Goal: Task Accomplishment & Management: Use online tool/utility

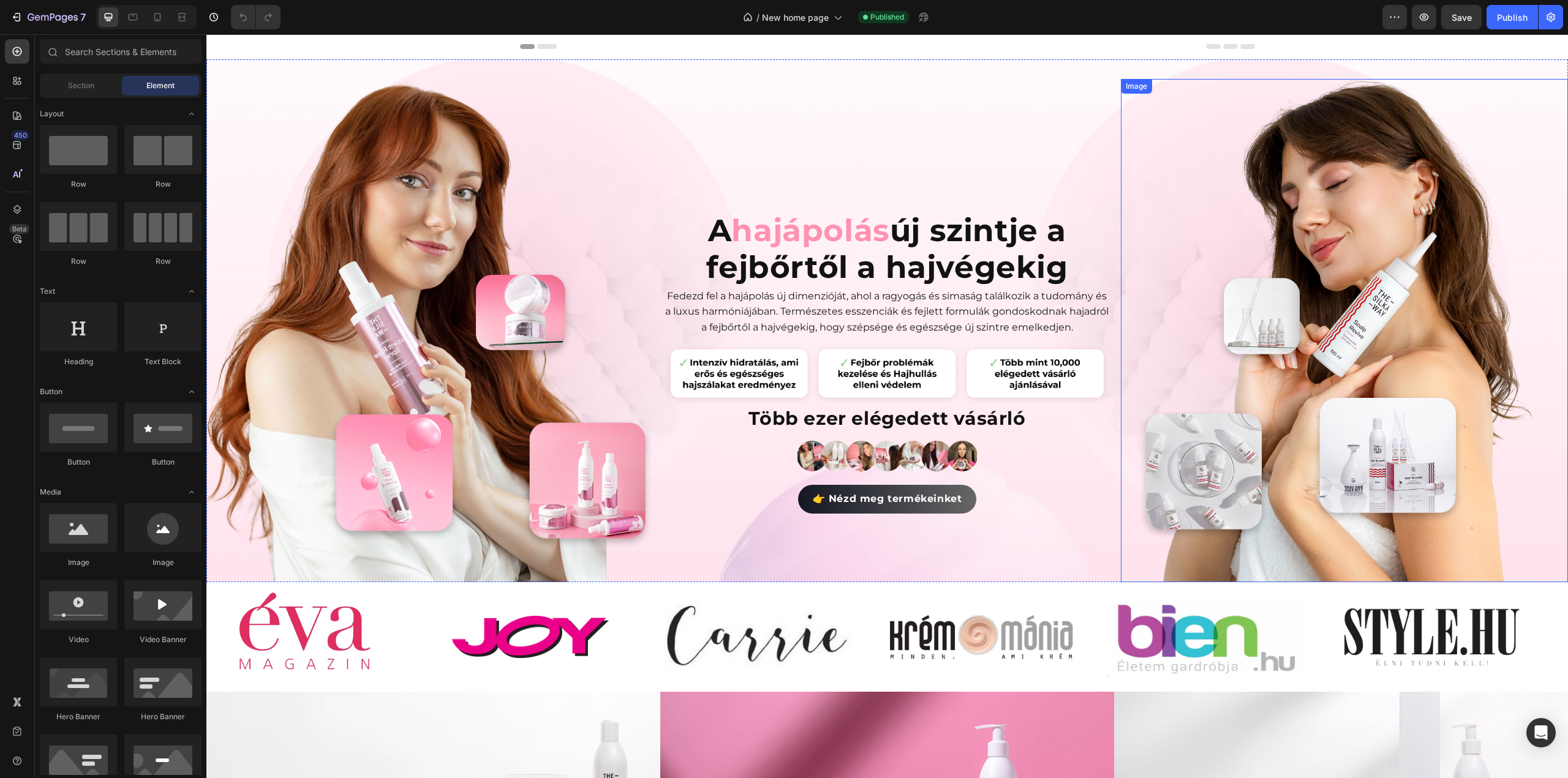
scroll to position [306, 0]
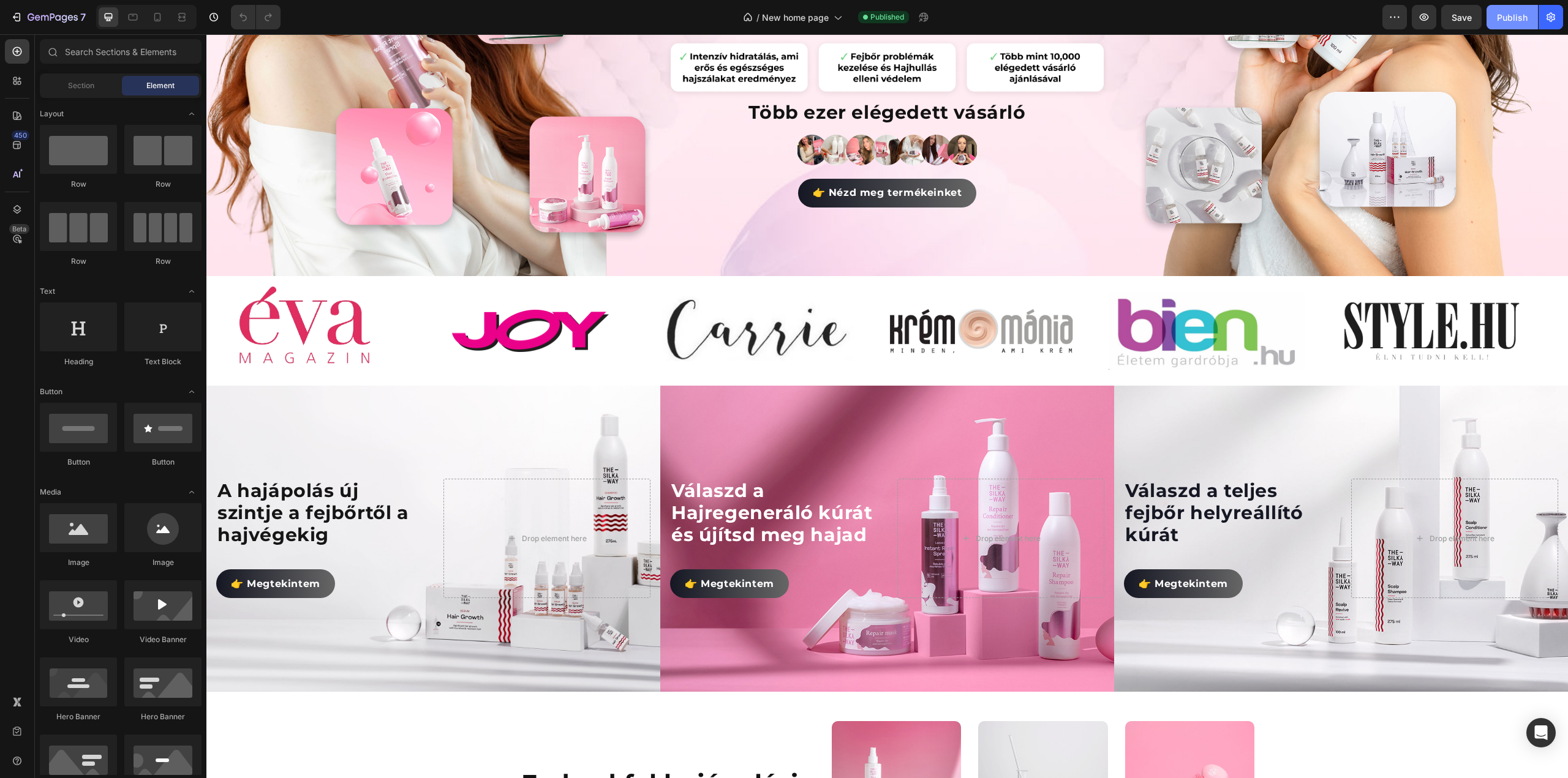
click at [1518, 14] on div "Publish" at bounding box center [1512, 18] width 31 height 13
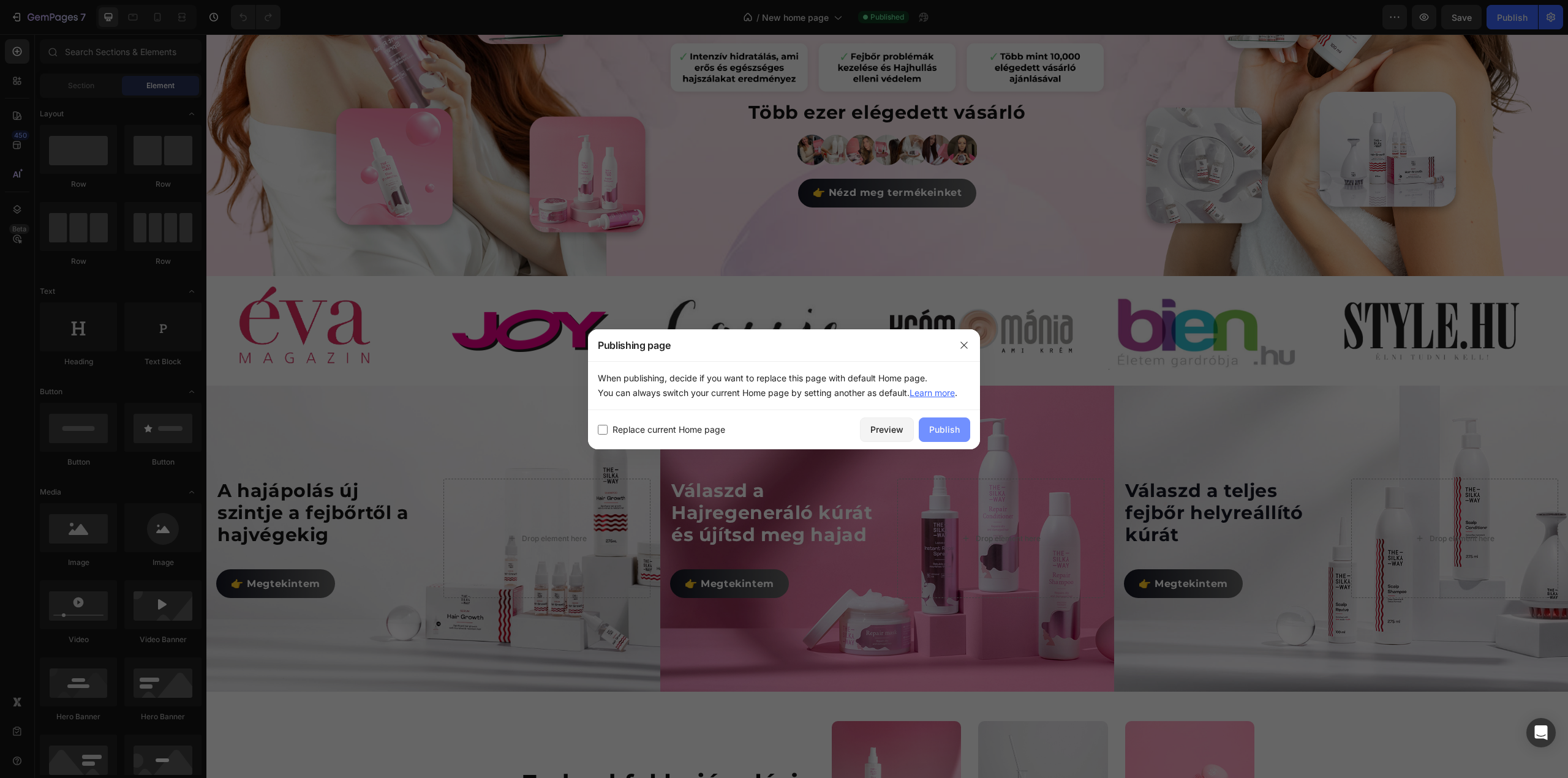
click at [960, 431] on button "Publish" at bounding box center [945, 430] width 52 height 25
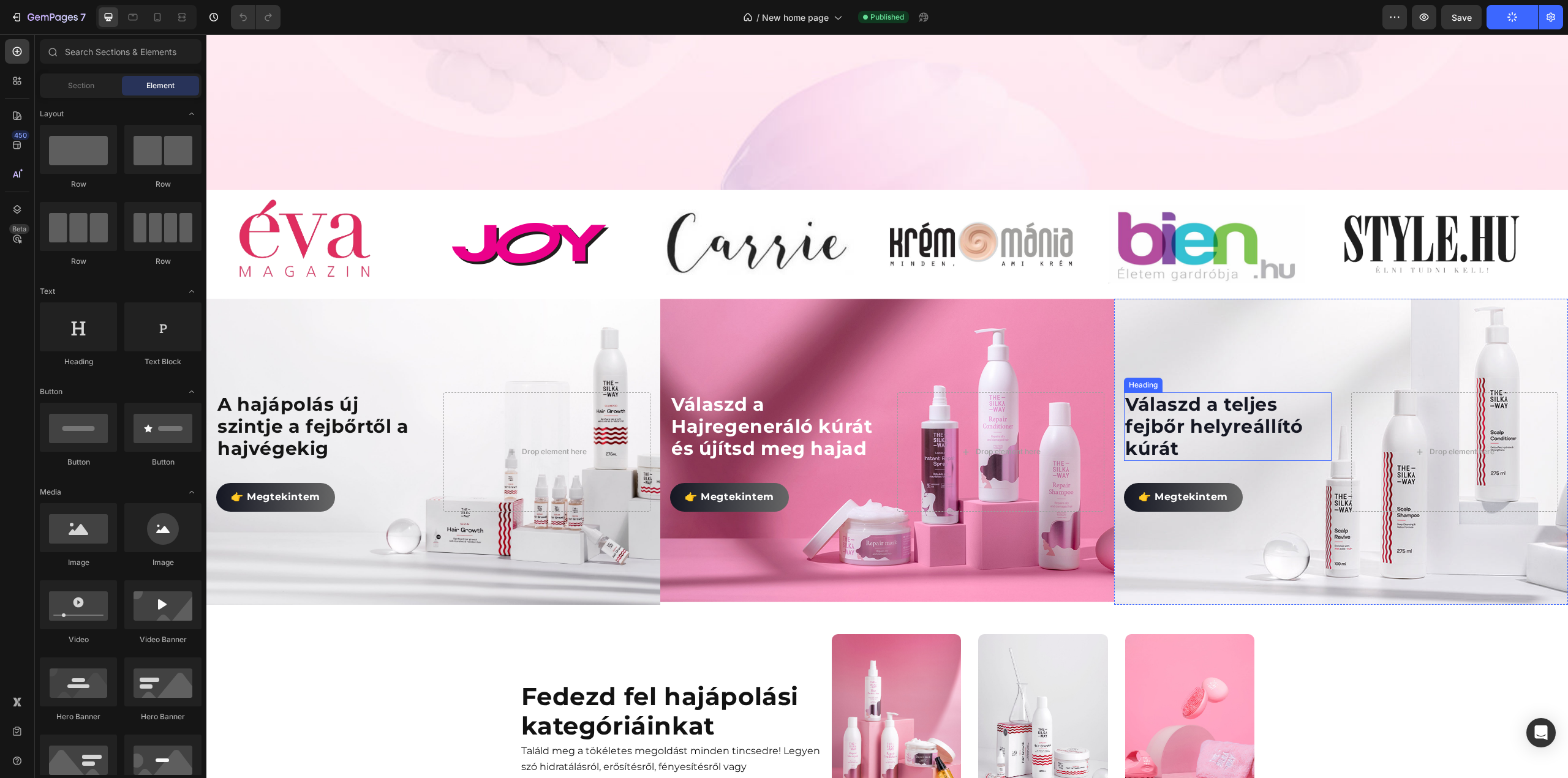
scroll to position [551, 0]
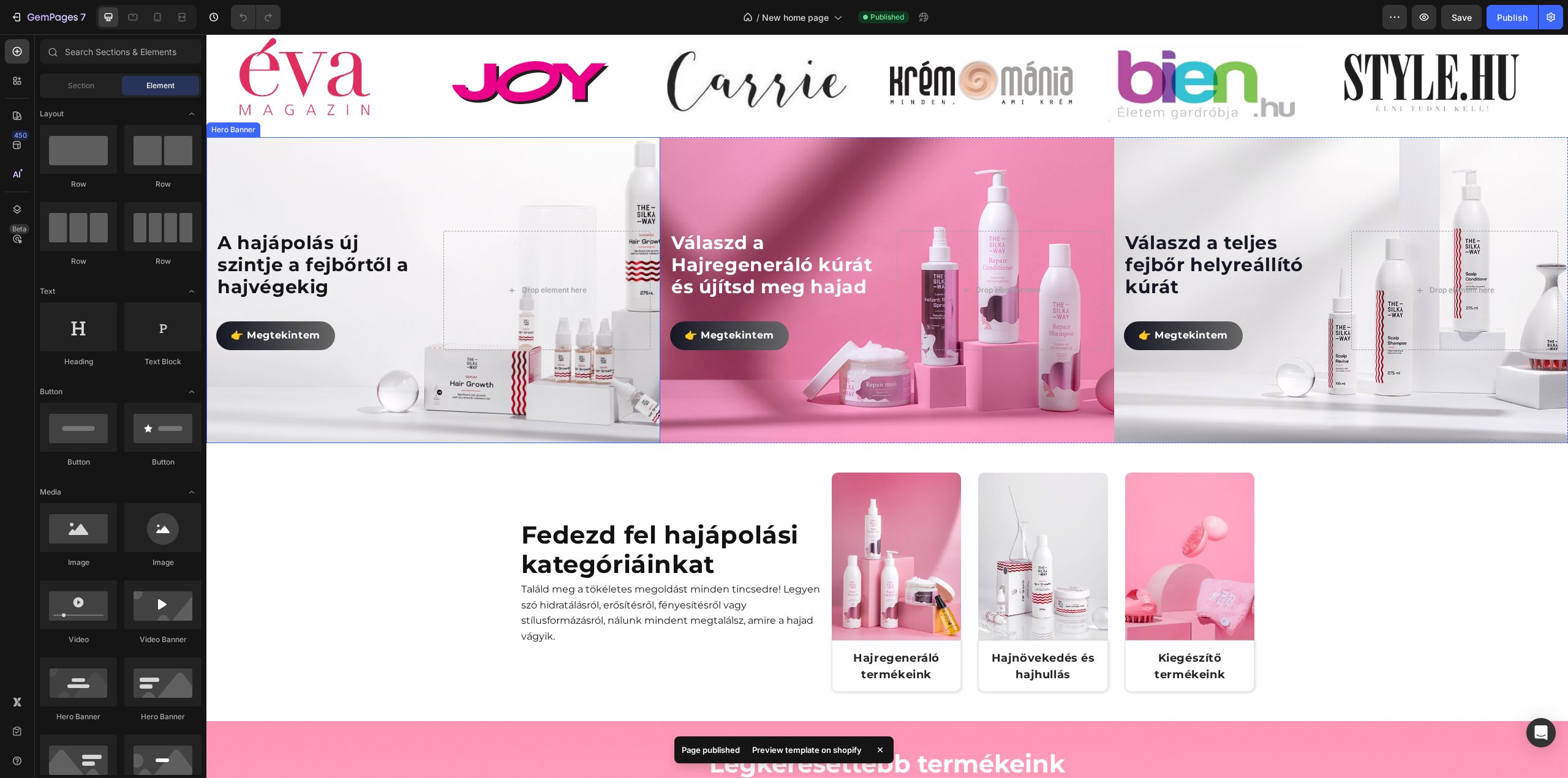
click at [524, 194] on div "Background Image" at bounding box center [433, 291] width 545 height 368
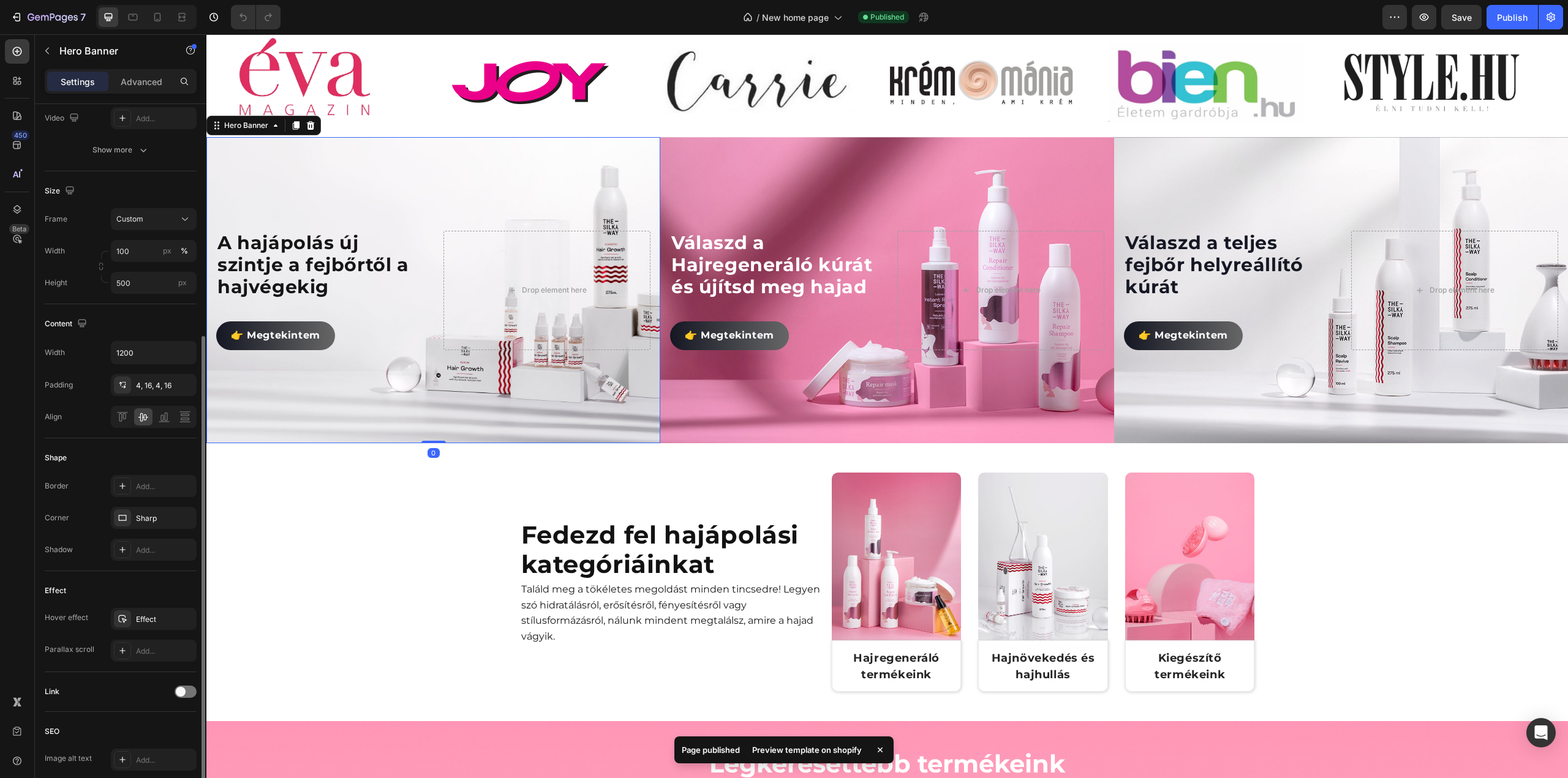
scroll to position [307, 0]
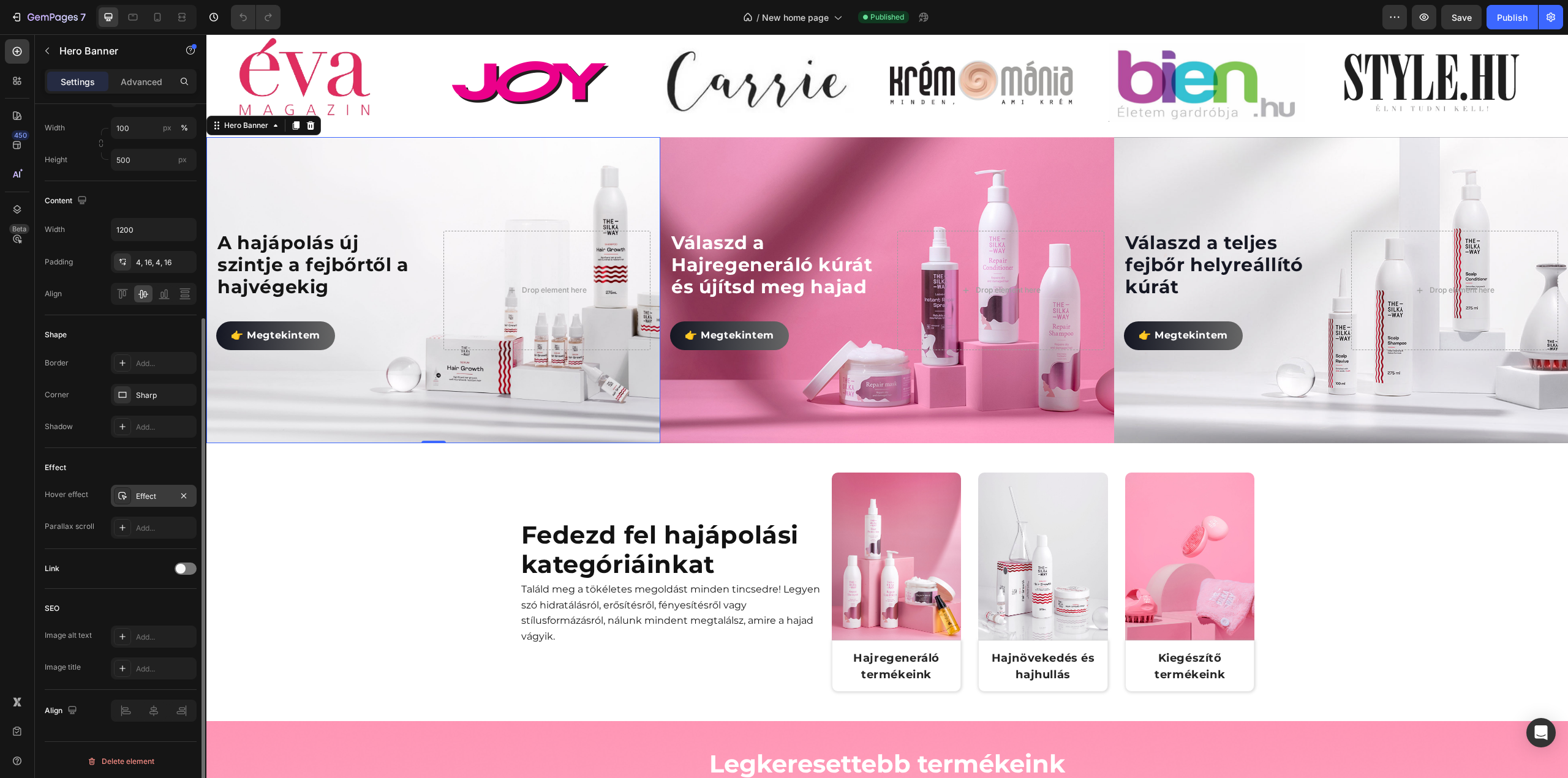
click at [159, 492] on div "Effect" at bounding box center [153, 496] width 36 height 11
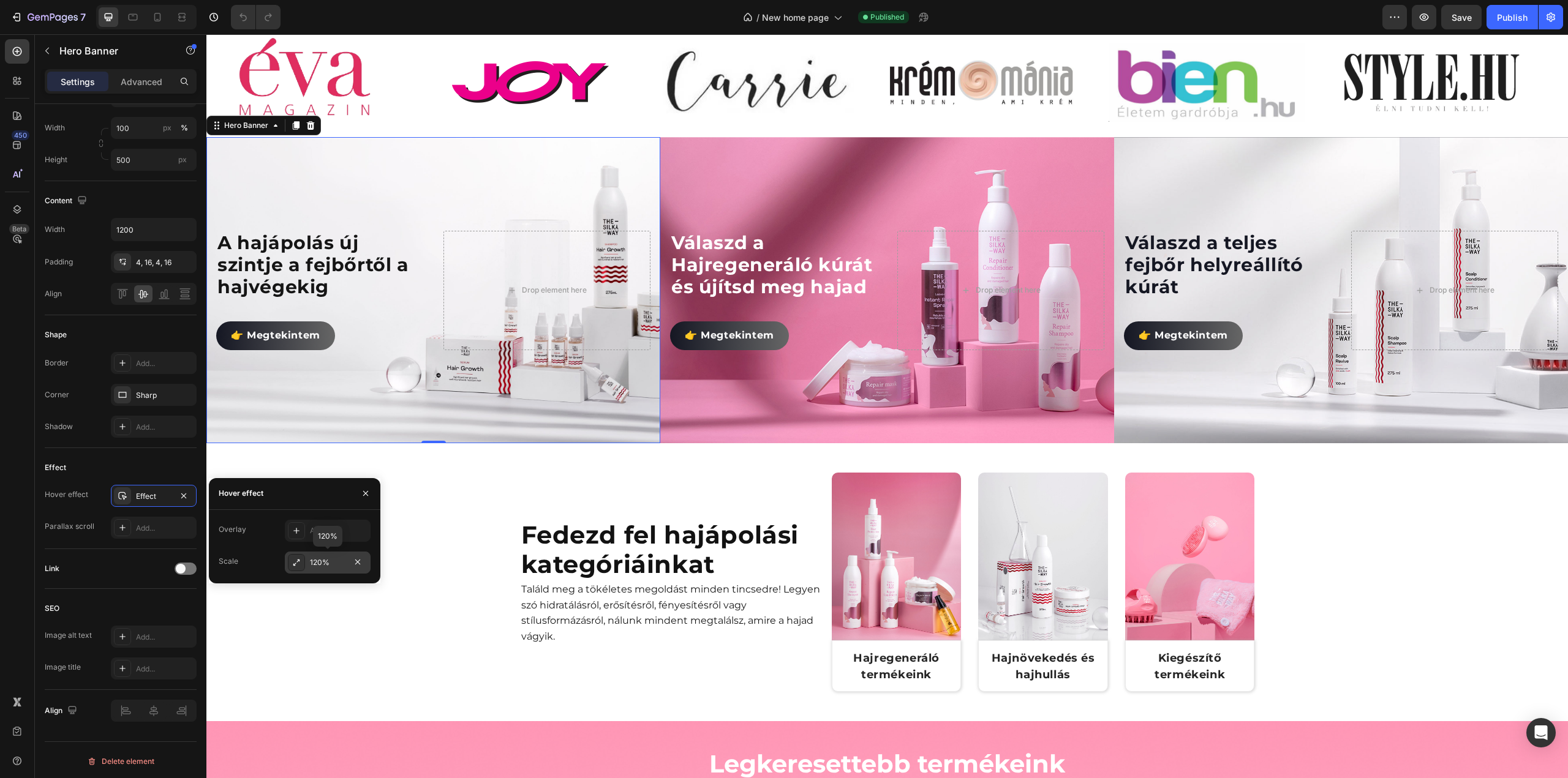
click at [313, 564] on div "120%" at bounding box center [327, 563] width 36 height 11
type input "115%"
type input "115"
type input "110%"
type input "110"
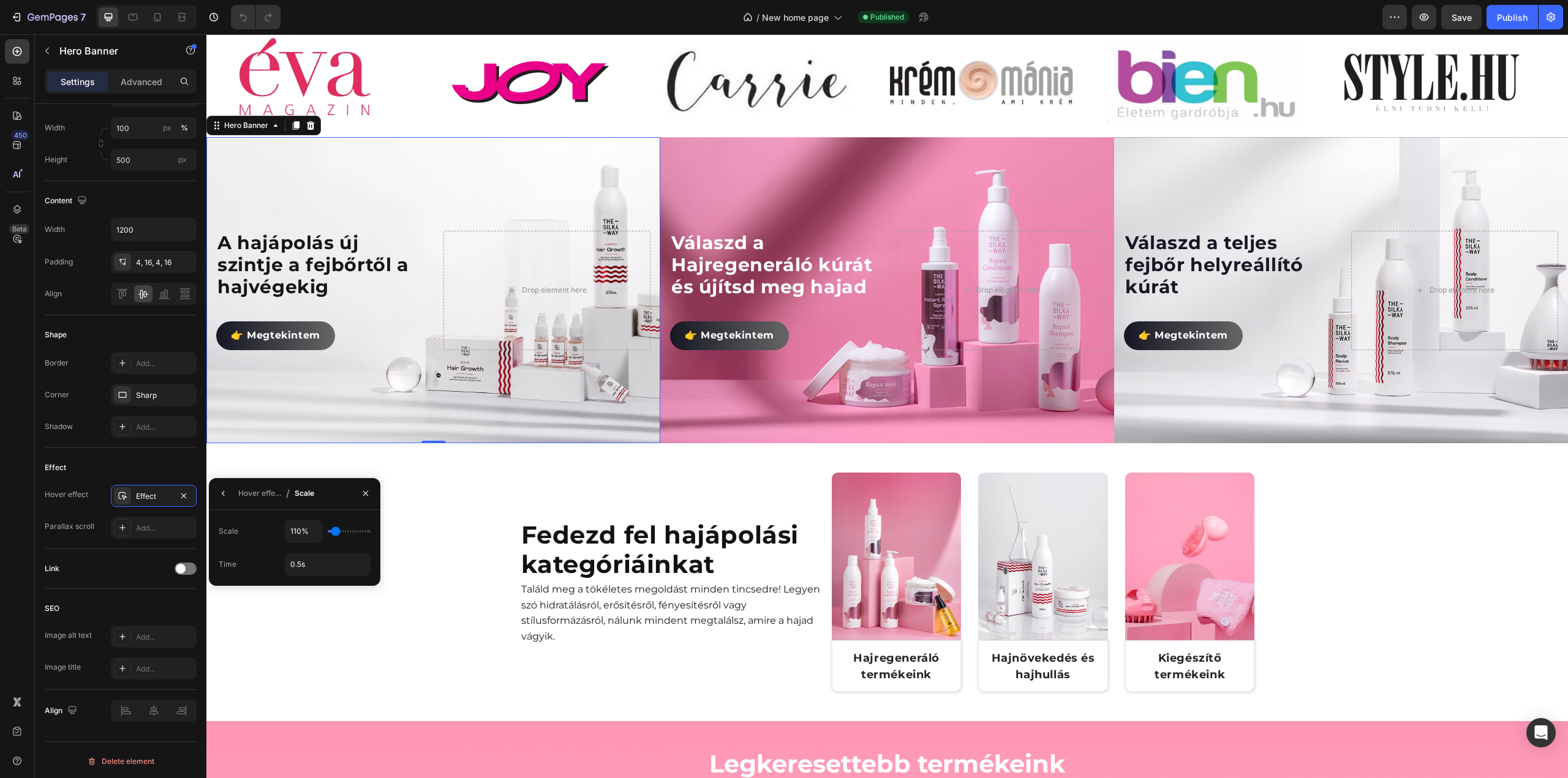
type input "105%"
type input "105"
type input "100%"
drag, startPoint x: 341, startPoint y: 533, endPoint x: 327, endPoint y: 533, distance: 14.0
type input "100"
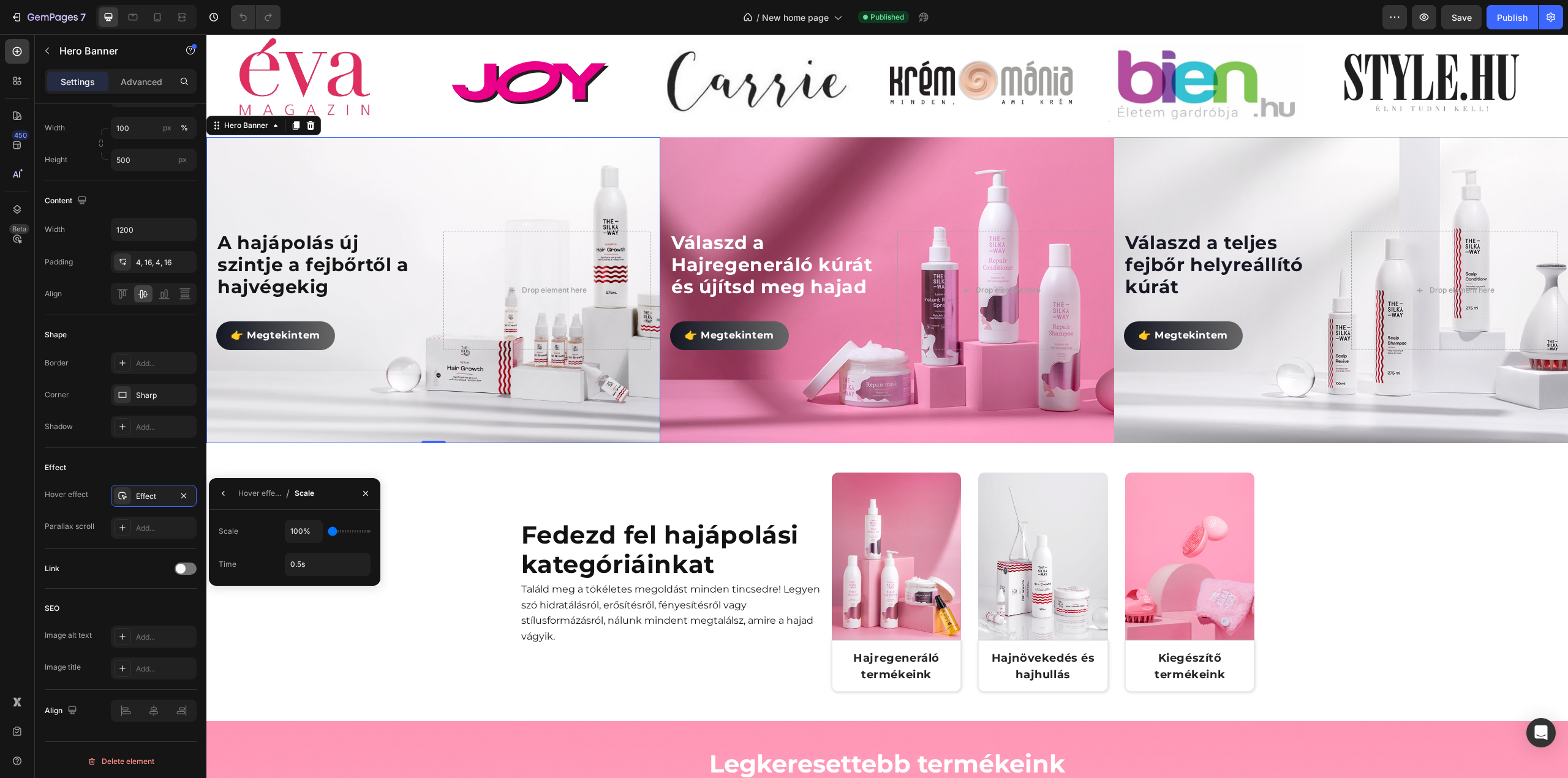
click at [327, 533] on input "range" at bounding box center [348, 531] width 43 height 3
type input "105%"
type input "105"
type input "110%"
type input "110"
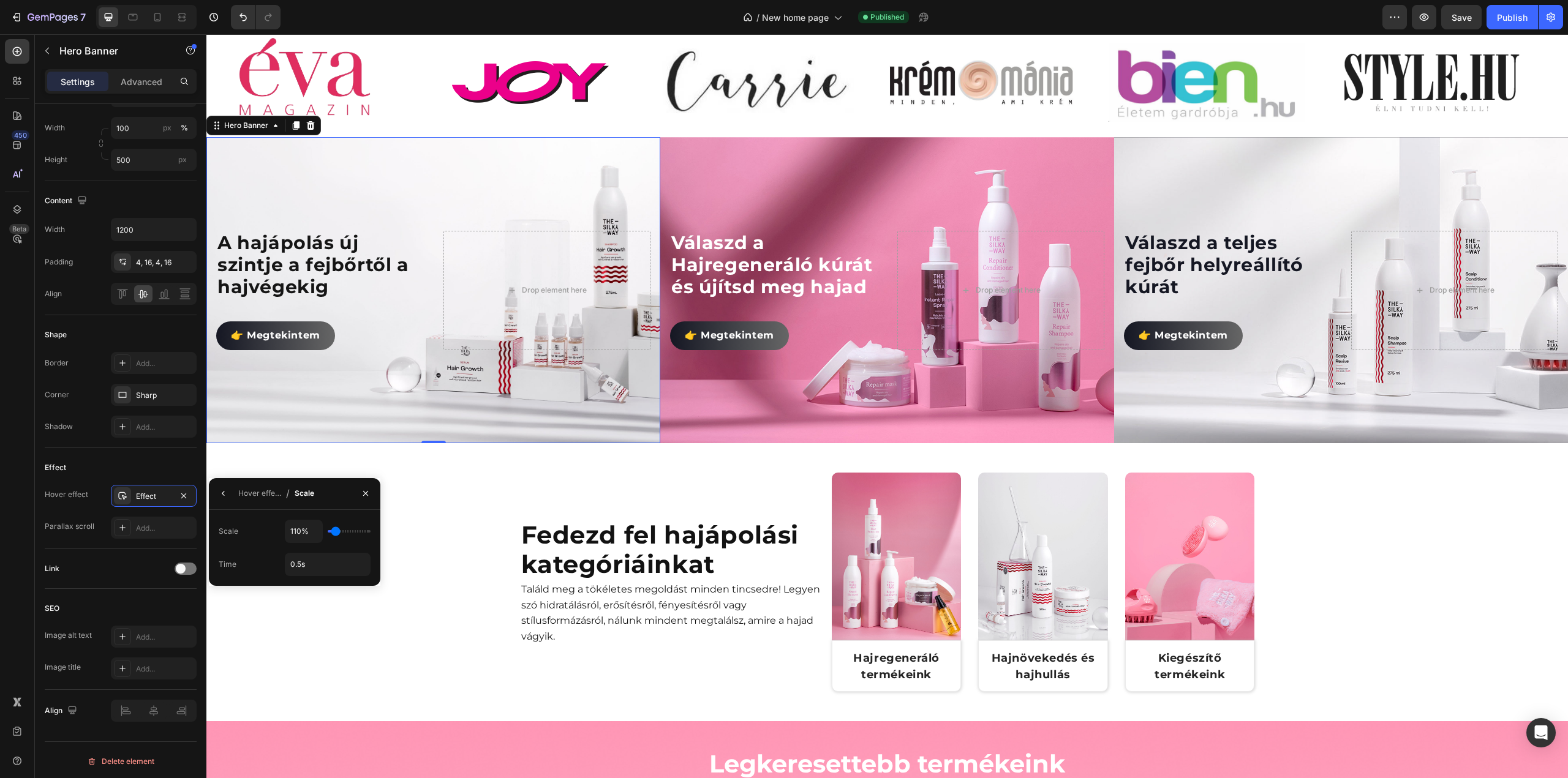
click at [335, 533] on input "range" at bounding box center [348, 531] width 43 height 3
type input "105%"
type input "105"
click at [334, 531] on input "range" at bounding box center [348, 531] width 43 height 3
click at [319, 564] on input "0.5s" at bounding box center [327, 564] width 85 height 22
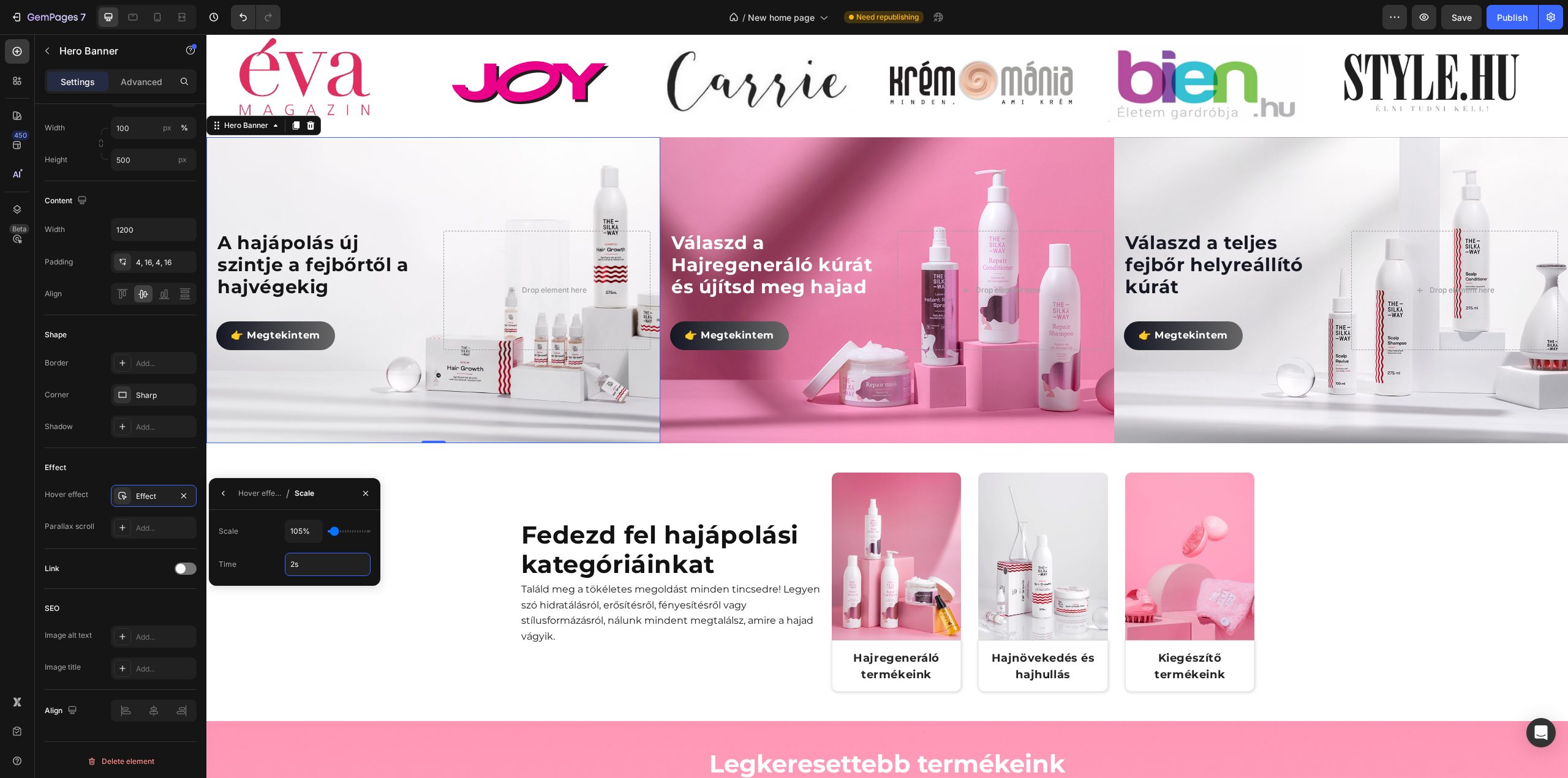
click at [362, 570] on input "2s" at bounding box center [327, 564] width 85 height 22
drag, startPoint x: 322, startPoint y: 564, endPoint x: 275, endPoint y: 557, distance: 47.5
click at [275, 557] on div "Time 2s" at bounding box center [295, 564] width 152 height 24
click at [256, 525] on div "Scale 105%" at bounding box center [295, 531] width 152 height 24
type input "10s"
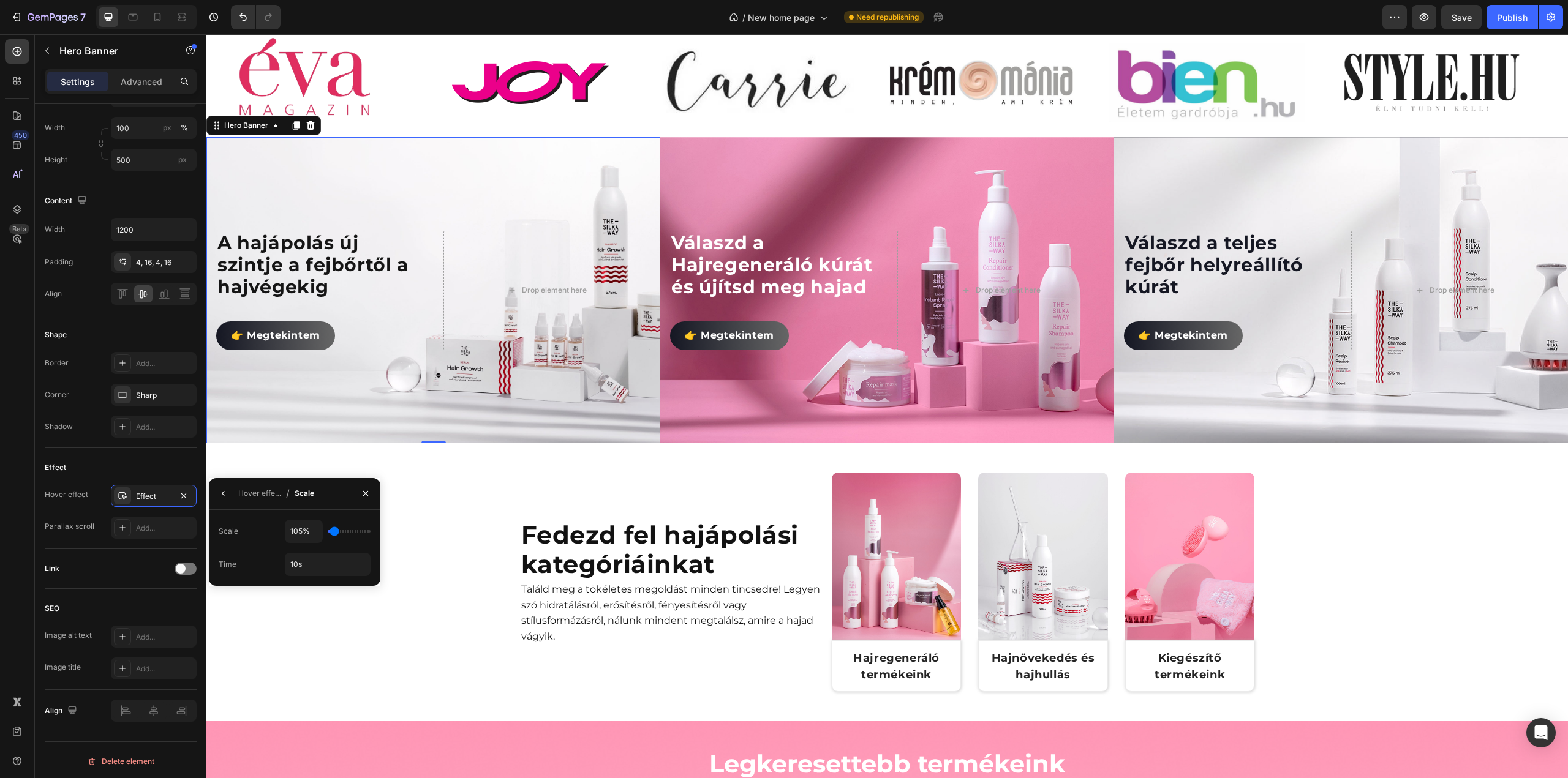
type input "110%"
type input "110"
type input "115%"
type input "115"
type input "120%"
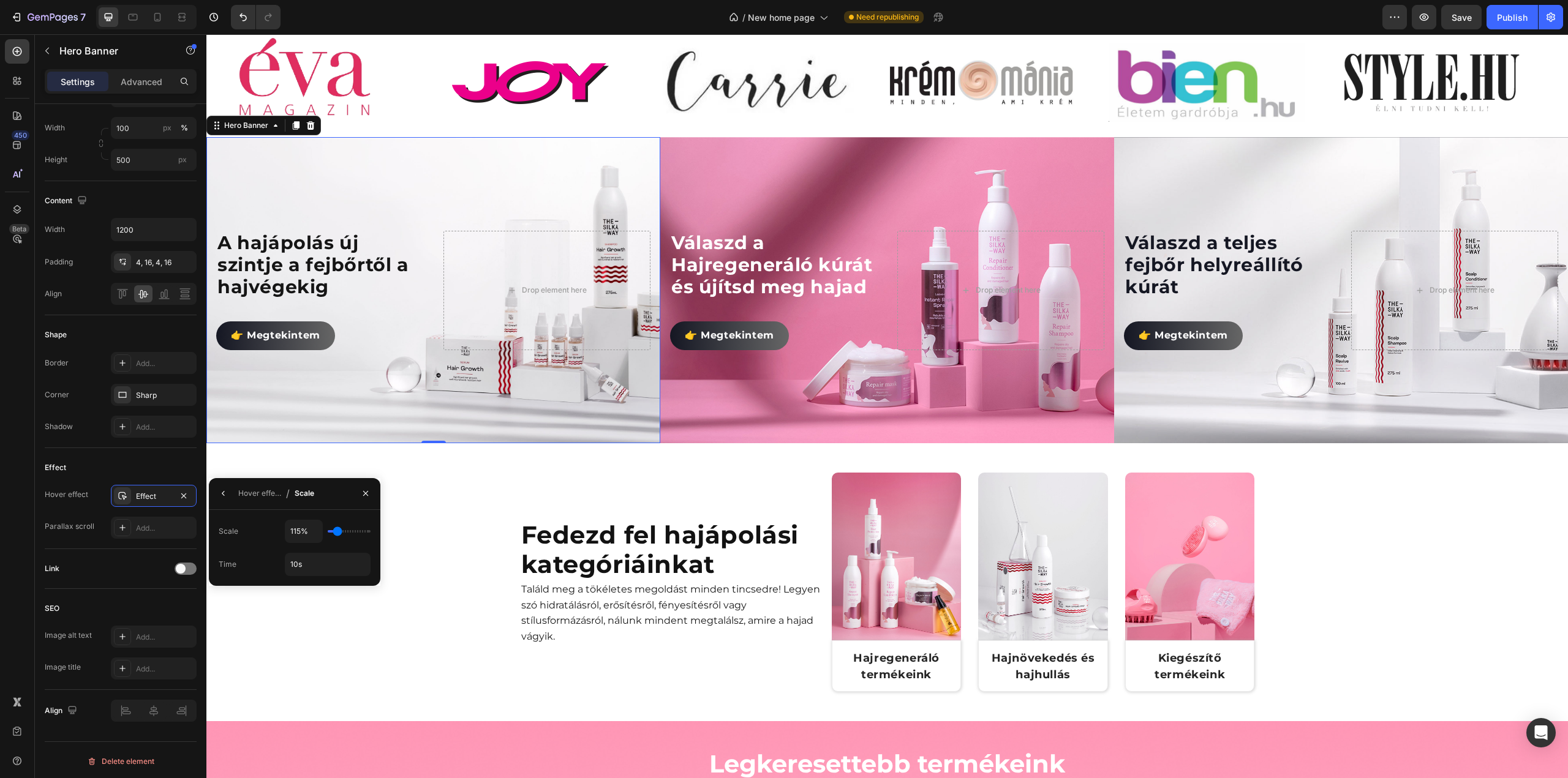
type input "120"
type input "125%"
type input "125"
click at [340, 531] on input "range" at bounding box center [348, 531] width 43 height 3
click at [313, 565] on input "10s" at bounding box center [327, 564] width 85 height 22
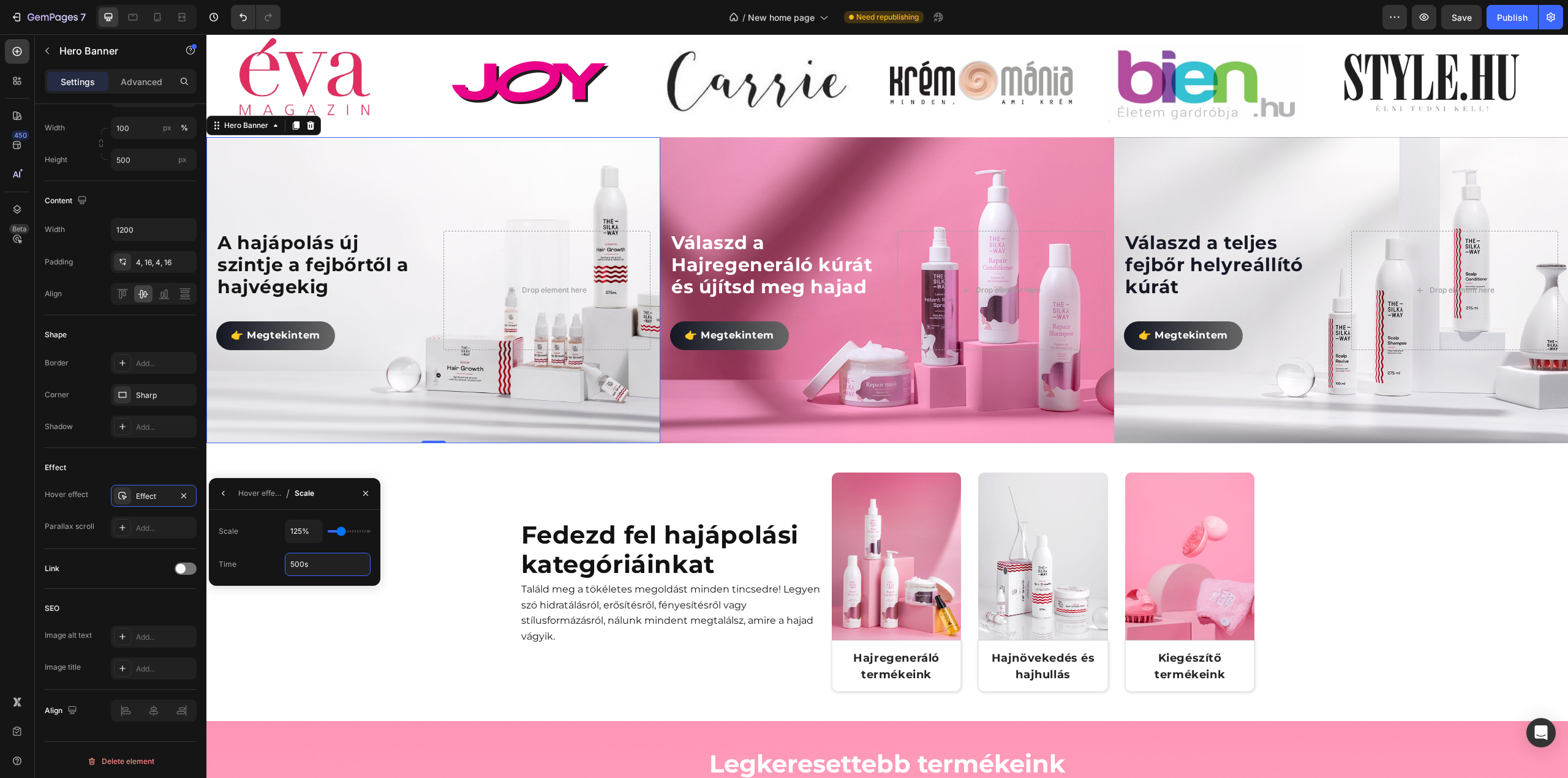
type input "500s"
click at [257, 536] on div "Scale 125%" at bounding box center [295, 531] width 152 height 24
drag, startPoint x: 316, startPoint y: 564, endPoint x: 240, endPoint y: 566, distance: 76.0
click at [235, 564] on div "Time 500s" at bounding box center [295, 564] width 152 height 24
click at [441, 584] on div "Fedezd fel hajápolási kategóriáinkat Heading Találd meg a tökéletes megoldást m…" at bounding box center [887, 587] width 1361 height 229
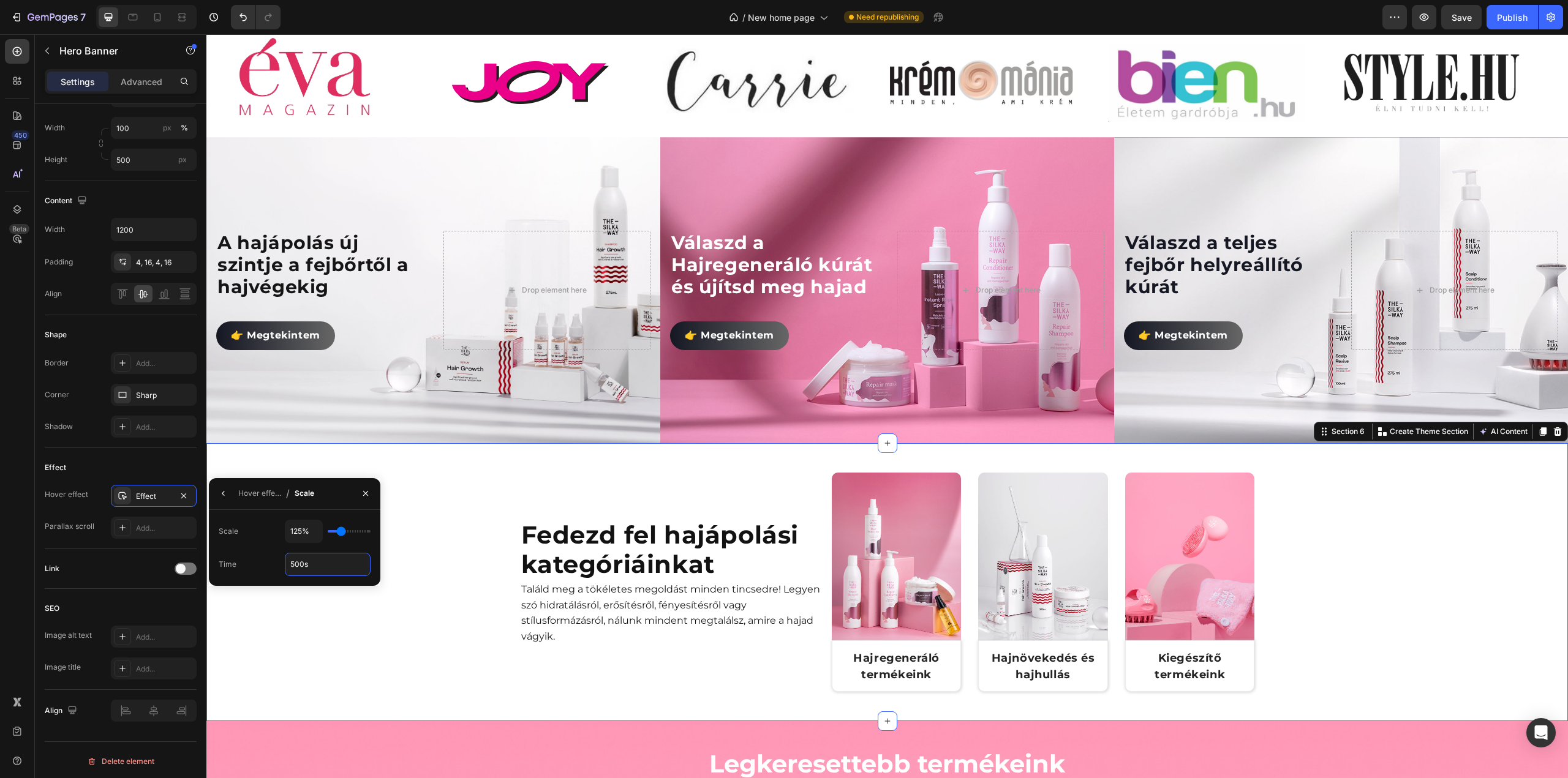
scroll to position [0, 0]
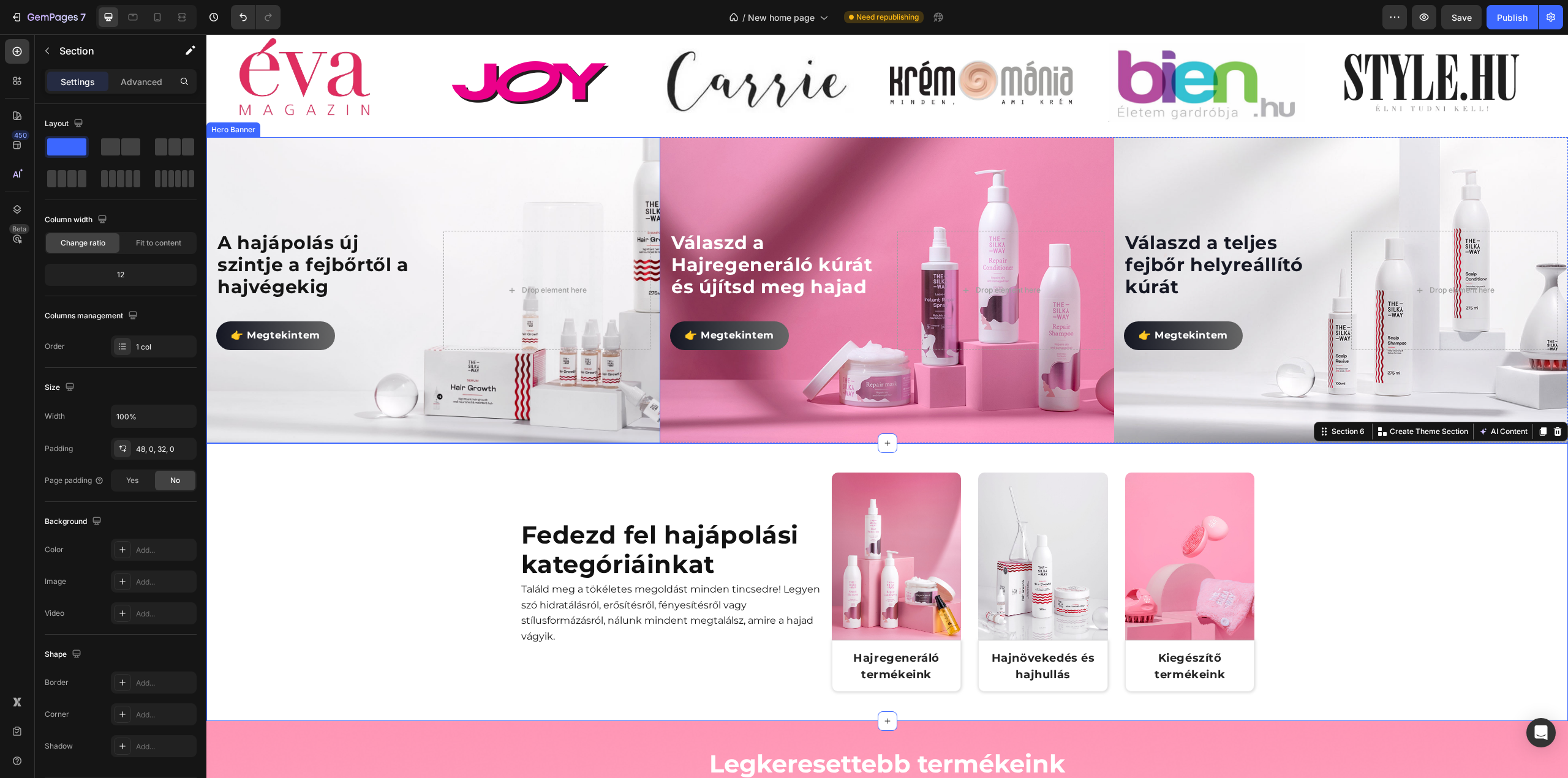
click at [355, 394] on div "Background Image" at bounding box center [433, 290] width 567 height 382
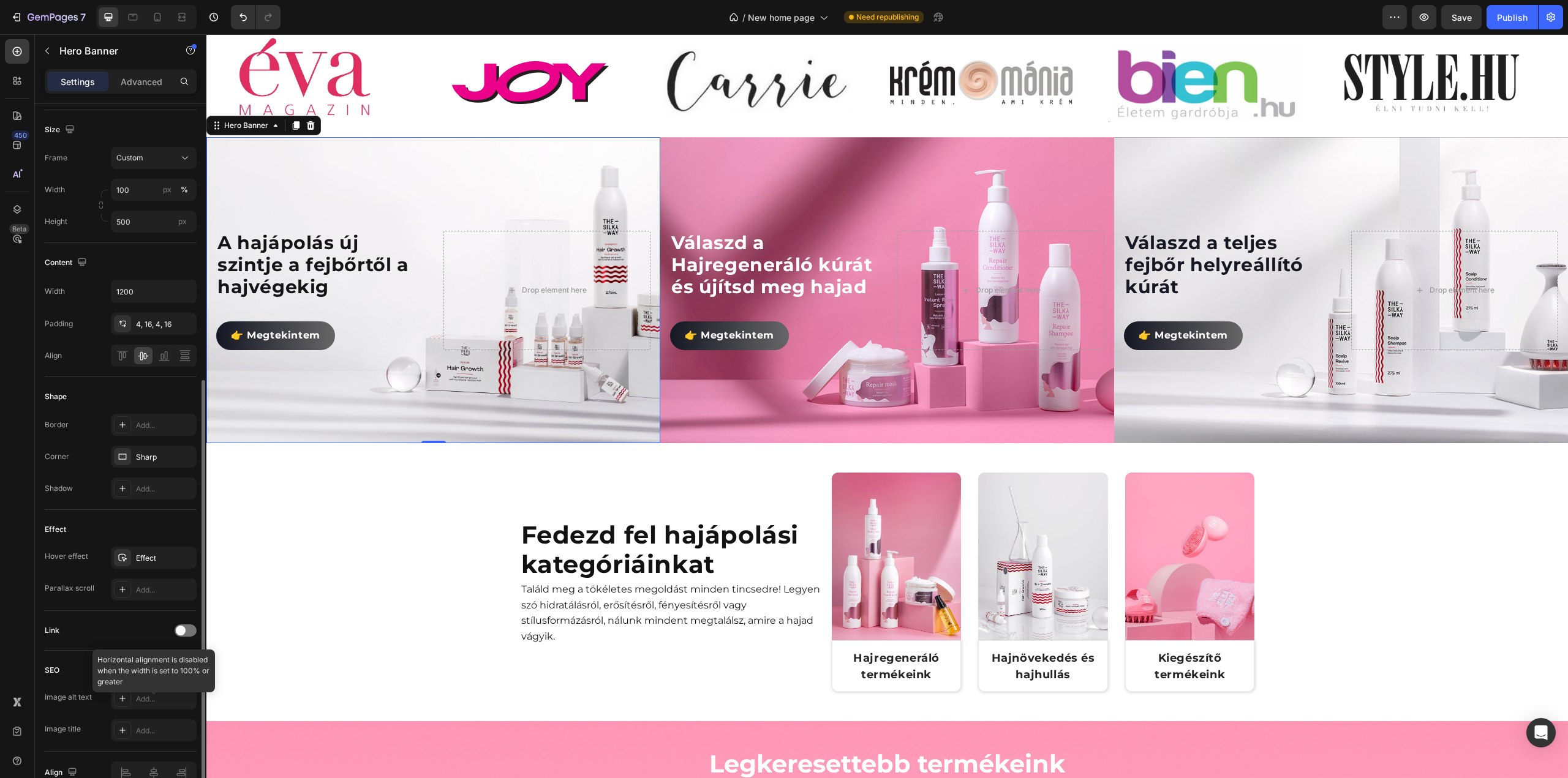
scroll to position [307, 0]
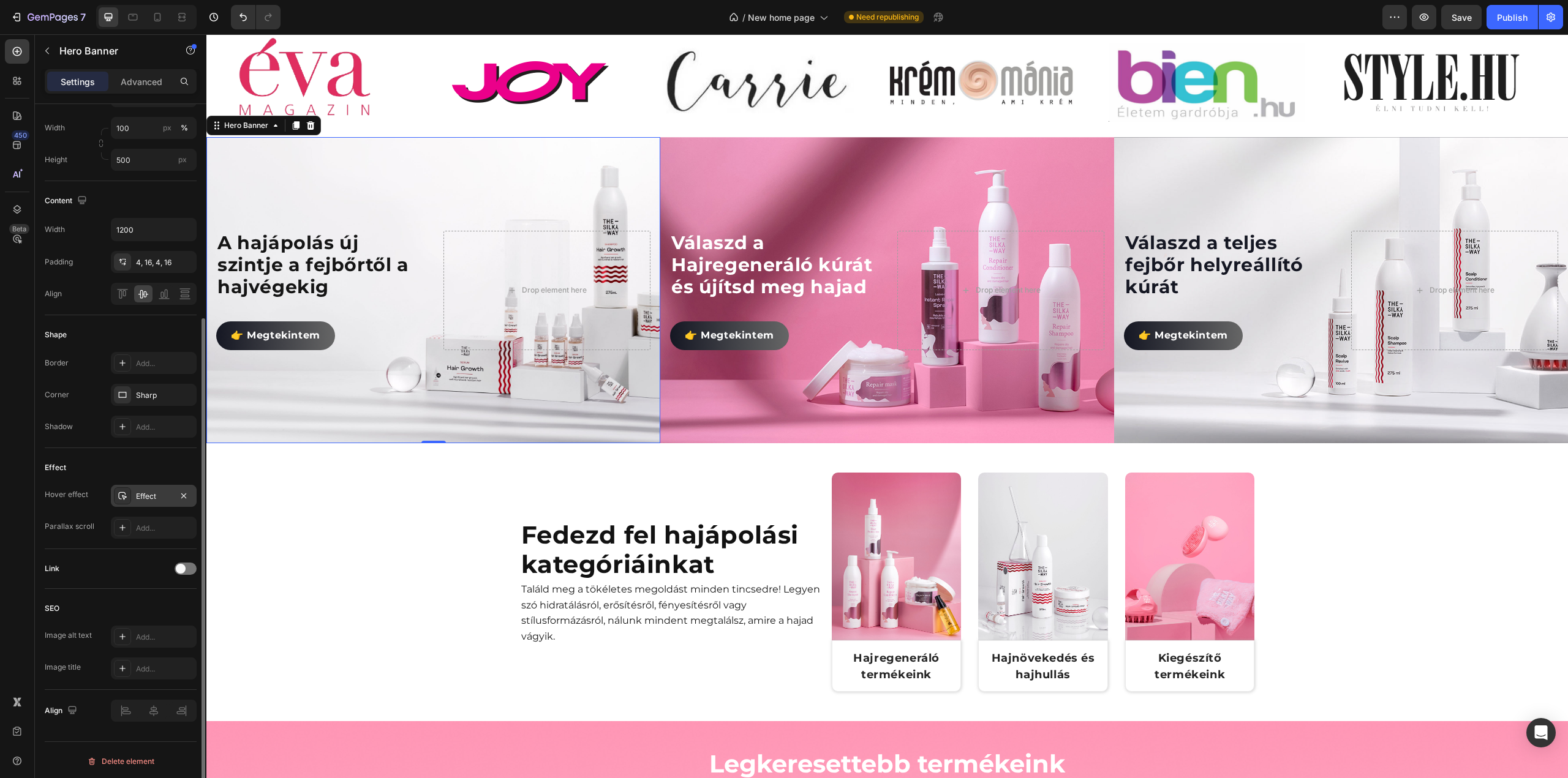
click at [158, 491] on div "Effect" at bounding box center [153, 496] width 36 height 11
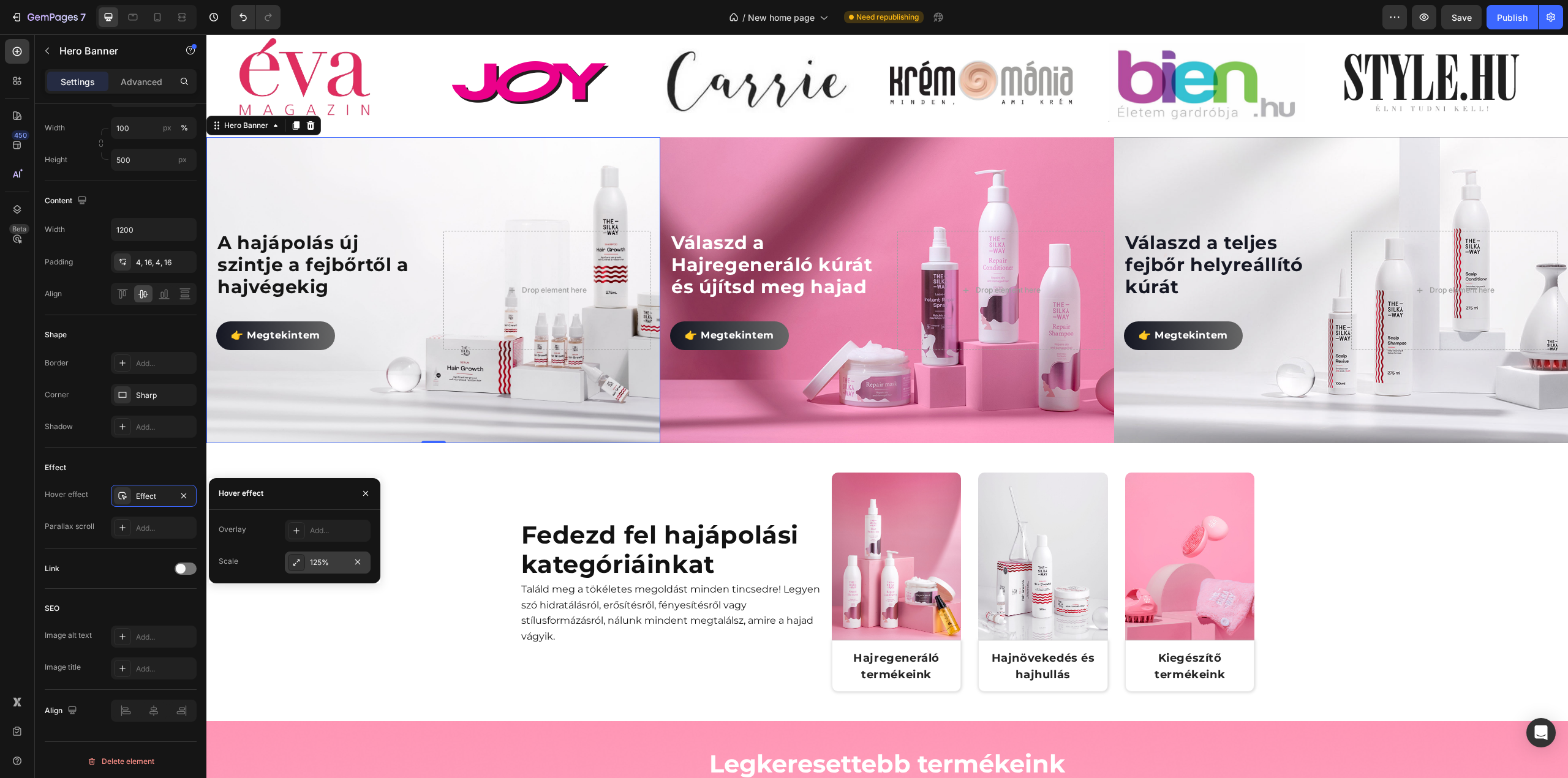
click at [338, 568] on div "125%" at bounding box center [327, 562] width 86 height 22
click at [329, 570] on input "500s" at bounding box center [327, 564] width 85 height 22
click at [333, 501] on div "Hover effect / Scale" at bounding box center [295, 494] width 172 height 32
click at [313, 565] on input "3000s" at bounding box center [327, 564] width 85 height 22
type input "100s"
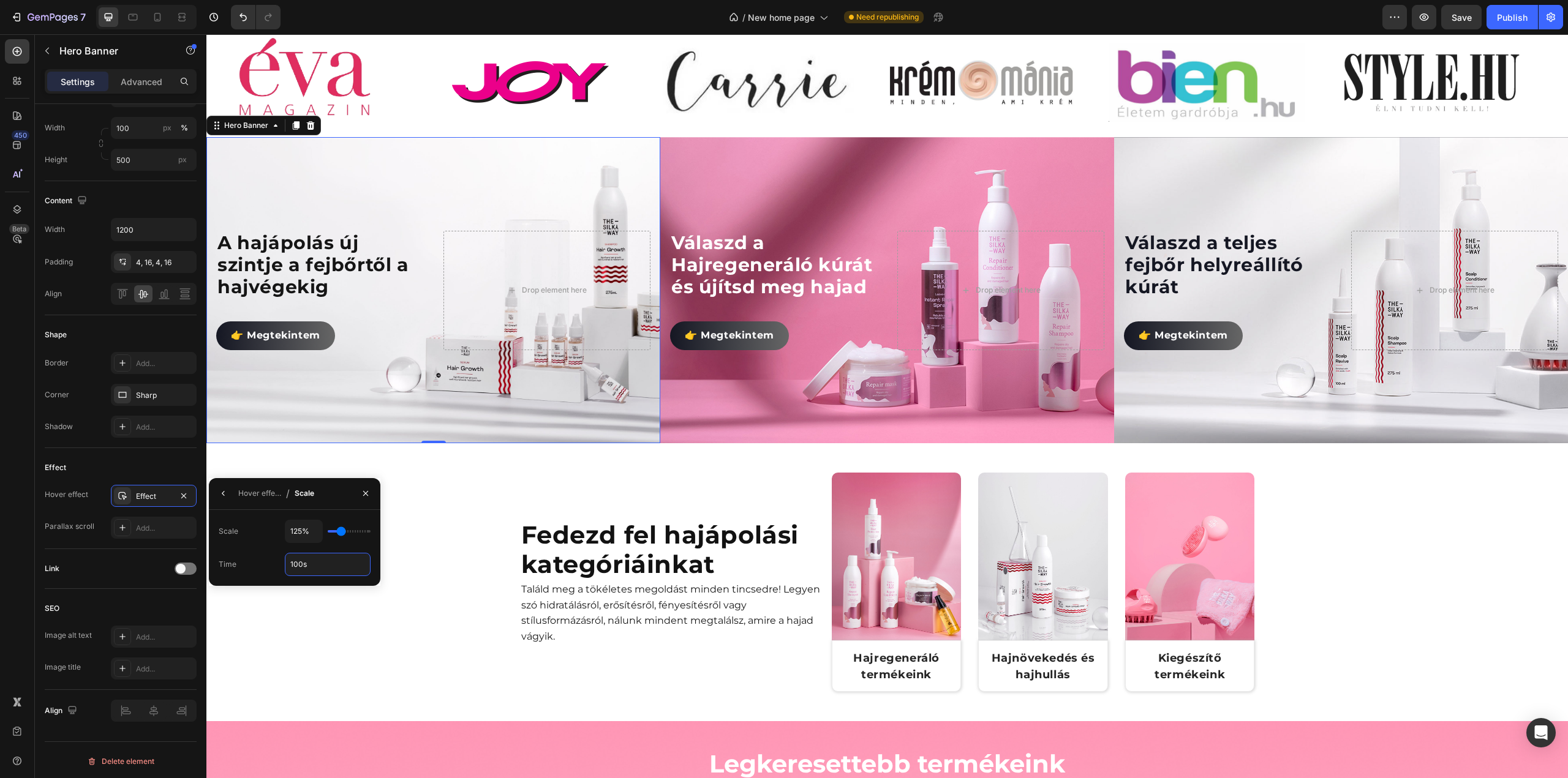
type input "120%"
type input "120"
type input "115%"
type input "115"
type input "120%"
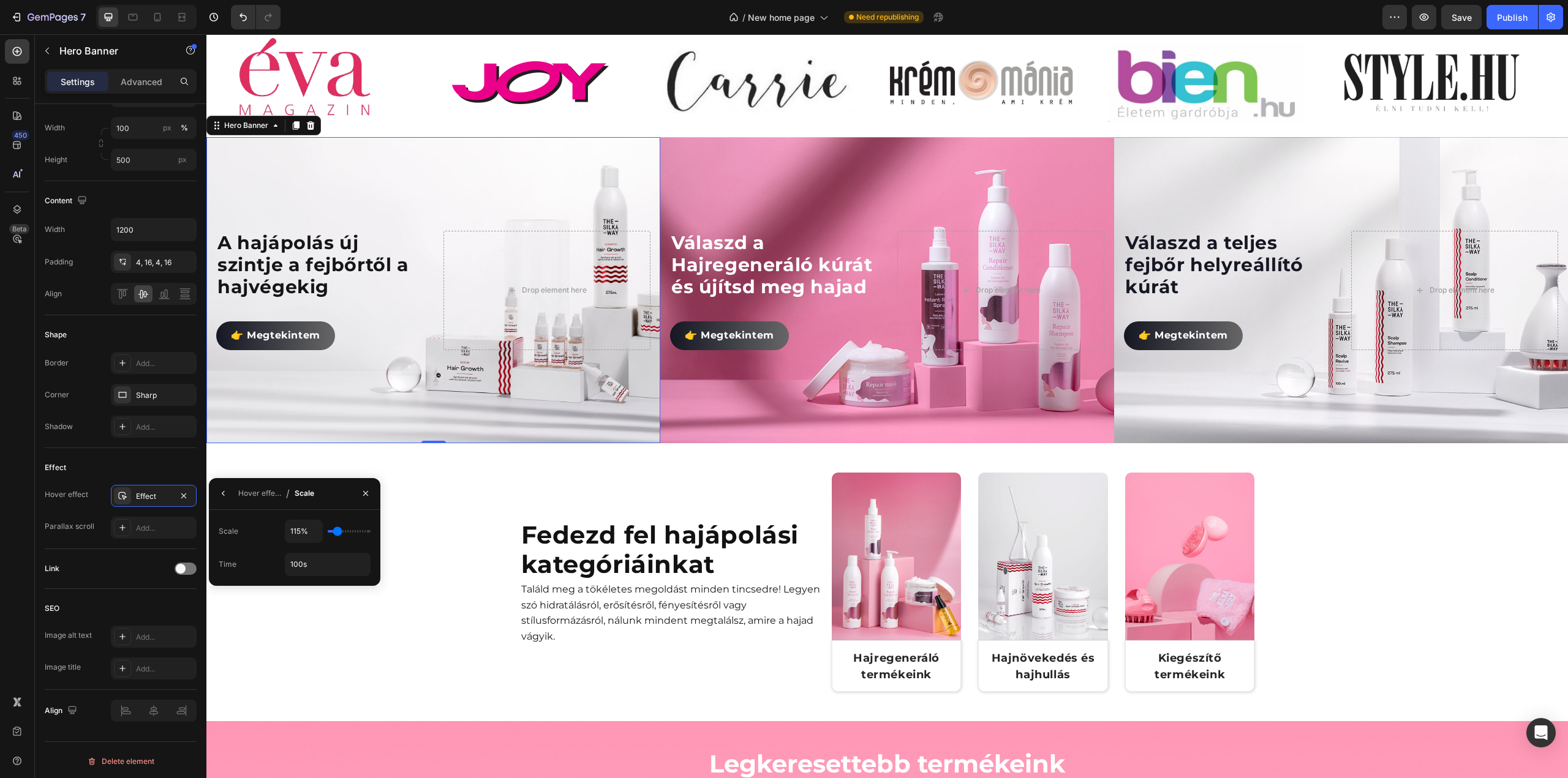
type input "120"
type input "130%"
type input "130"
type input "135%"
type input "135"
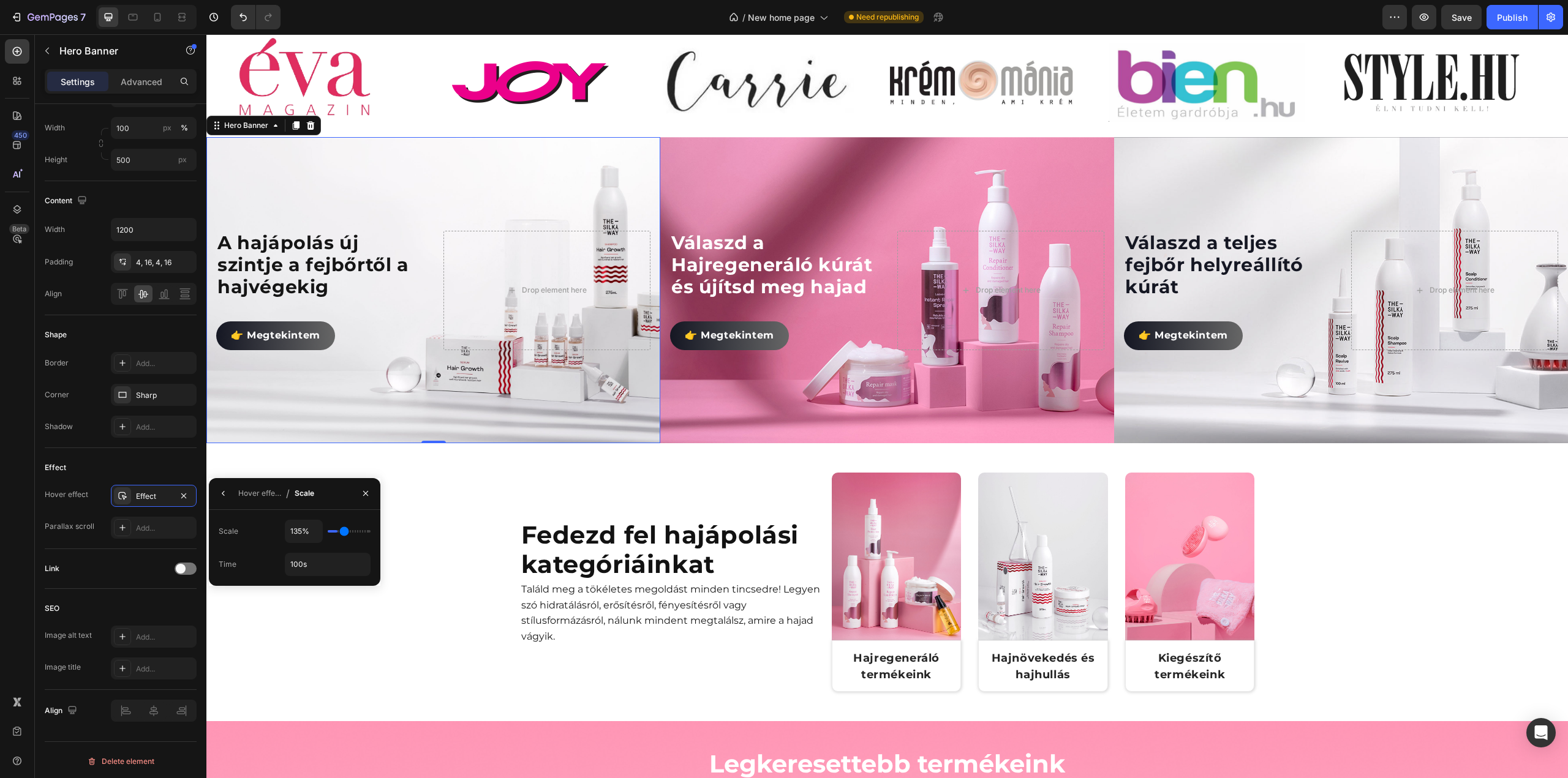
type input "200%"
drag, startPoint x: 341, startPoint y: 531, endPoint x: 368, endPoint y: 533, distance: 27.1
type input "200"
click at [368, 533] on input "range" at bounding box center [348, 531] width 43 height 3
type input "195%"
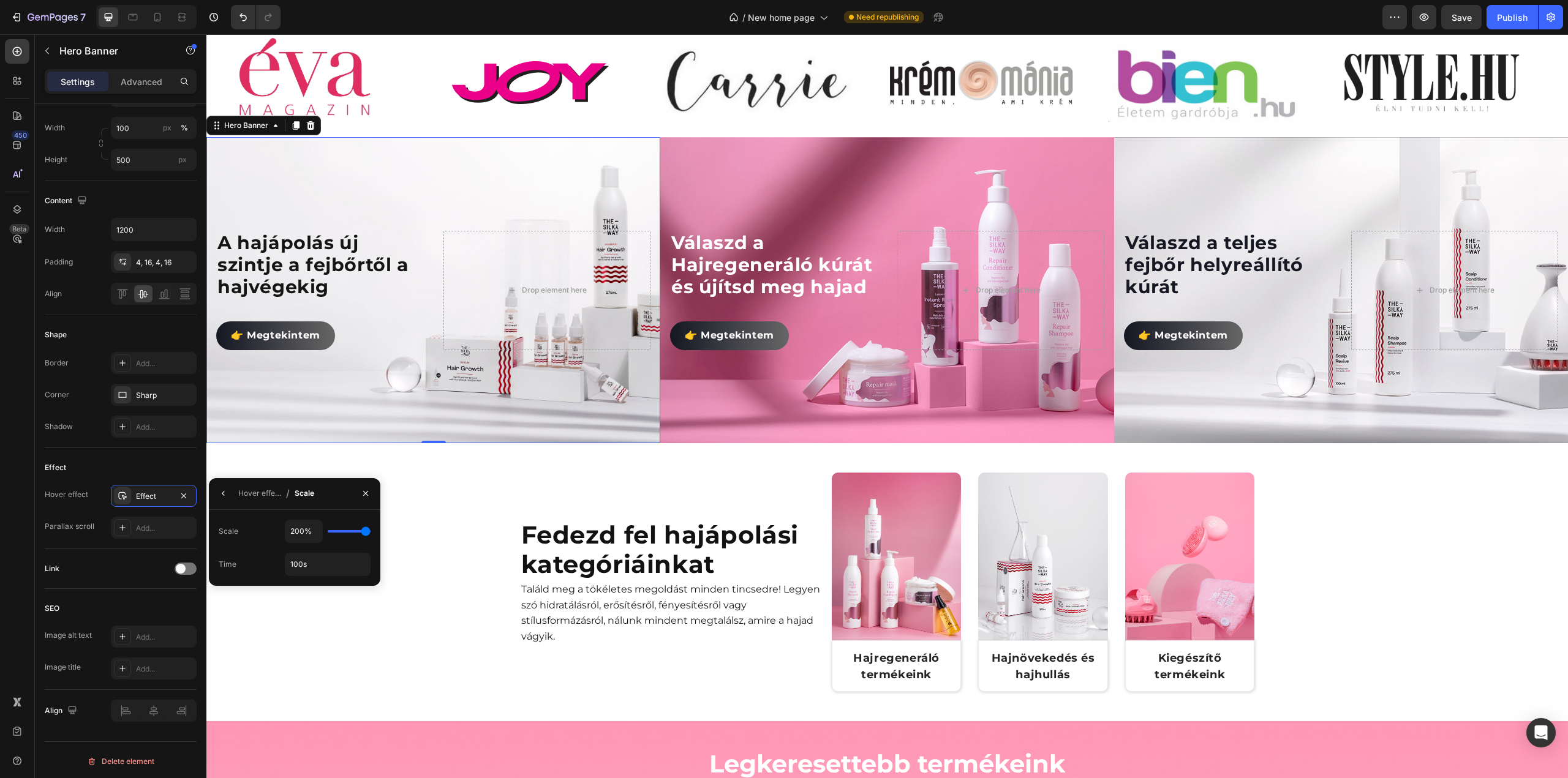
type input "195"
type input "185%"
type input "185"
type input "170%"
type input "170"
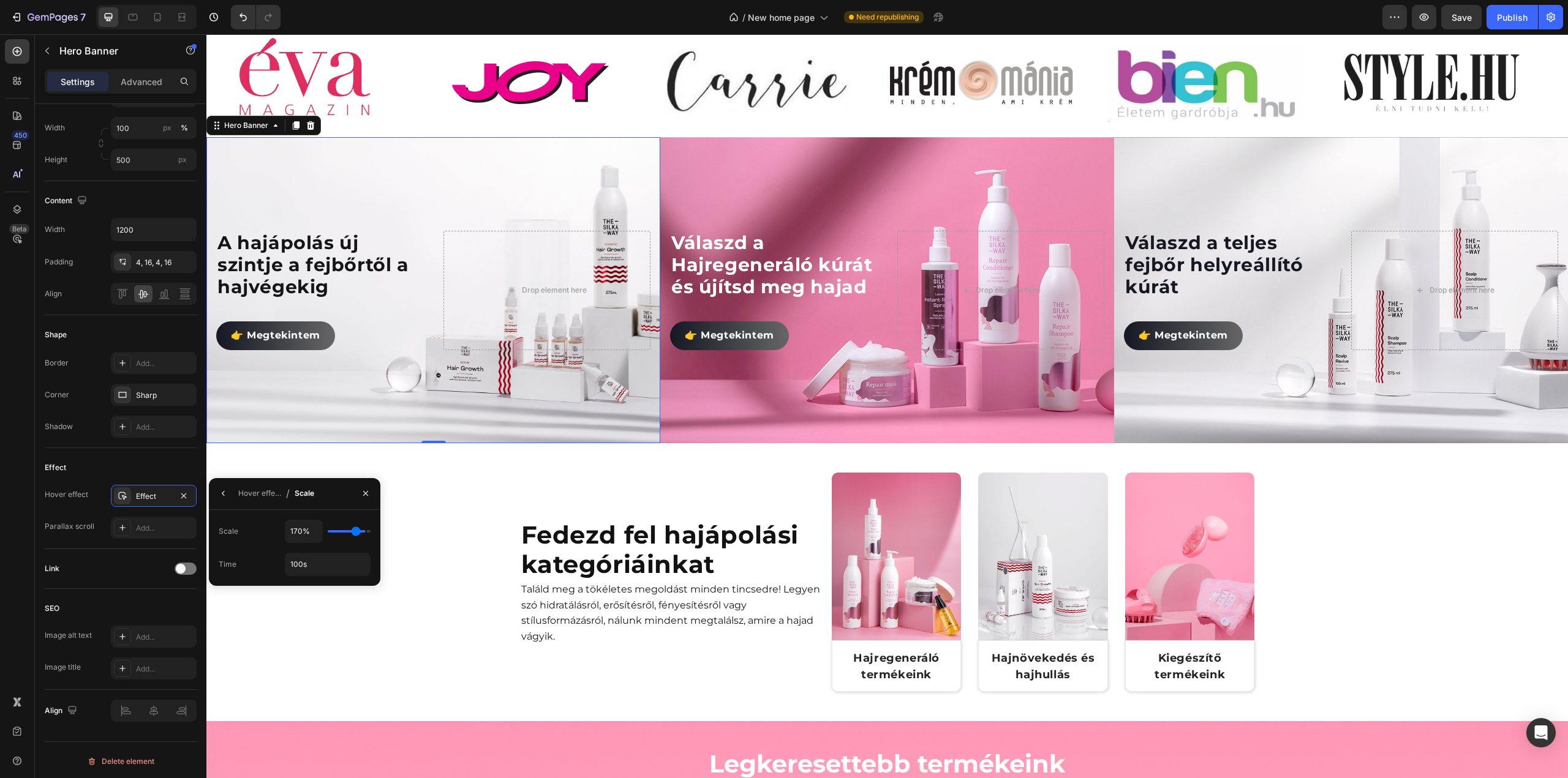
type input "160%"
type input "160"
type input "155%"
type input "155"
type input "150%"
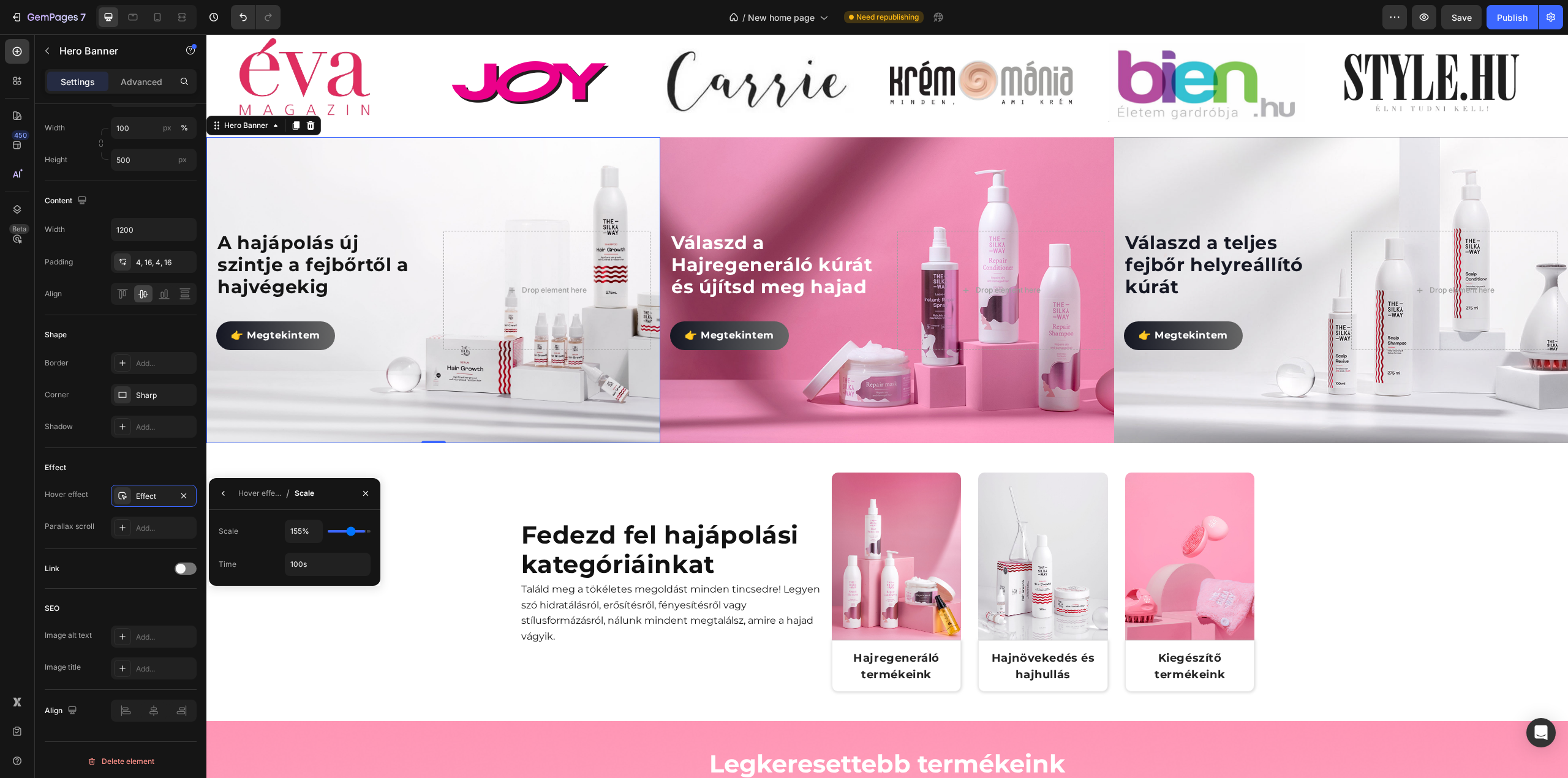
type input "150"
type input "145%"
type input "145"
type input "140%"
type input "140"
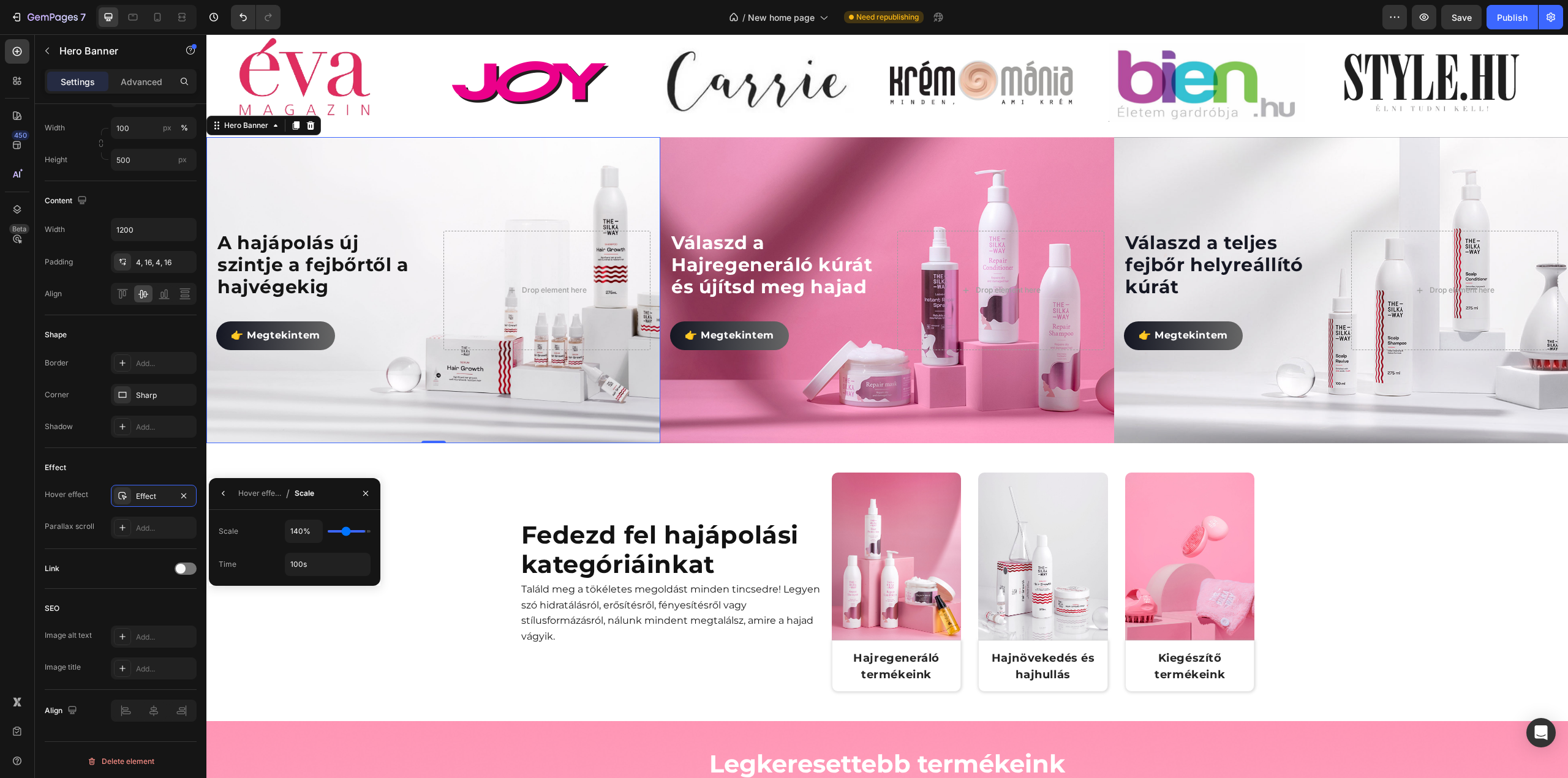
type input "135%"
type input "135"
type input "130%"
type input "130"
type input "125%"
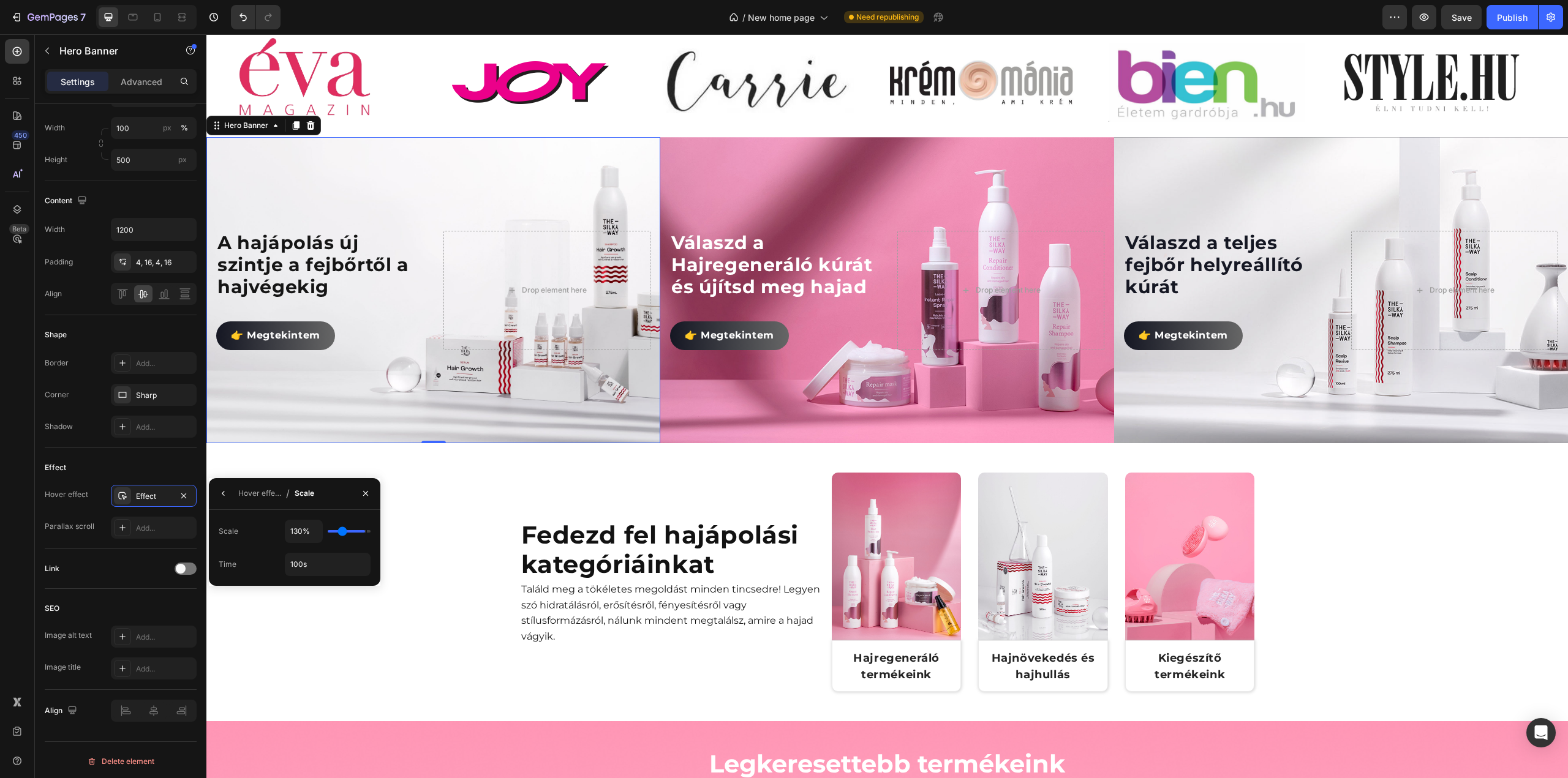
type input "125"
type input "120%"
type input "120"
type input "115%"
type input "115"
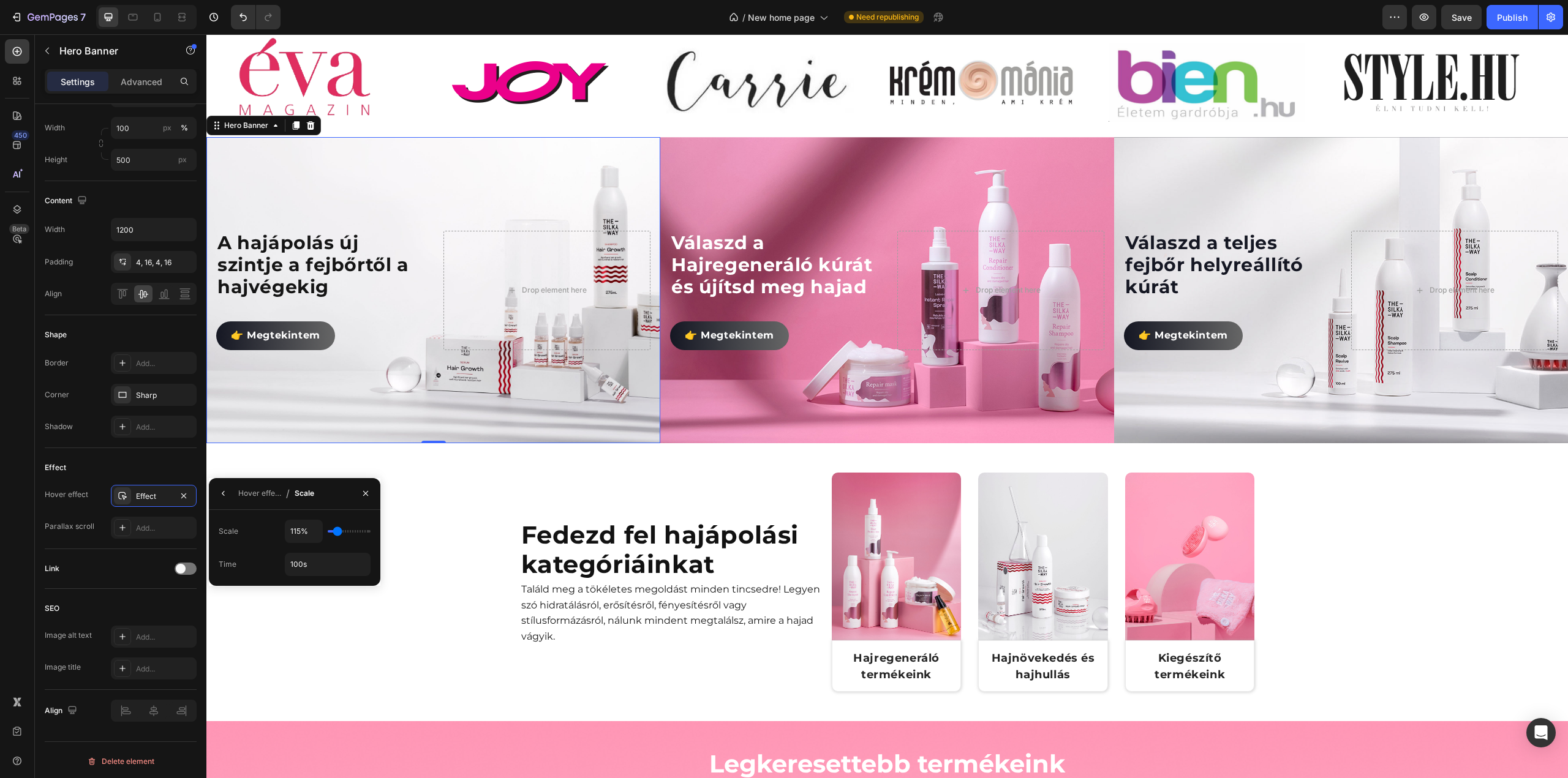
type input "110%"
type input "110"
type input "105%"
type input "105"
type input "100%"
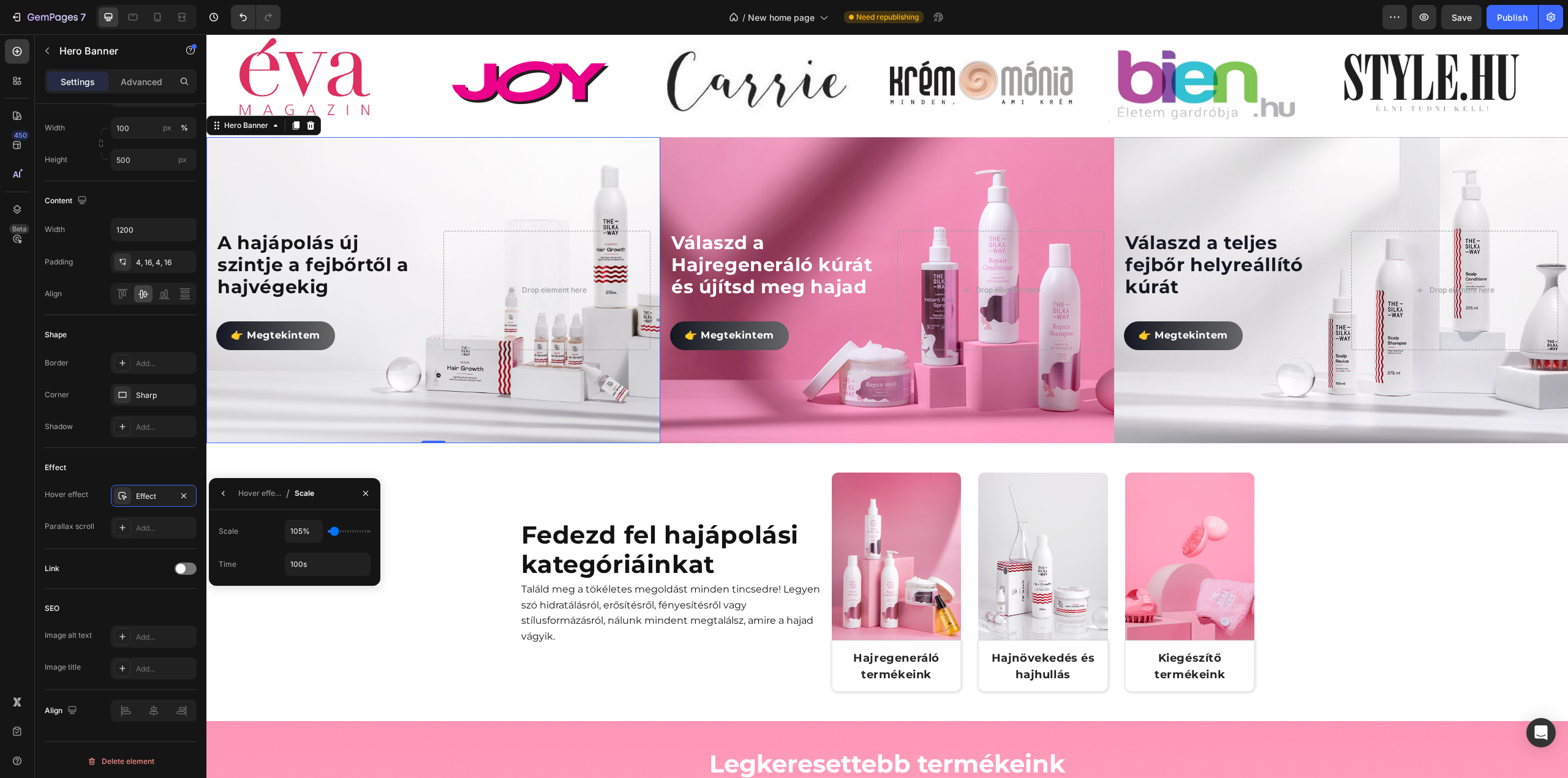
type input "100"
type input "105%"
drag, startPoint x: 366, startPoint y: 531, endPoint x: 334, endPoint y: 531, distance: 32.0
type input "105"
click at [334, 531] on input "range" at bounding box center [348, 531] width 43 height 3
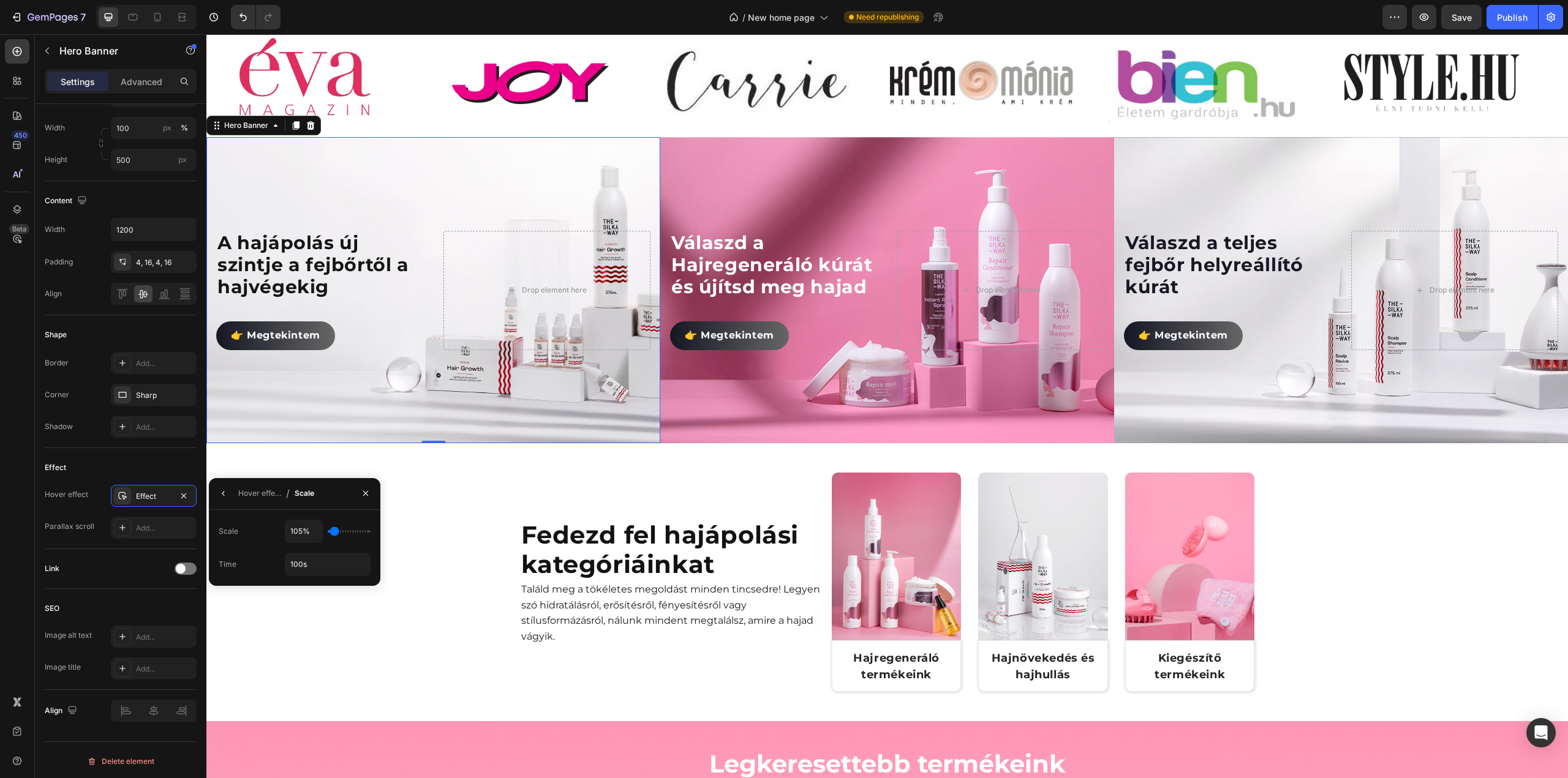
type input "110%"
type input "110"
type input "115%"
type input "115"
click at [337, 533] on input "range" at bounding box center [348, 531] width 43 height 3
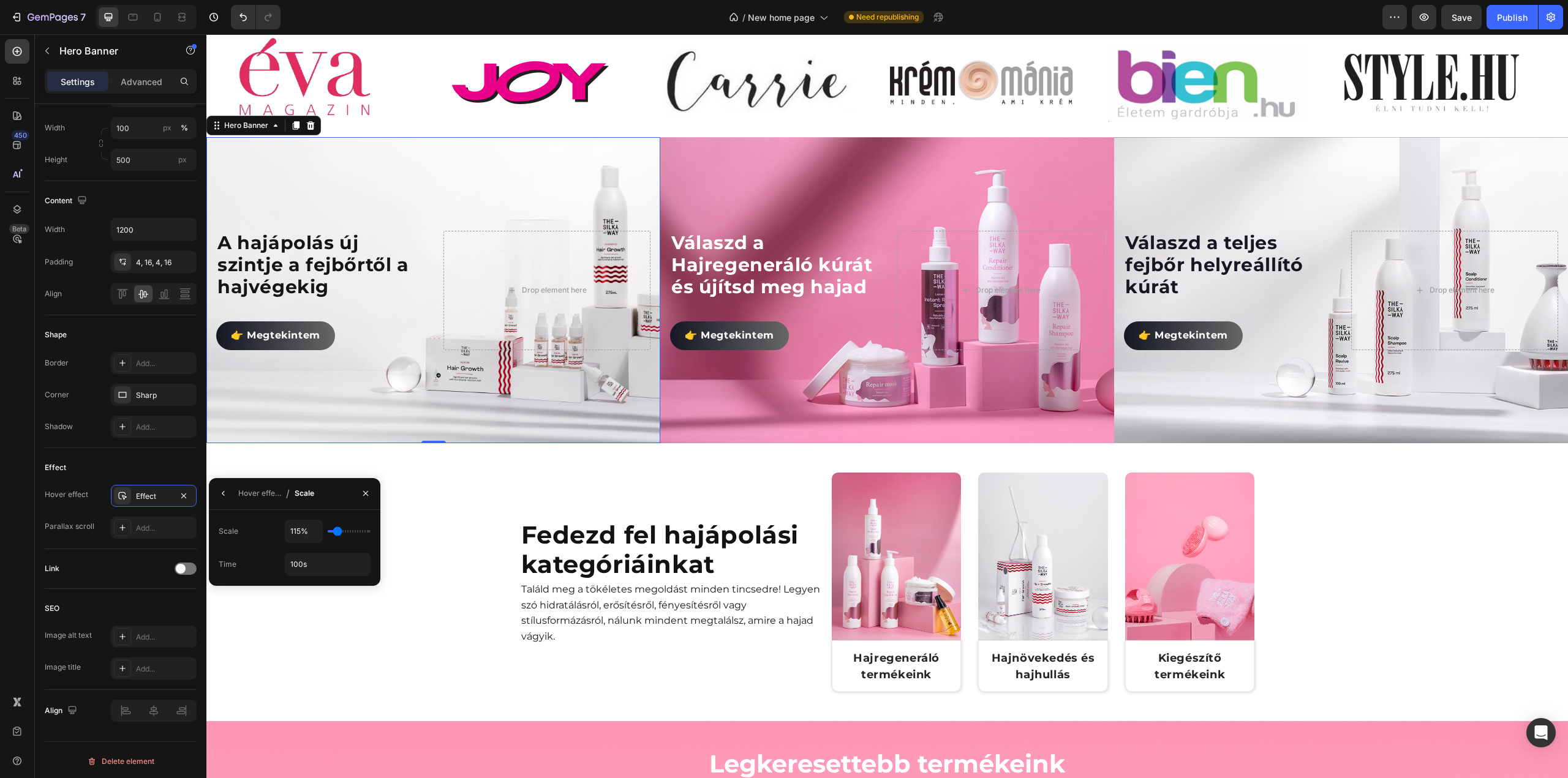
type input "110%"
type input "110"
click at [336, 533] on input "range" at bounding box center [348, 531] width 43 height 3
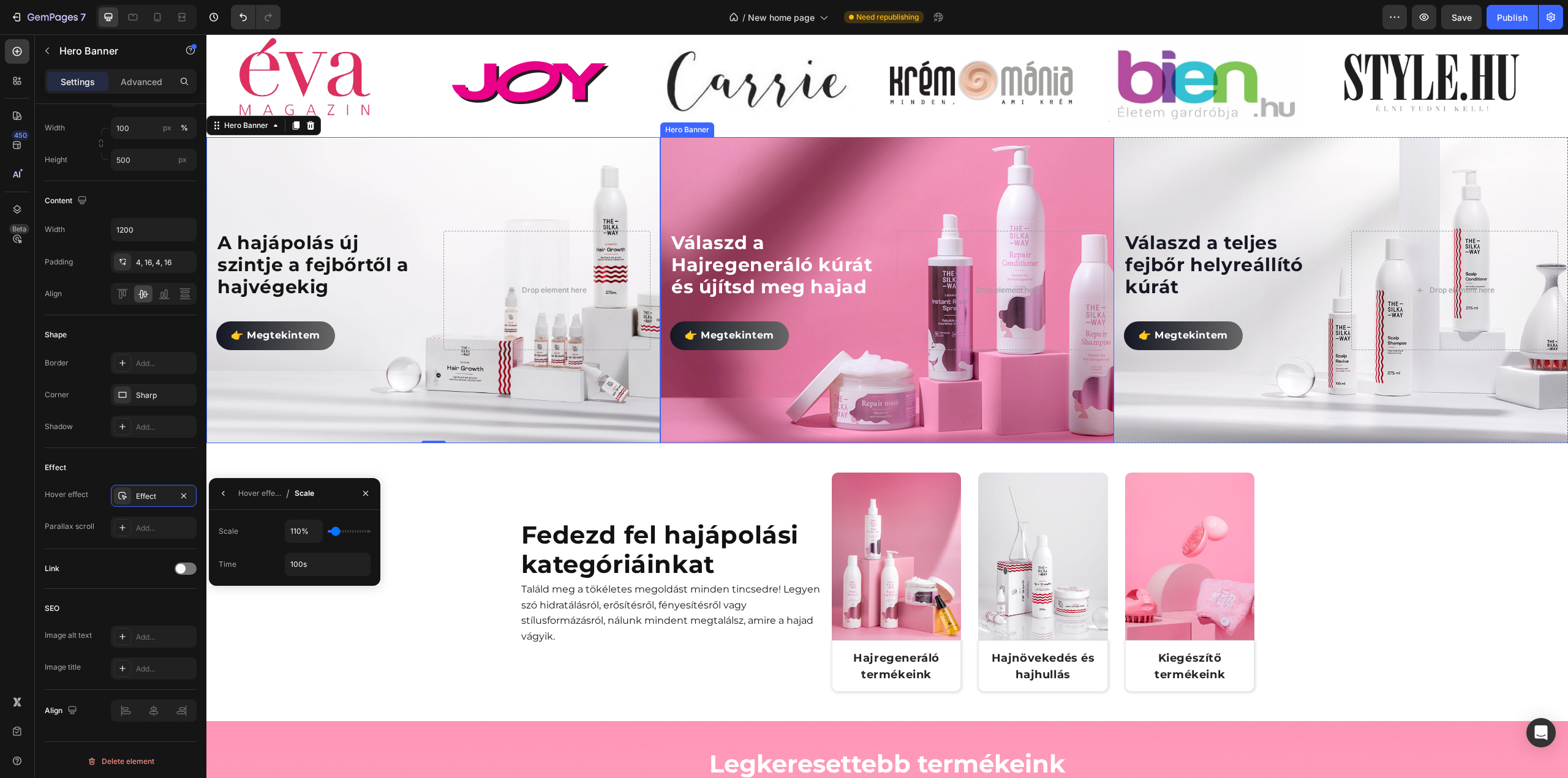
click at [744, 382] on div "Background Image" at bounding box center [887, 291] width 545 height 368
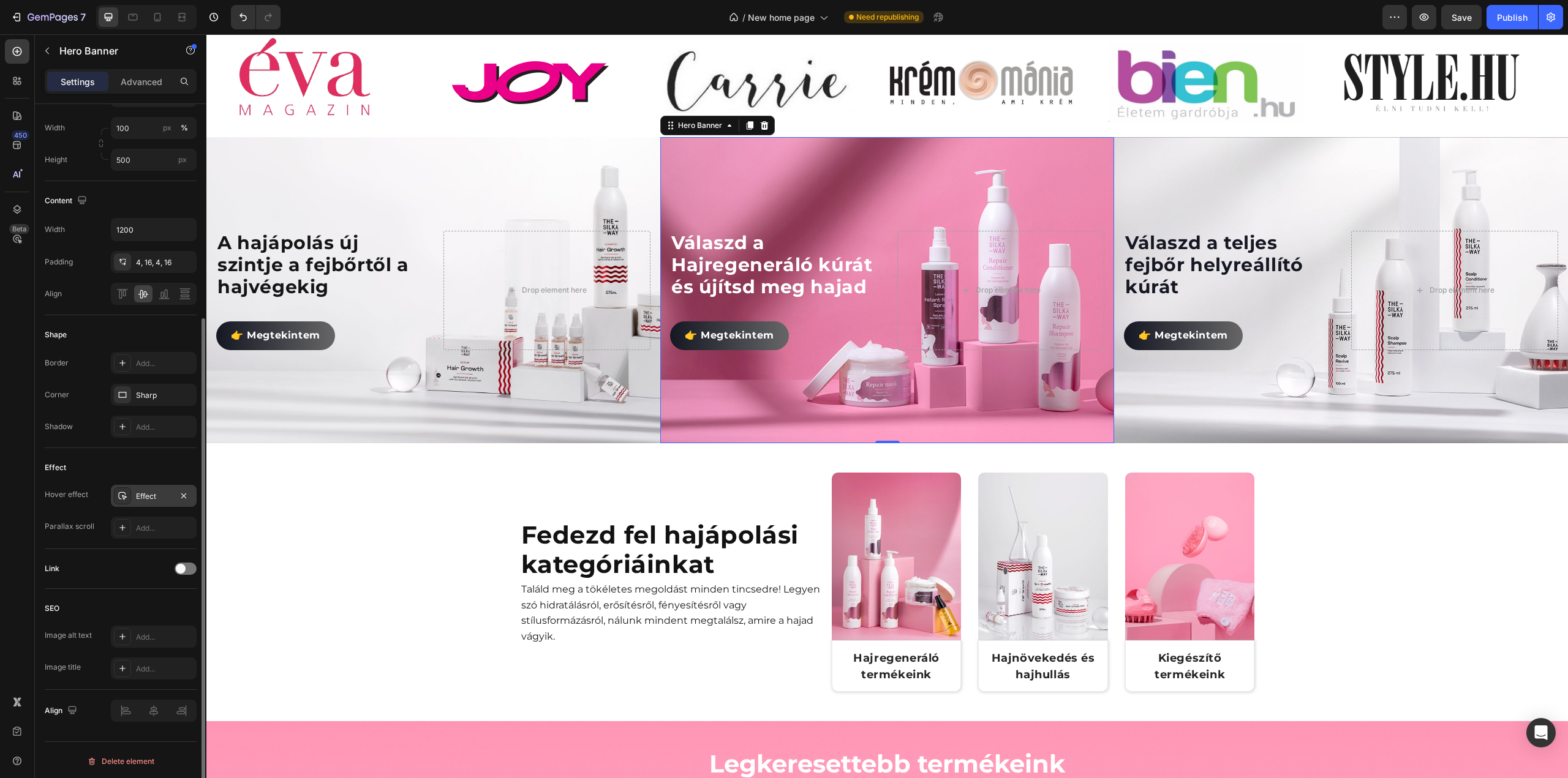
click at [153, 499] on div "Effect" at bounding box center [153, 496] width 36 height 11
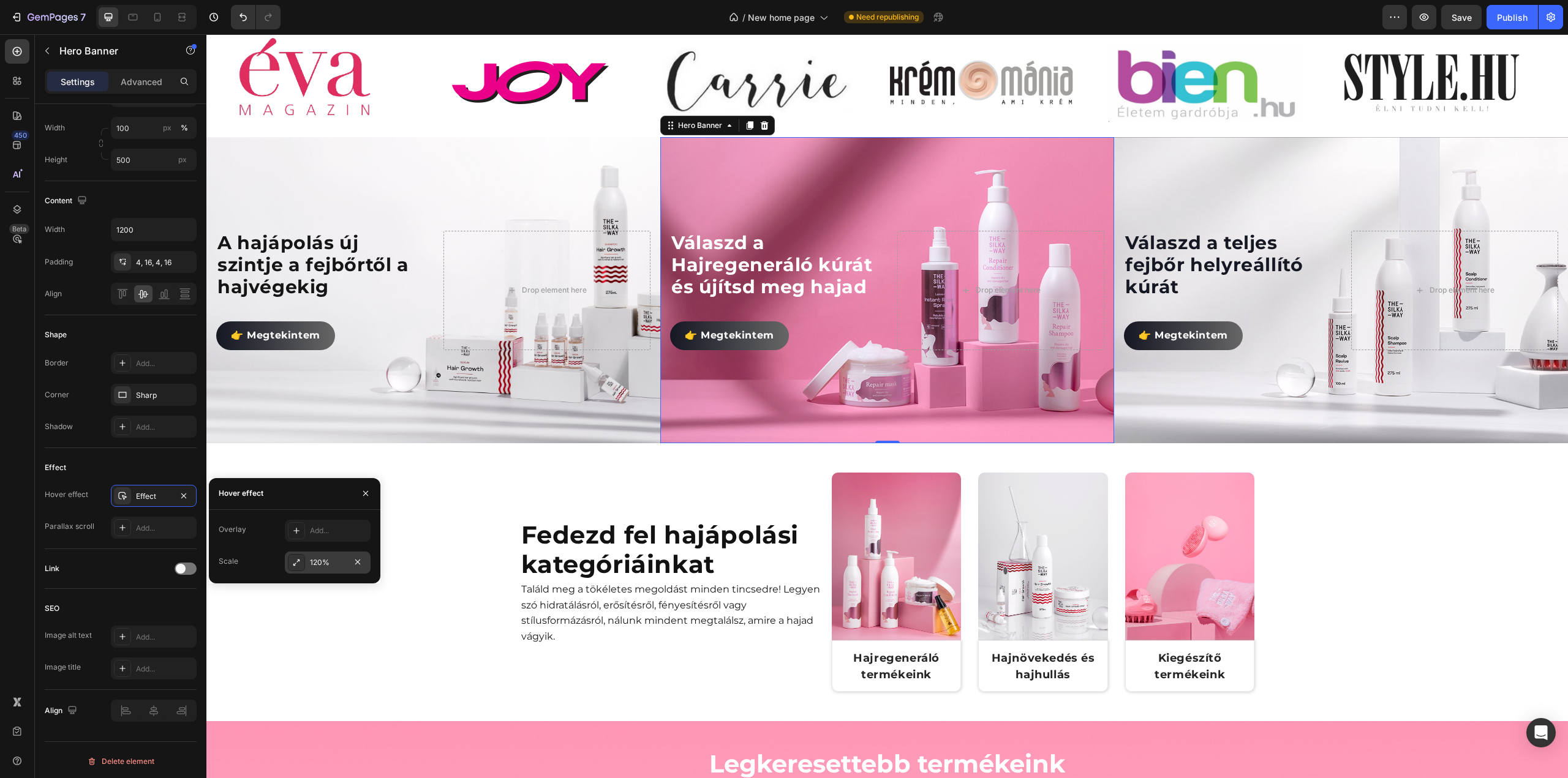
click at [330, 562] on div "120%" at bounding box center [327, 563] width 36 height 11
click at [291, 564] on input "0.5s" at bounding box center [327, 564] width 85 height 22
type input "100s"
type input "110%"
type input "110"
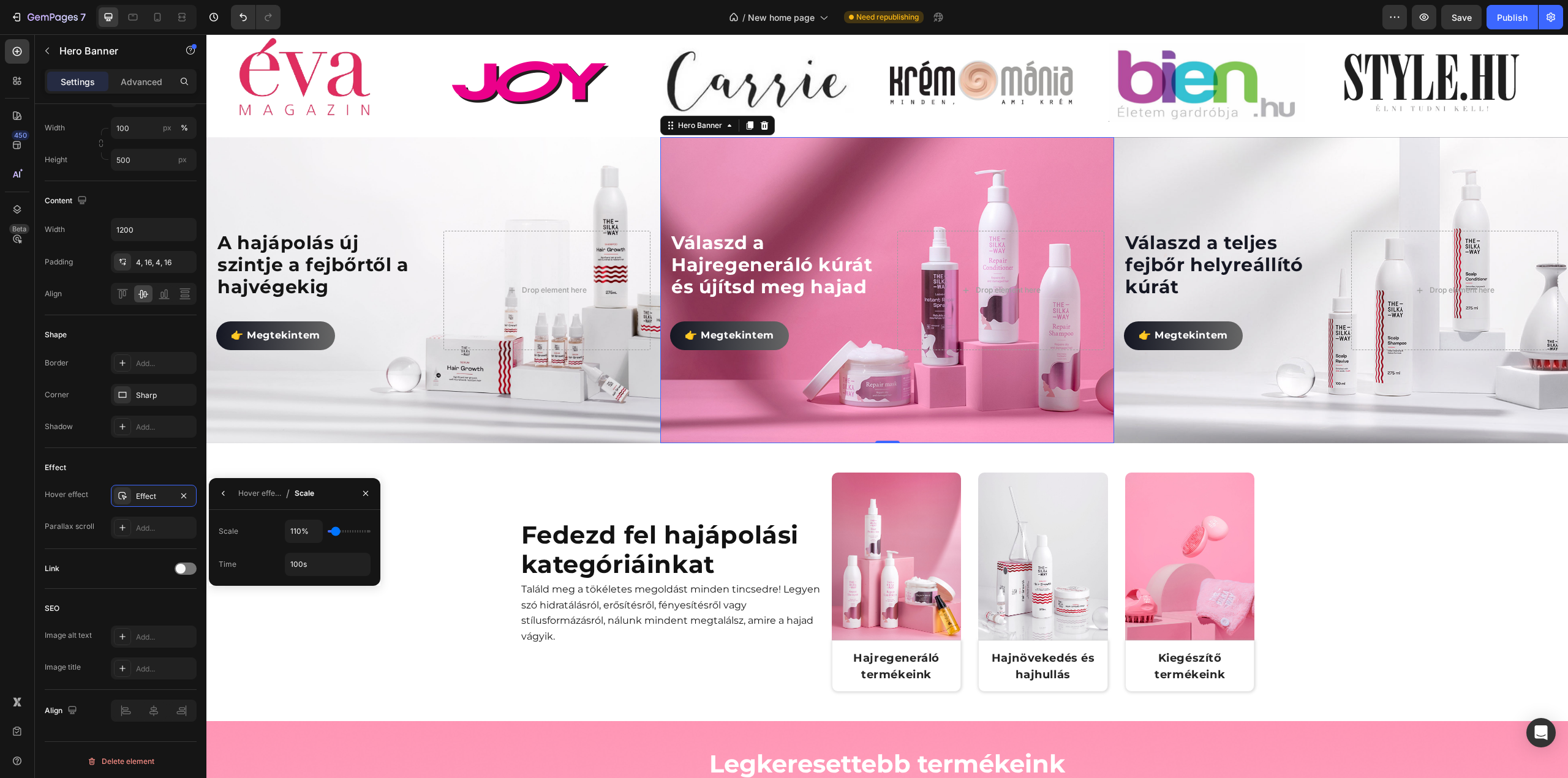
type input "105%"
type input "105"
click at [334, 532] on input "range" at bounding box center [348, 531] width 43 height 3
type input "110%"
type input "110"
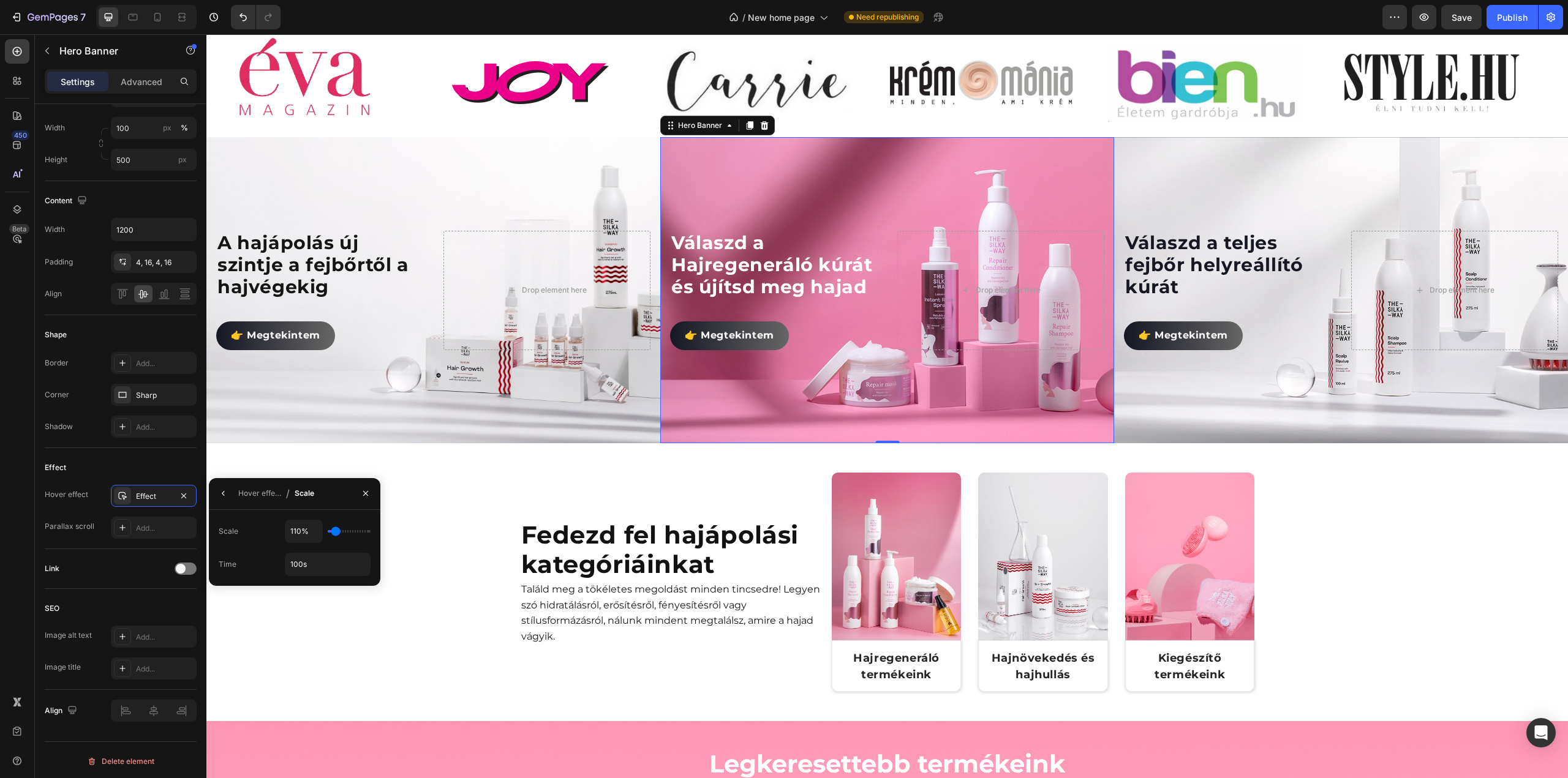
click at [335, 533] on input "range" at bounding box center [348, 531] width 43 height 3
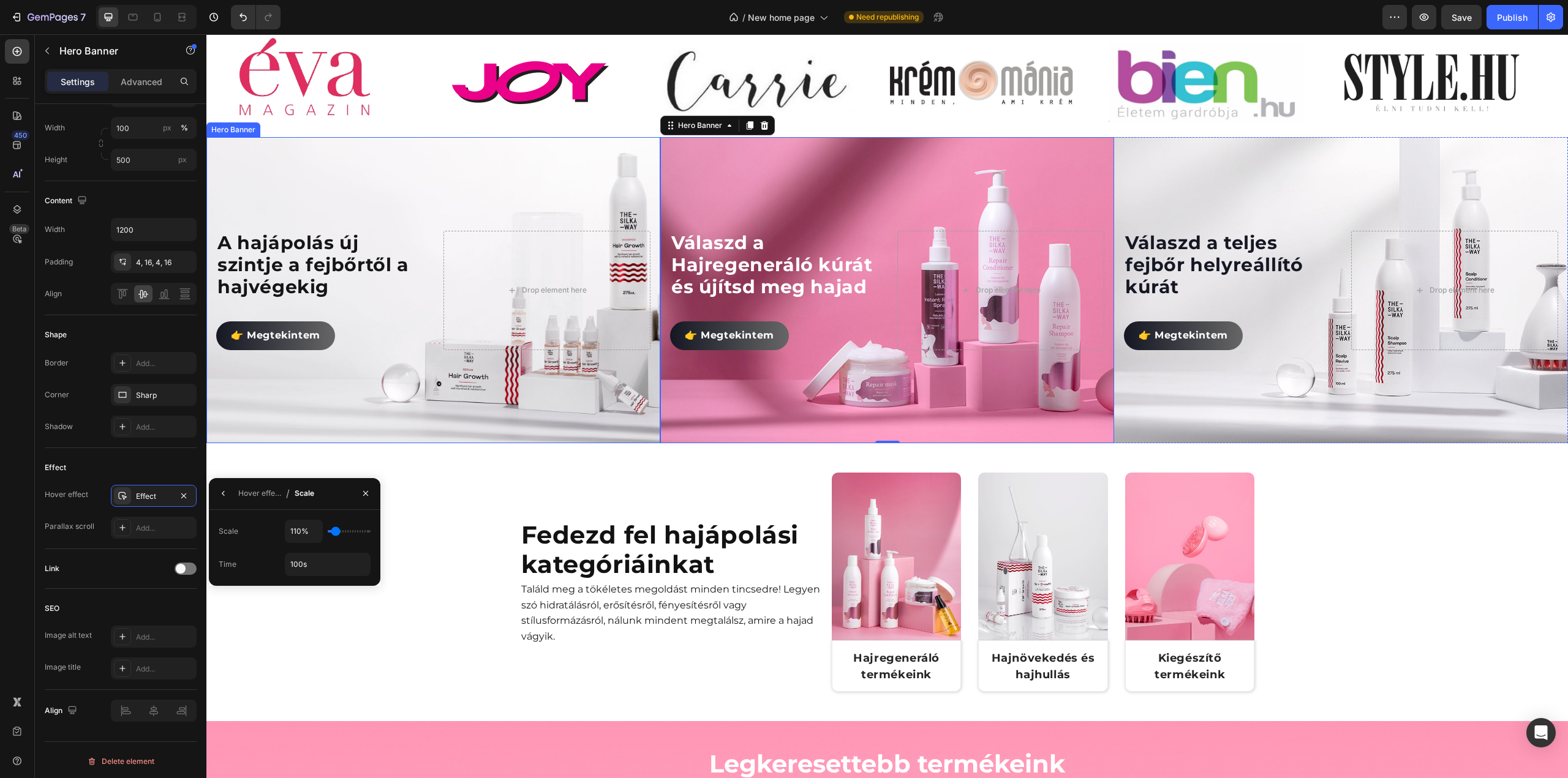
click at [356, 415] on div "Background Image" at bounding box center [433, 290] width 499 height 337
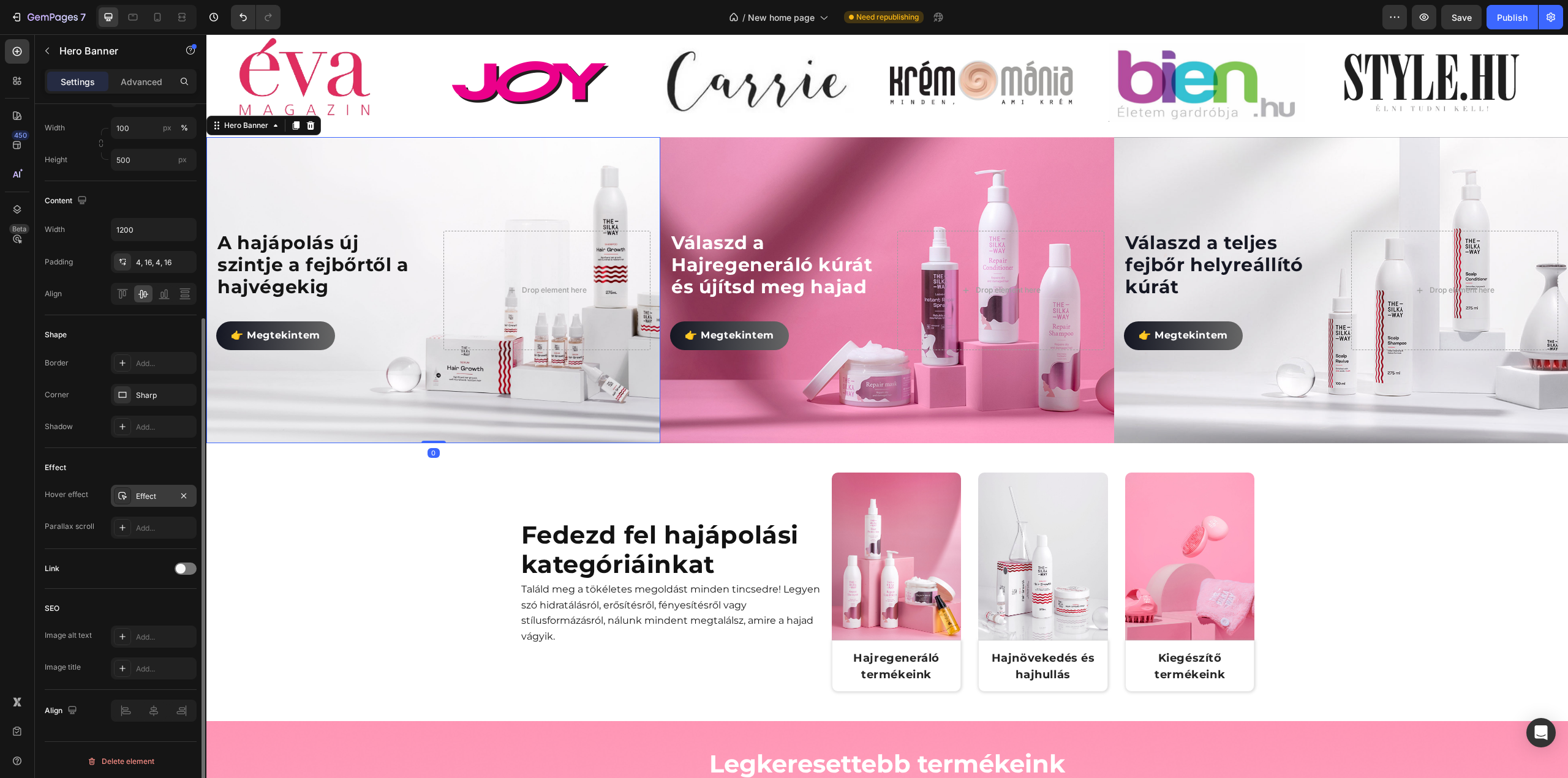
click at [171, 495] on div "Effect" at bounding box center [153, 496] width 36 height 11
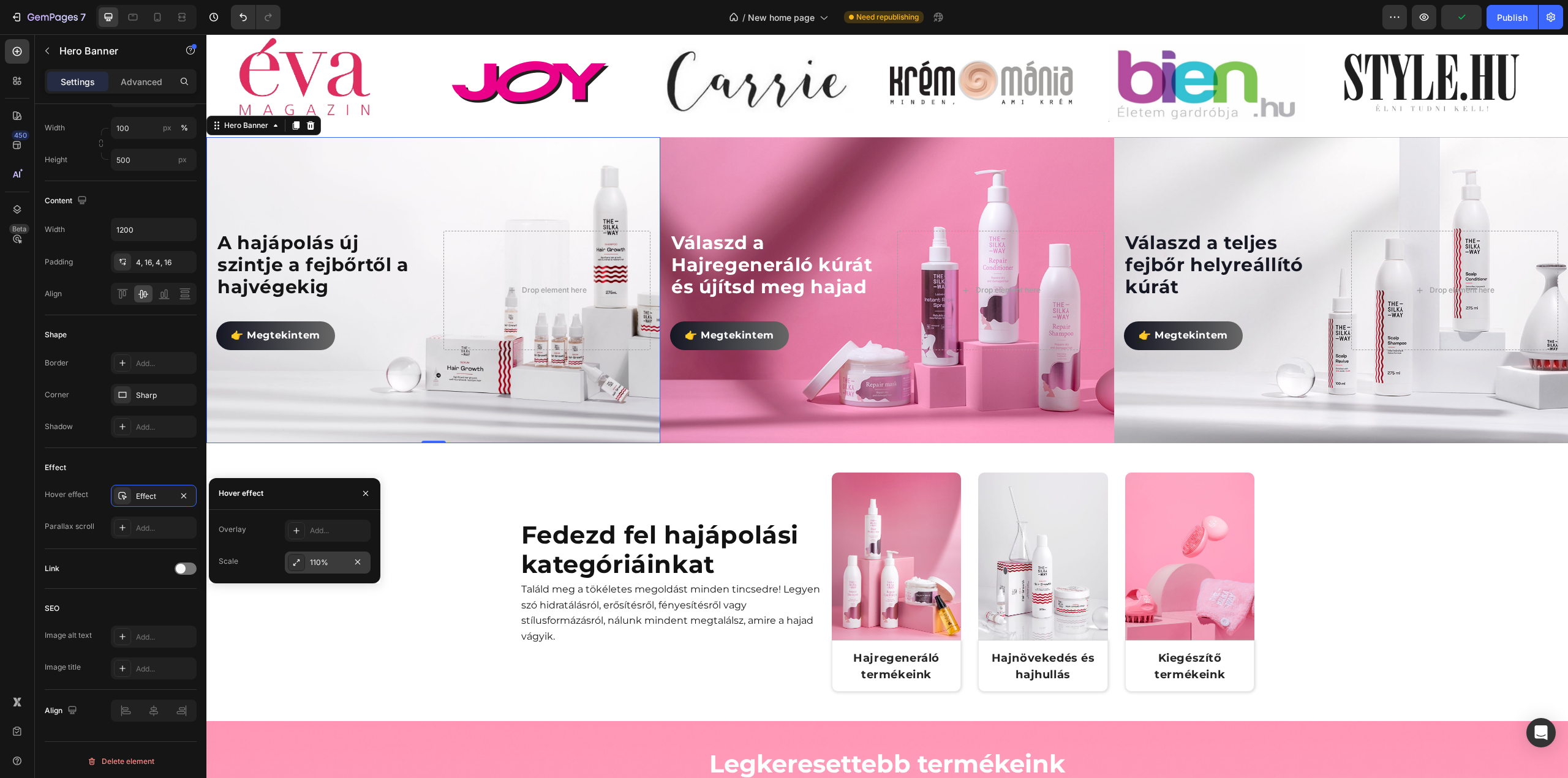
click at [328, 557] on div "110%" at bounding box center [327, 563] width 36 height 11
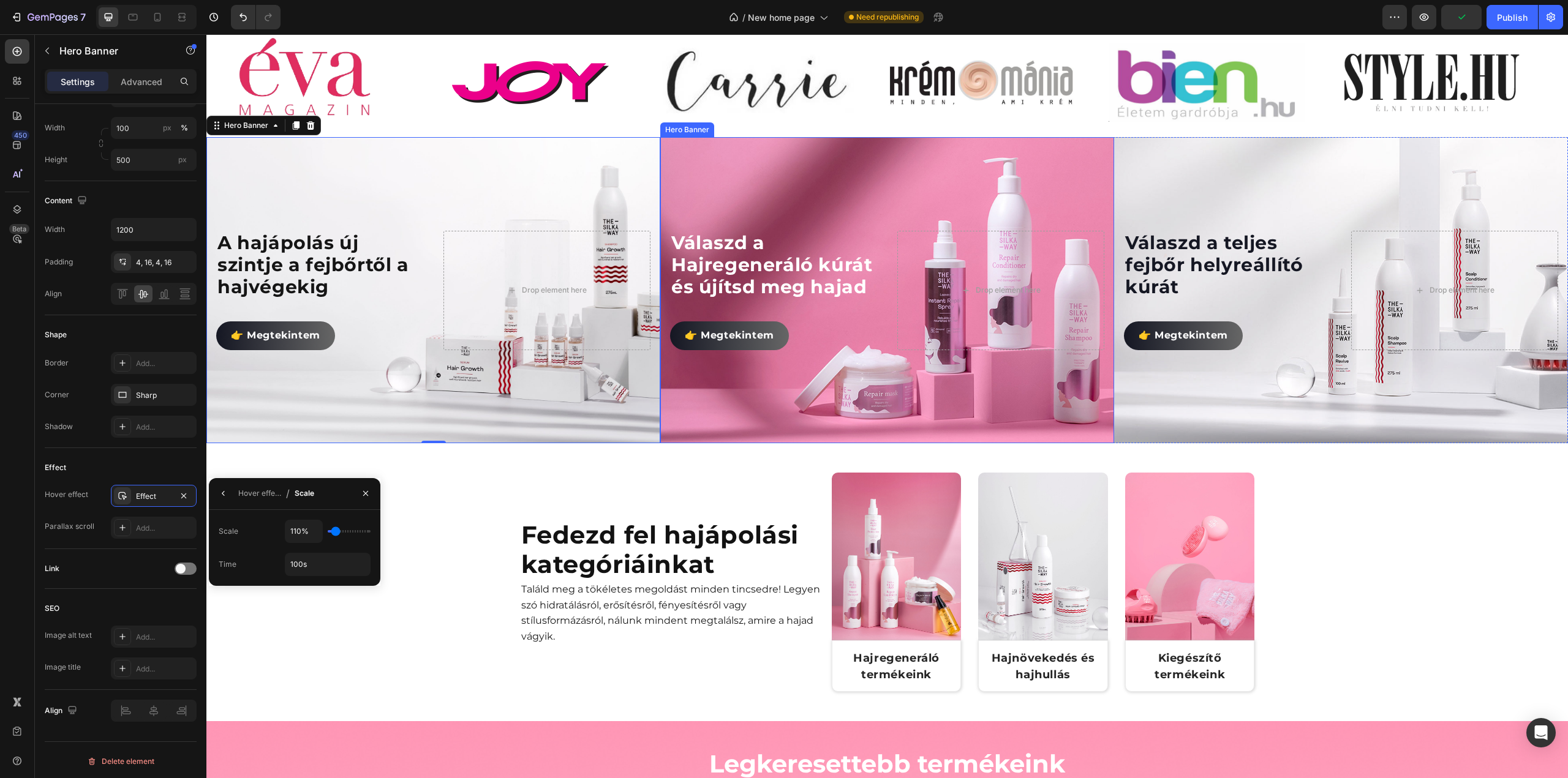
click at [835, 375] on div "Background Image" at bounding box center [887, 290] width 499 height 337
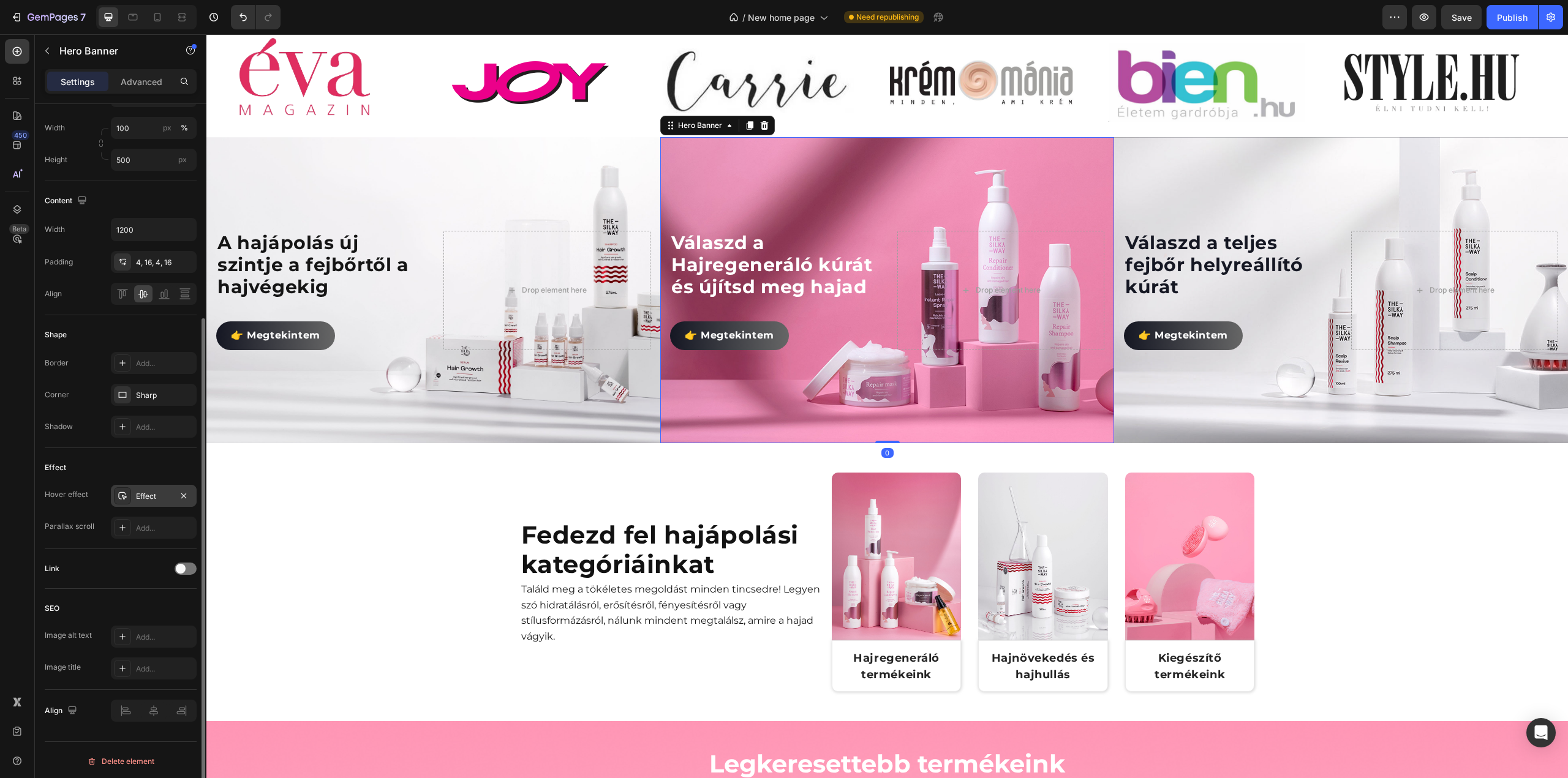
click at [154, 495] on div "Effect" at bounding box center [153, 496] width 36 height 11
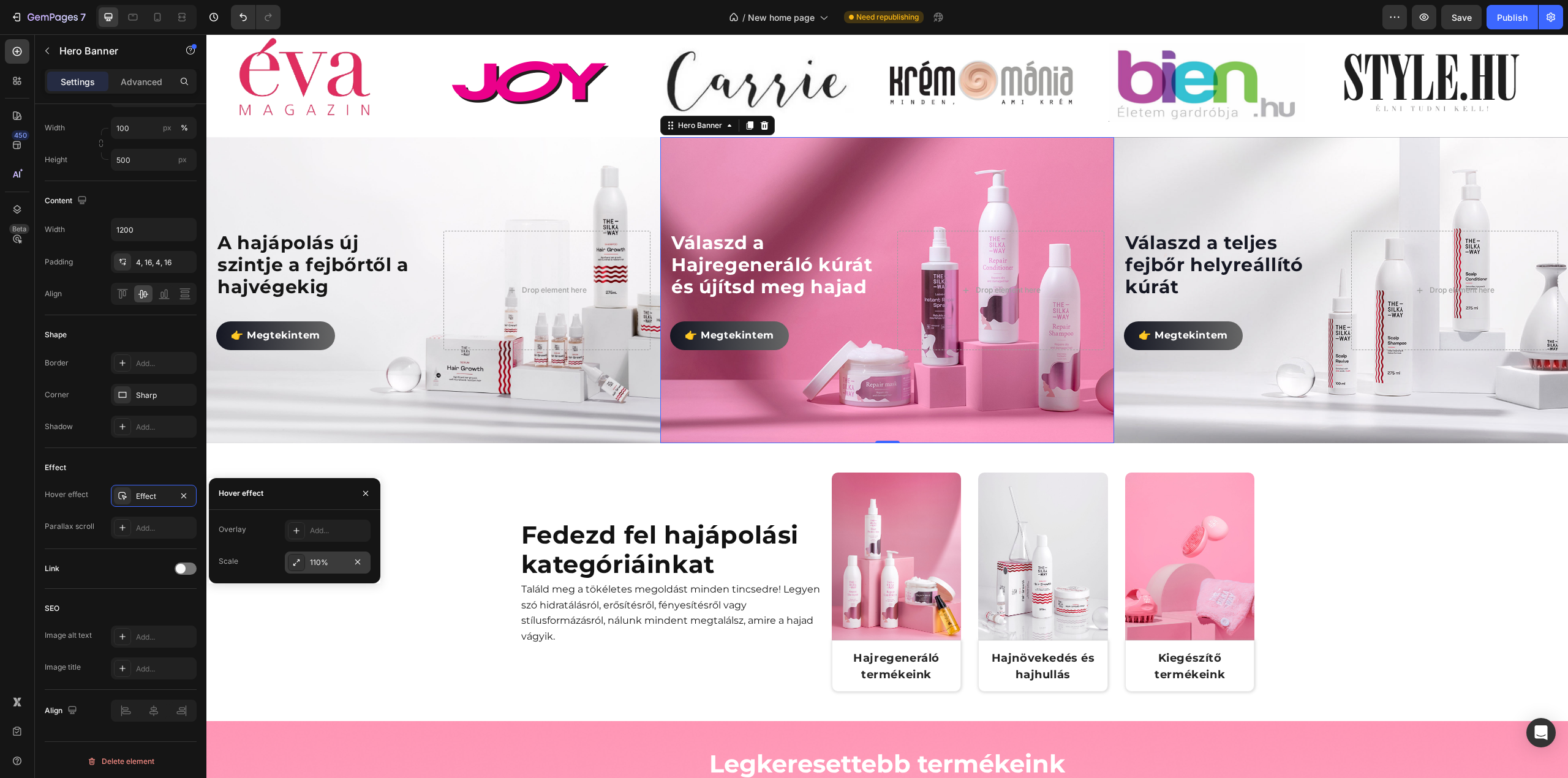
click at [322, 568] on div "110%" at bounding box center [327, 562] width 86 height 22
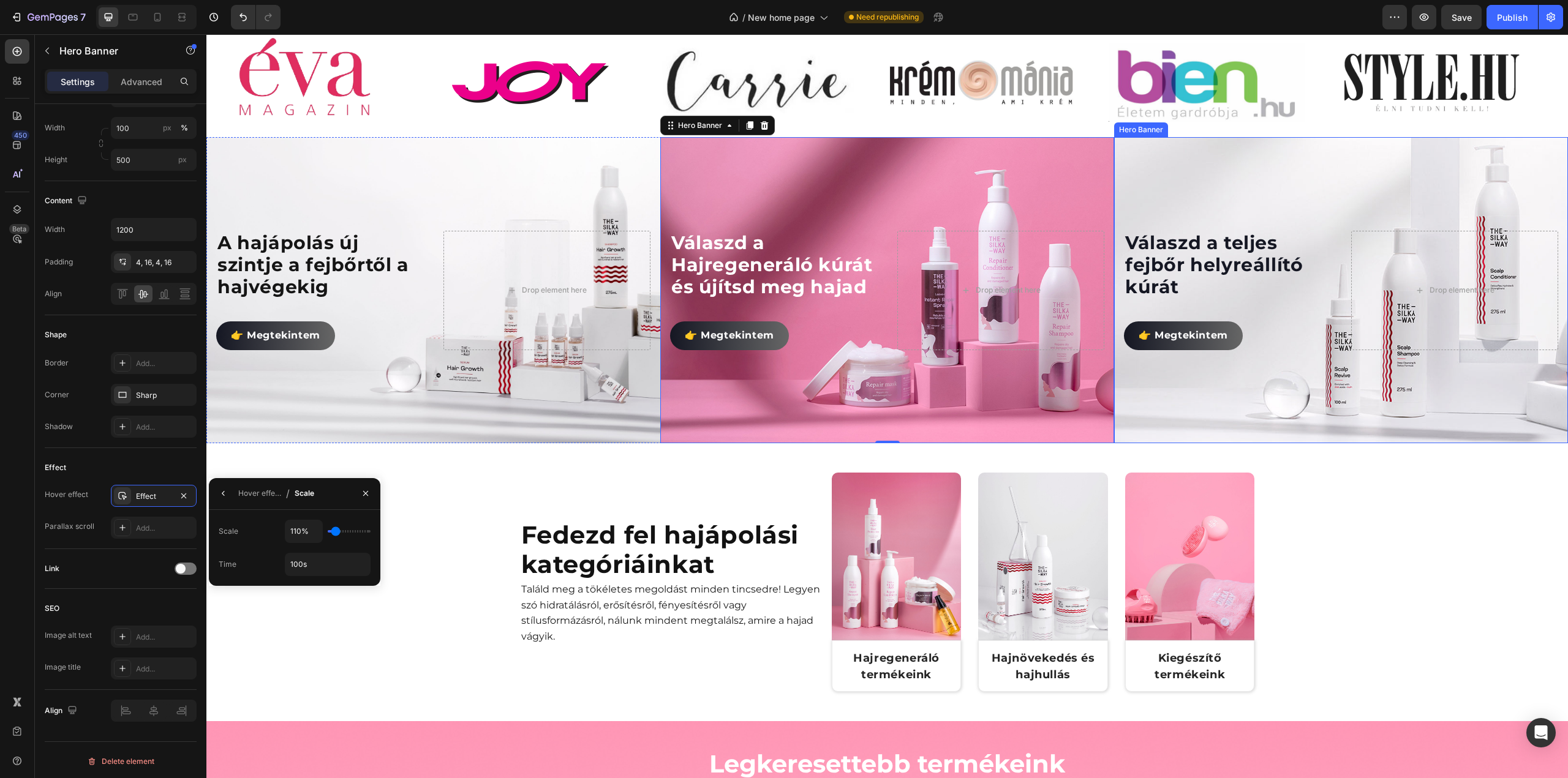
click at [1283, 312] on div "👉 Megtekintem Button" at bounding box center [1227, 329] width 207 height 41
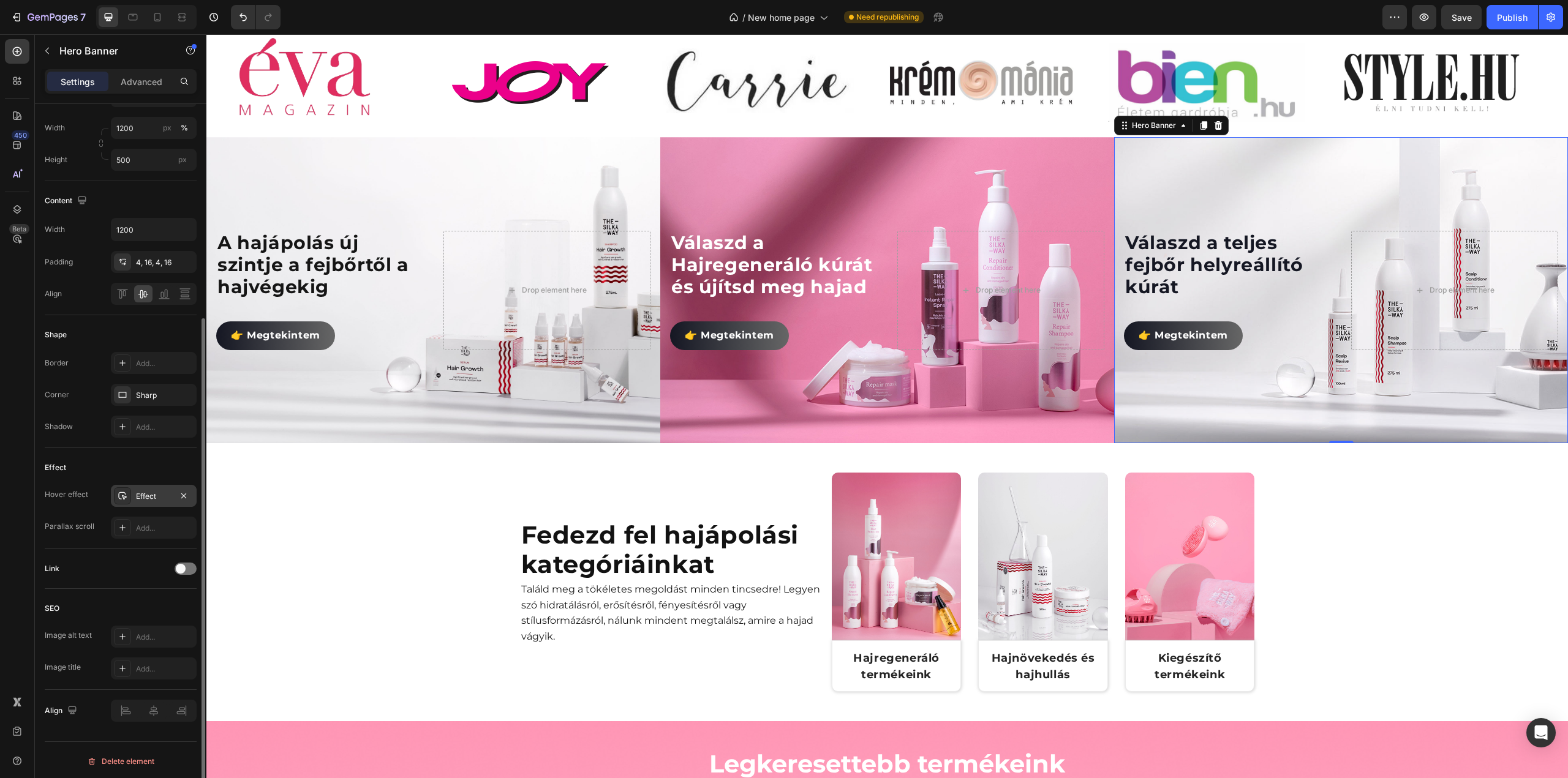
click at [157, 492] on div "Effect" at bounding box center [153, 496] width 36 height 11
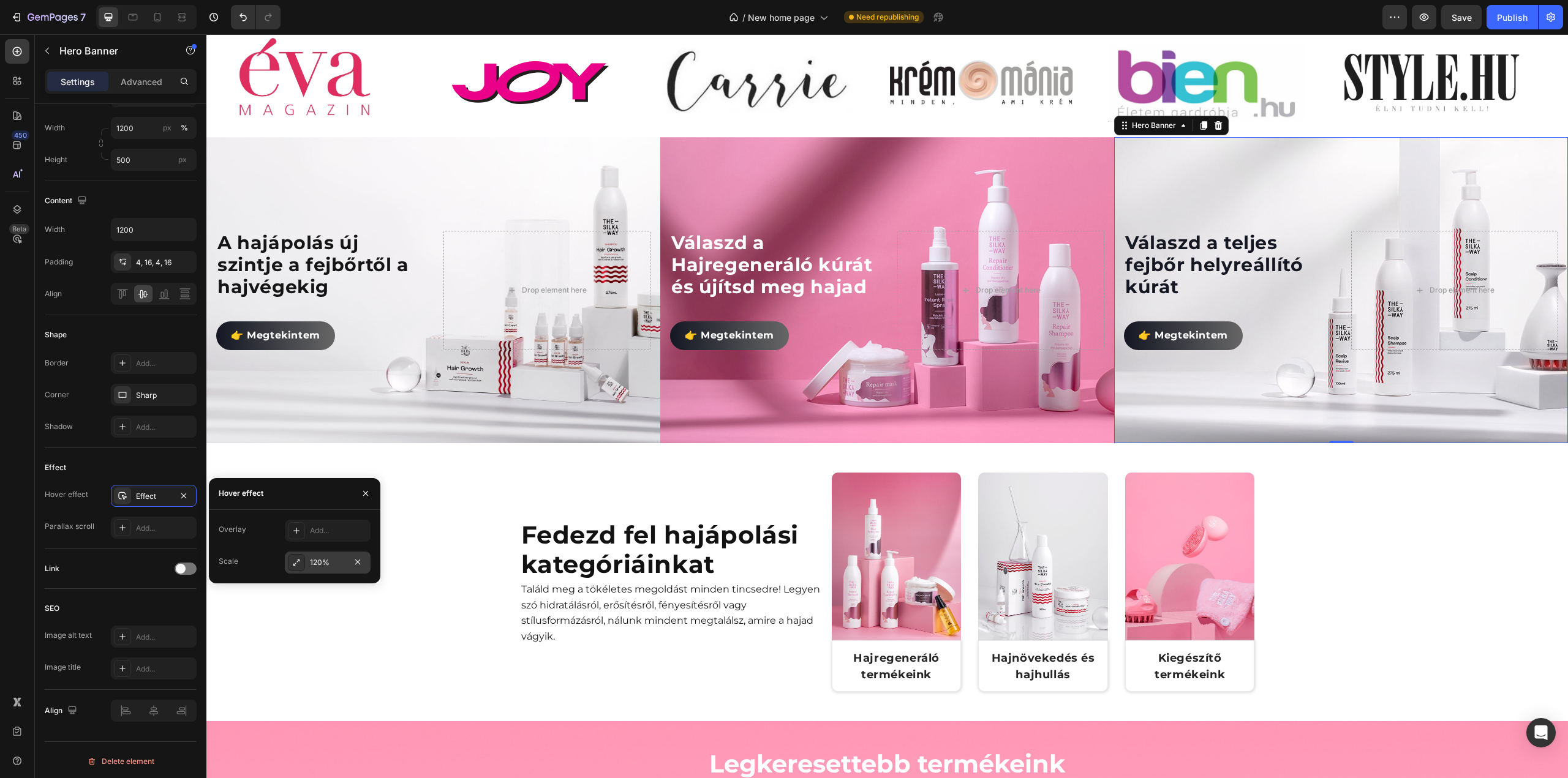
click at [330, 567] on div "120%" at bounding box center [327, 563] width 36 height 11
type input "105%"
type input "105"
type input "100%"
type input "100"
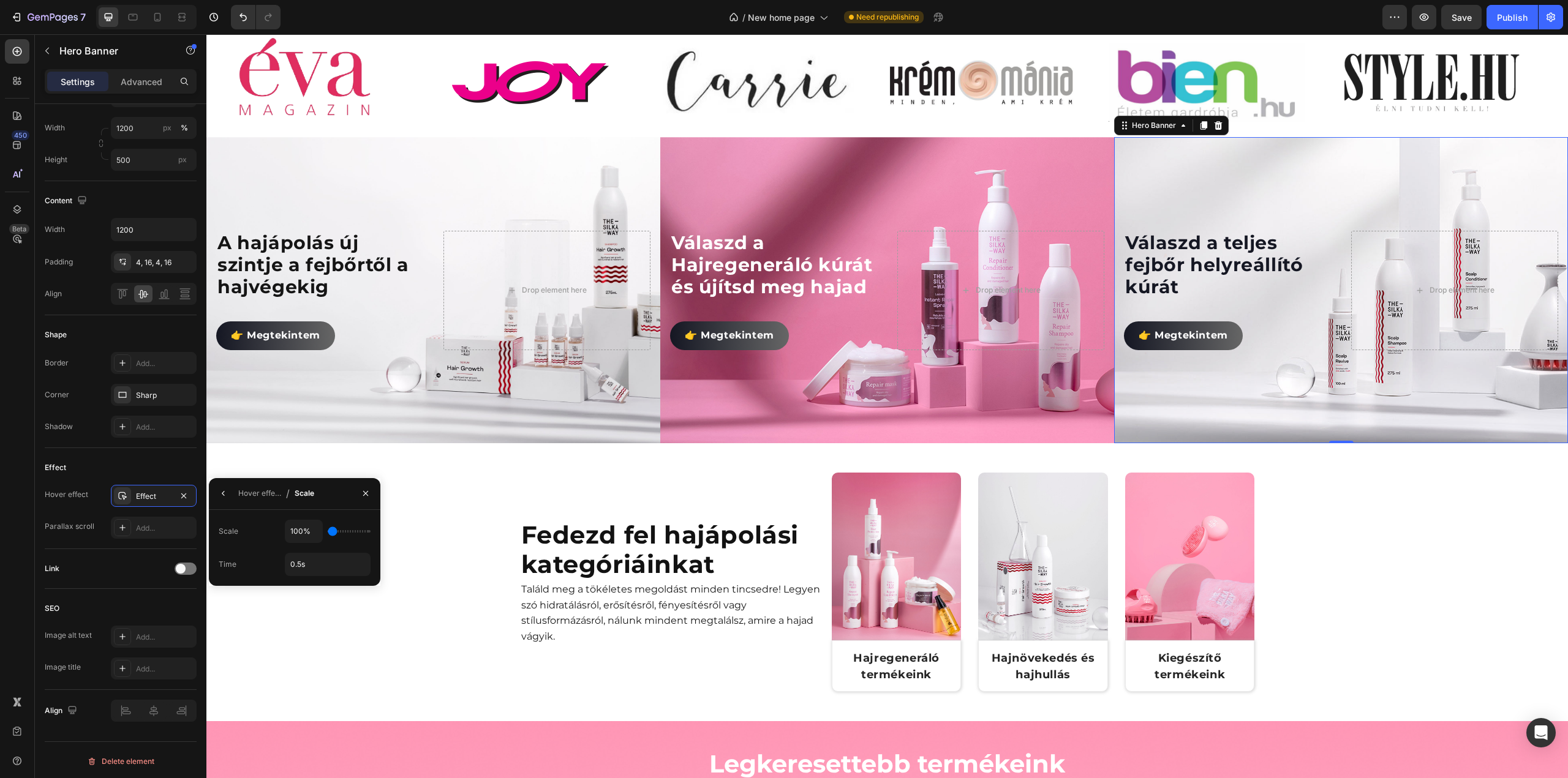
type input "105%"
type input "105"
type input "110%"
type input "110"
click at [335, 532] on input "range" at bounding box center [348, 531] width 43 height 3
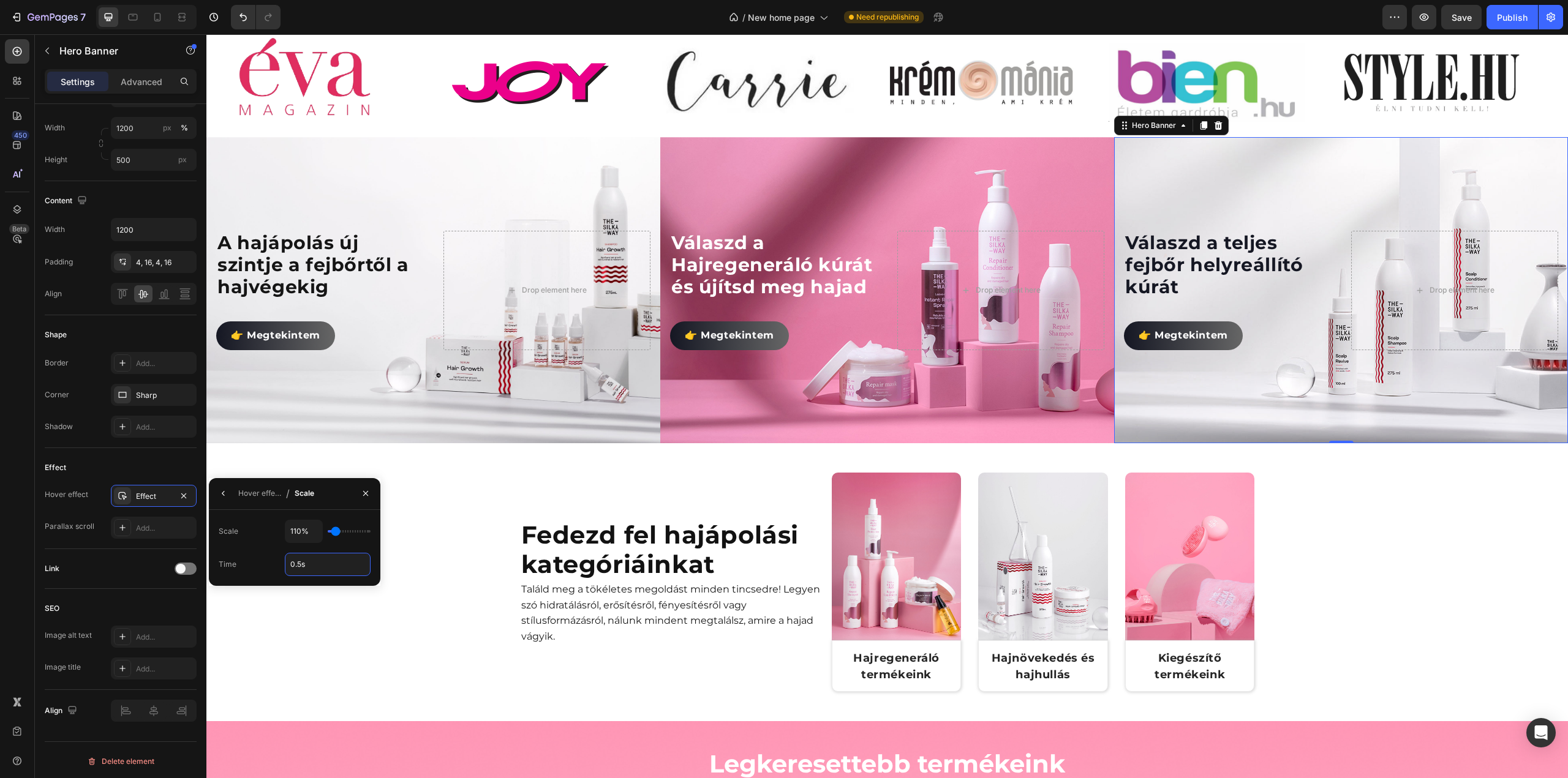
click at [327, 568] on input "0.5s" at bounding box center [327, 564] width 85 height 22
type input "100s"
click at [455, 519] on div "Fedezd fel hajápolási kategóriáinkat Heading Találd meg a tökéletes megoldást m…" at bounding box center [887, 587] width 1361 height 229
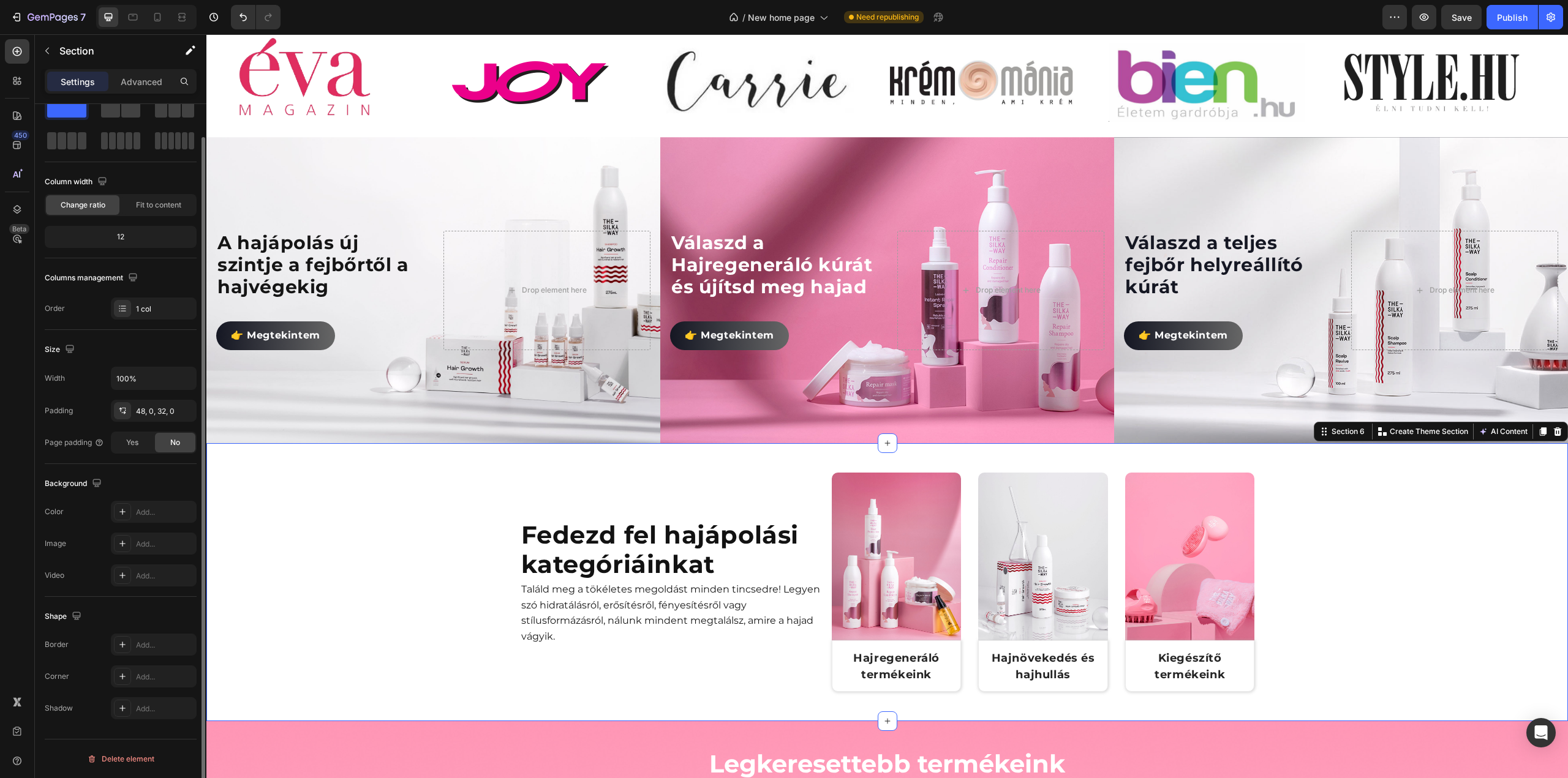
scroll to position [0, 0]
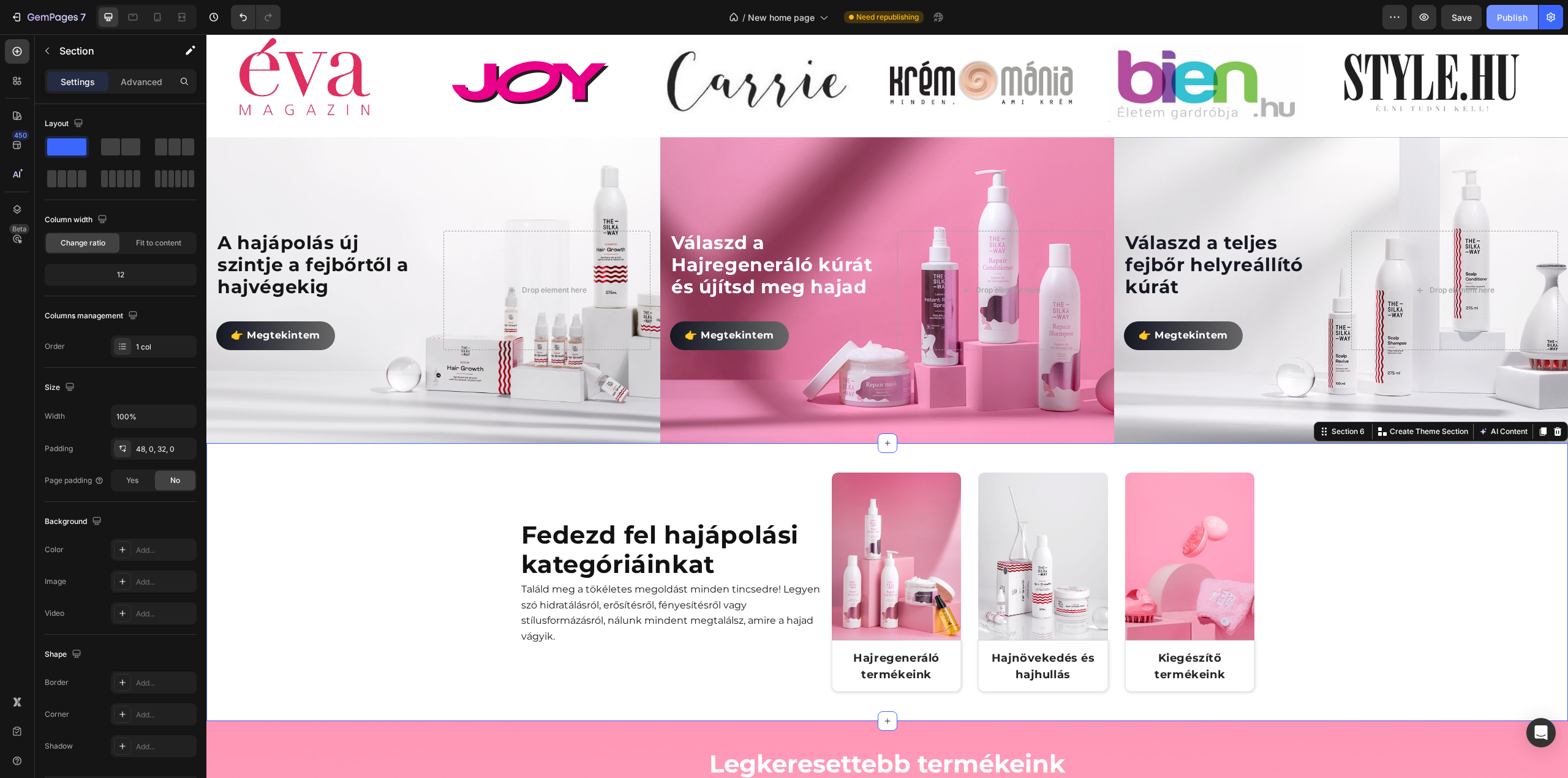
click at [1505, 23] on div "Publish" at bounding box center [1512, 18] width 31 height 13
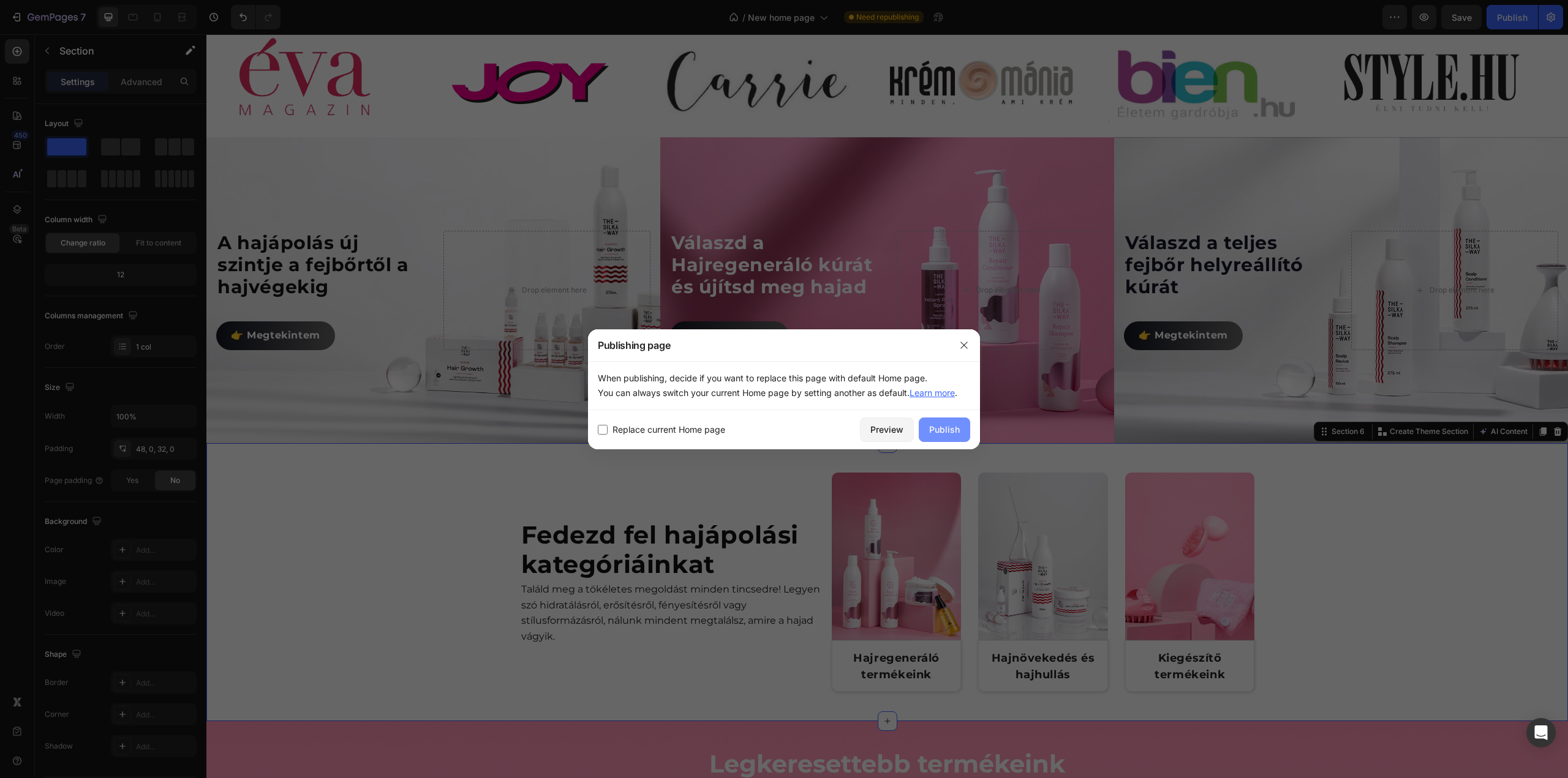
click at [938, 435] on div "Publish" at bounding box center [944, 429] width 31 height 13
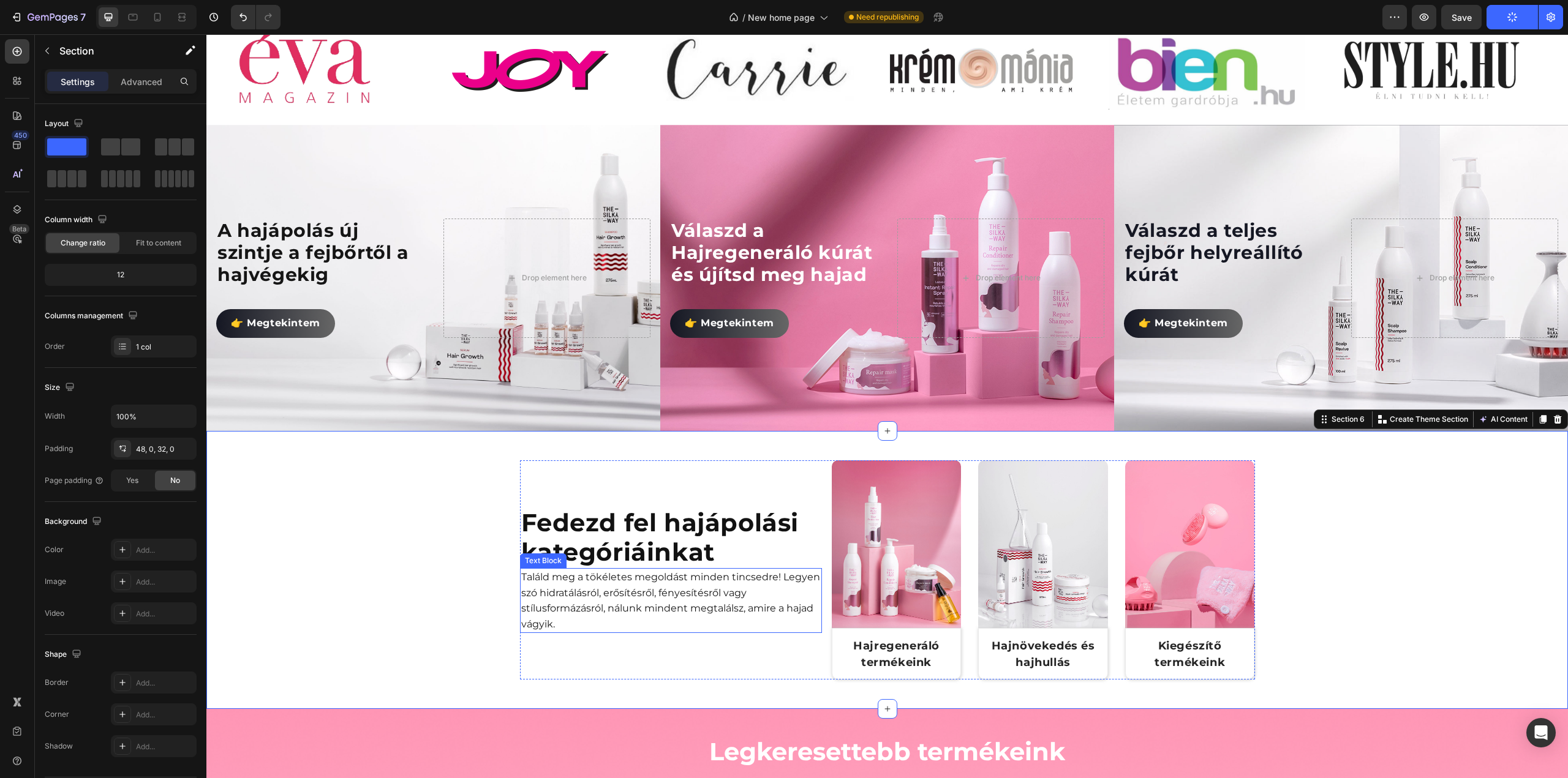
scroll to position [613, 0]
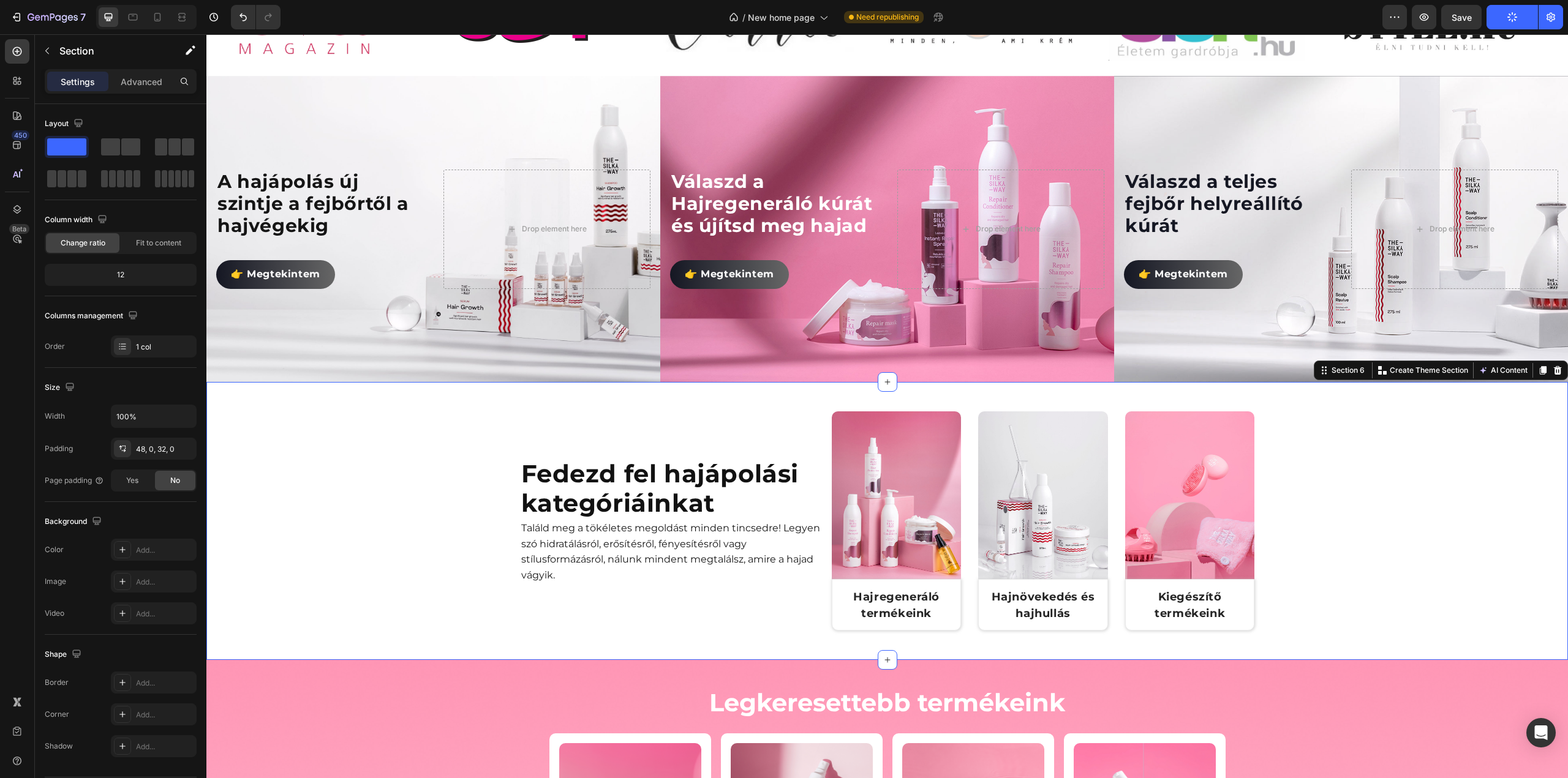
click at [453, 452] on div "Fedezd fel hajápolási kategóriáinkat Heading Találd meg a tökéletes megoldást m…" at bounding box center [887, 526] width 1361 height 229
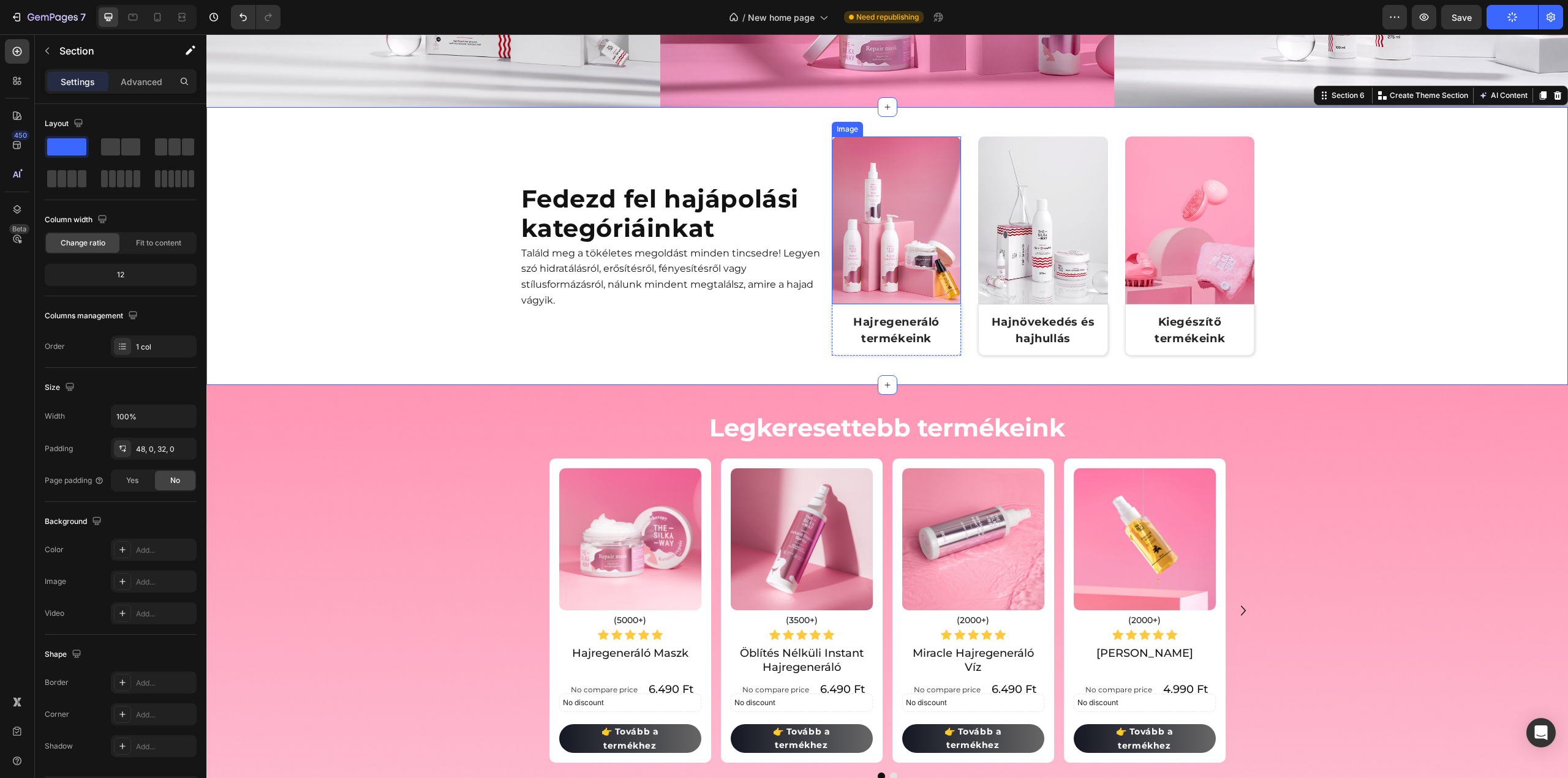
scroll to position [796, 0]
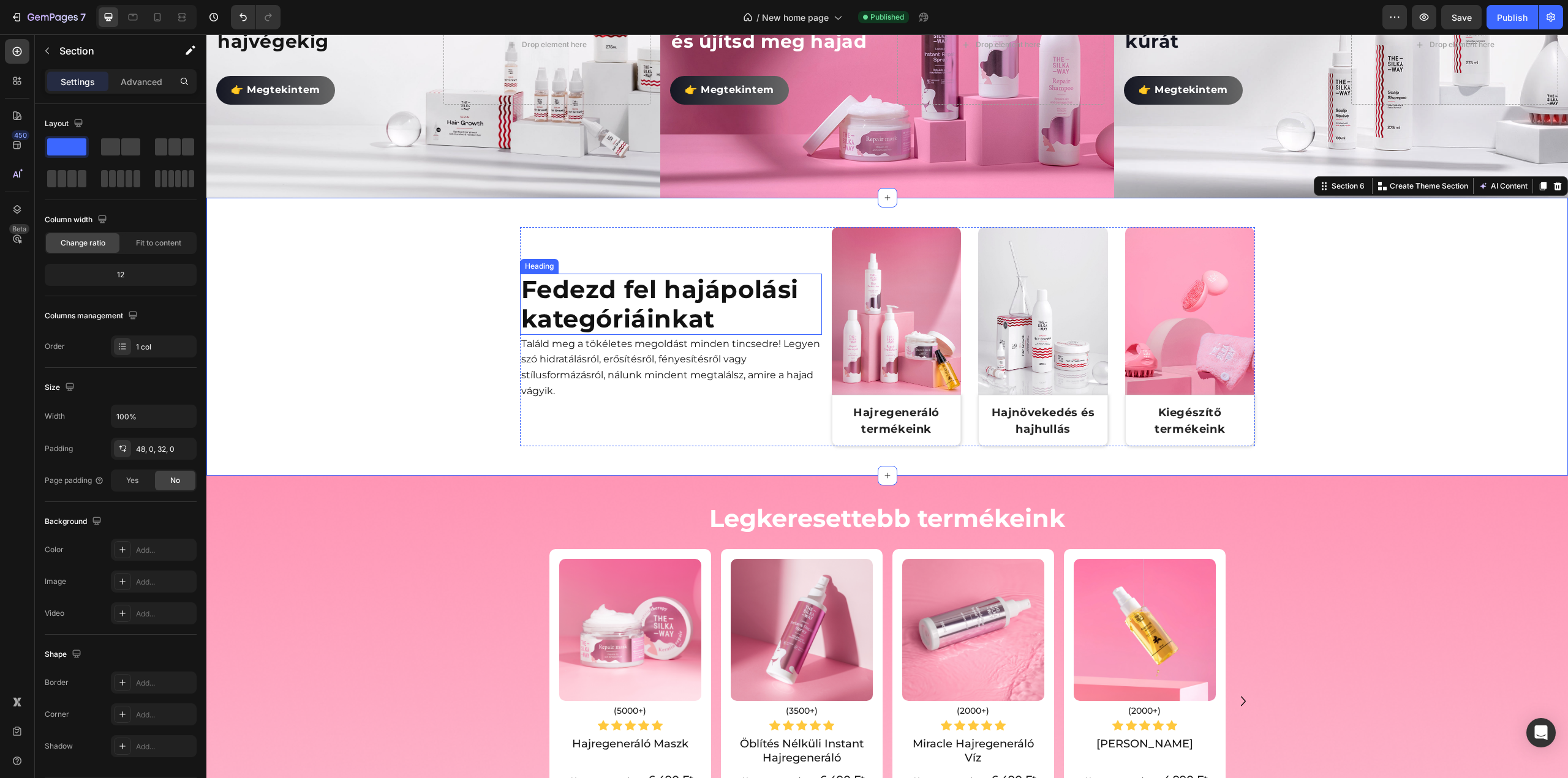
click at [652, 298] on h2 "Fedezd fel hajápolási kategóriáinkat" at bounding box center [671, 305] width 302 height 61
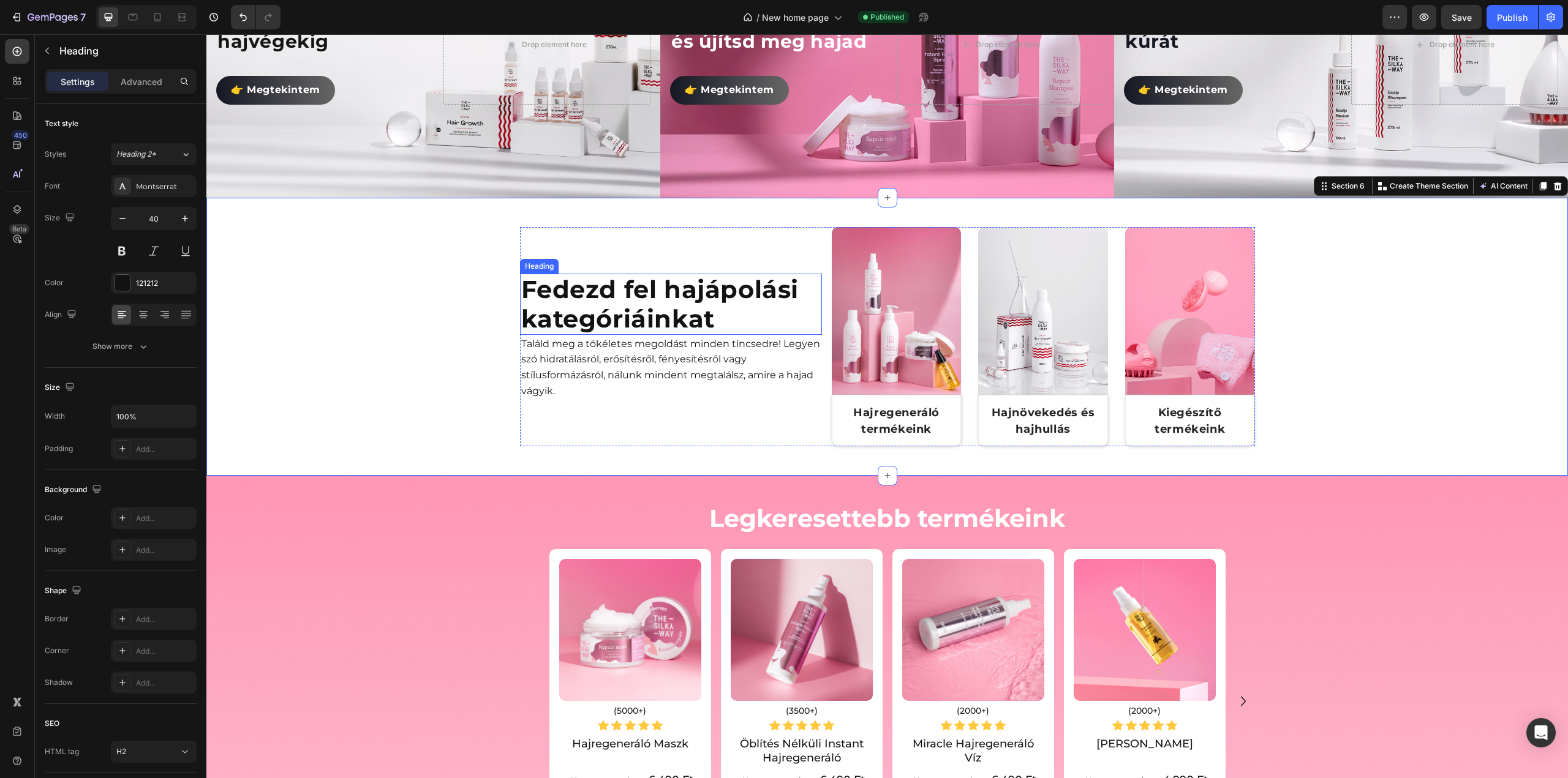
click at [652, 298] on h2 "Fedezd fel hajápolási kategóriáinkat" at bounding box center [671, 305] width 302 height 61
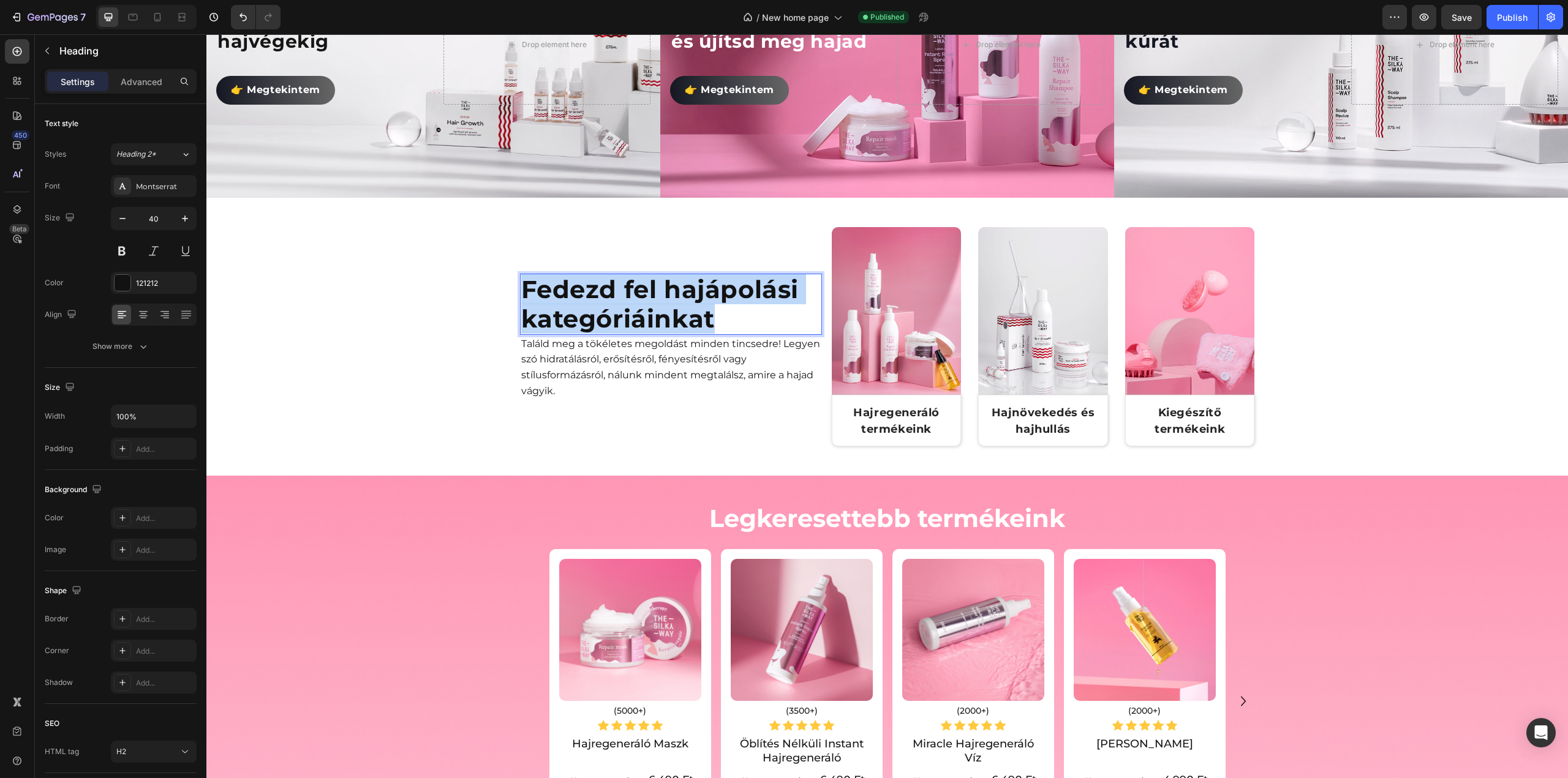
click at [652, 298] on p "Fedezd fel hajápolási kategóriáinkat" at bounding box center [671, 304] width 299 height 59
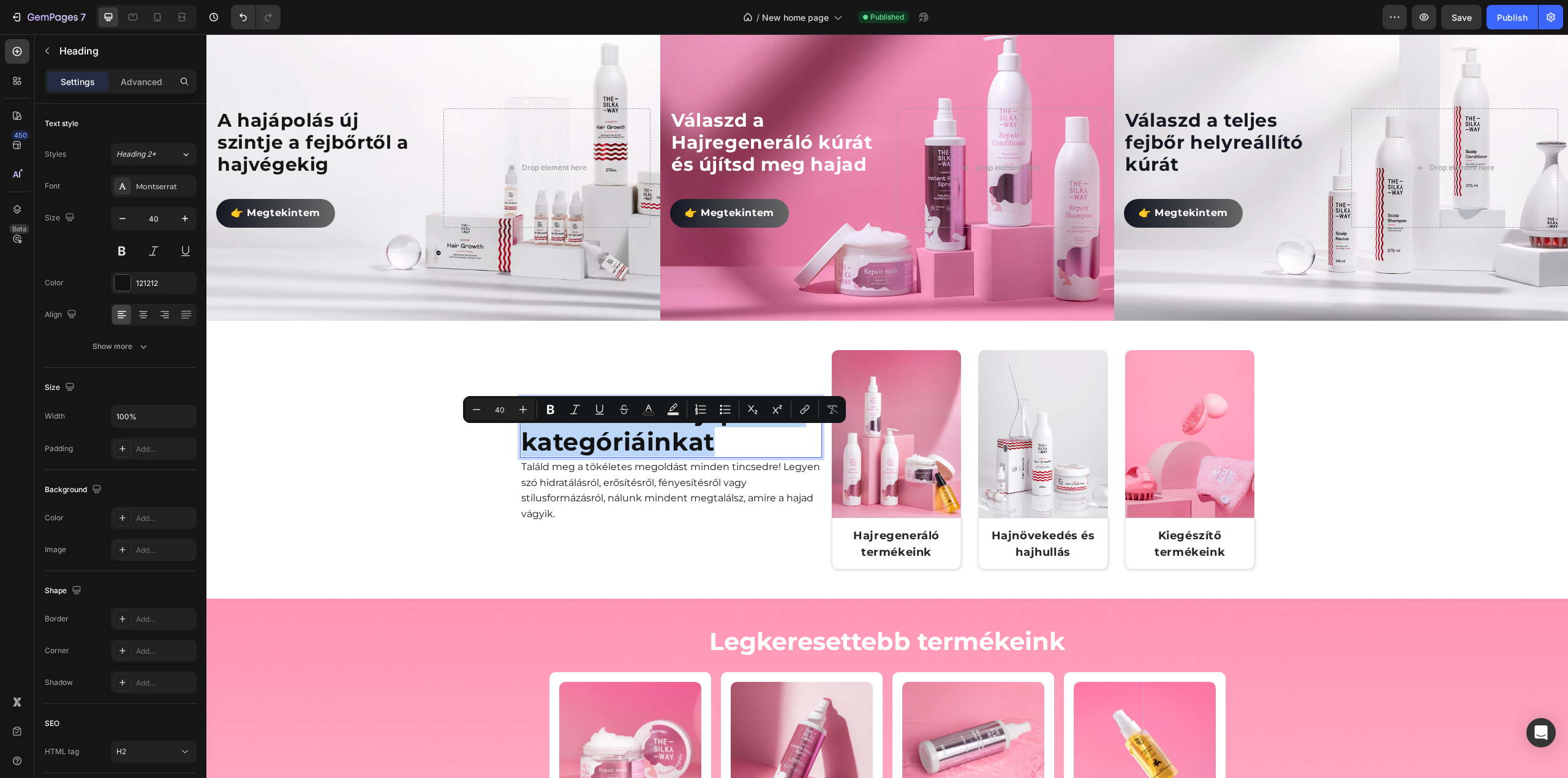
scroll to position [551, 0]
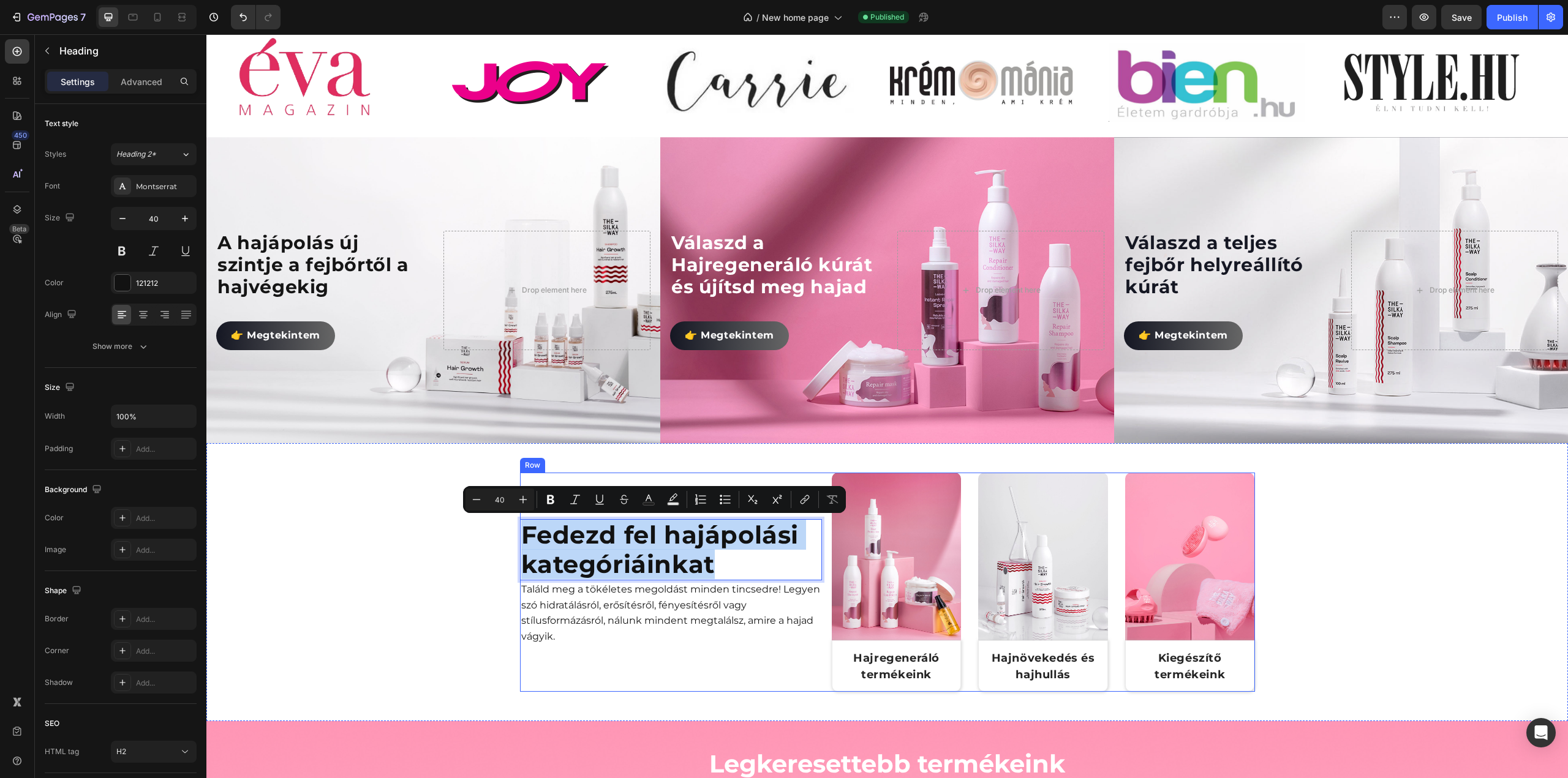
click at [815, 657] on div "Fedezd fel hajápolási kategóriáinkat Heading 0 Találd meg a tökéletes megoldást…" at bounding box center [671, 582] width 302 height 219
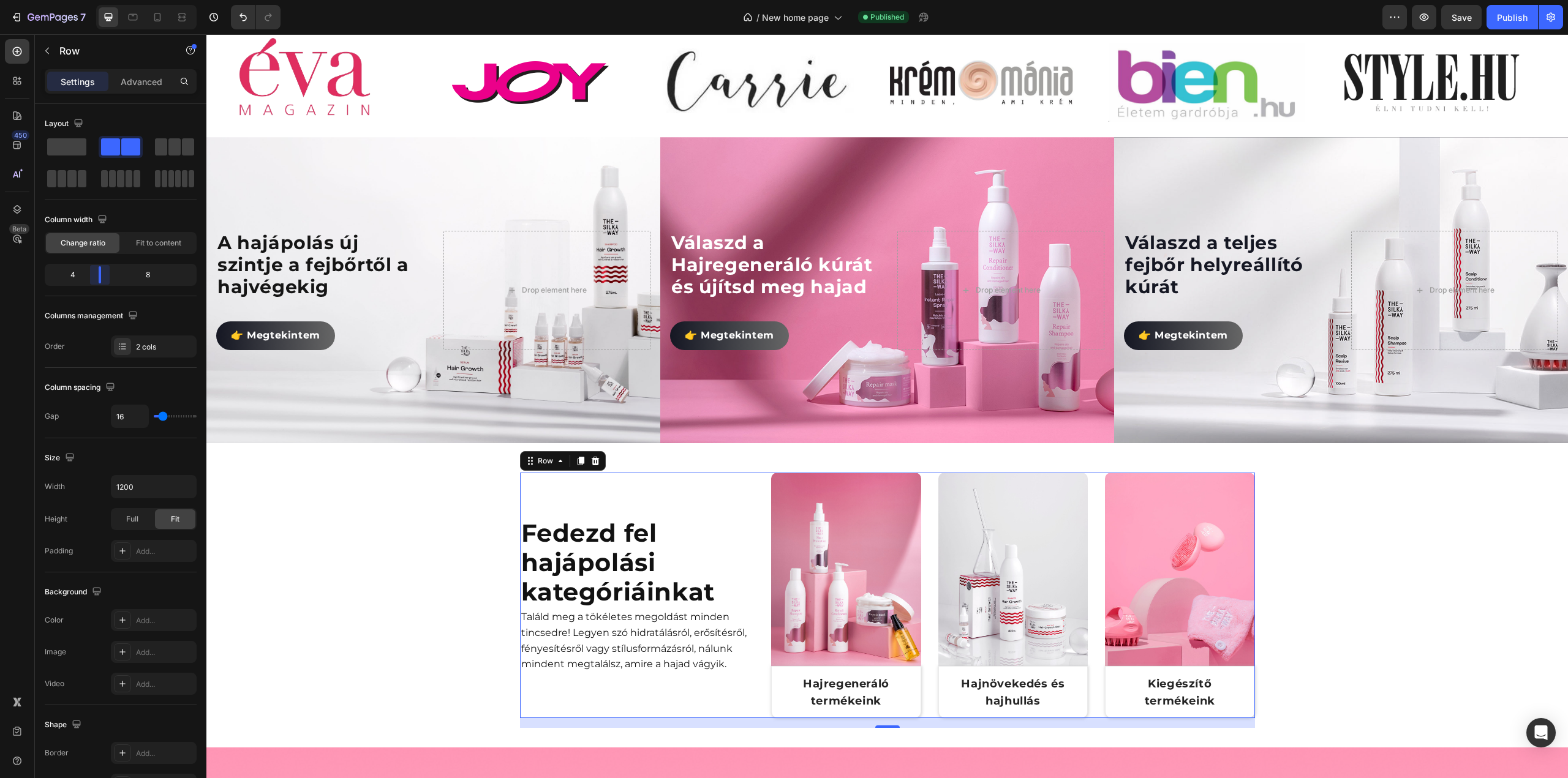
drag, startPoint x: 108, startPoint y: 277, endPoint x: 95, endPoint y: 277, distance: 13.0
click at [95, 0] on body "7 Version history / New home page Published Preview Save Publish 450 Beta Secti…" at bounding box center [784, 0] width 1568 height 0
click at [171, 484] on input "1200" at bounding box center [153, 487] width 85 height 22
click at [189, 494] on button "button" at bounding box center [185, 487] width 22 height 22
click at [171, 529] on div "Full 100%" at bounding box center [141, 539] width 101 height 24
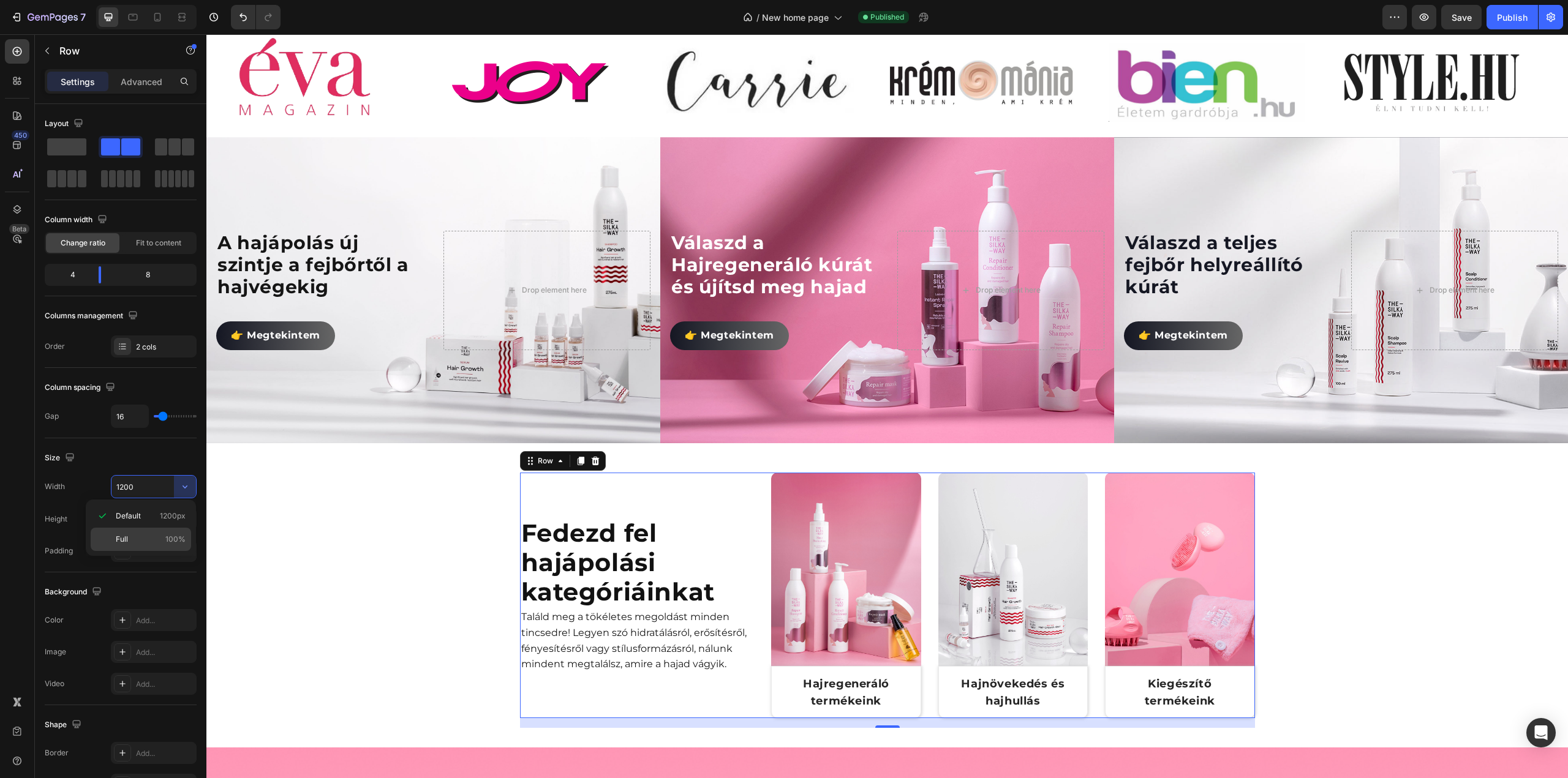
type input "100%"
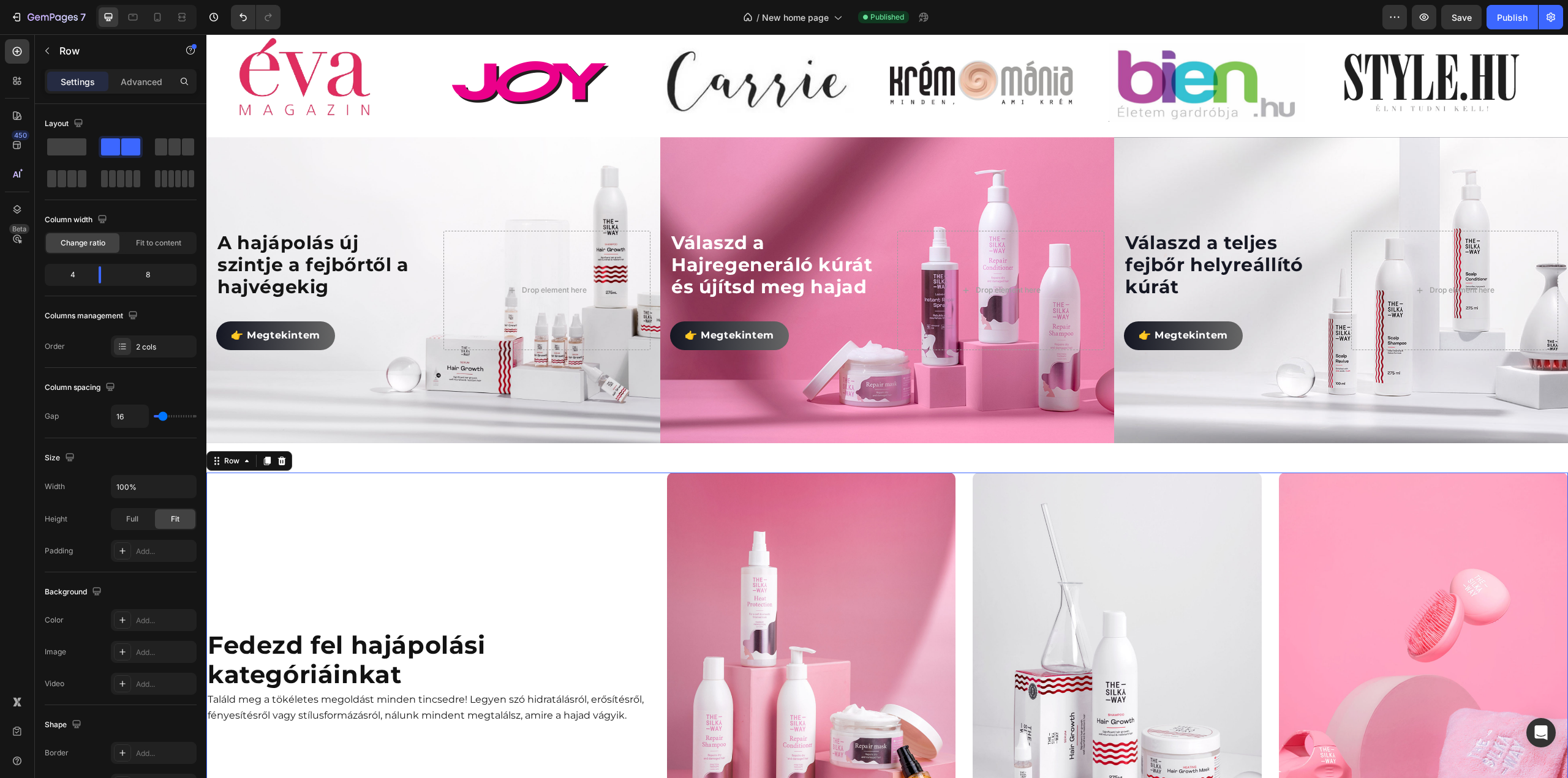
scroll to position [735, 0]
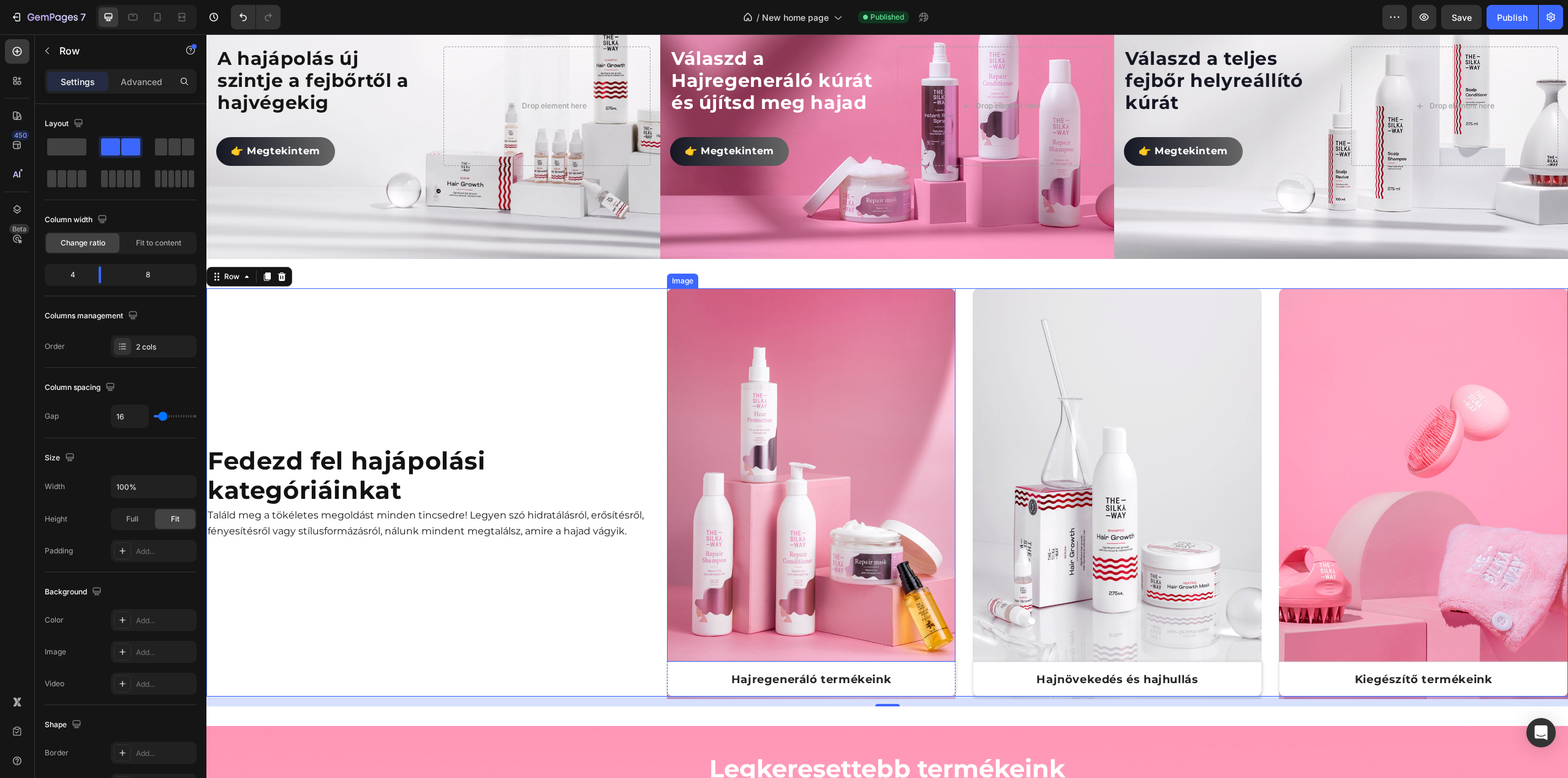
click at [811, 532] on img at bounding box center [812, 494] width 289 height 410
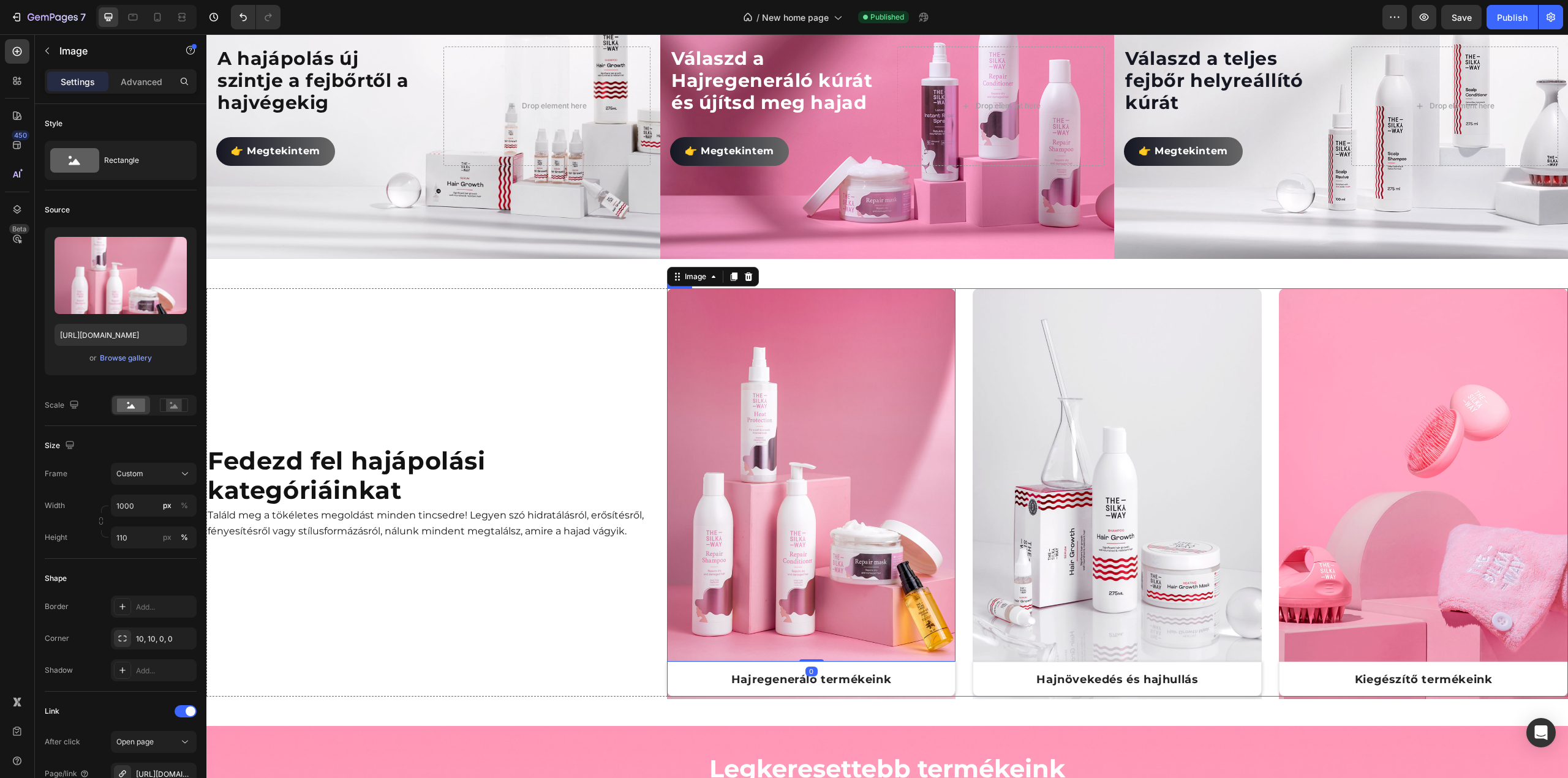
click at [962, 556] on div "Image 0 Hajregeneráló termékeink Text Block Row Row Image Hajnövekedés és hajhu…" at bounding box center [1117, 493] width 901 height 409
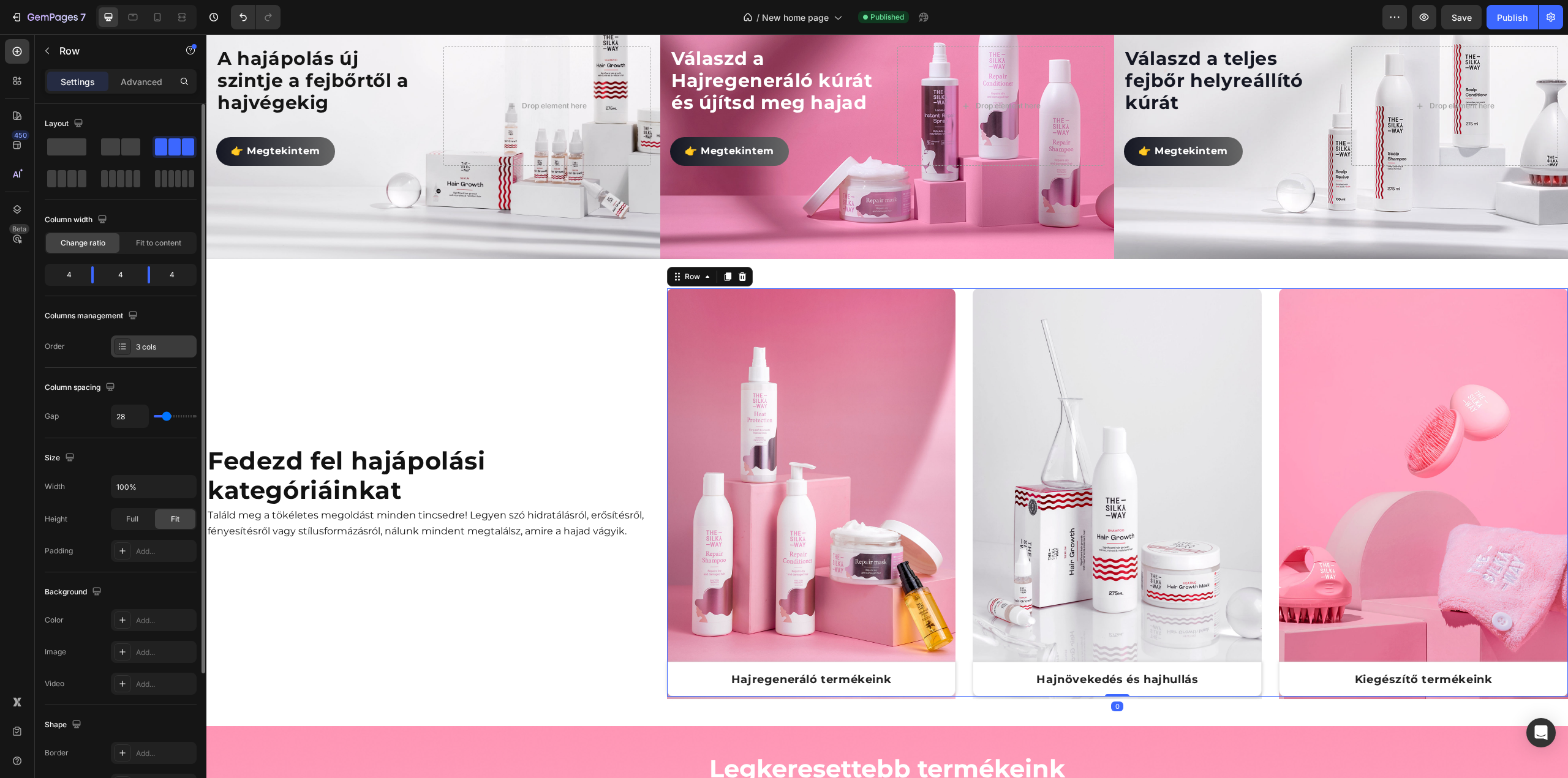
click at [148, 349] on div "3 cols" at bounding box center [165, 347] width 58 height 11
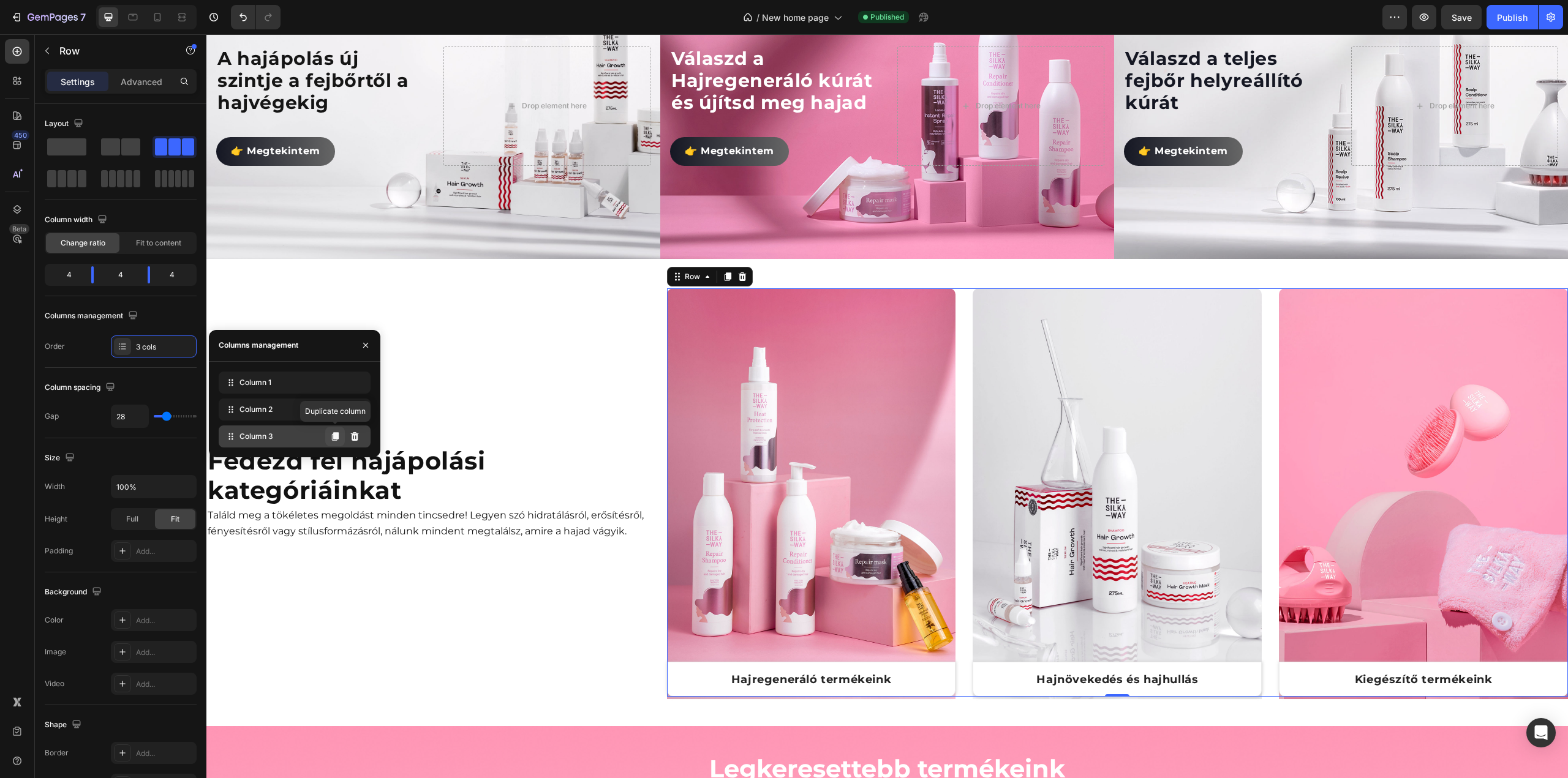
click at [337, 438] on icon at bounding box center [335, 437] width 7 height 9
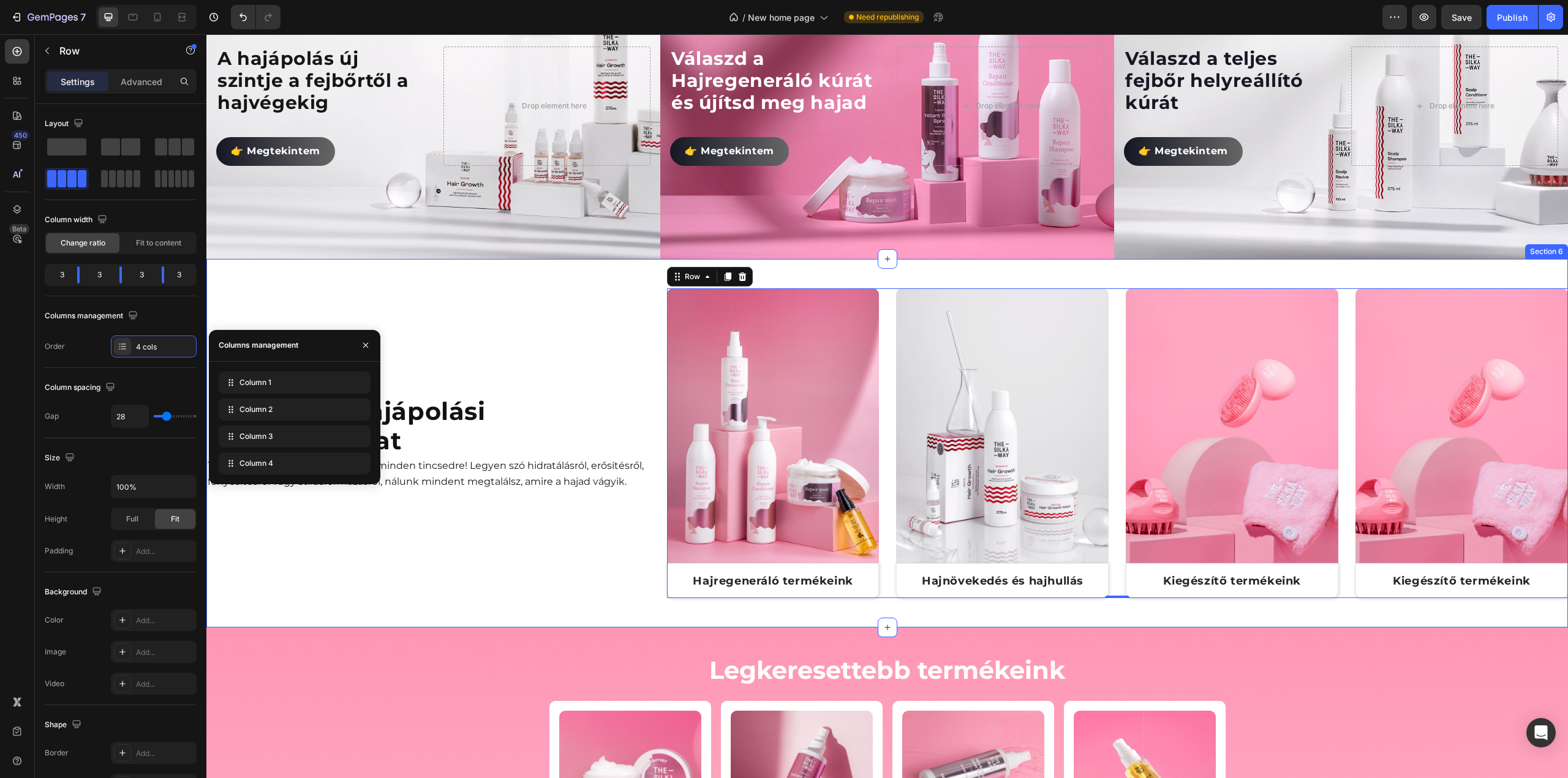
click at [647, 271] on div "Fedezd fel hajápolási kategóriáinkat Heading Találd meg a tökéletes megoldást m…" at bounding box center [887, 443] width 1361 height 368
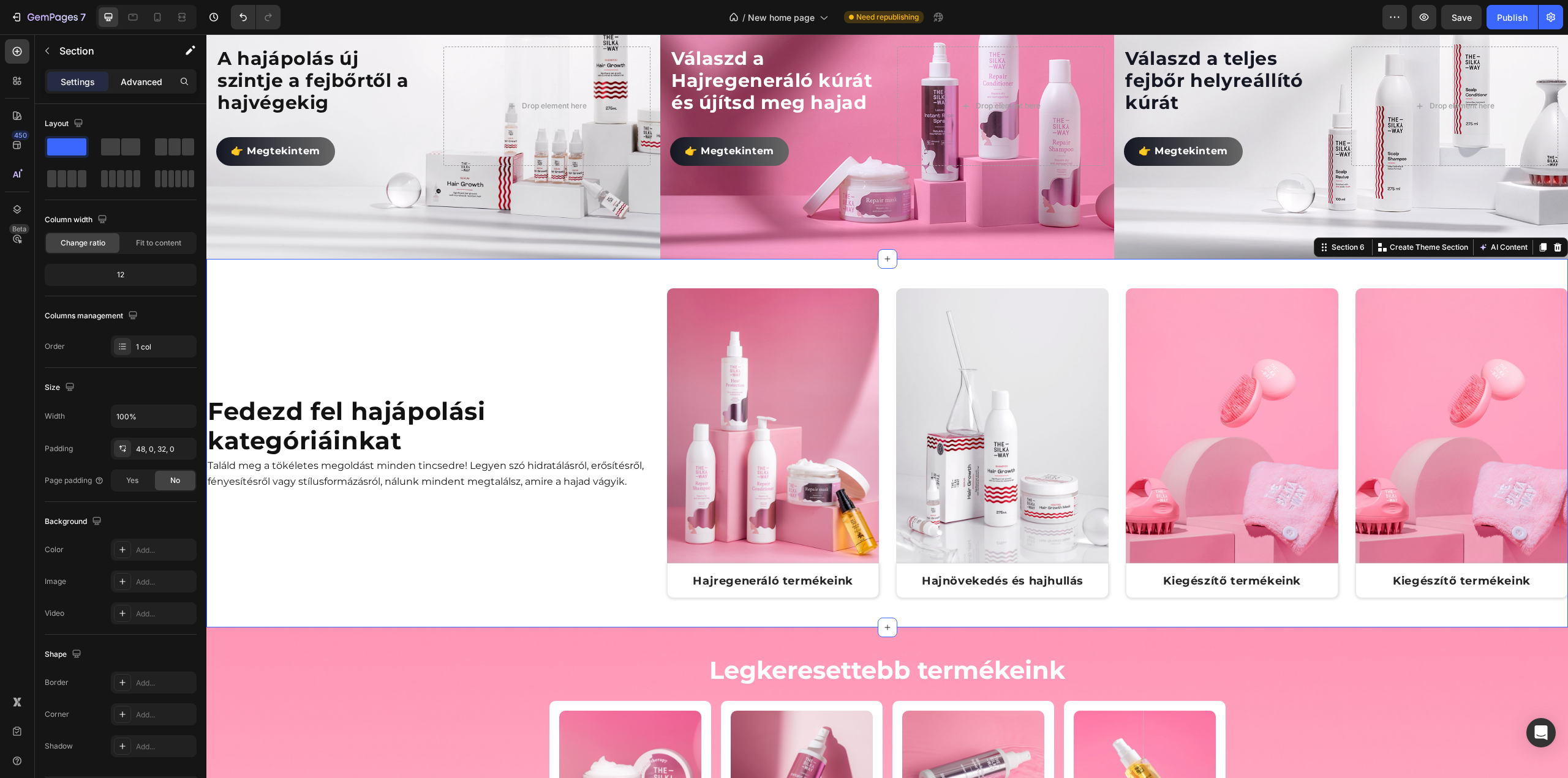
click at [136, 81] on p "Advanced" at bounding box center [142, 81] width 42 height 13
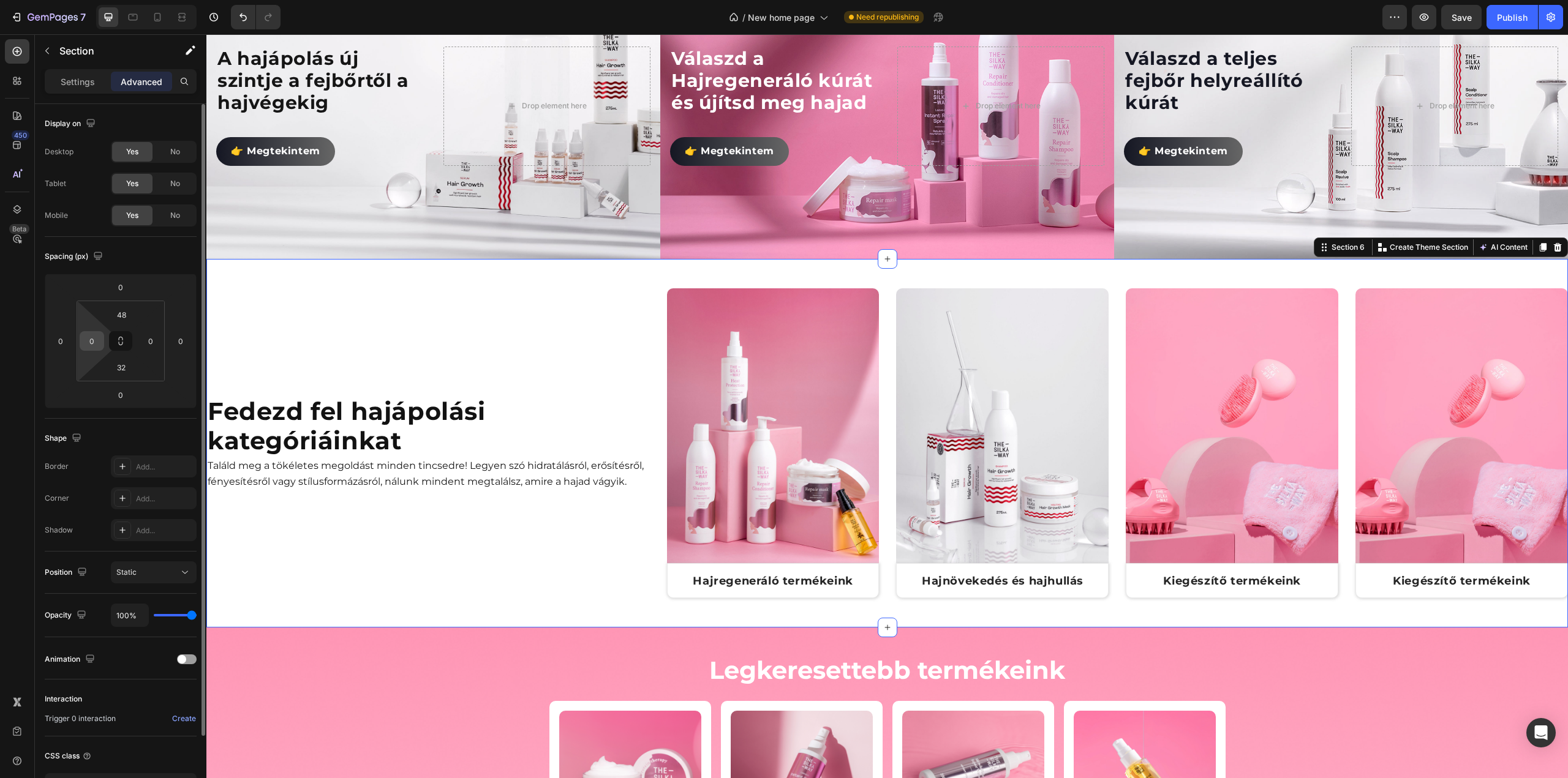
click at [98, 343] on input "0" at bounding box center [91, 340] width 18 height 18
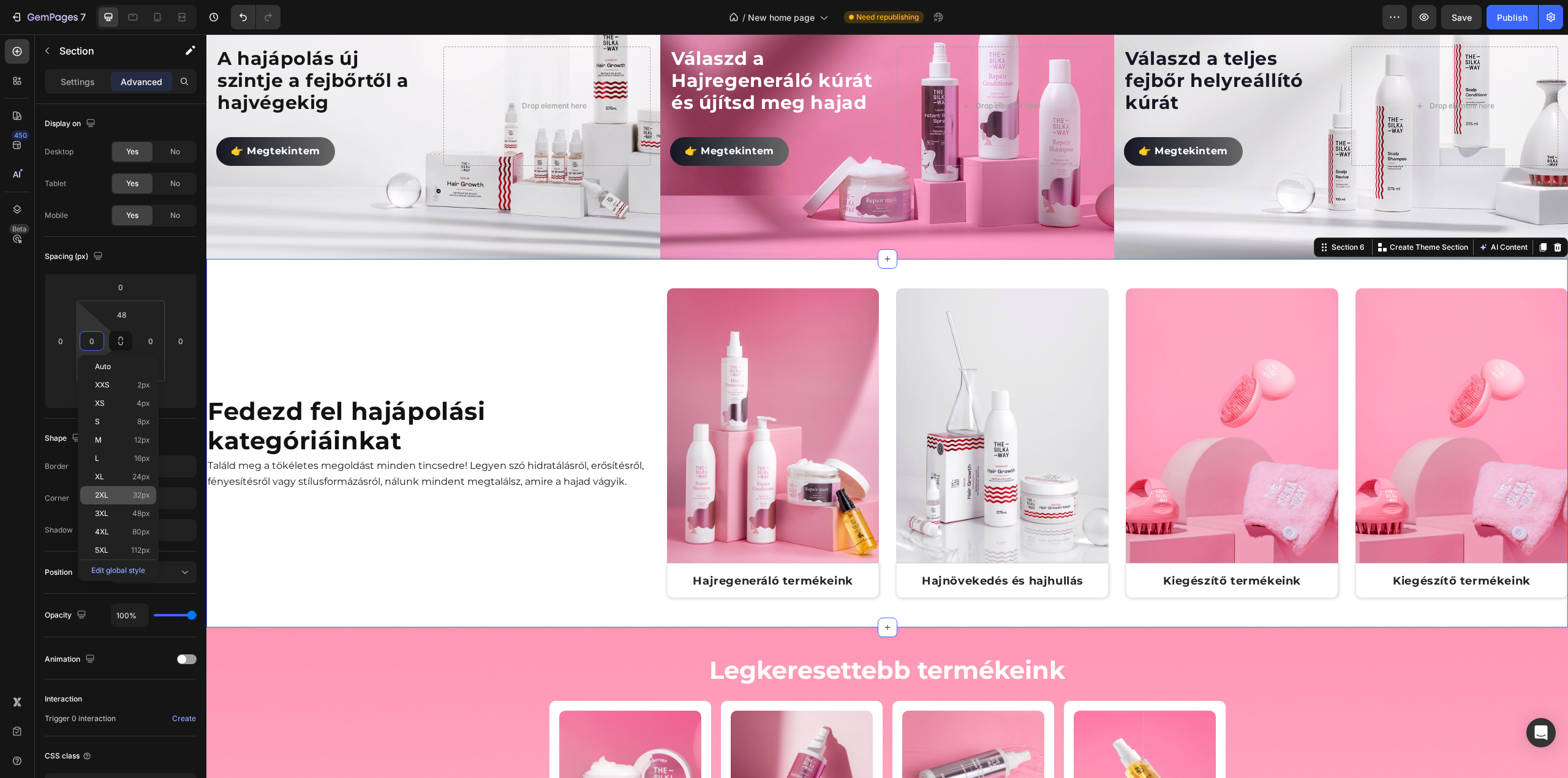
click at [109, 493] on p "2XL 32px" at bounding box center [122, 495] width 55 height 9
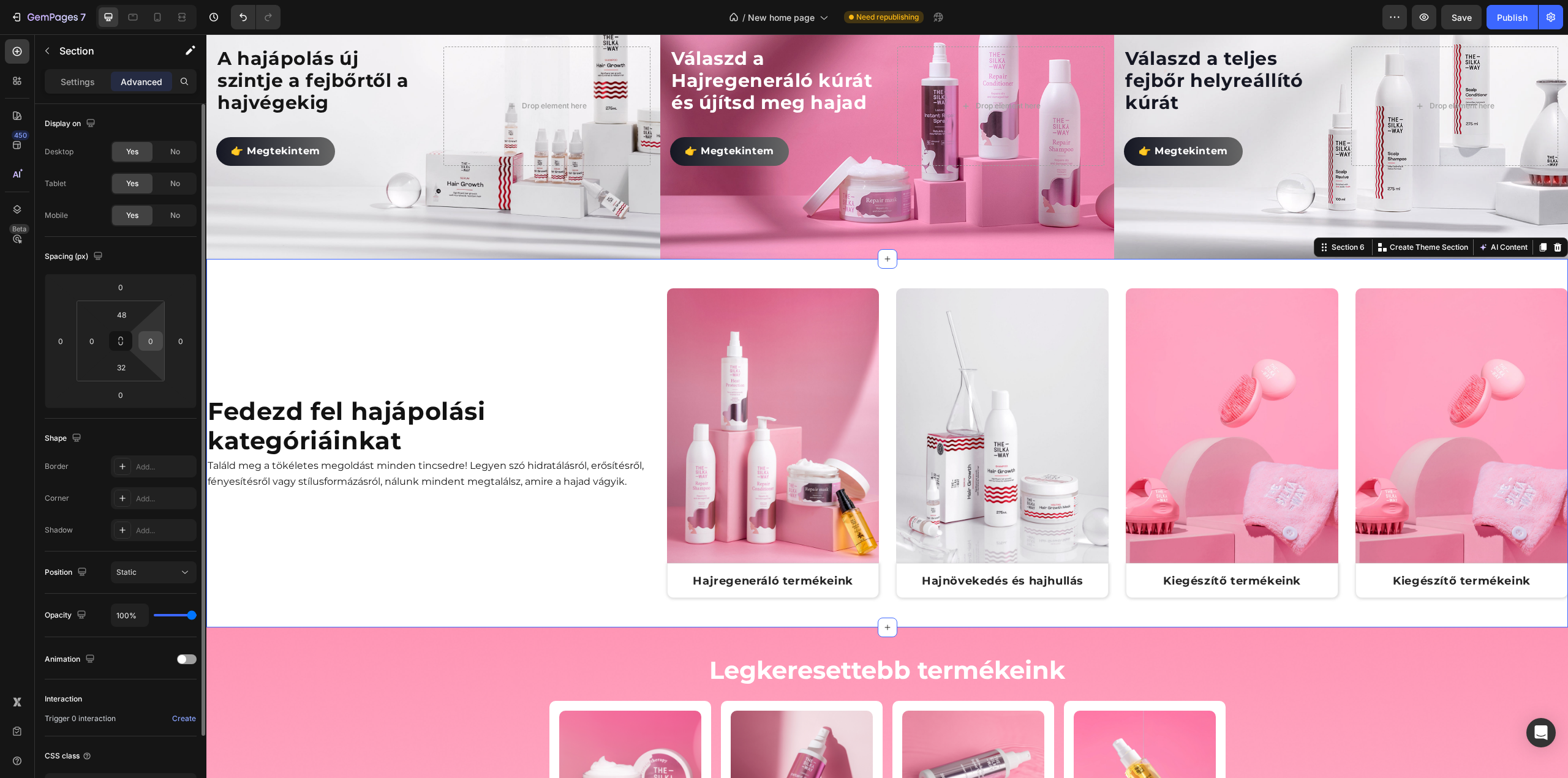
type input "32"
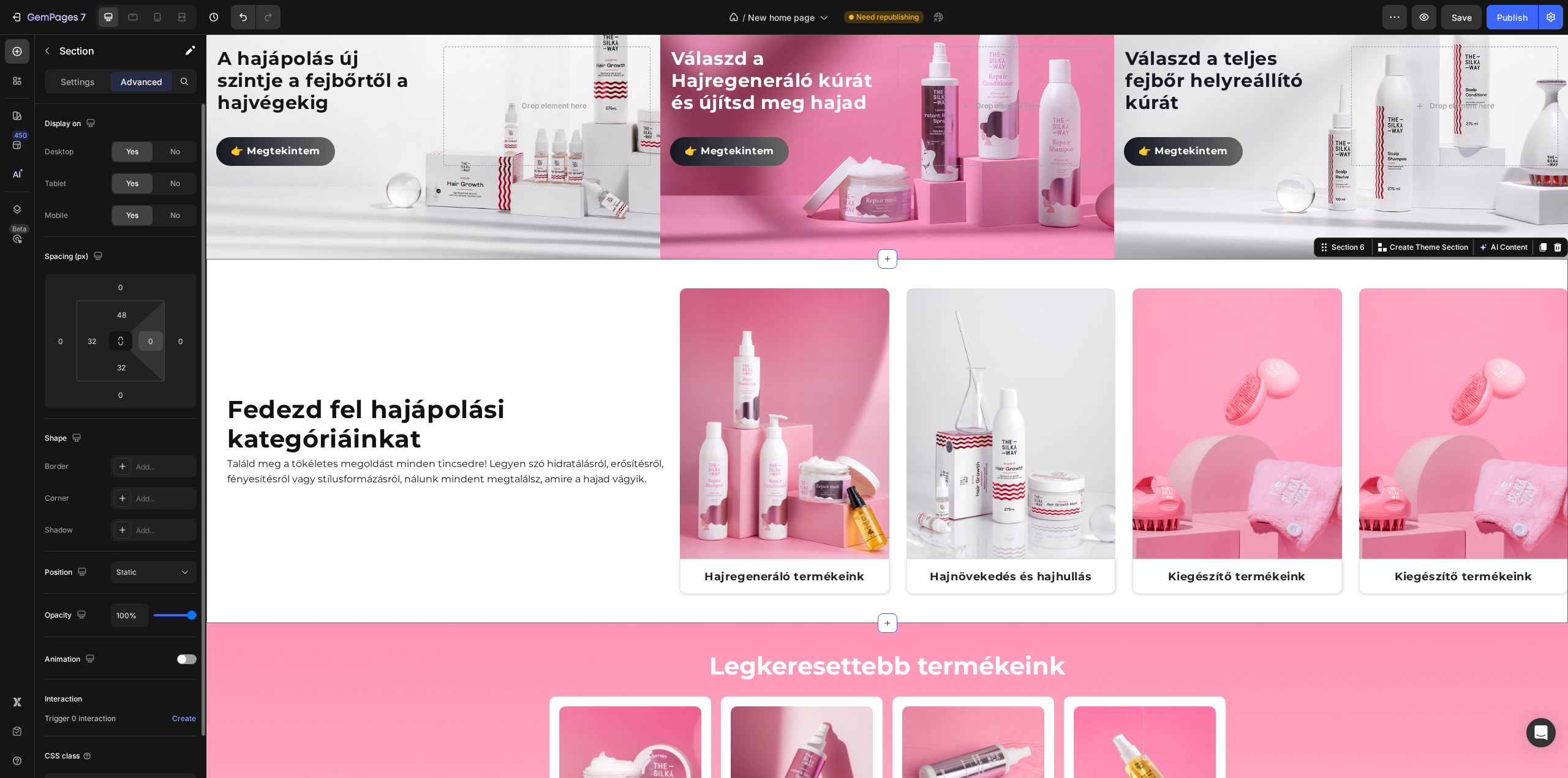
click at [159, 336] on input "0" at bounding box center [151, 340] width 18 height 18
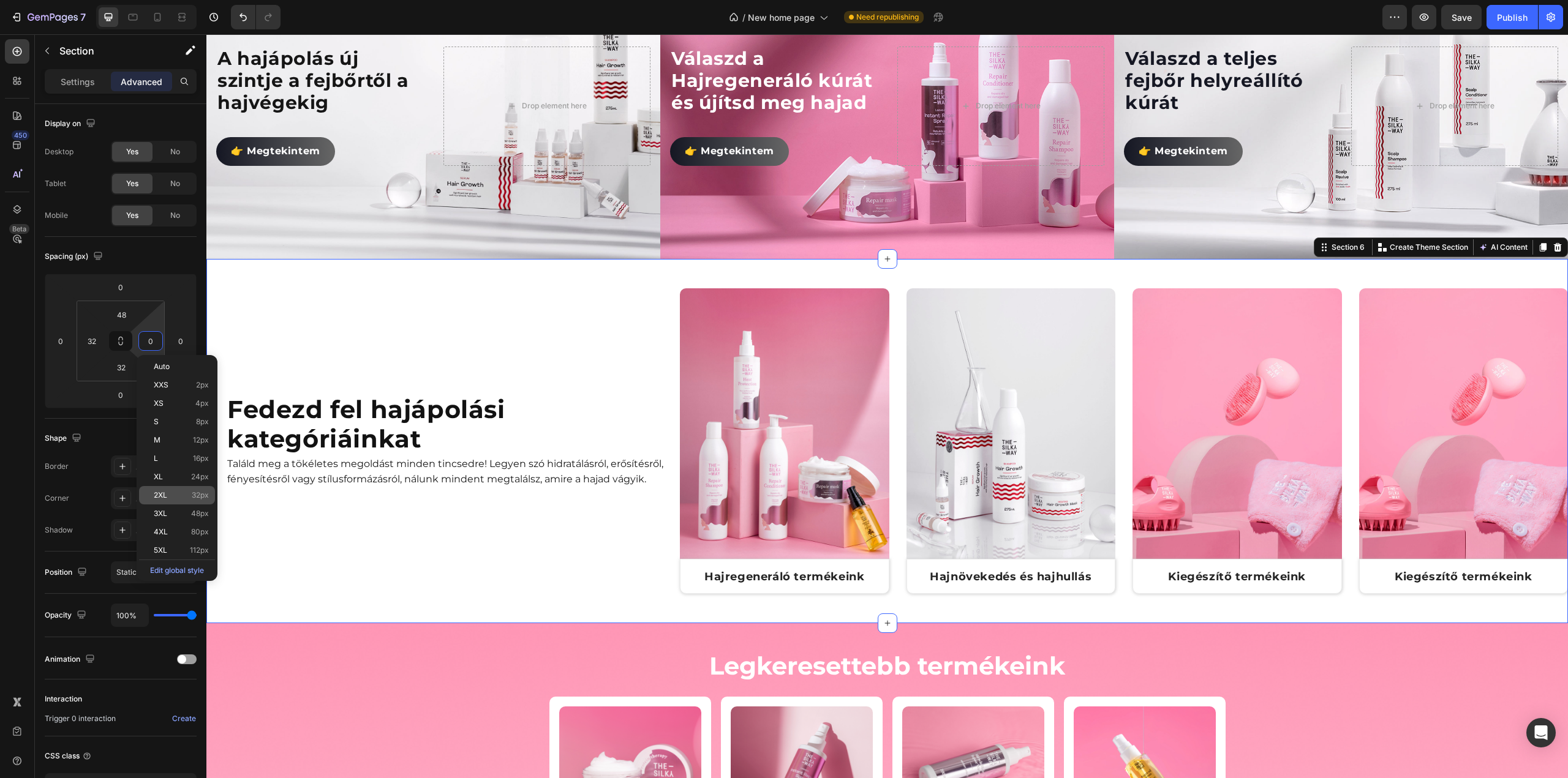
click at [162, 492] on span "2XL" at bounding box center [160, 495] width 13 height 9
type input "32"
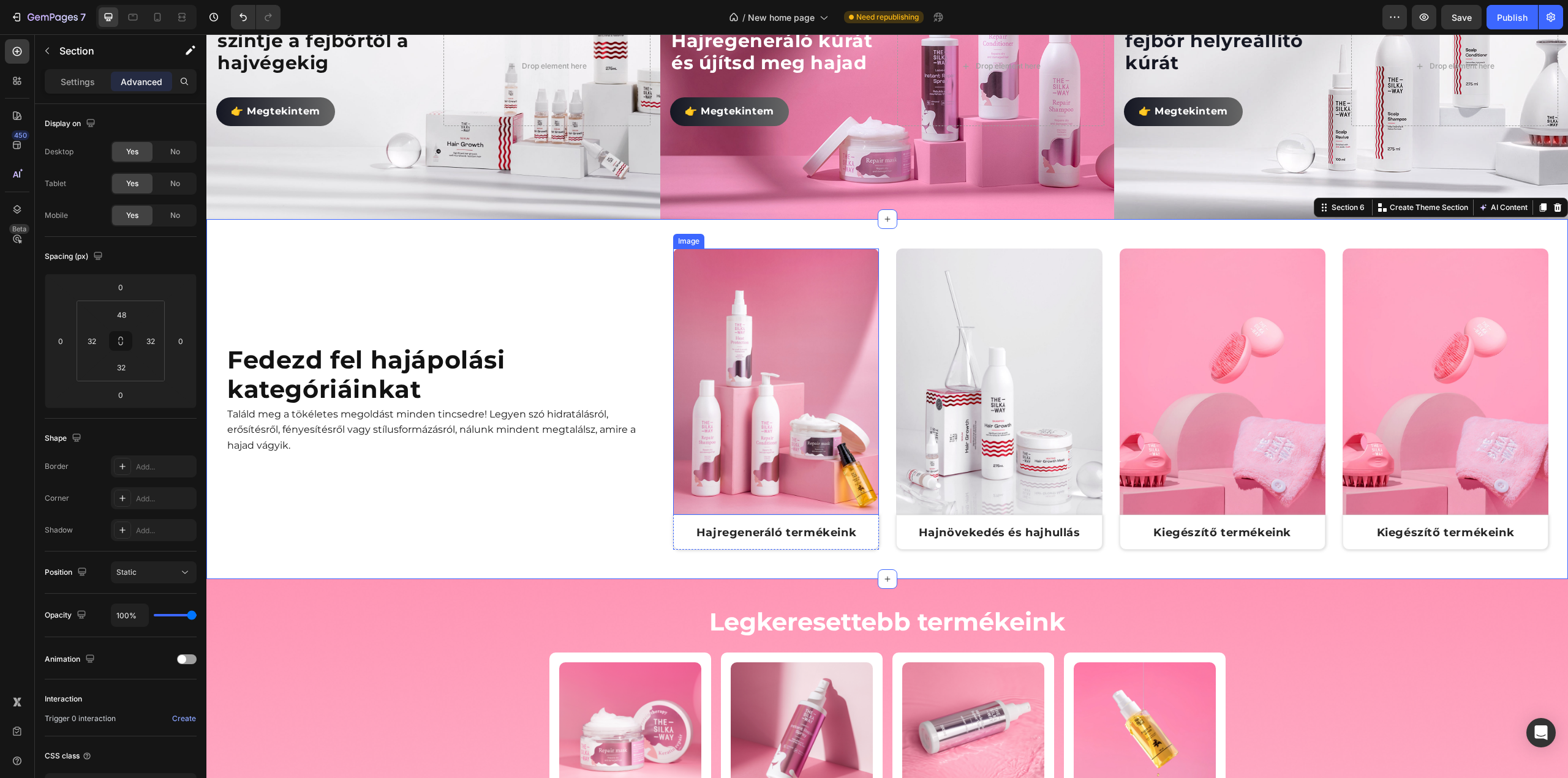
scroll to position [796, 0]
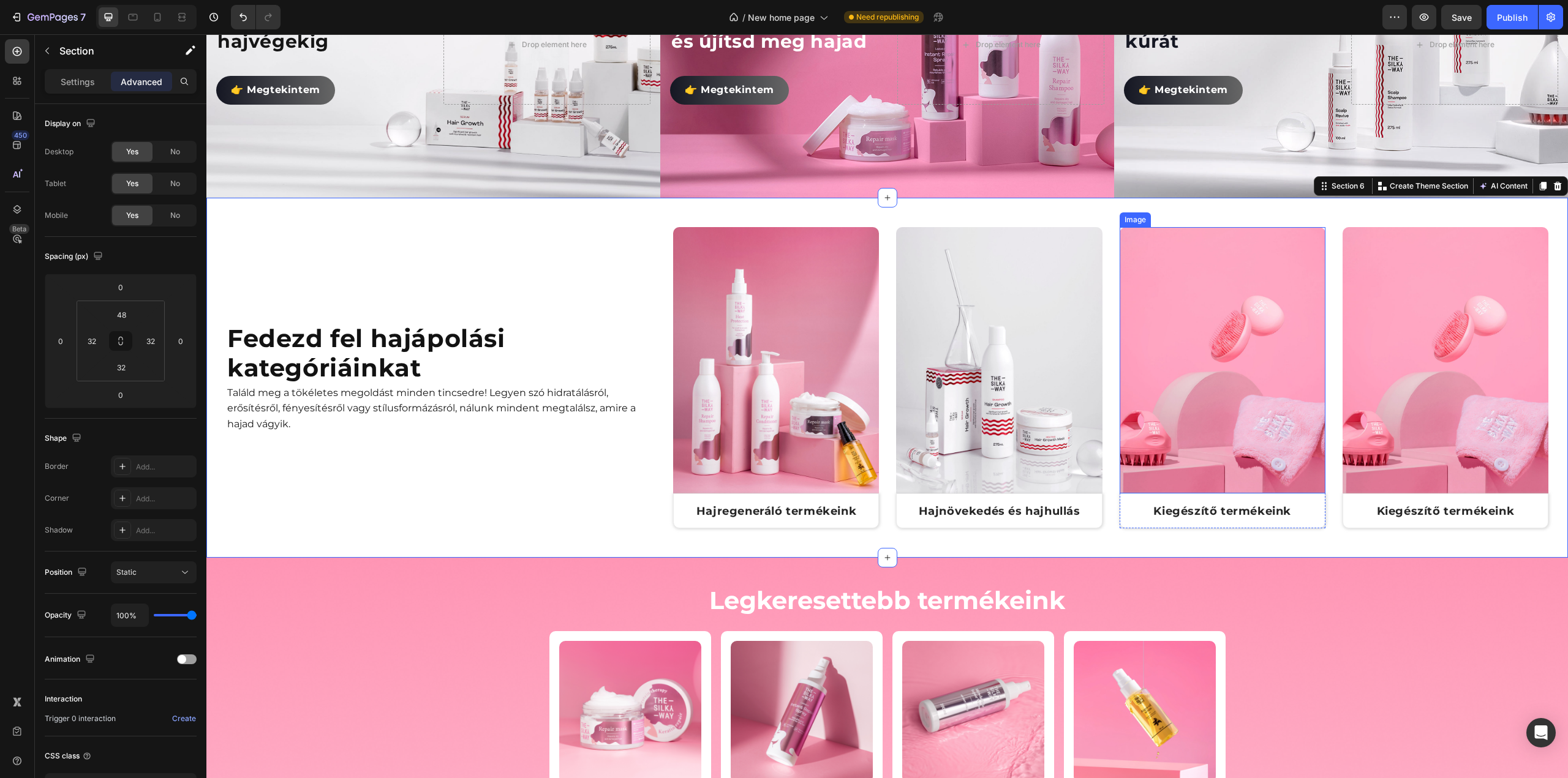
click at [1206, 417] on img at bounding box center [1222, 374] width 206 height 292
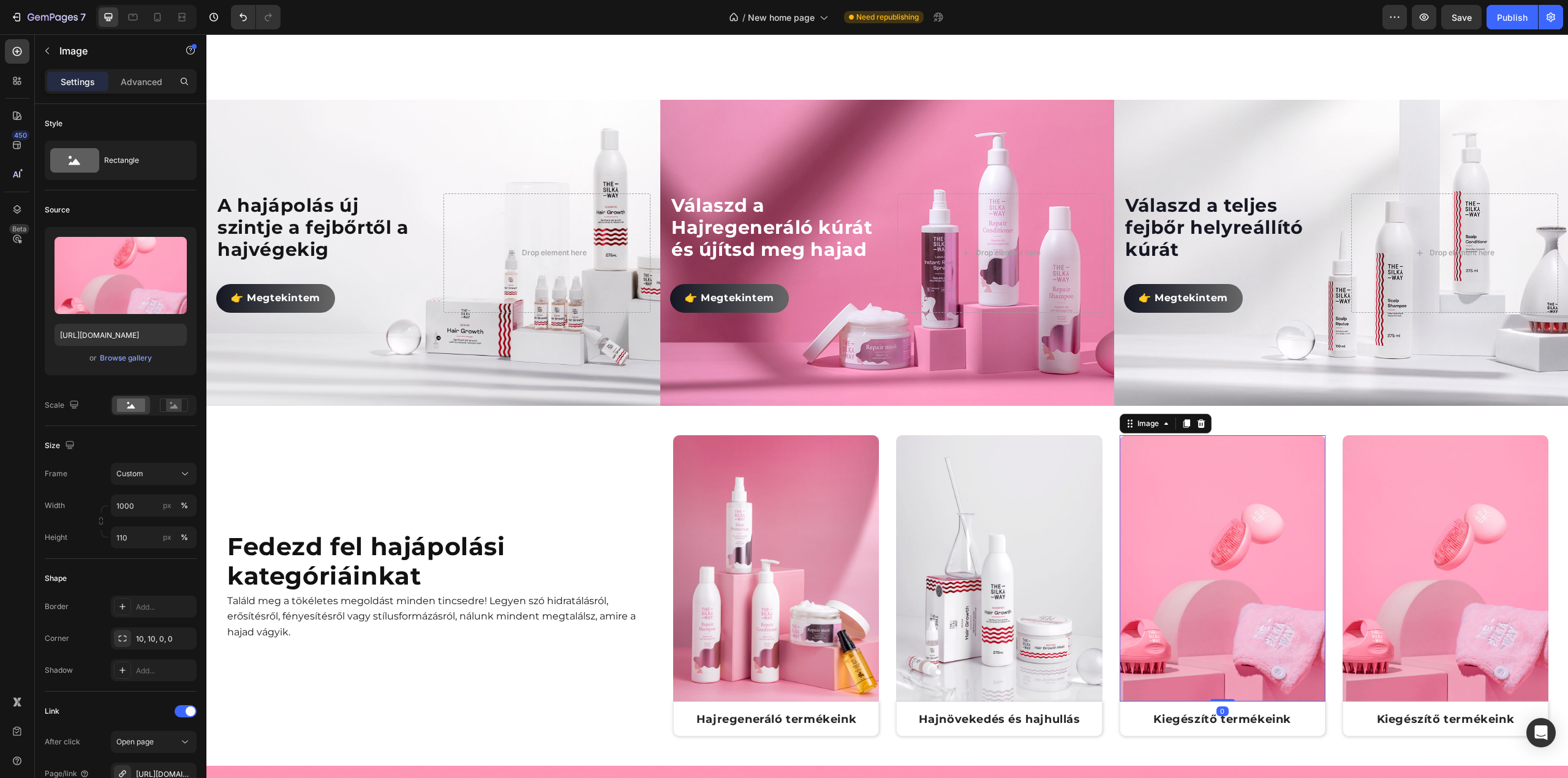
scroll to position [674, 0]
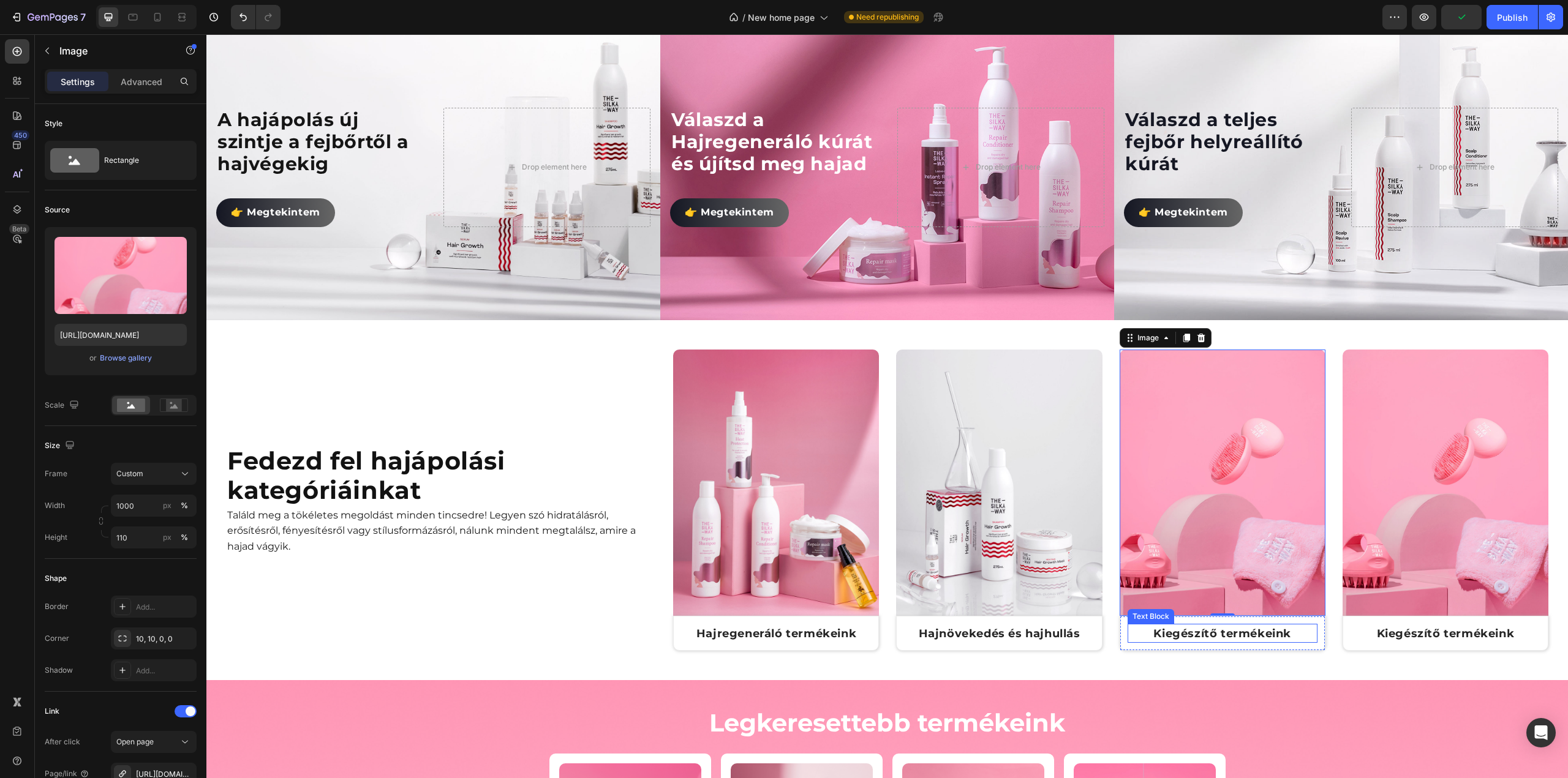
click at [1194, 633] on span "Kiegészítő termékeink" at bounding box center [1221, 633] width 137 height 13
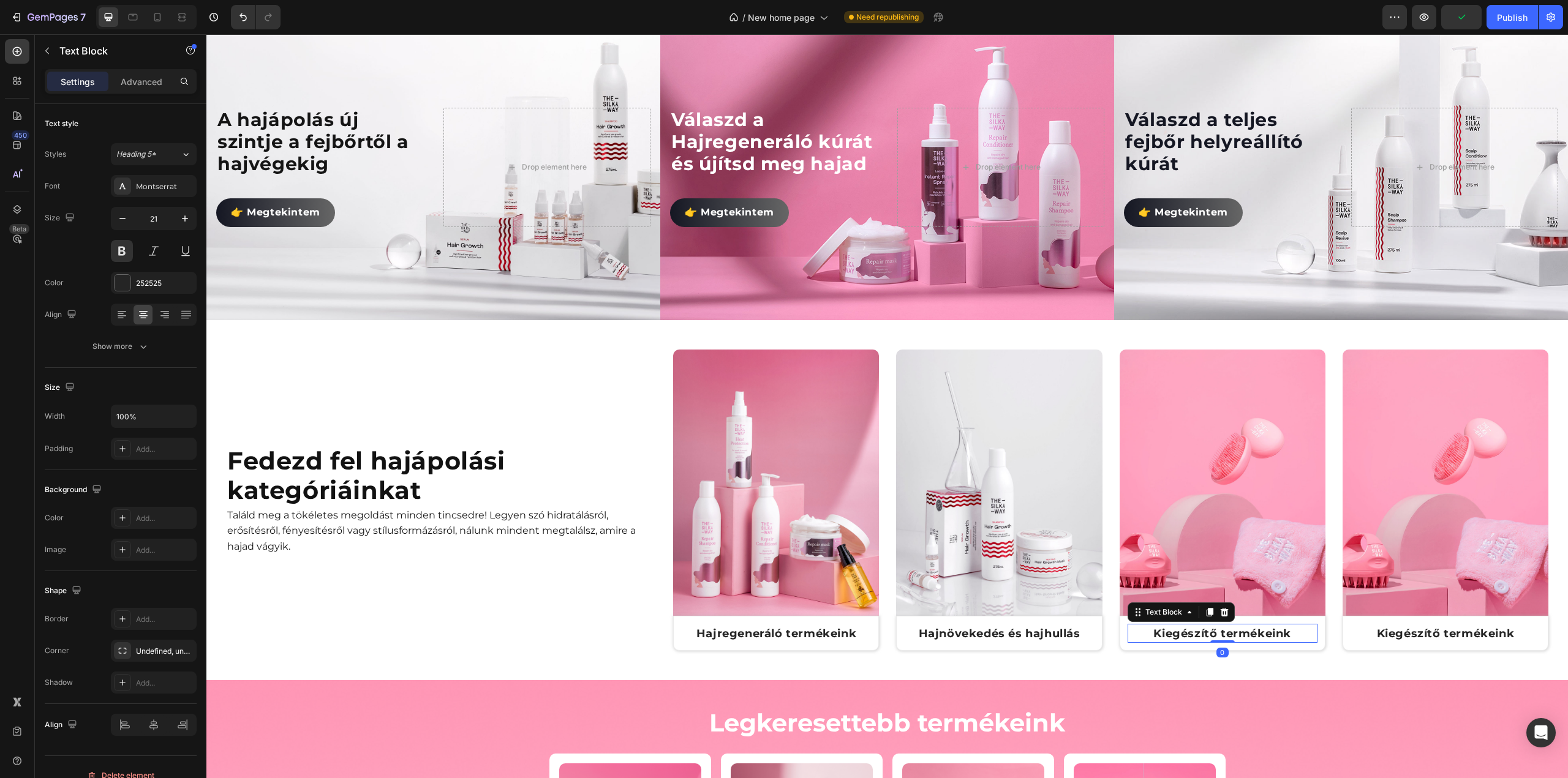
click at [1194, 633] on span "Kiegészítő termékeink" at bounding box center [1221, 633] width 137 height 13
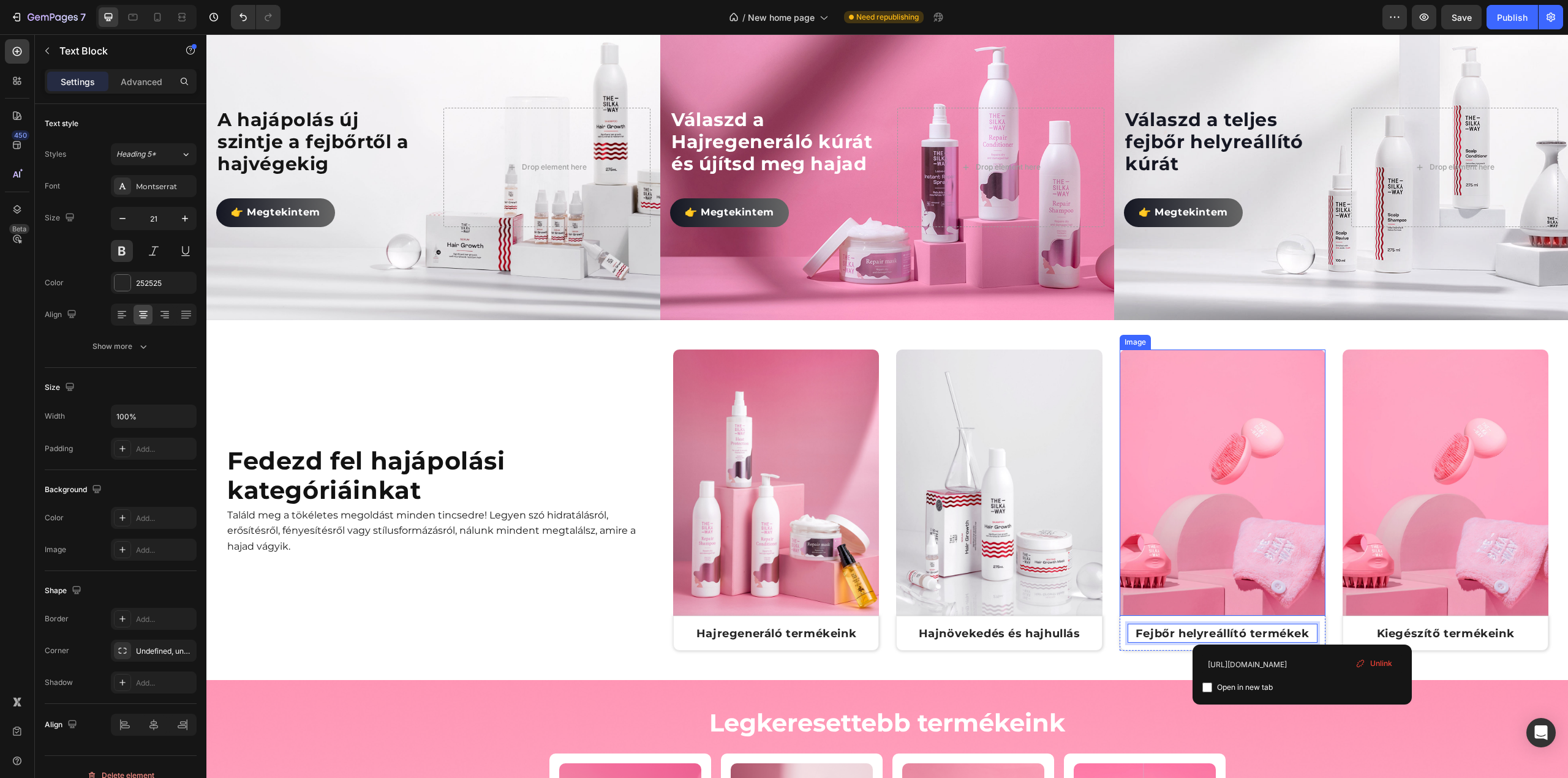
click at [1255, 488] on img at bounding box center [1222, 496] width 206 height 292
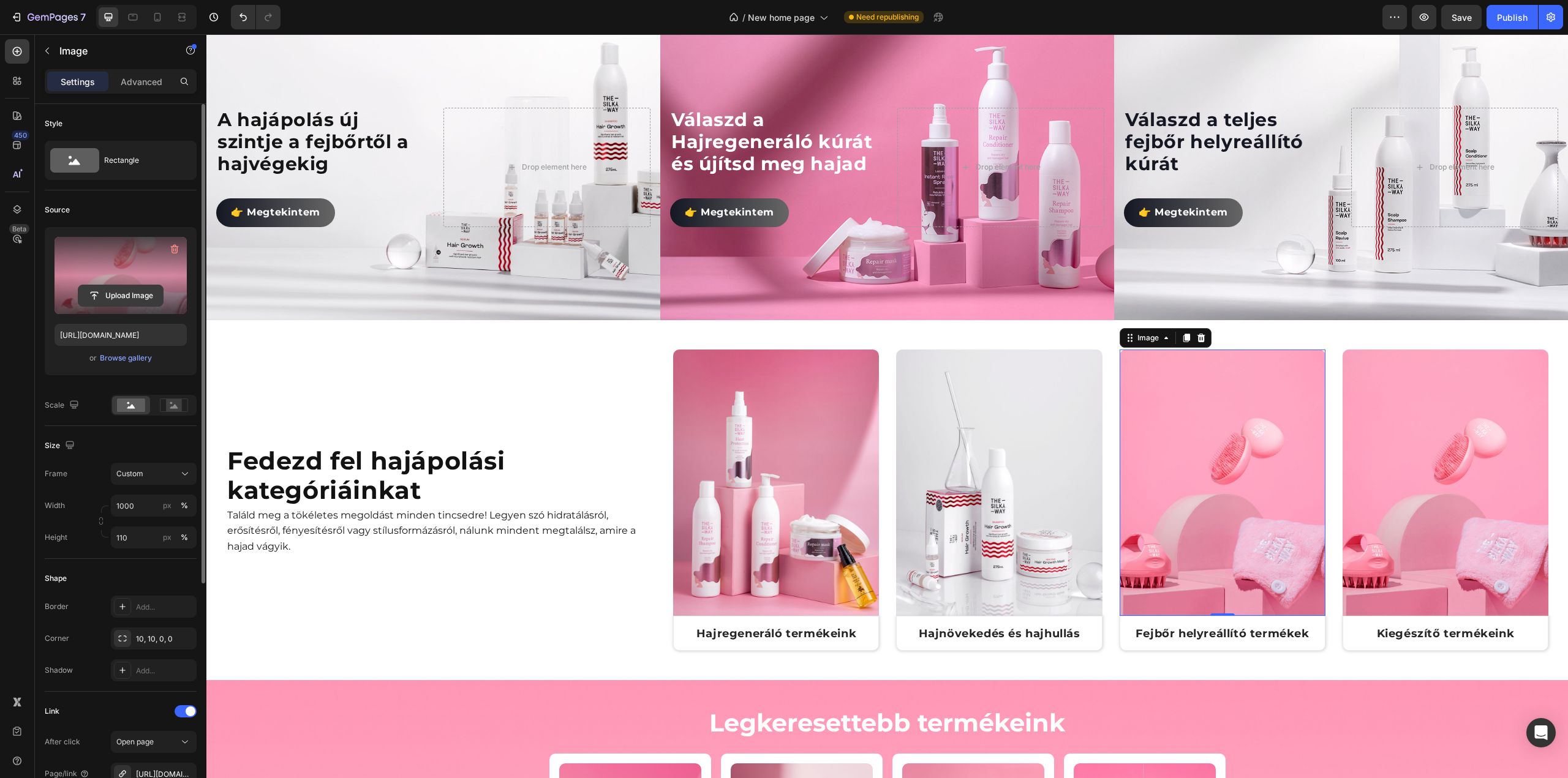
click at [134, 294] on input "file" at bounding box center [121, 296] width 85 height 21
click at [123, 297] on input "file" at bounding box center [121, 296] width 85 height 21
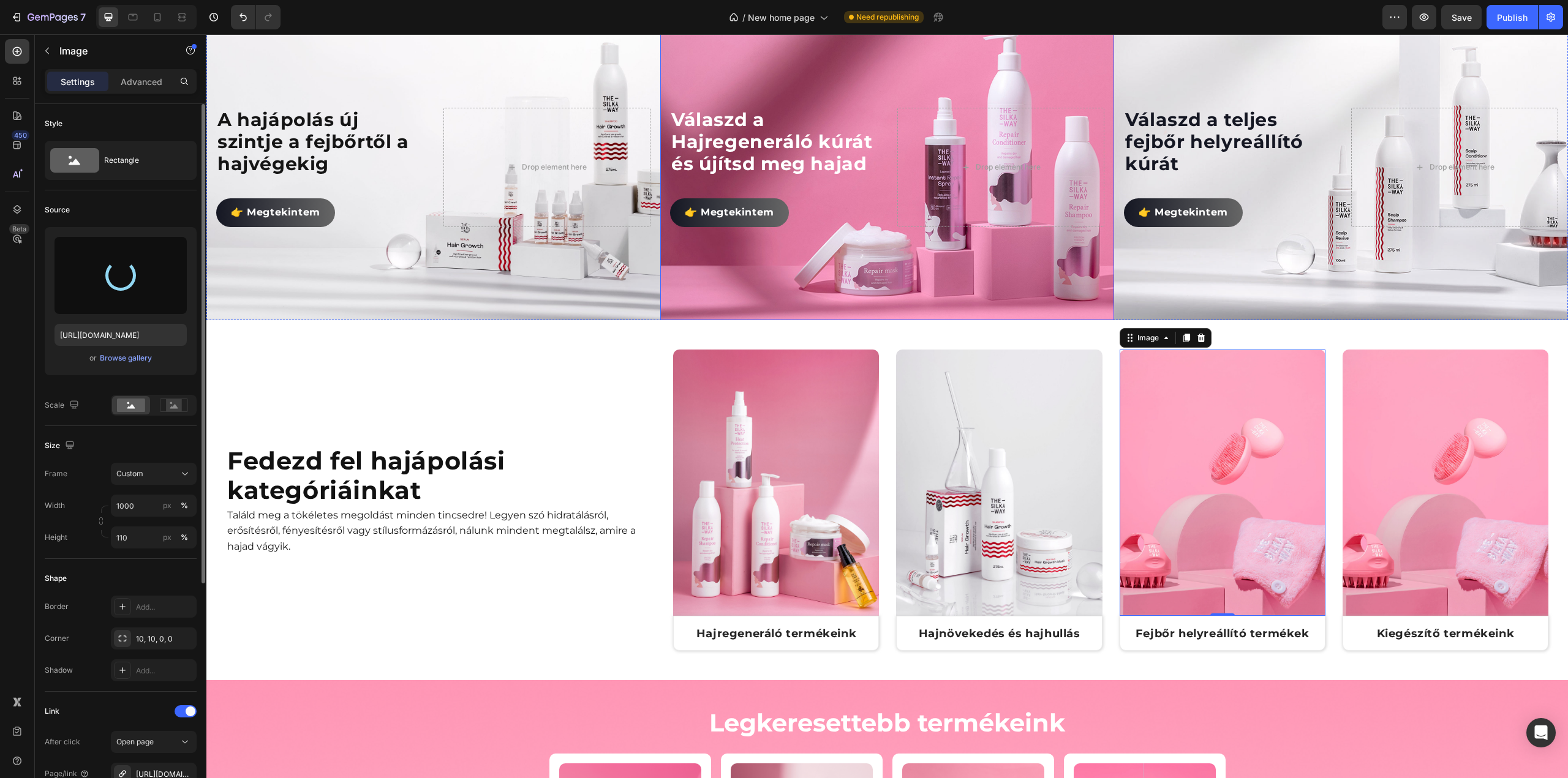
type input "[URL][DOMAIN_NAME]"
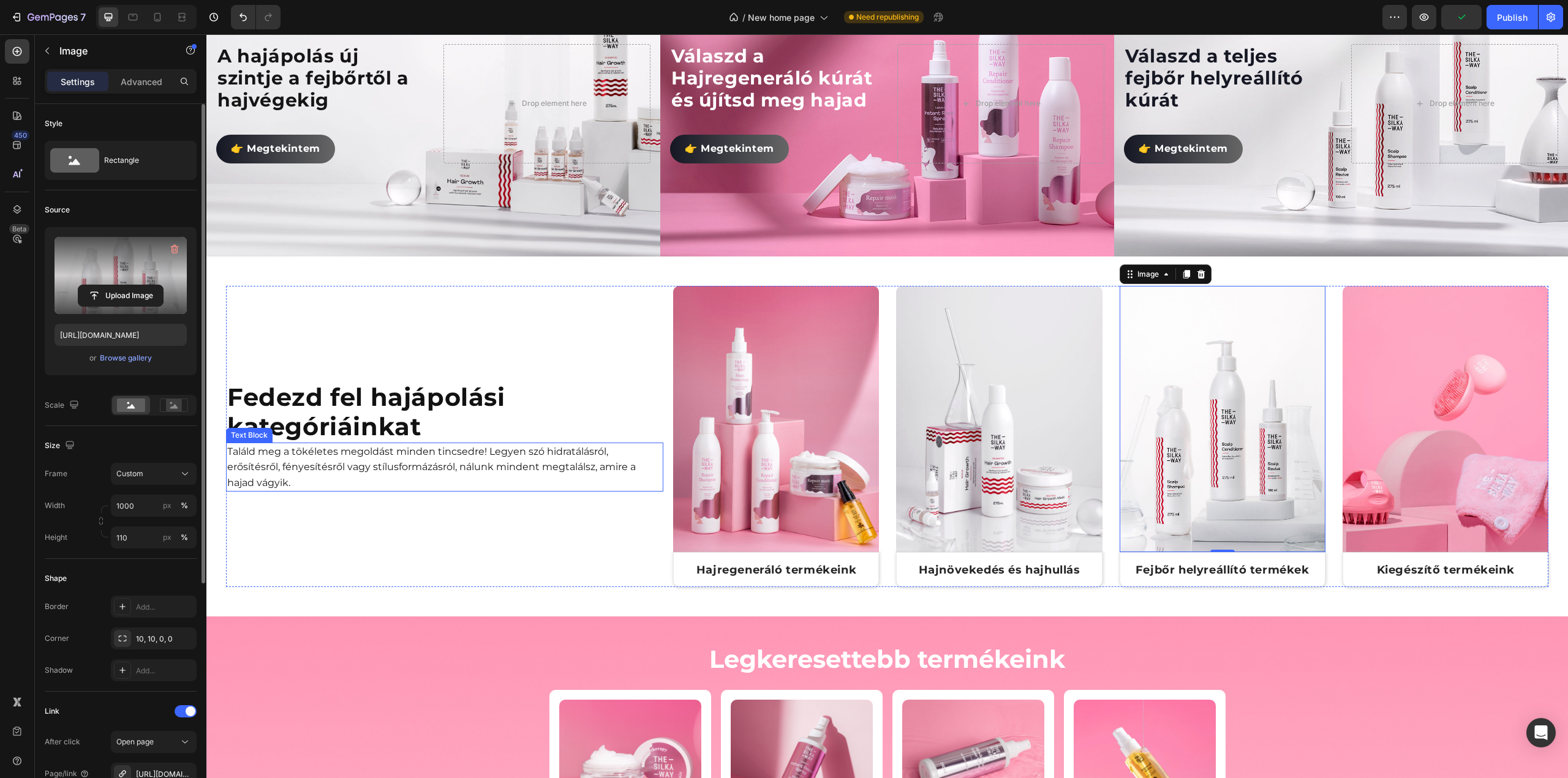
scroll to position [796, 0]
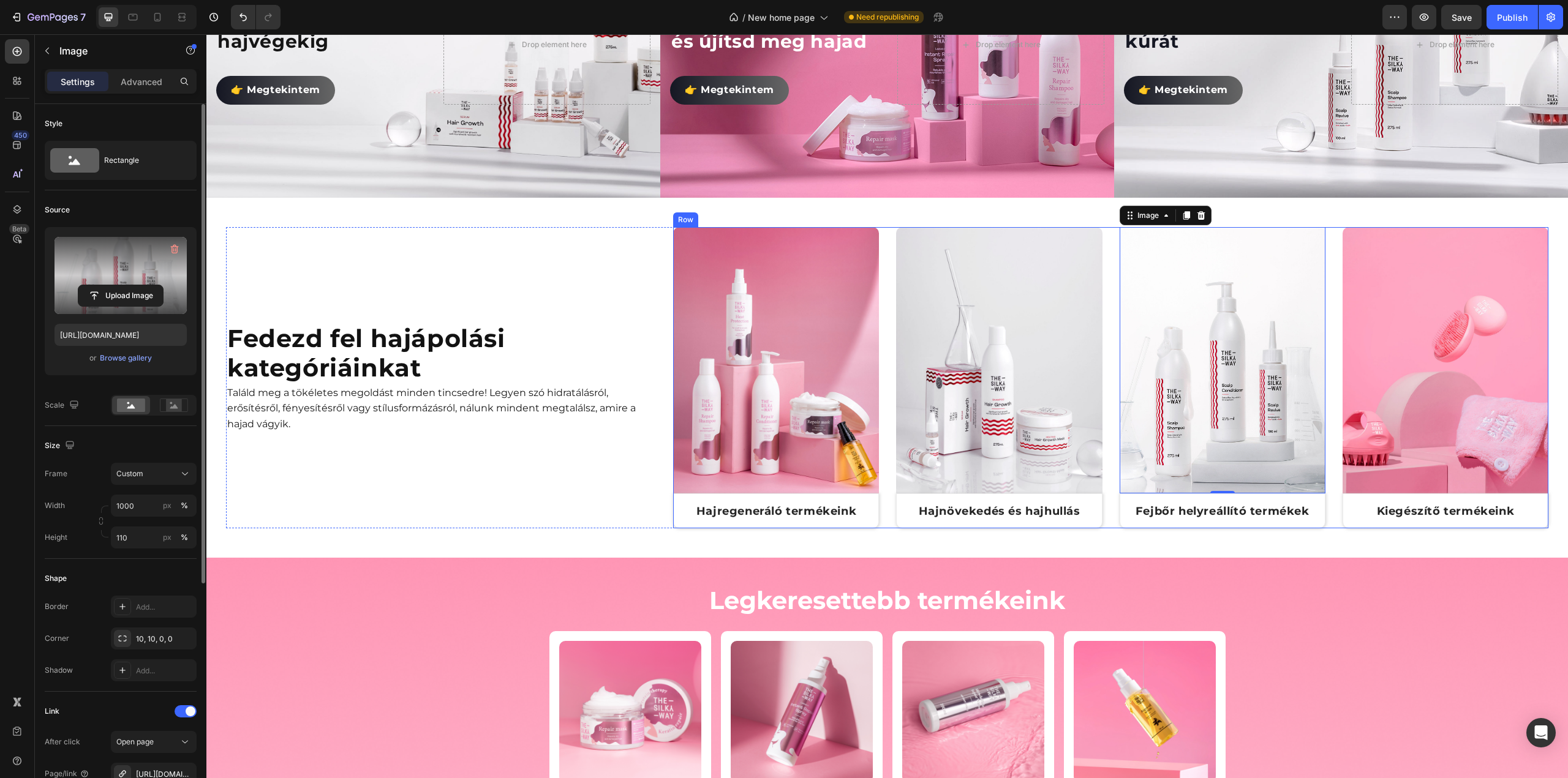
click at [886, 478] on div "Image Hajregeneráló termékeink Text Block Row Row Image Hajnövekedés és hajhull…" at bounding box center [1111, 378] width 875 height 301
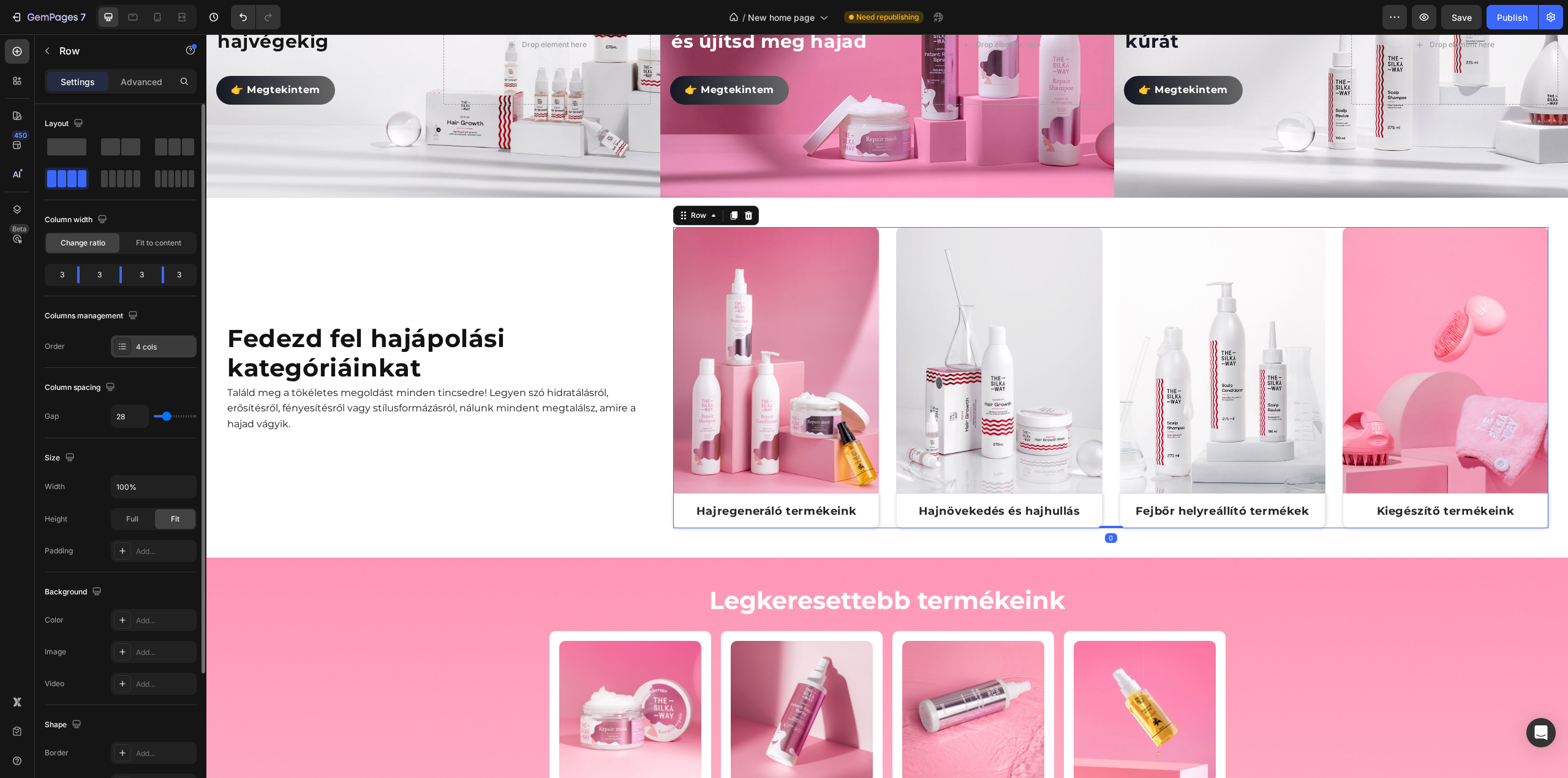
click at [169, 347] on div "4 cols" at bounding box center [165, 347] width 58 height 11
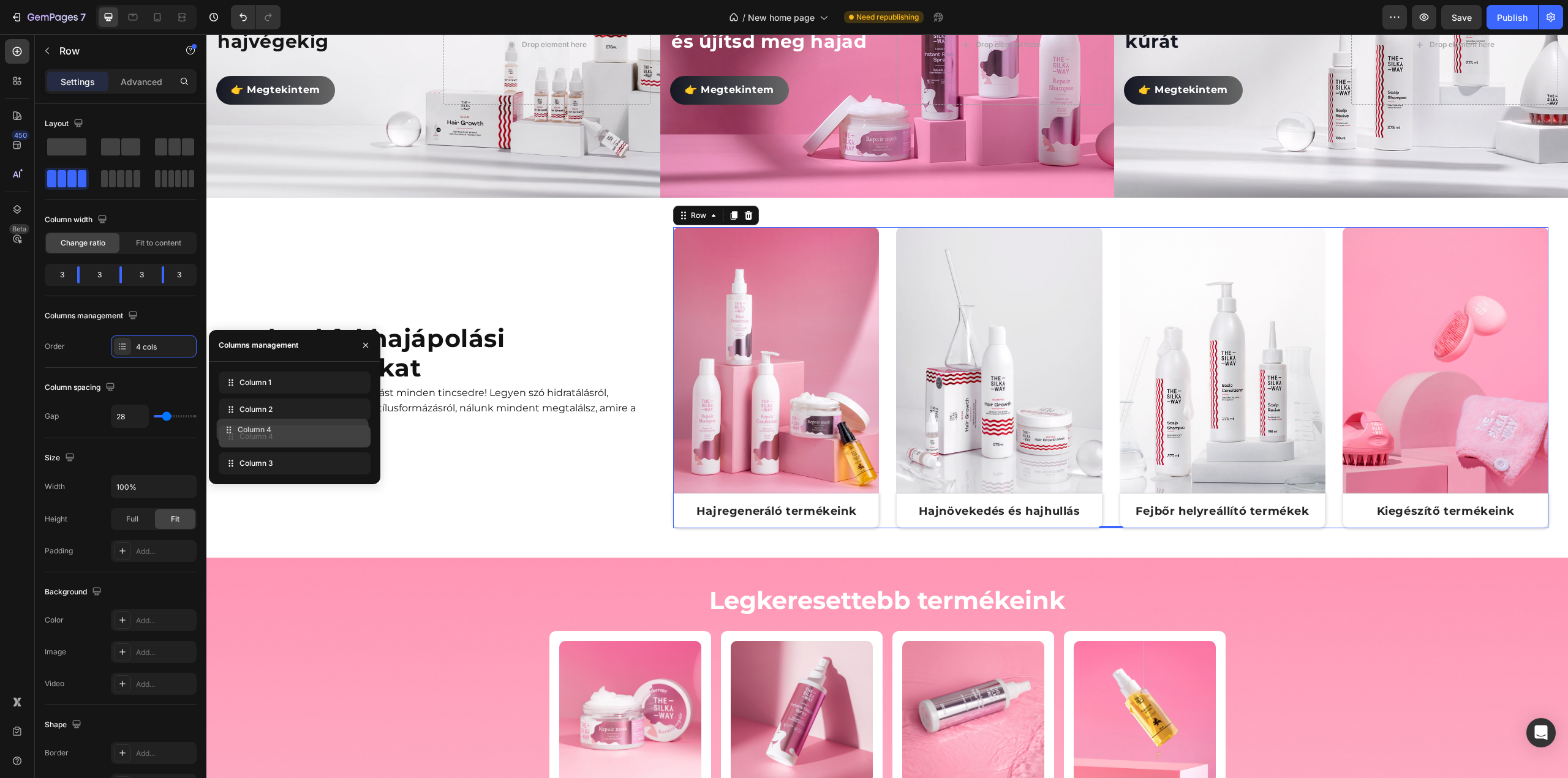
drag, startPoint x: 300, startPoint y: 466, endPoint x: 299, endPoint y: 432, distance: 34.0
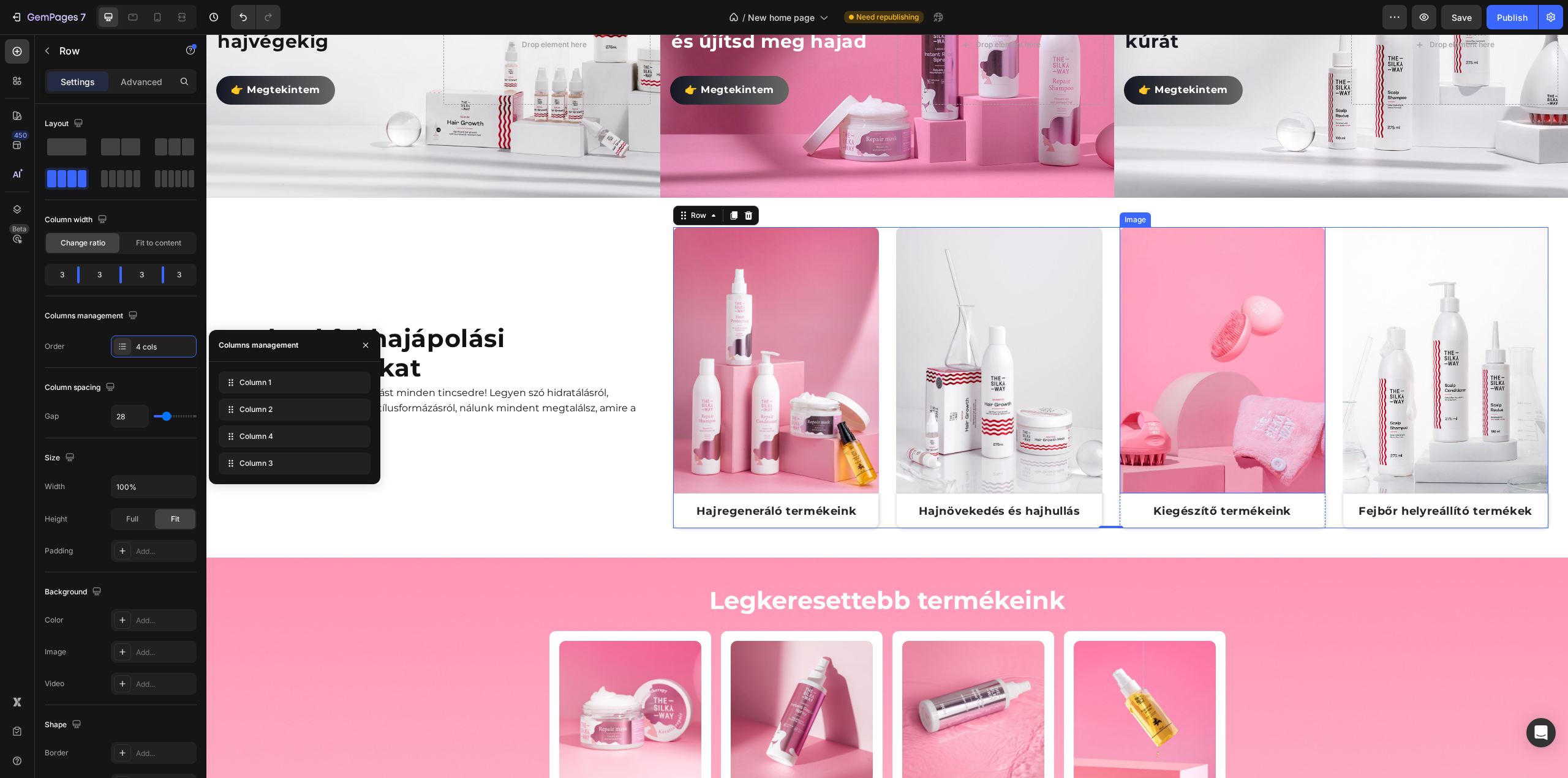
scroll to position [674, 0]
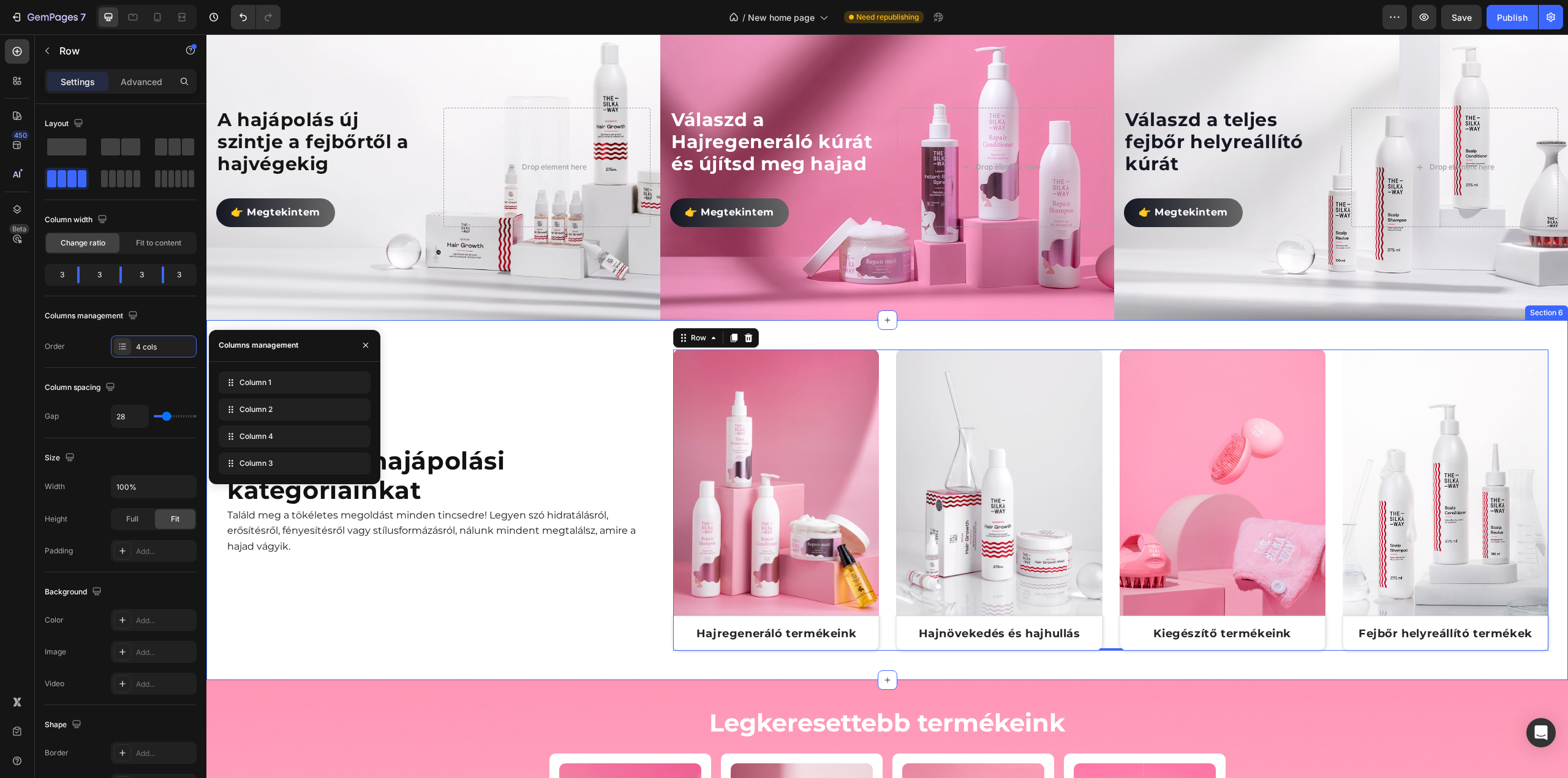
click at [567, 341] on div "Fedezd fel hajápolási kategóriáinkat Heading Találd meg a tökéletes megoldást m…" at bounding box center [887, 500] width 1361 height 360
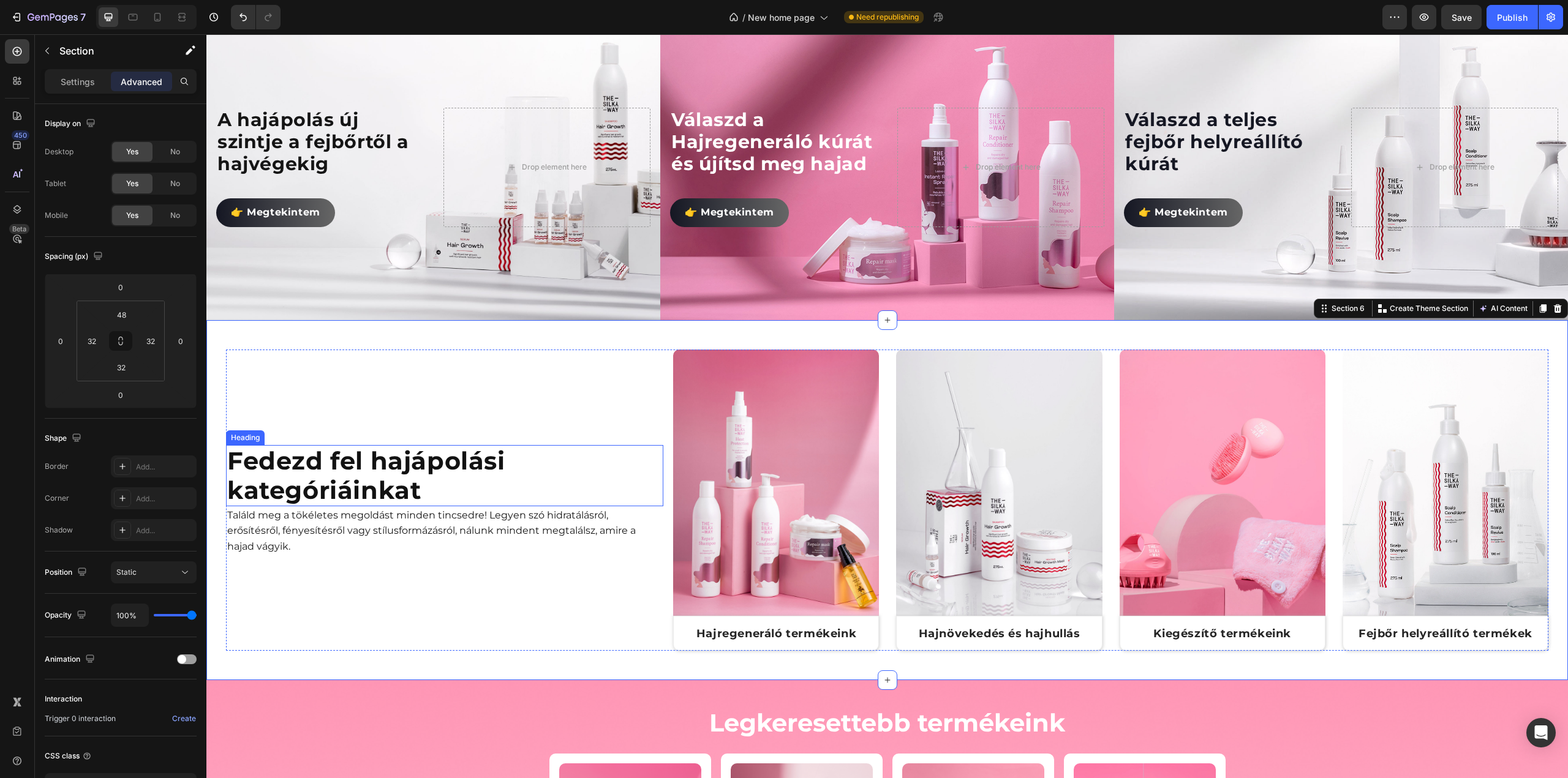
click at [427, 459] on p "Fedezd fel hajápolási kategóriáinkat" at bounding box center [445, 475] width 435 height 59
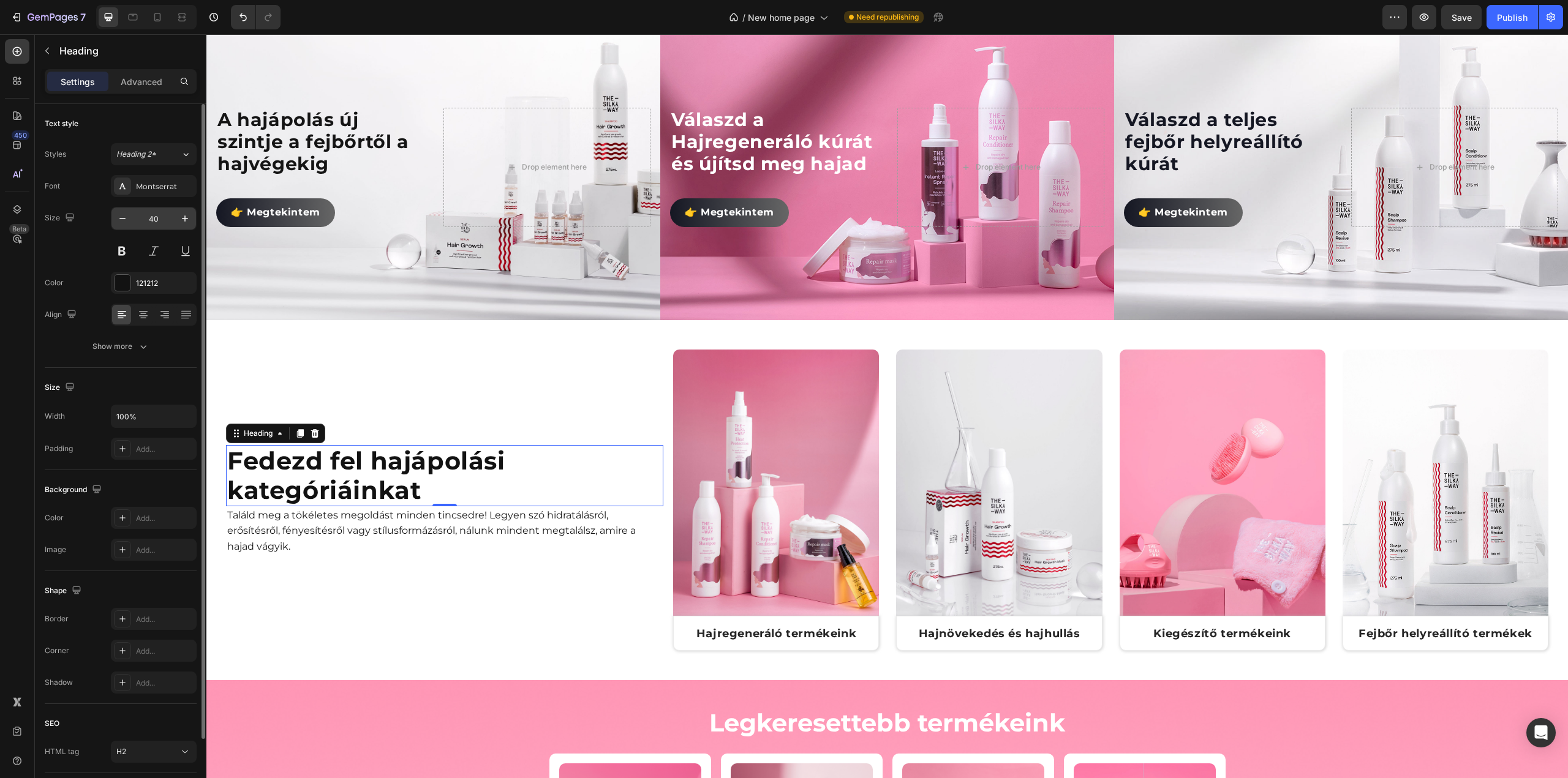
click at [156, 225] on input "40" at bounding box center [154, 218] width 40 height 22
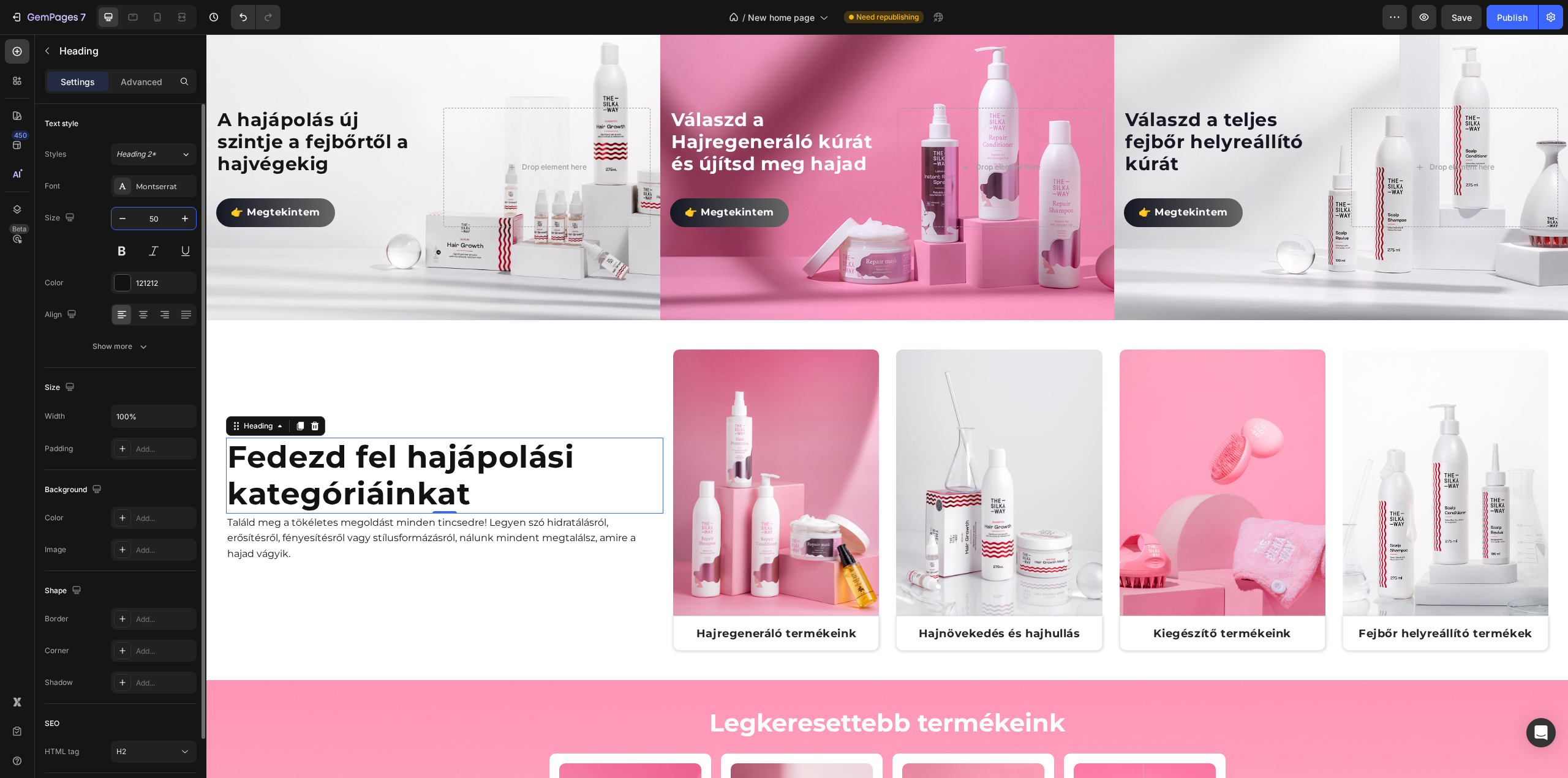
click at [162, 218] on input "50" at bounding box center [154, 218] width 40 height 22
type input "40"
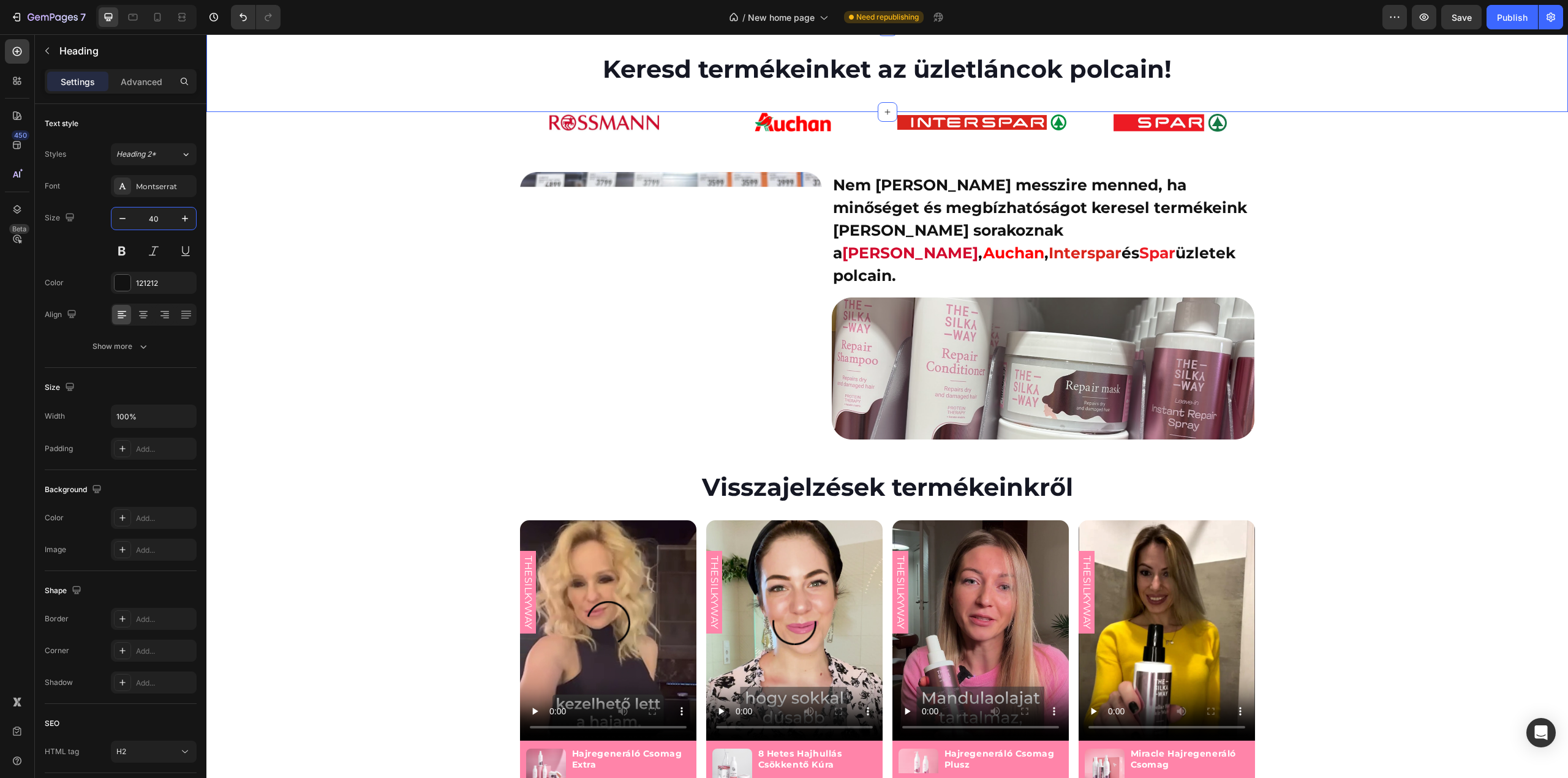
scroll to position [2319, 0]
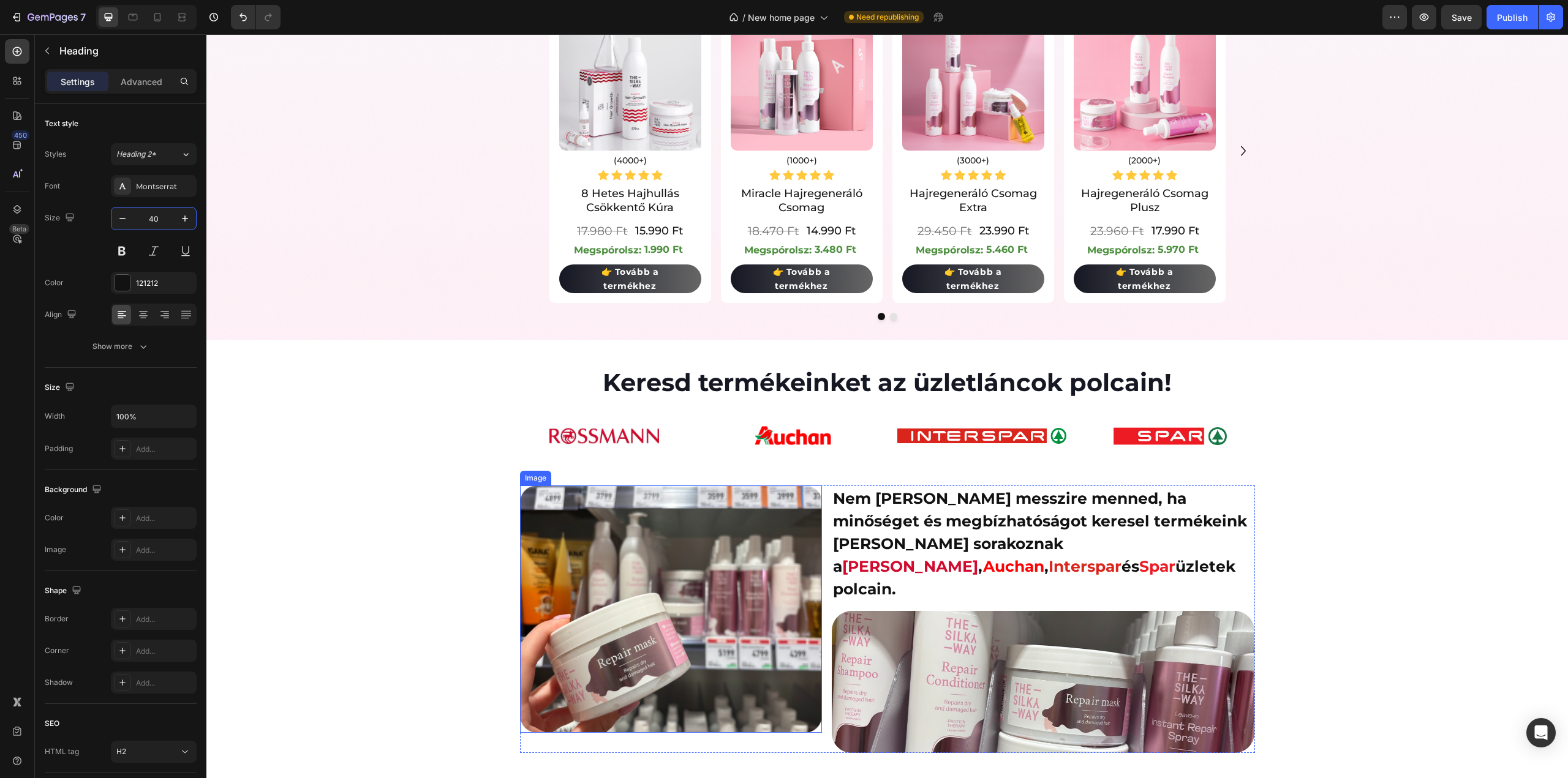
click at [649, 608] on img at bounding box center [671, 609] width 302 height 248
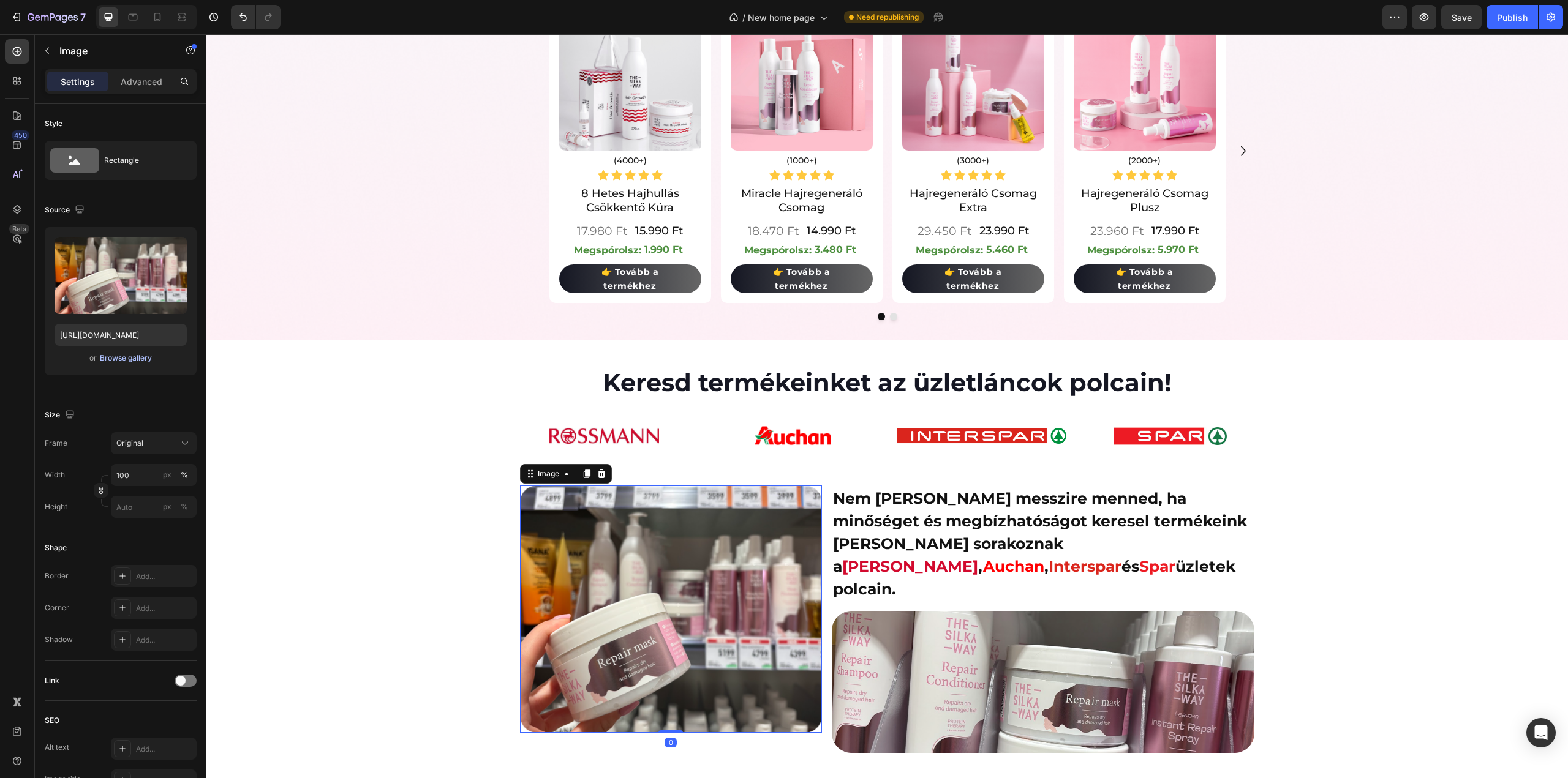
click at [134, 360] on div "Browse gallery" at bounding box center [125, 358] width 52 height 11
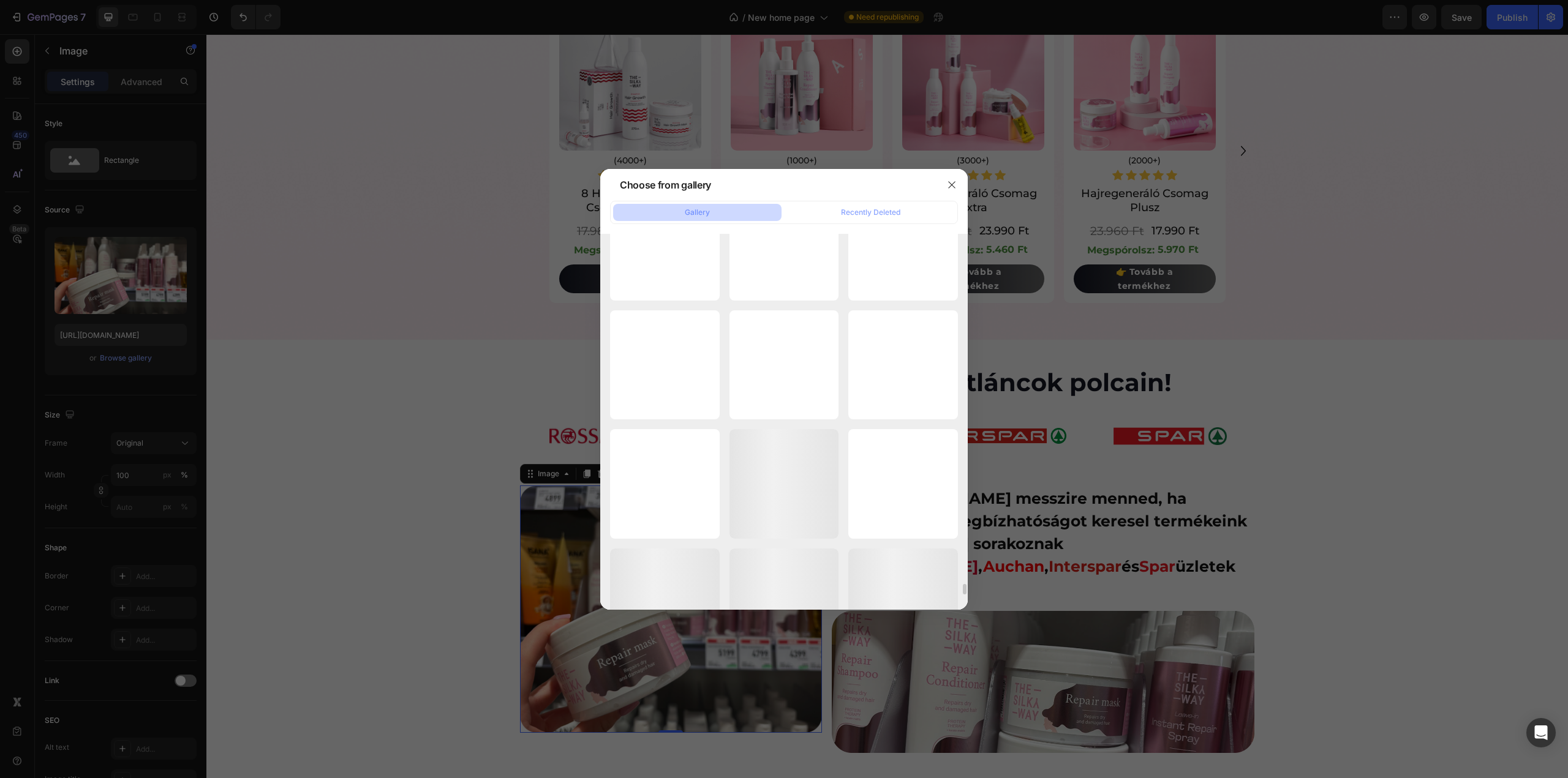
scroll to position [12753, 0]
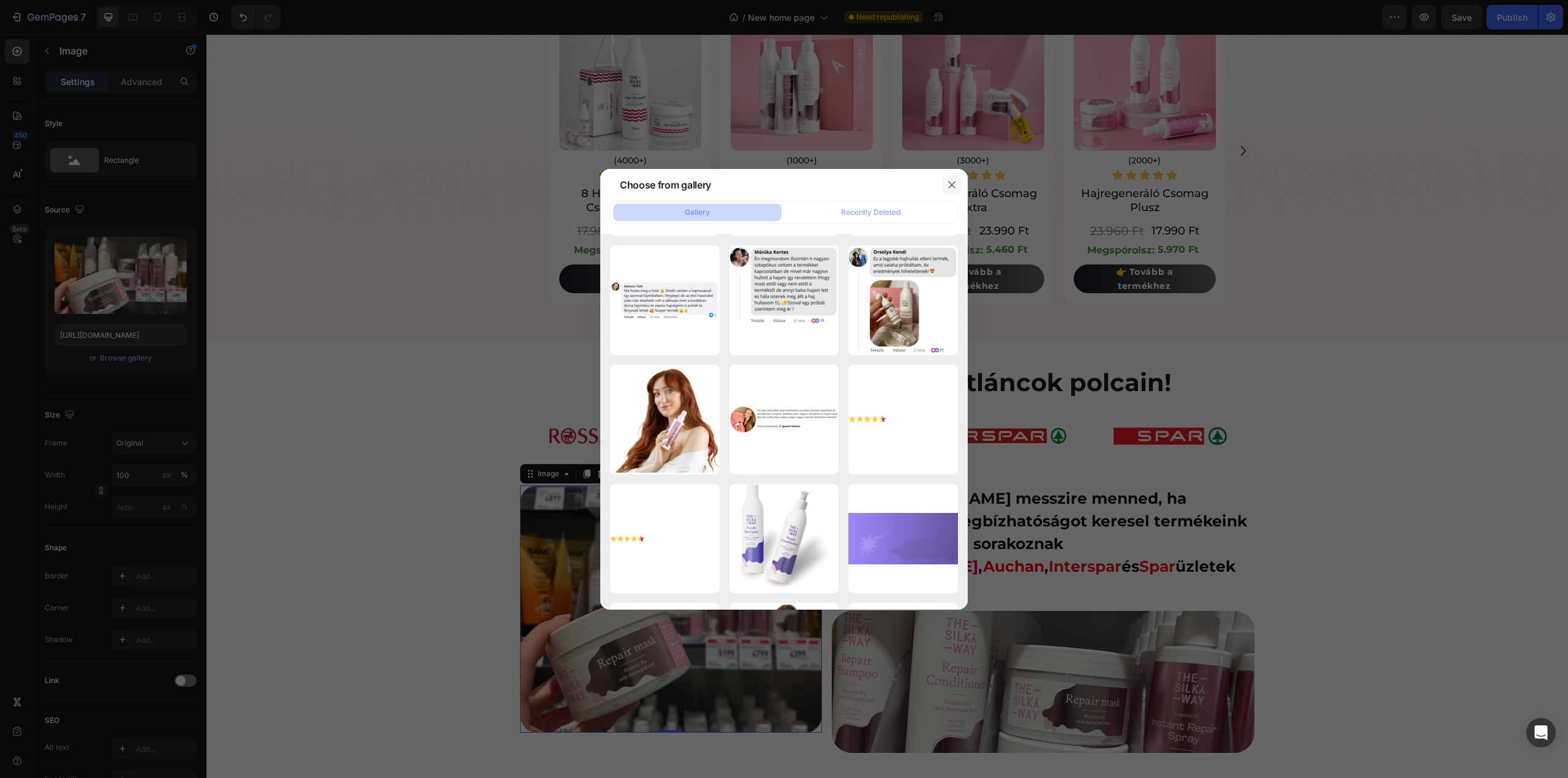
click at [959, 182] on button "button" at bounding box center [952, 185] width 19 height 19
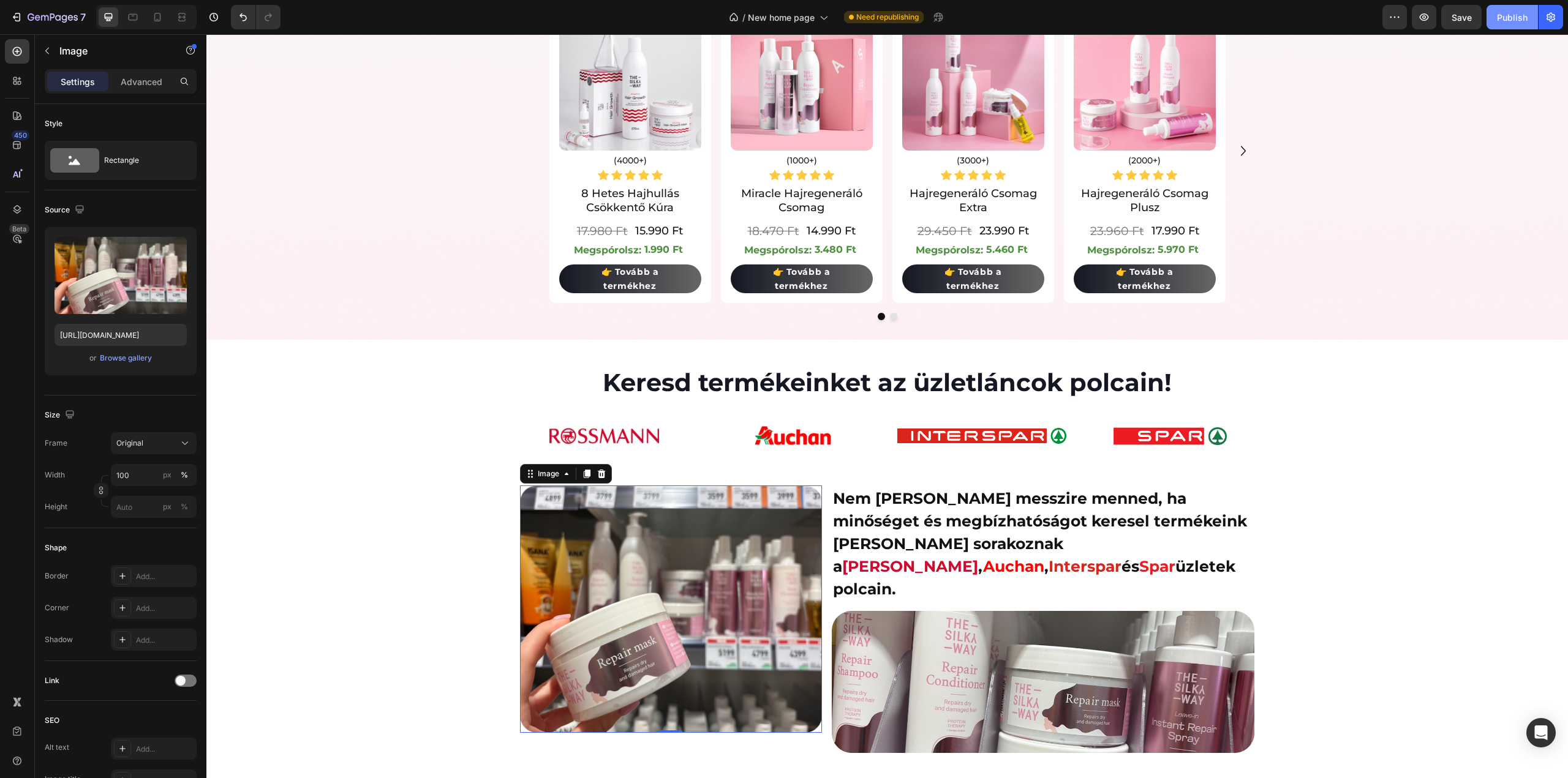
click at [1513, 11] on button "Publish" at bounding box center [1512, 18] width 52 height 25
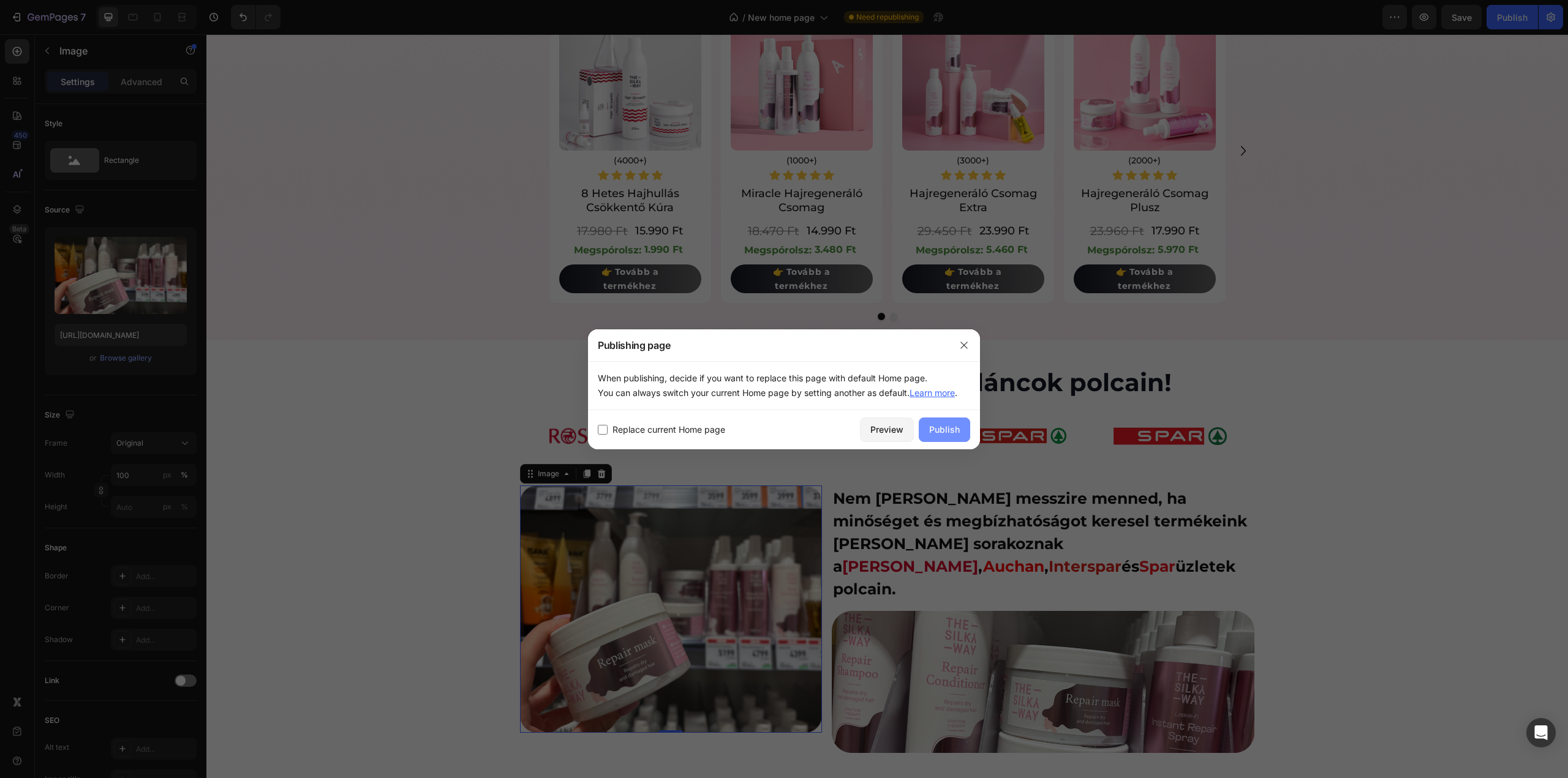
click at [941, 425] on div "Publish" at bounding box center [944, 429] width 31 height 13
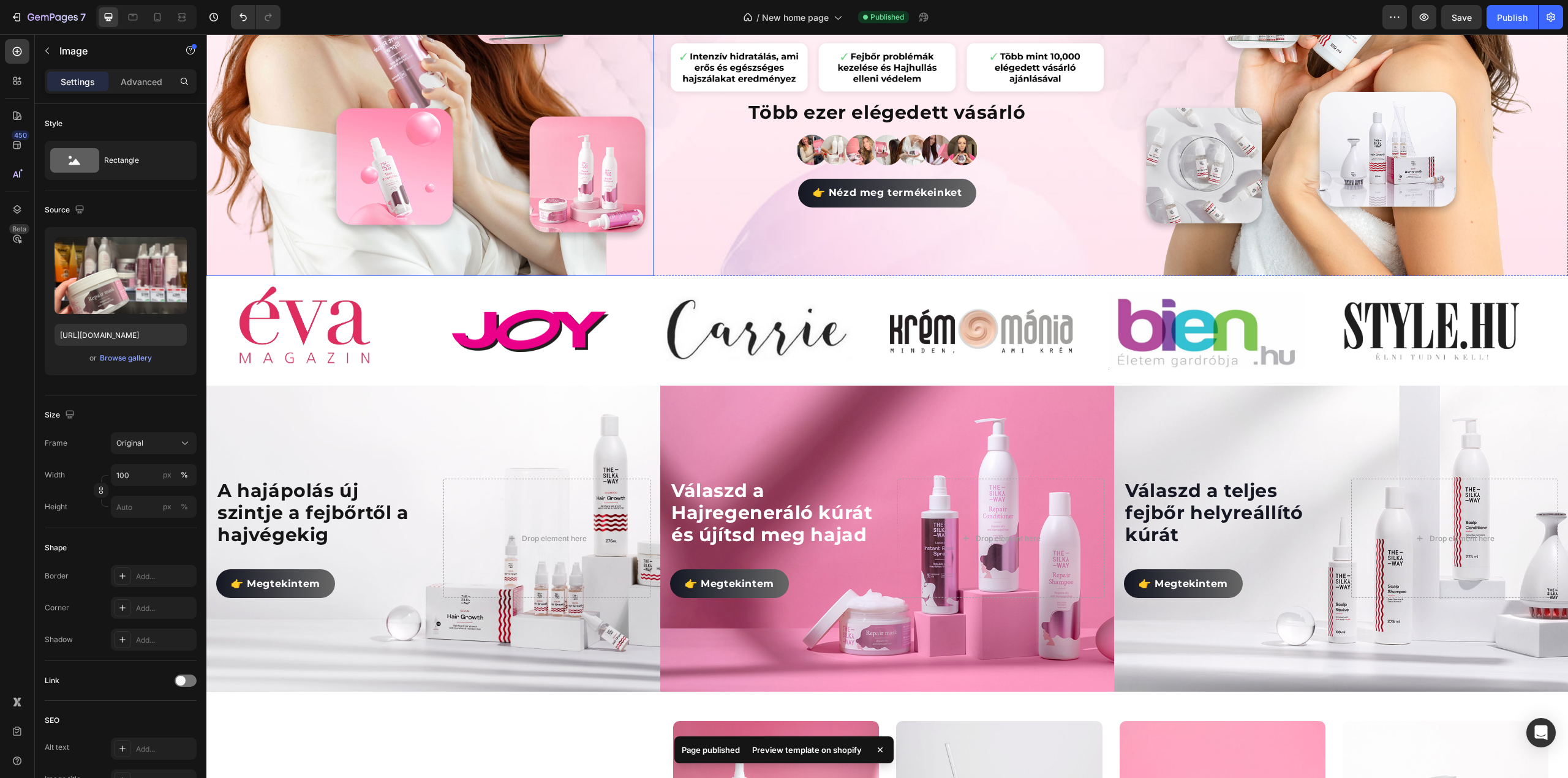
scroll to position [551, 0]
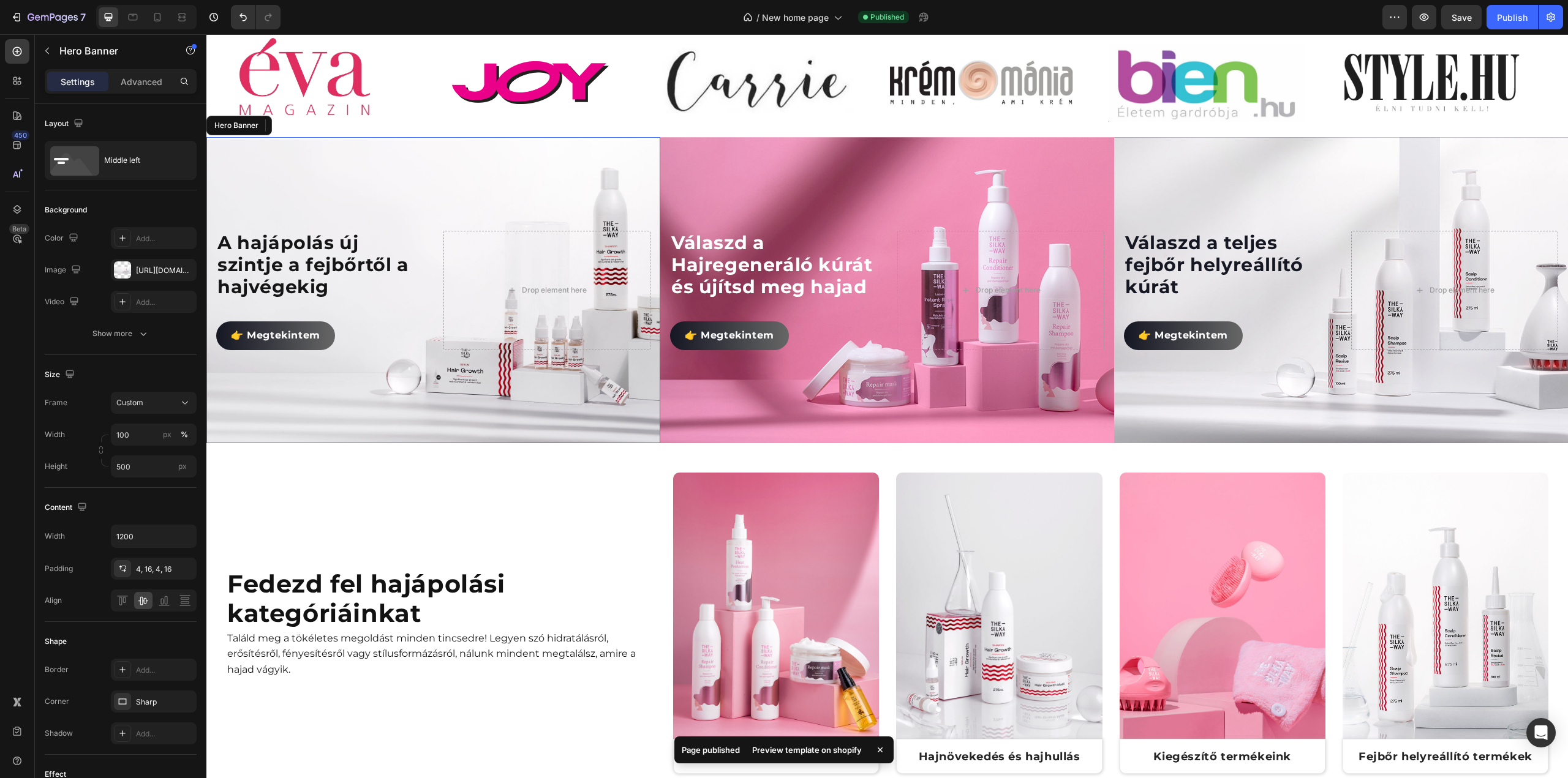
click at [580, 387] on div "Background Image" at bounding box center [433, 293] width 454 height 306
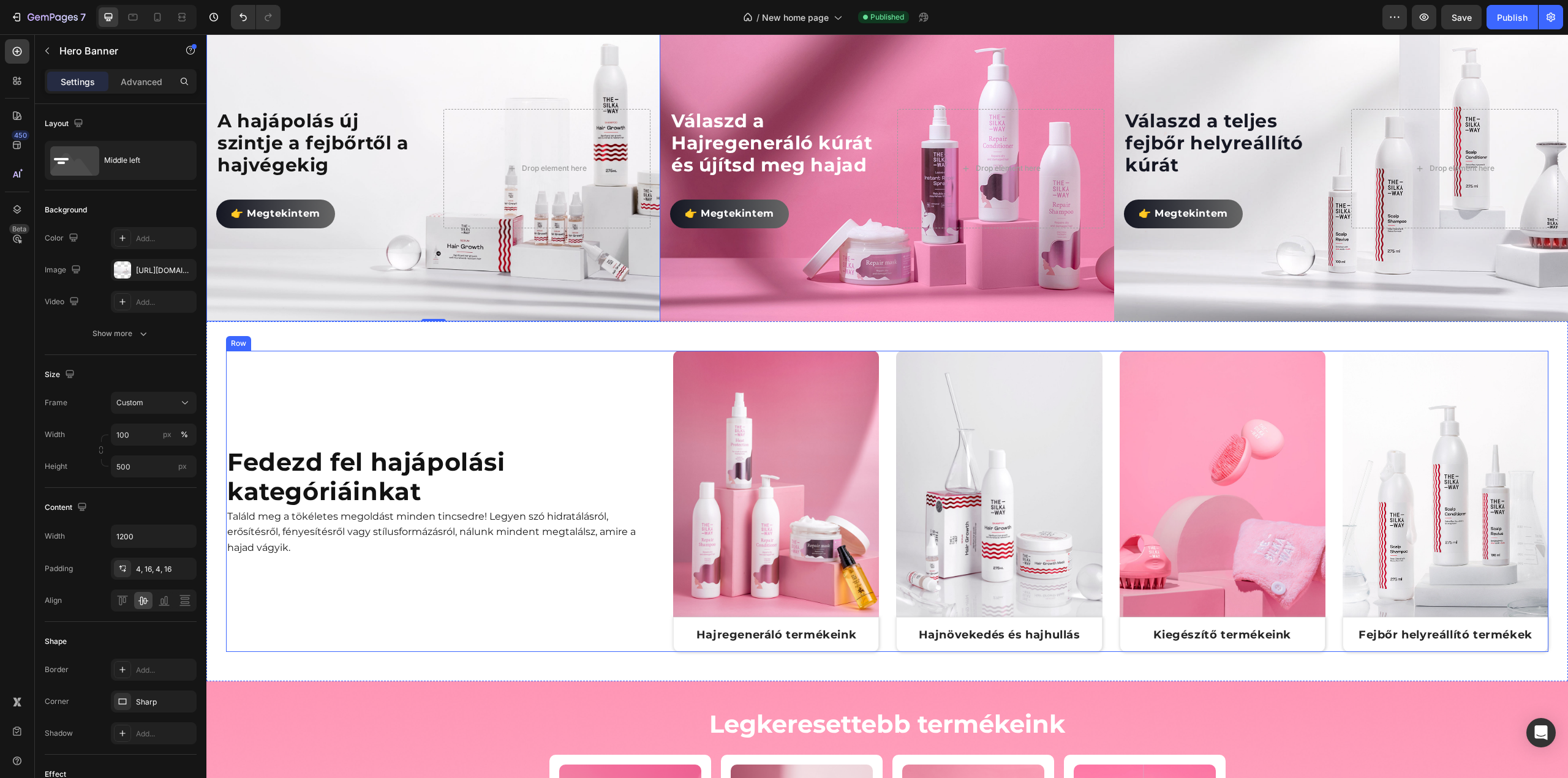
scroll to position [674, 0]
click at [503, 442] on div "Fedezd fel hajápolási kategóriáinkat Heading Találd meg a tökéletes megoldást m…" at bounding box center [445, 501] width 438 height 301
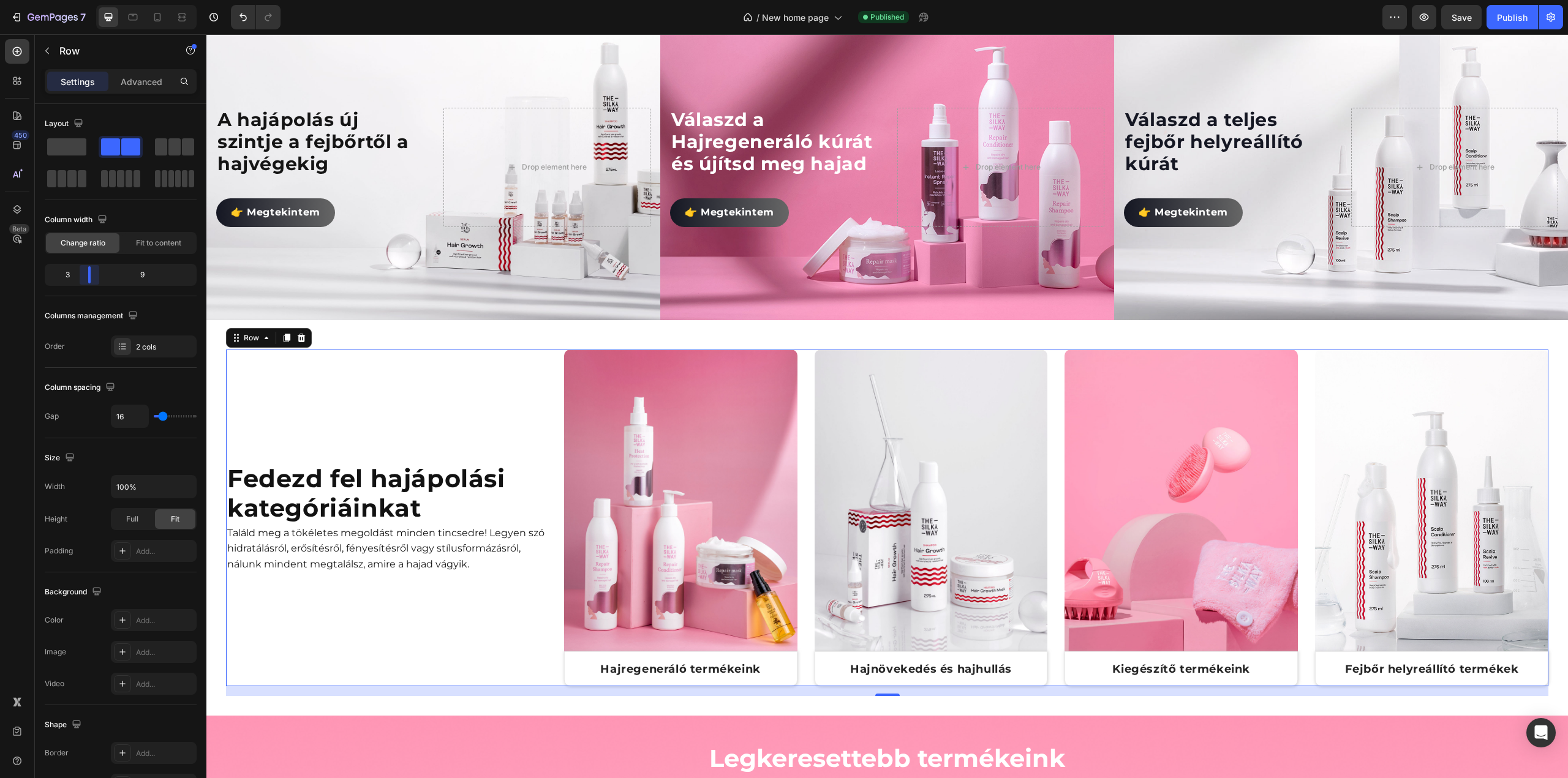
drag, startPoint x: 99, startPoint y: 278, endPoint x: 335, endPoint y: 461, distance: 298.6
click at [88, 0] on body "7 Version history / New home page Published Preview Save Publish 450 Beta Secti…" at bounding box center [784, 0] width 1568 height 0
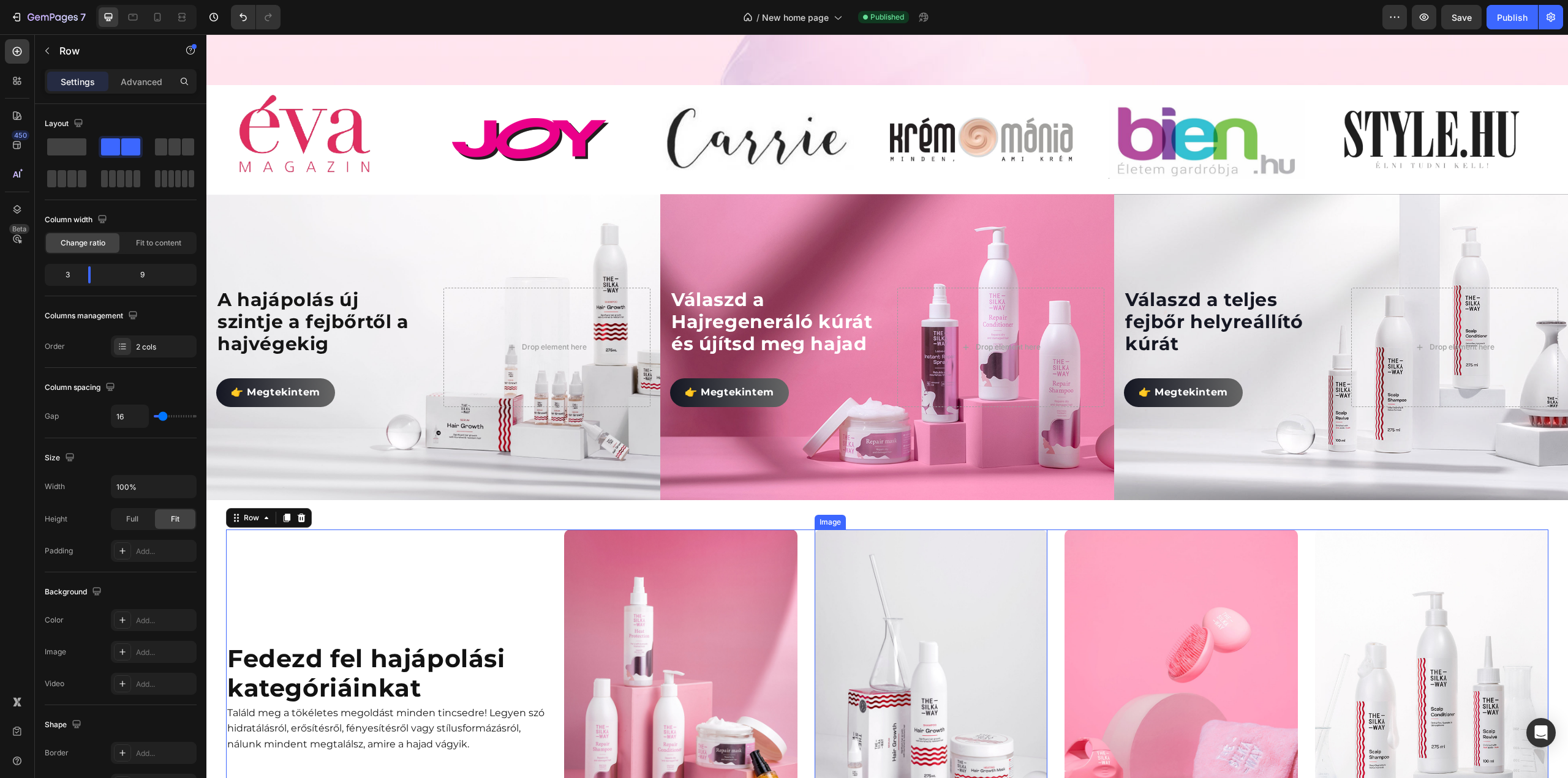
scroll to position [613, 0]
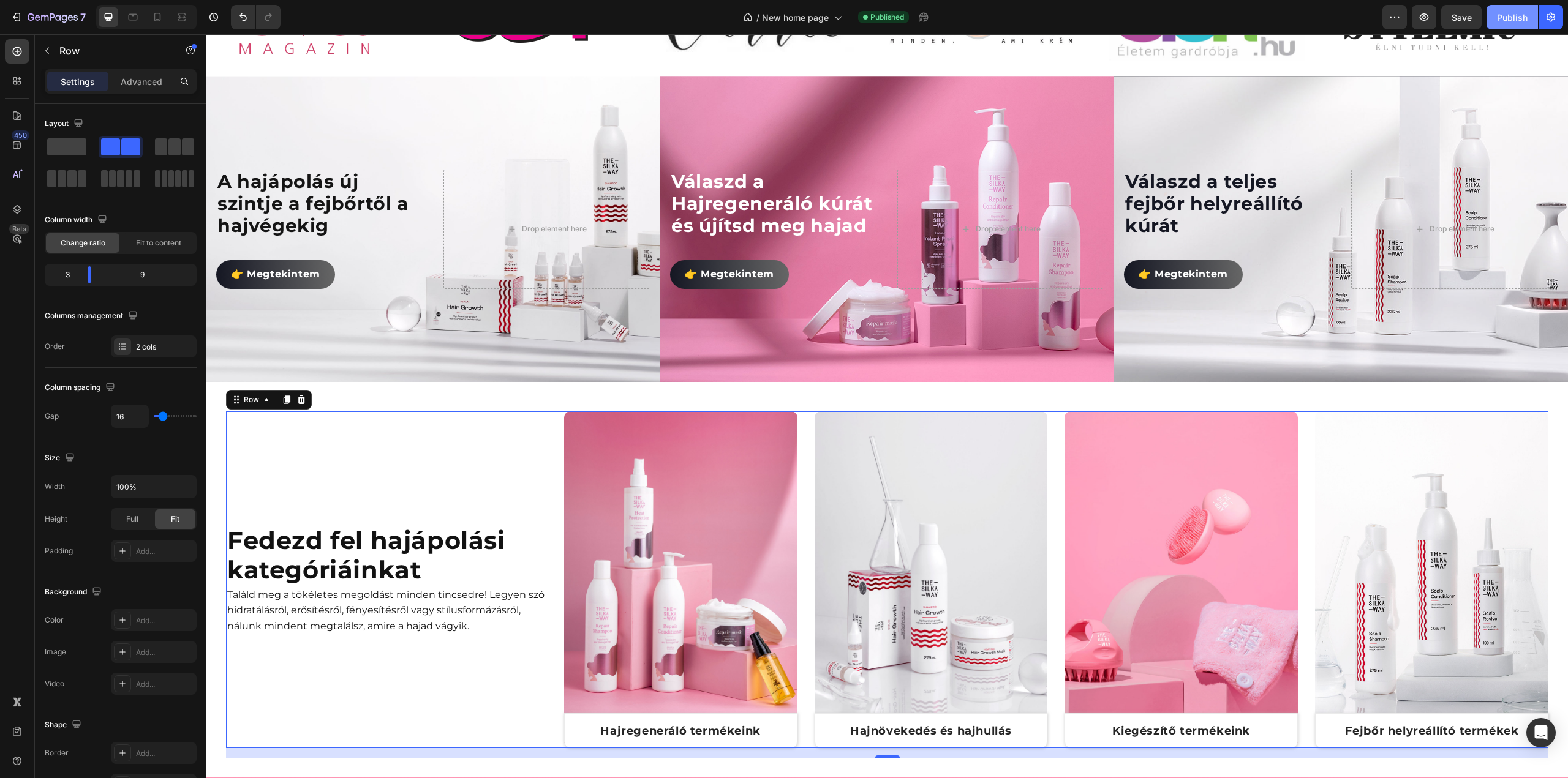
click at [1501, 18] on div "Publish" at bounding box center [1512, 18] width 31 height 13
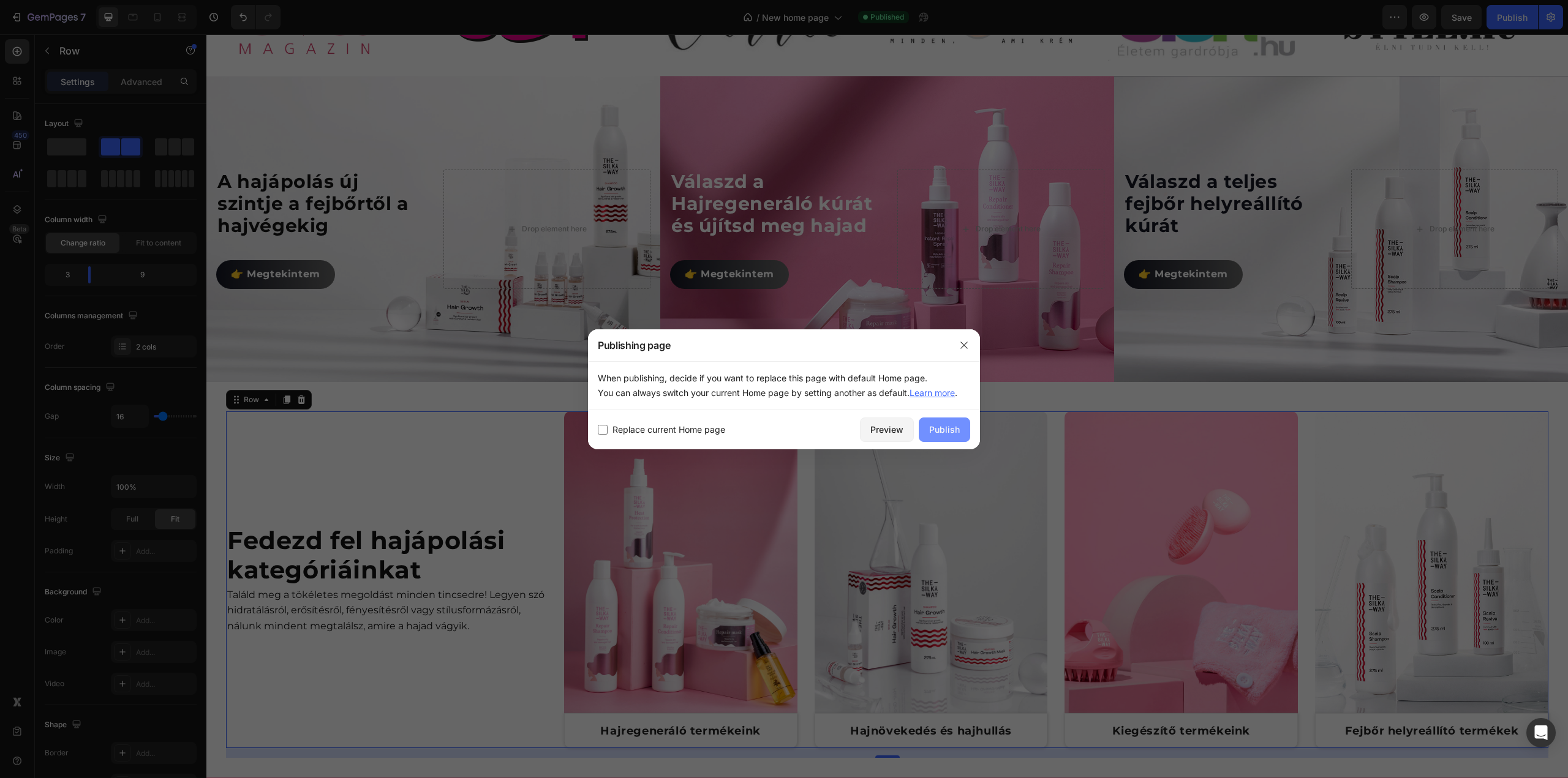
click at [943, 431] on div "Publish" at bounding box center [944, 429] width 31 height 13
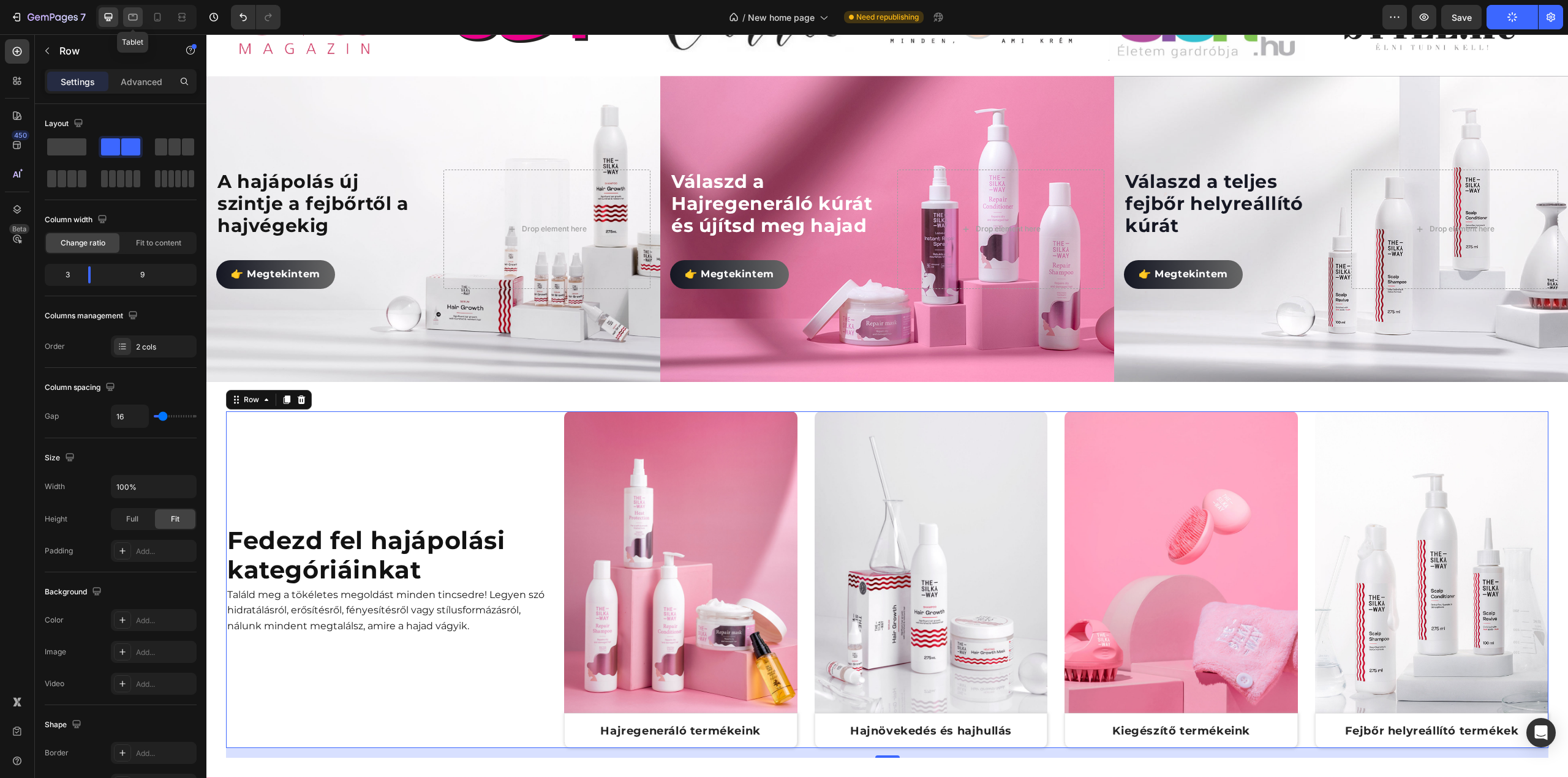
click at [137, 21] on icon at bounding box center [133, 18] width 12 height 12
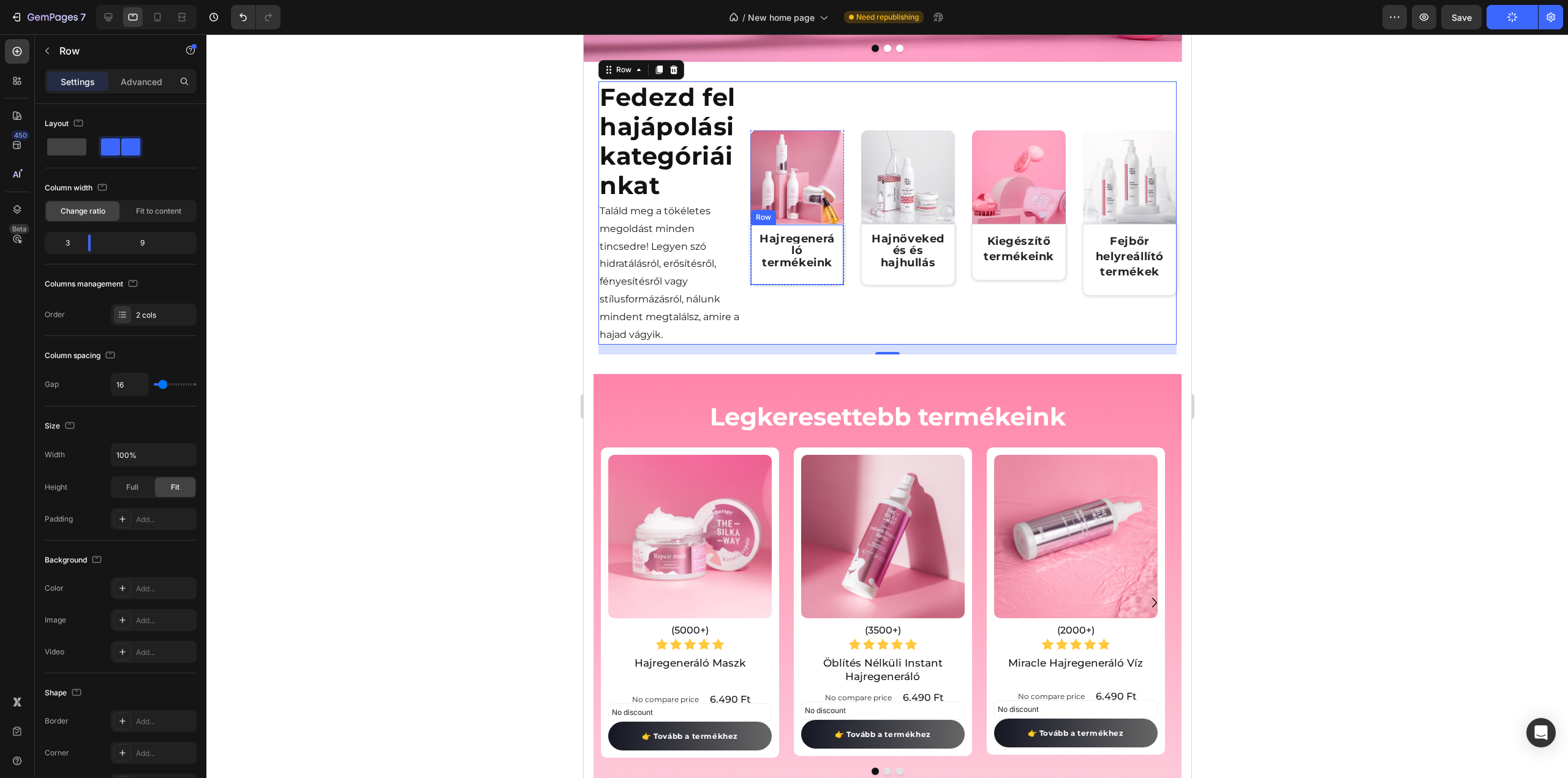
scroll to position [870, 0]
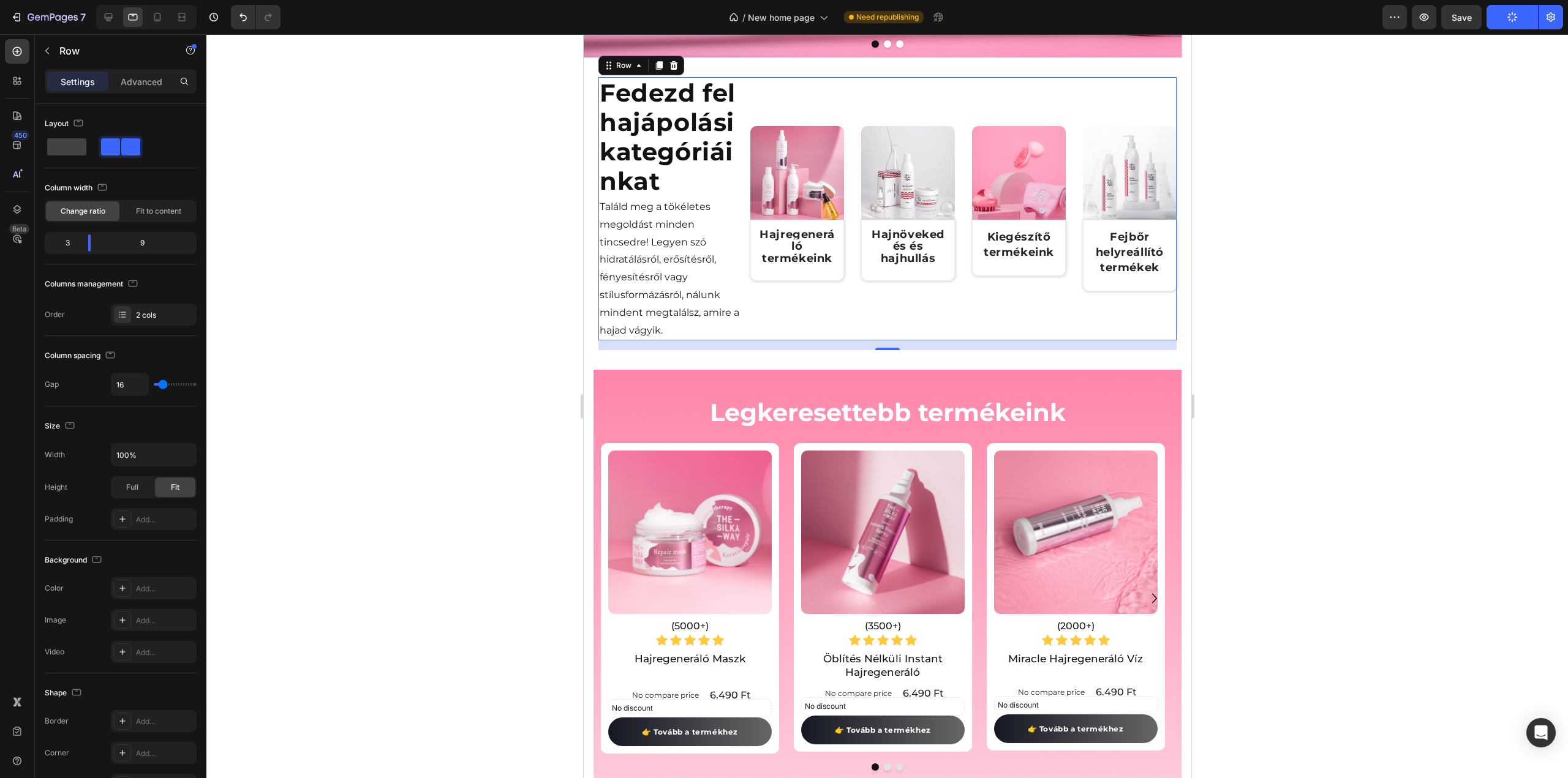
click at [739, 204] on div "Fedezd fel hajápolási kategóriáinkat Heading Találd meg a tökéletes megoldást m…" at bounding box center [887, 208] width 578 height 263
click at [76, 152] on span at bounding box center [67, 147] width 39 height 18
type input "0"
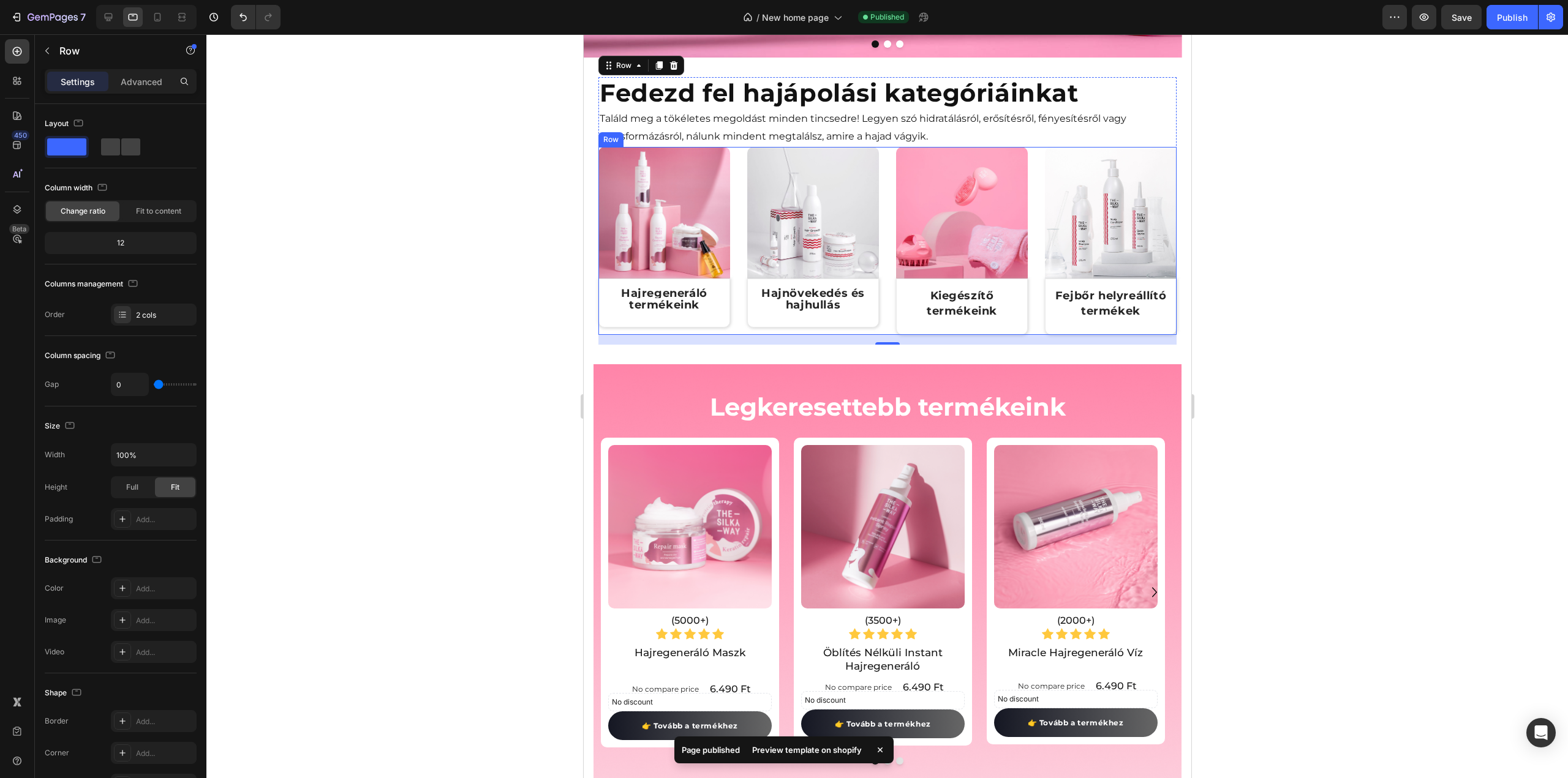
click at [880, 187] on div "Image Hajregeneráló termékeink Text Block Row Row Image Hajnövekedés és hajhull…" at bounding box center [887, 241] width 578 height 188
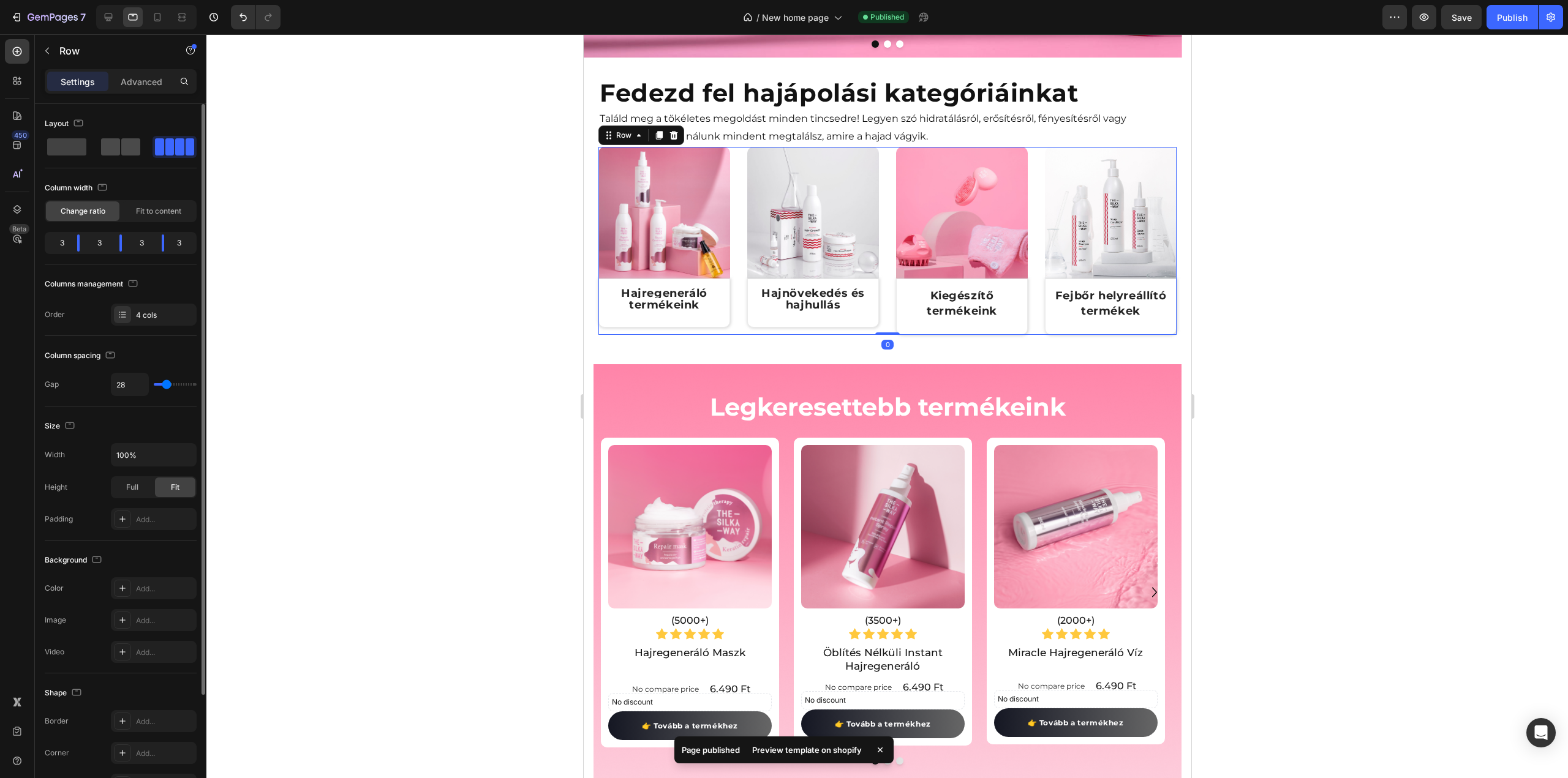
click at [122, 152] on span at bounding box center [131, 147] width 19 height 18
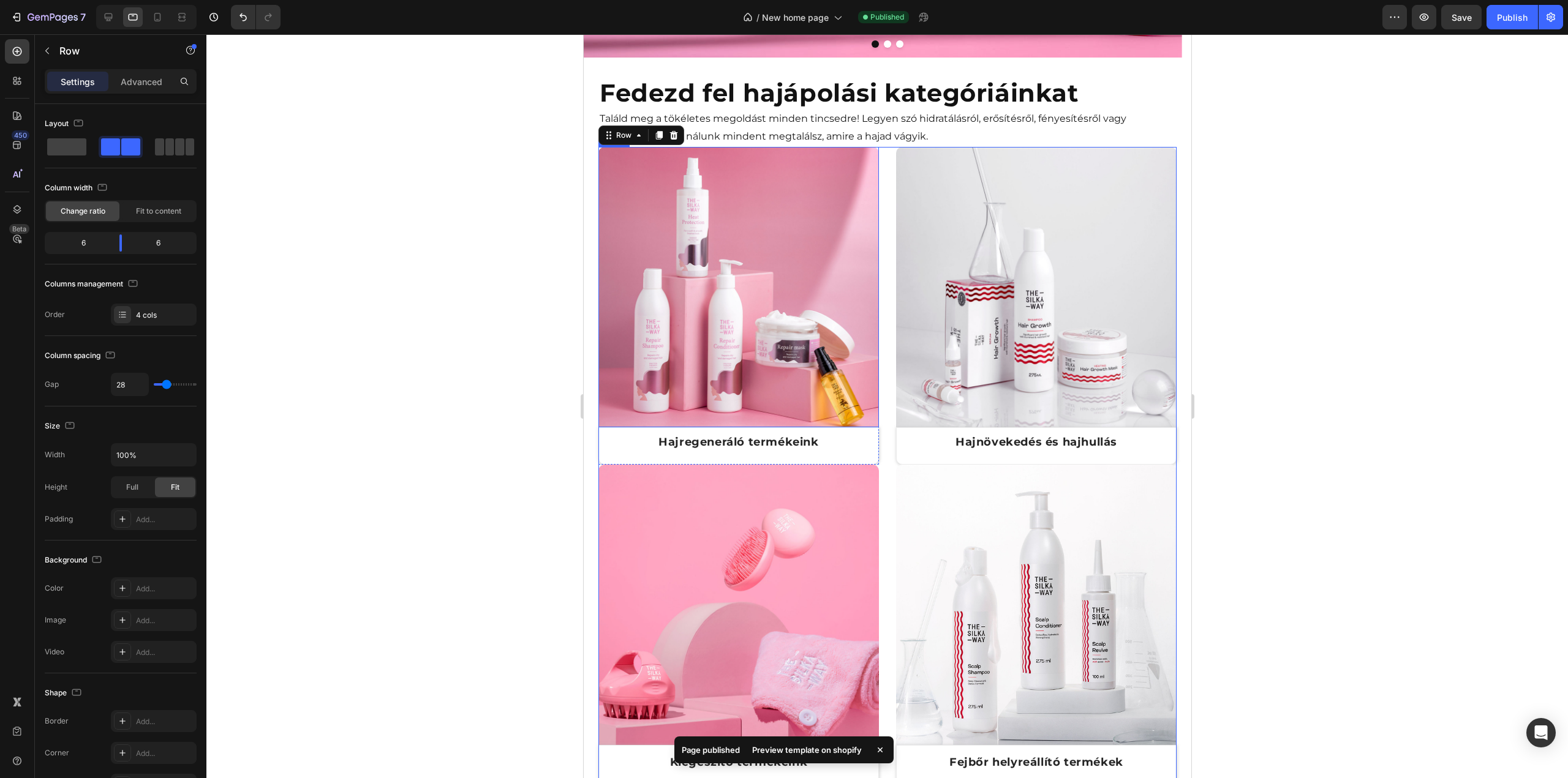
scroll to position [747, 0]
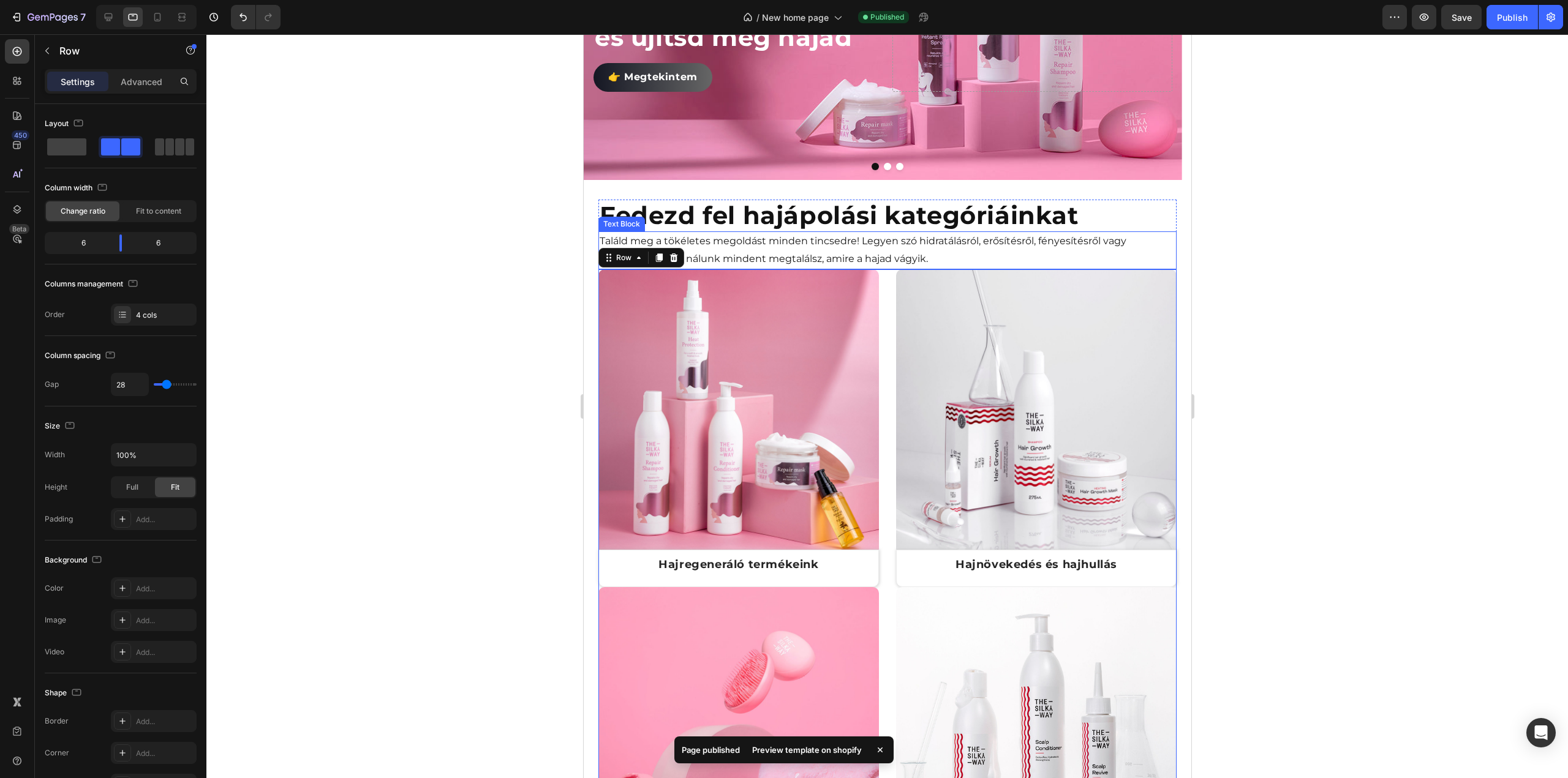
click at [905, 245] on p "Találd meg a tökéletes megoldást minden tincsedre! Legyen szó hidratálásról, er…" at bounding box center [887, 250] width 576 height 36
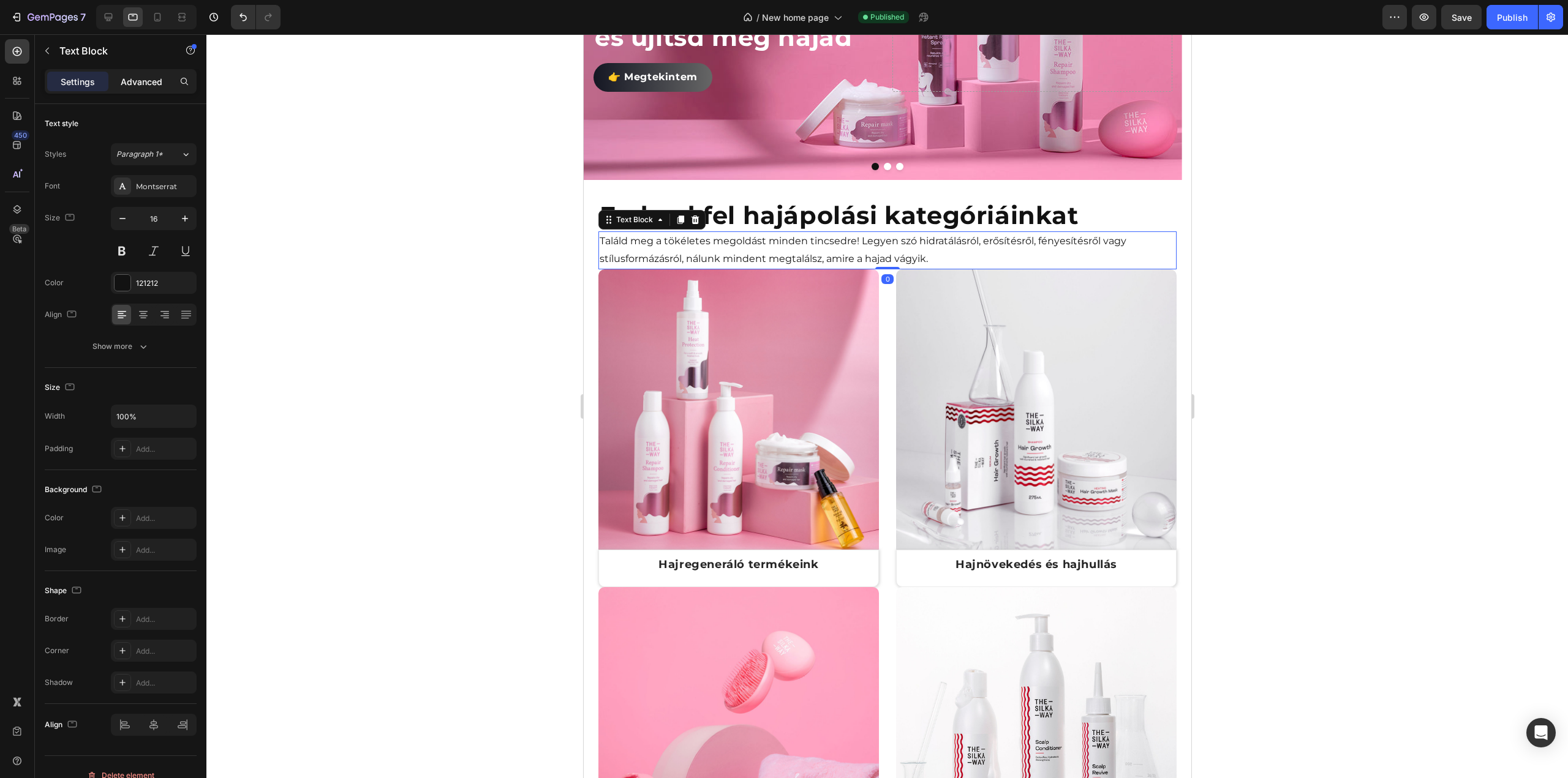
click at [138, 81] on p "Advanced" at bounding box center [142, 81] width 42 height 13
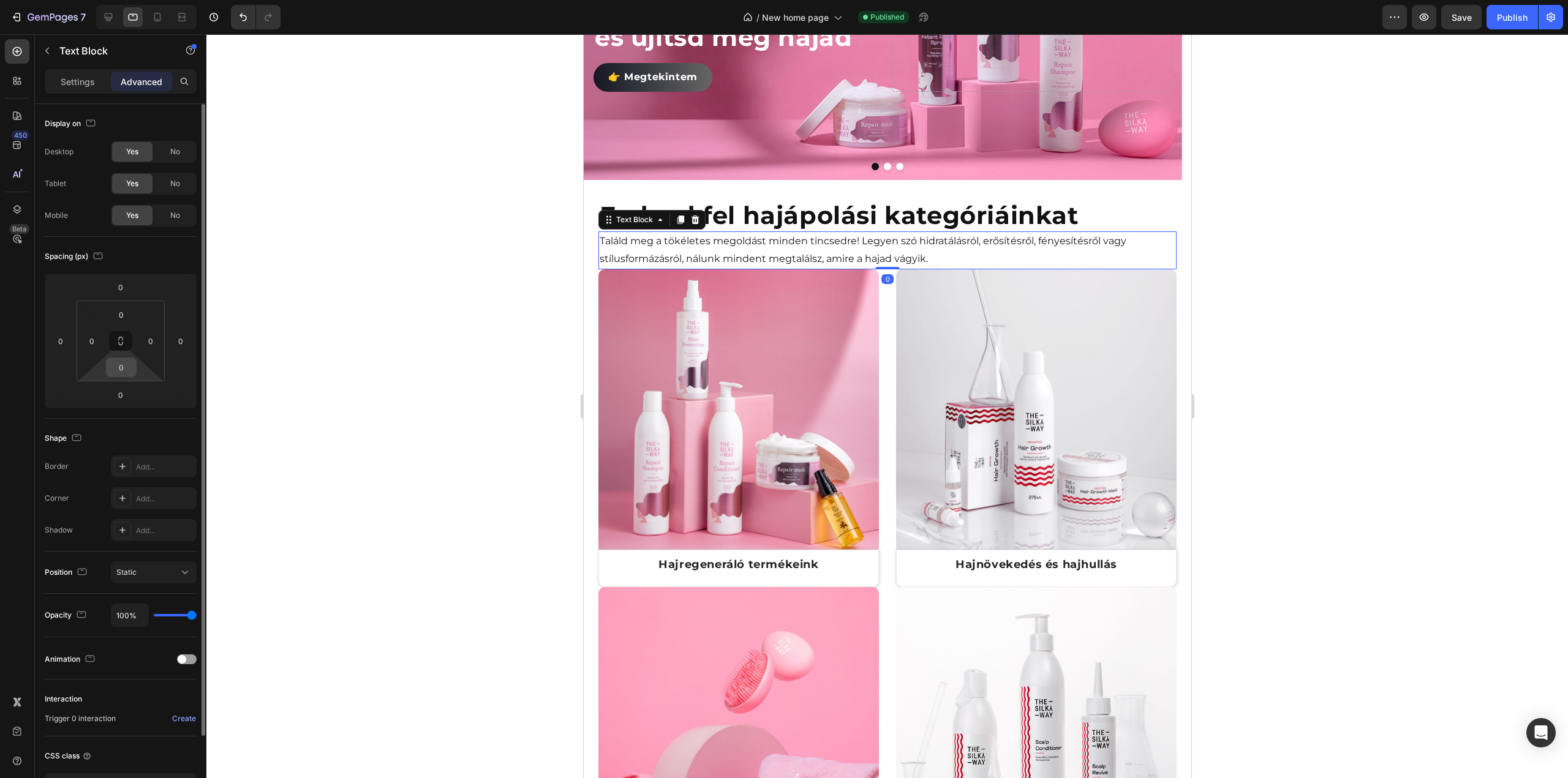
click at [116, 369] on input "0" at bounding box center [122, 367] width 25 height 18
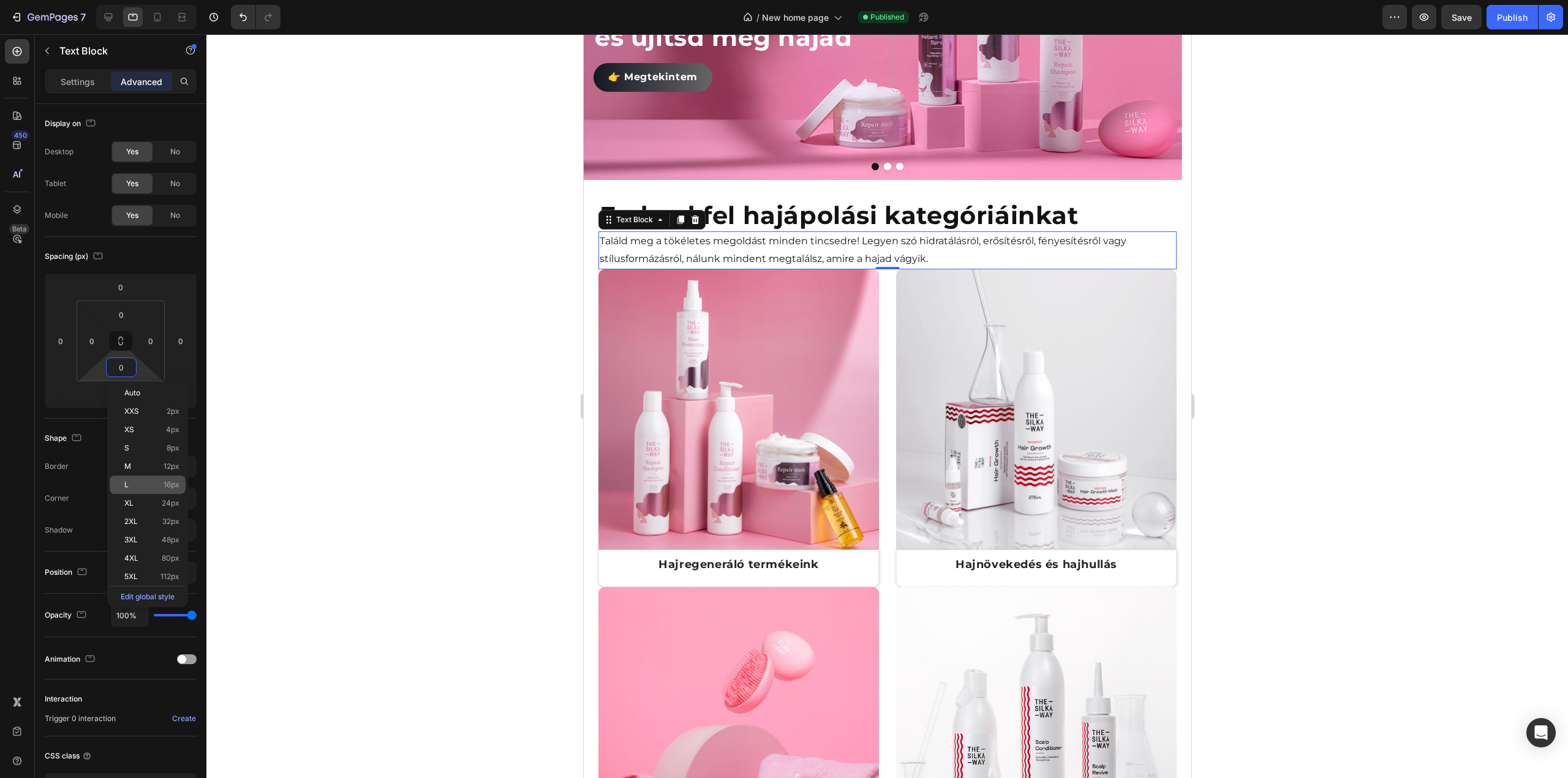
click at [137, 487] on p "L 16px" at bounding box center [151, 485] width 55 height 9
type input "16"
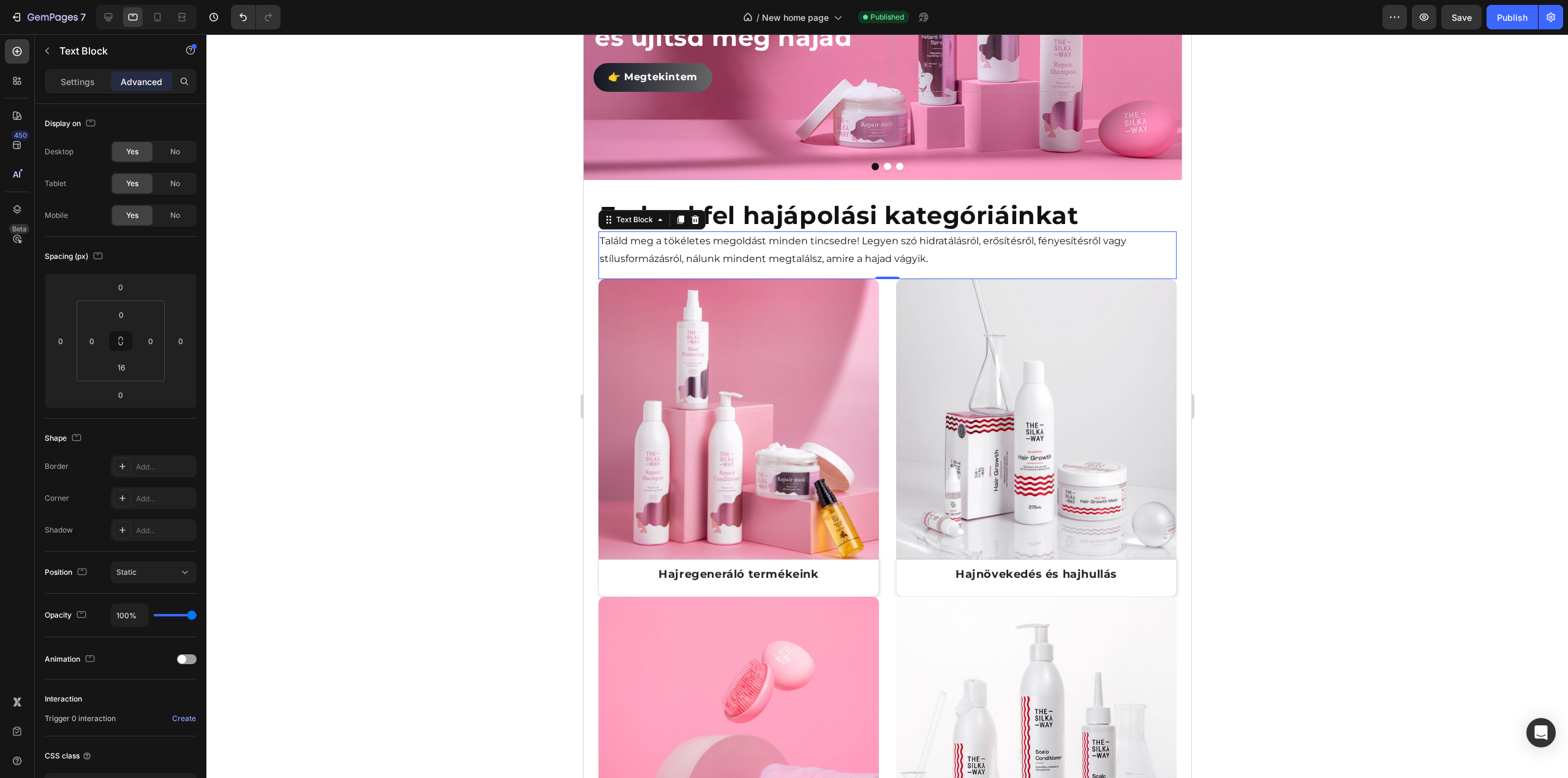
click at [381, 324] on div at bounding box center [887, 406] width 1361 height 744
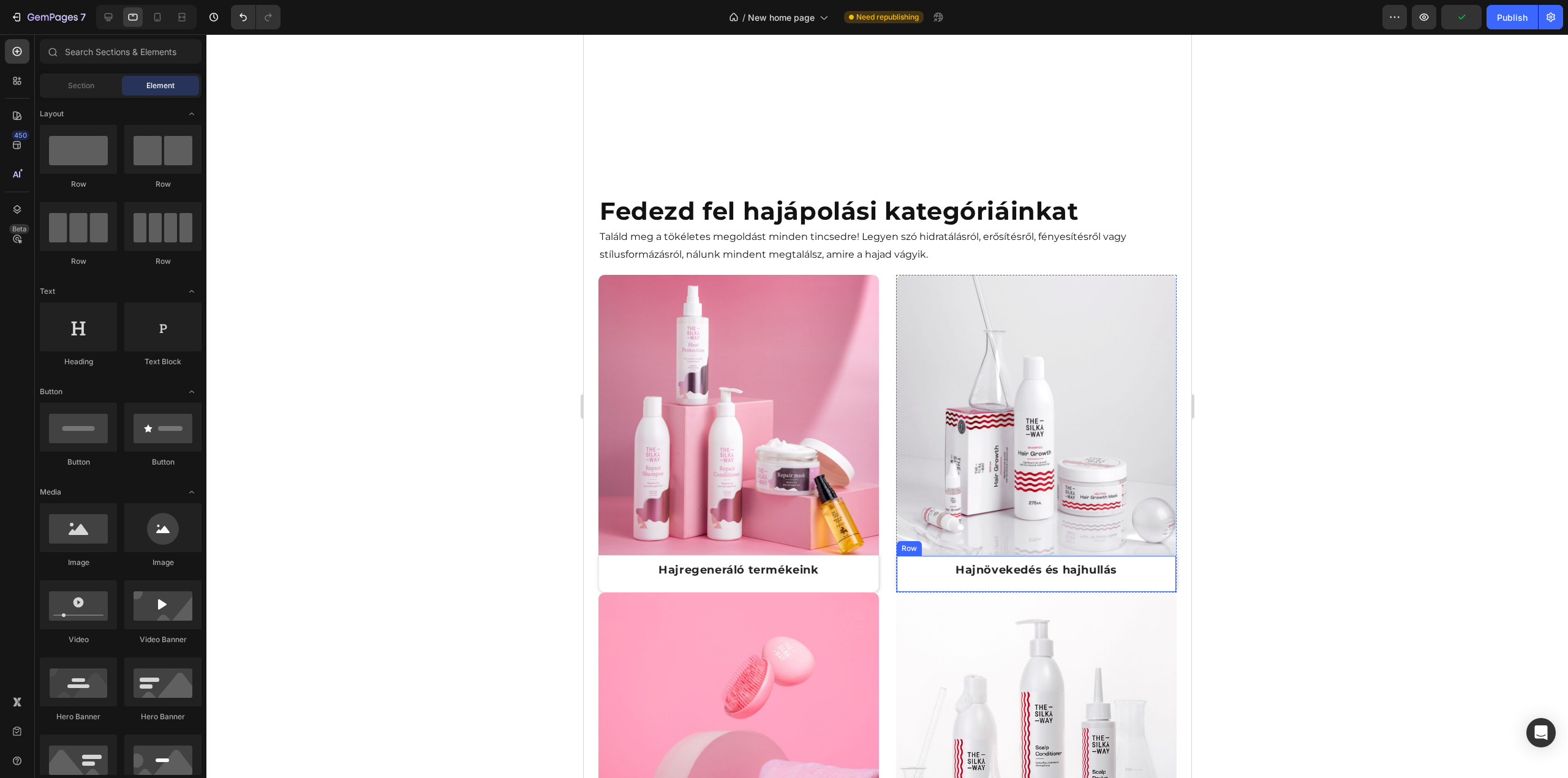
scroll to position [931, 0]
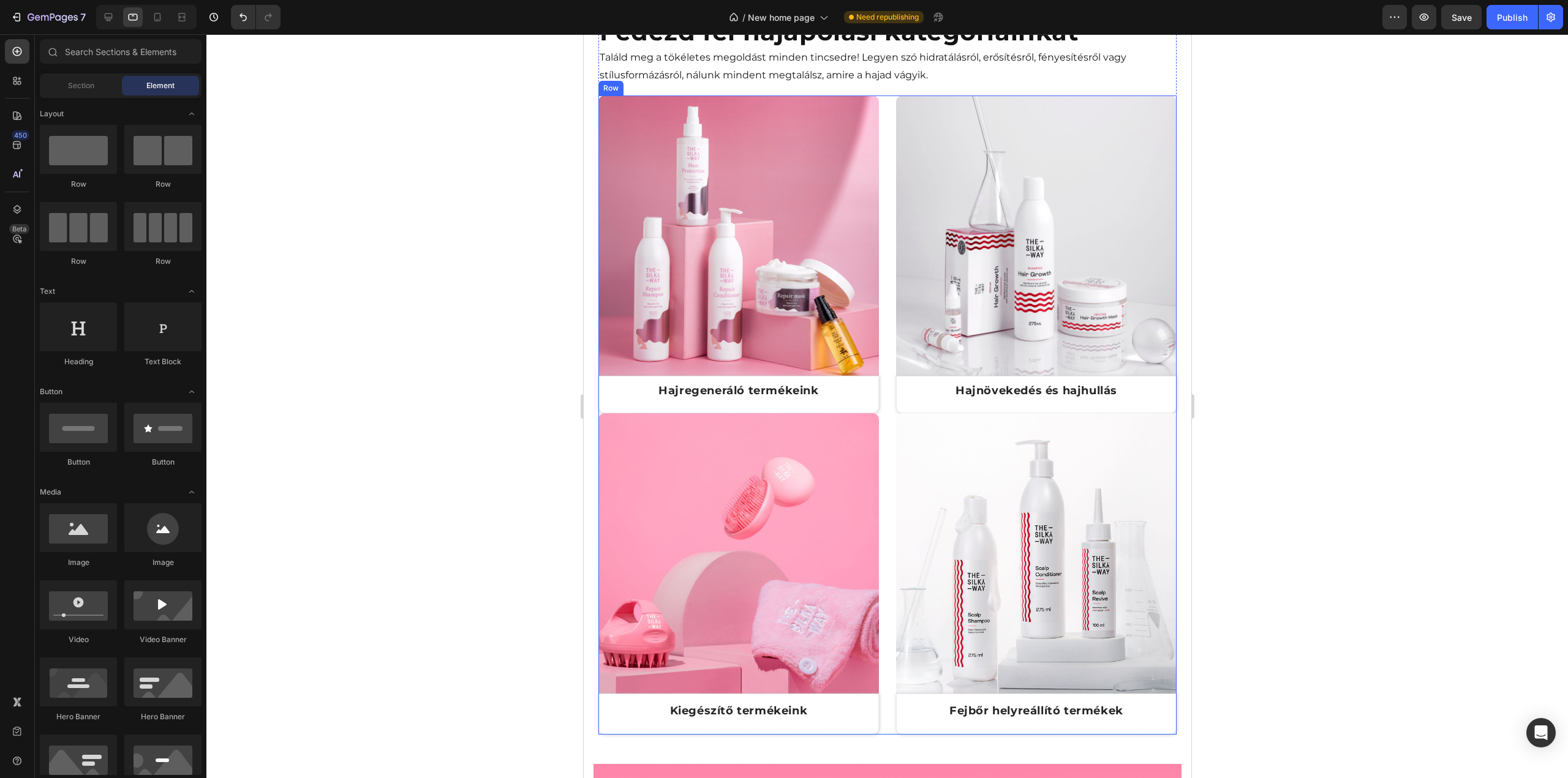
click at [888, 402] on div "Image Hajregeneráló termékeink Text Block Row Row Image Hajnövekedés és hajhull…" at bounding box center [887, 415] width 578 height 639
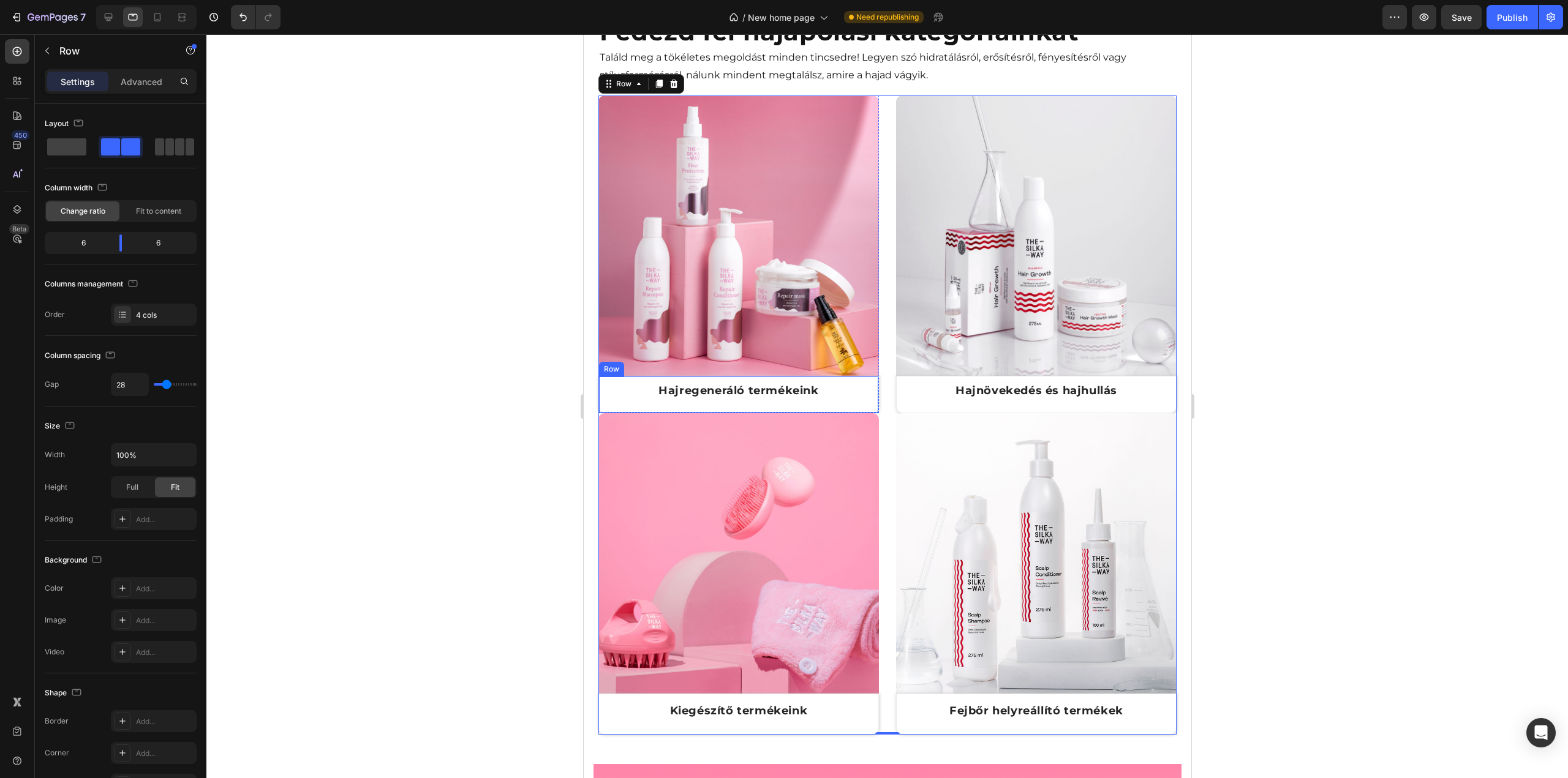
click at [858, 399] on div "Hajregeneráló termékeink Text Block" at bounding box center [738, 395] width 264 height 21
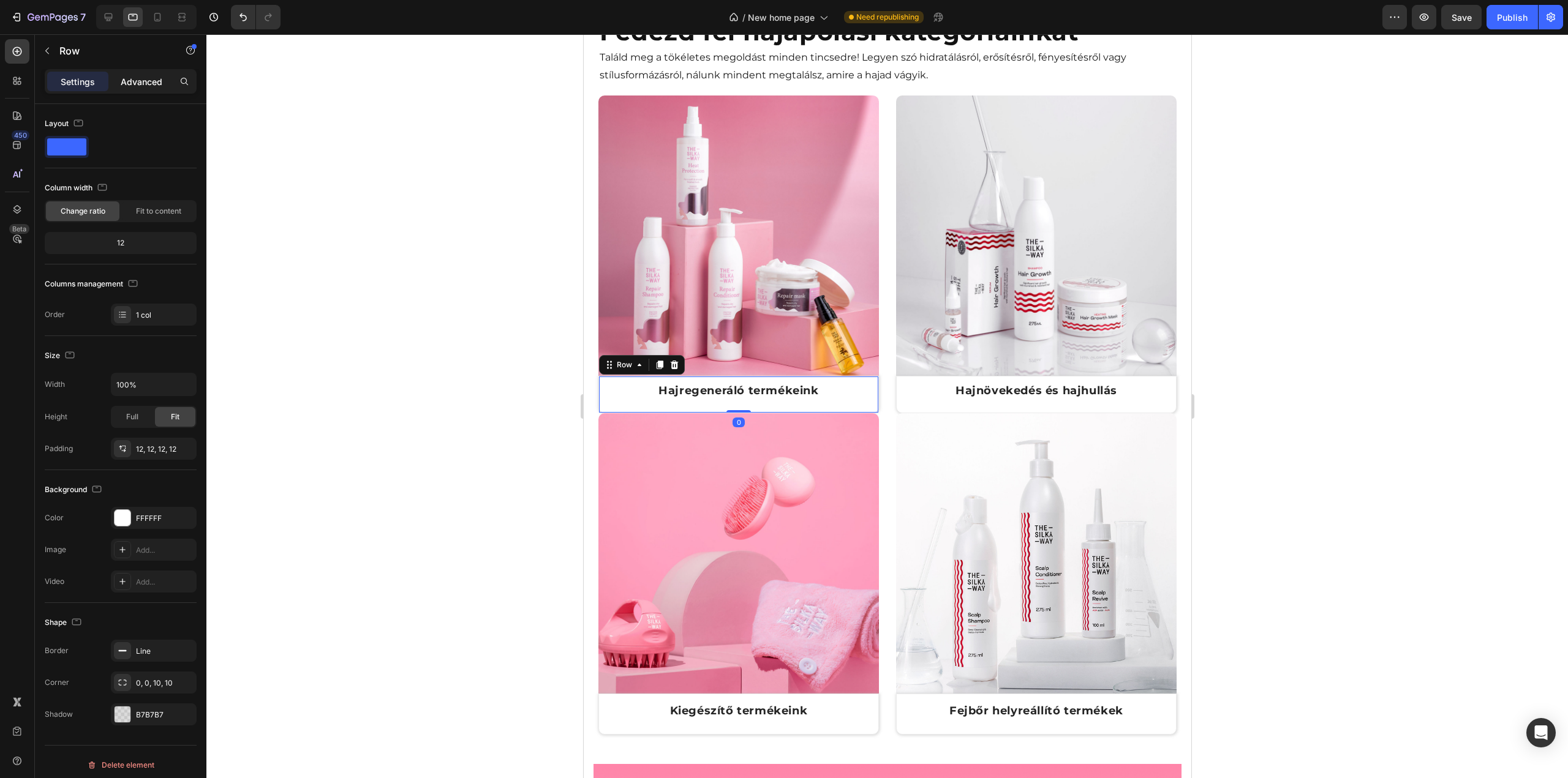
click at [136, 85] on p "Advanced" at bounding box center [142, 81] width 42 height 13
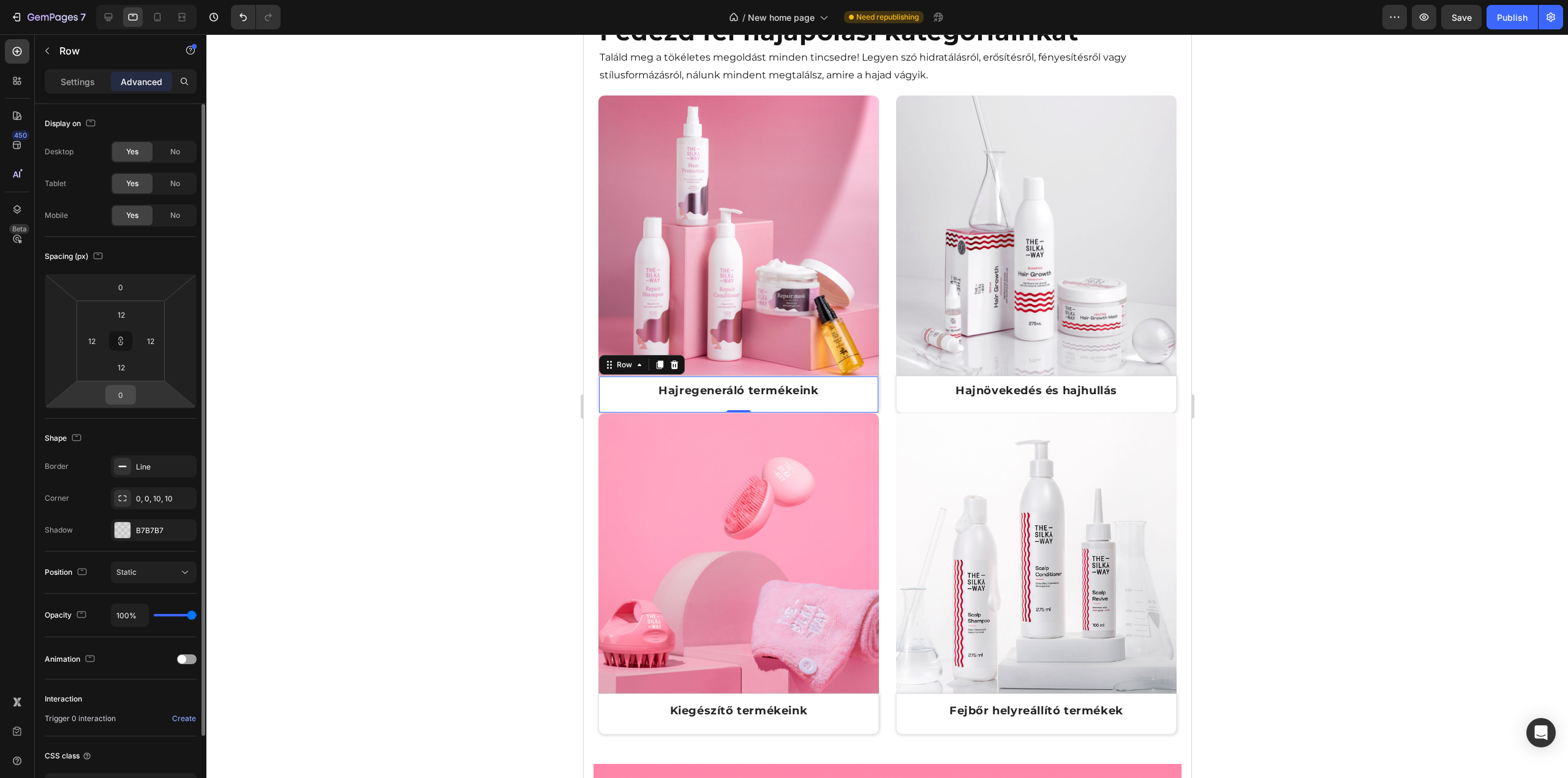
click at [131, 388] on input "0" at bounding box center [121, 395] width 25 height 18
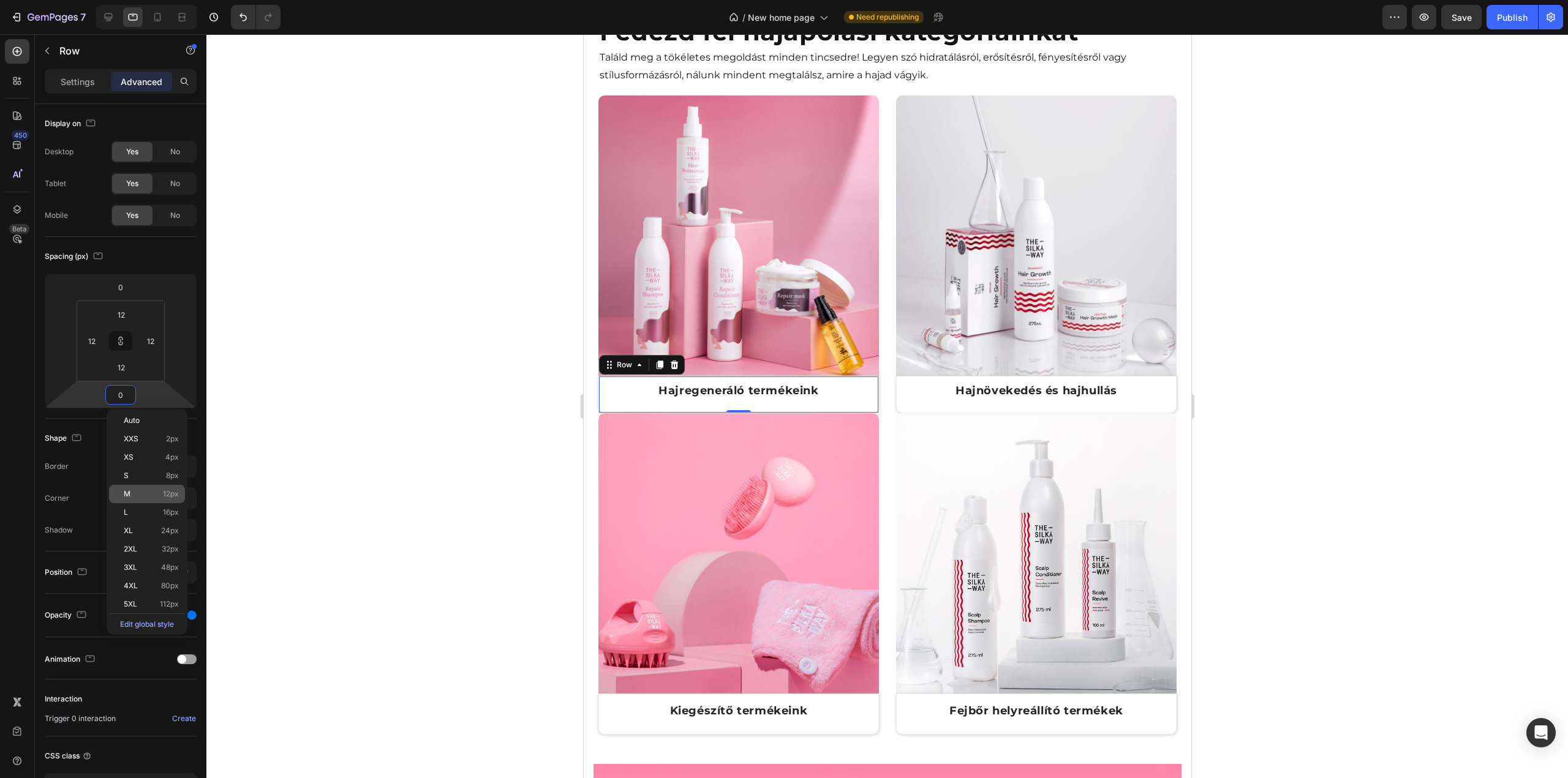
click at [143, 492] on p "M 12px" at bounding box center [151, 494] width 55 height 9
type input "12"
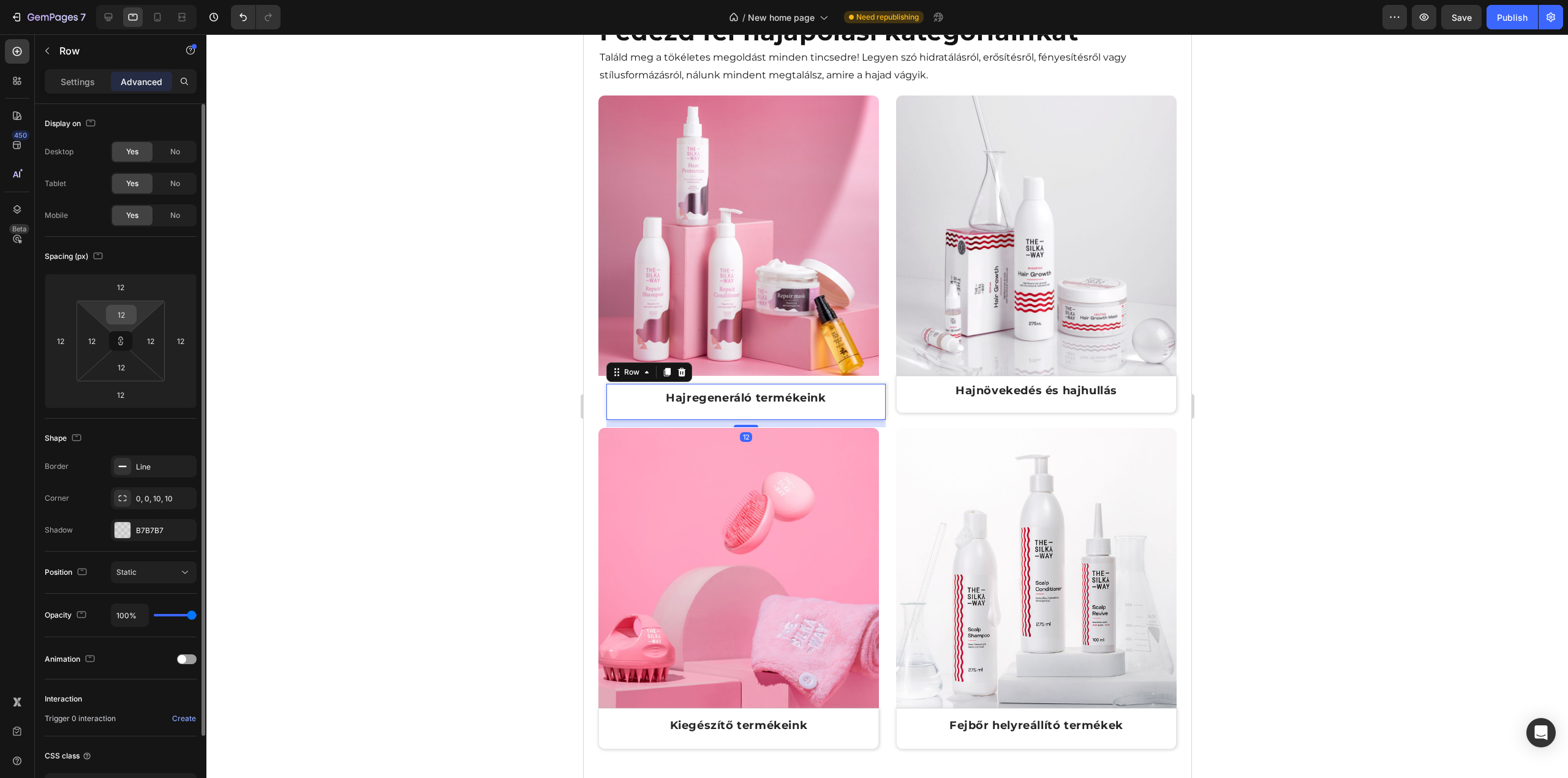
click at [128, 309] on input "12" at bounding box center [122, 314] width 25 height 18
type input "0"
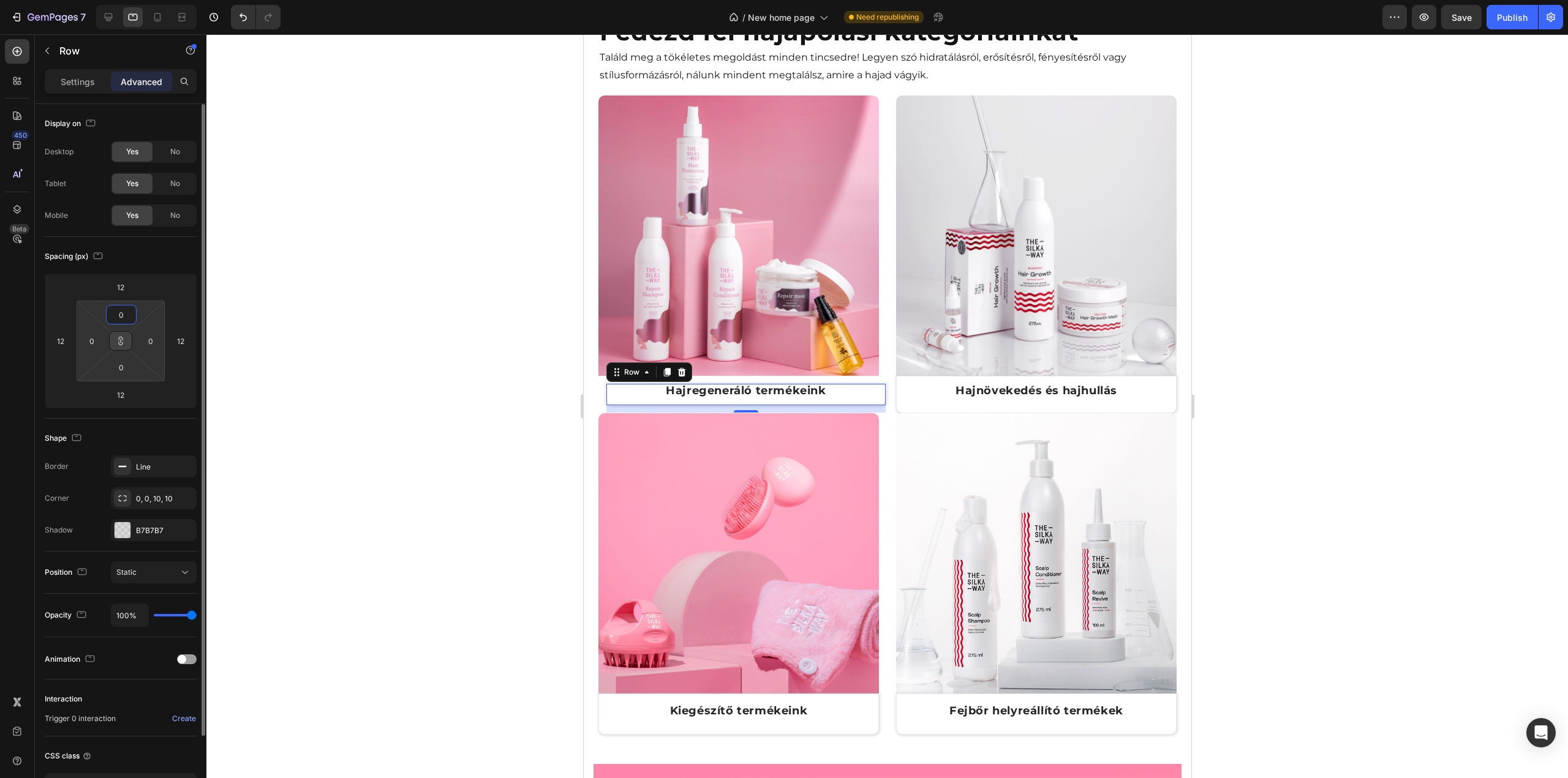
type input "0"
click at [117, 337] on icon at bounding box center [120, 340] width 10 height 10
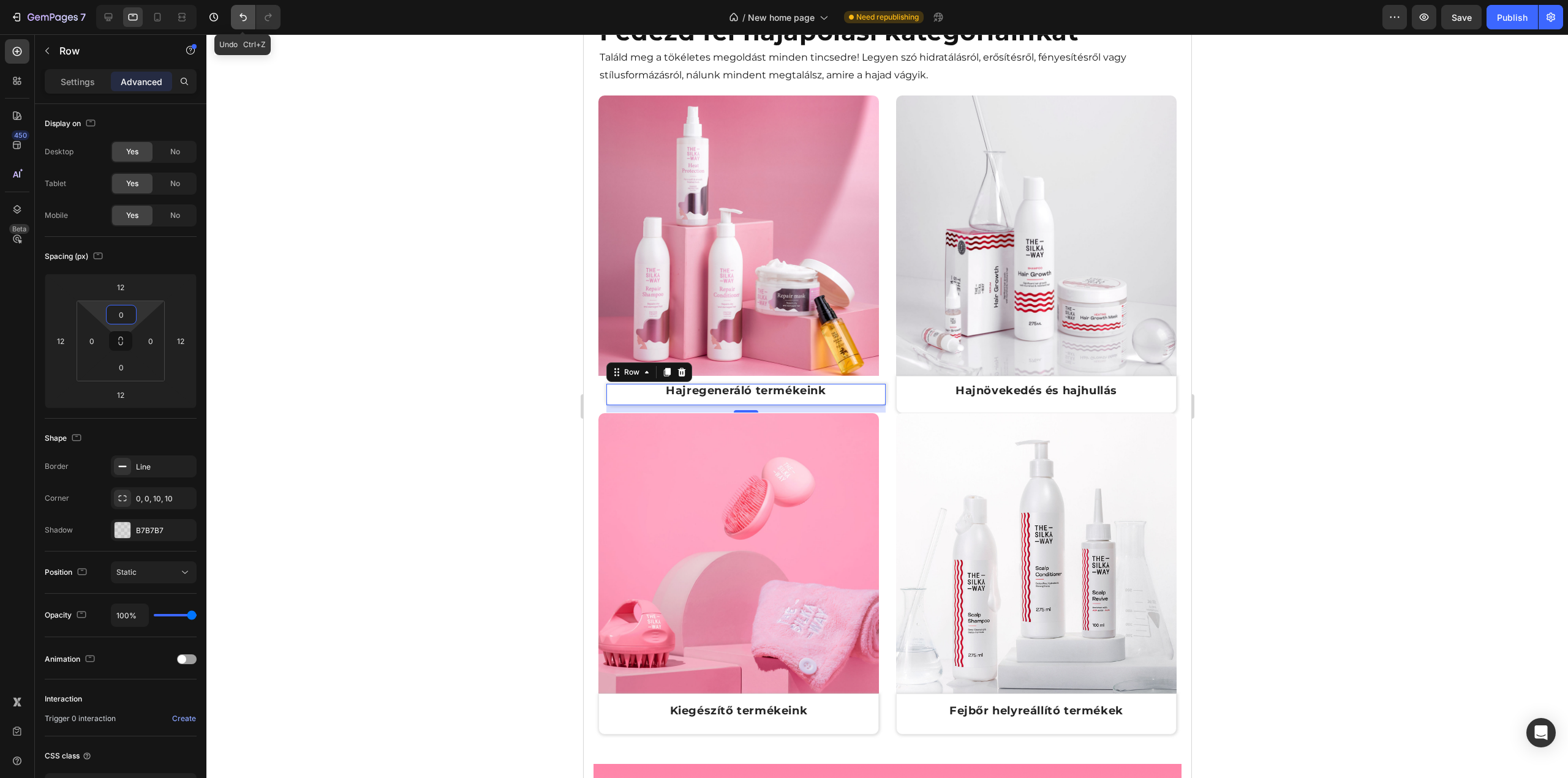
click at [237, 18] on icon "Undo/Redo" at bounding box center [243, 18] width 12 height 12
type input "12"
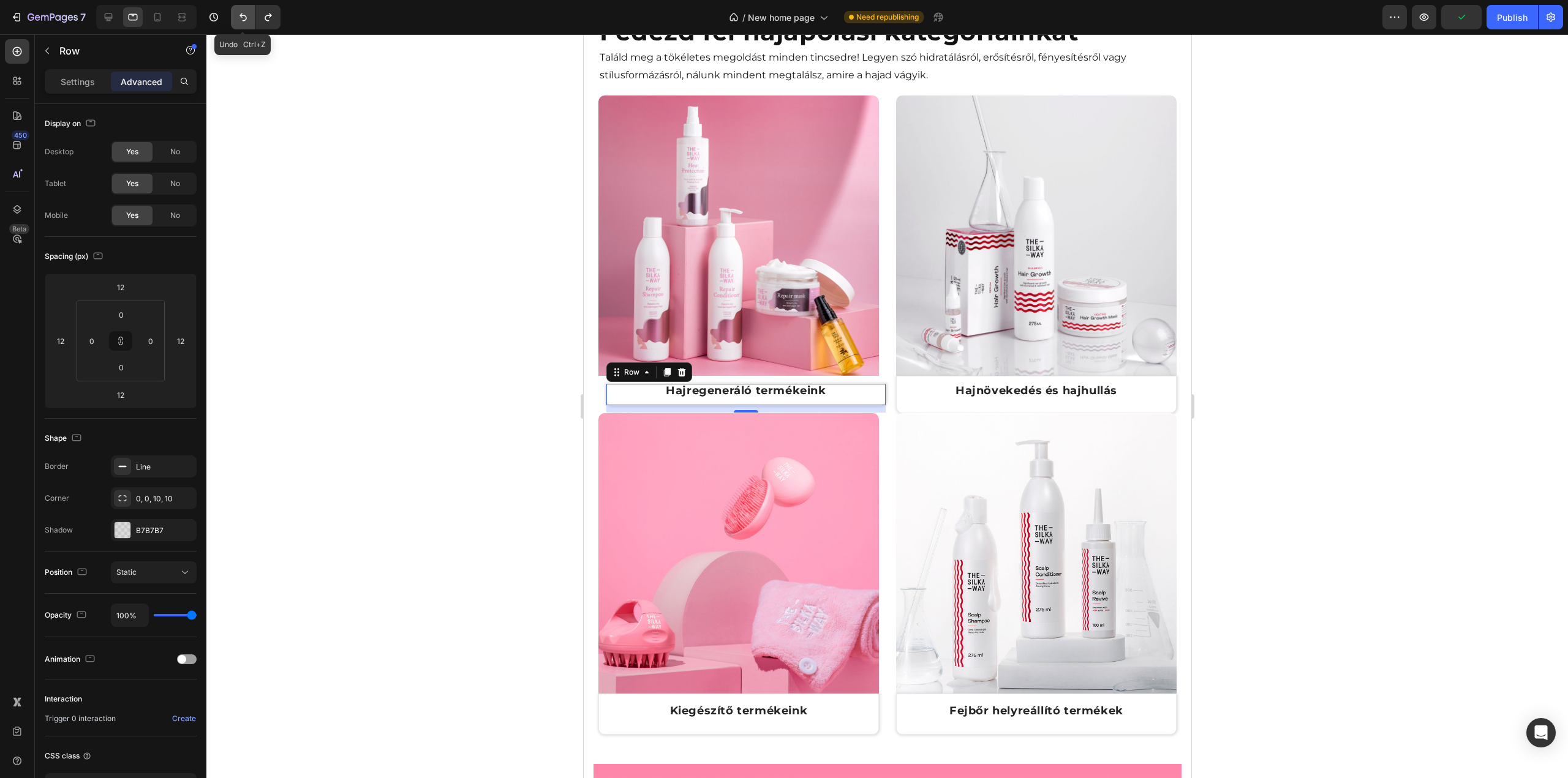
type input "12"
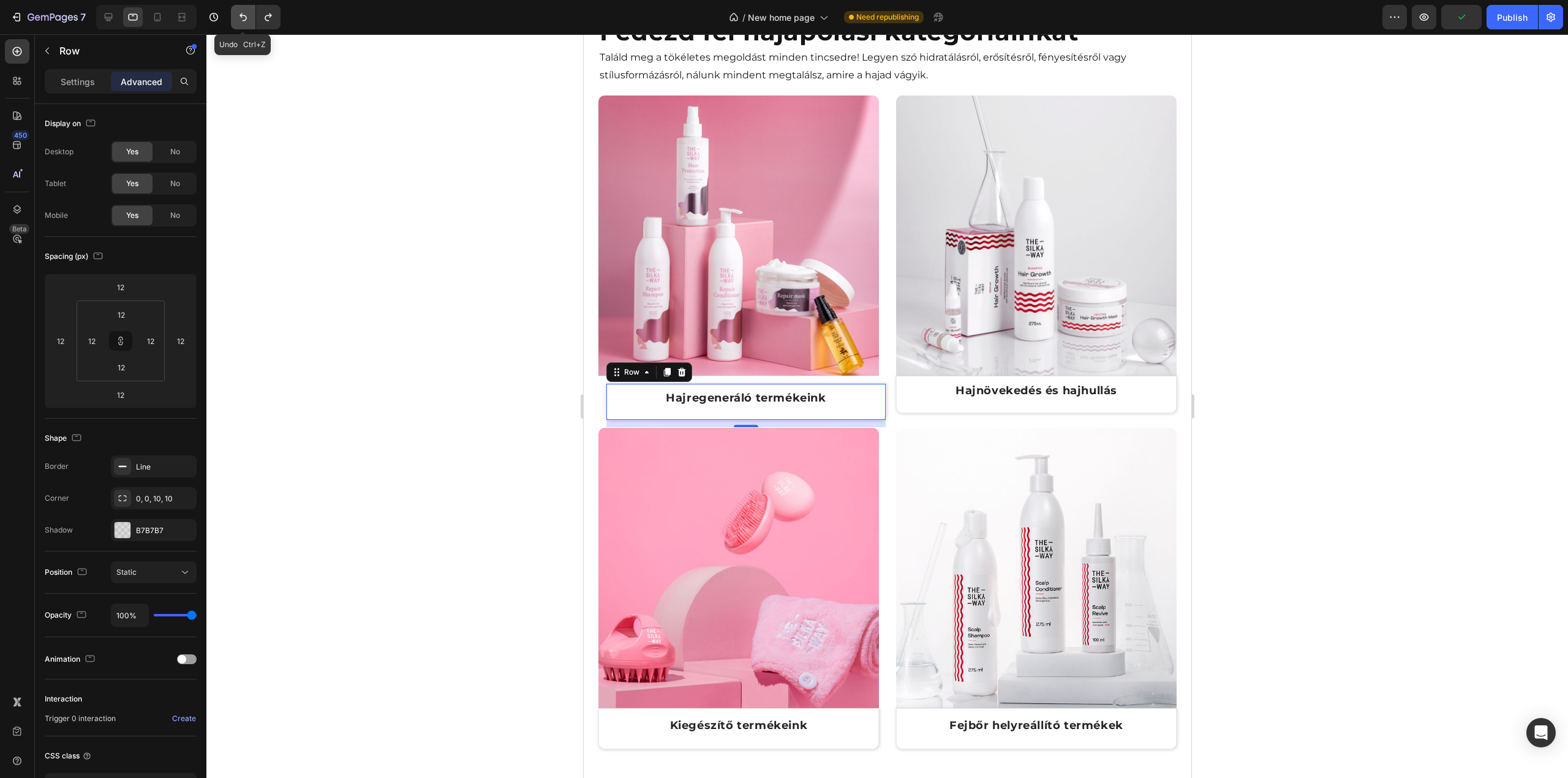
click at [240, 18] on icon "Undo/Redo" at bounding box center [243, 18] width 12 height 12
type input "0"
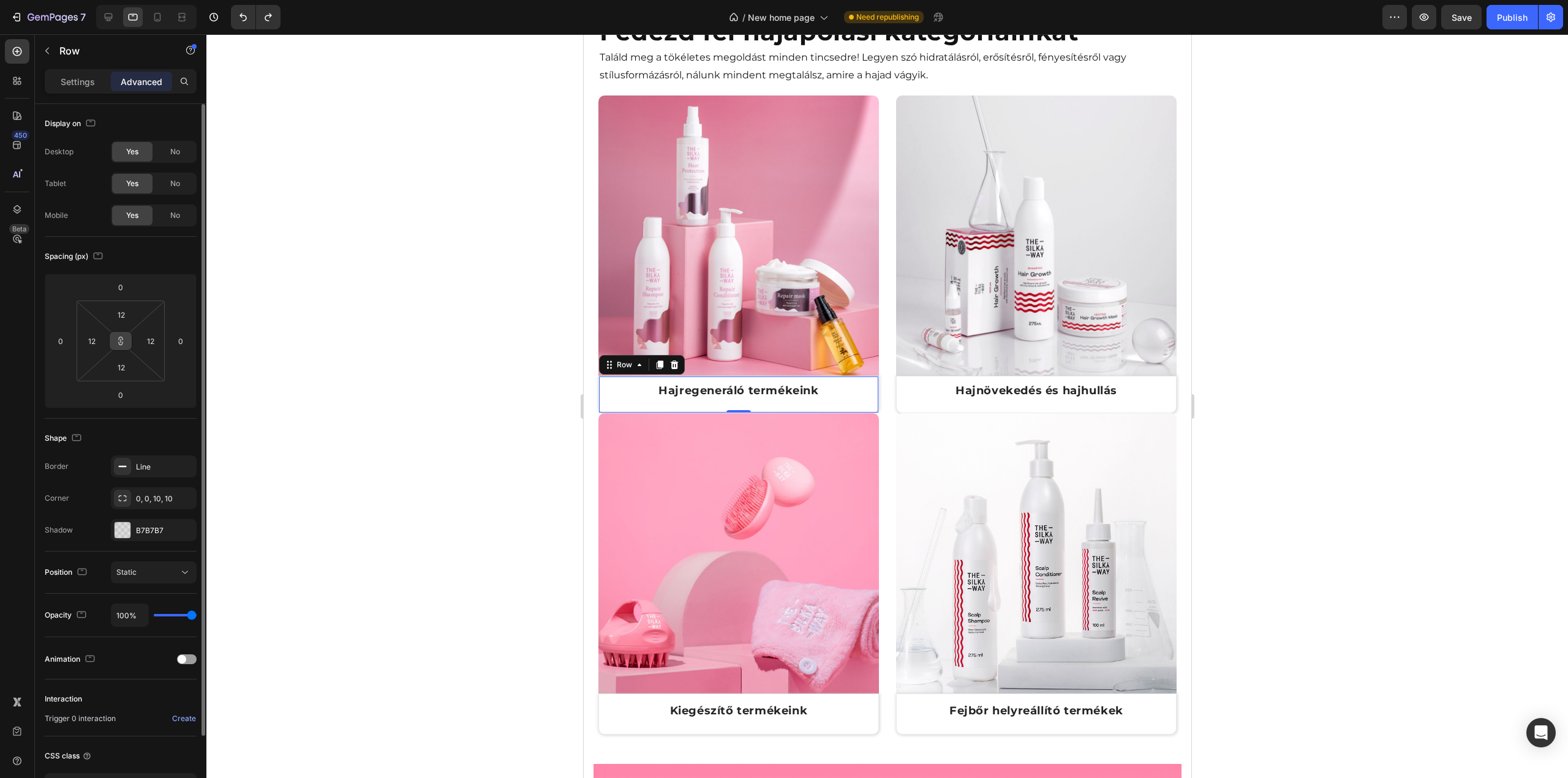
click at [122, 340] on icon at bounding box center [120, 340] width 10 height 10
click at [129, 392] on input "0" at bounding box center [121, 395] width 25 height 18
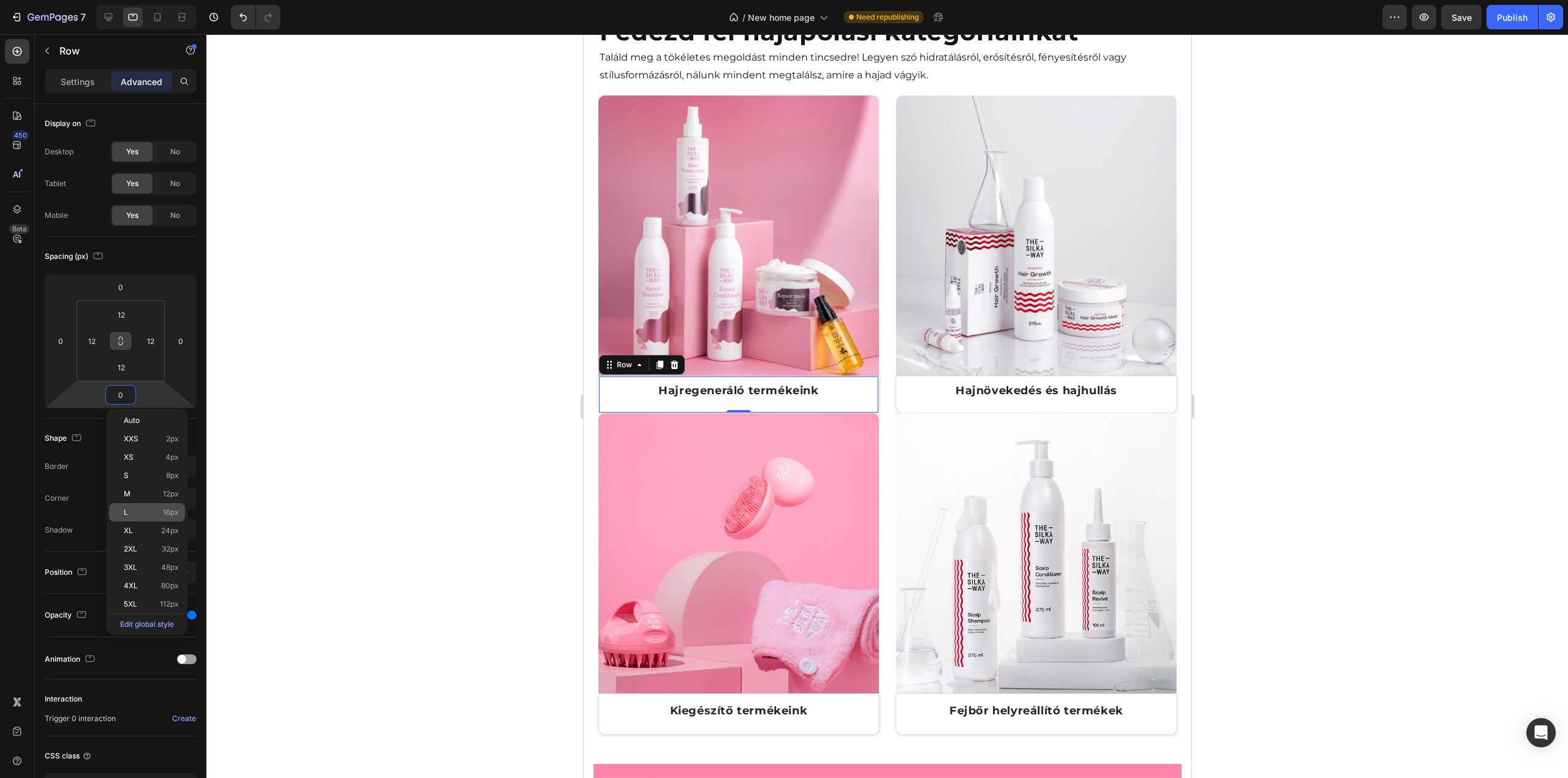
click at [138, 505] on div "L 16px" at bounding box center [147, 512] width 76 height 18
type input "16"
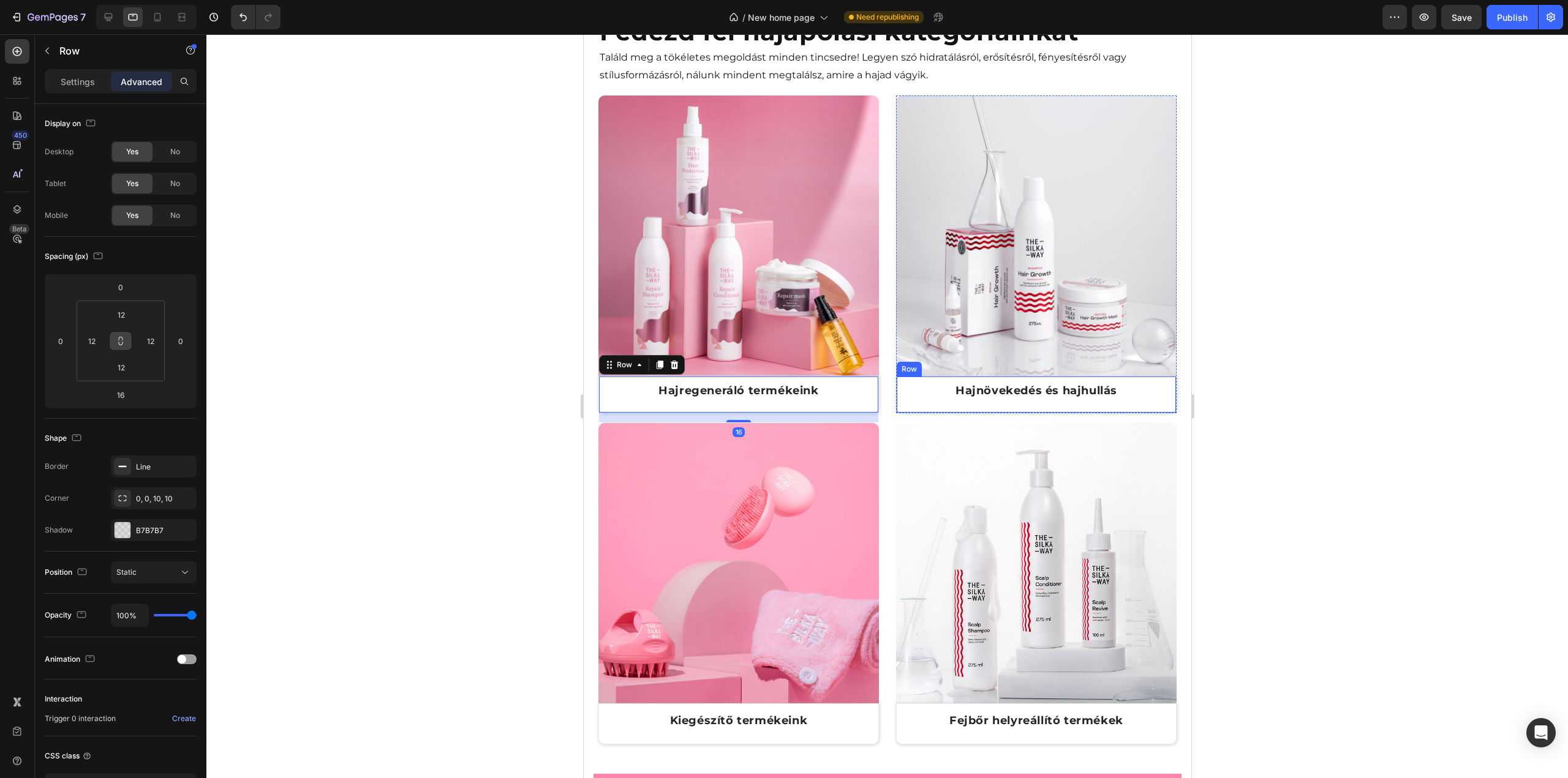
click at [910, 397] on div "Hajnövekedés és hajhullás Text Block" at bounding box center [1036, 395] width 264 height 21
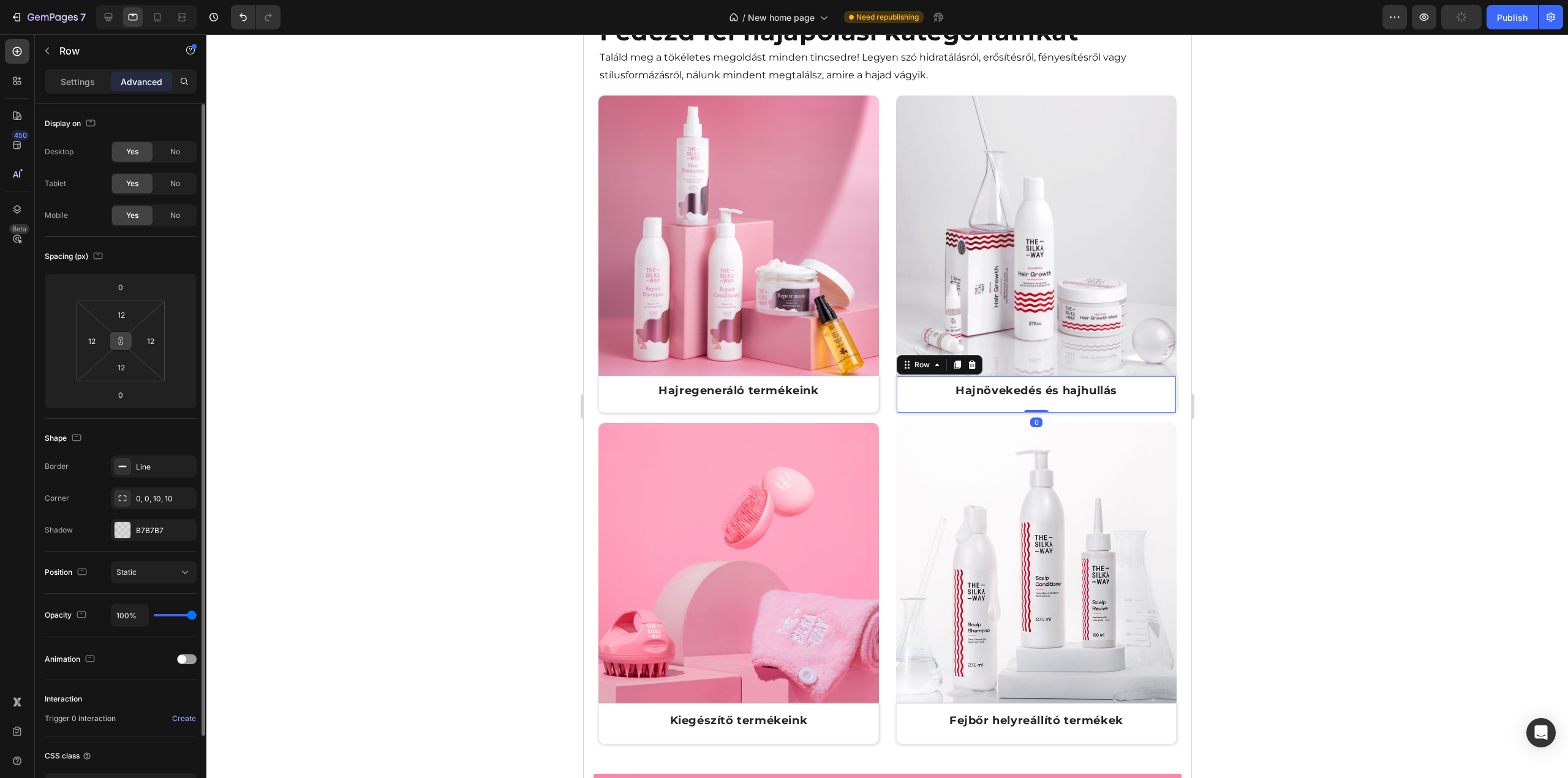
click at [120, 345] on icon at bounding box center [120, 340] width 10 height 10
click at [129, 395] on input "0" at bounding box center [121, 395] width 25 height 18
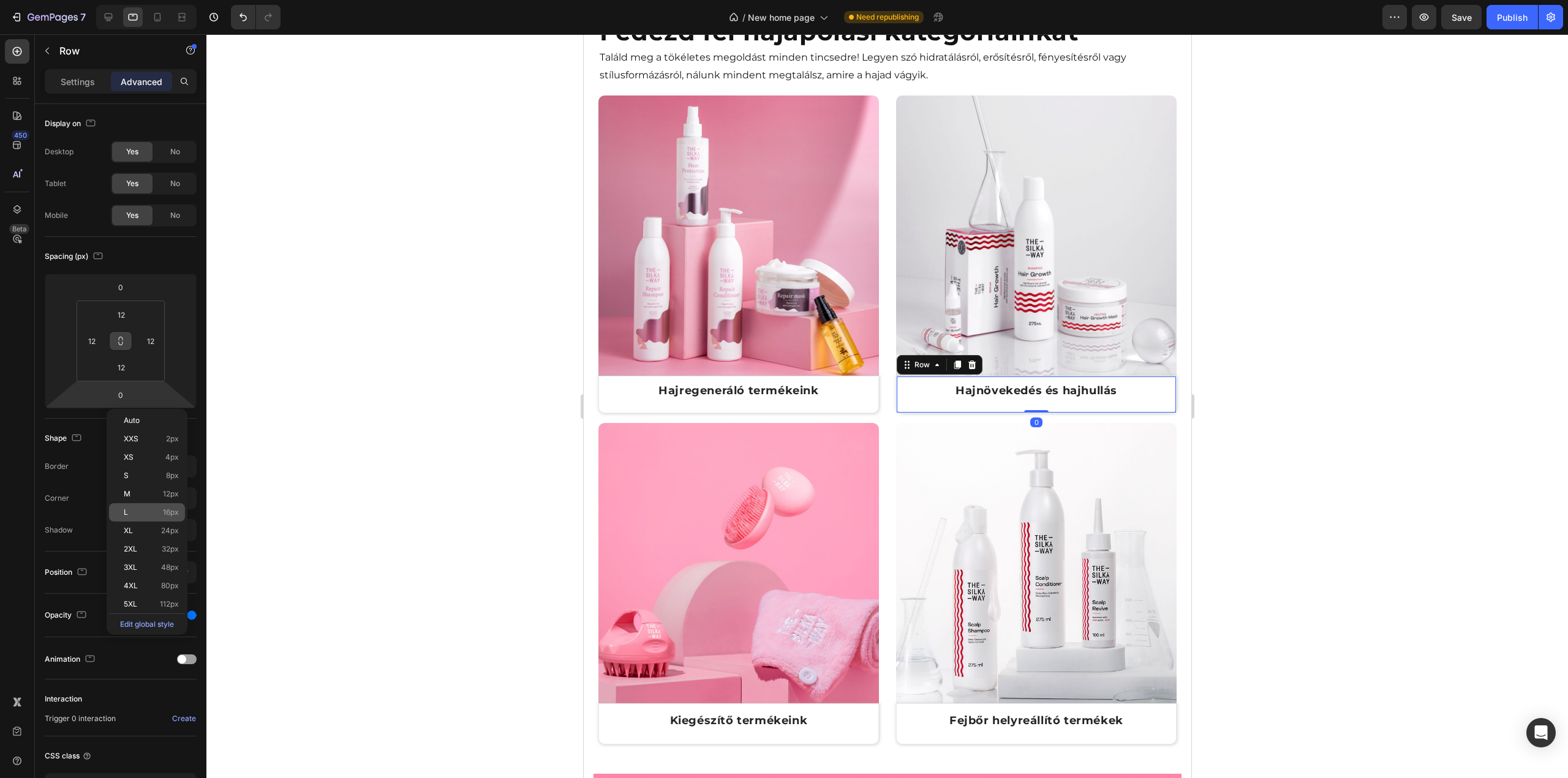
click at [136, 509] on p "L 16px" at bounding box center [151, 513] width 55 height 9
type input "16"
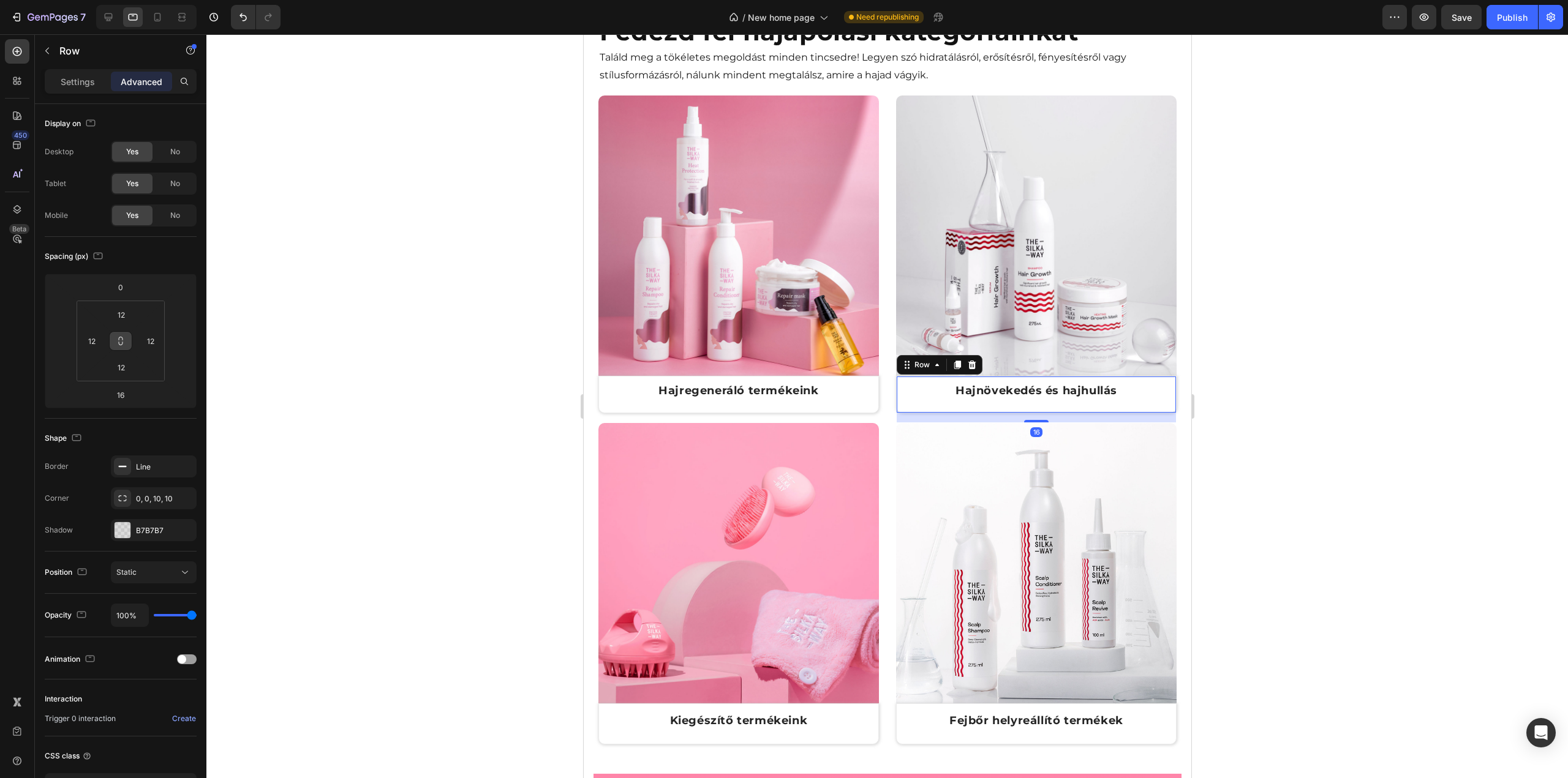
click at [346, 344] on div at bounding box center [887, 406] width 1361 height 744
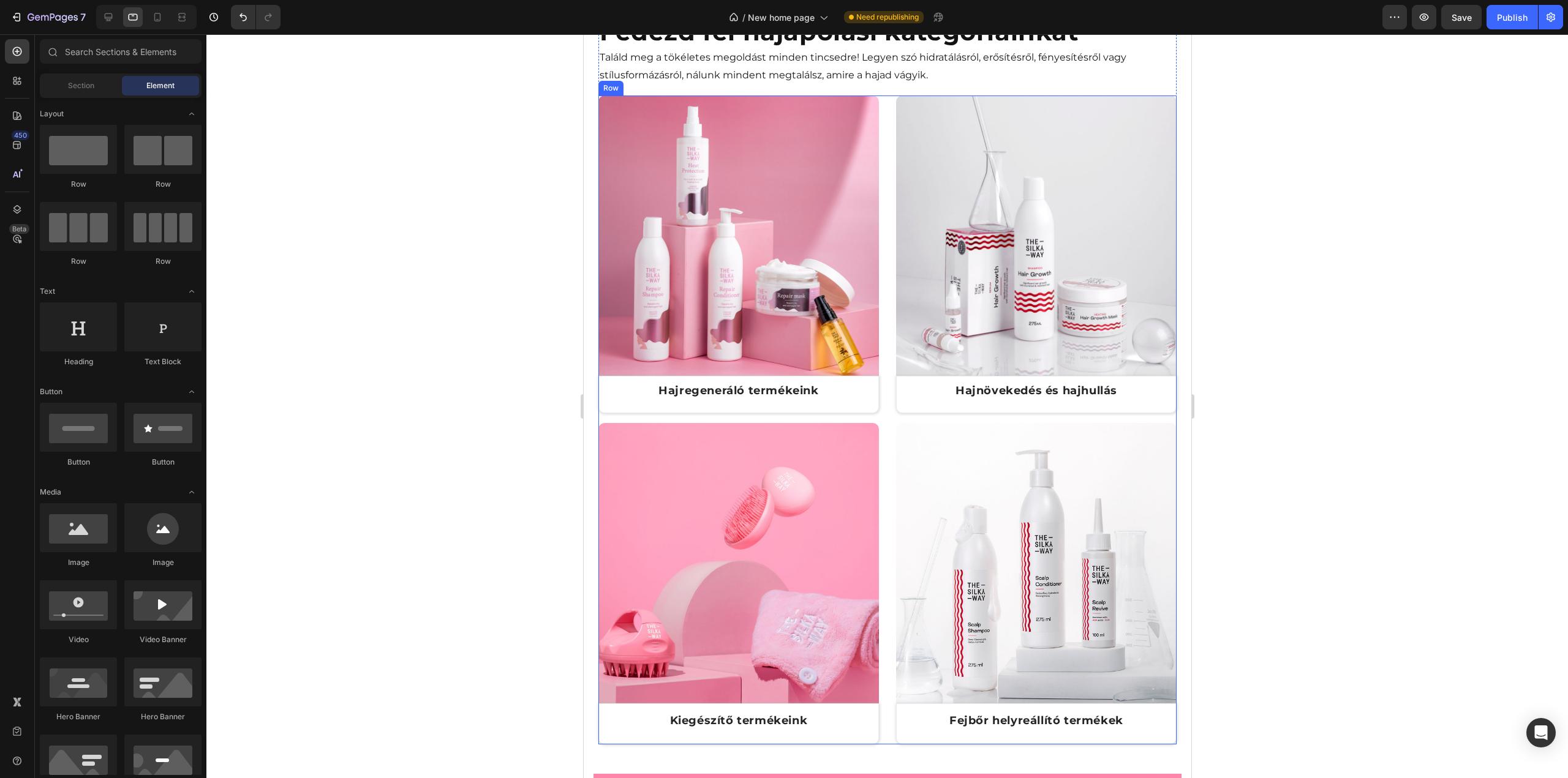
click at [882, 383] on div "Image Hajregeneráló termékeink Text Block Row Row Image Hajnövekedés és hajhull…" at bounding box center [887, 420] width 578 height 649
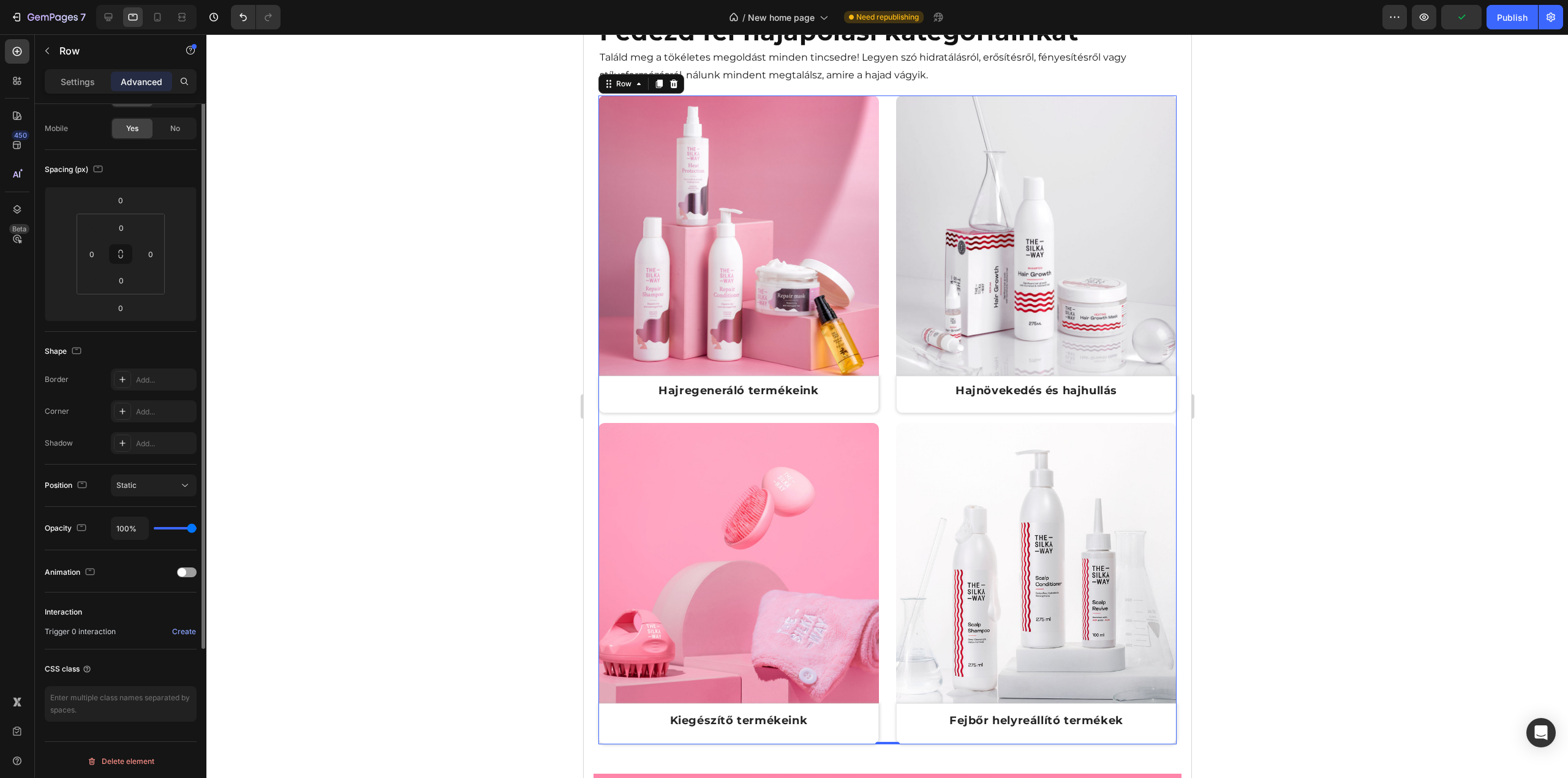
scroll to position [0, 0]
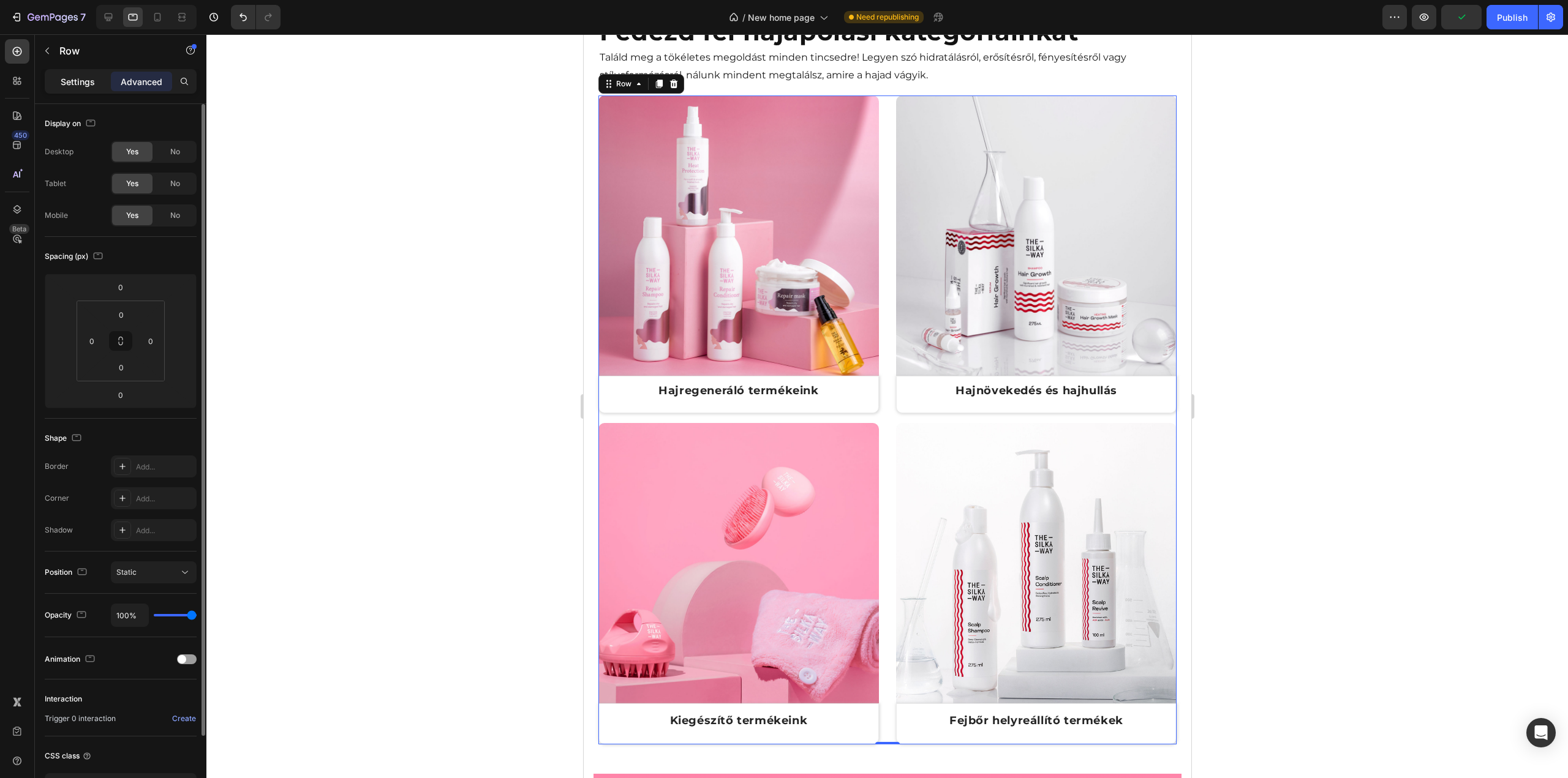
click at [73, 88] on div "Settings" at bounding box center [78, 81] width 61 height 19
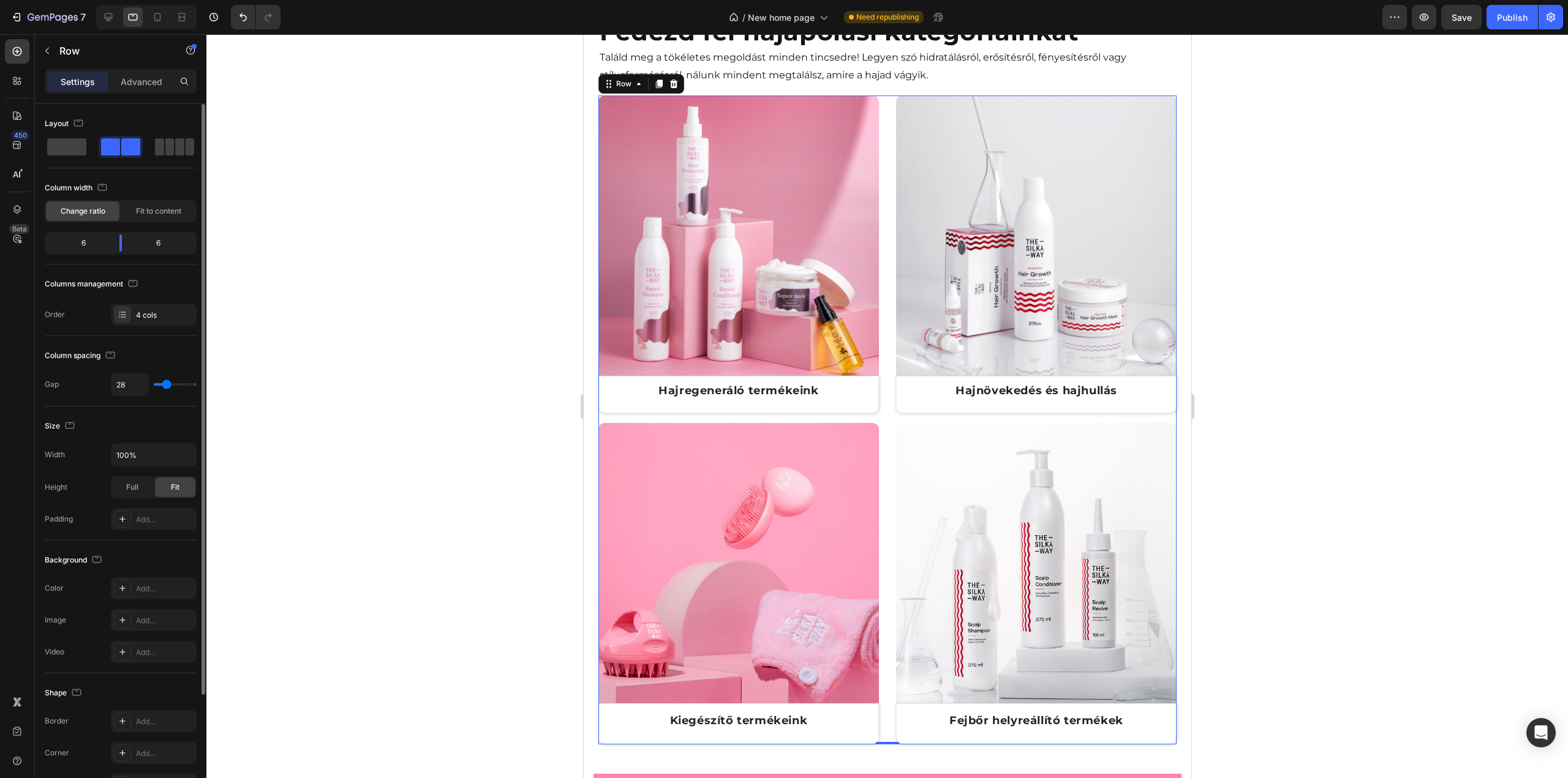
type input "16"
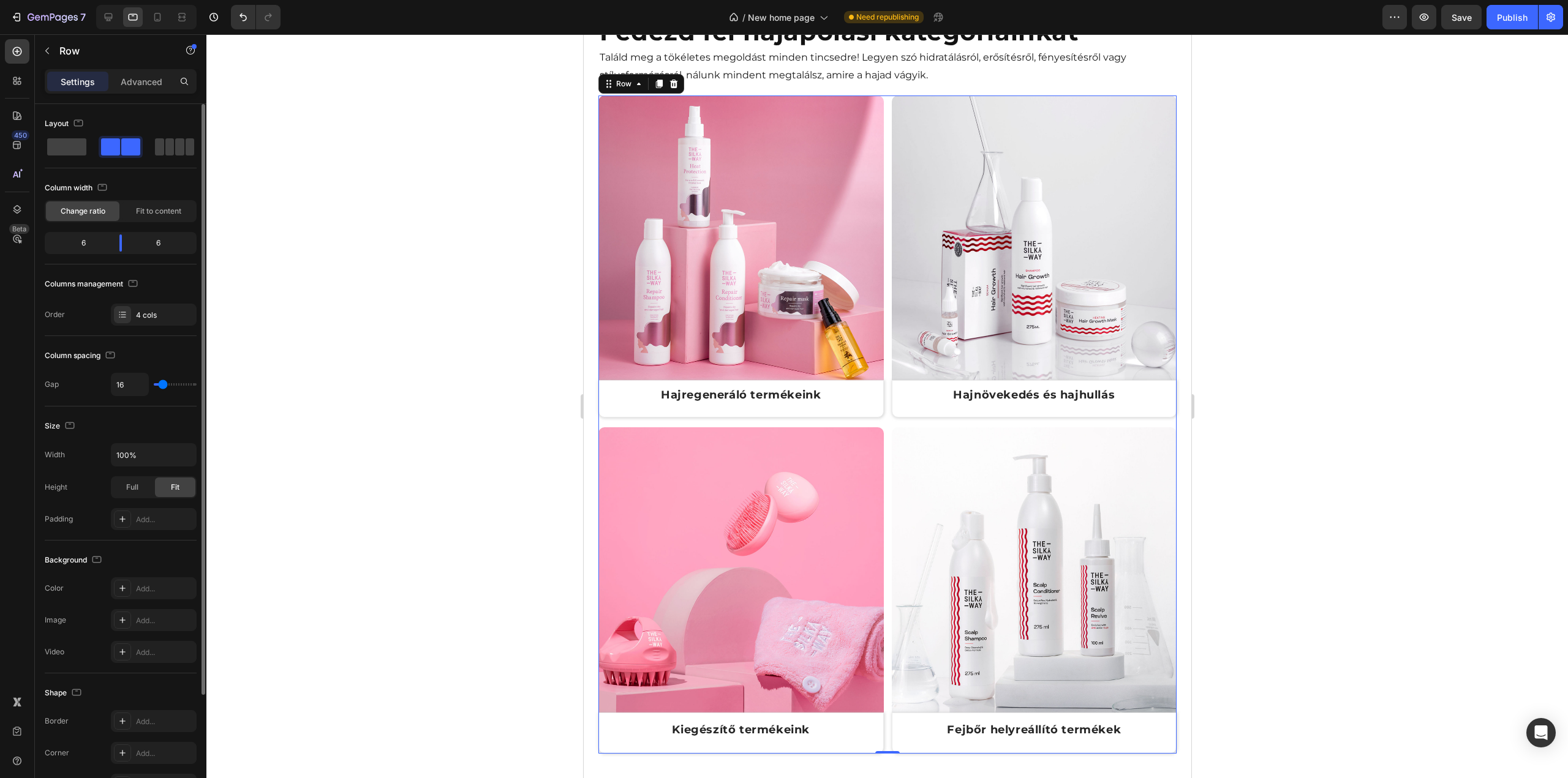
type input "13"
type input "20"
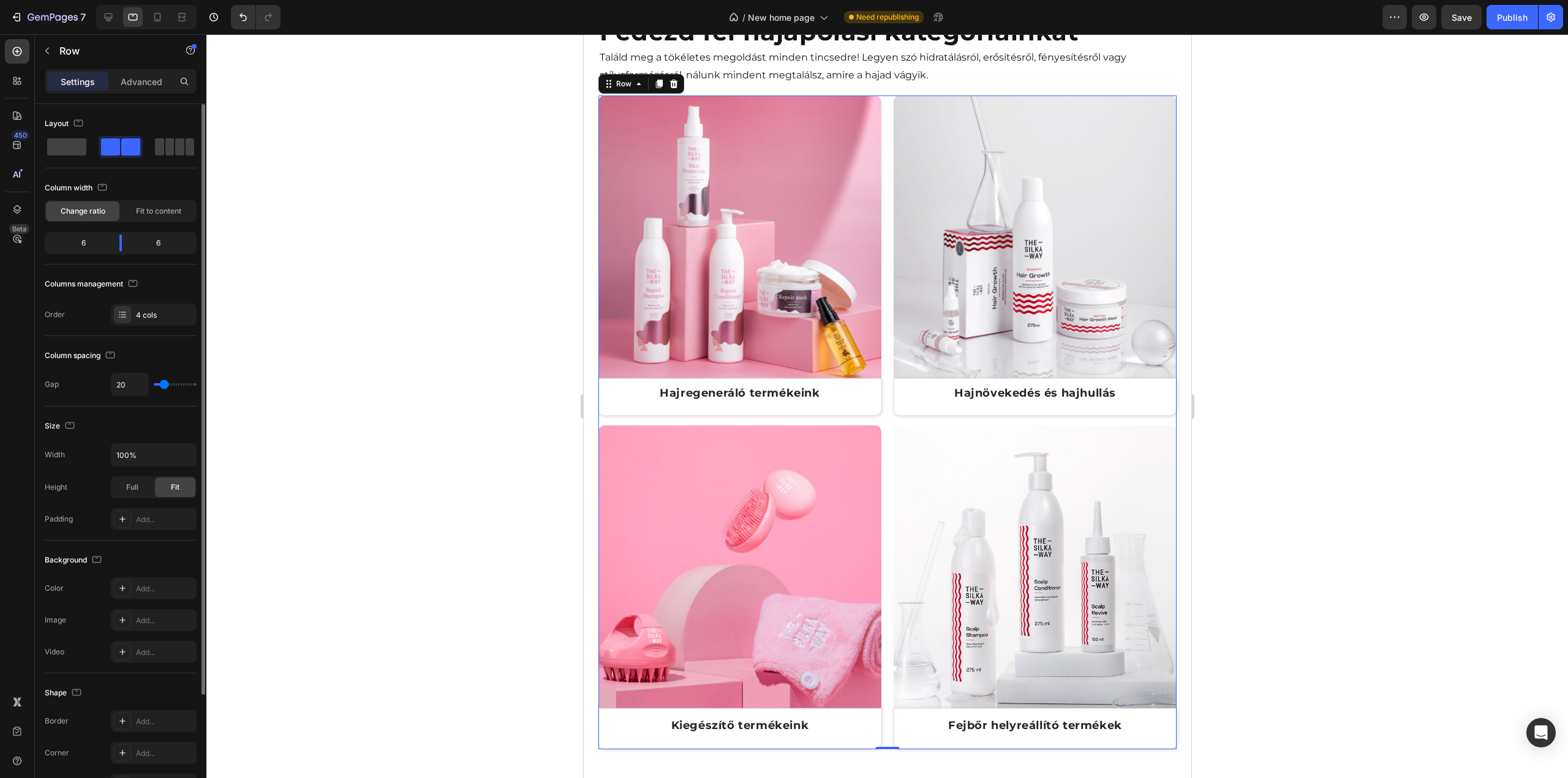
type input "19"
type input "17"
type input "16"
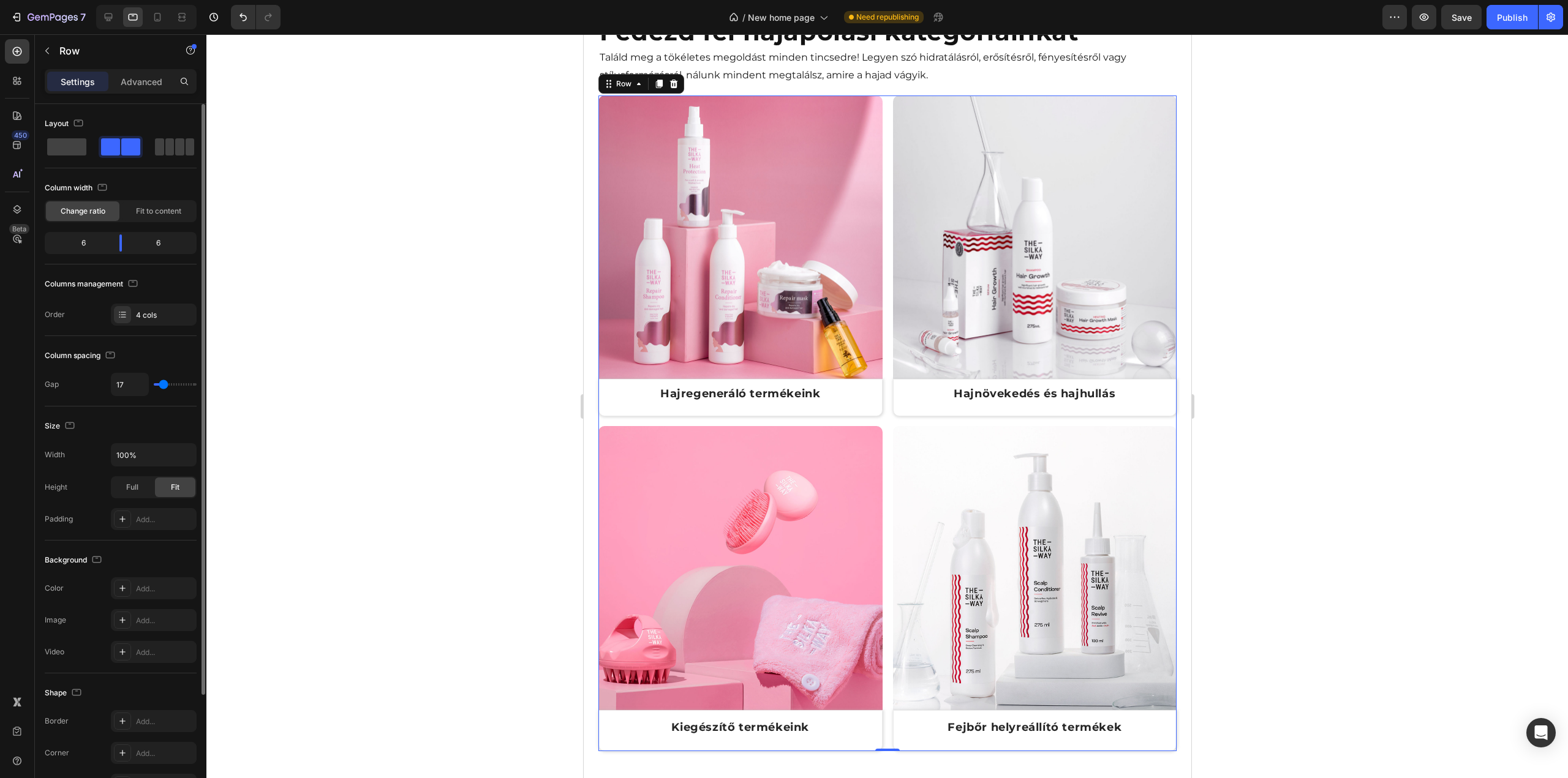
type input "16"
type input "14"
type input "16"
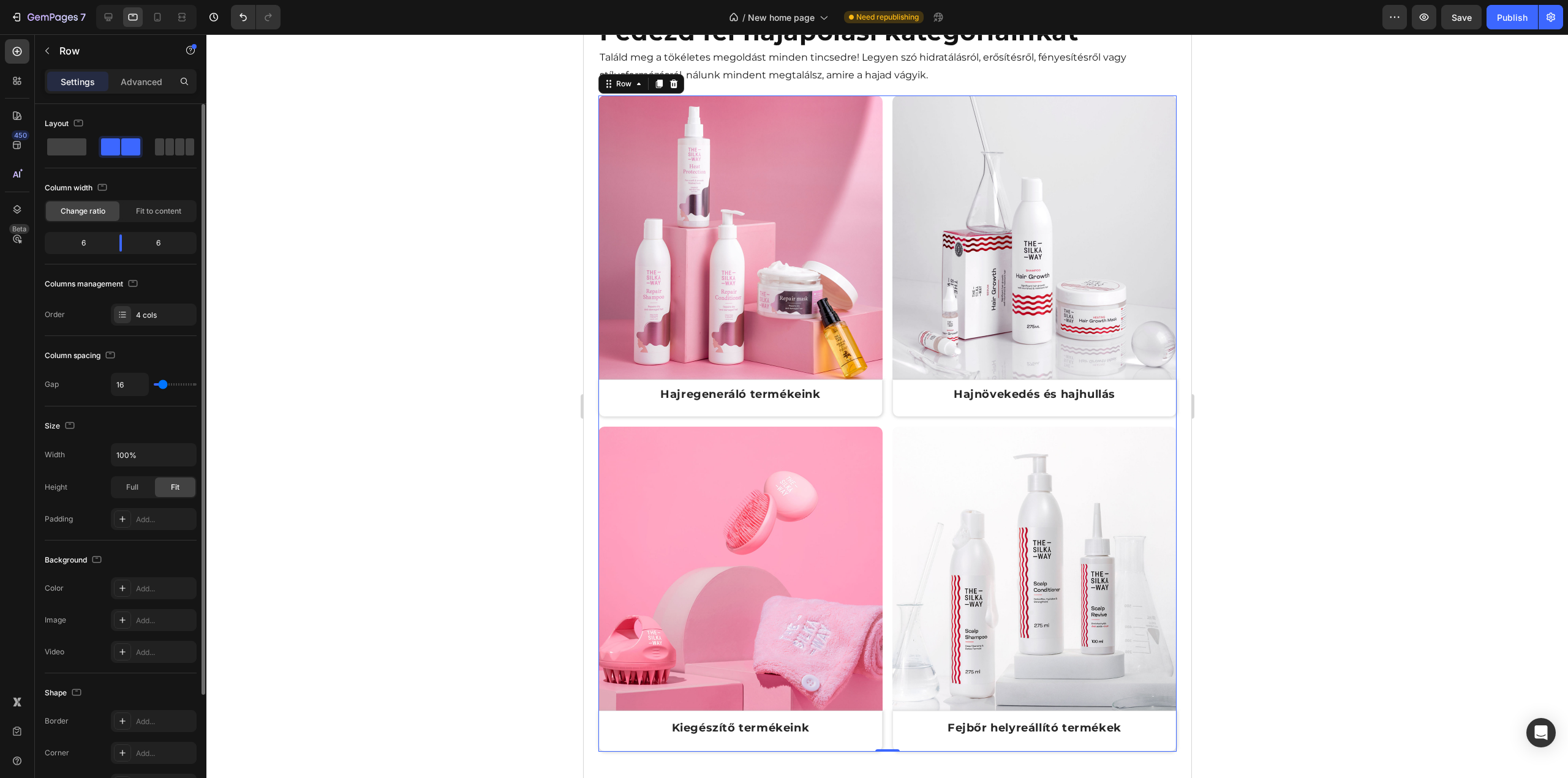
type input "17"
type input "14"
type input "17"
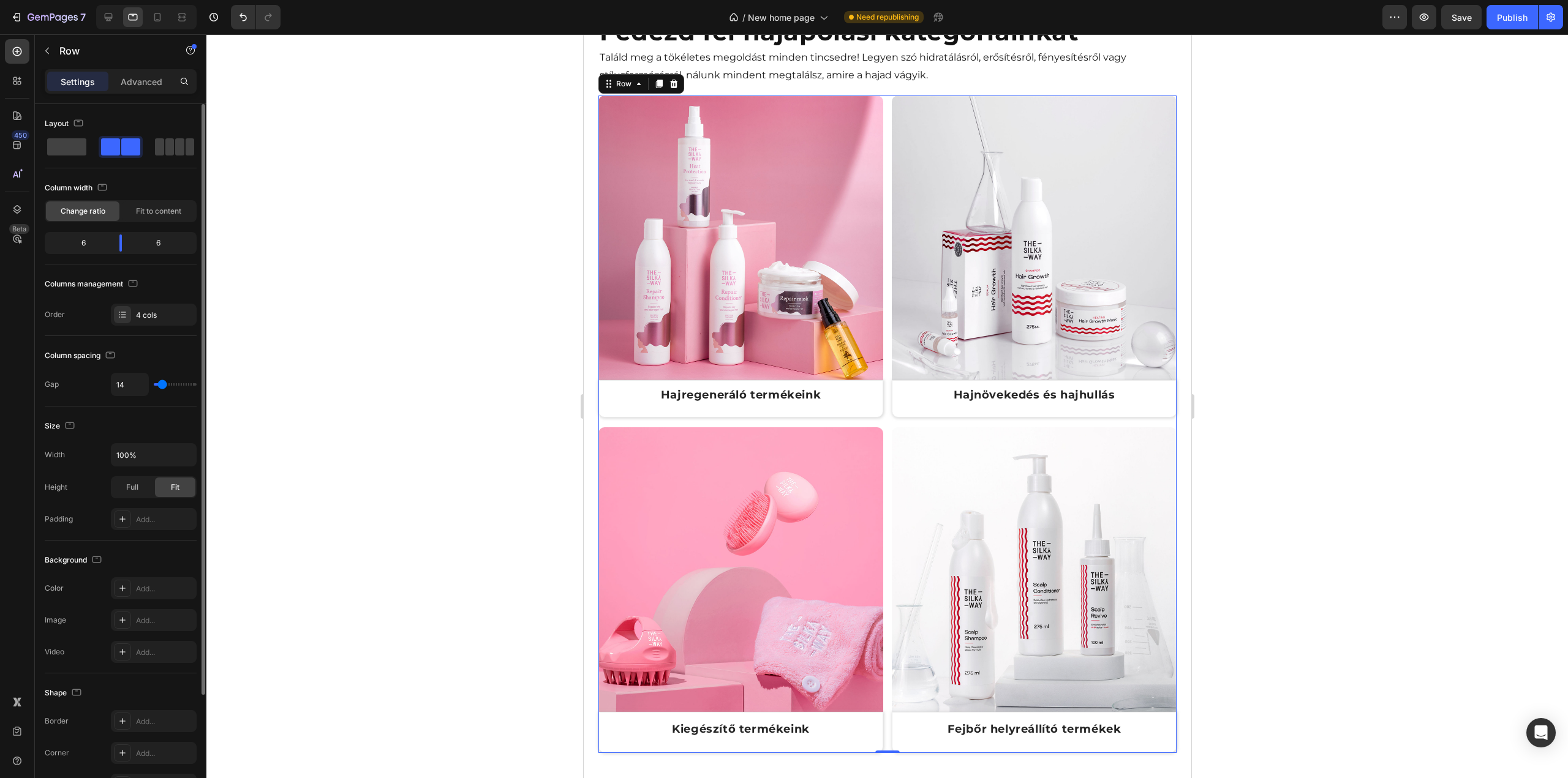
type input "17"
type input "16"
type input "14"
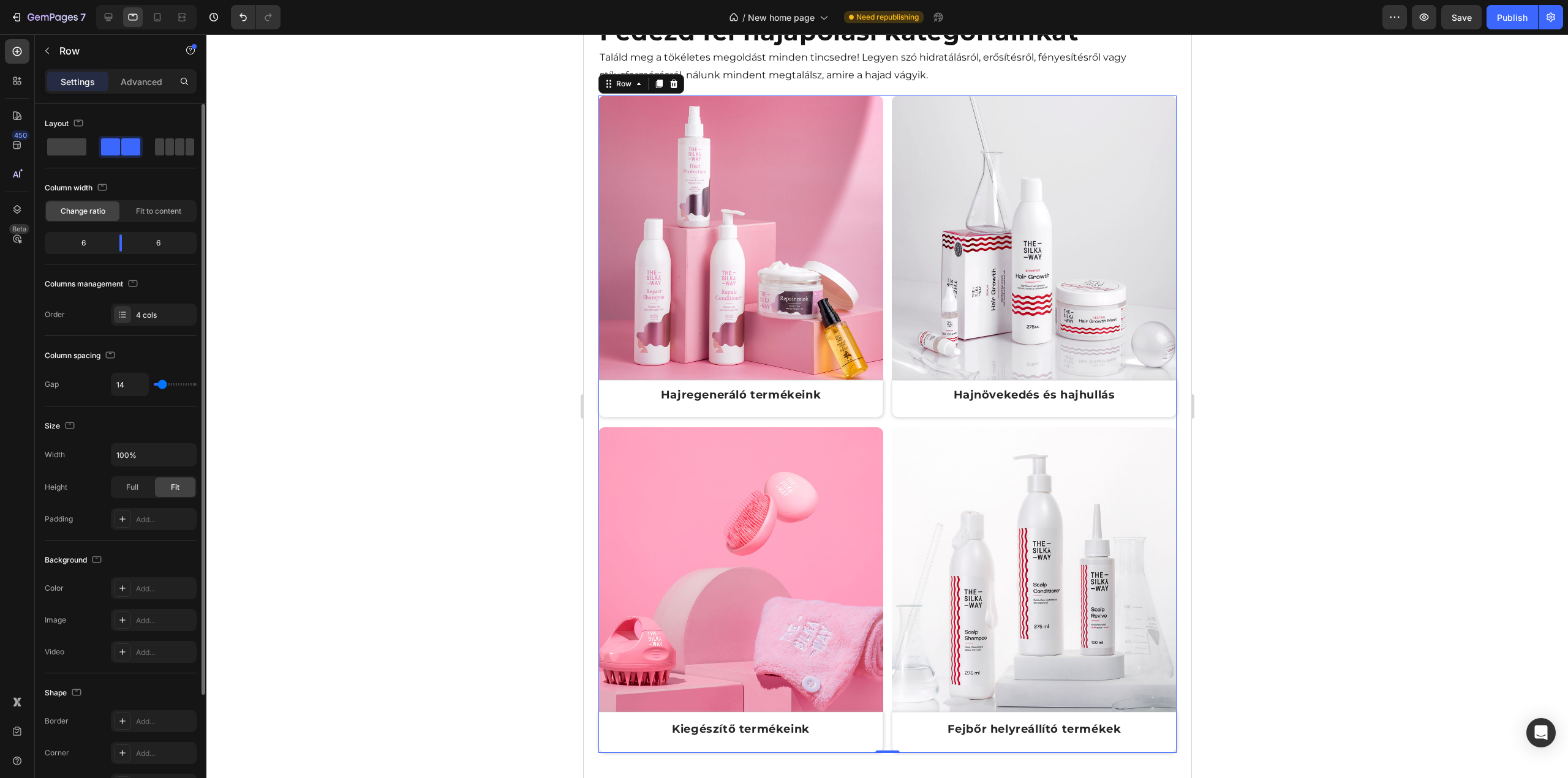
type input "19"
type input "14"
type input "16"
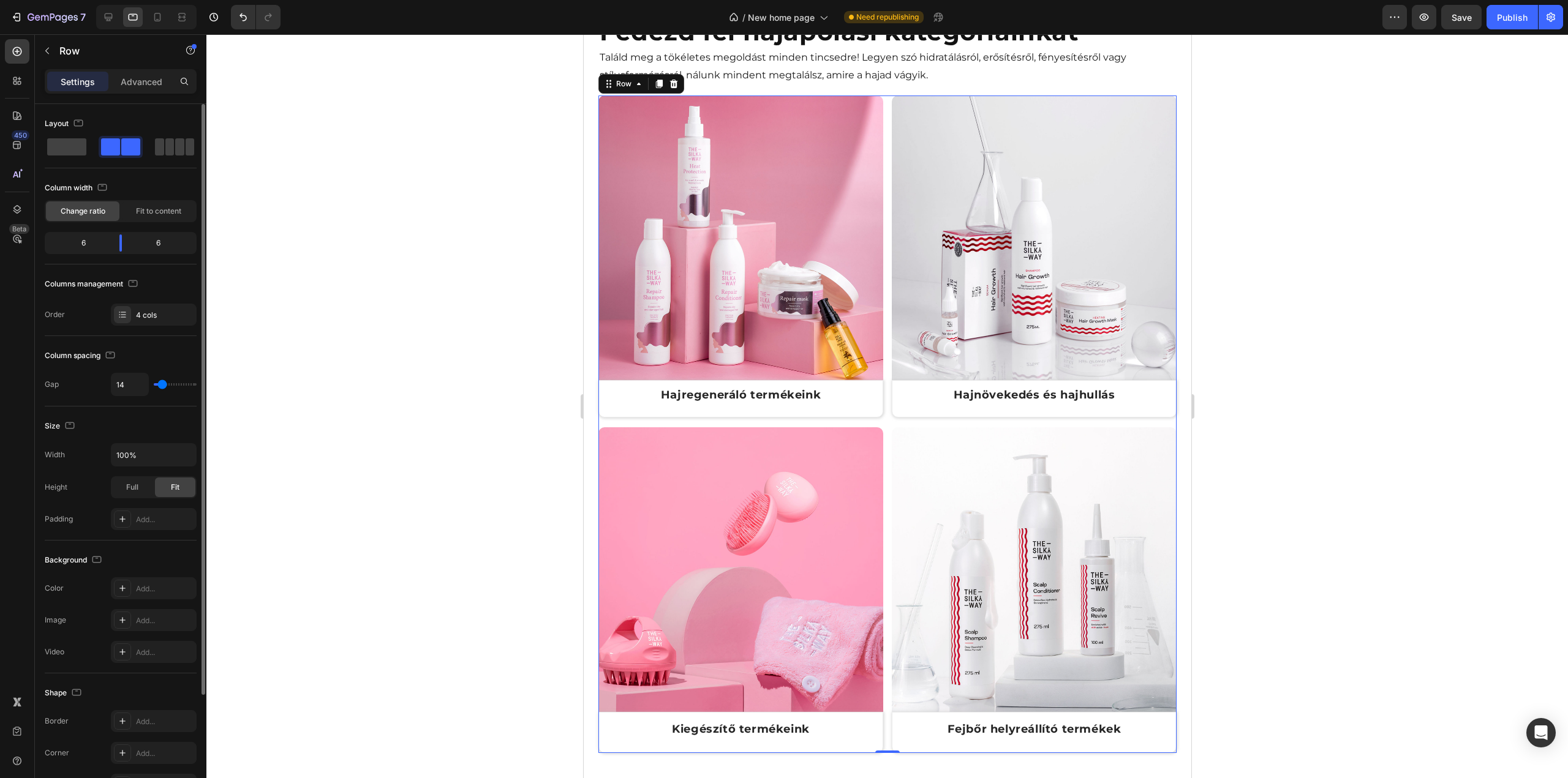
type input "16"
type input "19"
type input "16"
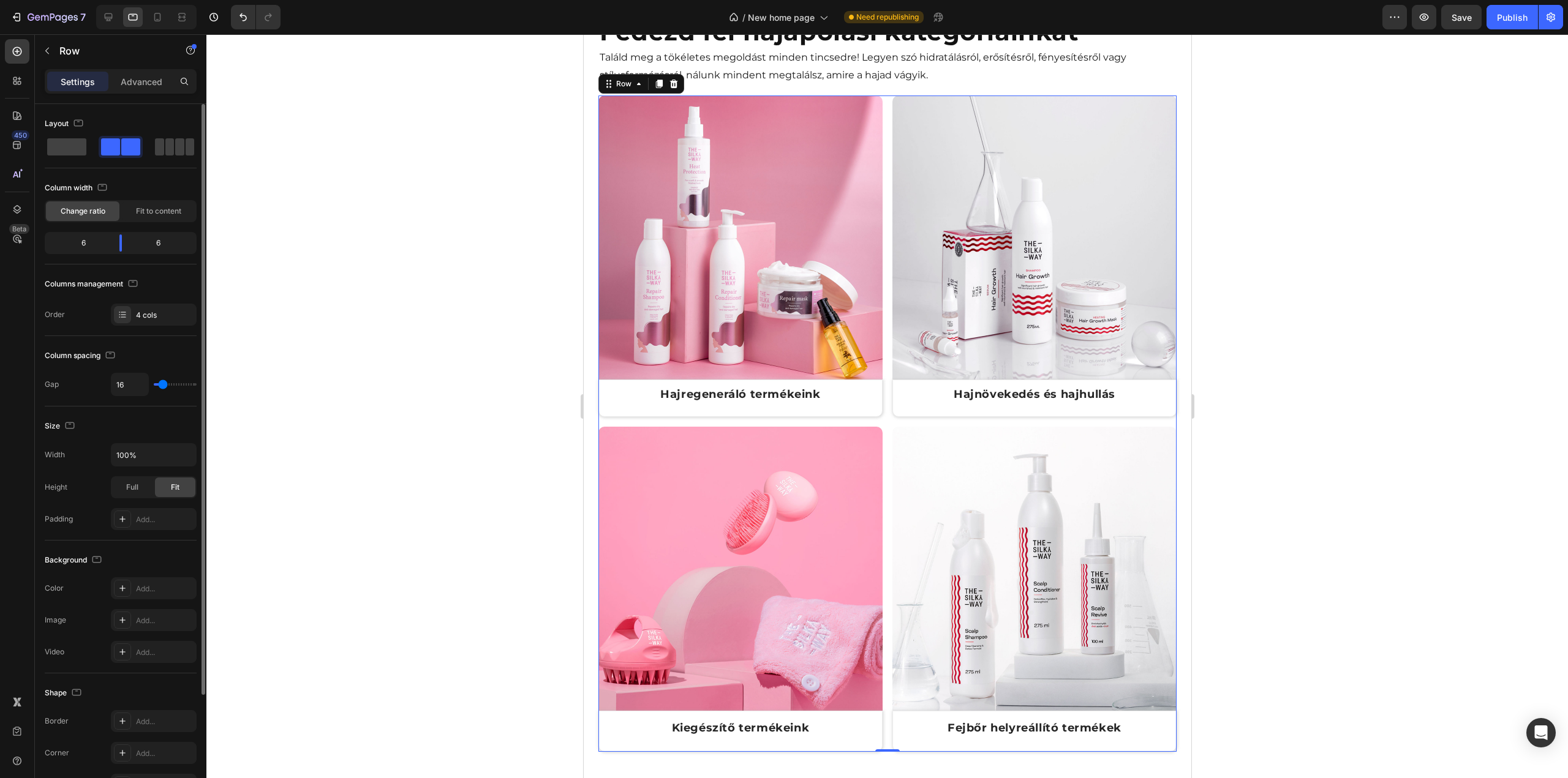
click at [163, 383] on input "range" at bounding box center [175, 384] width 43 height 3
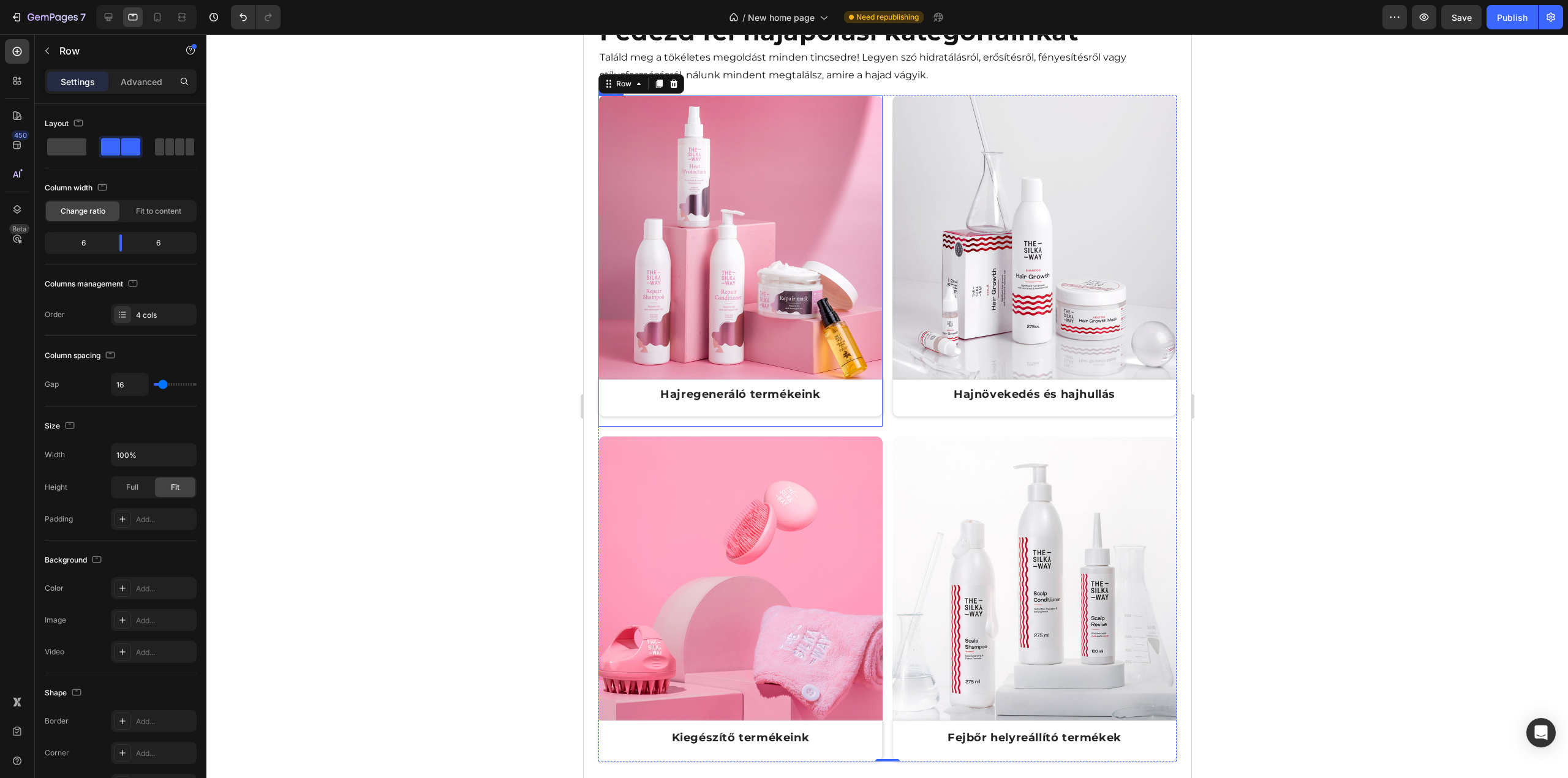
click at [791, 418] on div "Image Hajregeneráló termékeink Text Block Row" at bounding box center [740, 261] width 285 height 332
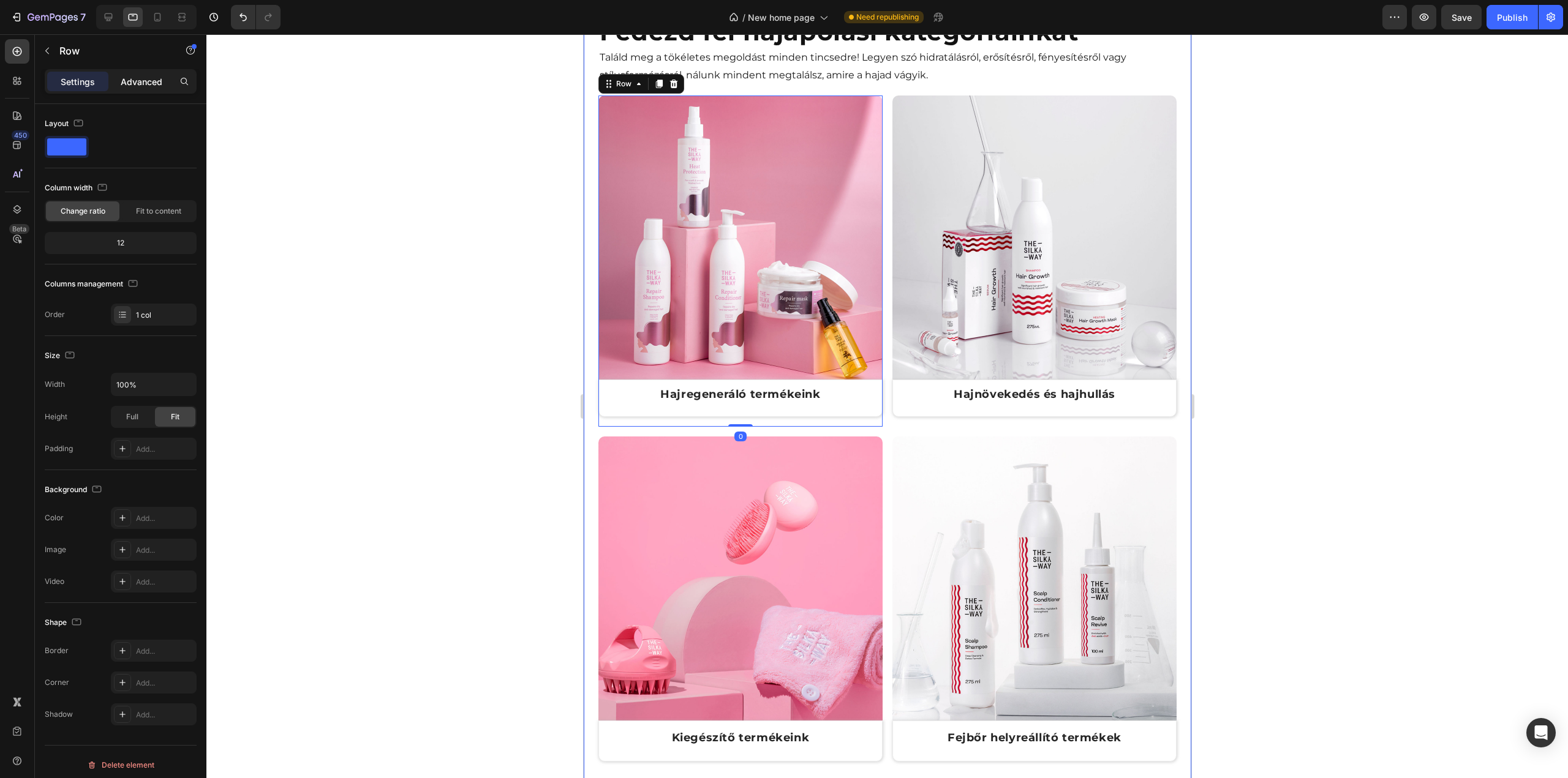
click at [141, 78] on p "Advanced" at bounding box center [142, 81] width 42 height 13
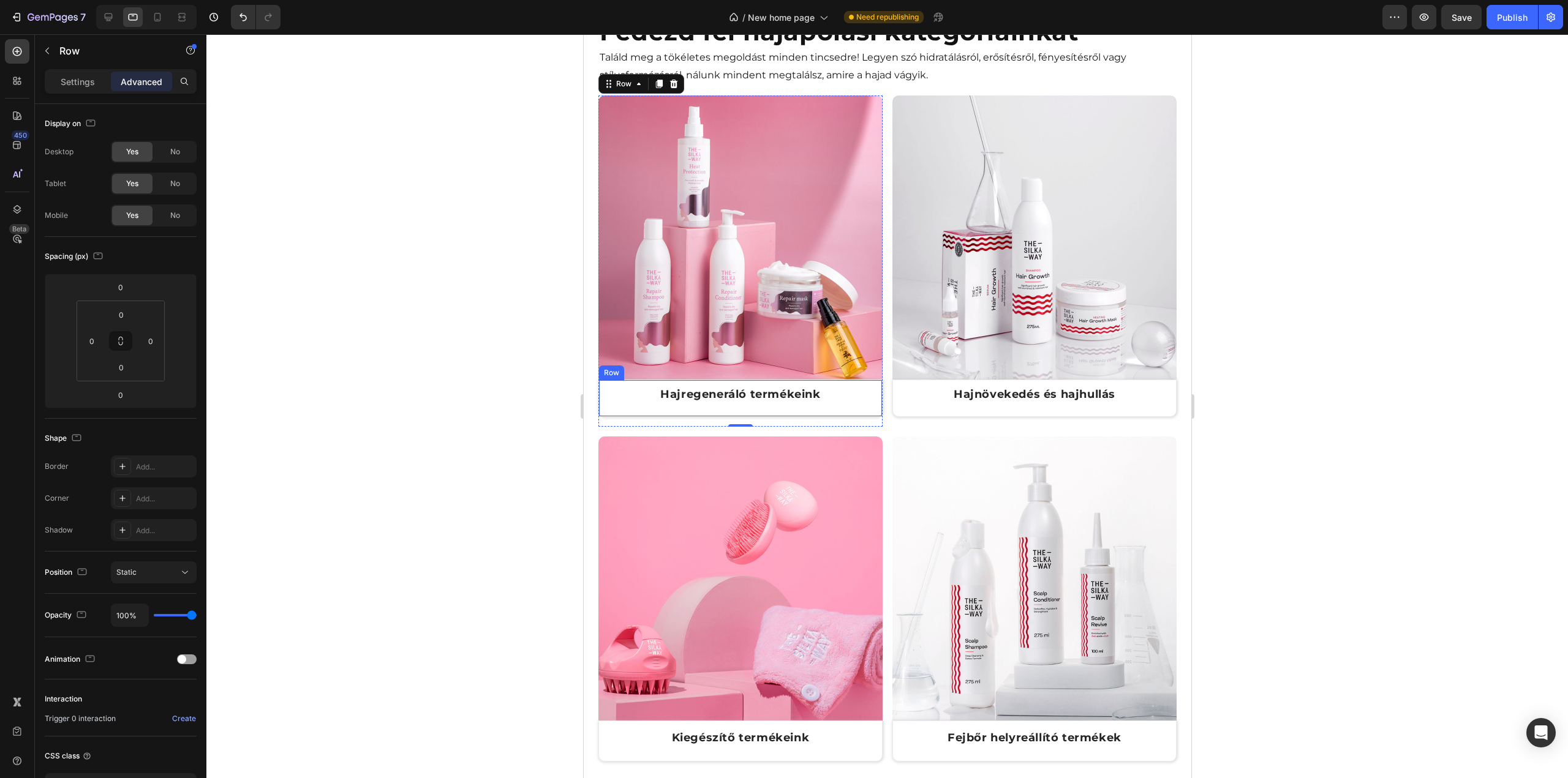
click at [858, 404] on div "Hajregeneráló termékeink Text Block Row" at bounding box center [740, 398] width 285 height 38
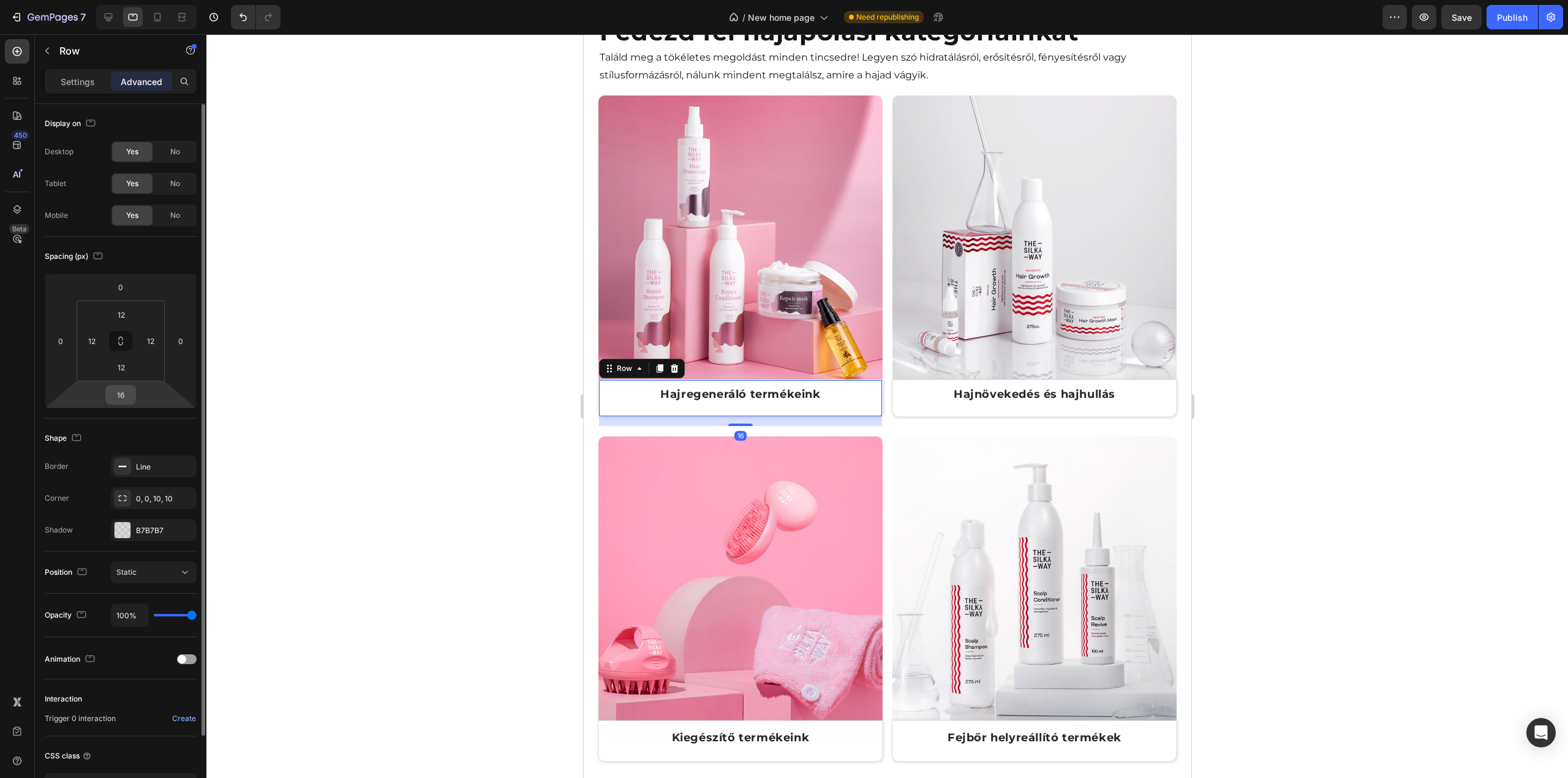
click at [122, 392] on input "16" at bounding box center [121, 395] width 25 height 18
type input "0"
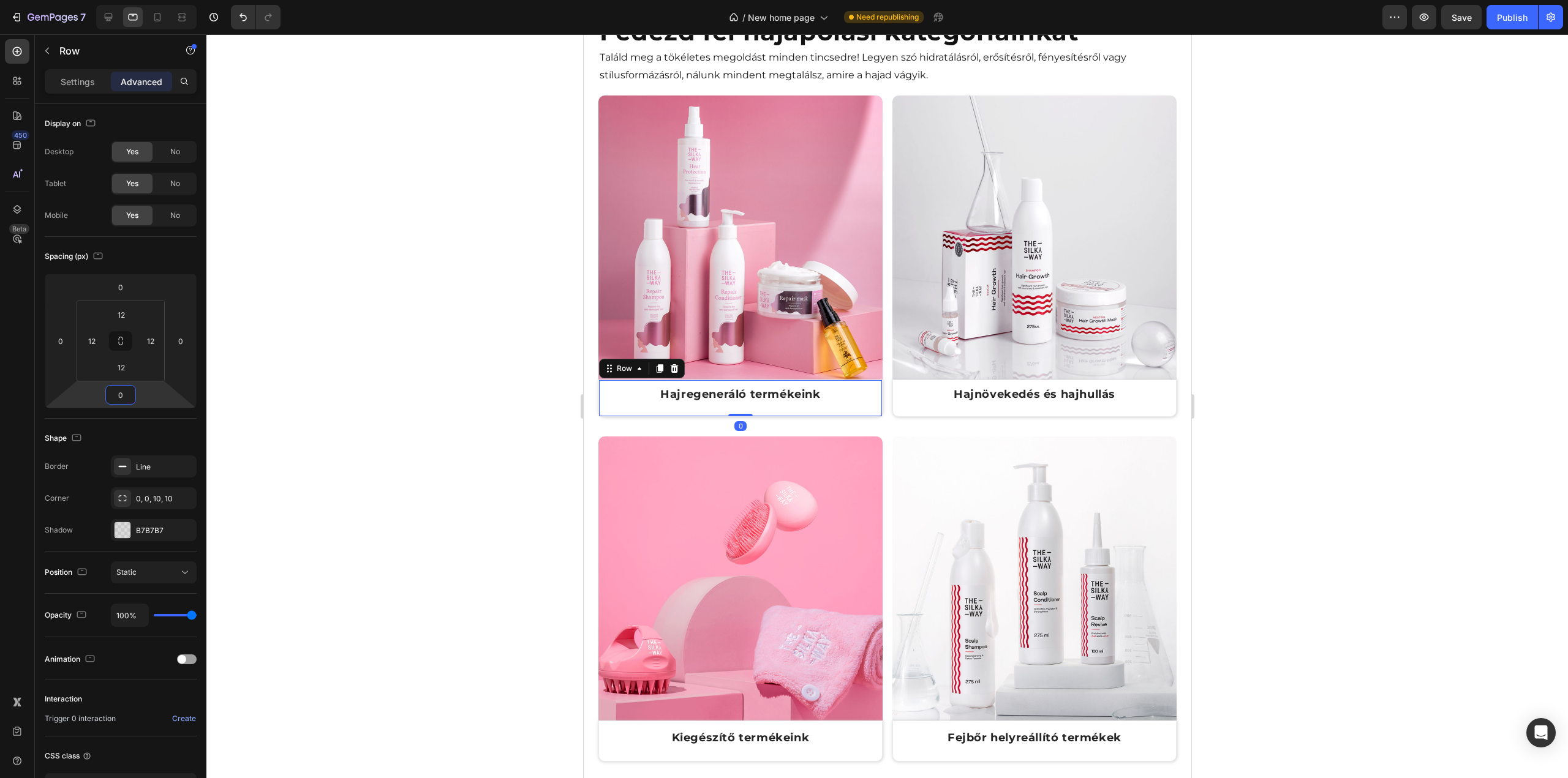
drag, startPoint x: 295, startPoint y: 392, endPoint x: 304, endPoint y: 392, distance: 9.0
click at [296, 392] on div at bounding box center [887, 406] width 1361 height 744
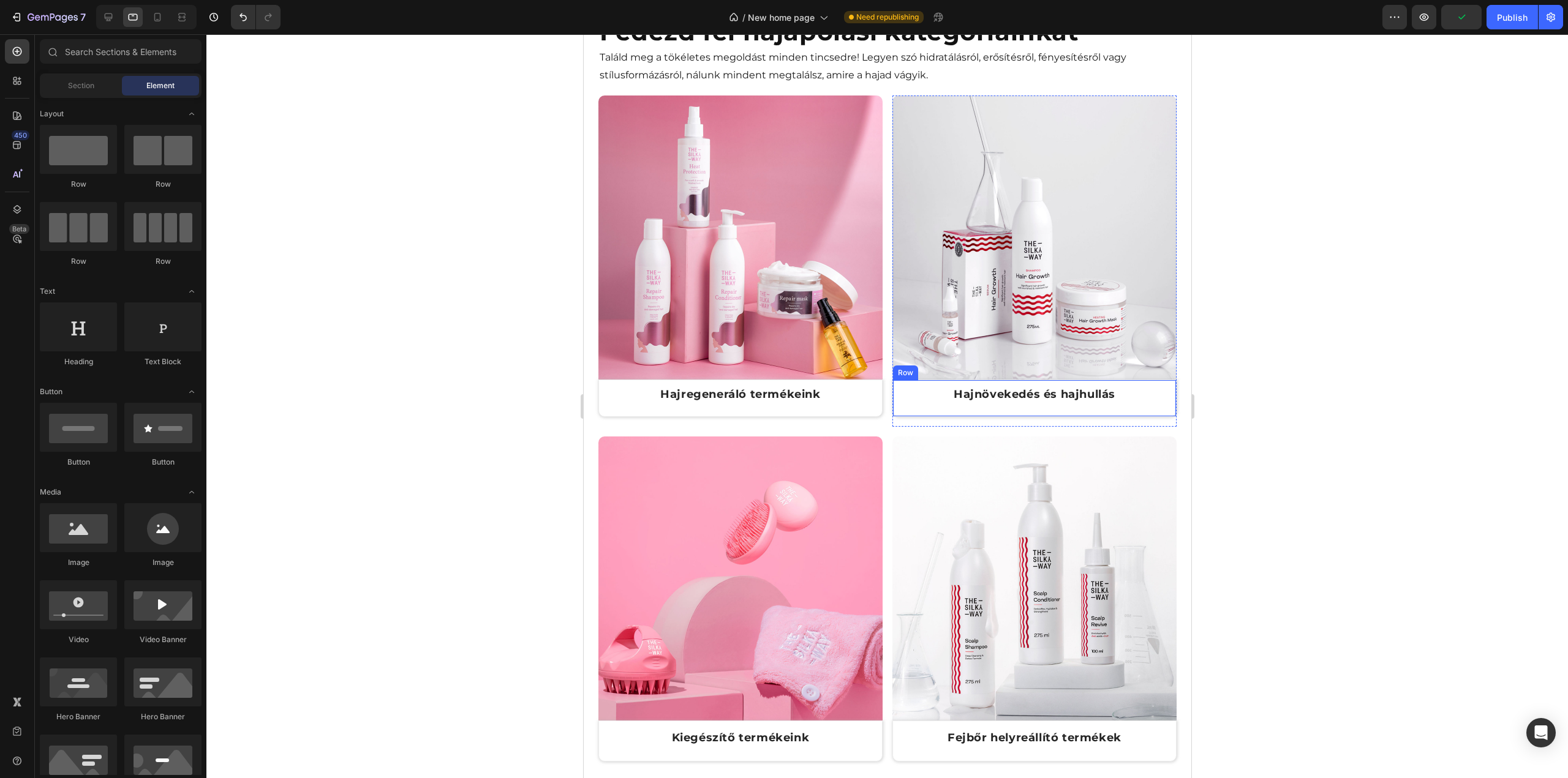
click at [972, 404] on div "Hajnövekedés és hajhullás Text Block Row" at bounding box center [1034, 398] width 285 height 38
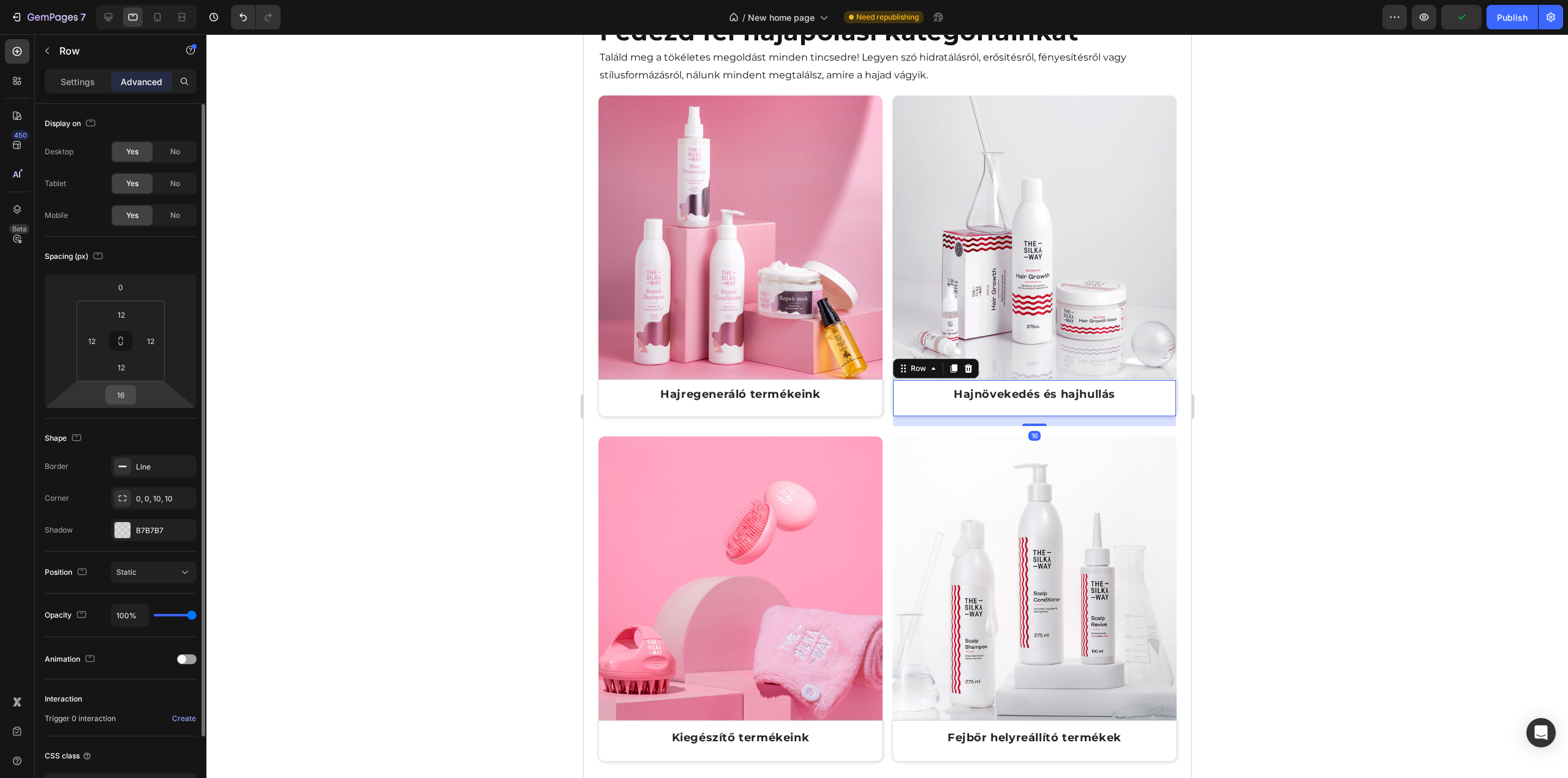
click at [126, 401] on input "16" at bounding box center [121, 395] width 25 height 18
type input "0"
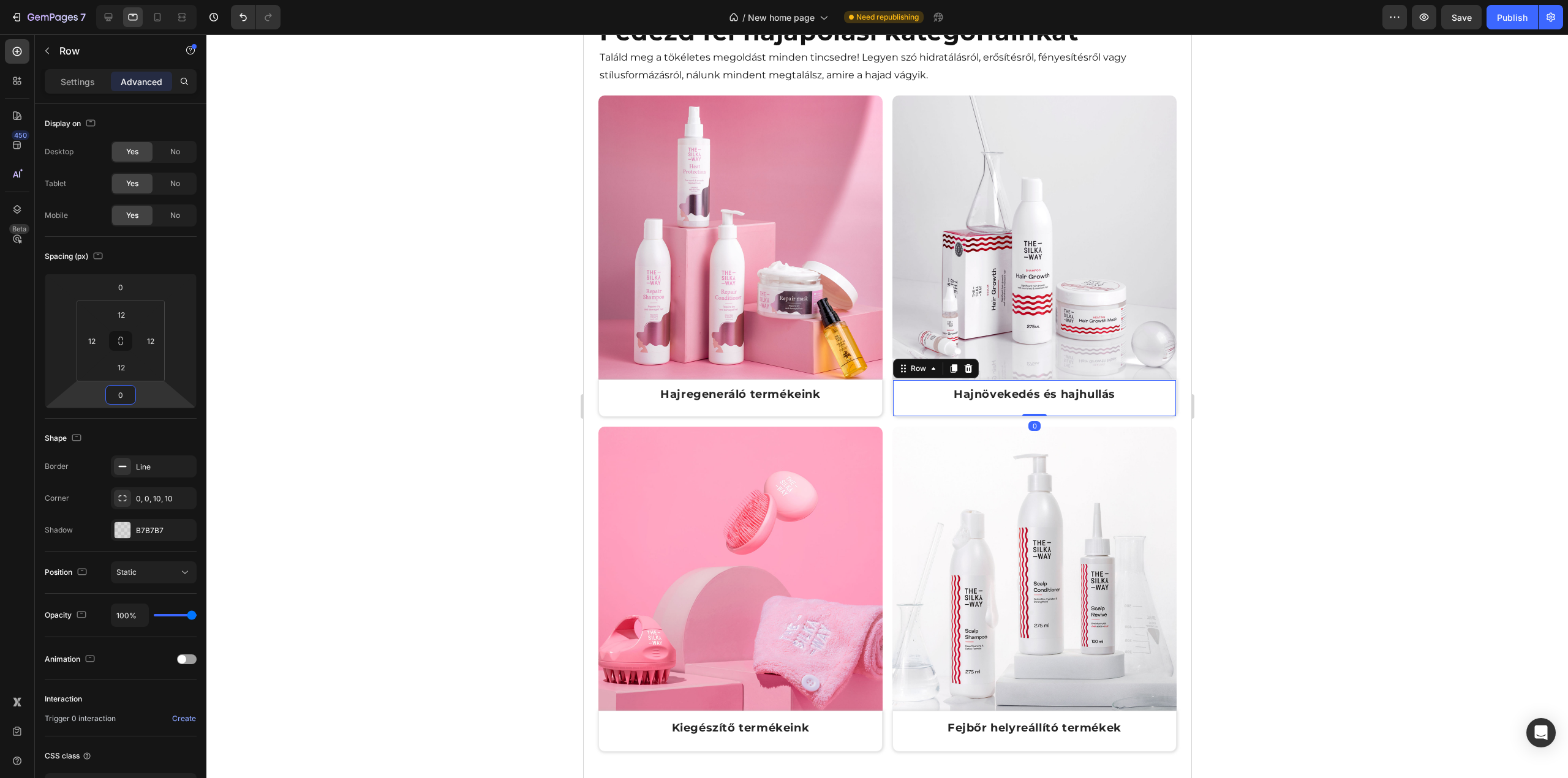
click at [417, 303] on div at bounding box center [887, 406] width 1361 height 744
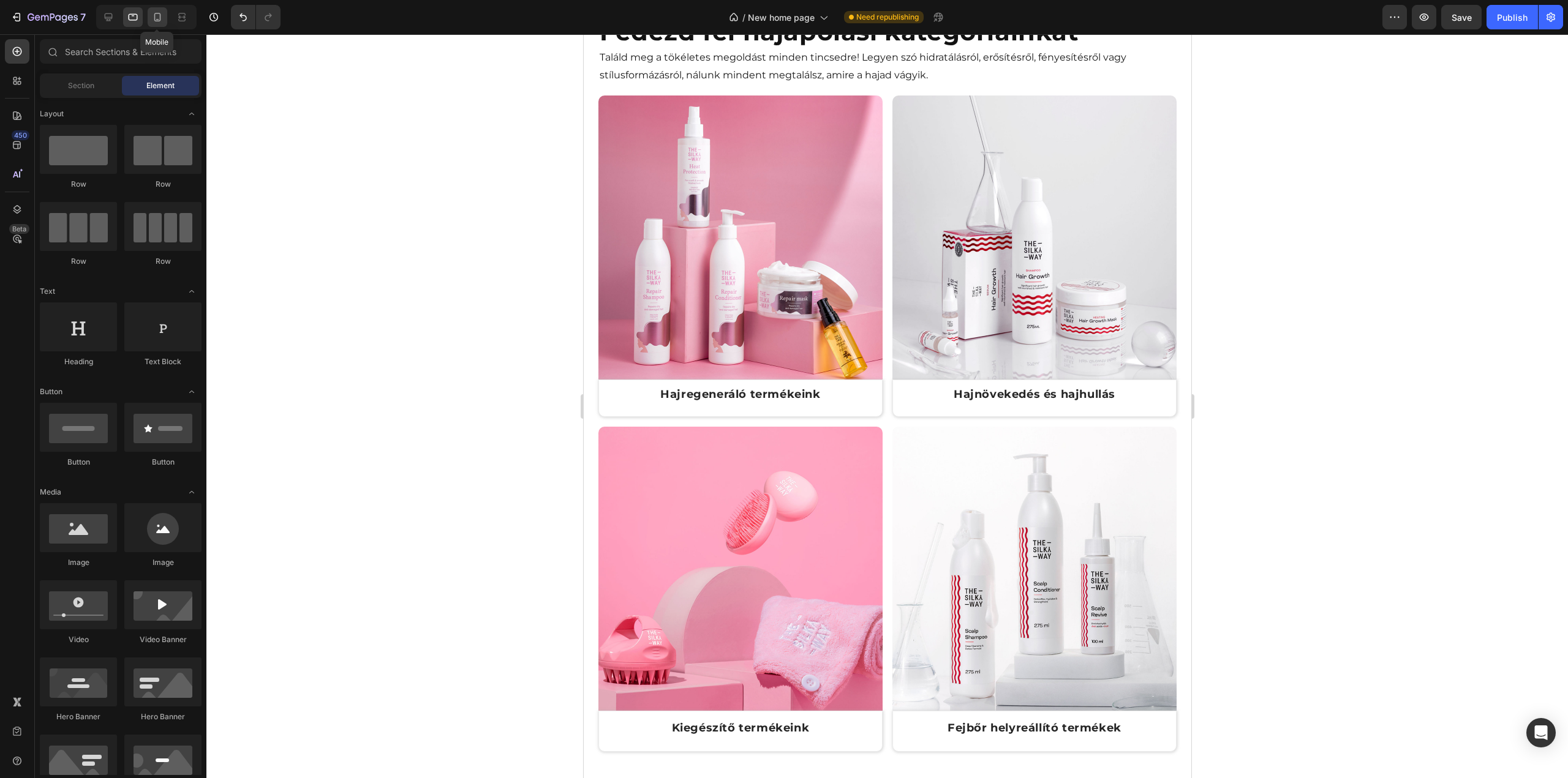
click at [156, 13] on icon at bounding box center [158, 18] width 7 height 9
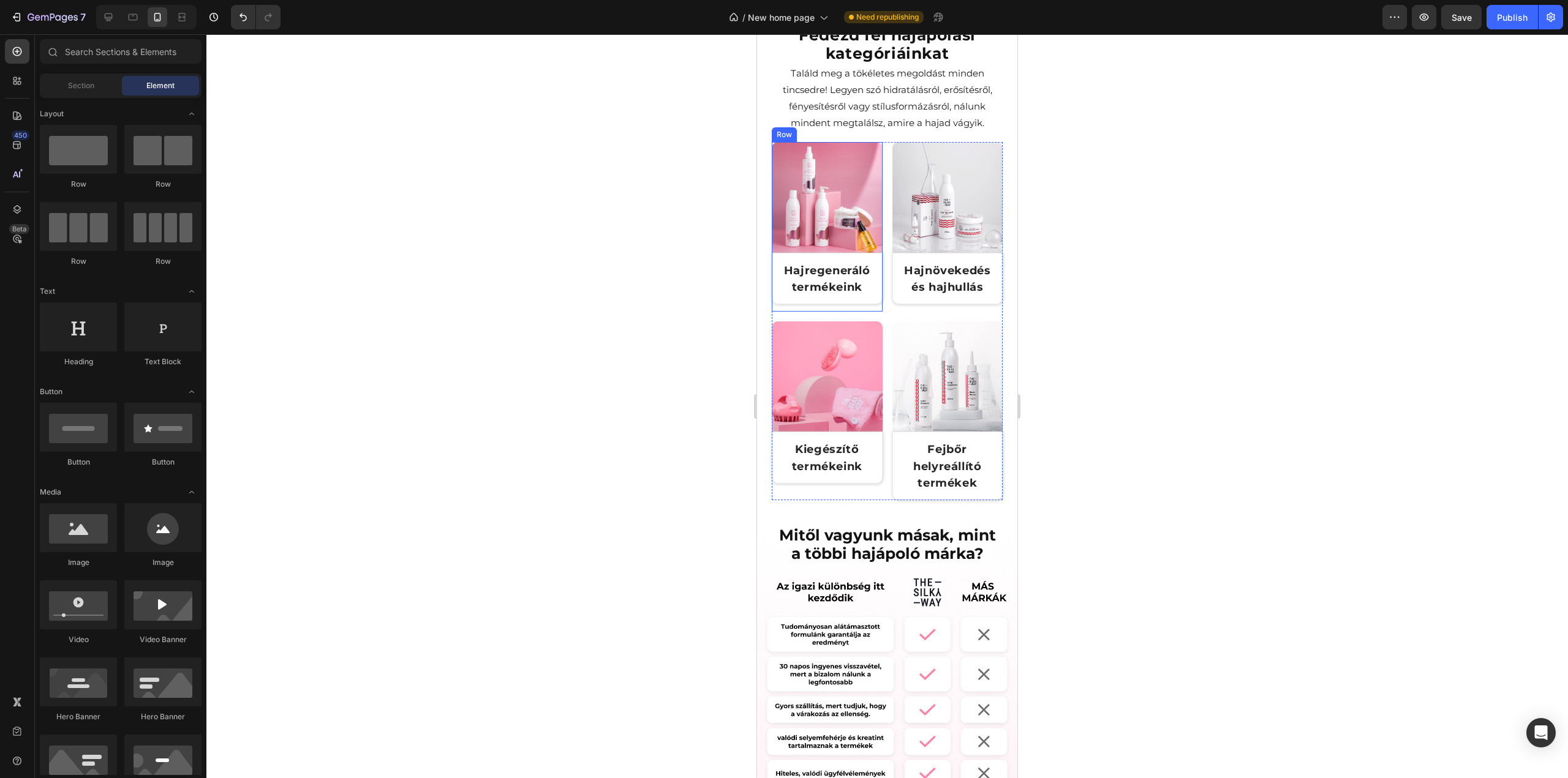
click at [843, 302] on div "Image Hajregeneráló termékeink Text Block Row" at bounding box center [827, 227] width 111 height 170
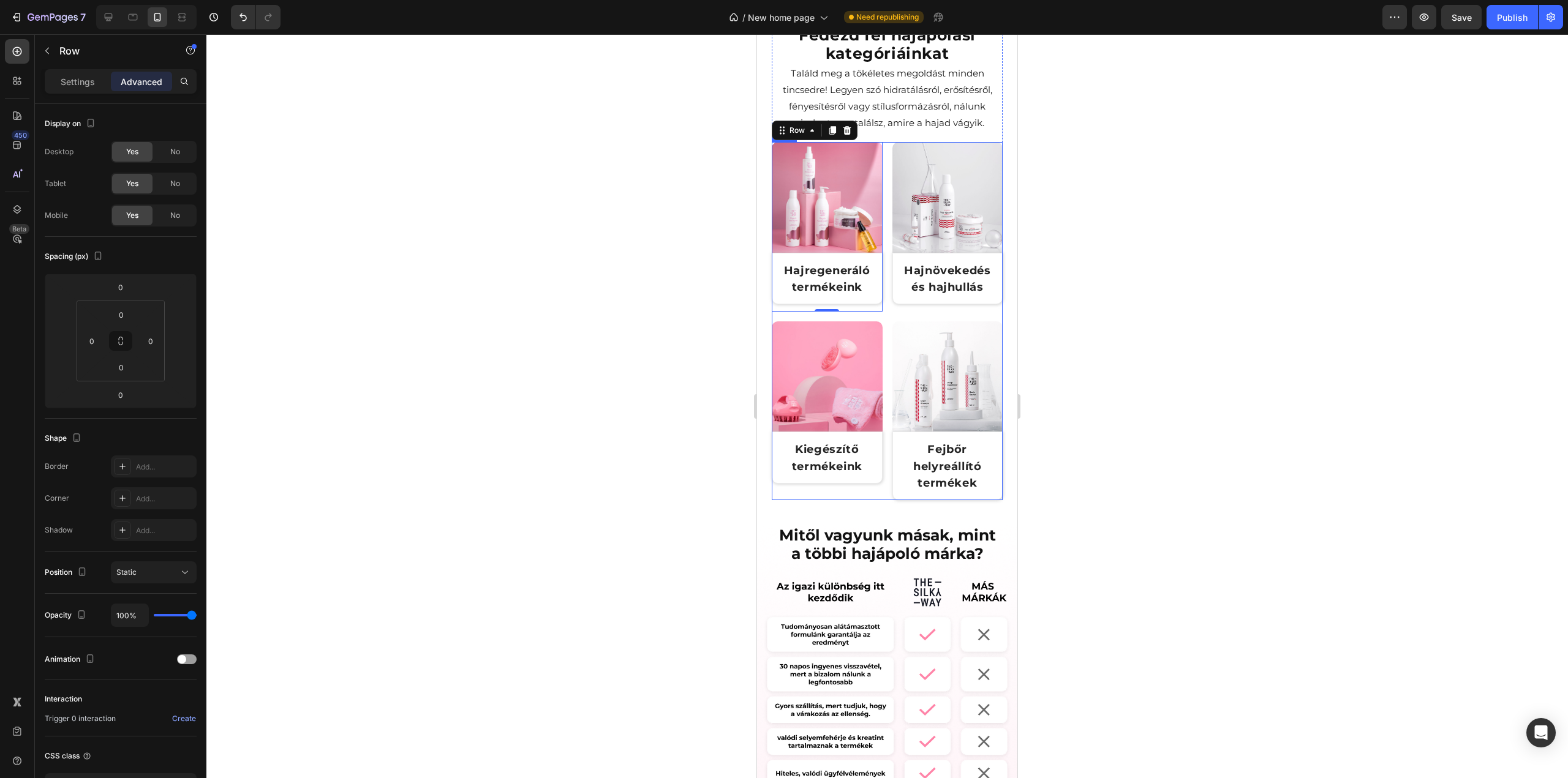
click at [882, 311] on div "Image Hajregeneráló termékeink Text Block Row Row 0 Image Hajnövekedés és hajhu…" at bounding box center [888, 320] width 231 height 358
click at [854, 299] on div "Image Hajregeneráló termékeink Text Block Row" at bounding box center [827, 227] width 111 height 170
click at [859, 284] on strong "Hajregeneráló termékeink" at bounding box center [827, 279] width 87 height 30
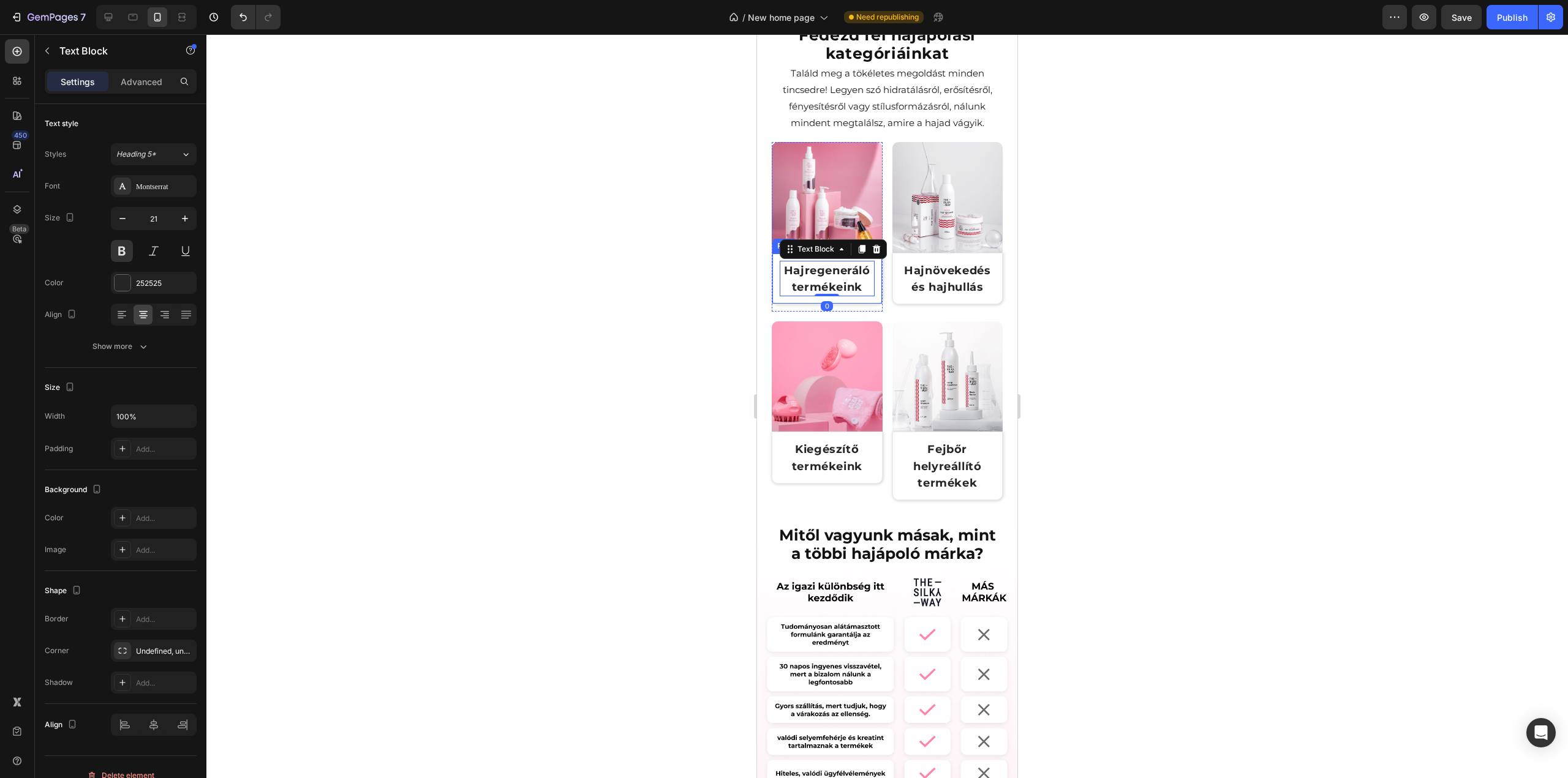
click at [871, 295] on div "Hajregeneráló termékeink Text Block 0 Row" at bounding box center [827, 278] width 111 height 52
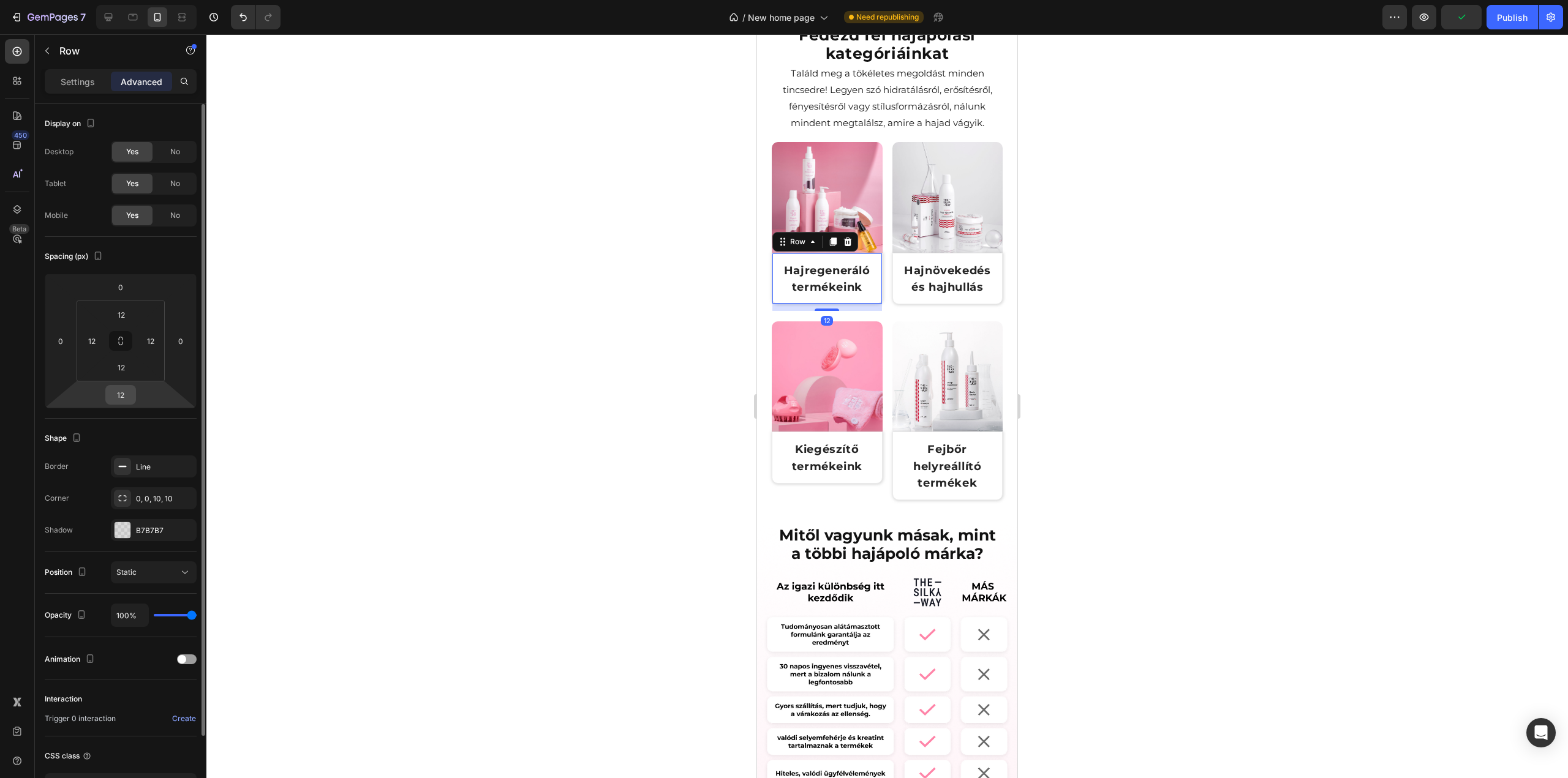
click at [123, 396] on input "12" at bounding box center [121, 395] width 25 height 18
type input "0"
click at [450, 323] on div at bounding box center [887, 406] width 1361 height 744
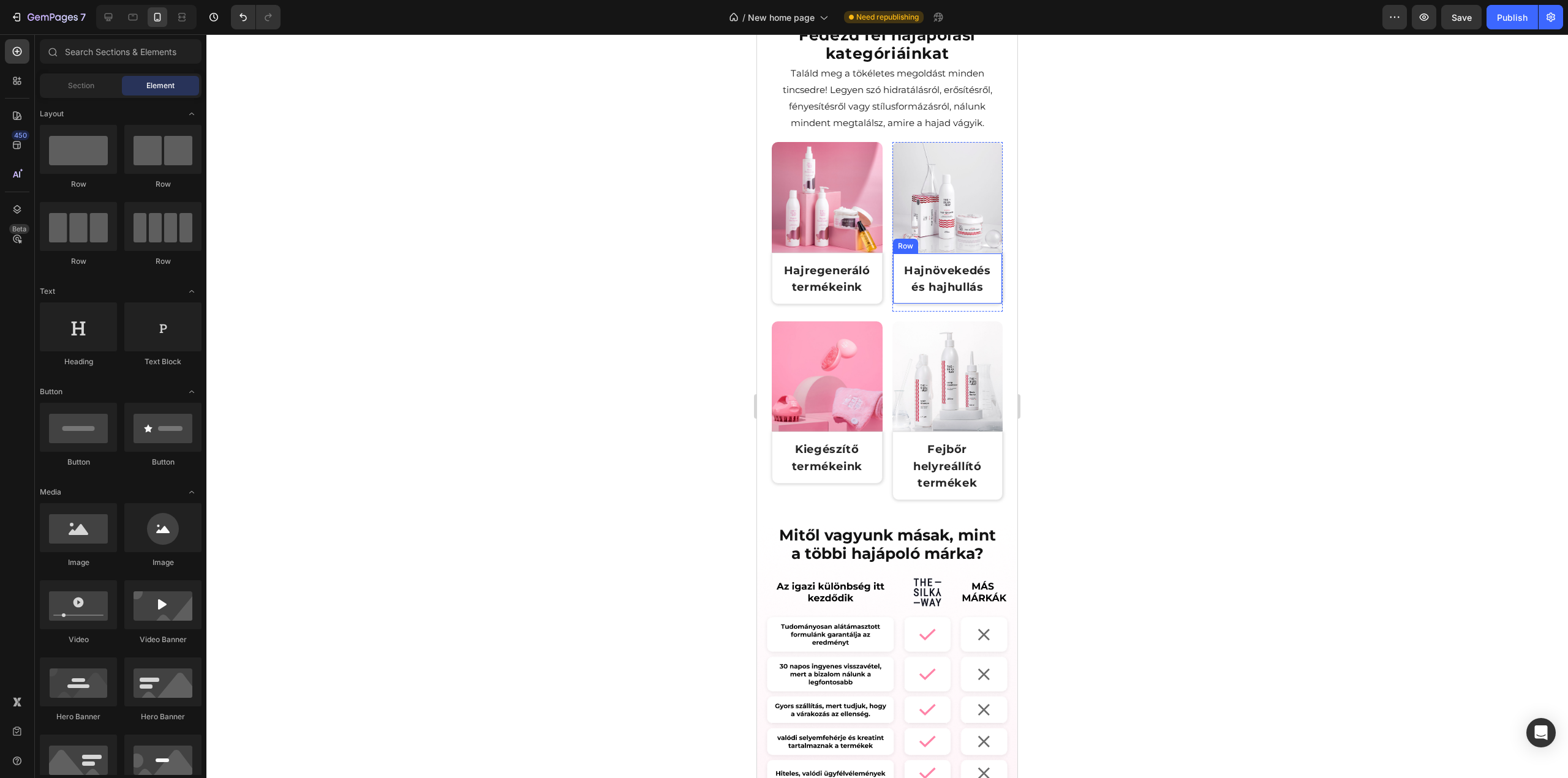
click at [940, 292] on div "Hajnövekedés és hajhullás Text Block Row" at bounding box center [947, 278] width 111 height 52
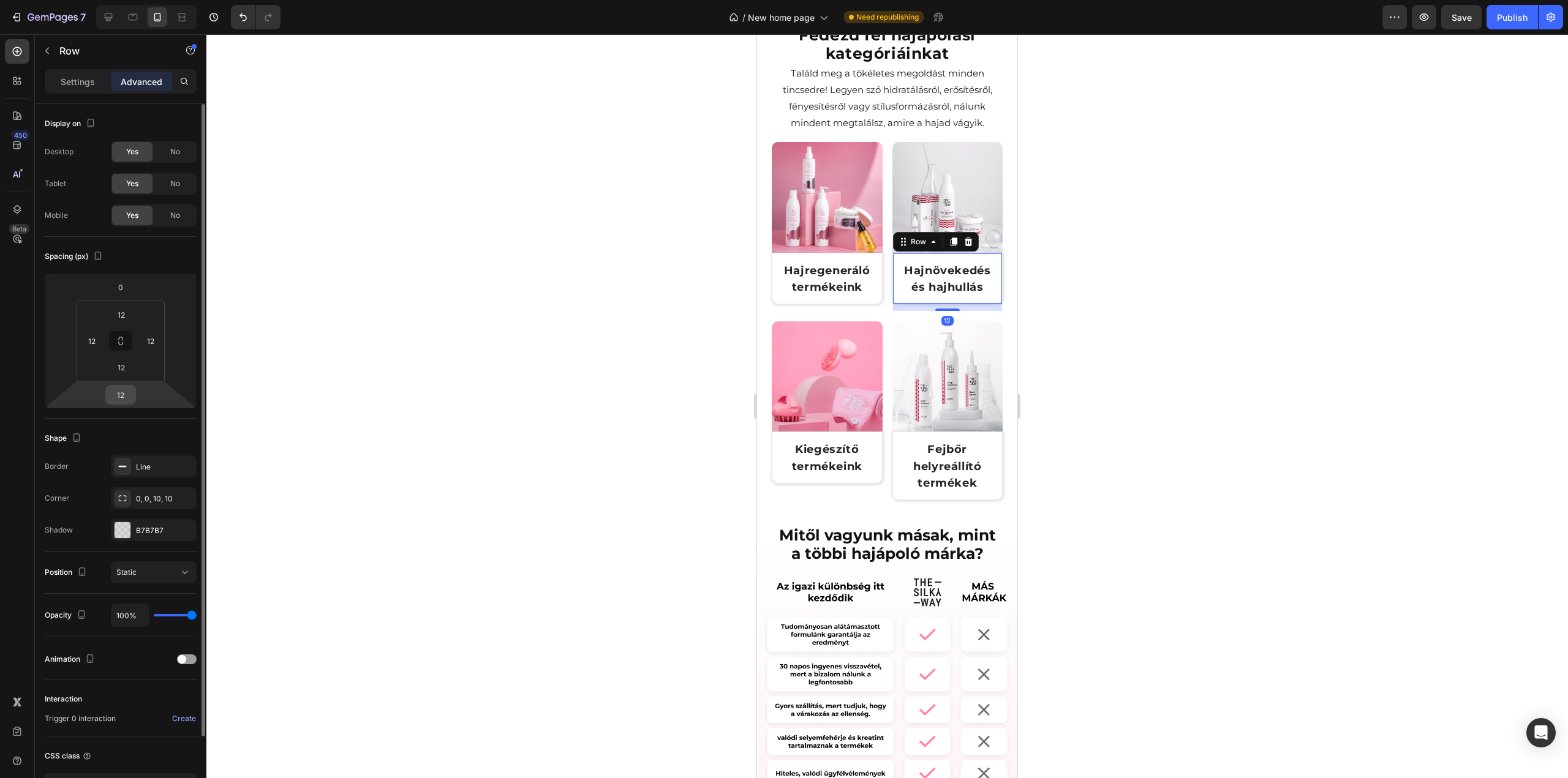
click at [116, 396] on input "12" at bounding box center [121, 395] width 25 height 18
type input "0"
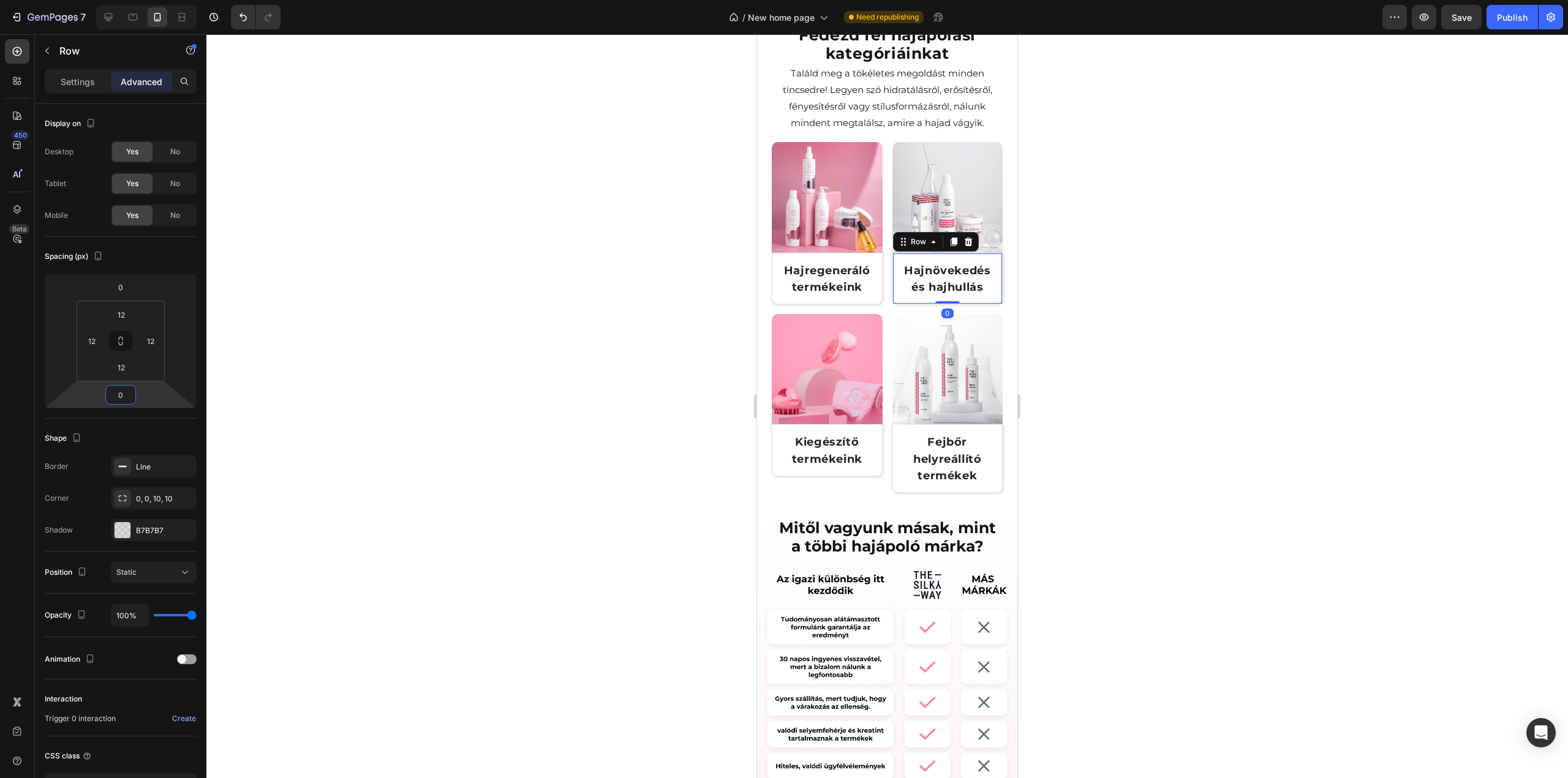
click at [481, 254] on div at bounding box center [887, 406] width 1361 height 744
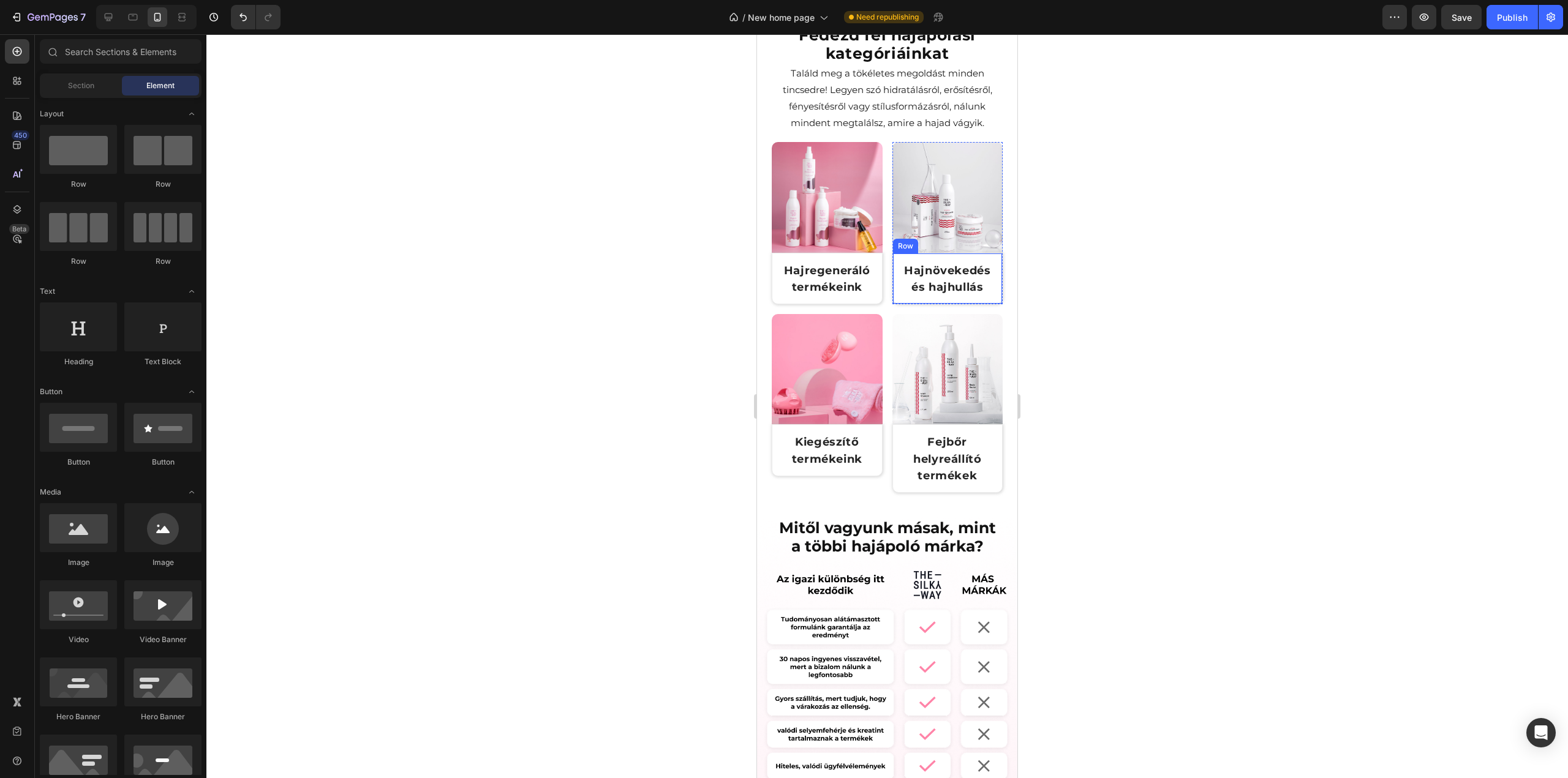
click at [936, 293] on div "Hajnövekedés és hajhullás Text Block Row" at bounding box center [947, 278] width 111 height 52
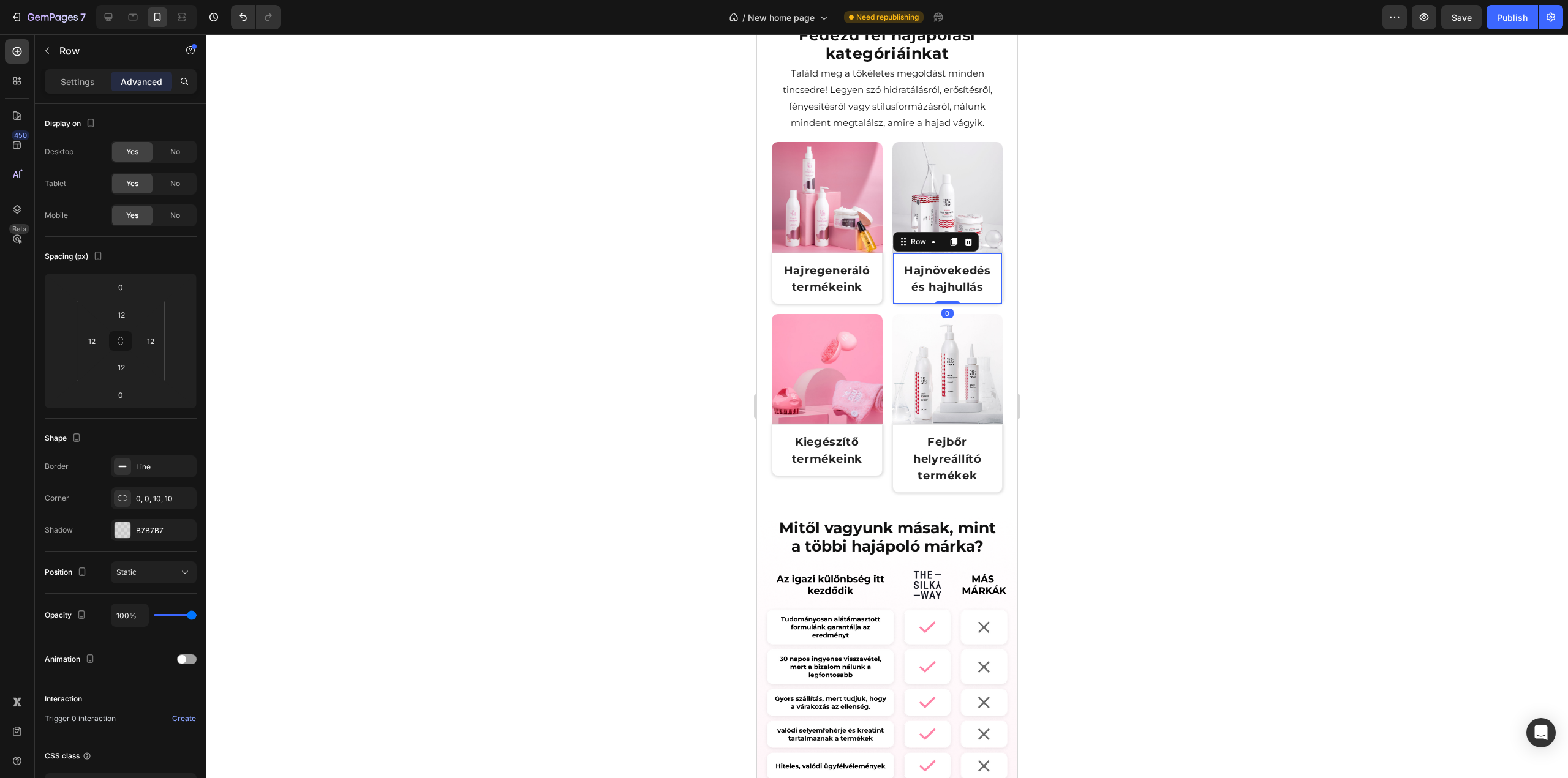
click at [503, 217] on div at bounding box center [887, 406] width 1361 height 744
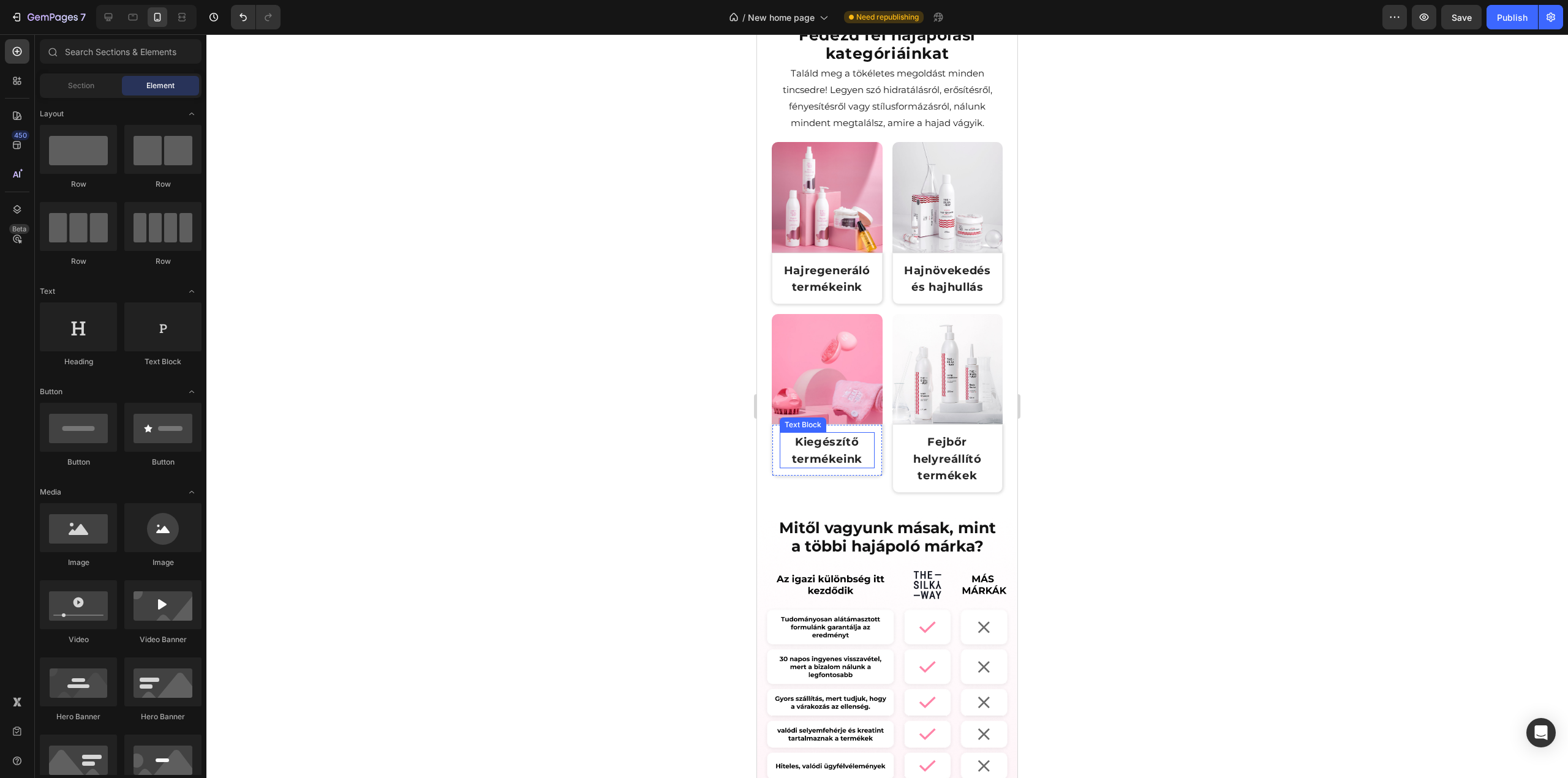
click at [866, 443] on p "Kiegészítő termékeink" at bounding box center [827, 450] width 93 height 33
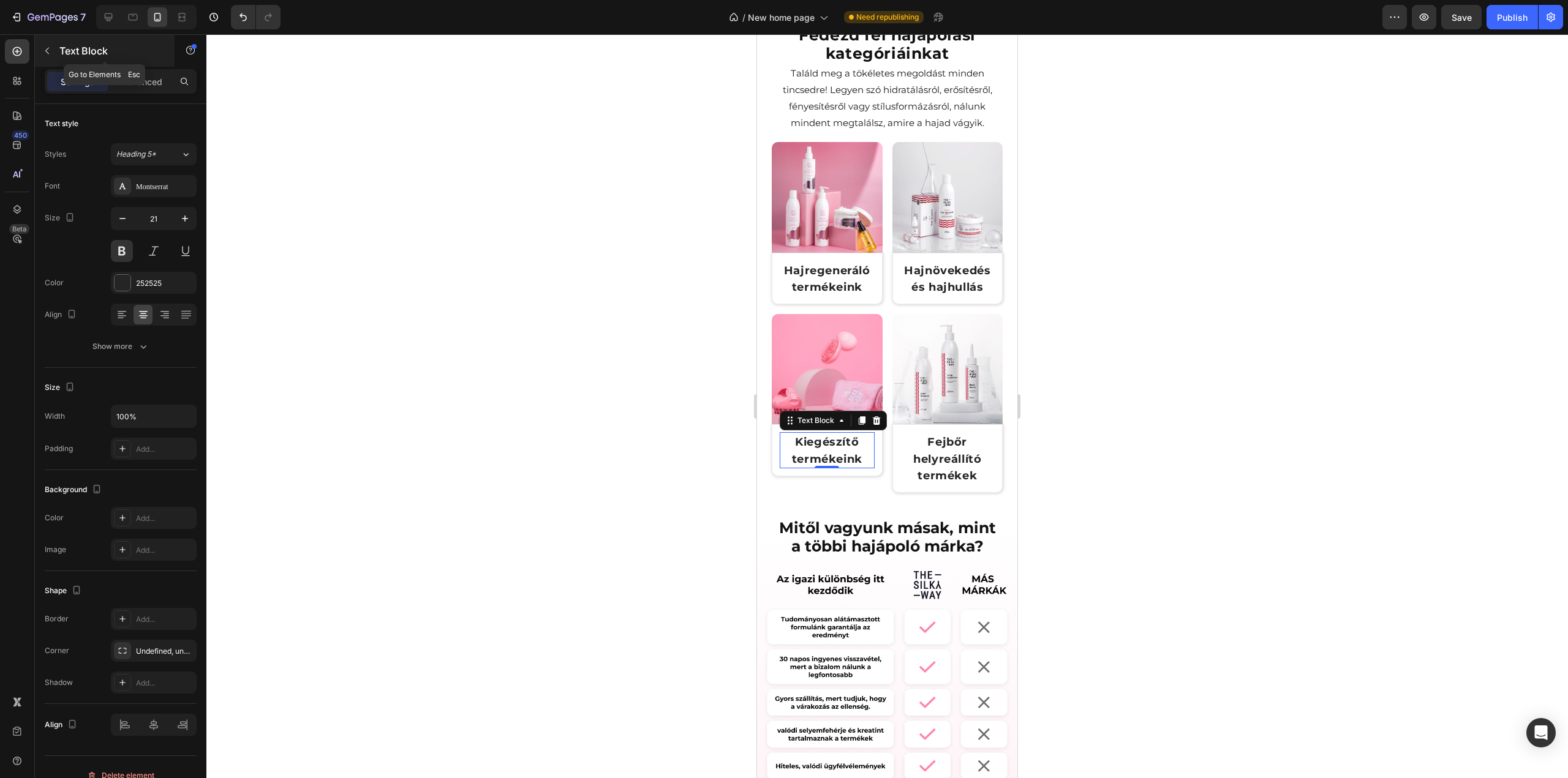
click at [132, 65] on div "Text Block" at bounding box center [105, 51] width 140 height 32
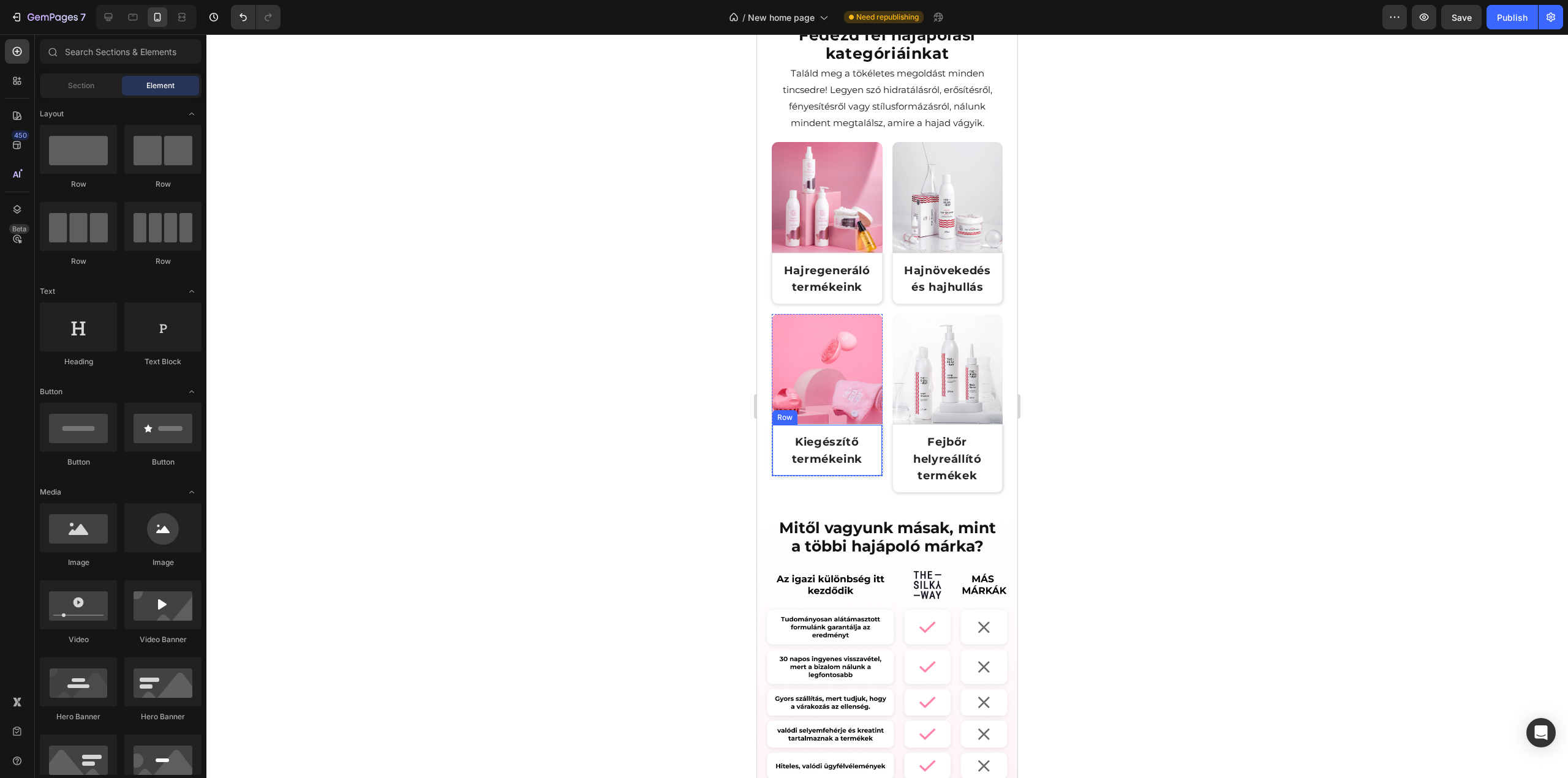
click at [871, 426] on div "Kiegészítő termékeink Text Block Row" at bounding box center [827, 450] width 111 height 52
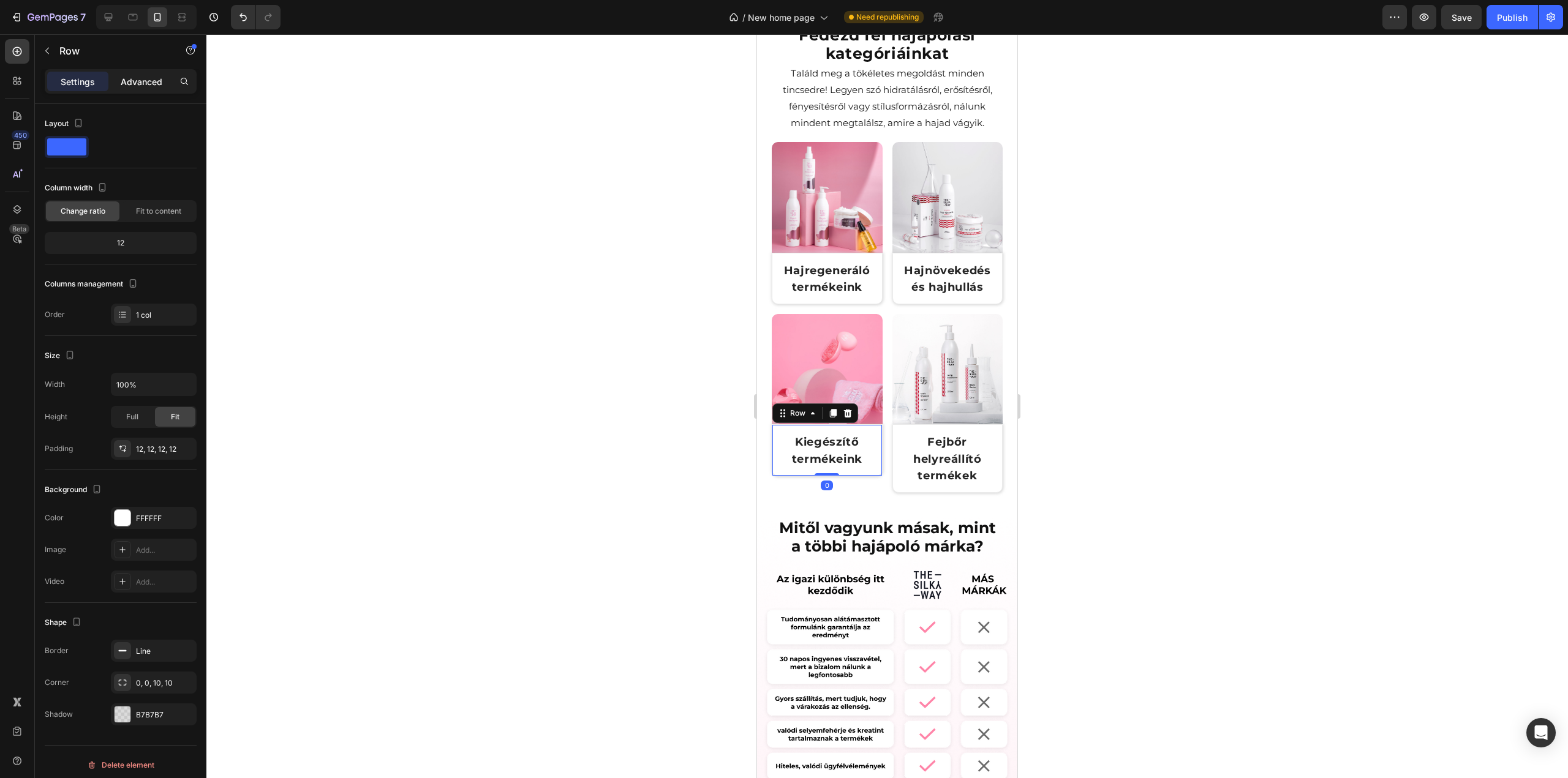
click at [135, 88] on div "Advanced" at bounding box center [142, 81] width 61 height 19
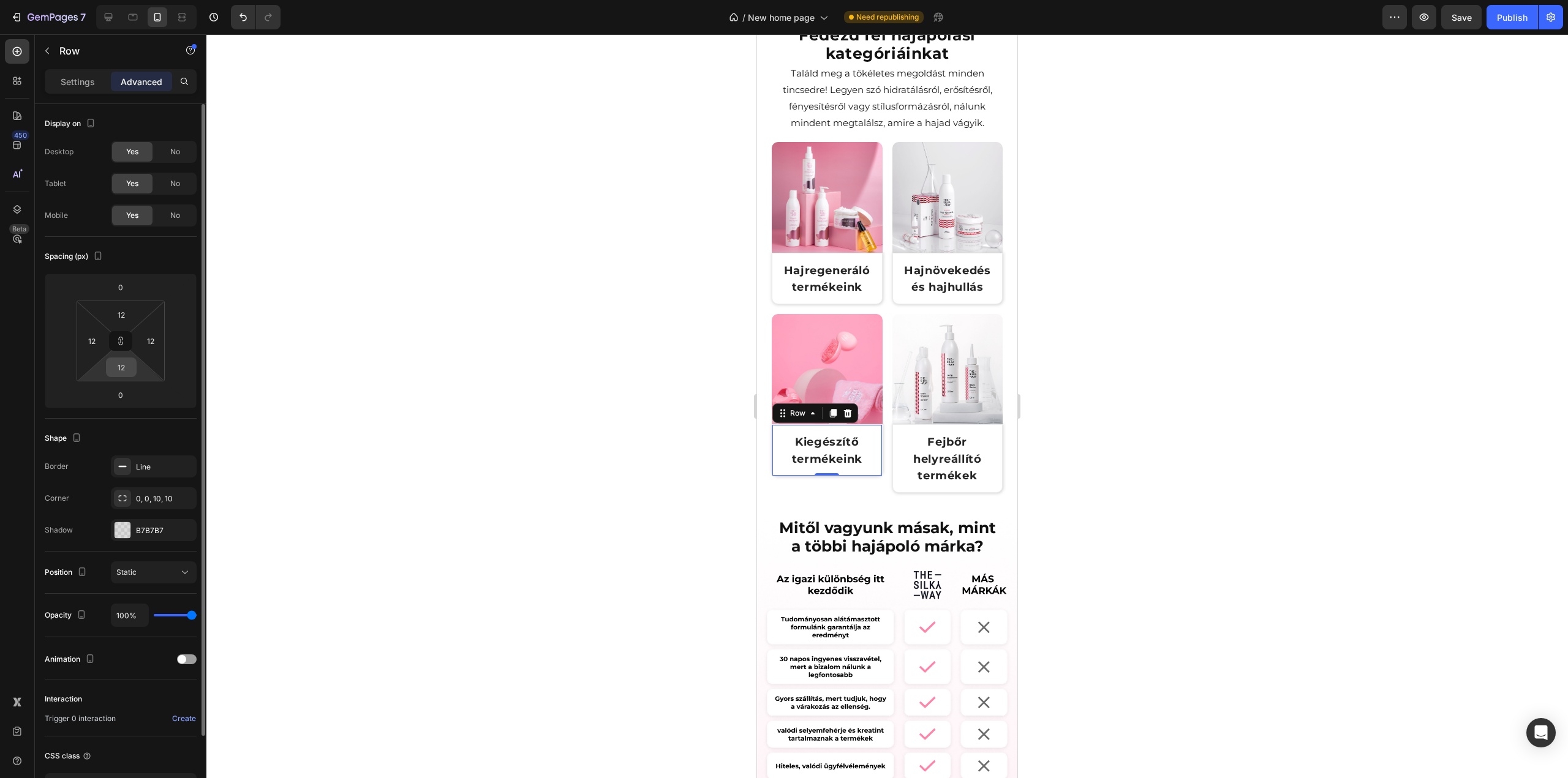
click at [128, 372] on input "12" at bounding box center [122, 367] width 25 height 18
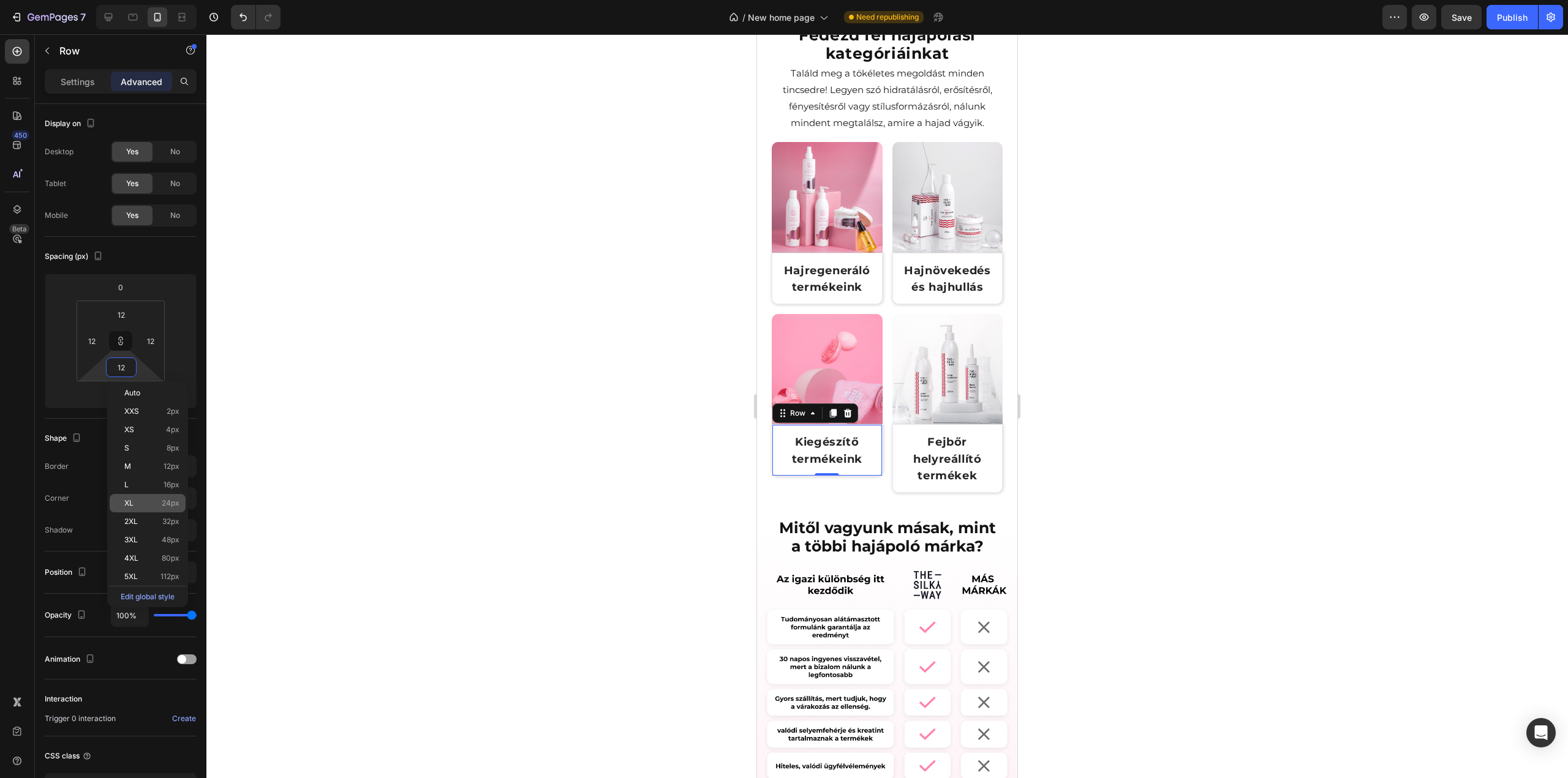
click at [144, 507] on p "XL 24px" at bounding box center [151, 503] width 55 height 9
type input "24"
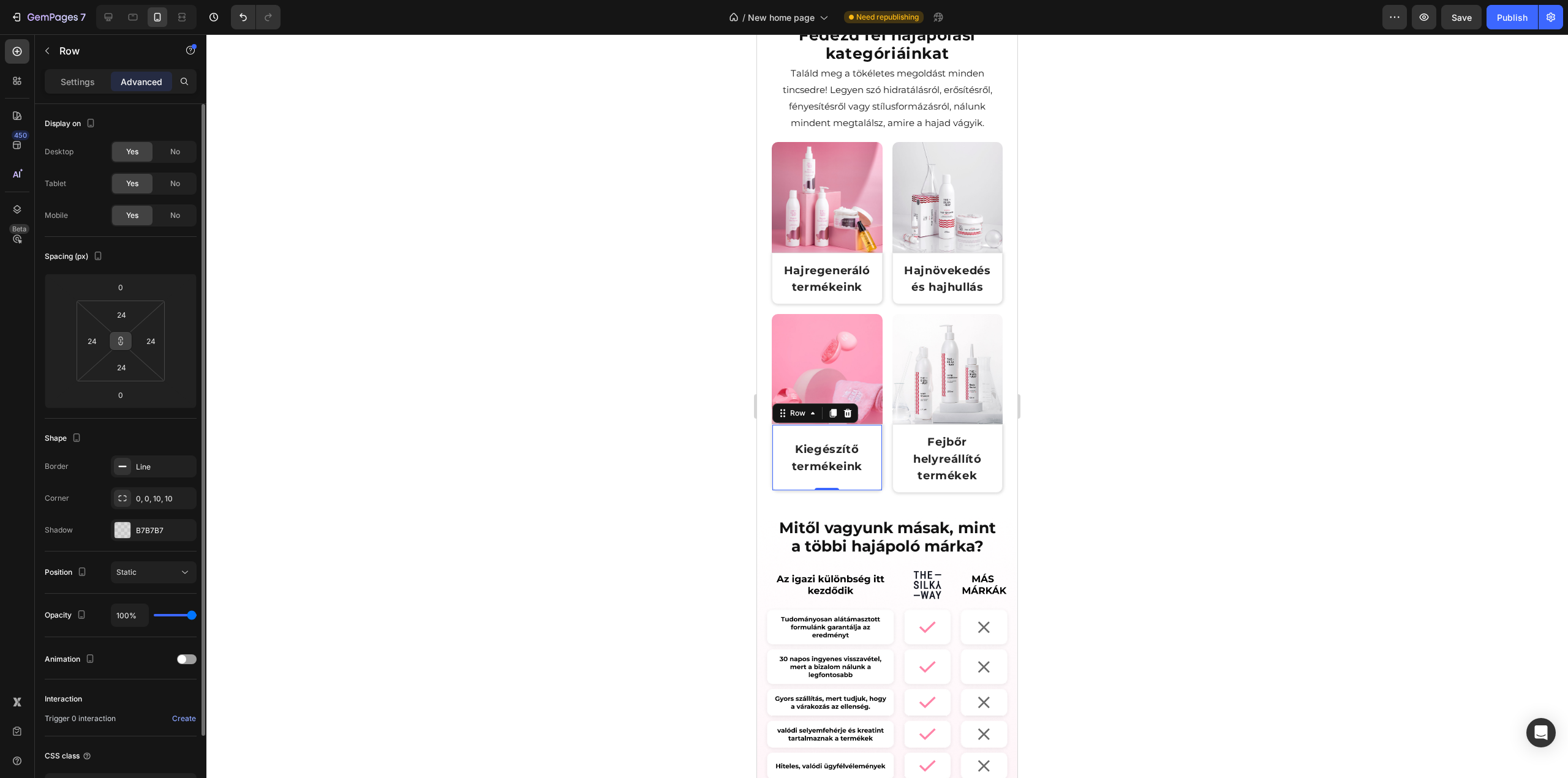
click at [119, 340] on icon at bounding box center [120, 340] width 10 height 10
click at [93, 345] on input "24" at bounding box center [91, 340] width 18 height 18
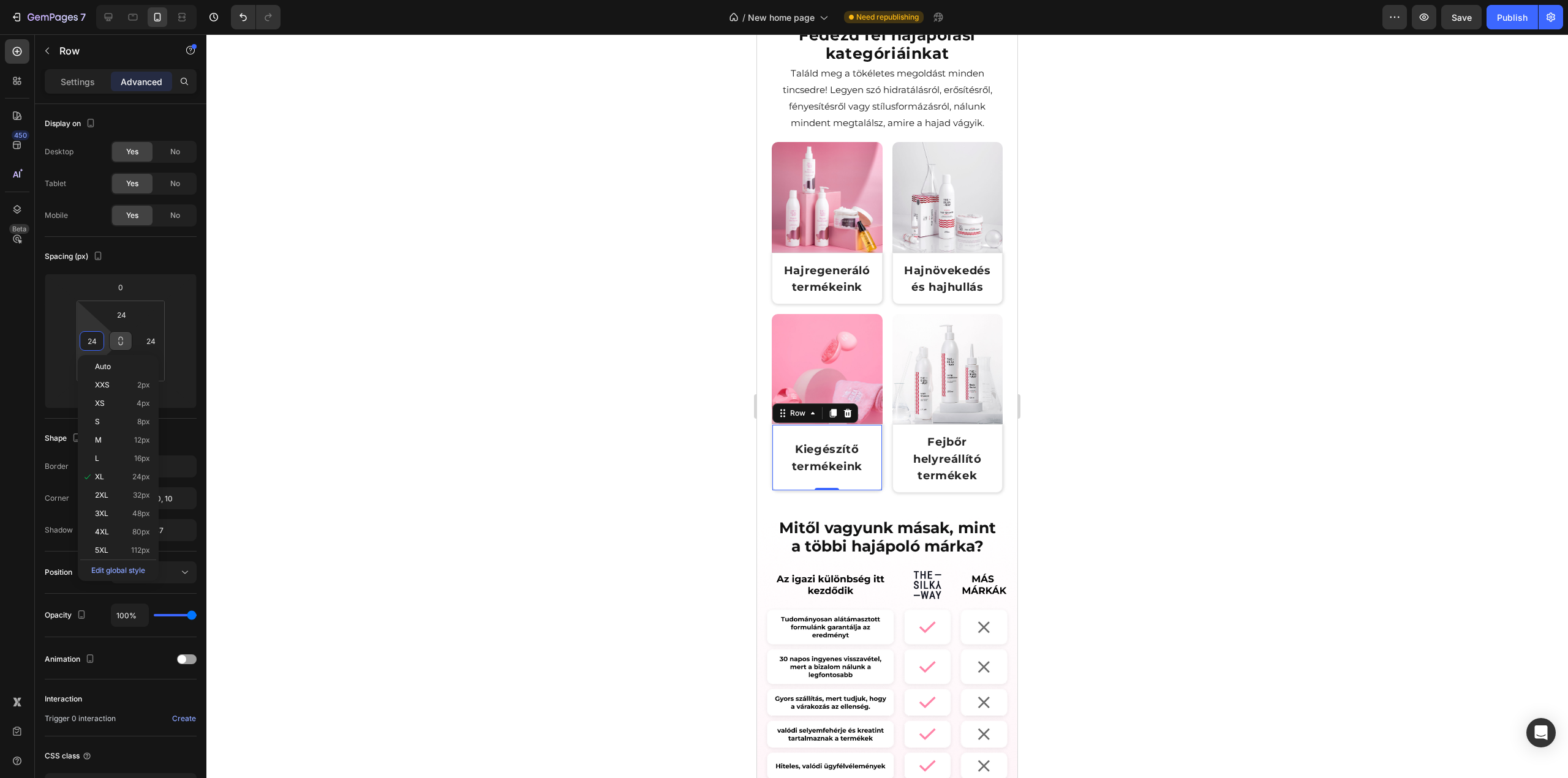
click at [120, 346] on button at bounding box center [121, 341] width 24 height 19
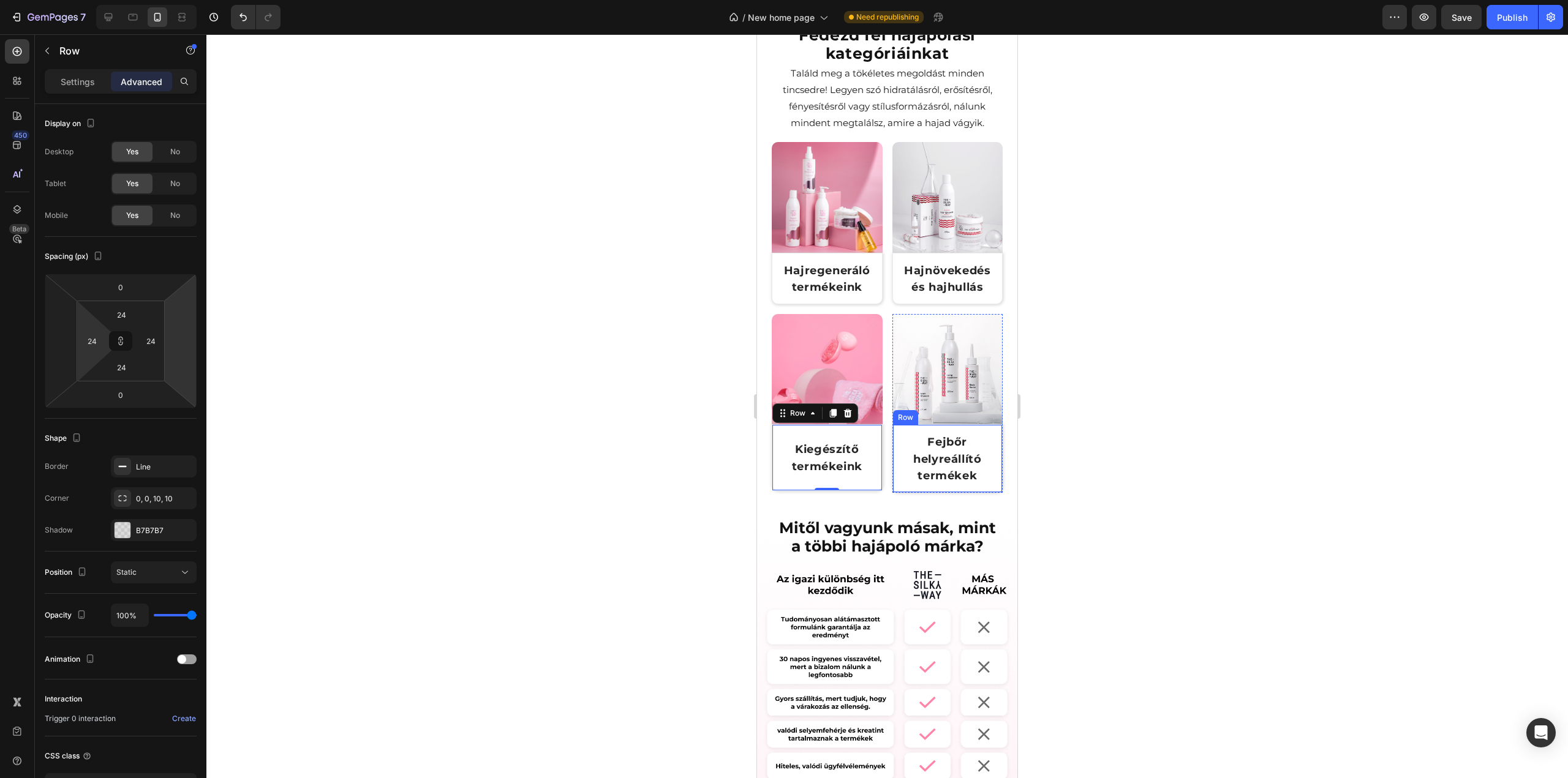
click at [892, 433] on div "Fejbőr helyreállító termékek Text Block Row" at bounding box center [947, 459] width 111 height 68
click at [852, 425] on div "Kiegészítő termékeink Text Block Row" at bounding box center [827, 458] width 111 height 67
click at [88, 340] on input "24" at bounding box center [91, 340] width 18 height 18
type input "1"
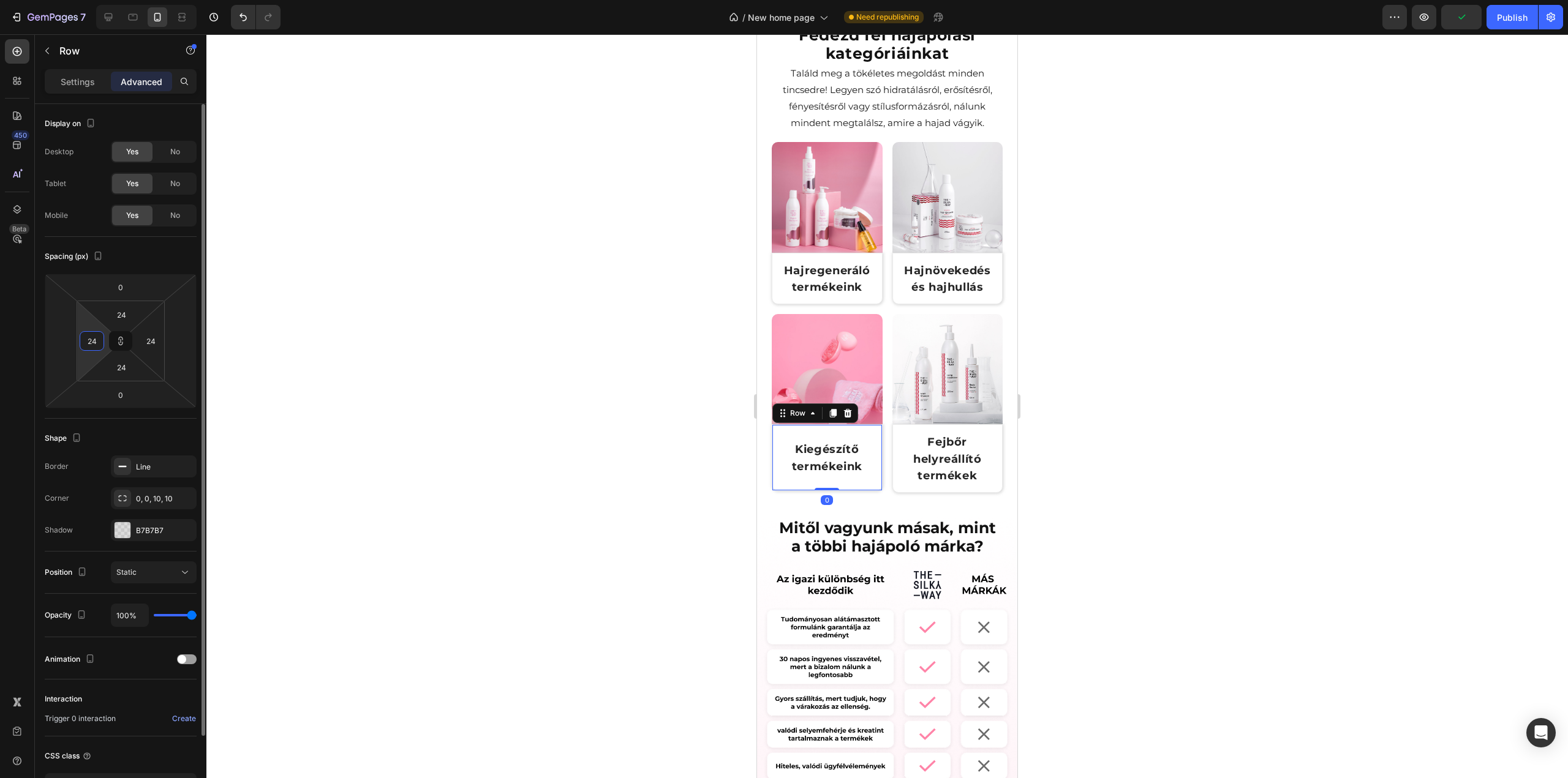
type input "1"
type input "12"
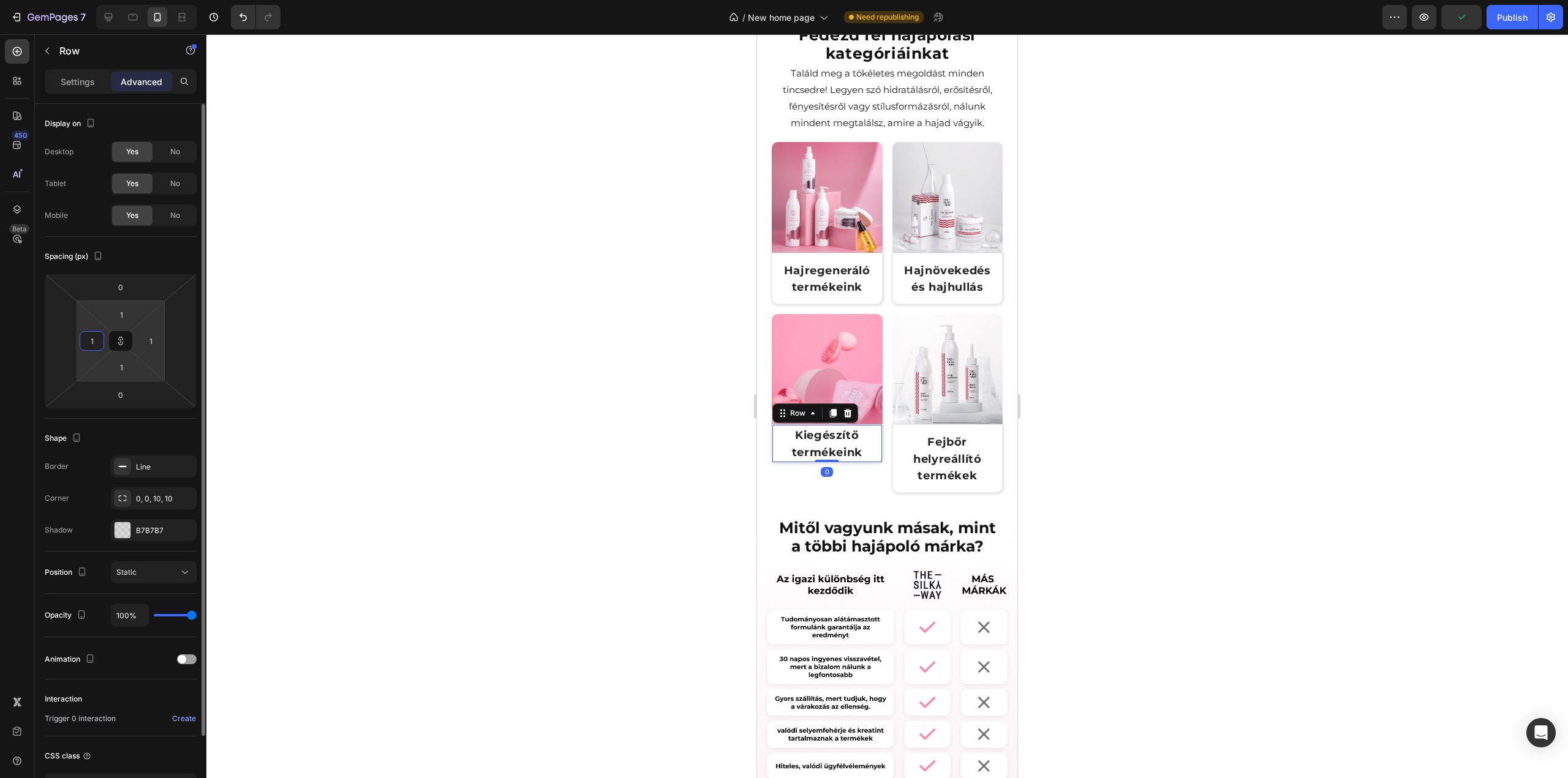
type input "12"
click at [113, 344] on button at bounding box center [121, 341] width 24 height 19
click at [119, 372] on input "12" at bounding box center [122, 367] width 25 height 18
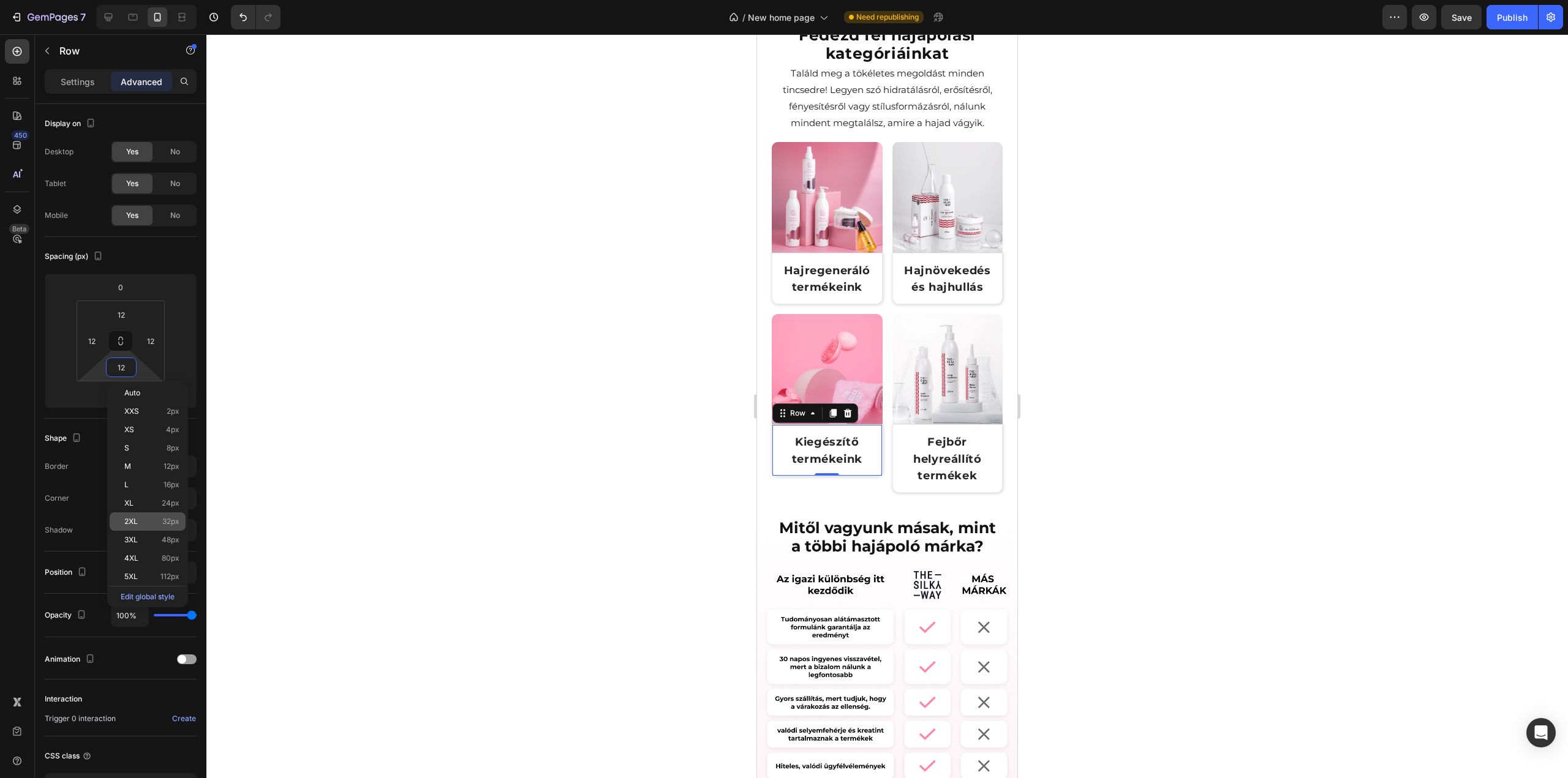
click at [140, 525] on p "2XL 32px" at bounding box center [151, 522] width 55 height 9
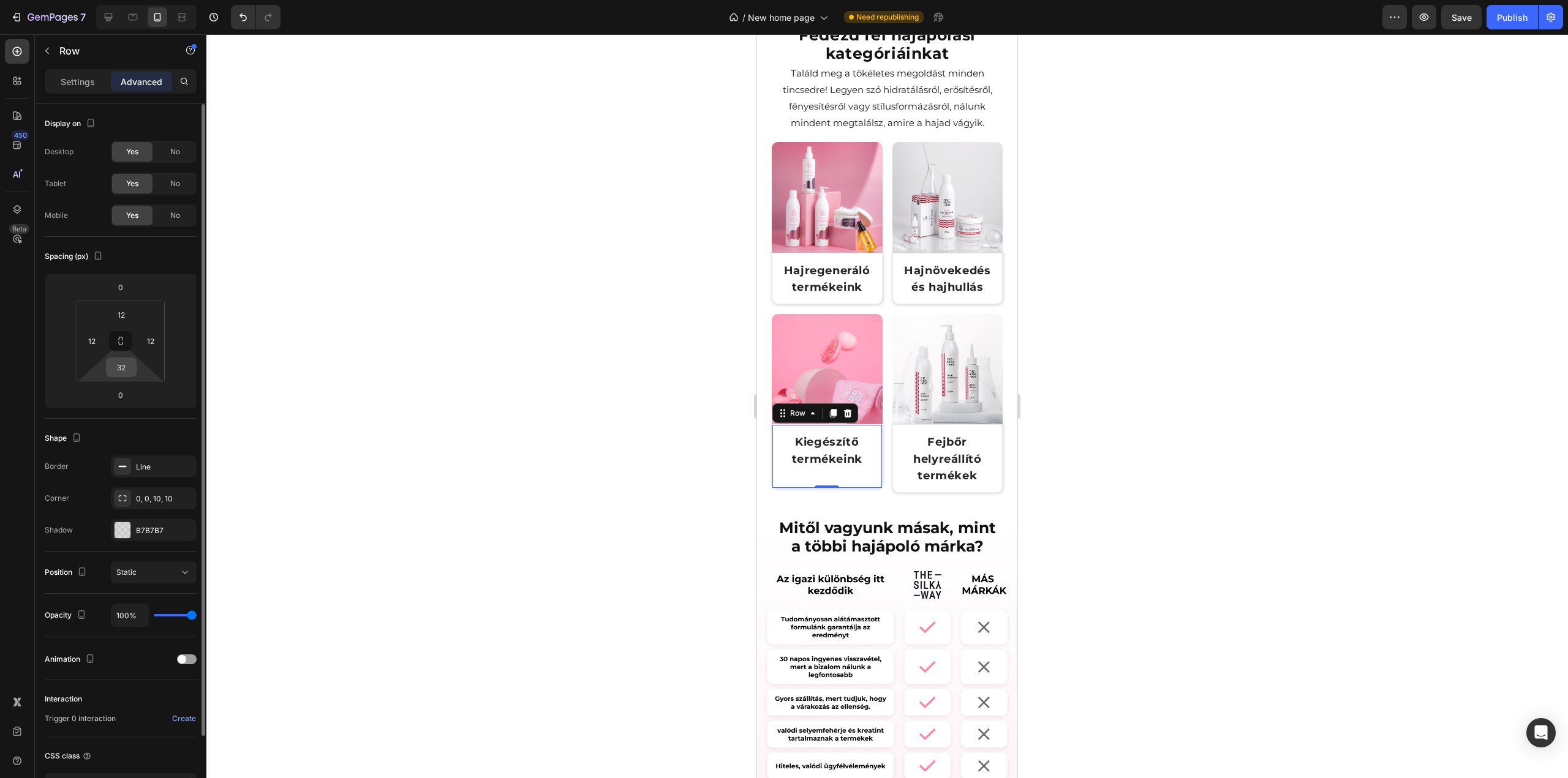
click at [120, 367] on input "32" at bounding box center [122, 367] width 25 height 18
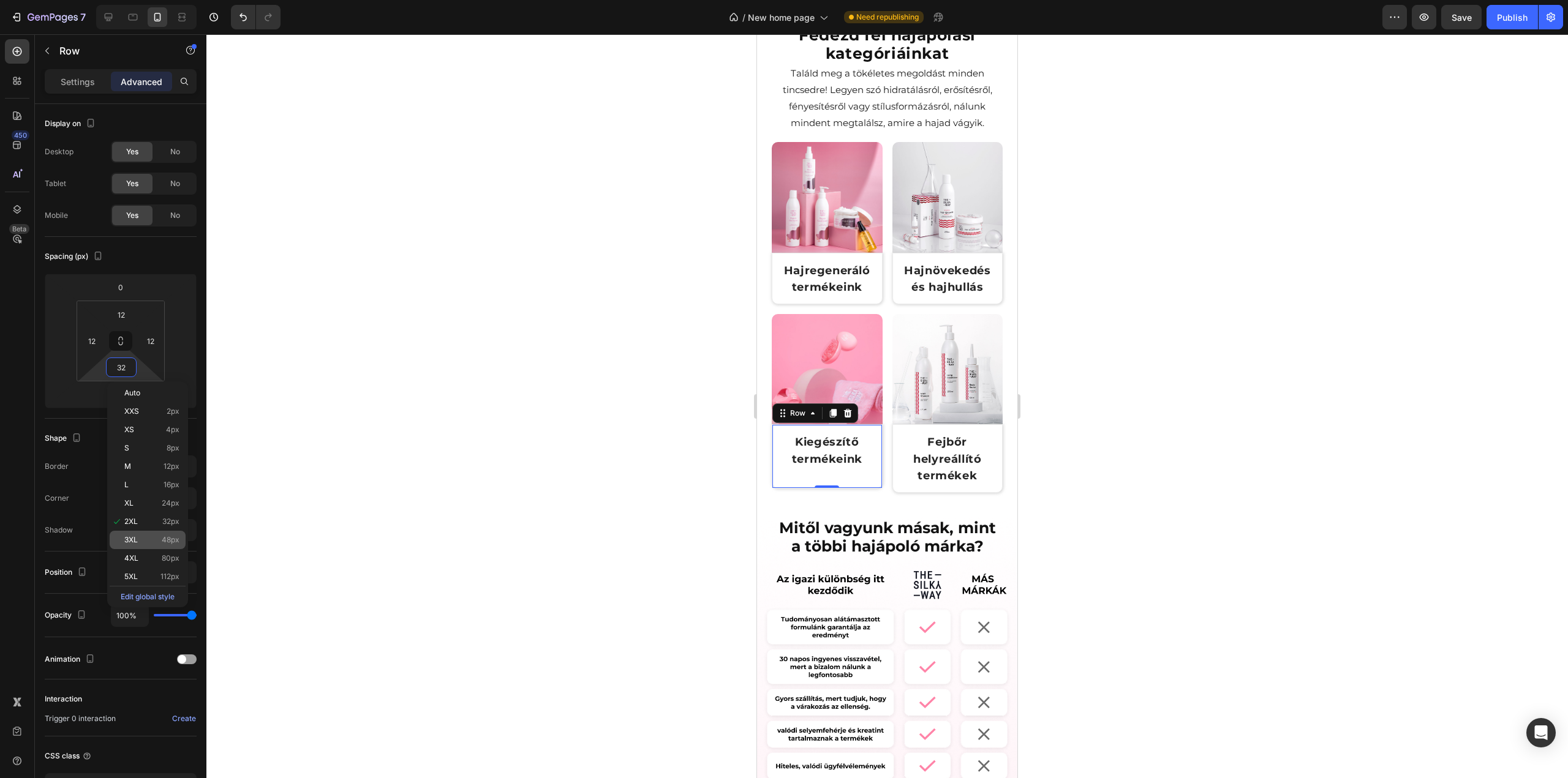
click at [124, 541] on span "3XL" at bounding box center [130, 540] width 13 height 9
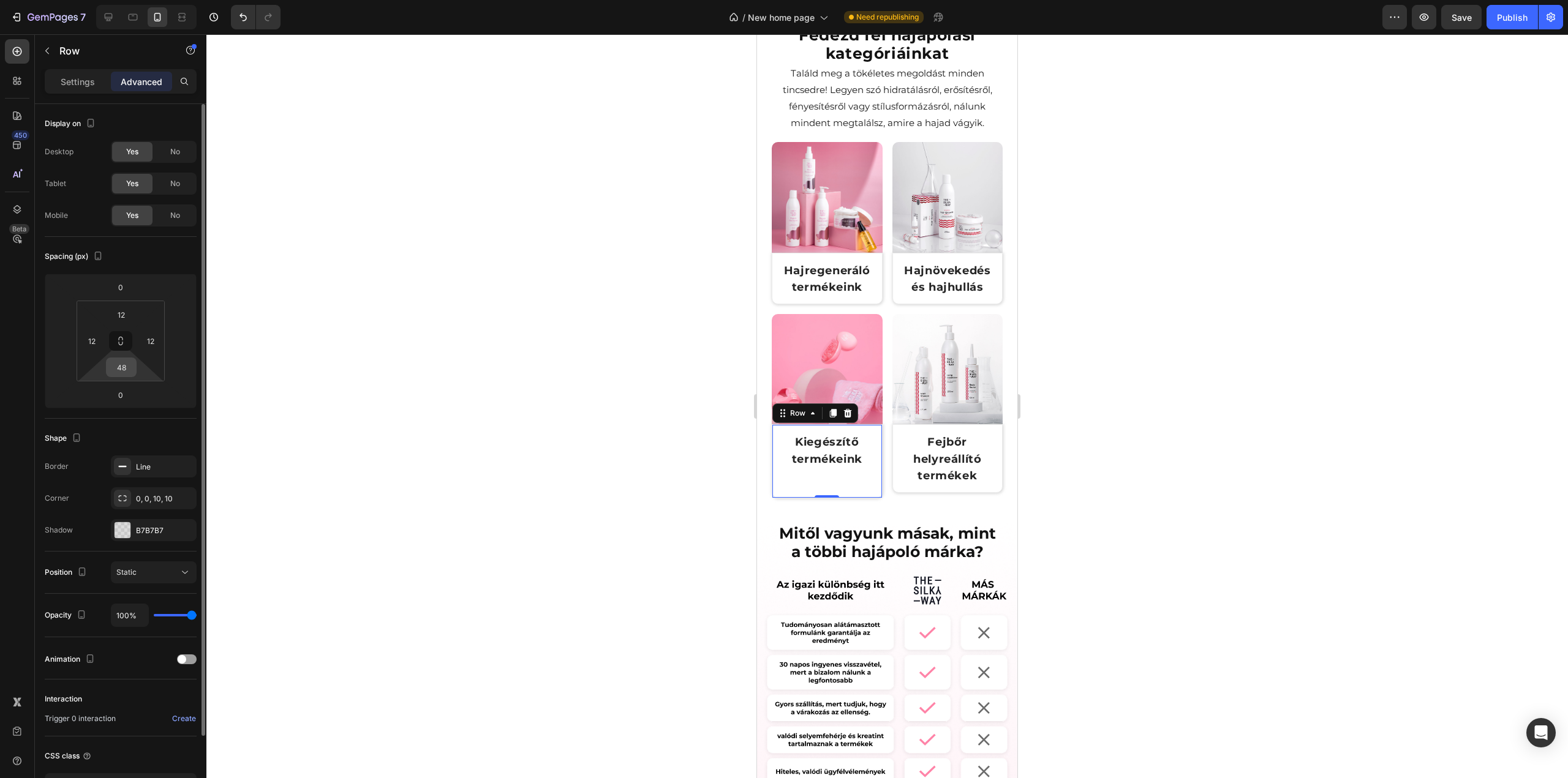
click at [125, 367] on input "48" at bounding box center [122, 367] width 25 height 18
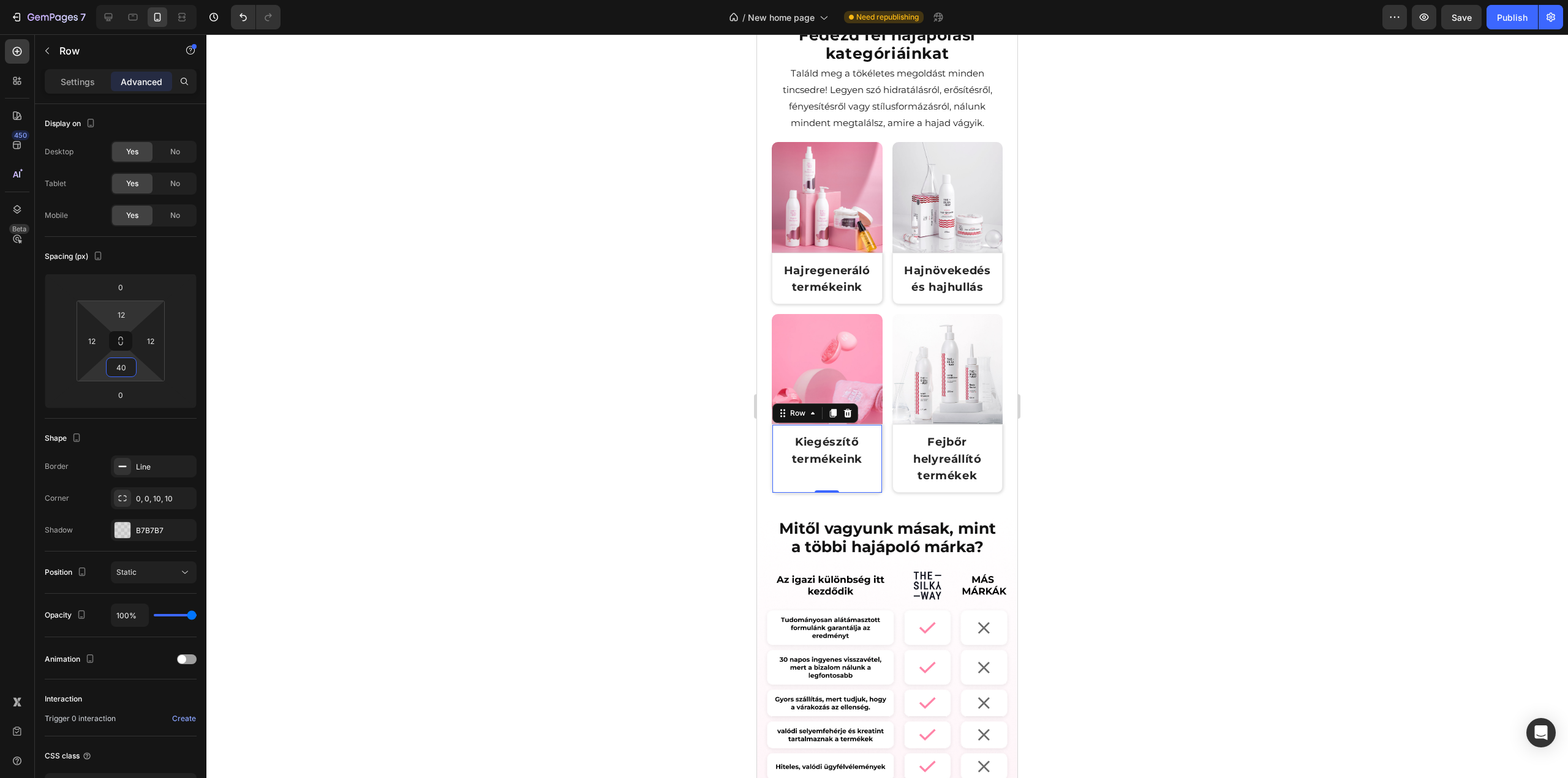
type input "40"
click at [137, 0] on html "7 Version history / New home page Need republishing Preview Save Publish 450 Be…" at bounding box center [784, 0] width 1568 height 0
type input "10"
click at [442, 240] on div at bounding box center [887, 406] width 1361 height 744
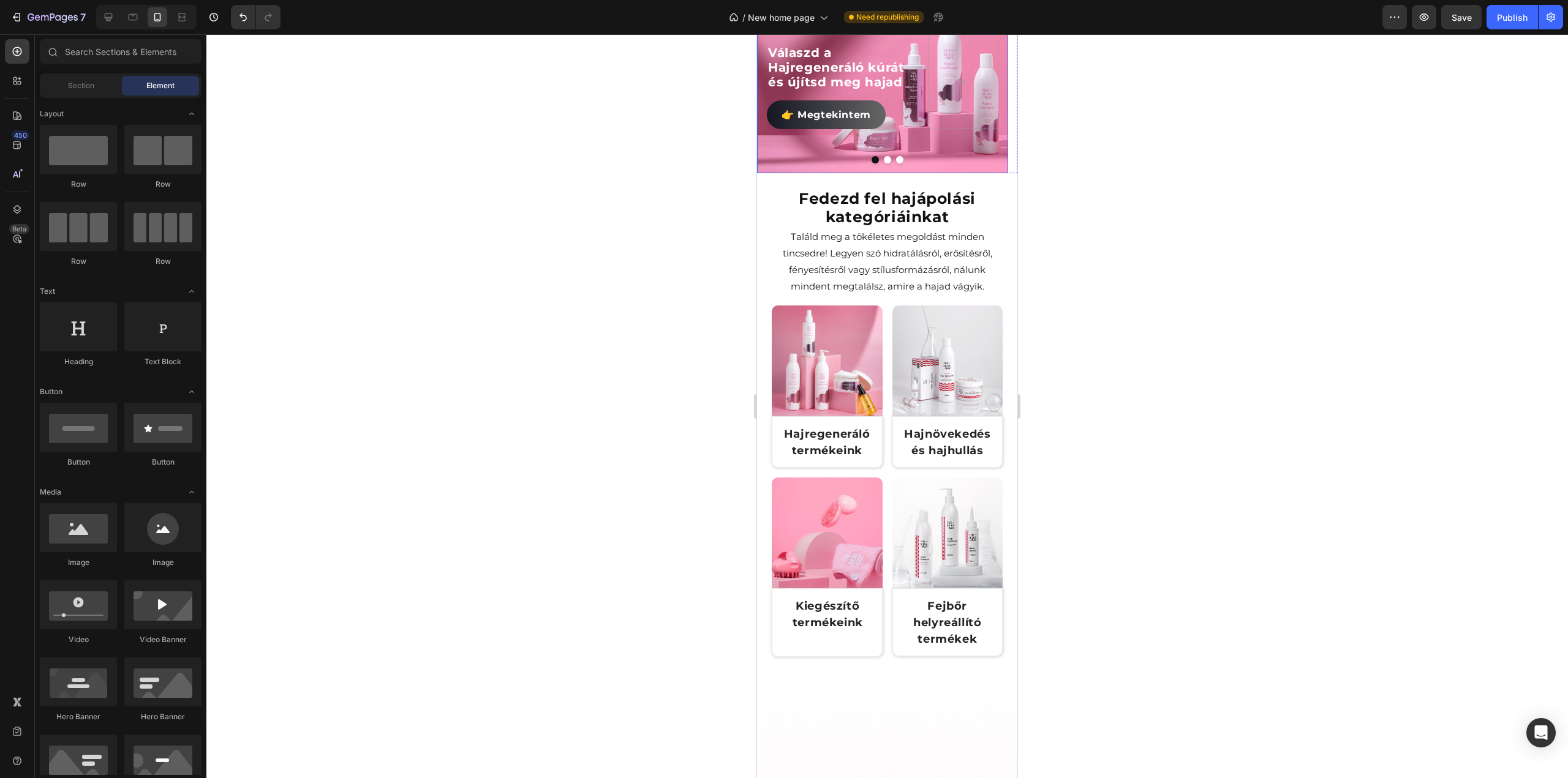
scroll to position [224, 0]
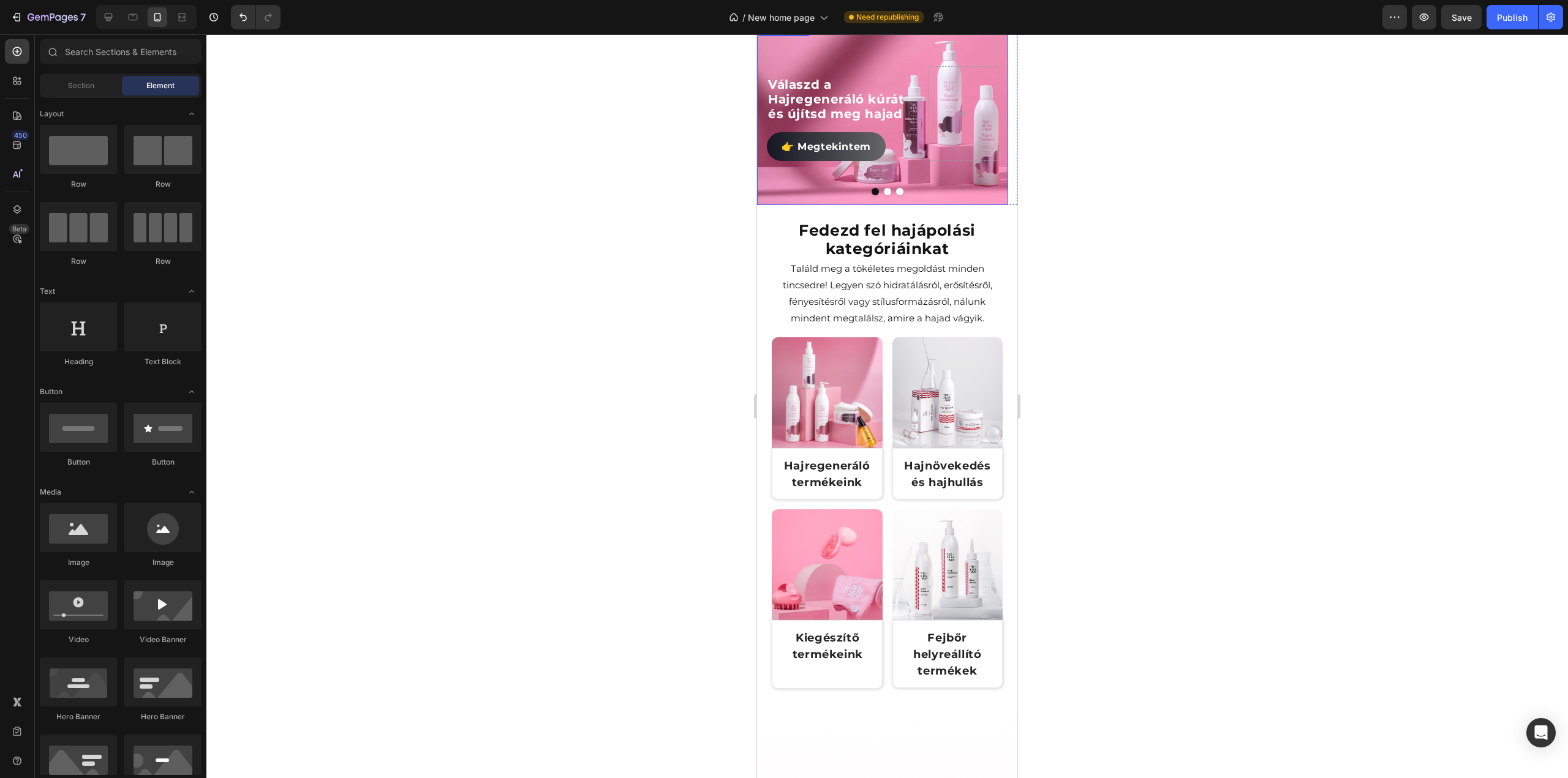
click at [911, 172] on div "Válaszd a Hajregeneráló kúrát és újítsd meg hajad Heading 👉 Megtekintem Button" at bounding box center [882, 114] width 251 height 116
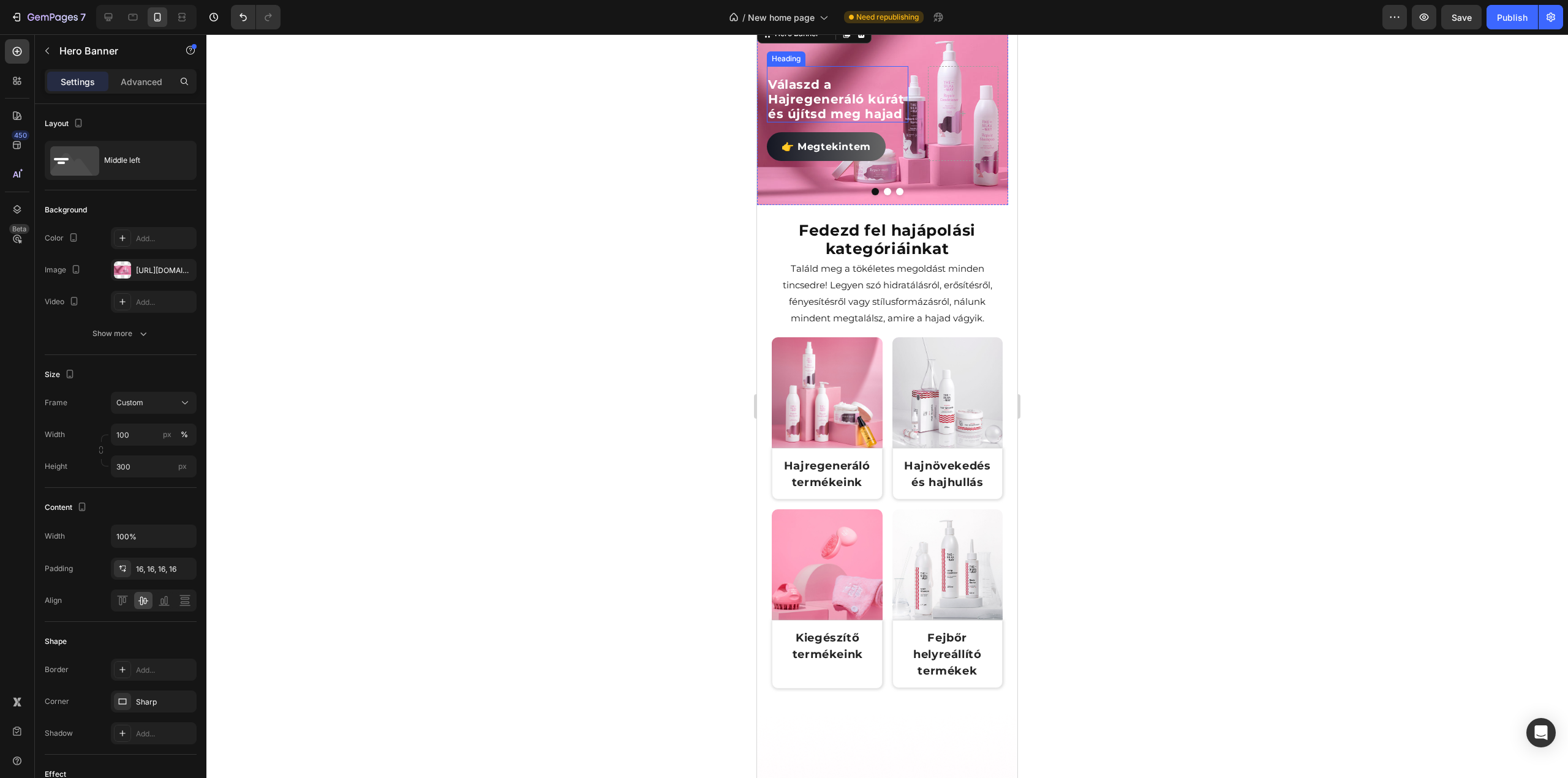
click at [789, 64] on div "Heading" at bounding box center [786, 59] width 33 height 11
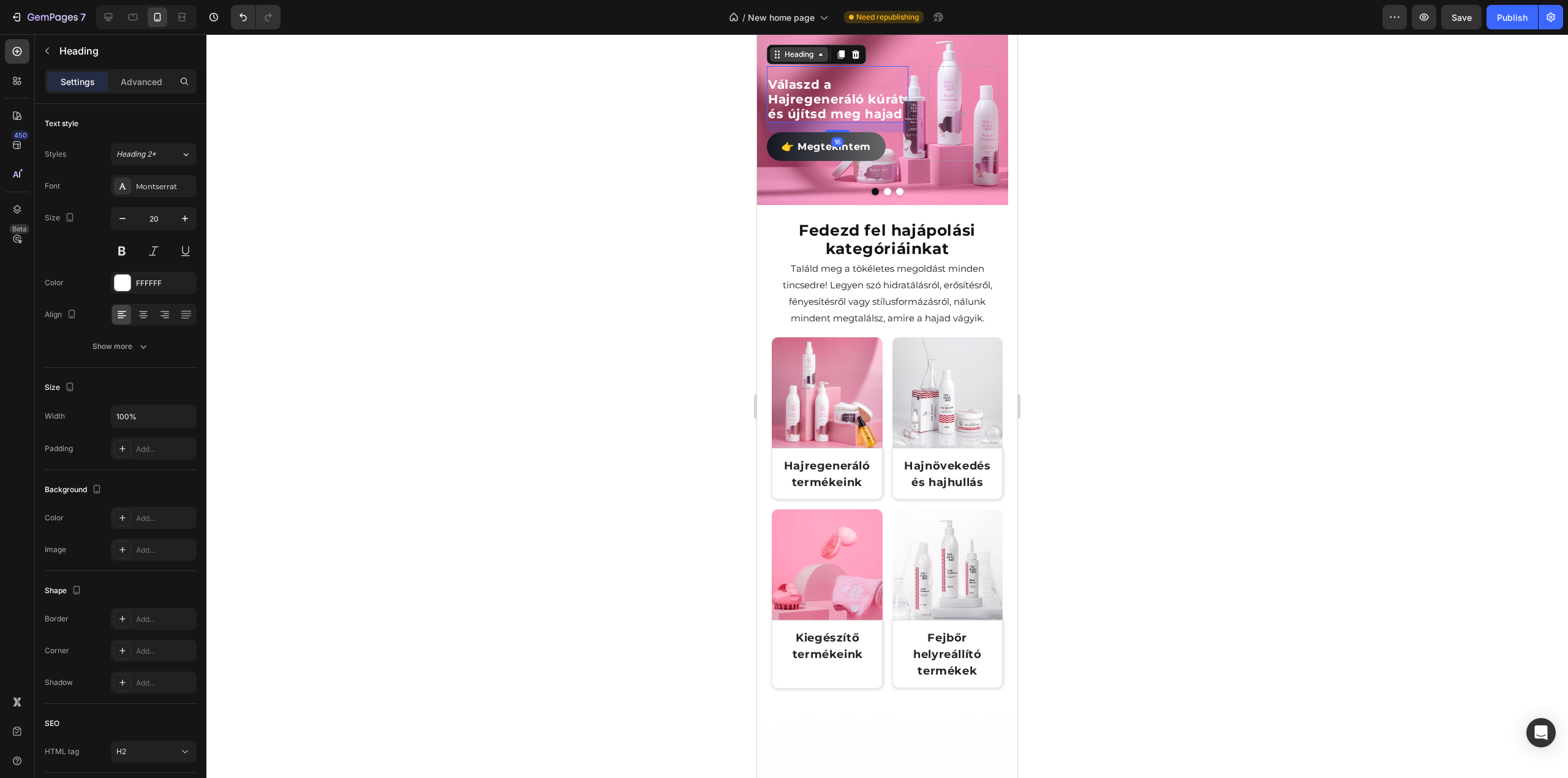
click at [798, 60] on div "Heading" at bounding box center [798, 54] width 33 height 11
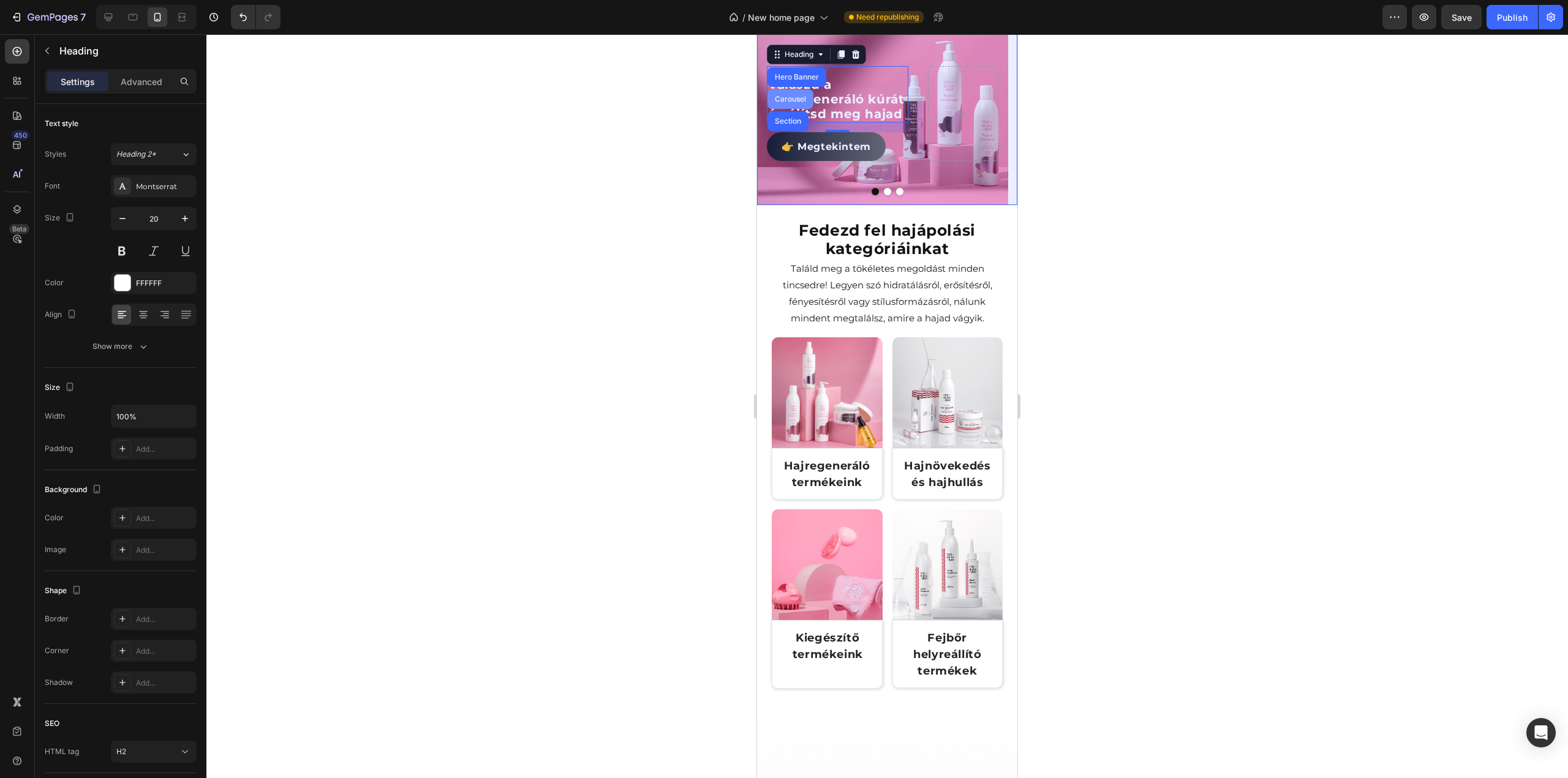
click at [794, 109] on div "Carousel" at bounding box center [791, 99] width 46 height 19
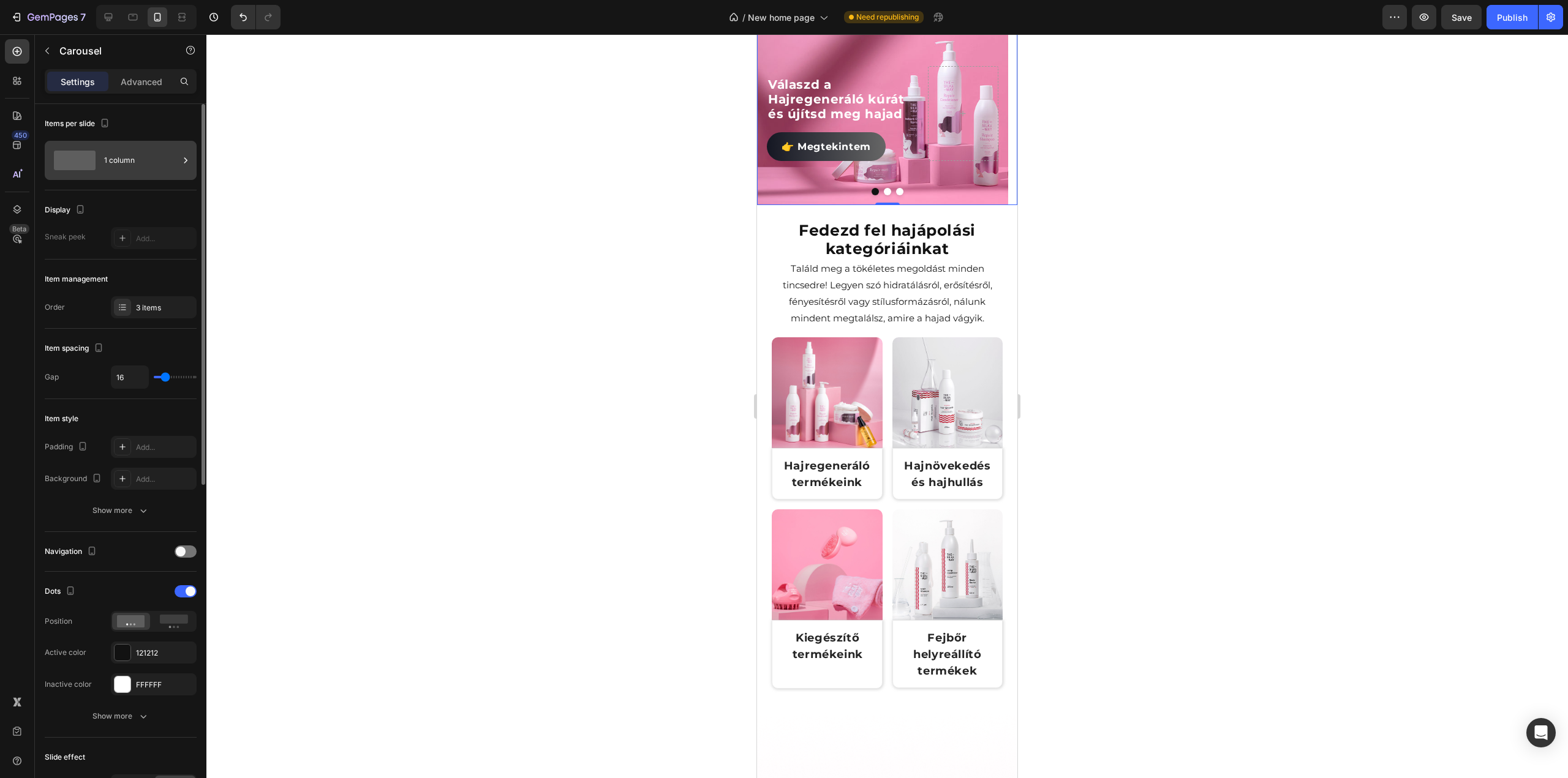
click at [128, 155] on div "1 column" at bounding box center [141, 160] width 74 height 28
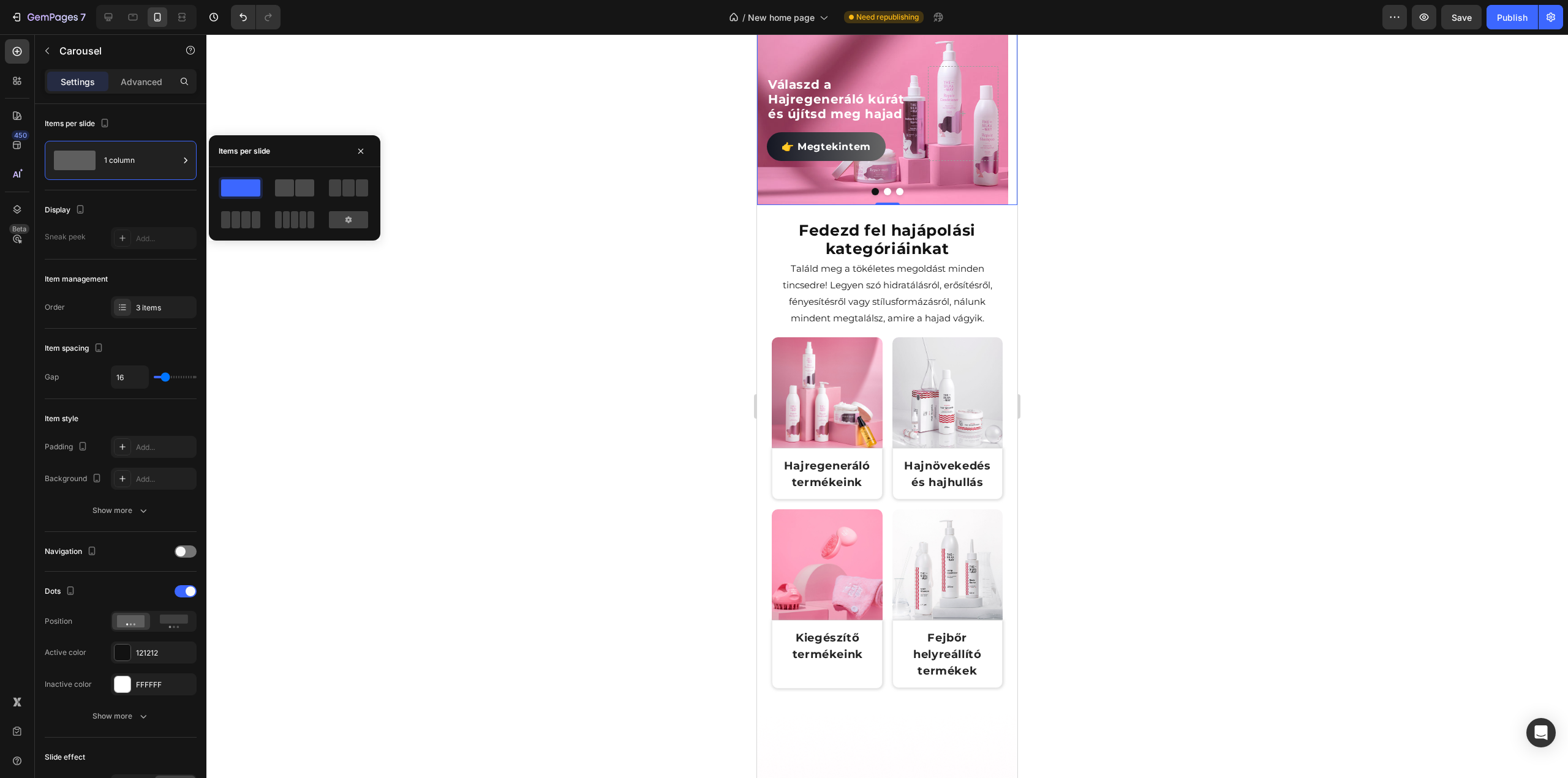
click at [305, 188] on span at bounding box center [305, 188] width 19 height 18
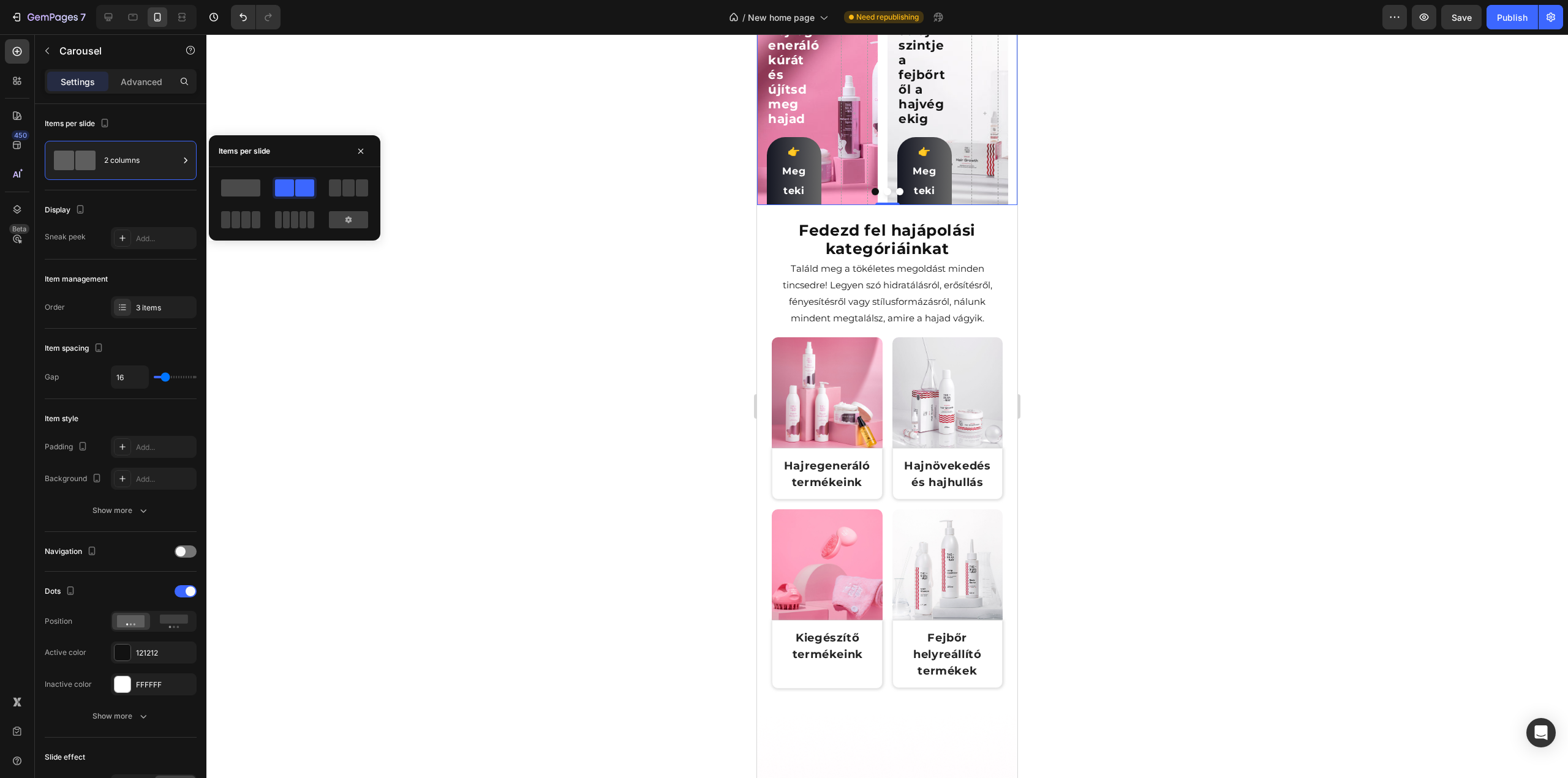
click at [246, 187] on span at bounding box center [241, 188] width 39 height 18
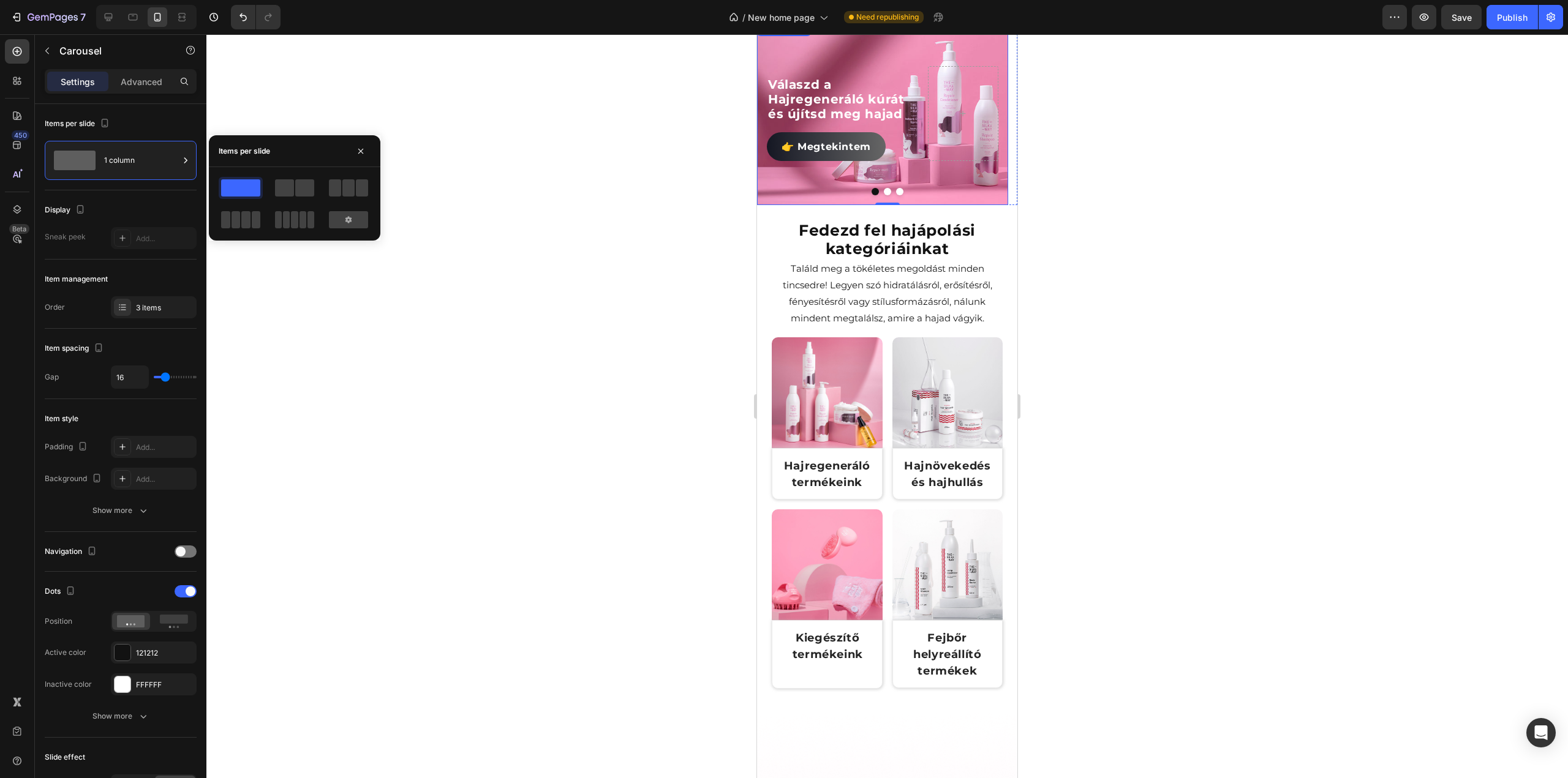
click at [921, 172] on div "Válaszd a Hajregeneráló kúrát és újítsd meg hajad Heading 👉 Megtekintem Button" at bounding box center [882, 114] width 251 height 116
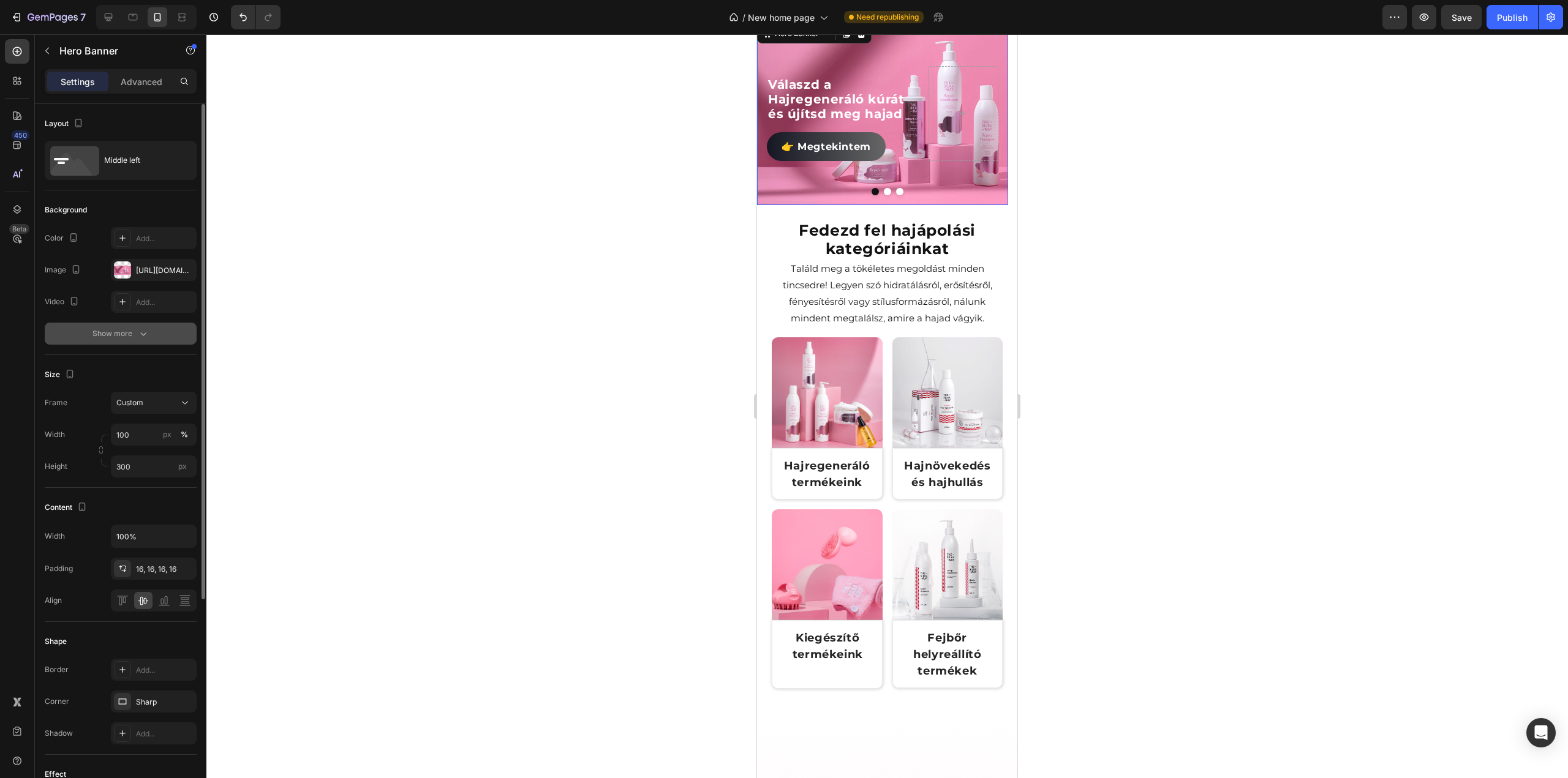
click at [129, 339] on div "Show more" at bounding box center [121, 333] width 57 height 12
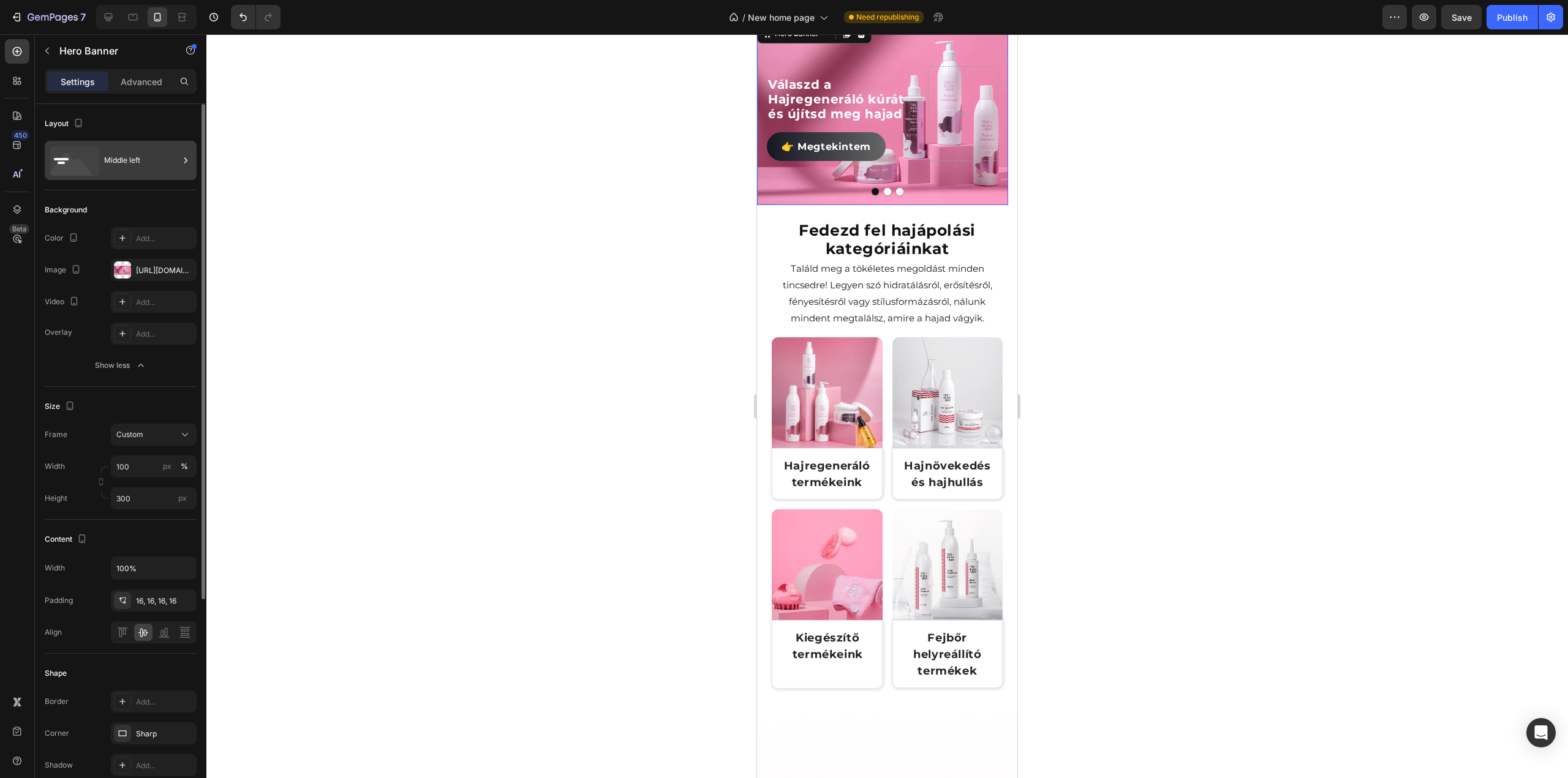
click at [82, 158] on icon at bounding box center [74, 161] width 49 height 30
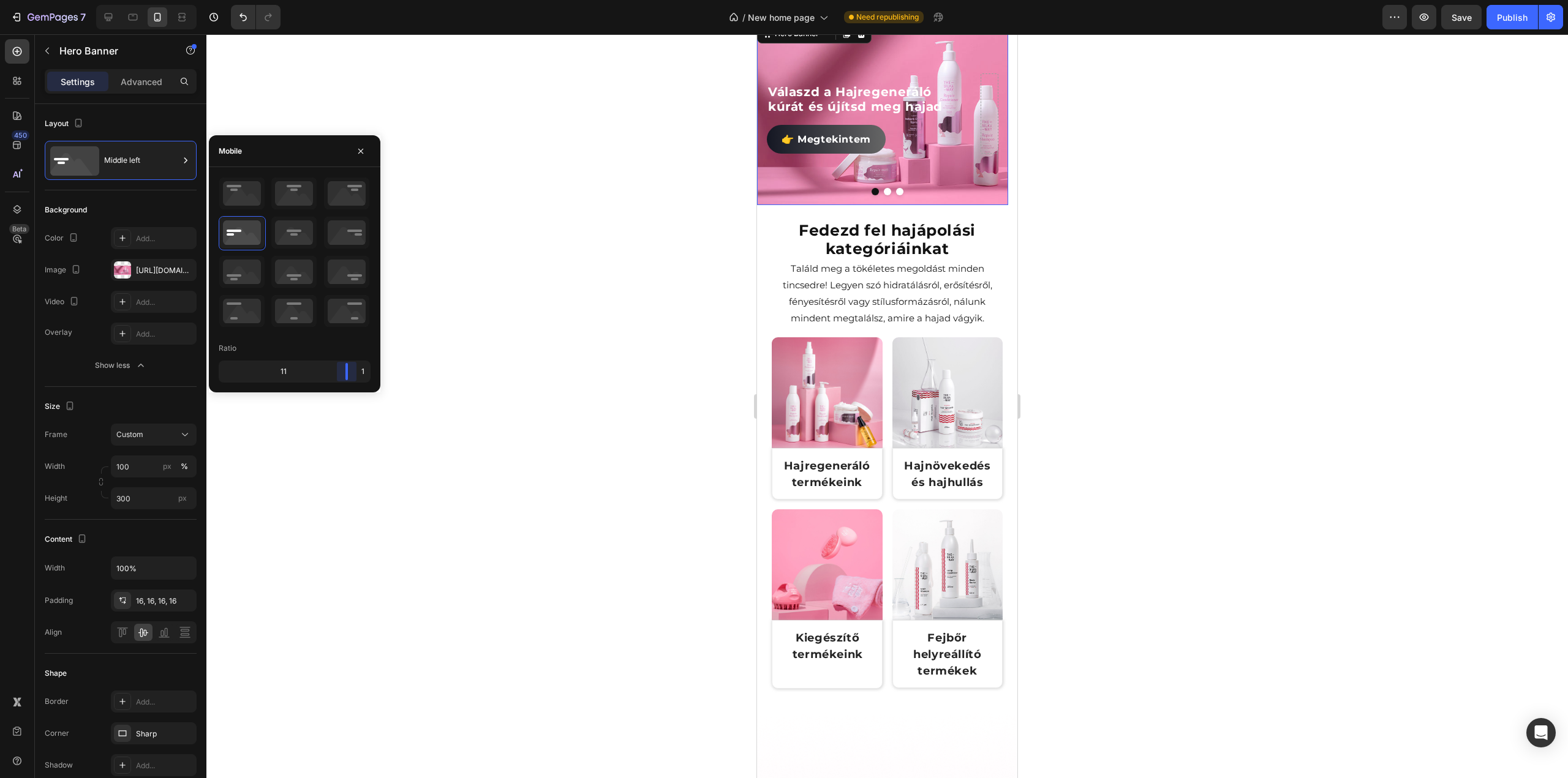
drag, startPoint x: 314, startPoint y: 372, endPoint x: 404, endPoint y: 382, distance: 90.6
click at [404, 0] on body "7 Version history / New home page Need republishing Preview Save Publish 450 Be…" at bounding box center [784, 0] width 1568 height 0
click at [238, 200] on icon at bounding box center [242, 193] width 46 height 32
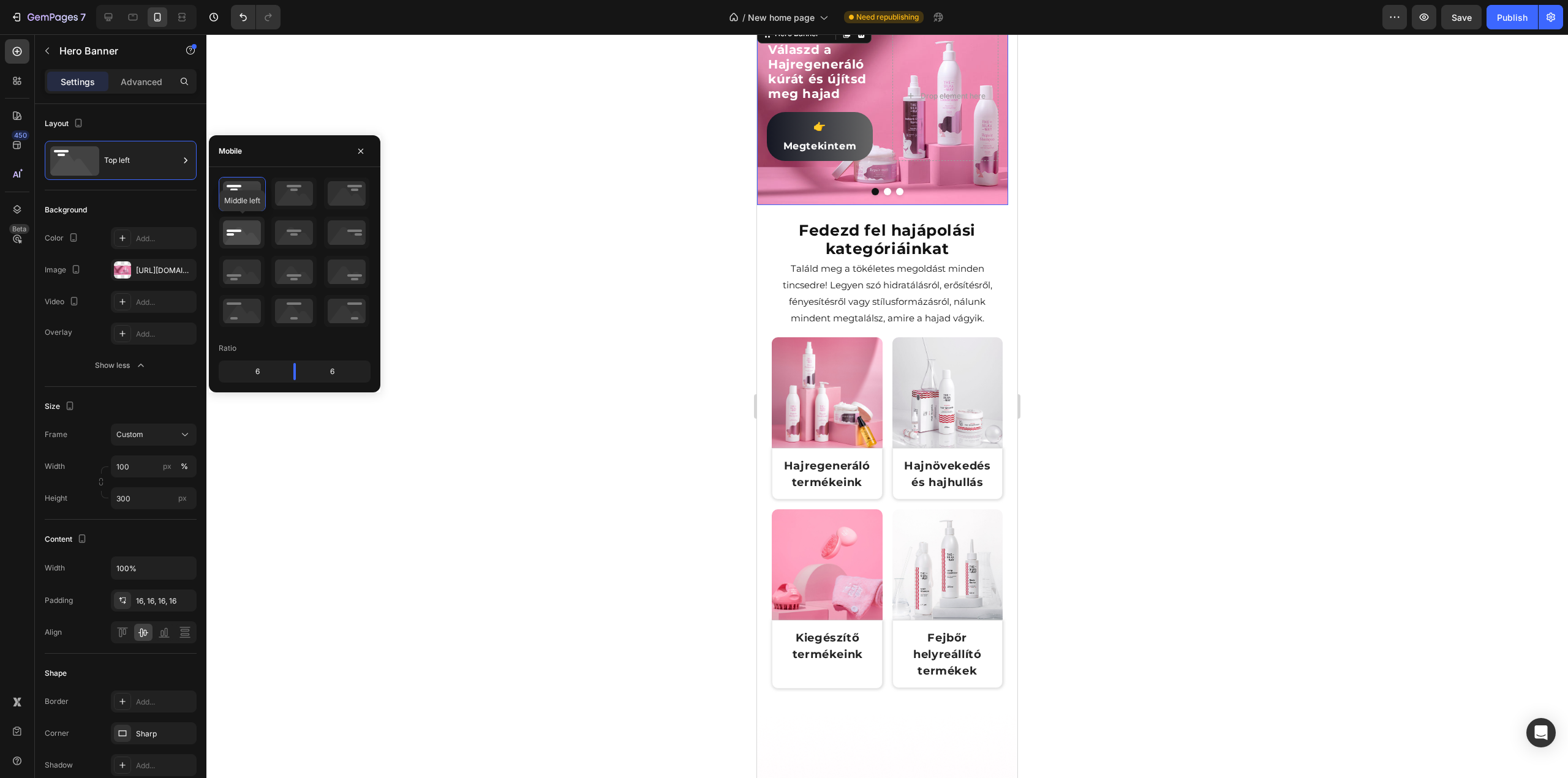
click at [237, 222] on icon at bounding box center [242, 233] width 46 height 32
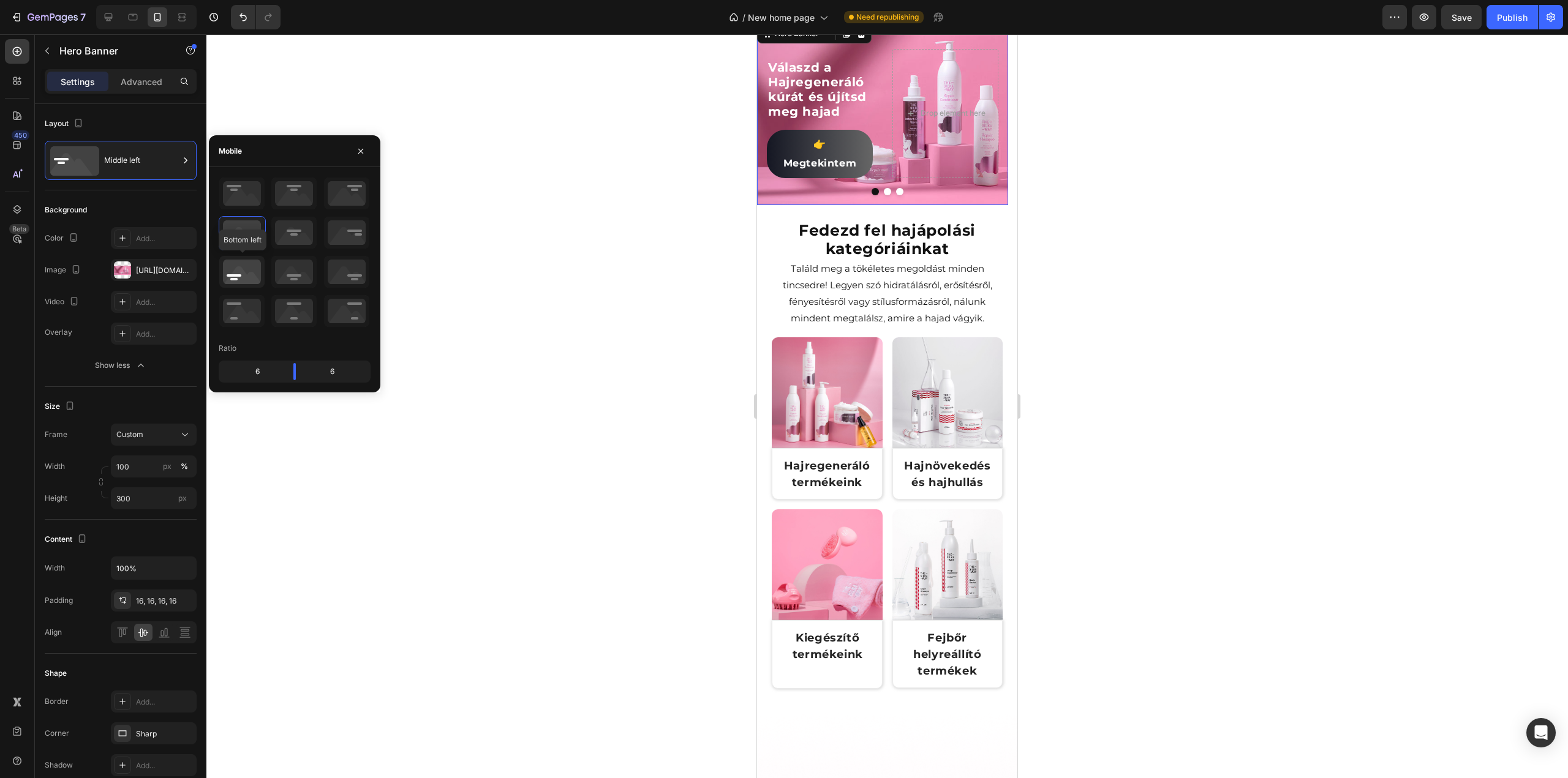
click at [243, 261] on icon at bounding box center [242, 271] width 46 height 32
click at [242, 235] on icon at bounding box center [242, 233] width 46 height 32
drag, startPoint x: 294, startPoint y: 375, endPoint x: 313, endPoint y: 372, distance: 19.2
click at [313, 0] on body "7 Version history / New home page Need republishing Preview Publish 450 Beta Se…" at bounding box center [784, 0] width 1568 height 0
click at [884, 195] on button "Dot" at bounding box center [888, 192] width 7 height 7
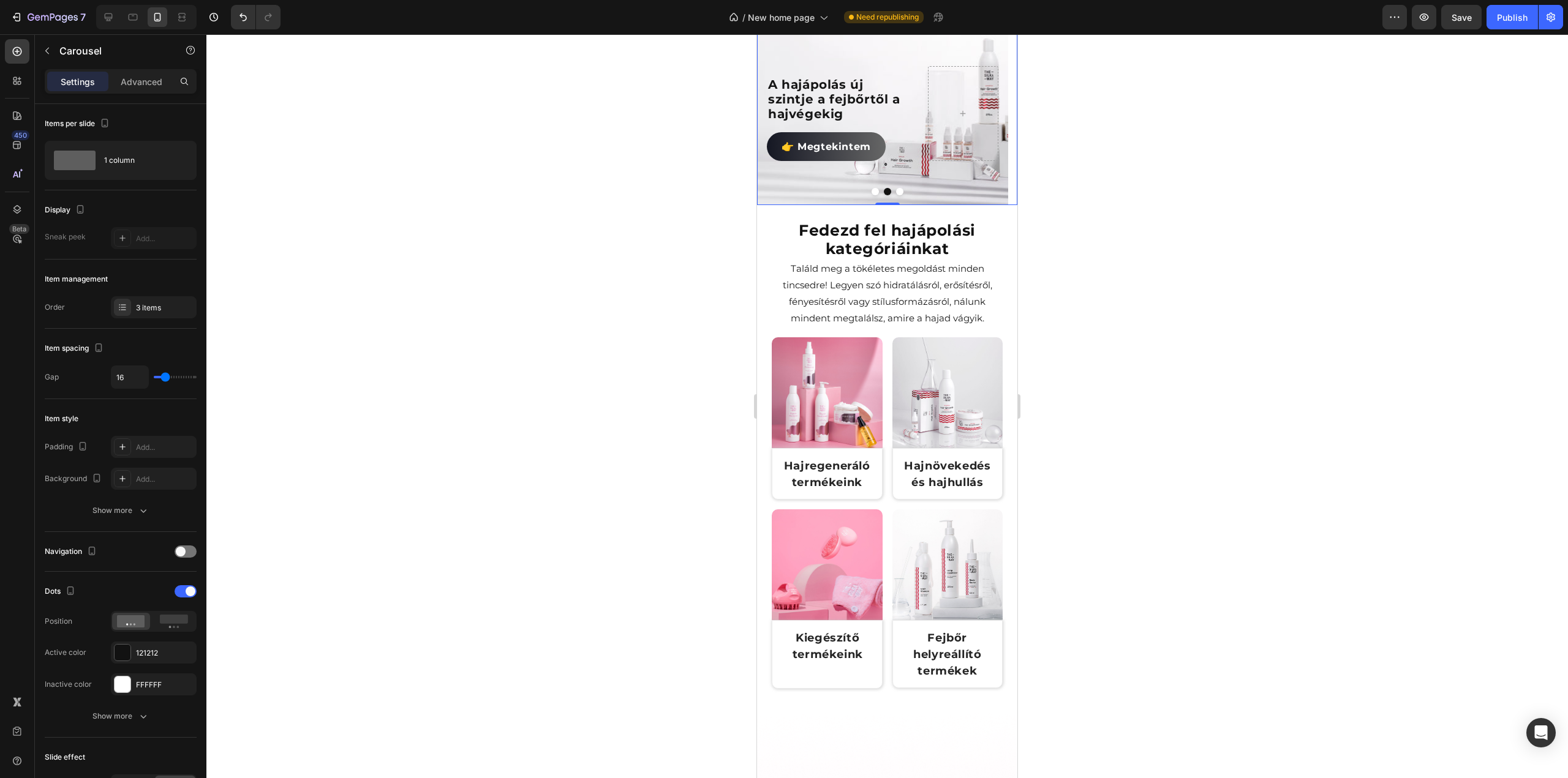
click at [897, 195] on button "Dot" at bounding box center [900, 192] width 7 height 7
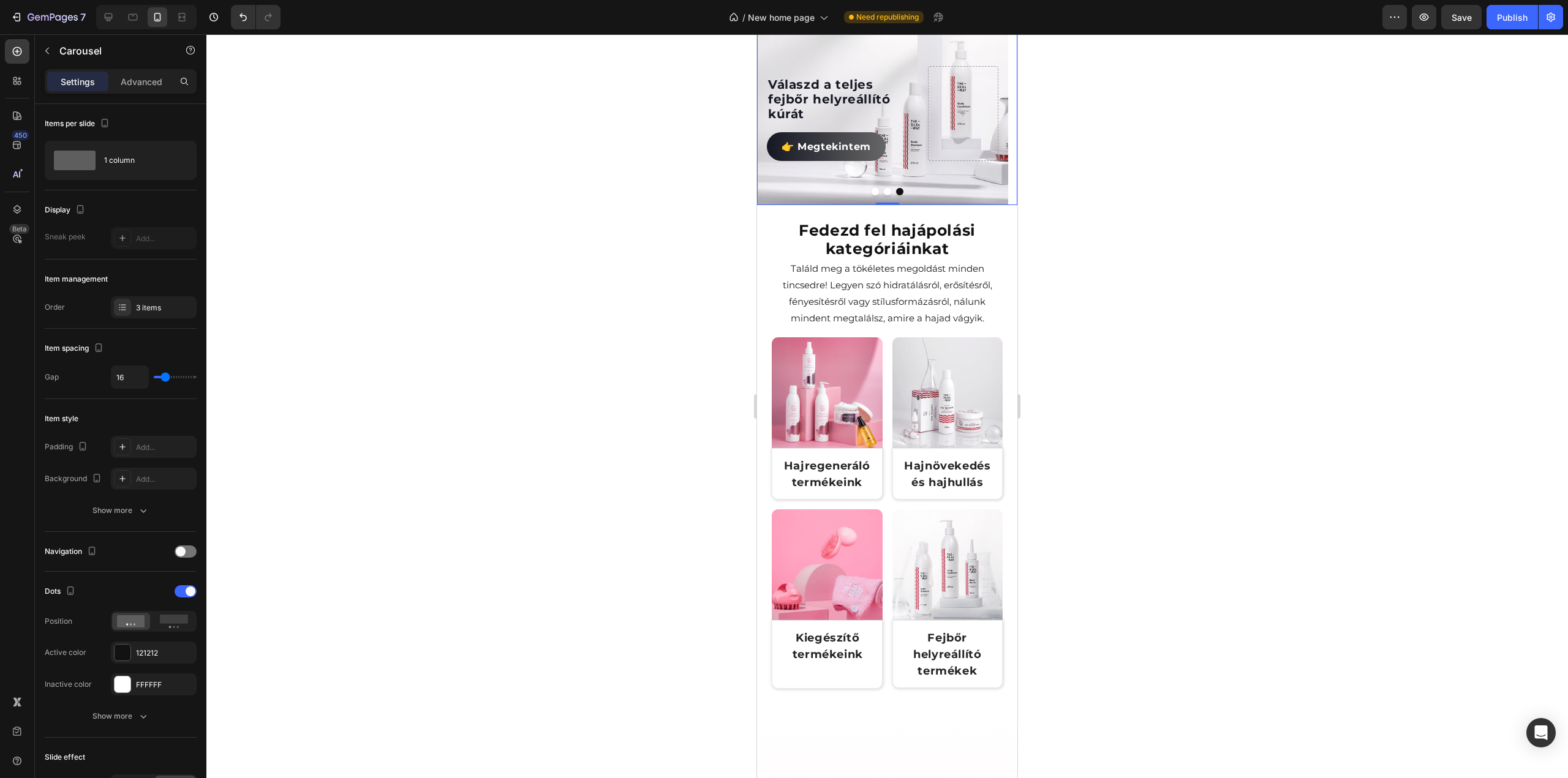
click at [641, 413] on div at bounding box center [887, 406] width 1361 height 744
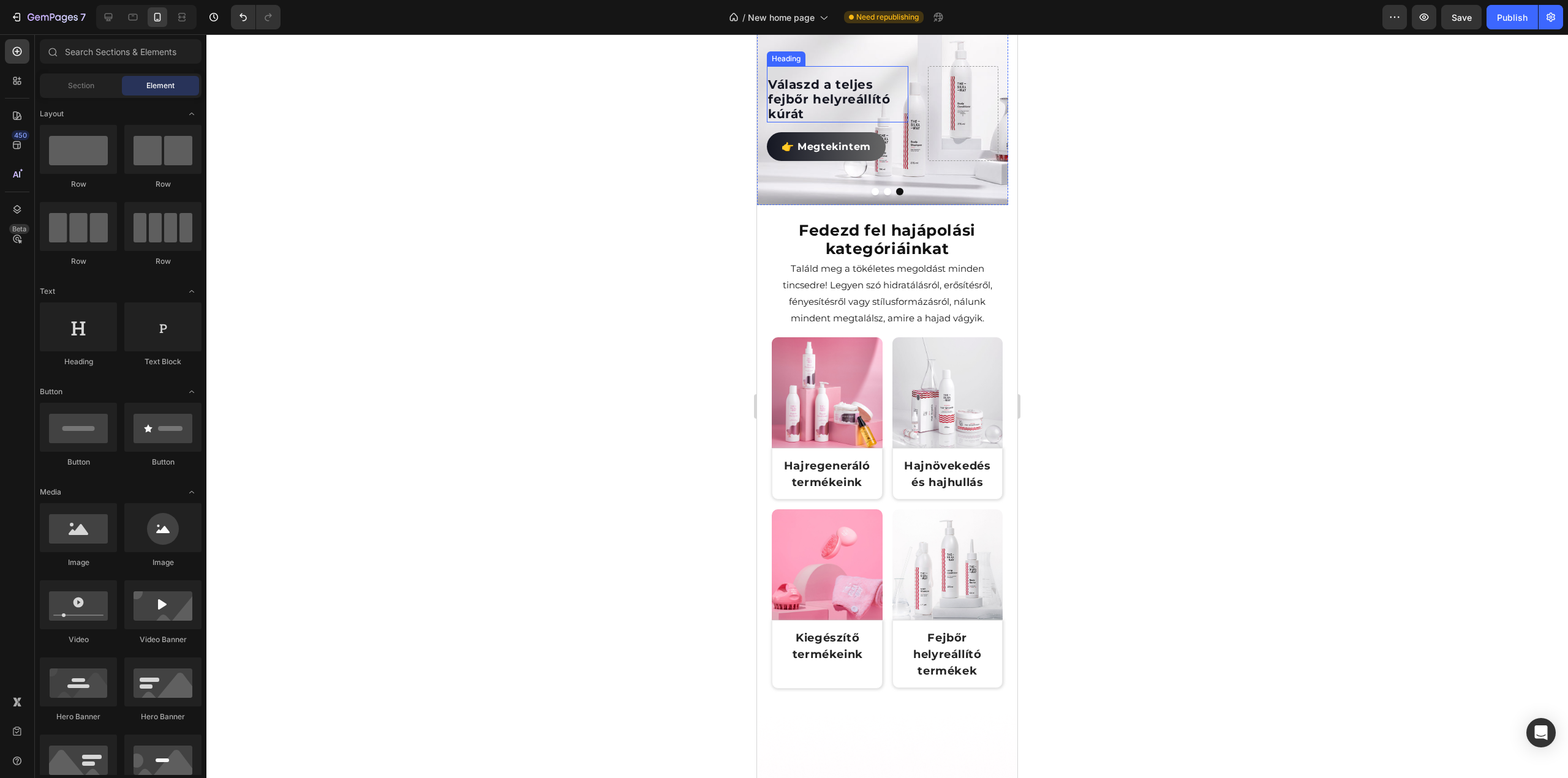
click at [840, 123] on h2 "Válaszd a teljes fejbőr helyreállító kúrát" at bounding box center [838, 99] width 142 height 46
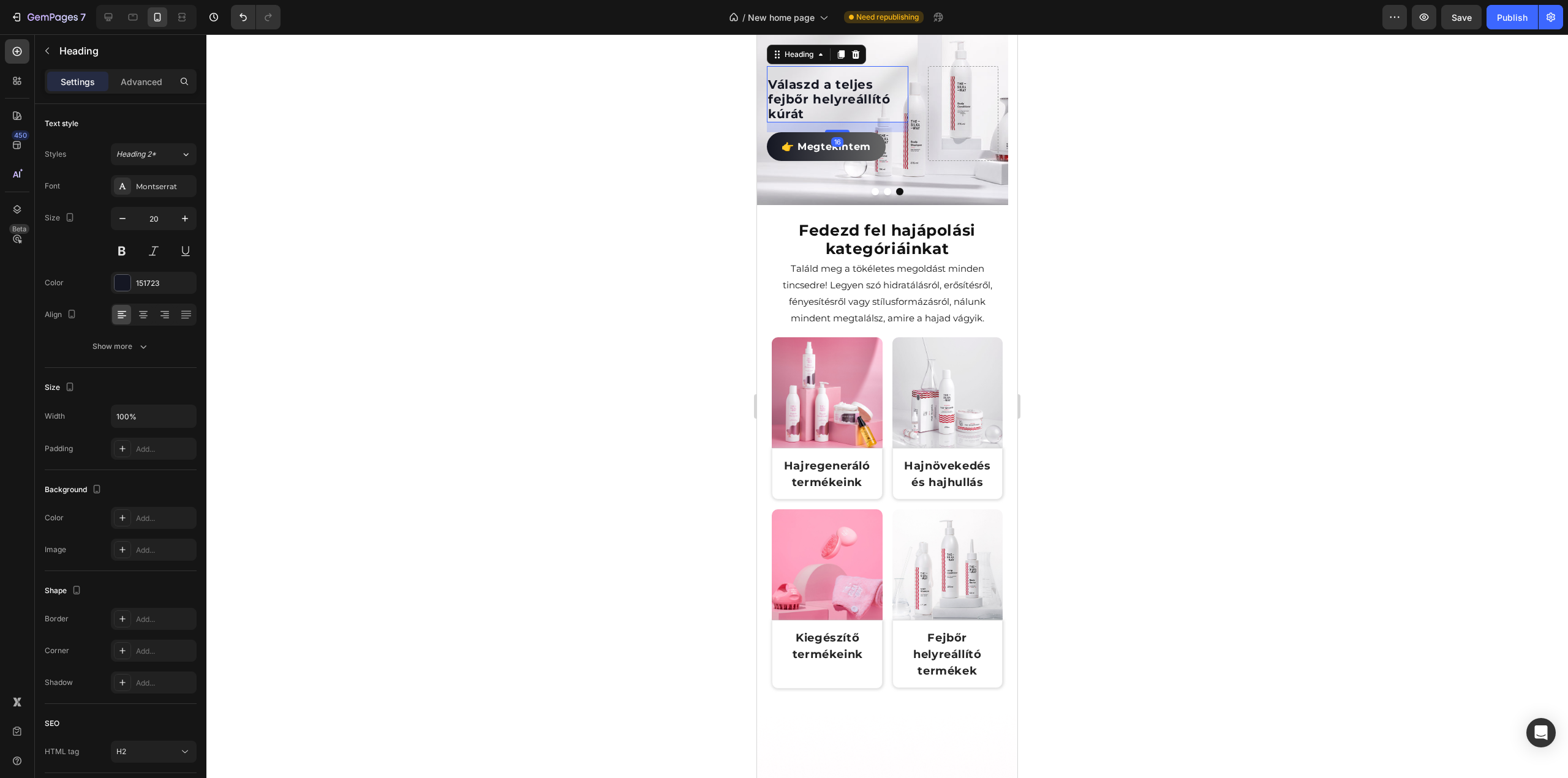
click at [150, 70] on div "Settings Advanced" at bounding box center [121, 81] width 152 height 25
click at [149, 88] on div "Advanced" at bounding box center [142, 81] width 61 height 19
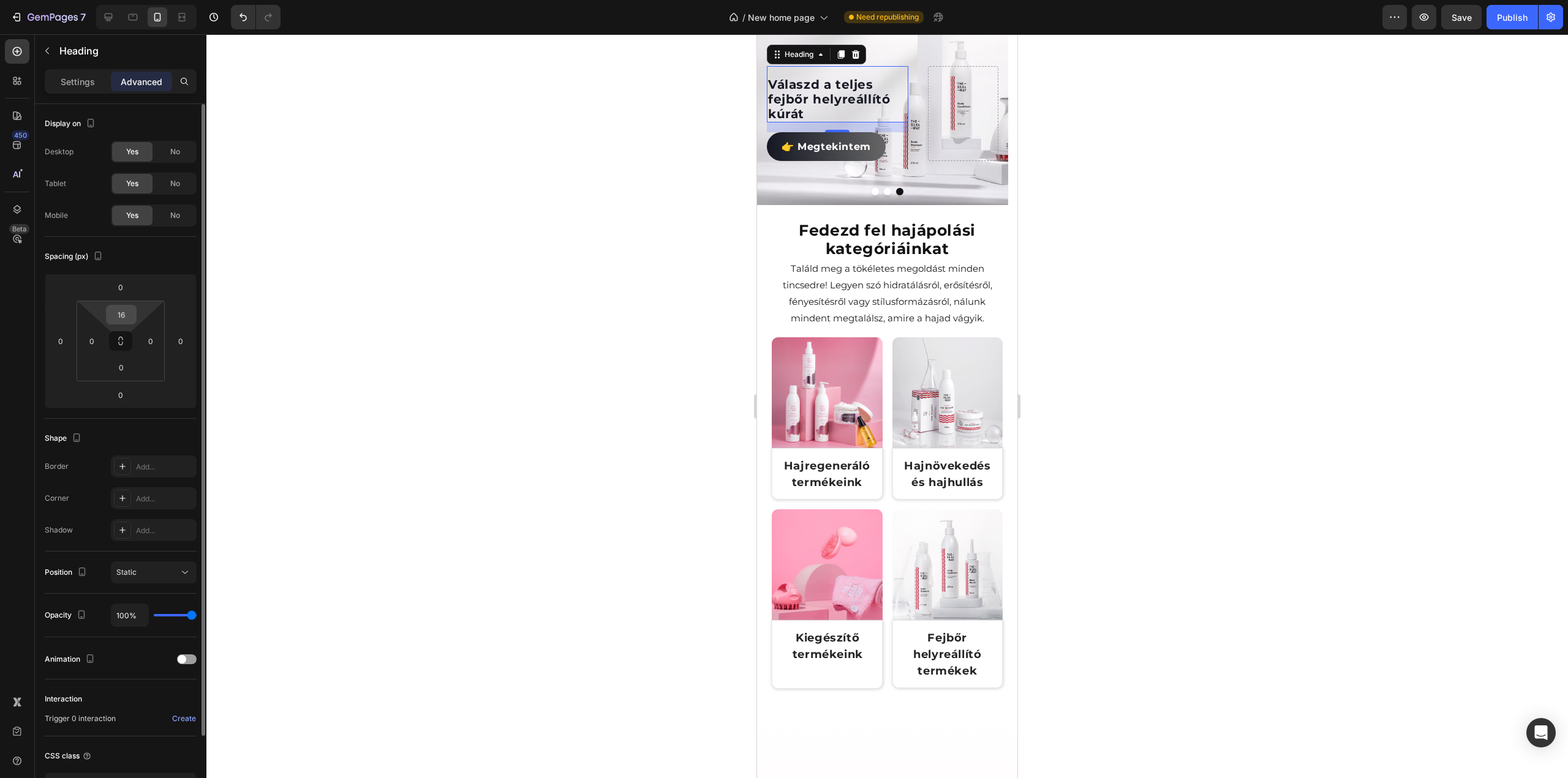
click at [130, 319] on input "16" at bounding box center [122, 314] width 25 height 18
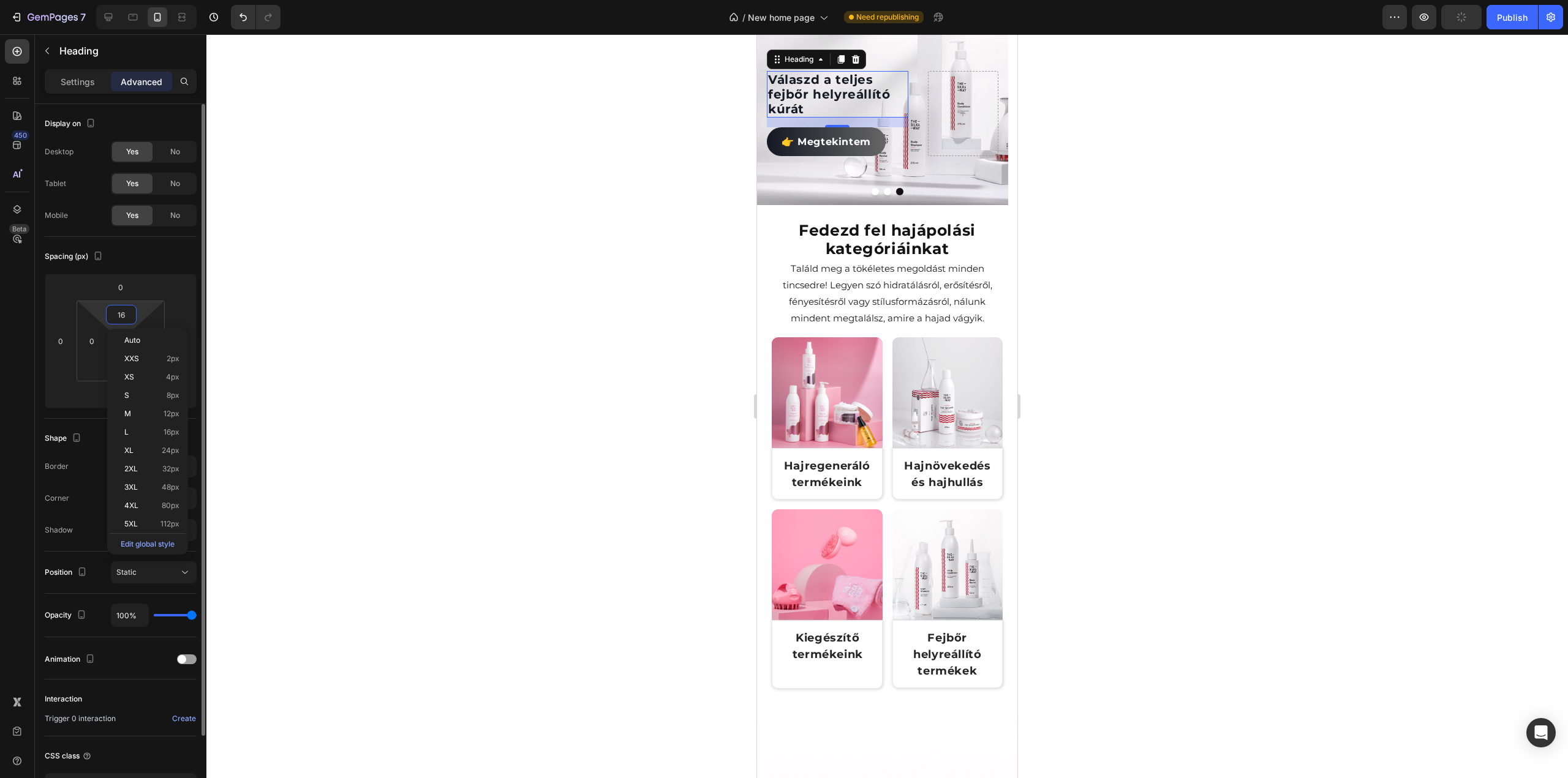
type input "0"
click at [429, 314] on div at bounding box center [887, 406] width 1361 height 744
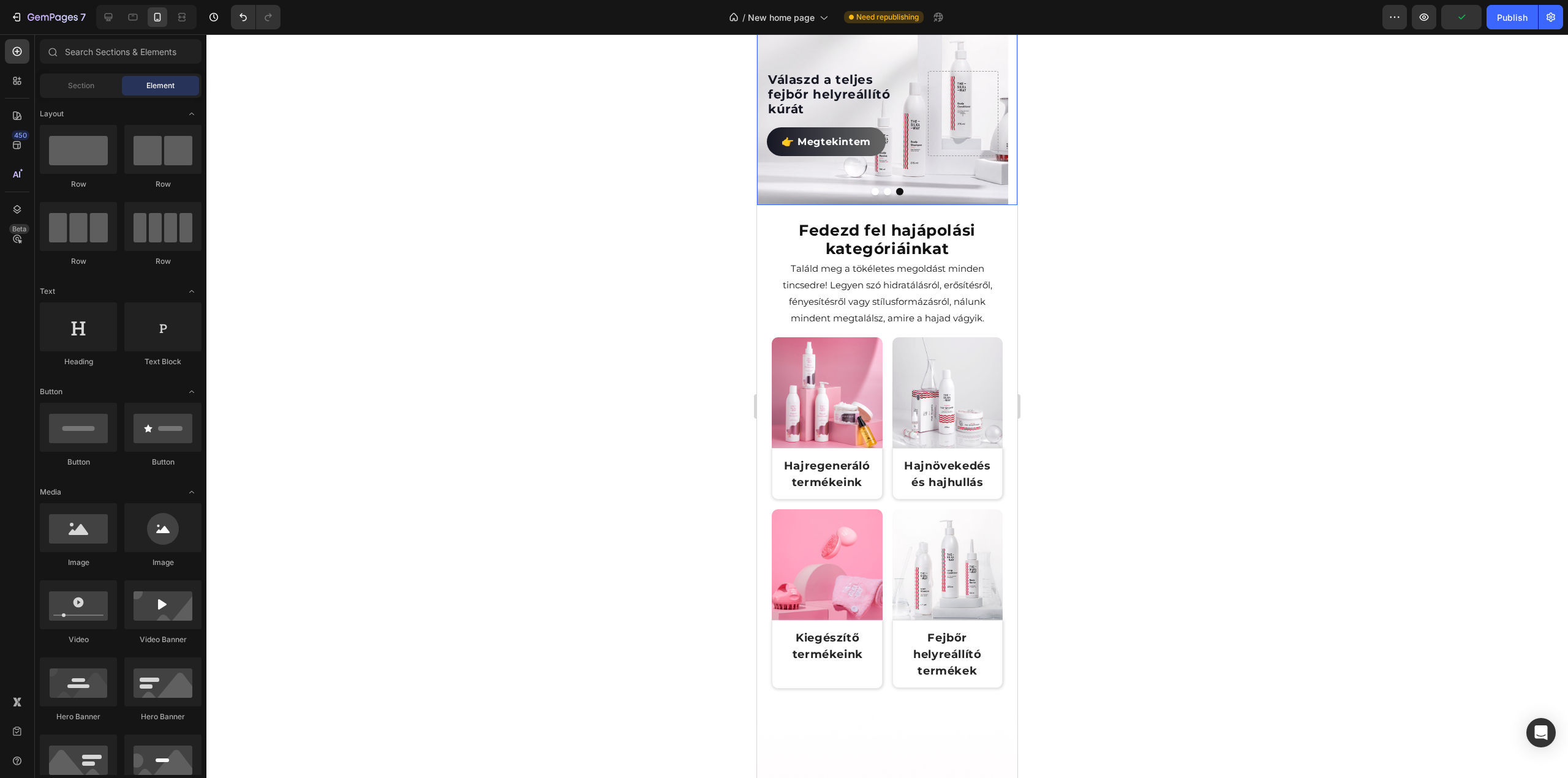
click at [884, 195] on button "Dot" at bounding box center [888, 192] width 7 height 7
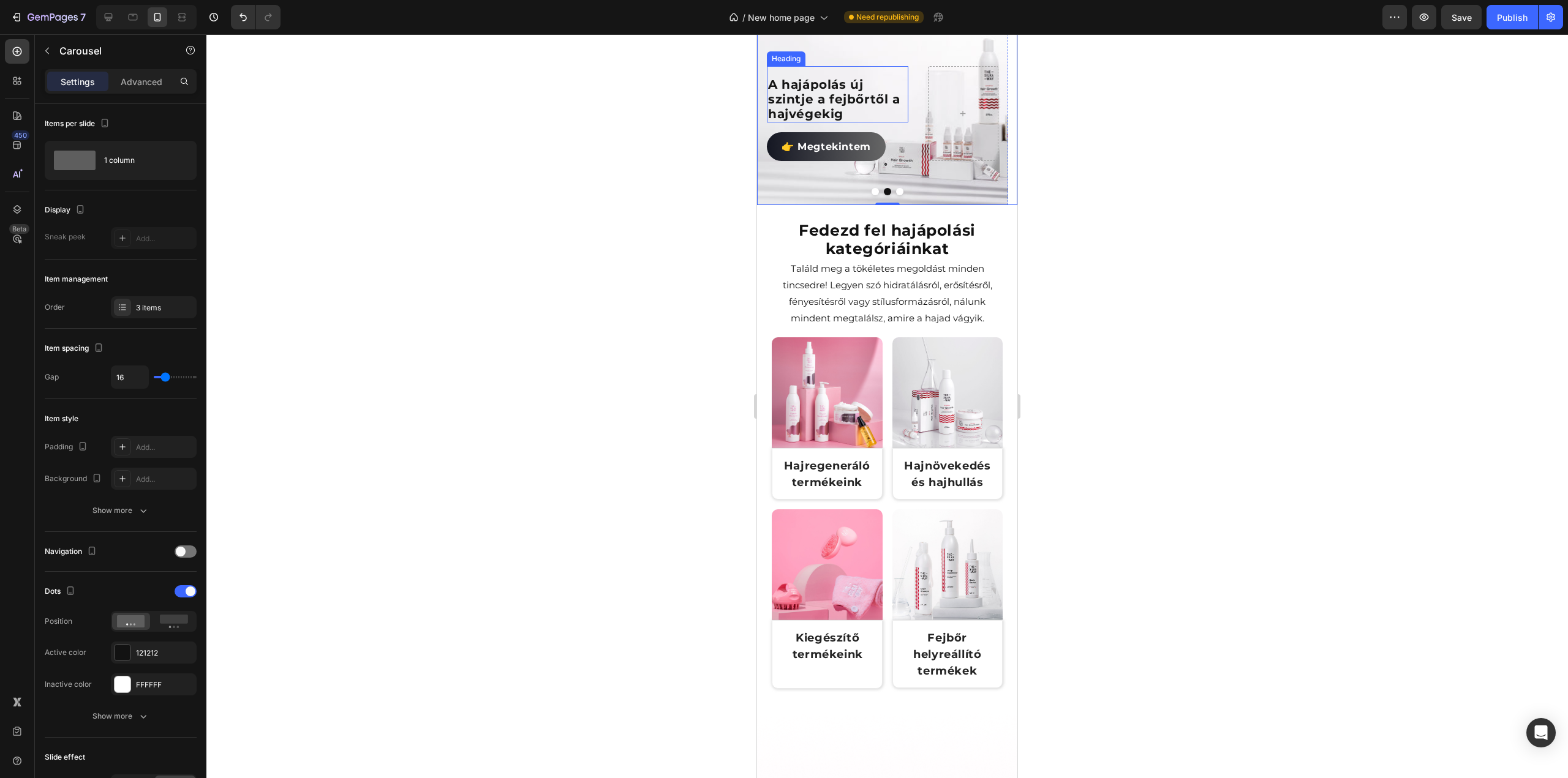
click at [852, 122] on p "A hajápolás új szintje a fejbőrtől a hajvégekig" at bounding box center [837, 99] width 139 height 44
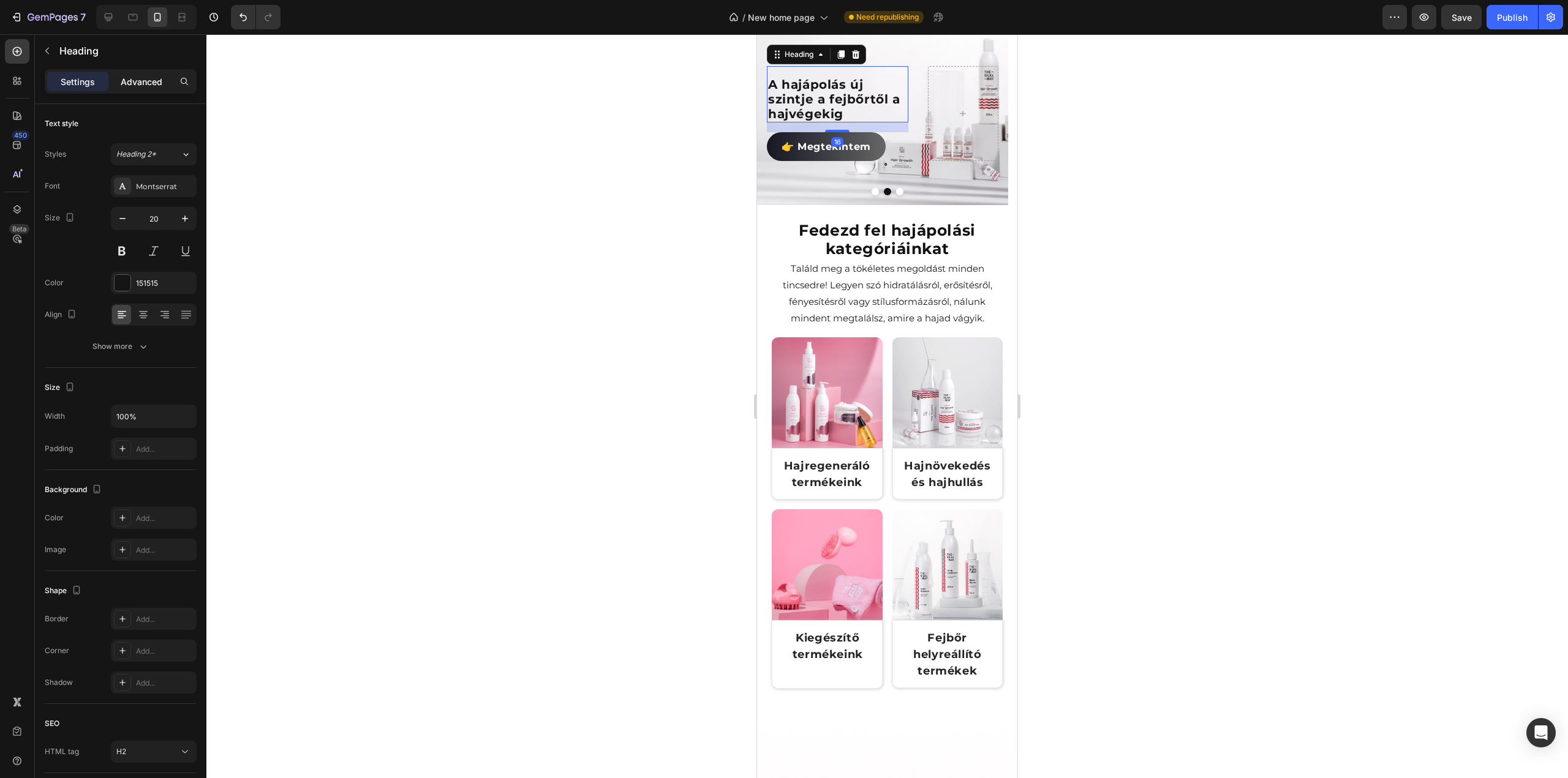
click at [150, 86] on p "Advanced" at bounding box center [142, 81] width 42 height 13
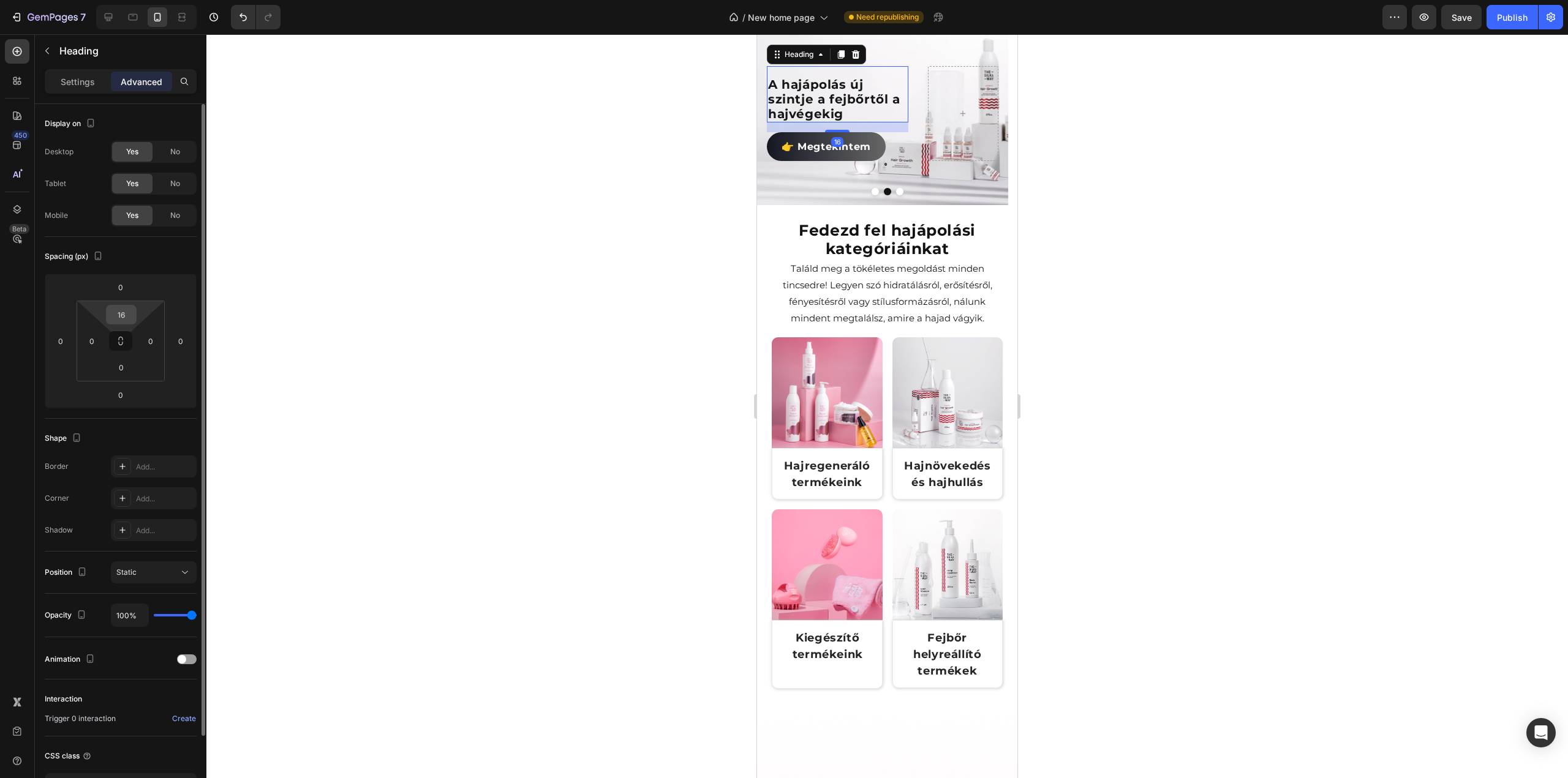
click at [123, 309] on input "16" at bounding box center [122, 314] width 25 height 18
type input "0"
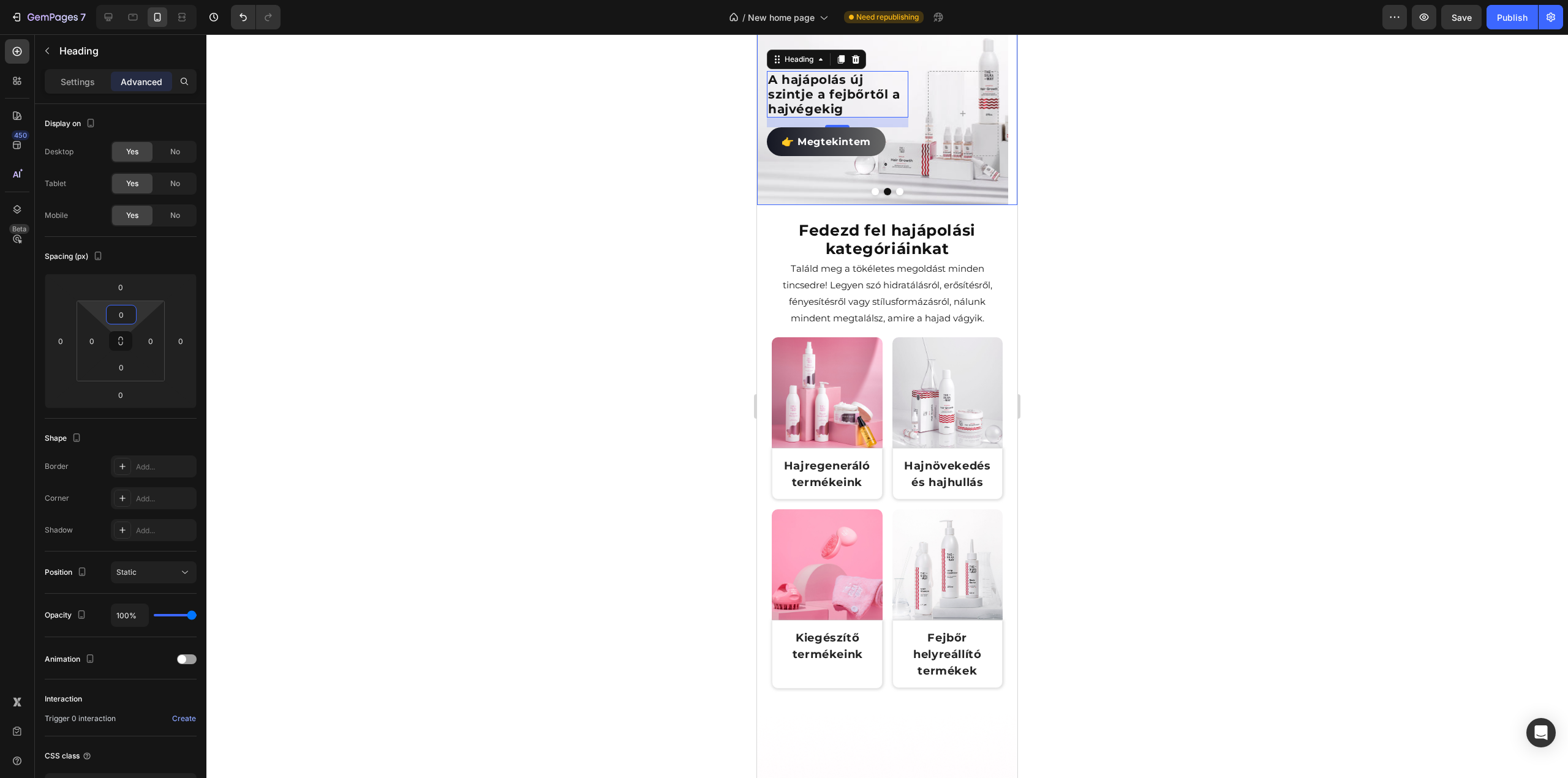
click at [872, 195] on button "Dot" at bounding box center [875, 192] width 7 height 7
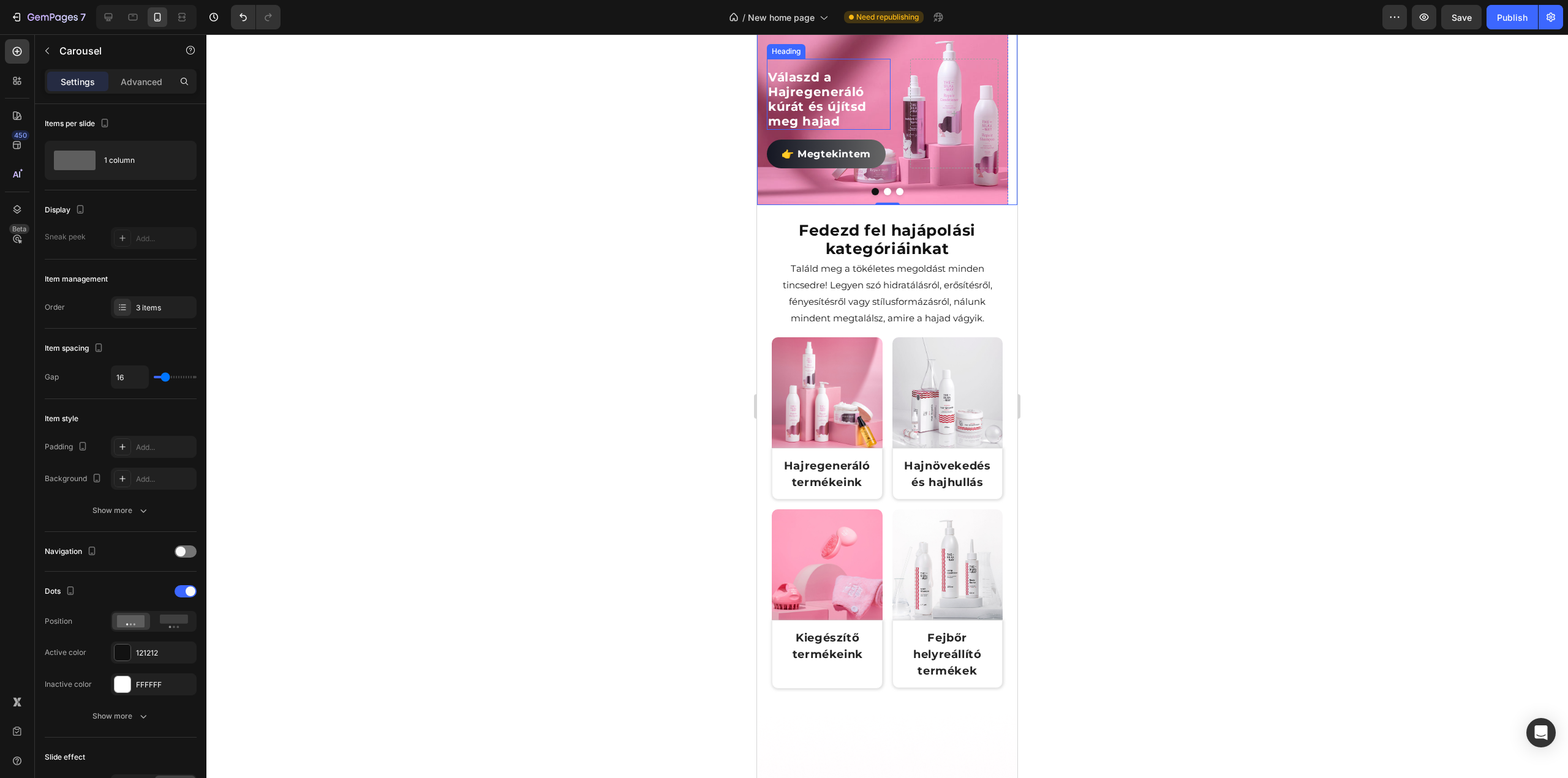
click at [833, 130] on h2 "Válaszd a Hajregeneráló kúrát és újítsd meg hajad" at bounding box center [828, 99] width 123 height 61
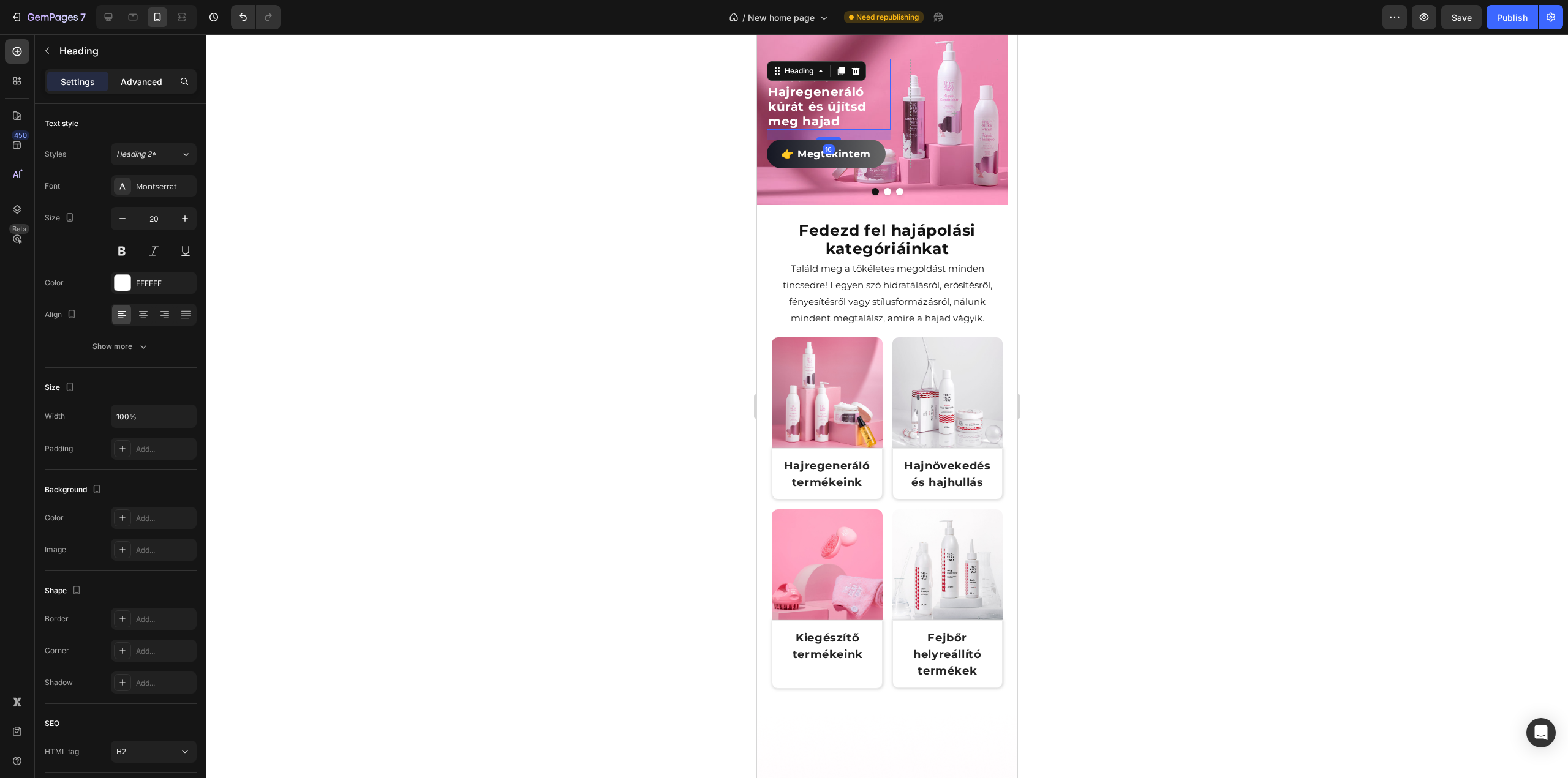
click at [143, 78] on p "Advanced" at bounding box center [142, 81] width 42 height 13
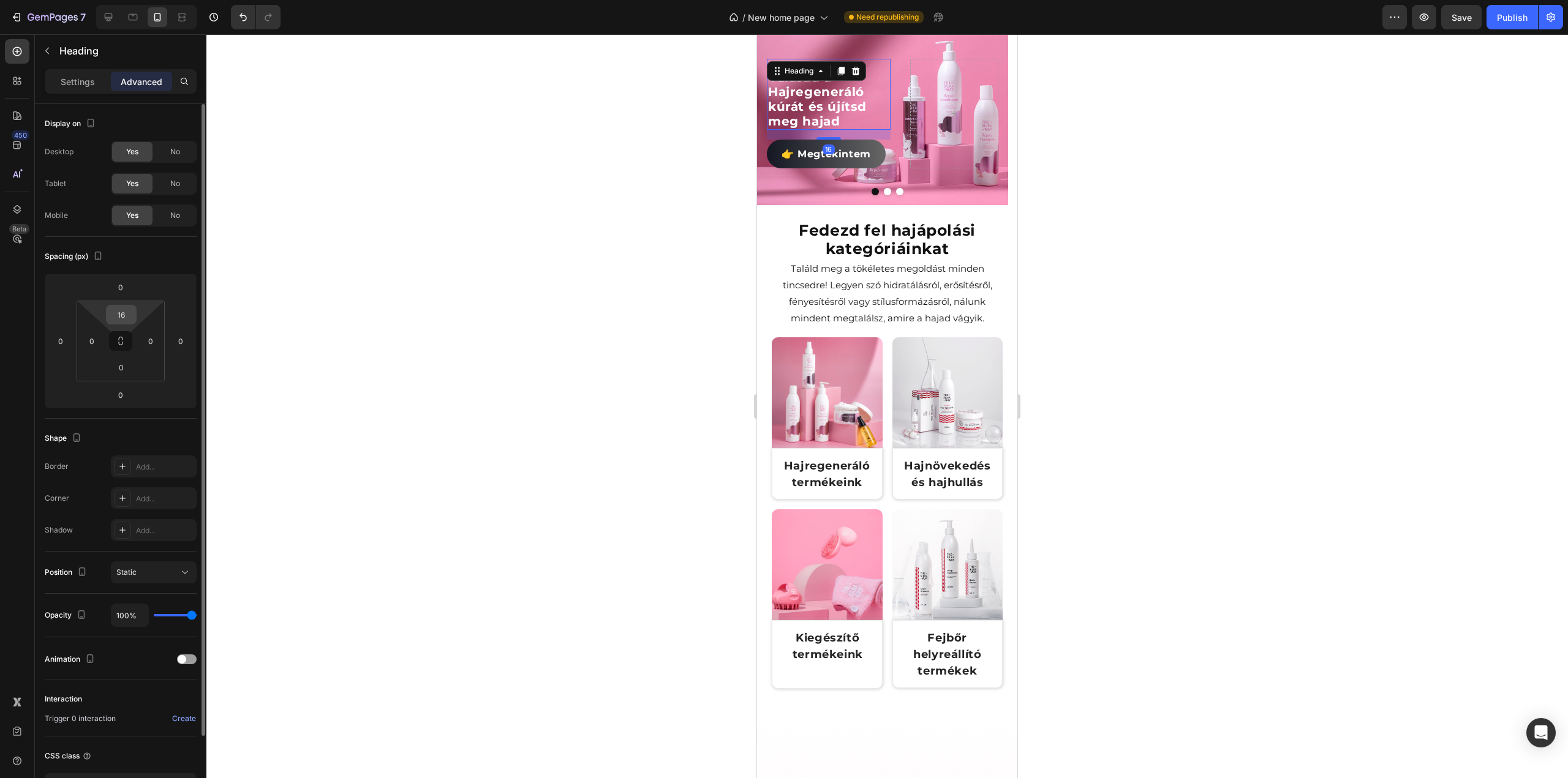
click at [120, 305] on input "16" at bounding box center [122, 314] width 25 height 18
type input "0"
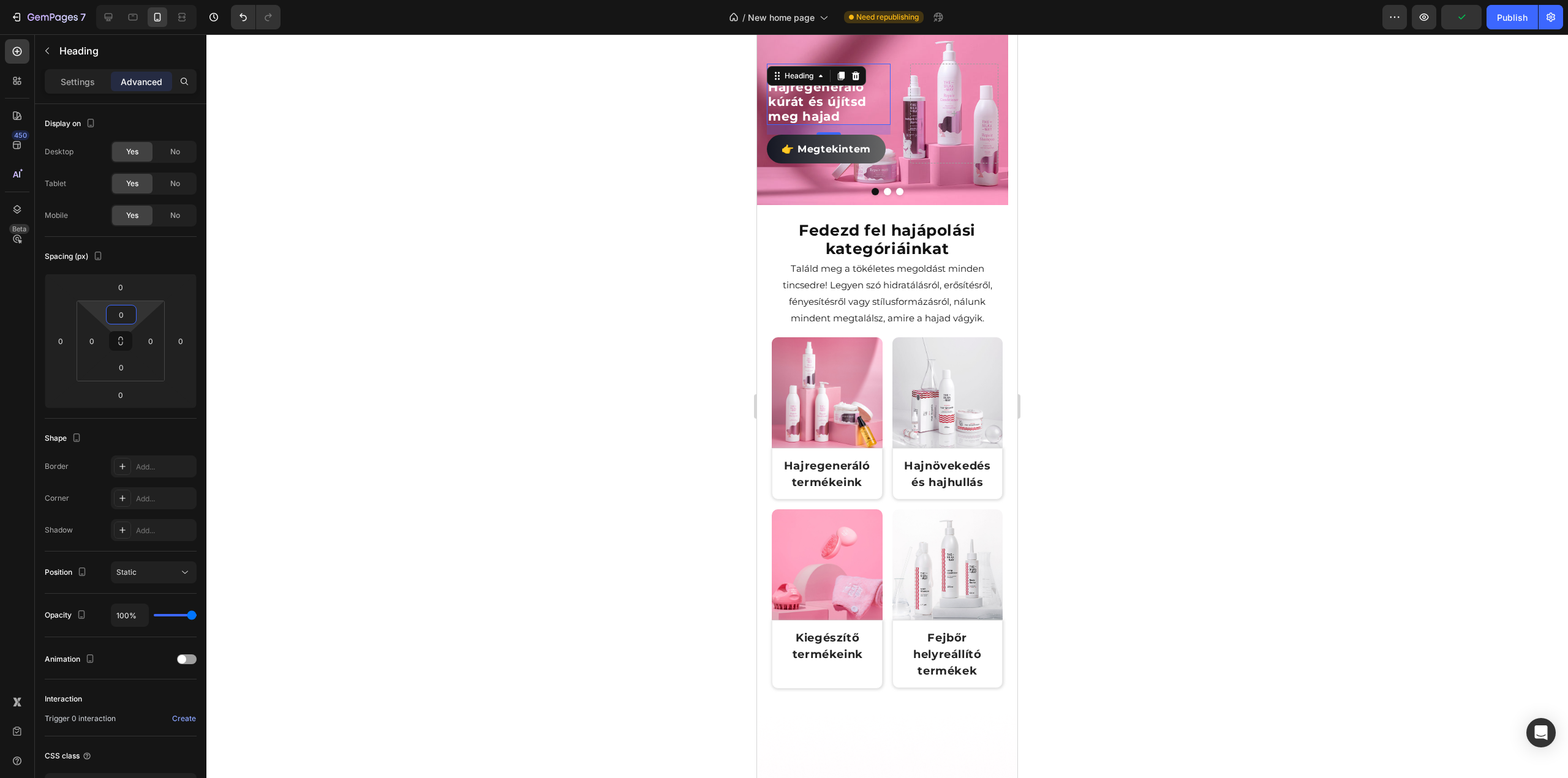
click at [306, 286] on div at bounding box center [887, 406] width 1361 height 744
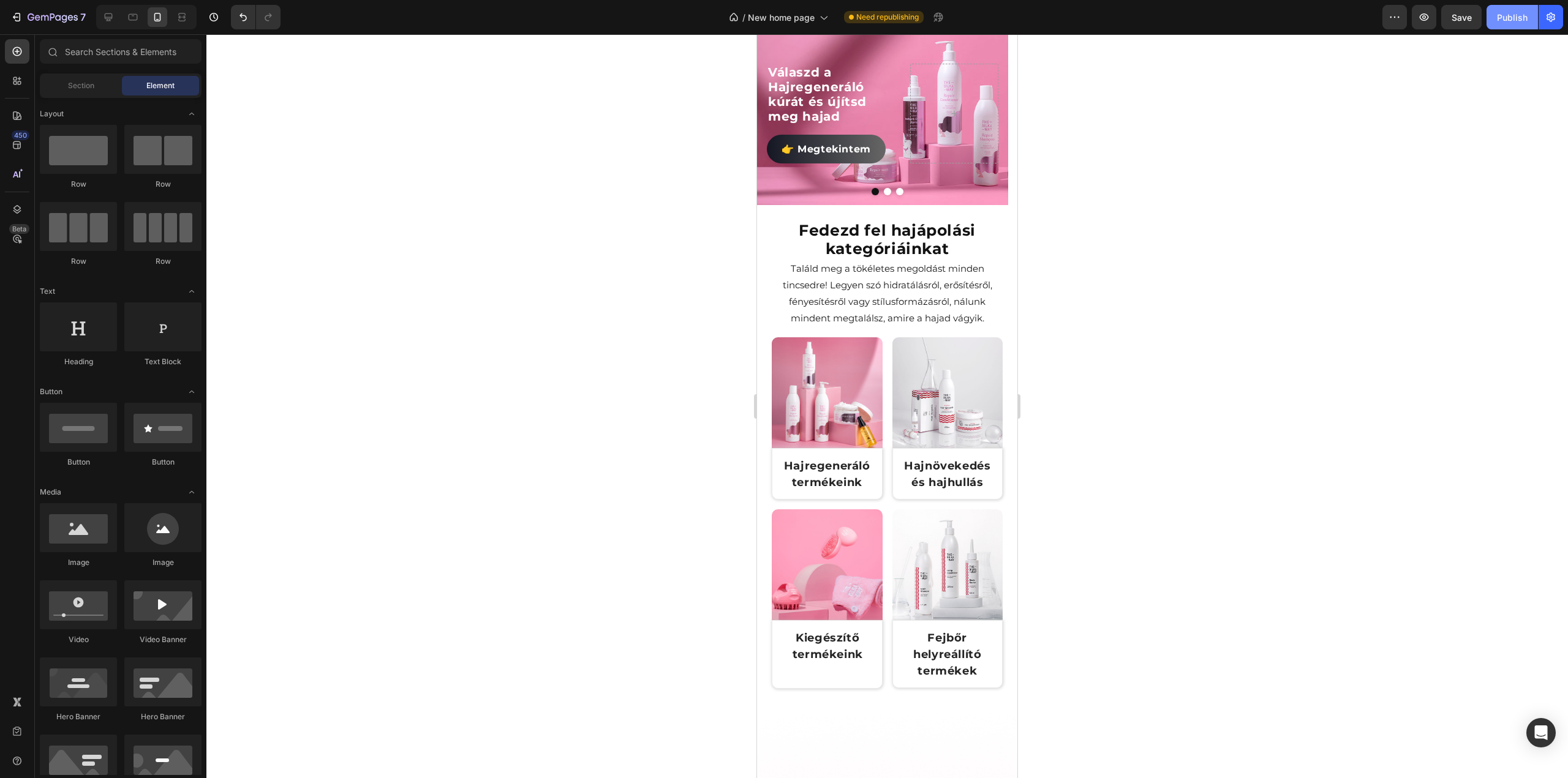
click at [1508, 24] on button "Publish" at bounding box center [1512, 18] width 52 height 25
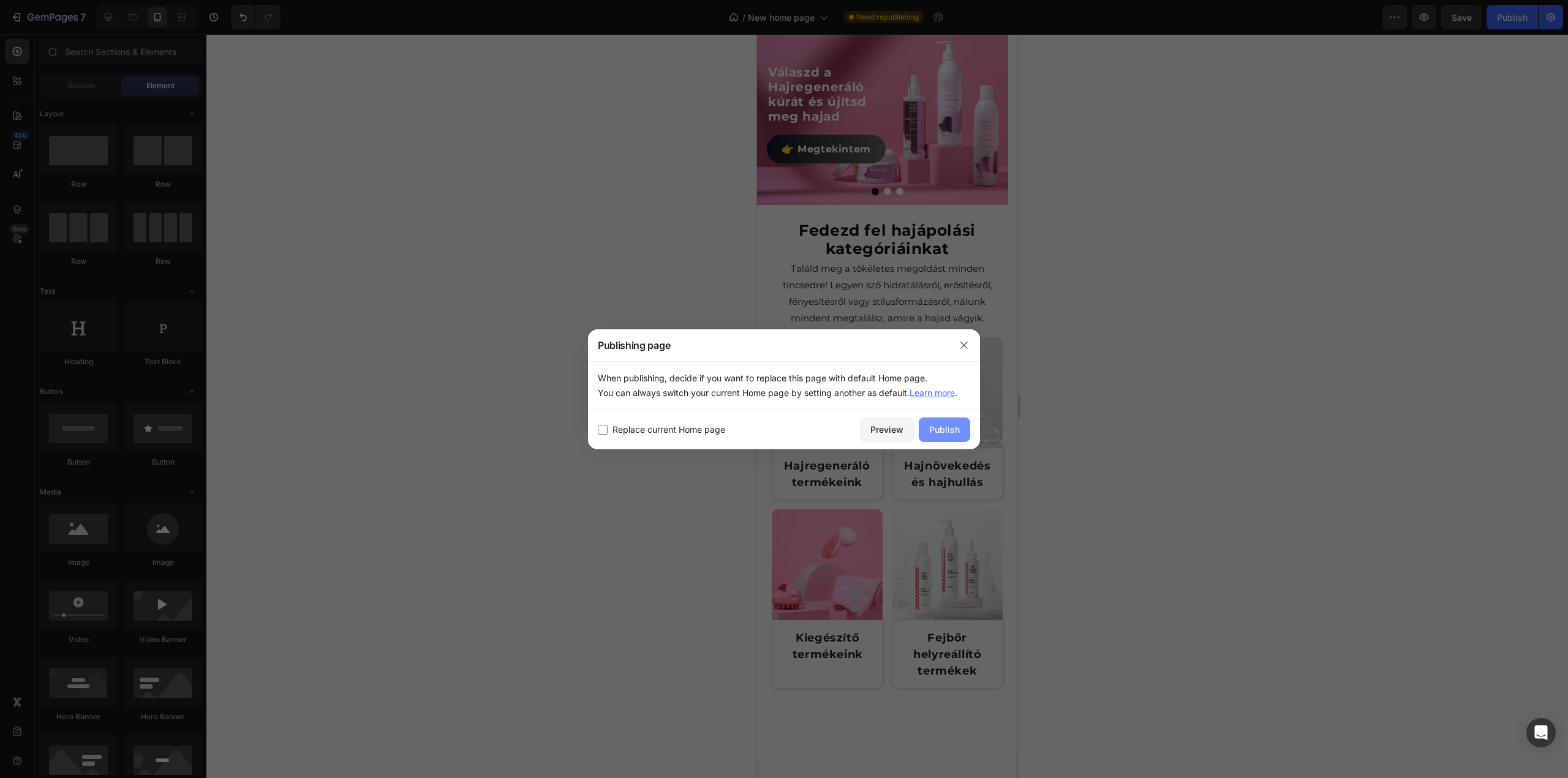
click at [946, 431] on div "Publish" at bounding box center [944, 429] width 31 height 13
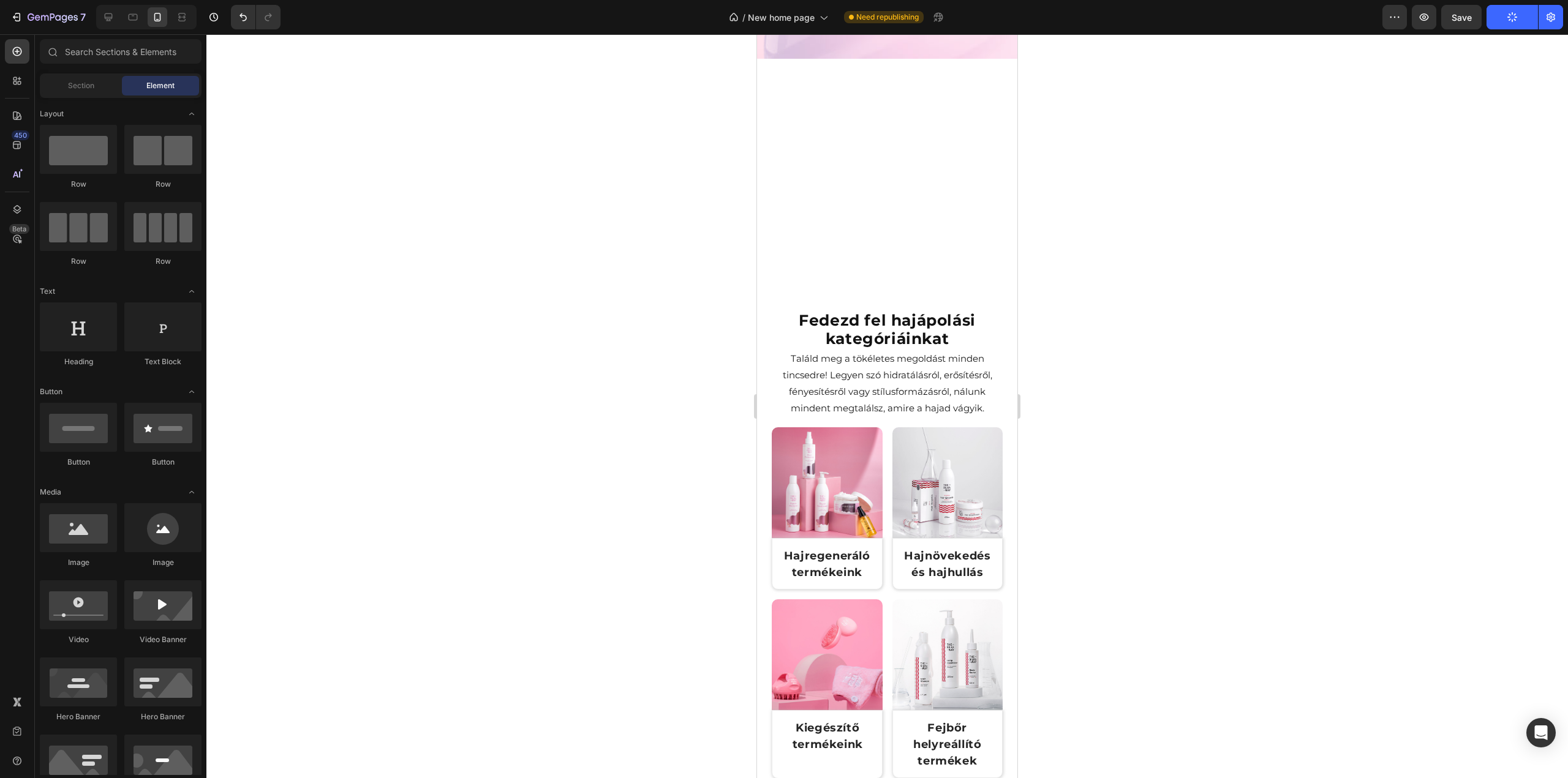
scroll to position [775, 0]
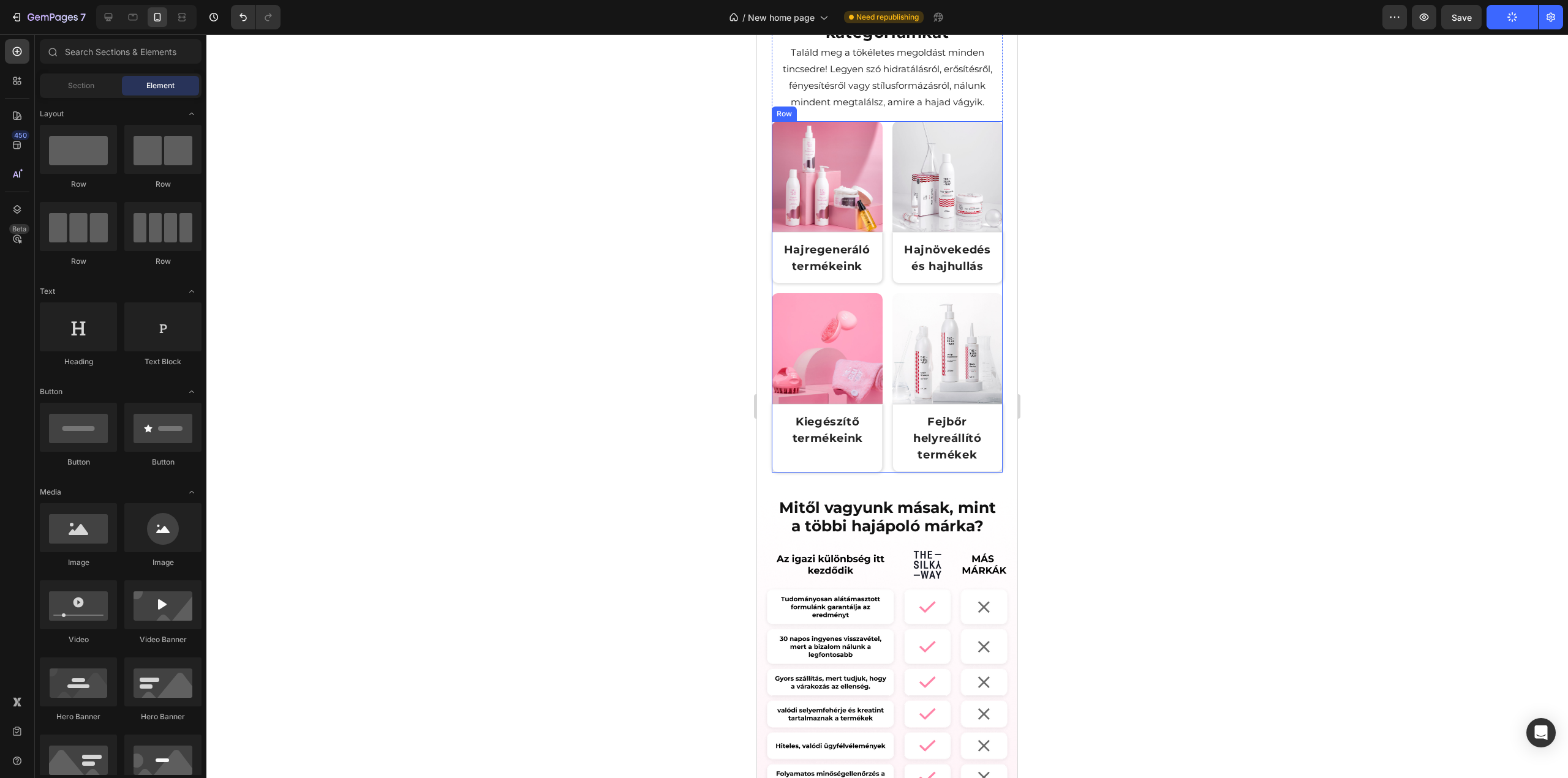
click at [880, 280] on div "Image Hajregeneráló termékeink Text Block Row Row Image Hajnövekedés és hajhull…" at bounding box center [888, 298] width 231 height 352
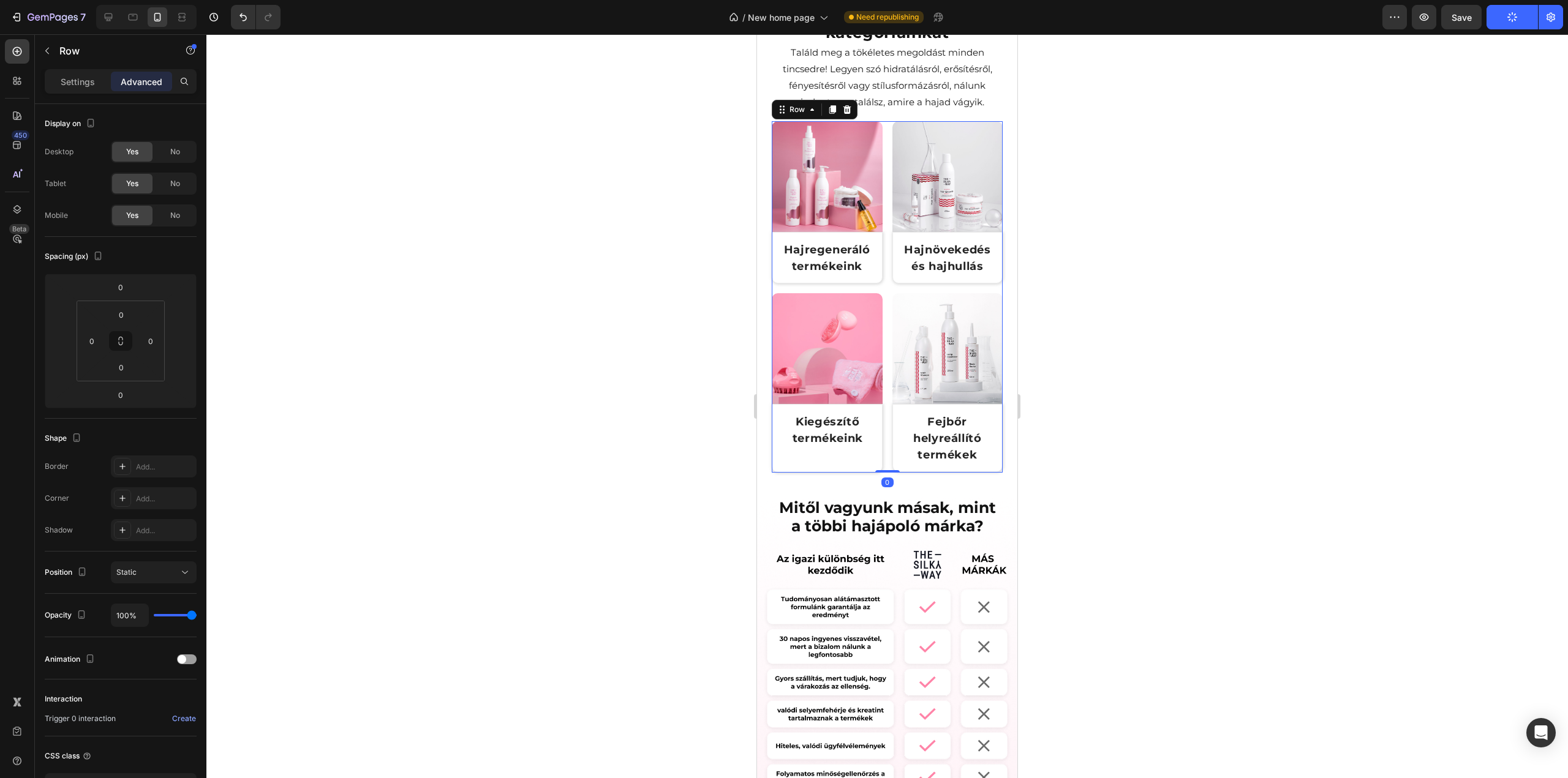
click at [1232, 378] on div at bounding box center [887, 406] width 1361 height 744
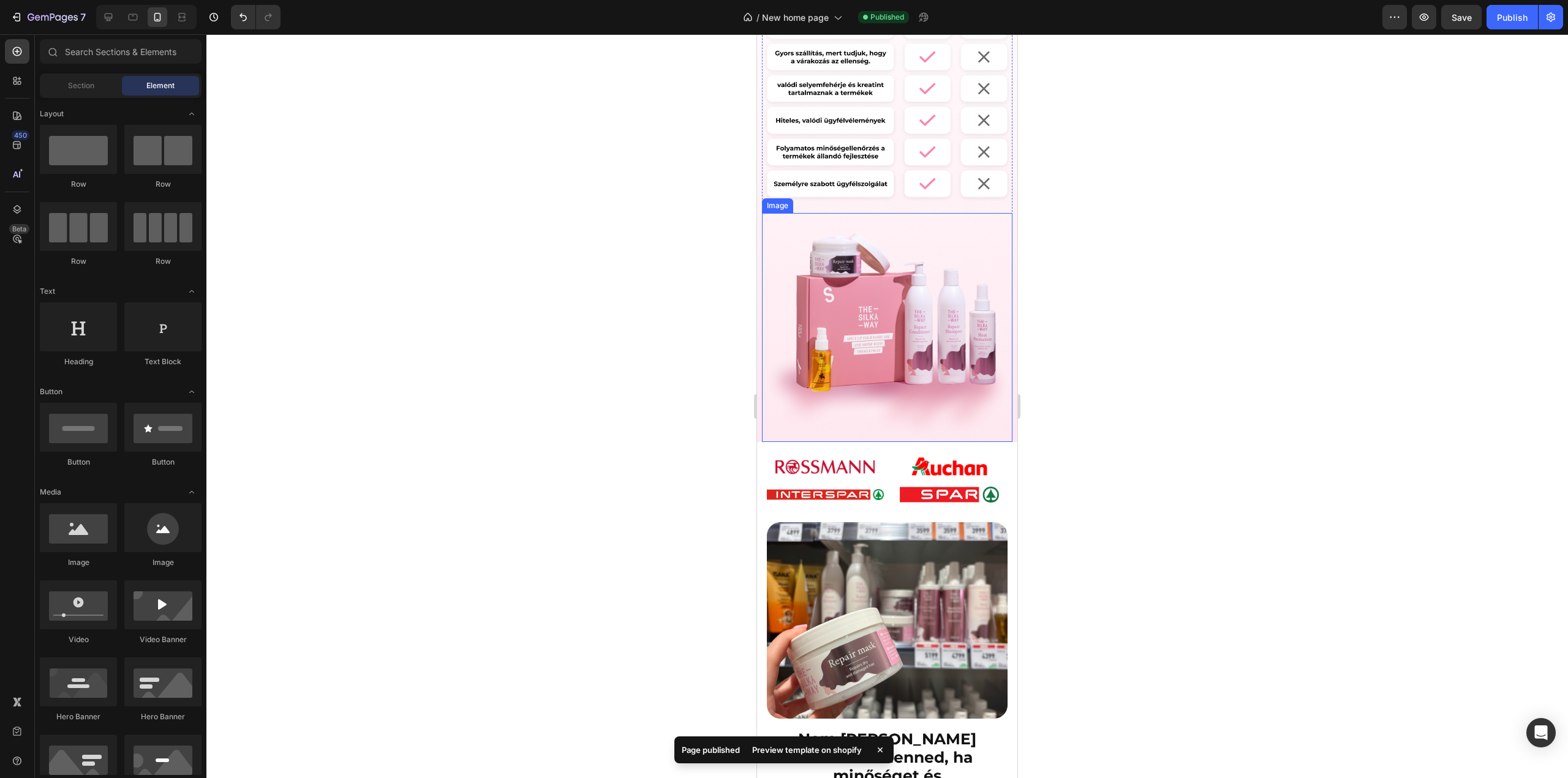
scroll to position [1327, 0]
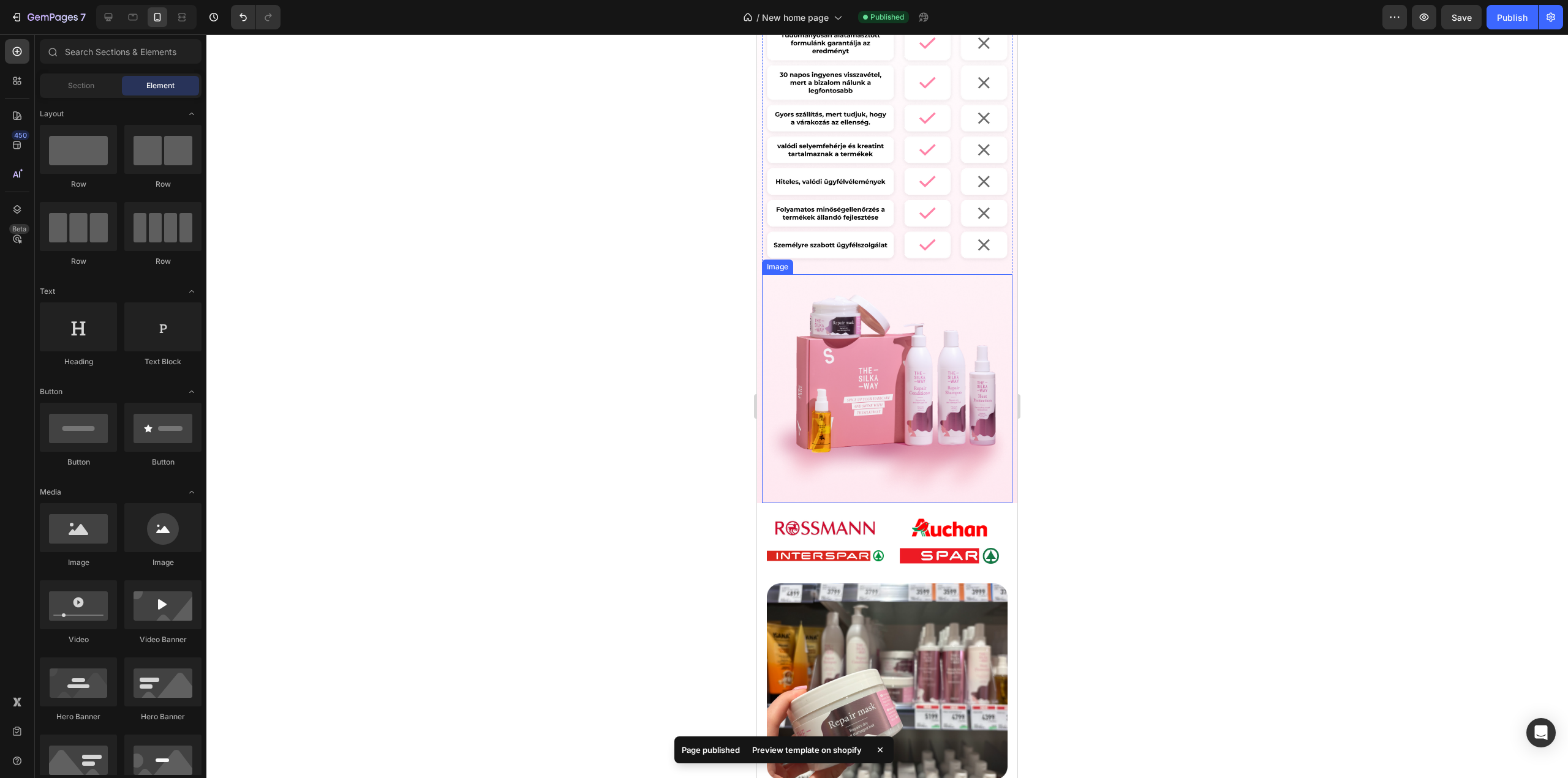
click at [922, 378] on img at bounding box center [887, 398] width 250 height 209
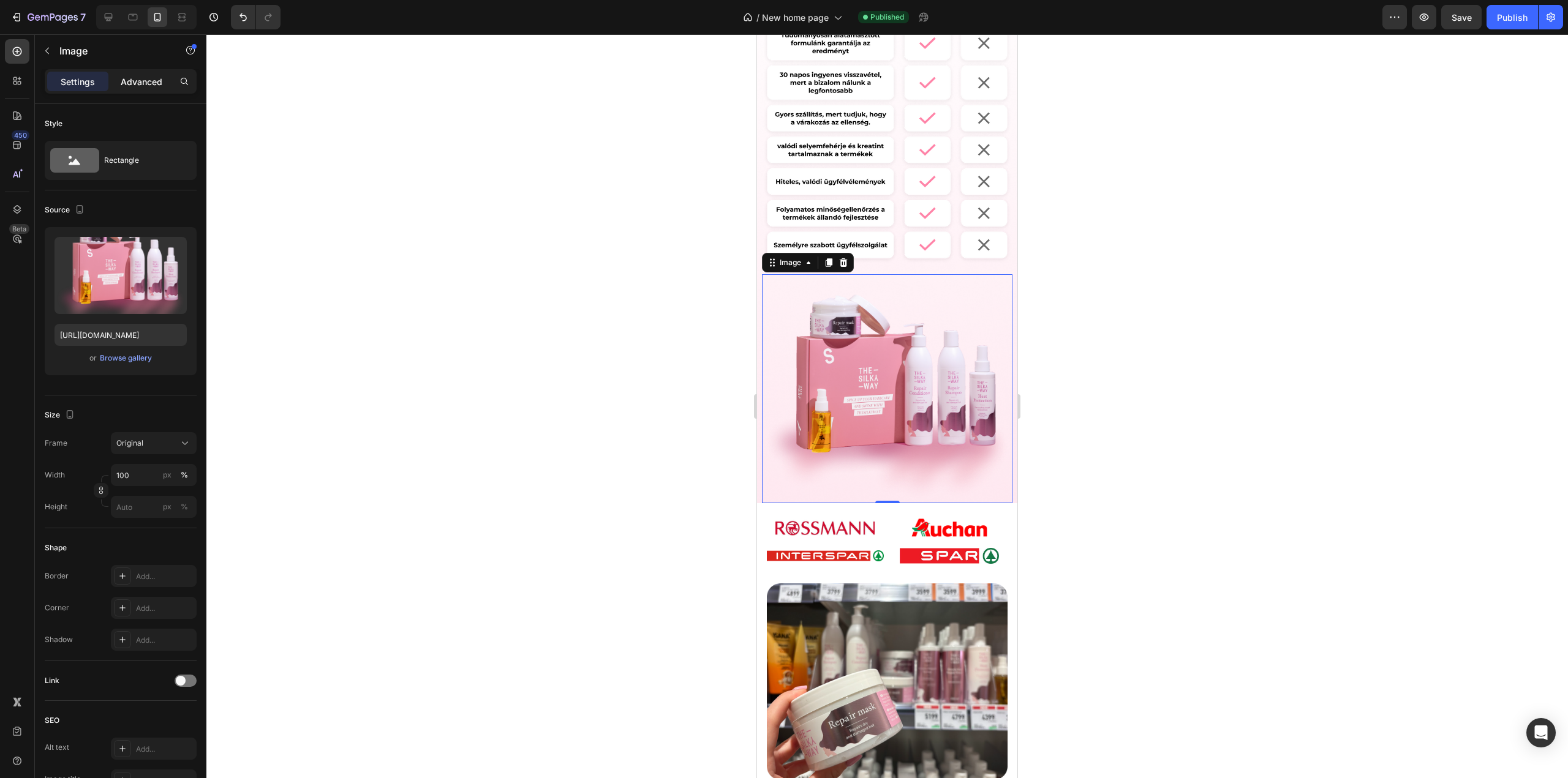
click at [138, 82] on p "Advanced" at bounding box center [142, 81] width 42 height 13
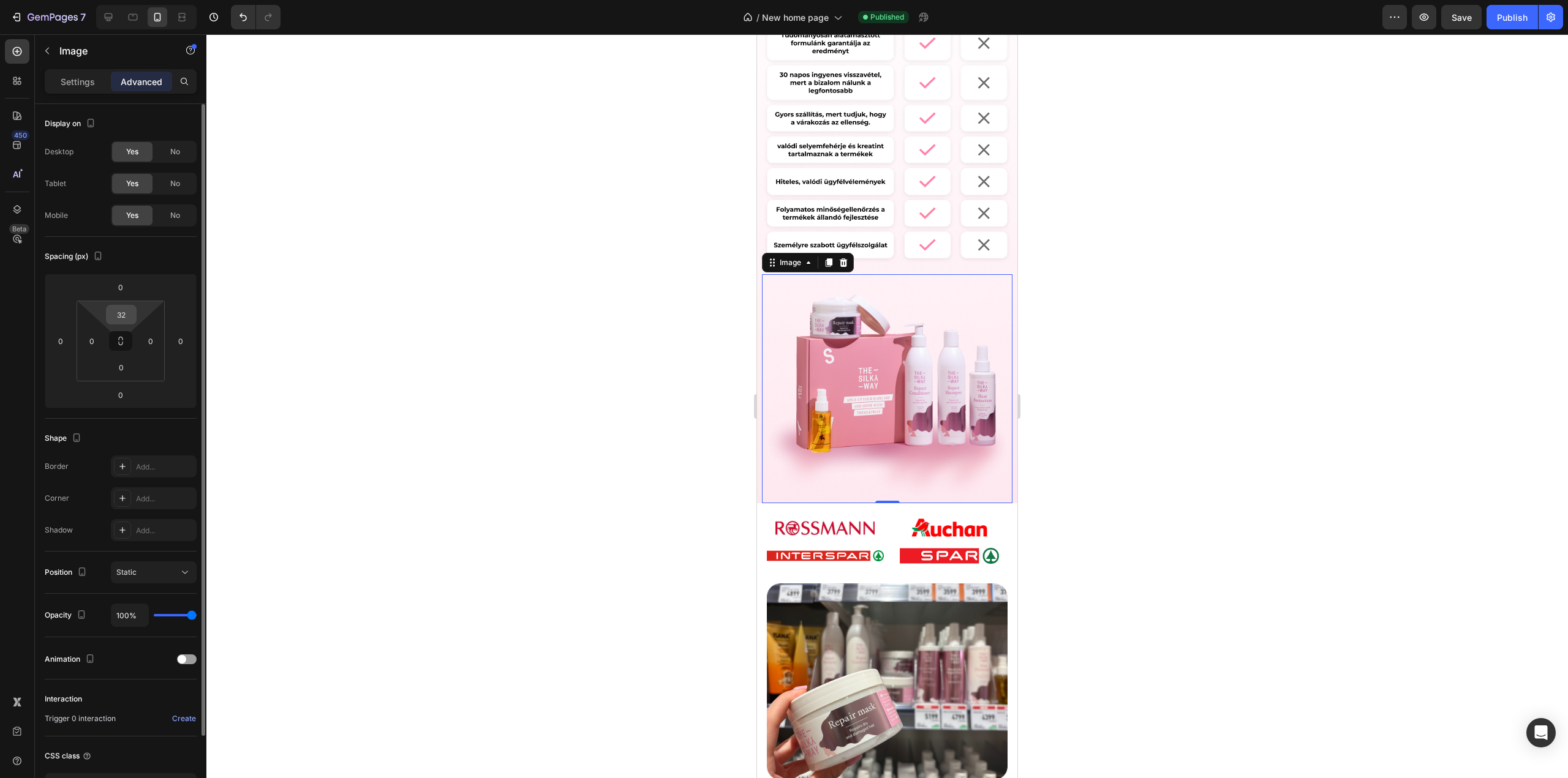
click at [128, 312] on input "32" at bounding box center [122, 314] width 25 height 18
type input "0"
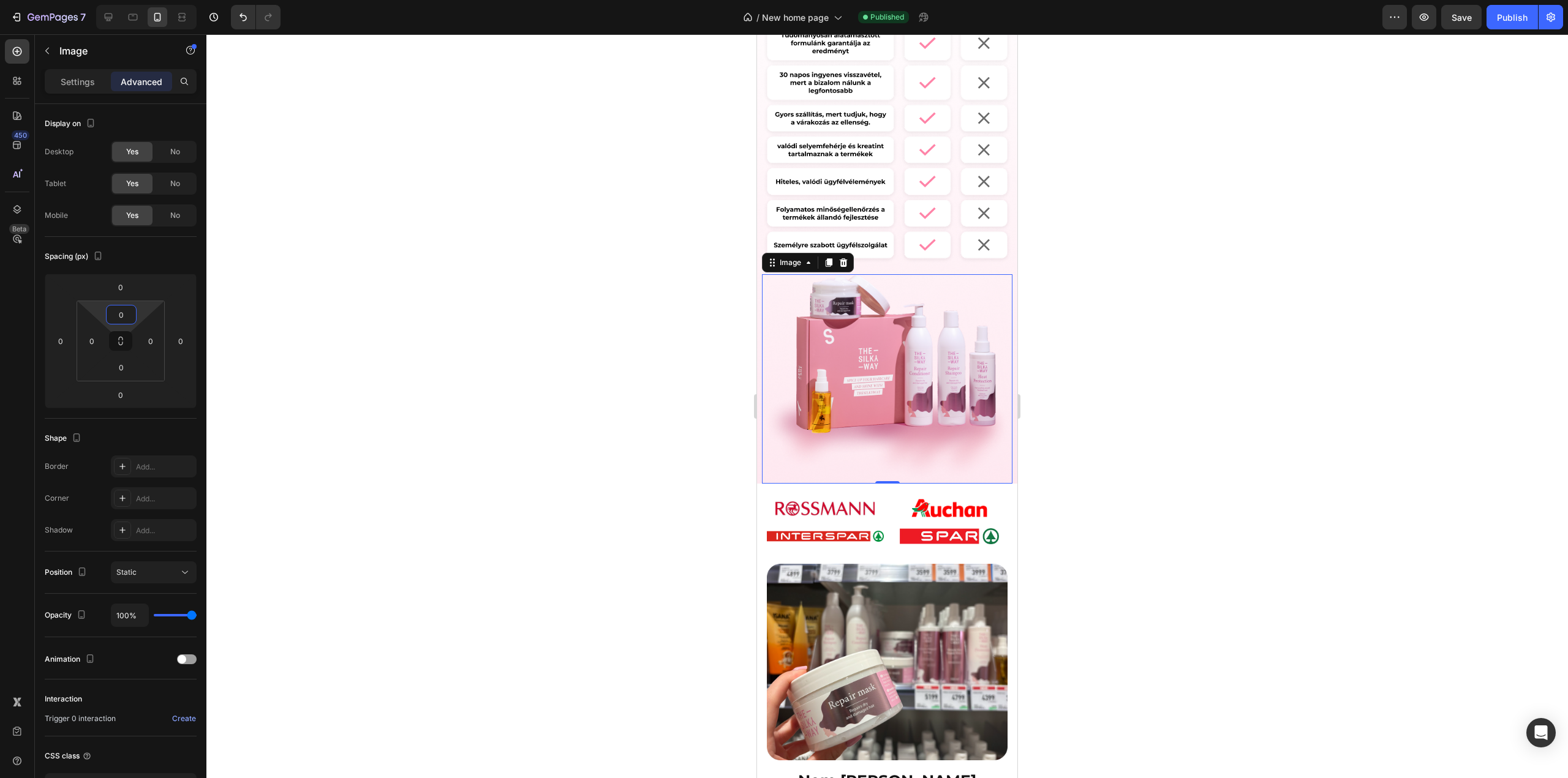
click at [421, 264] on div at bounding box center [887, 406] width 1361 height 744
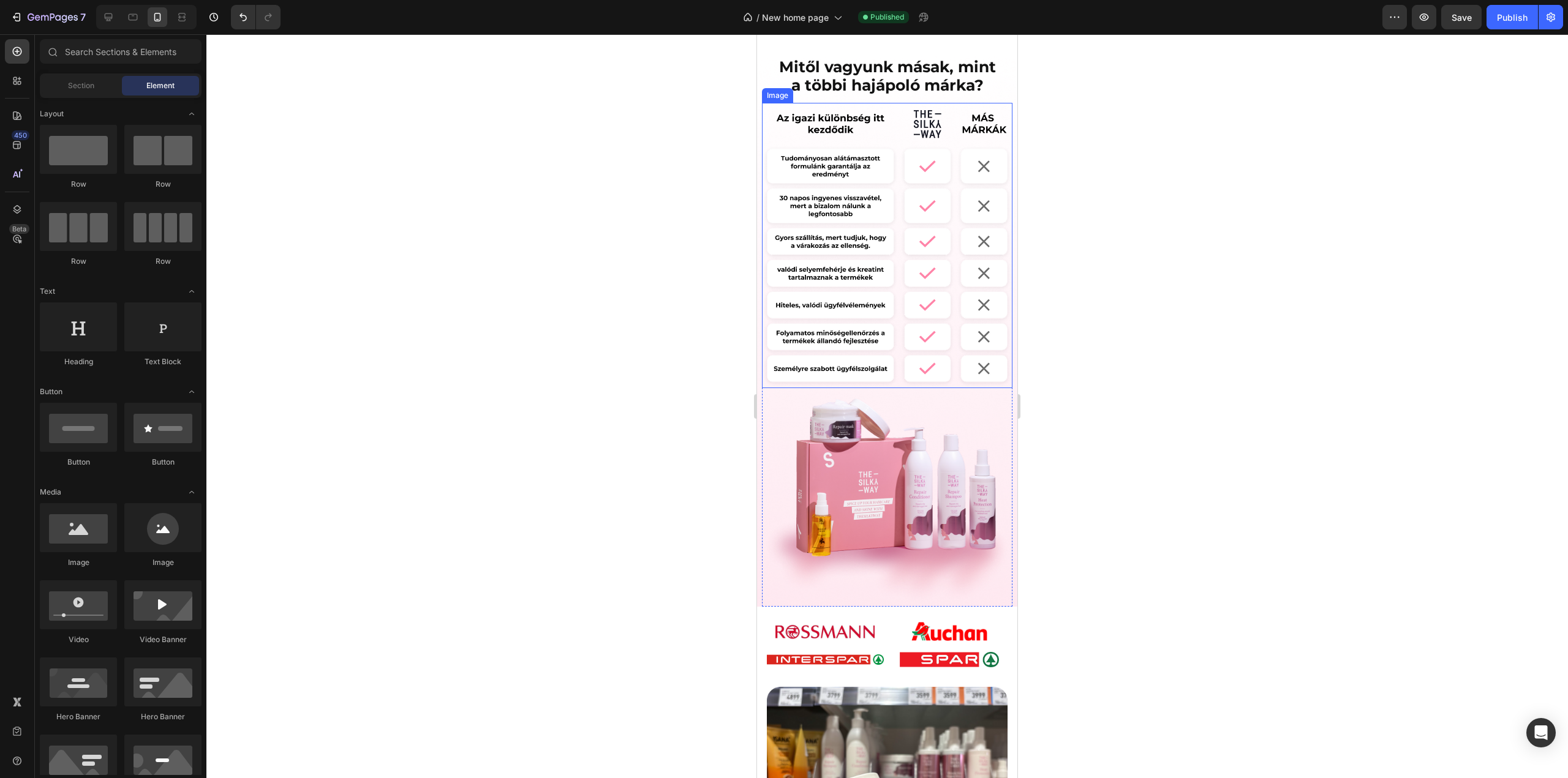
scroll to position [1143, 0]
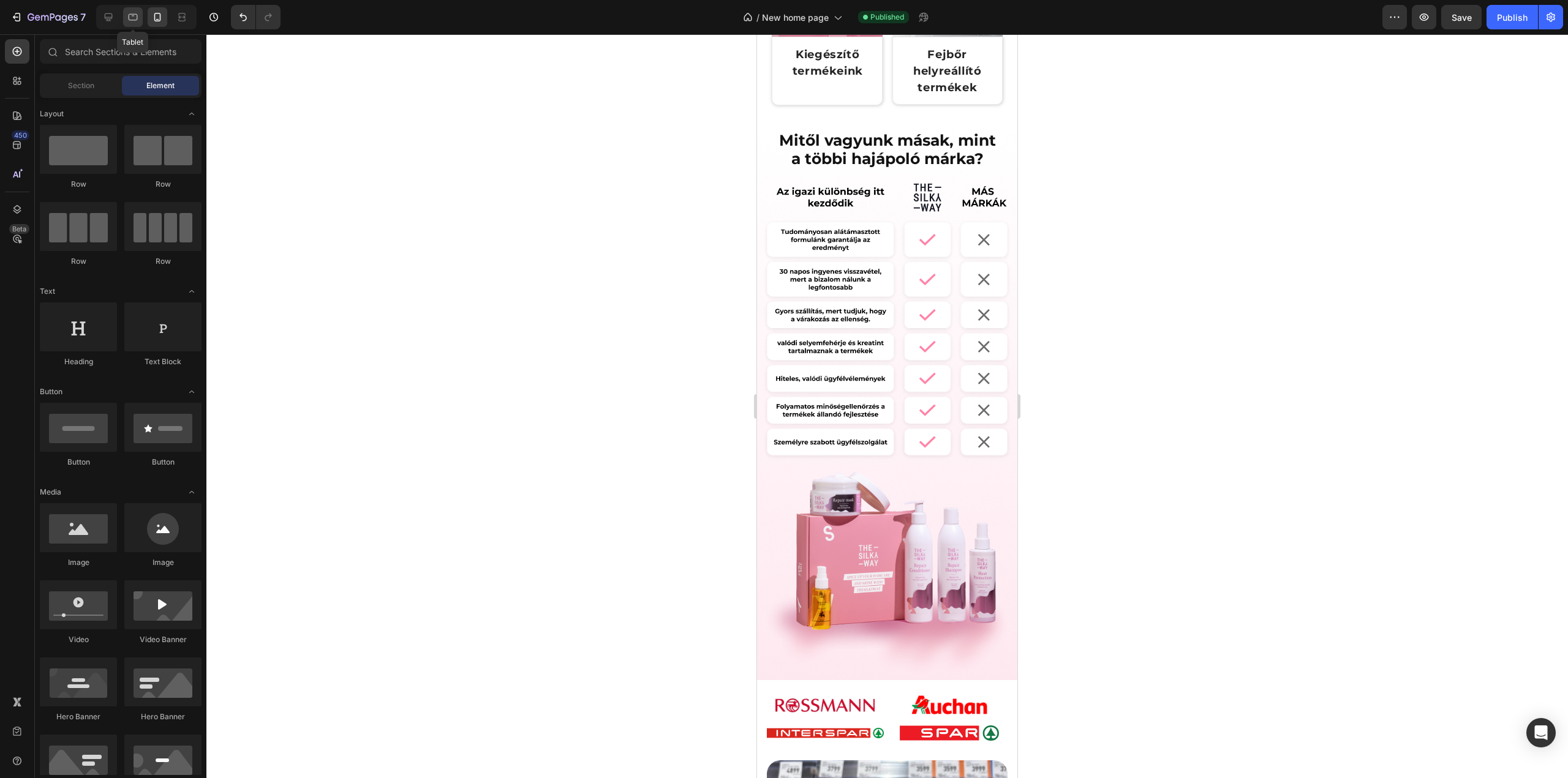
click at [134, 18] on icon at bounding box center [133, 18] width 12 height 12
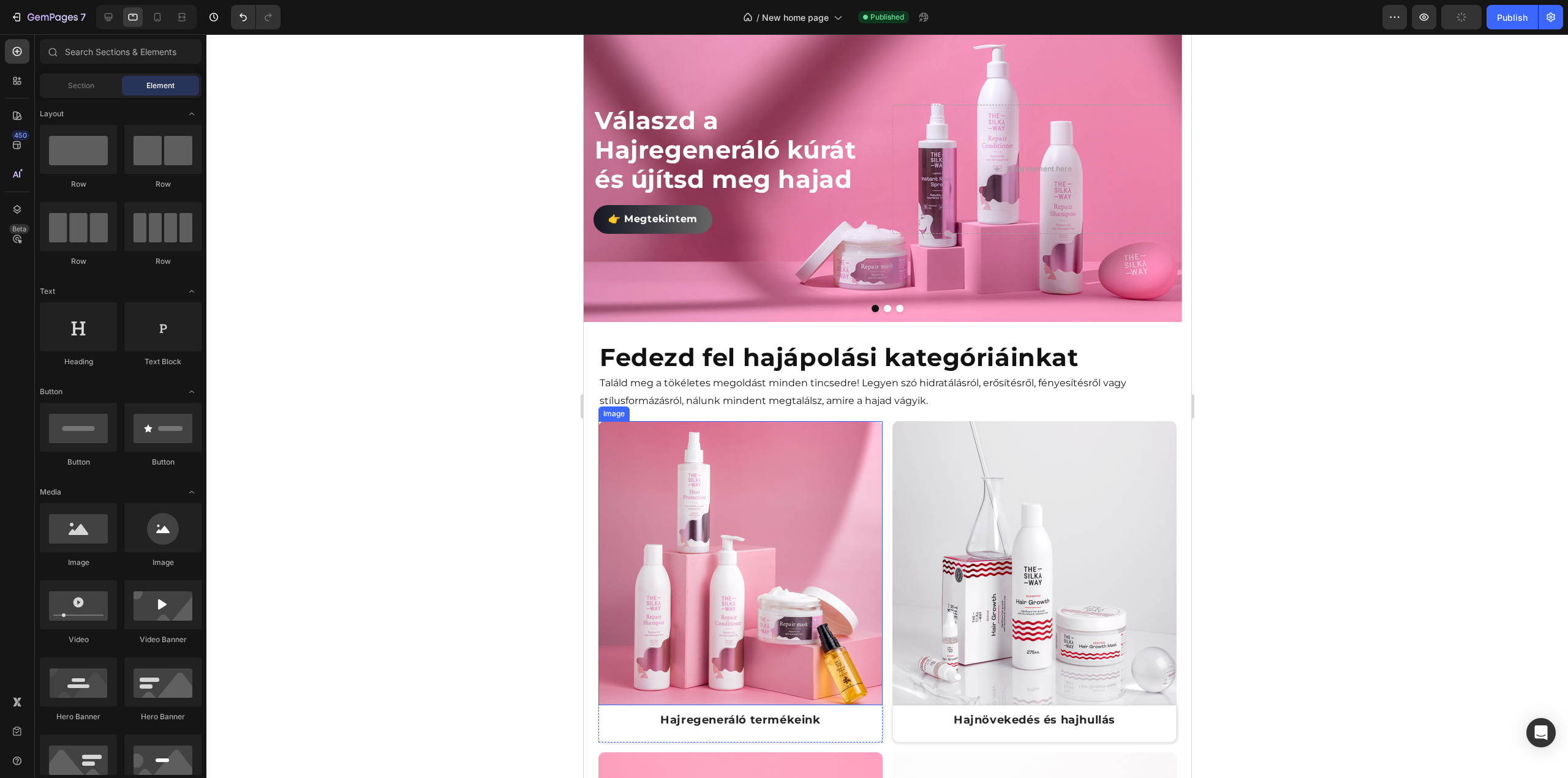
scroll to position [858, 0]
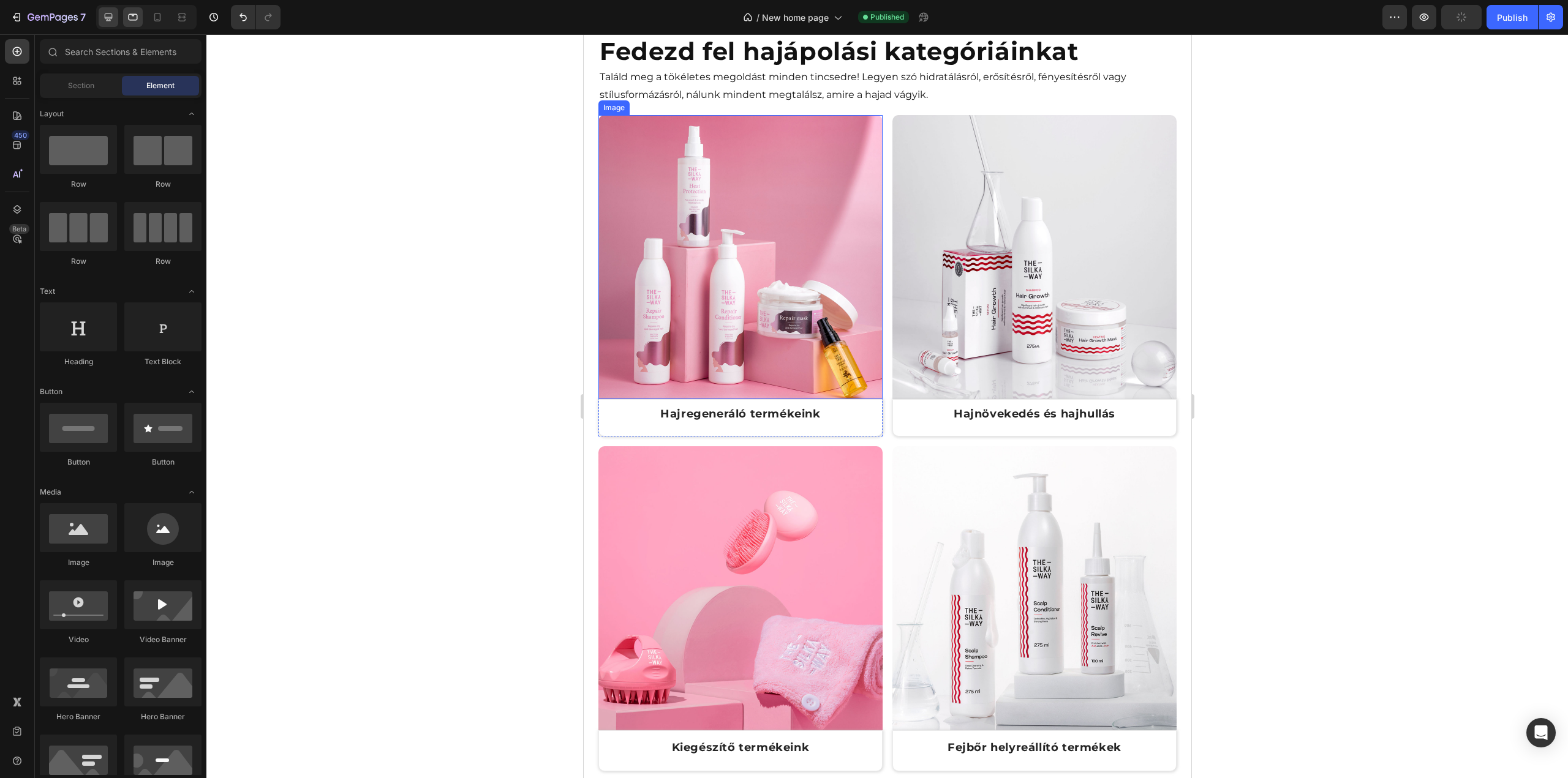
drag, startPoint x: 107, startPoint y: 23, endPoint x: 28, endPoint y: 314, distance: 301.5
click at [107, 23] on icon at bounding box center [109, 18] width 12 height 12
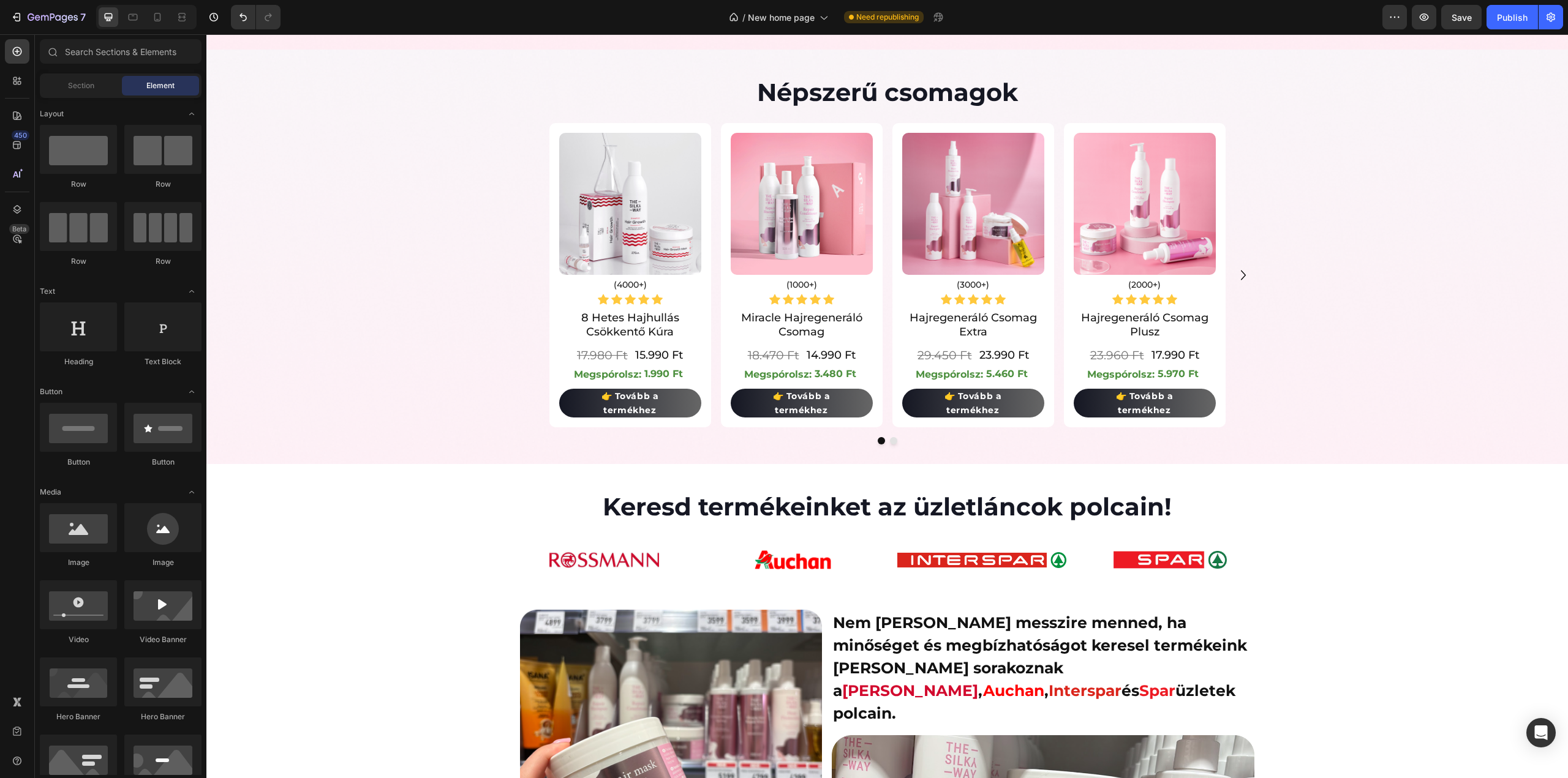
scroll to position [2251, 0]
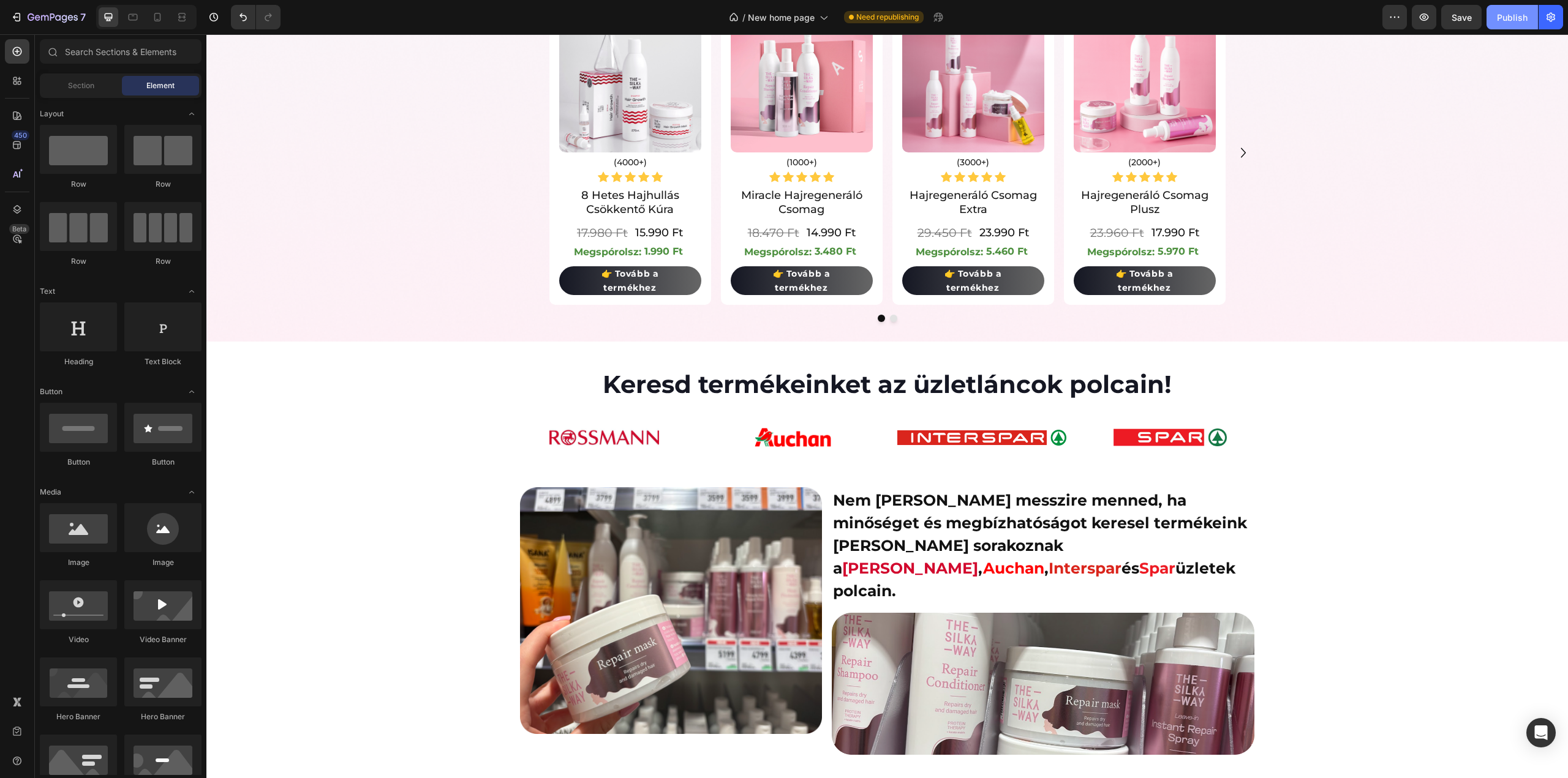
click at [1501, 18] on div "Publish" at bounding box center [1512, 18] width 31 height 13
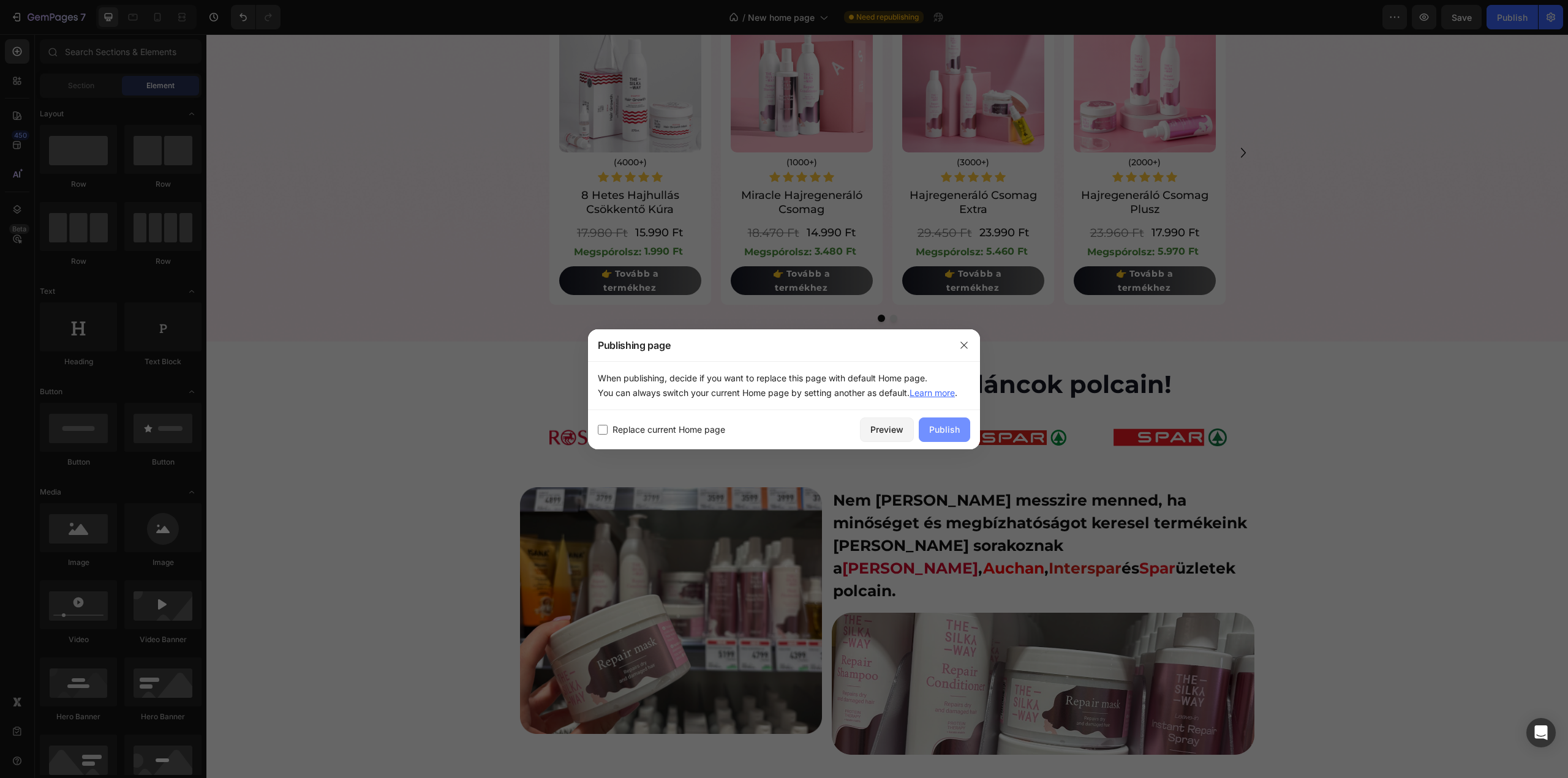
click at [932, 431] on div "Publish" at bounding box center [944, 429] width 31 height 13
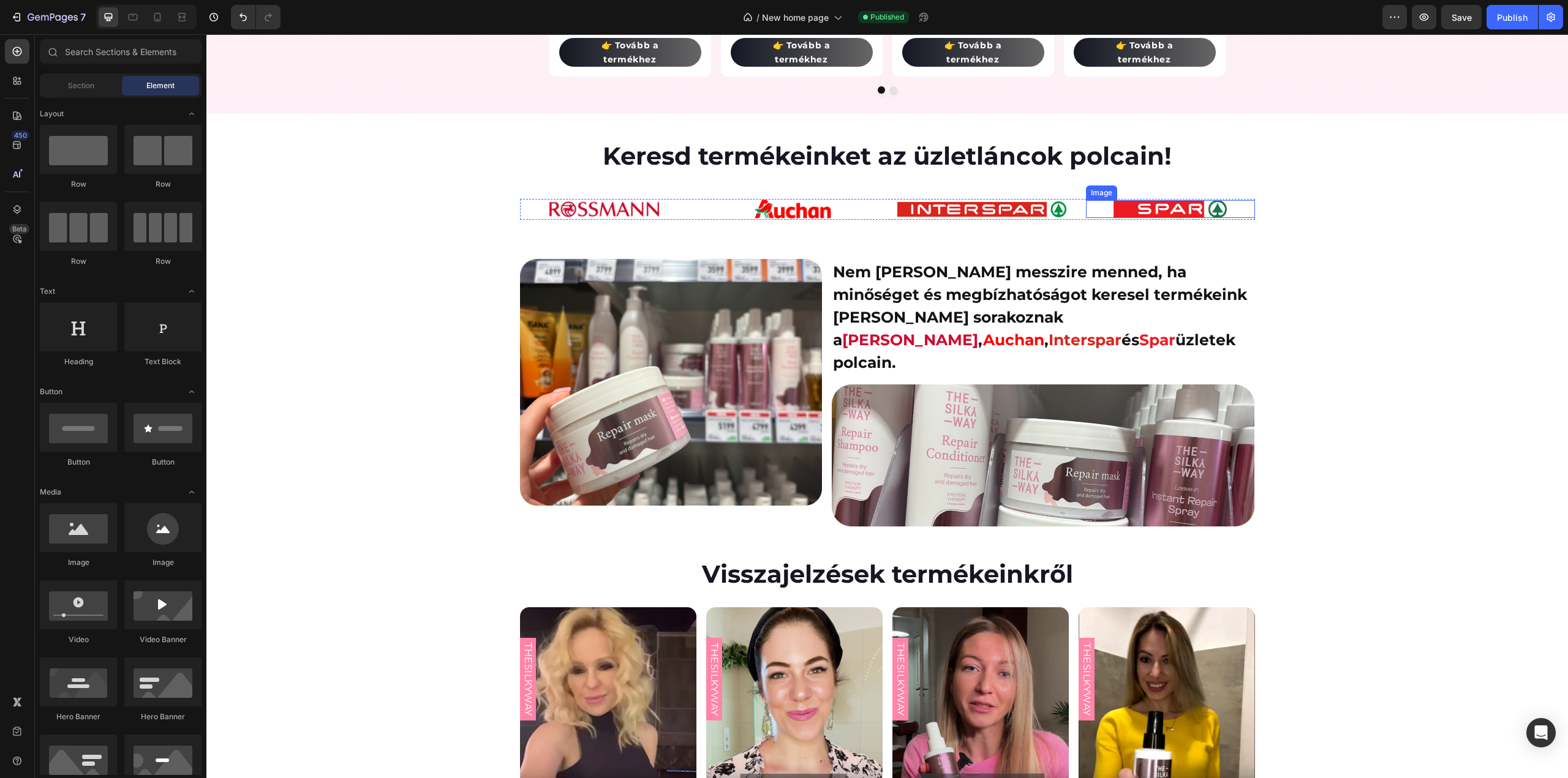
scroll to position [2435, 0]
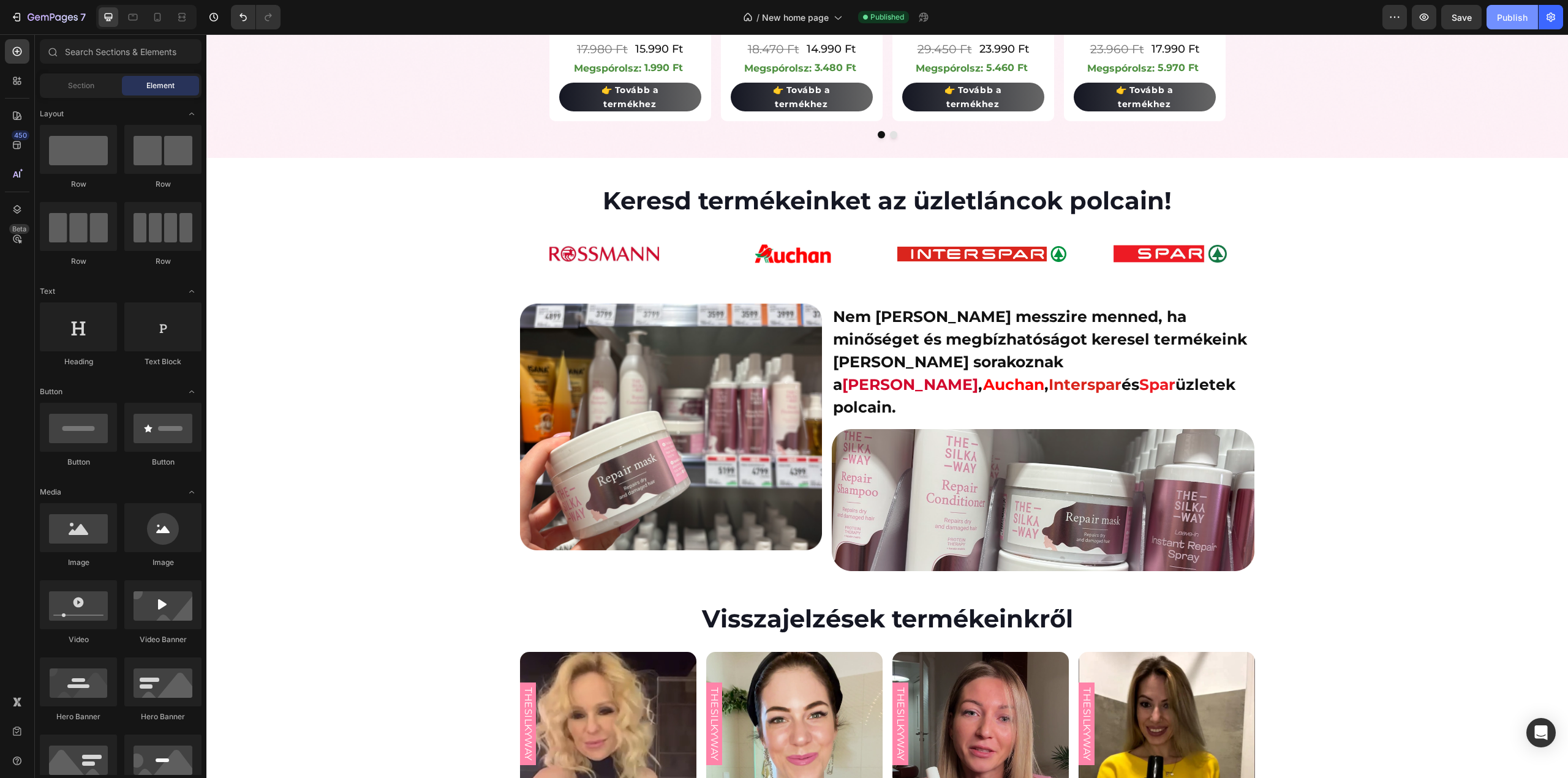
click at [1504, 21] on div "Publish" at bounding box center [1512, 18] width 31 height 13
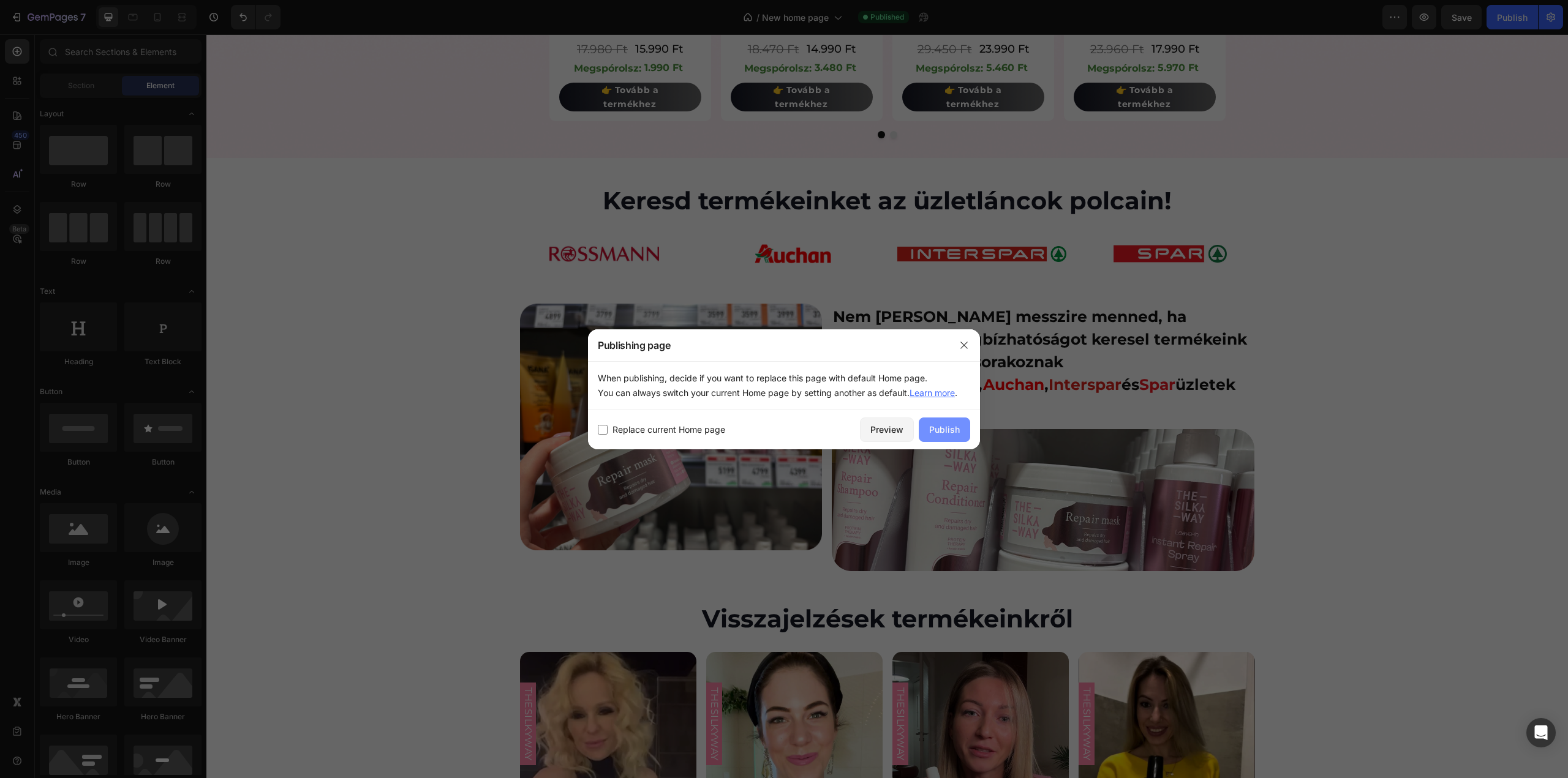
click at [939, 426] on div "Publish" at bounding box center [944, 429] width 31 height 13
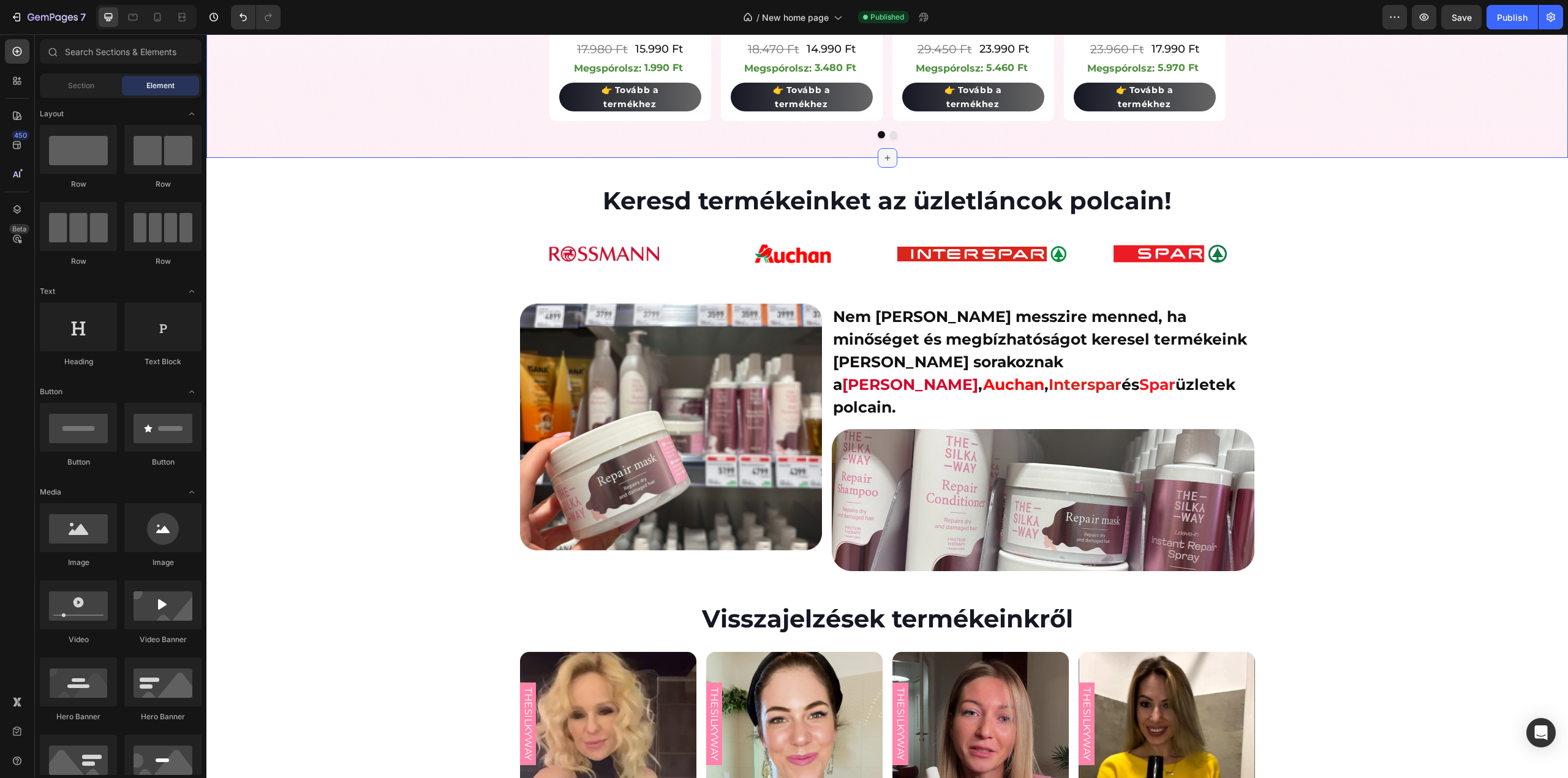
click at [882, 156] on icon at bounding box center [887, 158] width 10 height 10
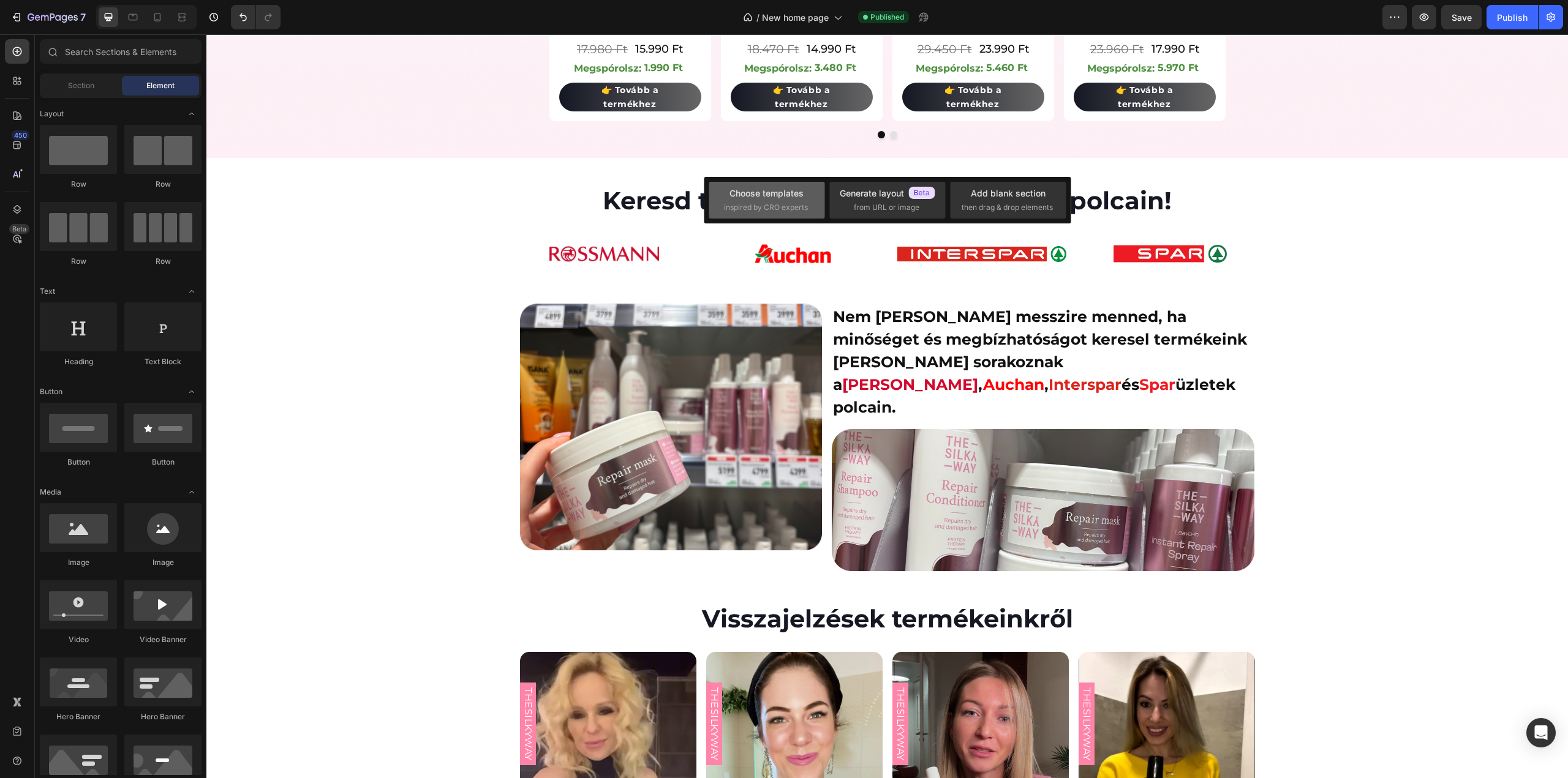
click at [752, 189] on div "Choose templates" at bounding box center [766, 193] width 74 height 13
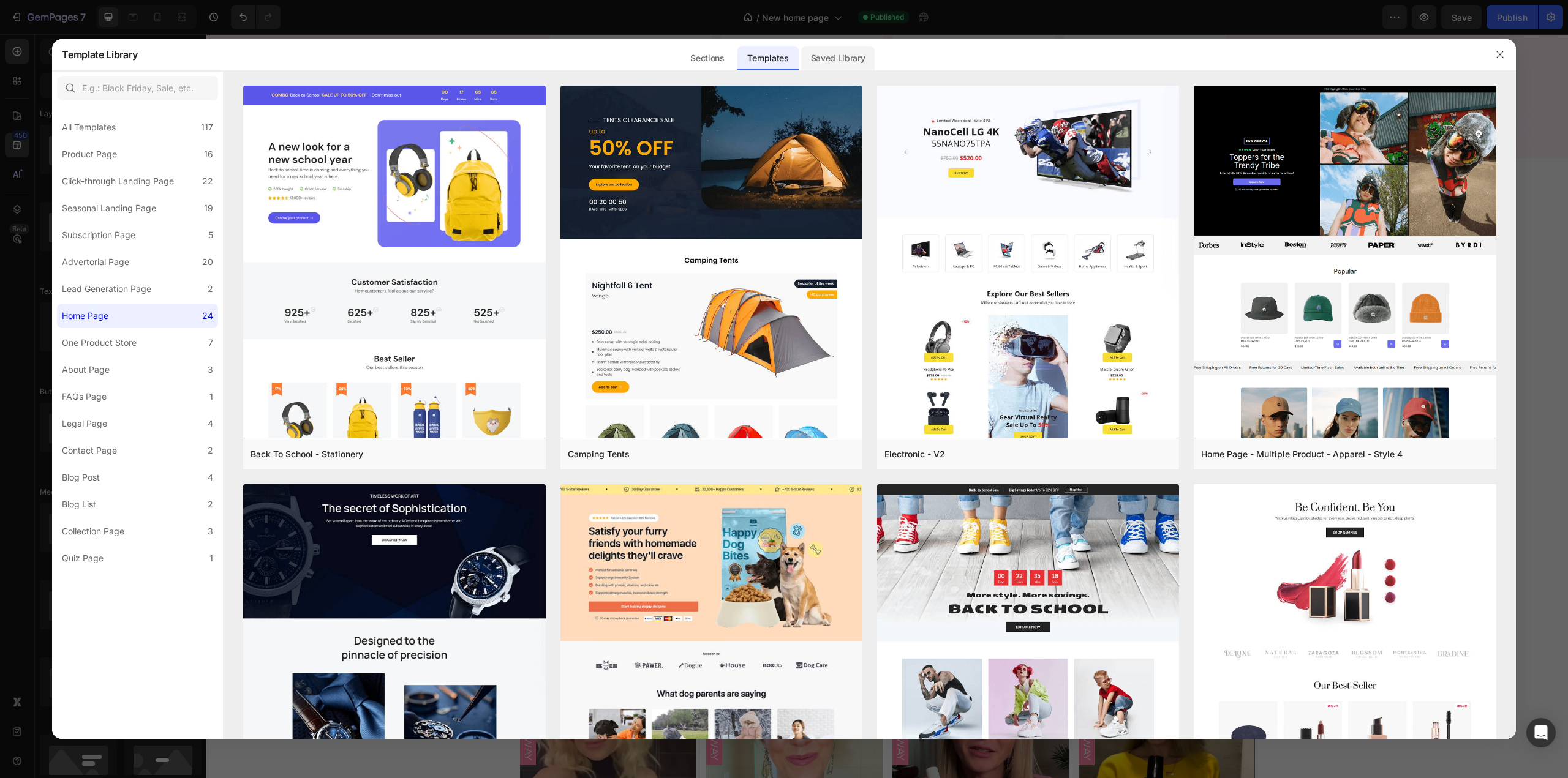
click at [838, 60] on div "Saved Library" at bounding box center [838, 58] width 74 height 25
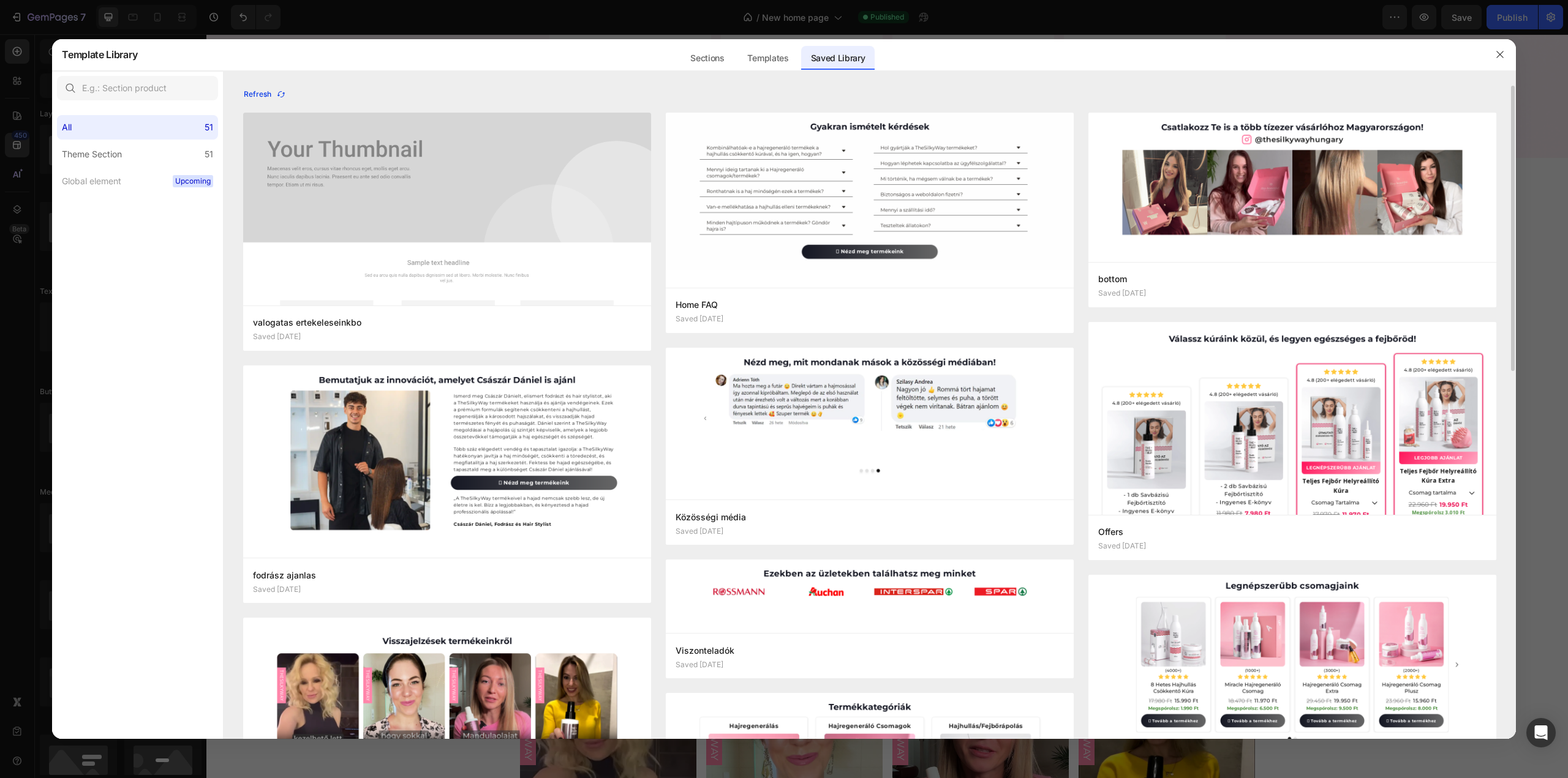
click at [279, 95] on icon "button" at bounding box center [281, 94] width 10 height 10
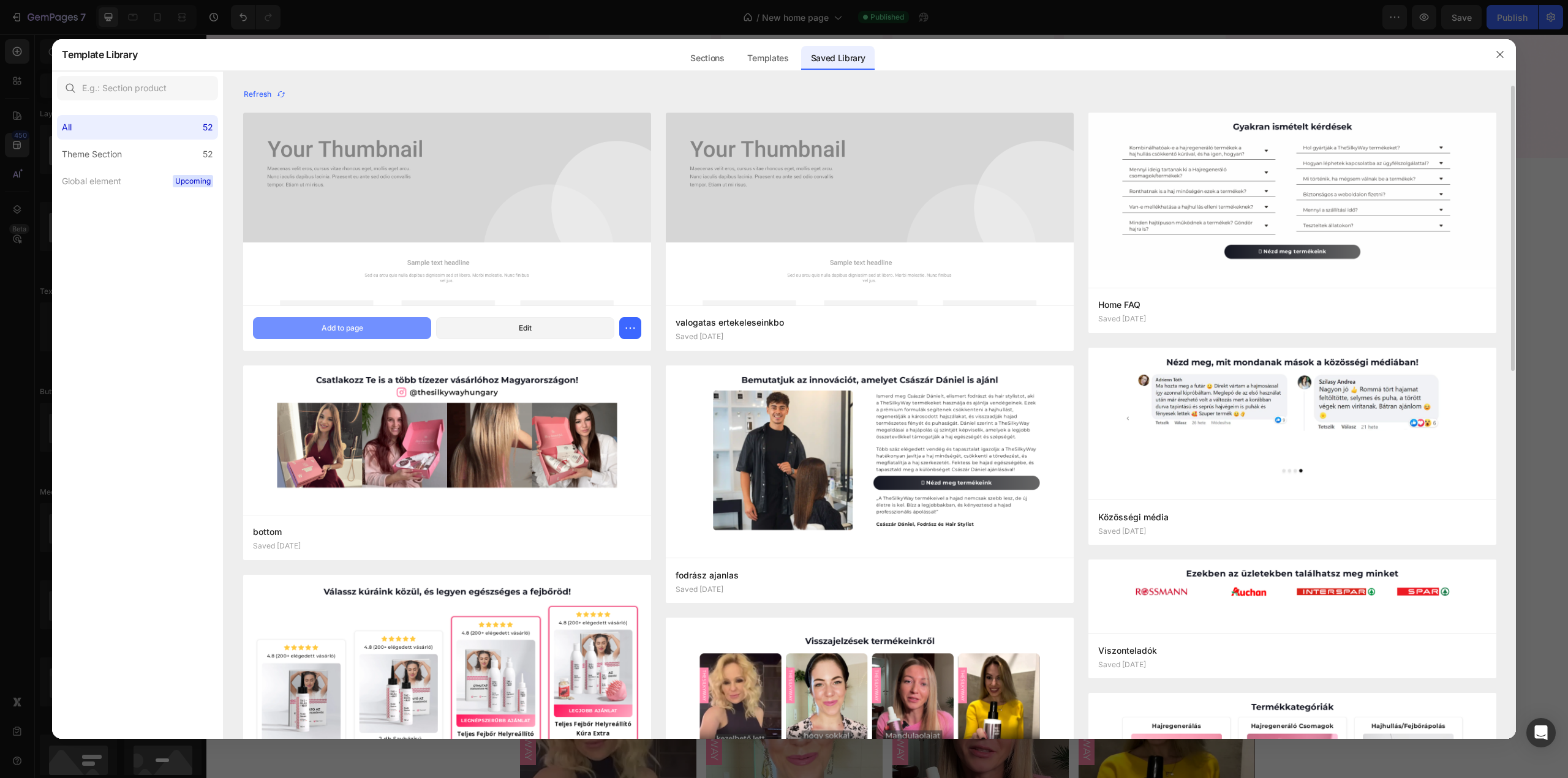
click at [383, 329] on button "Add to page" at bounding box center [342, 327] width 179 height 22
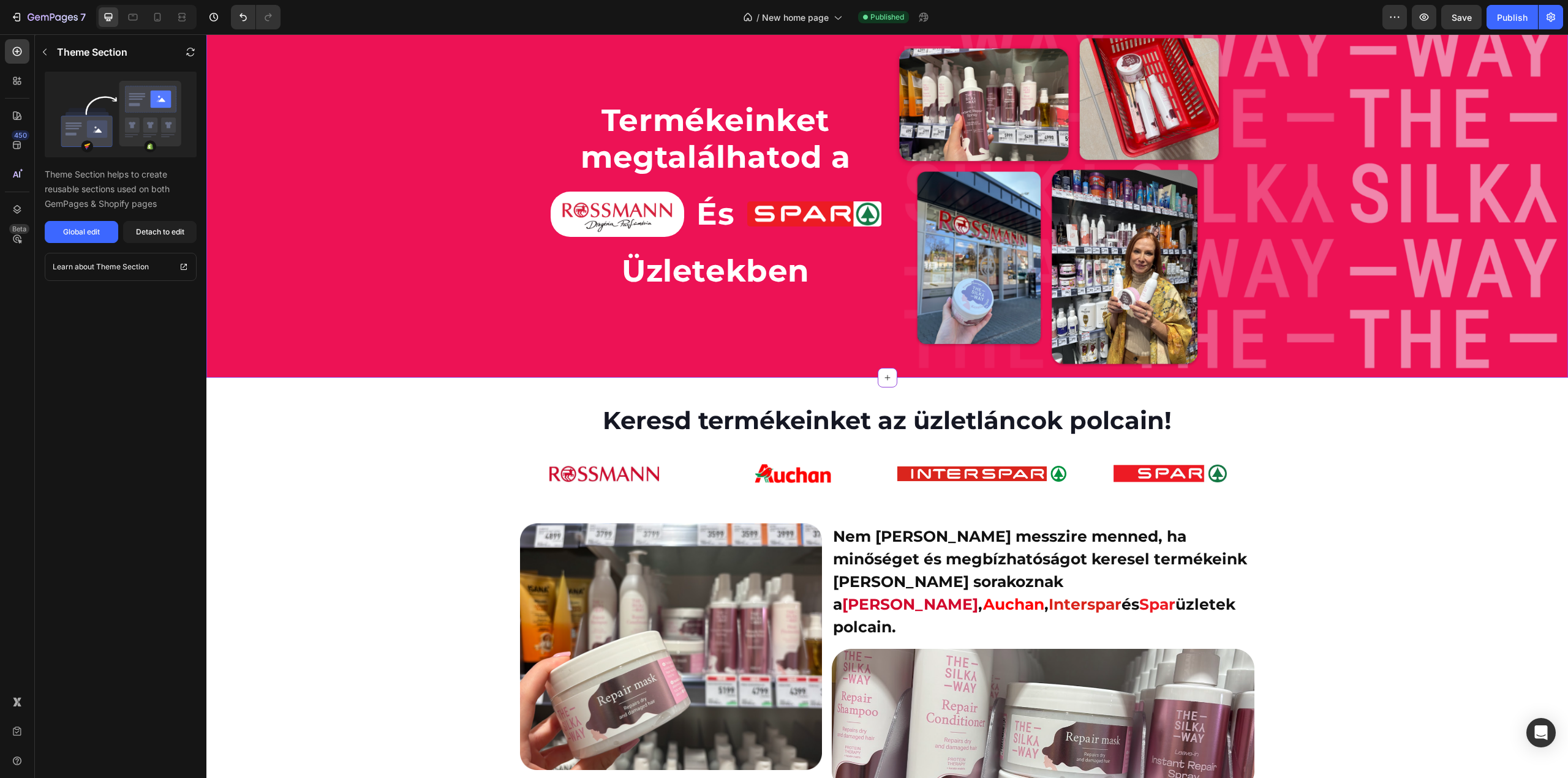
scroll to position [2543, 0]
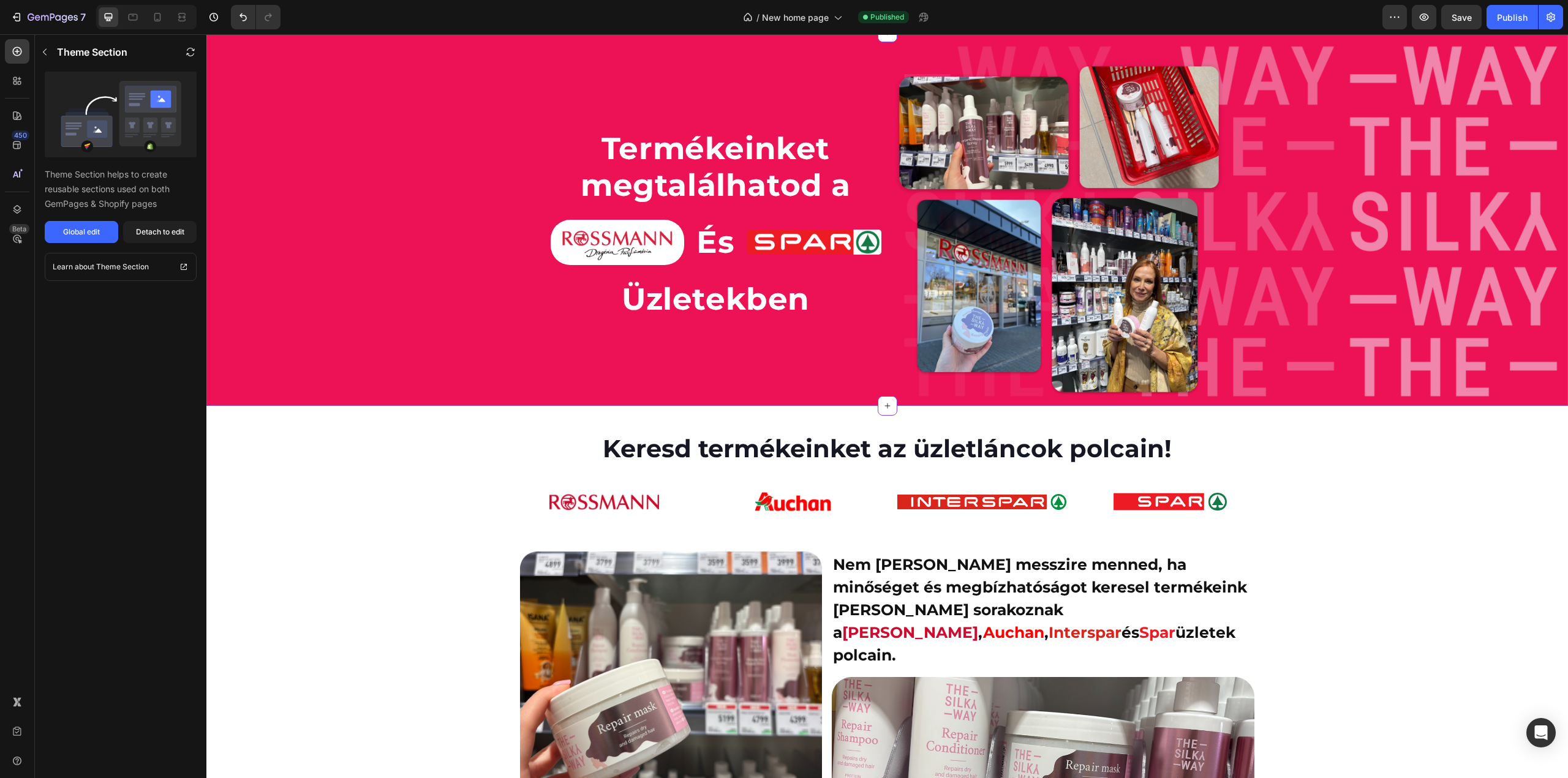
click at [687, 156] on h2 "Termékeinket megtalálhatod a" at bounding box center [716, 167] width 331 height 76
click at [1004, 128] on img at bounding box center [1059, 229] width 331 height 335
click at [169, 235] on div "Detach to edit" at bounding box center [159, 232] width 48 height 11
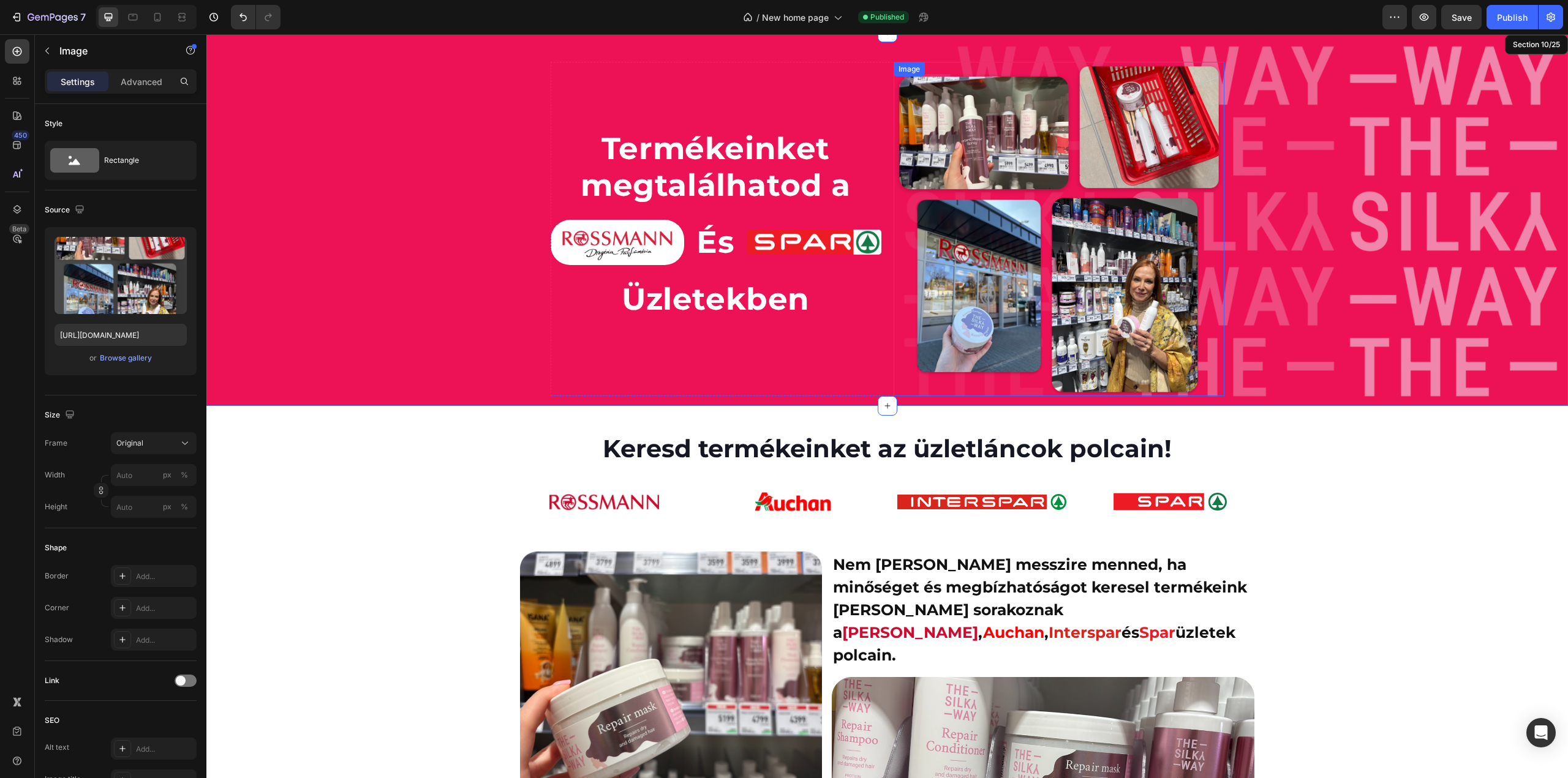
click at [1003, 230] on img at bounding box center [1059, 229] width 331 height 335
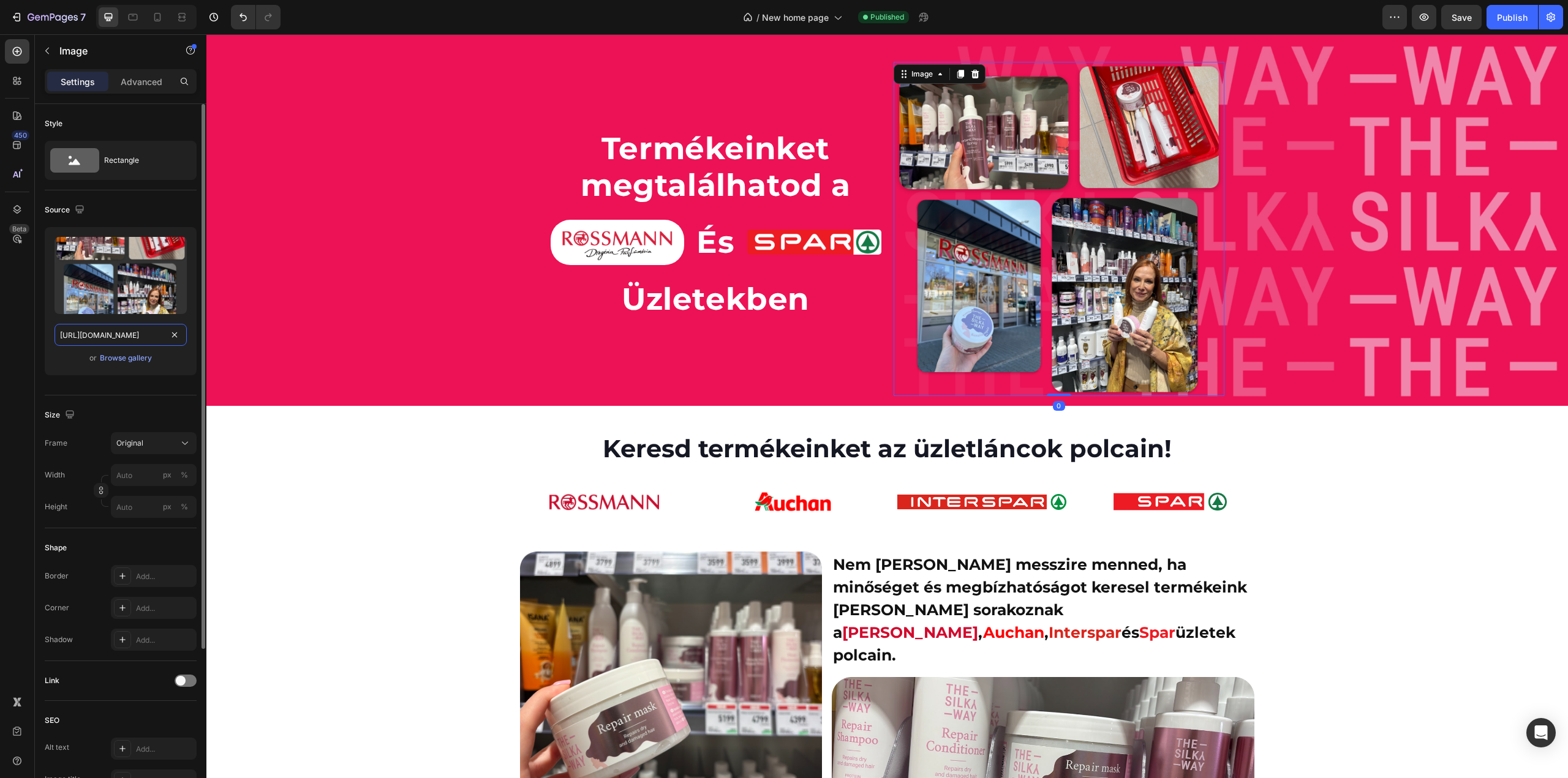
click at [131, 329] on input "[URL][DOMAIN_NAME]" at bounding box center [120, 334] width 132 height 22
click at [633, 738] on img at bounding box center [671, 675] width 302 height 248
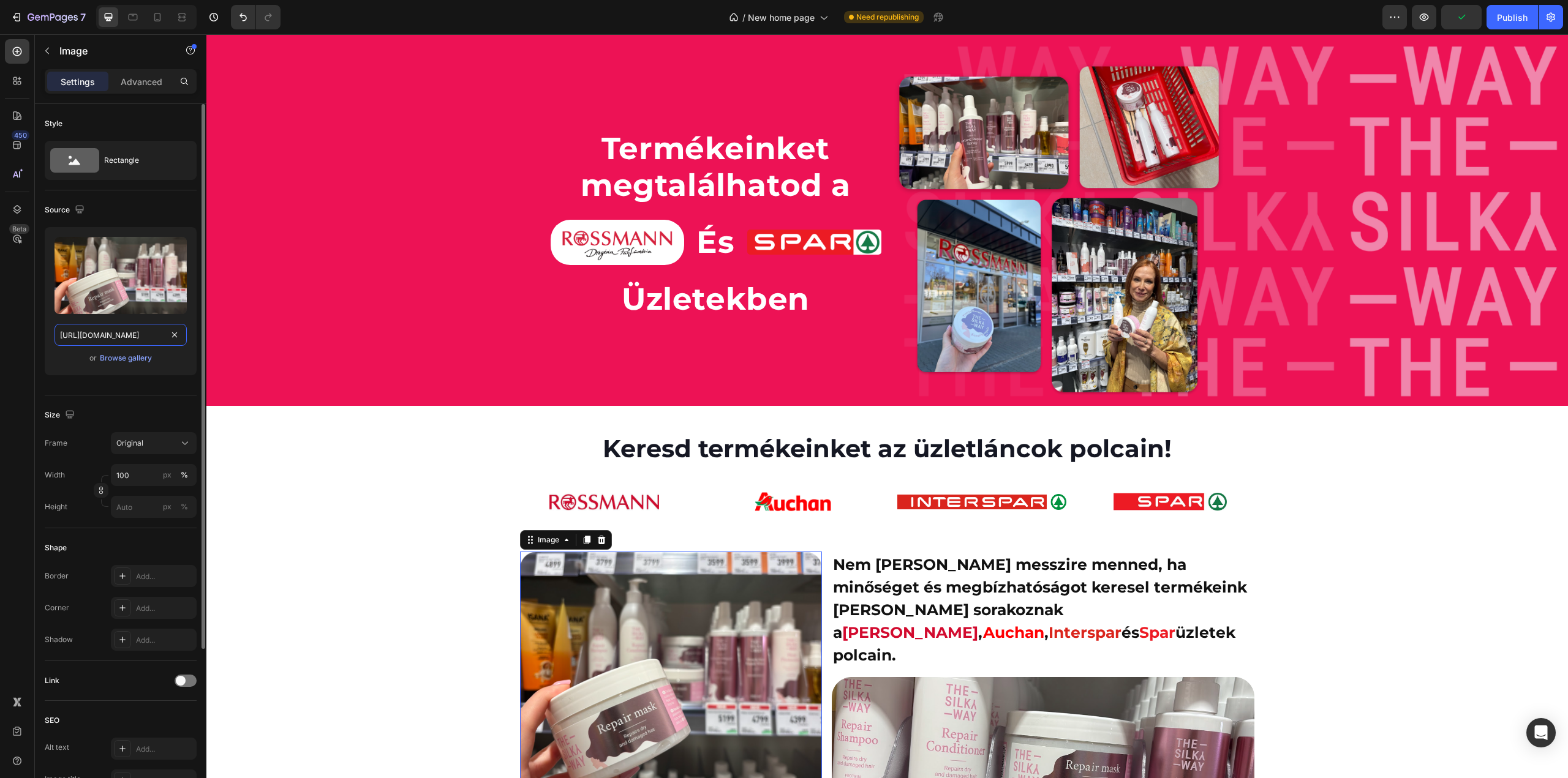
click at [120, 345] on input "[URL][DOMAIN_NAME]" at bounding box center [120, 334] width 132 height 22
paste input "e0522a98-1b22-4d8a-a47c-3e4a22c38ed2"
type input "[URL][DOMAIN_NAME]"
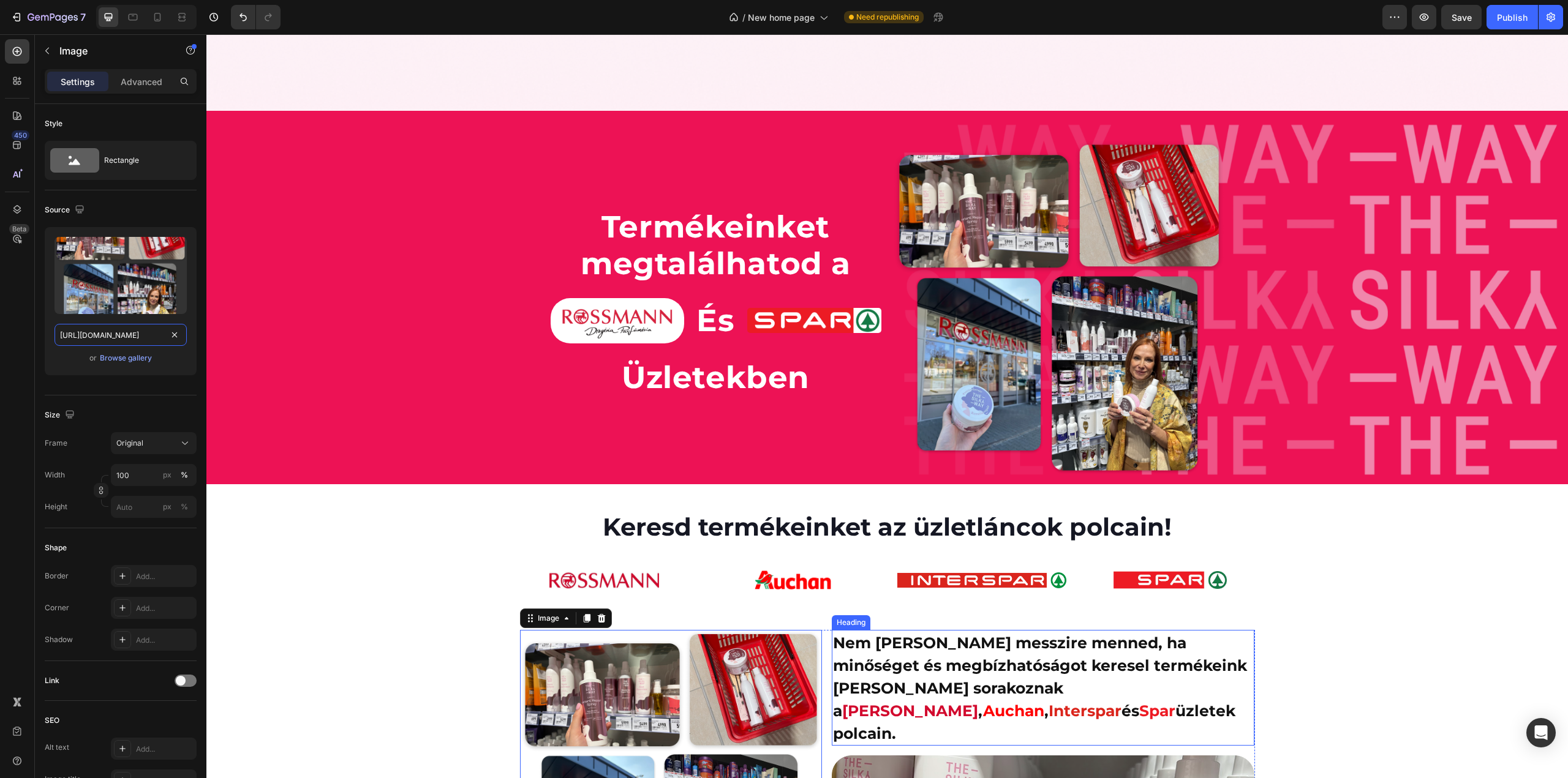
scroll to position [2590, 0]
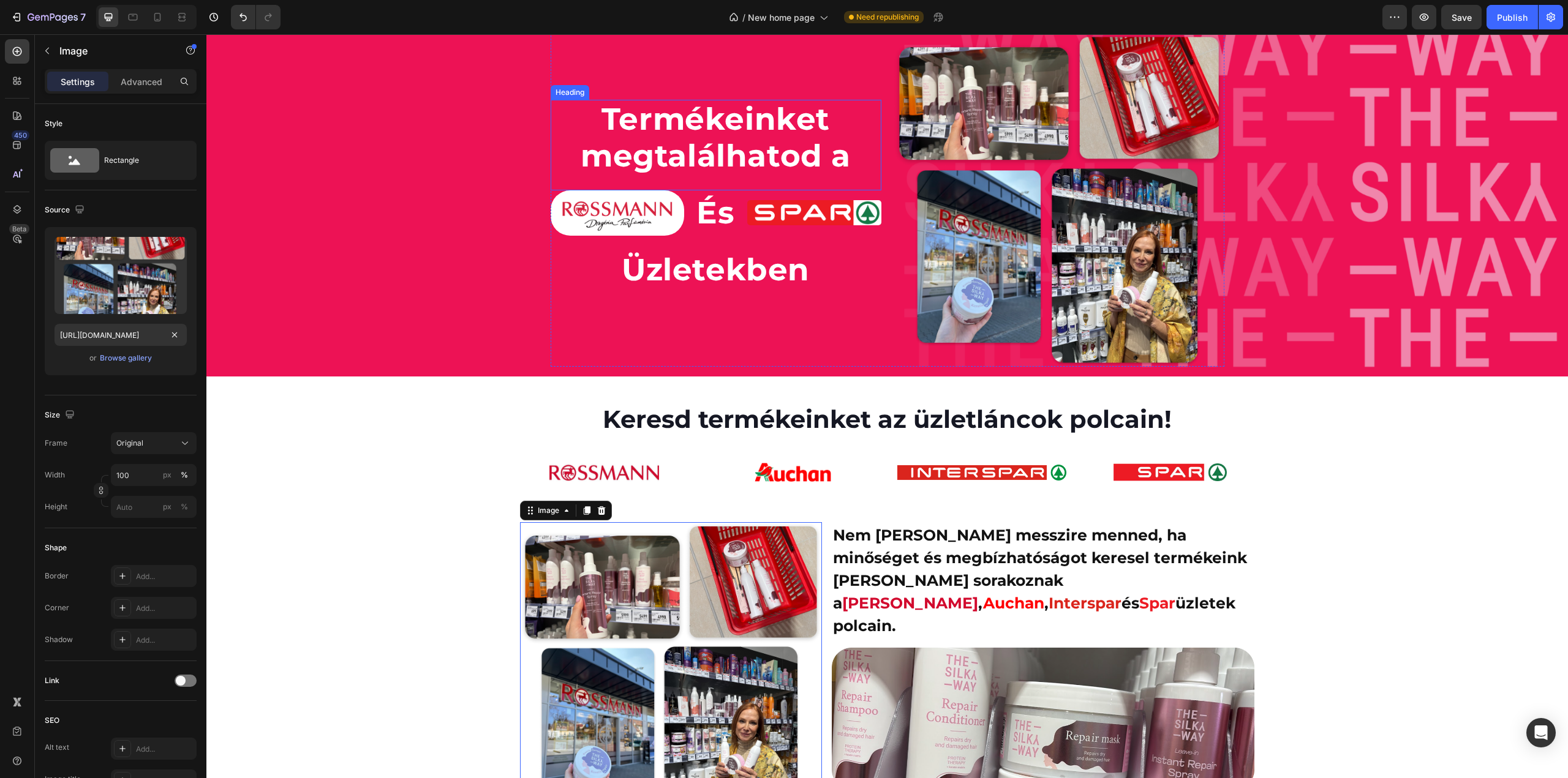
click at [678, 127] on h2 "Termékeinket megtalálhatod a" at bounding box center [716, 137] width 331 height 76
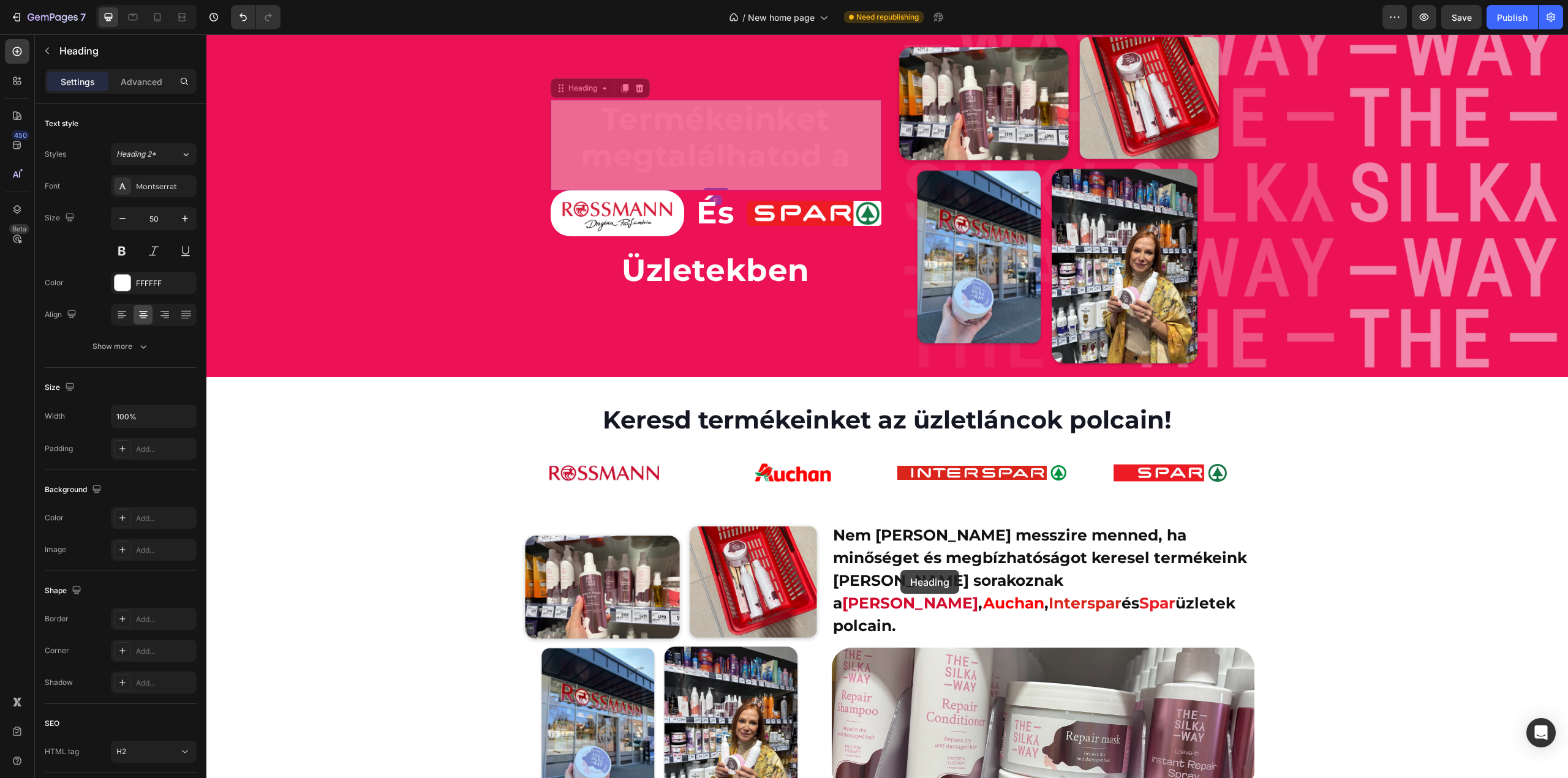
scroll to position [2544, 0]
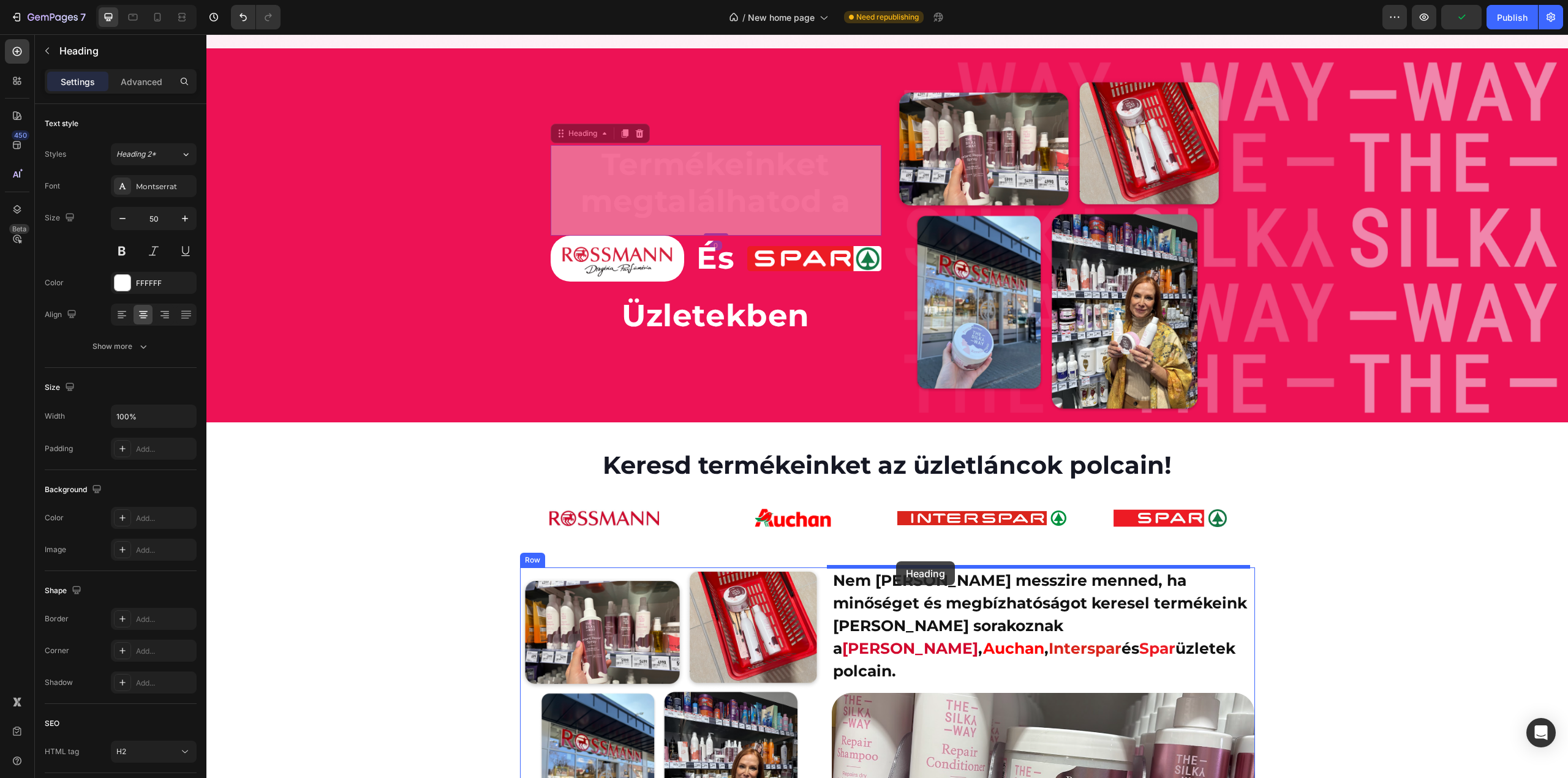
drag, startPoint x: 556, startPoint y: 90, endPoint x: 897, endPoint y: 562, distance: 582.3
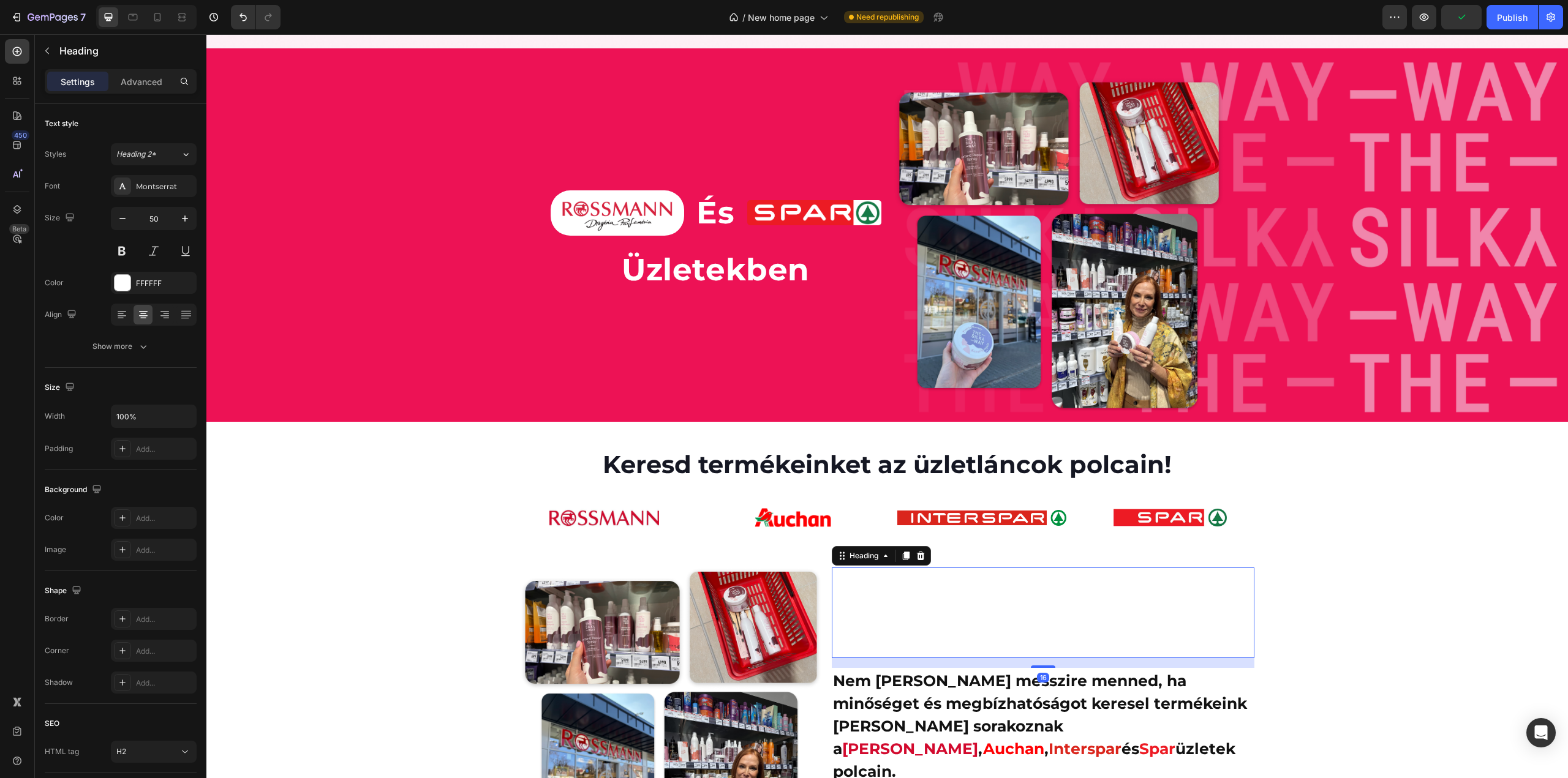
scroll to position [2667, 0]
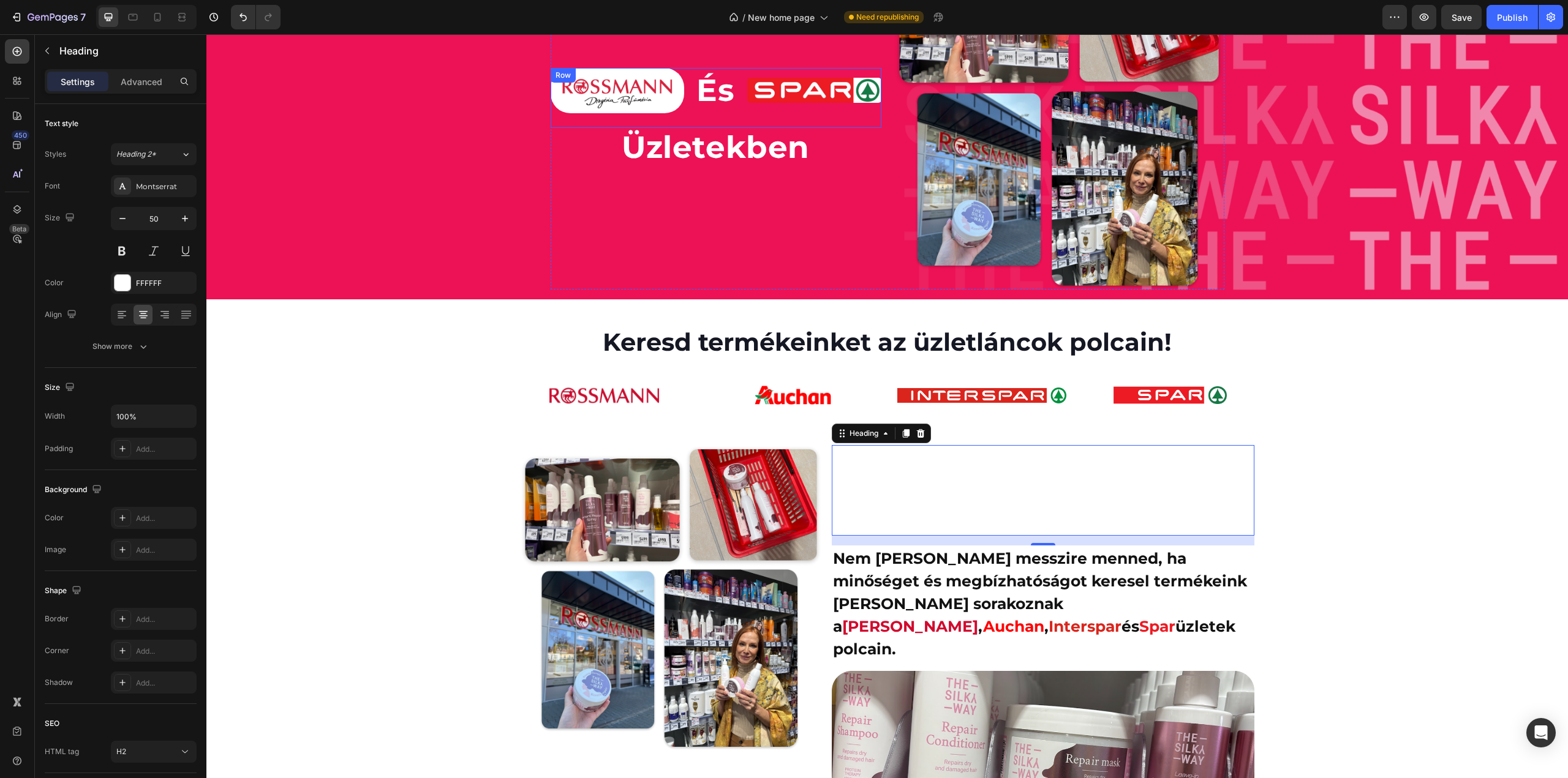
click at [685, 119] on div "Image És Heading Image Row" at bounding box center [716, 98] width 331 height 60
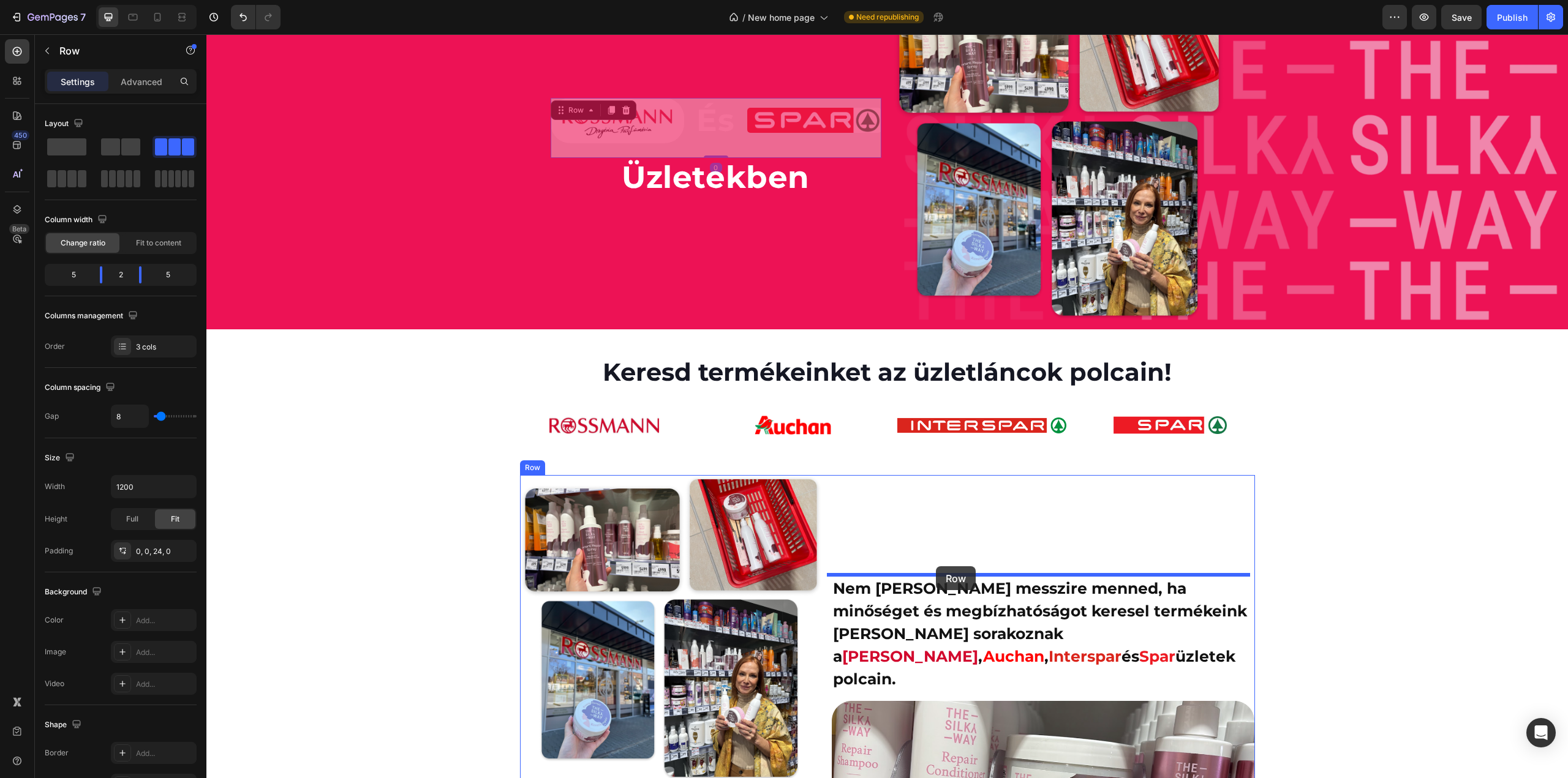
drag, startPoint x: 559, startPoint y: 82, endPoint x: 936, endPoint y: 566, distance: 613.5
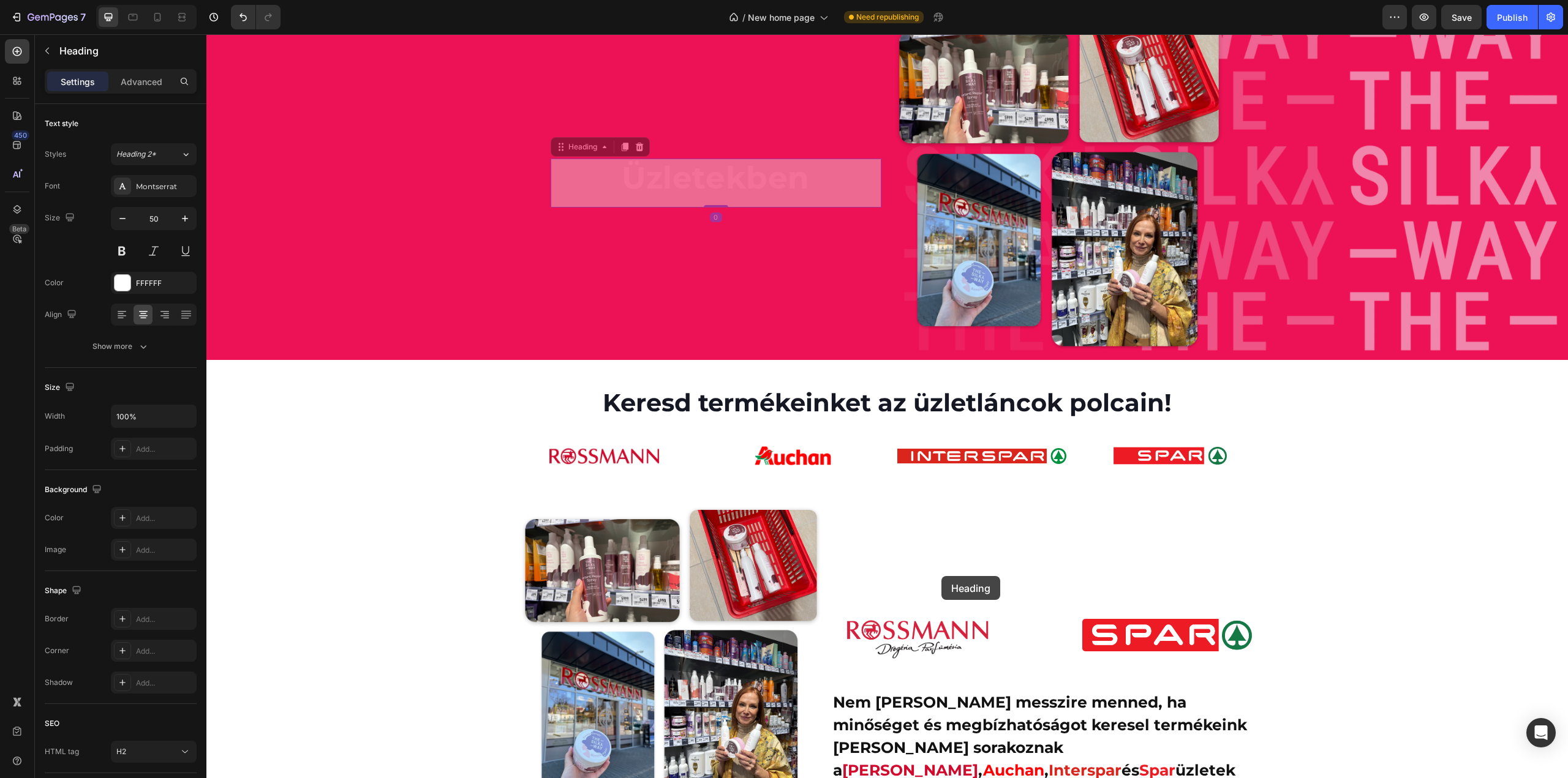
scroll to position [2582, 0]
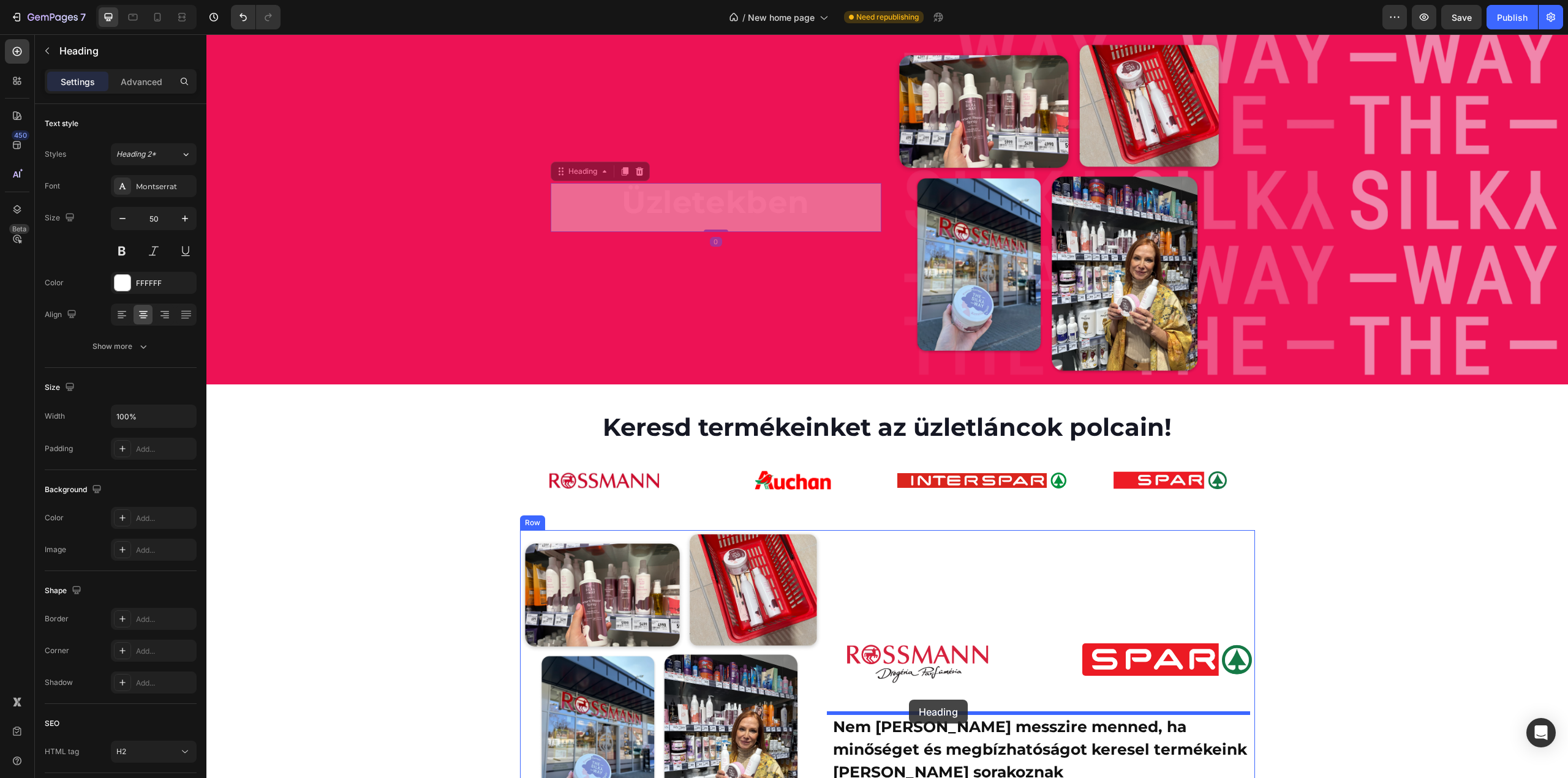
drag, startPoint x: 570, startPoint y: 151, endPoint x: 909, endPoint y: 700, distance: 645.2
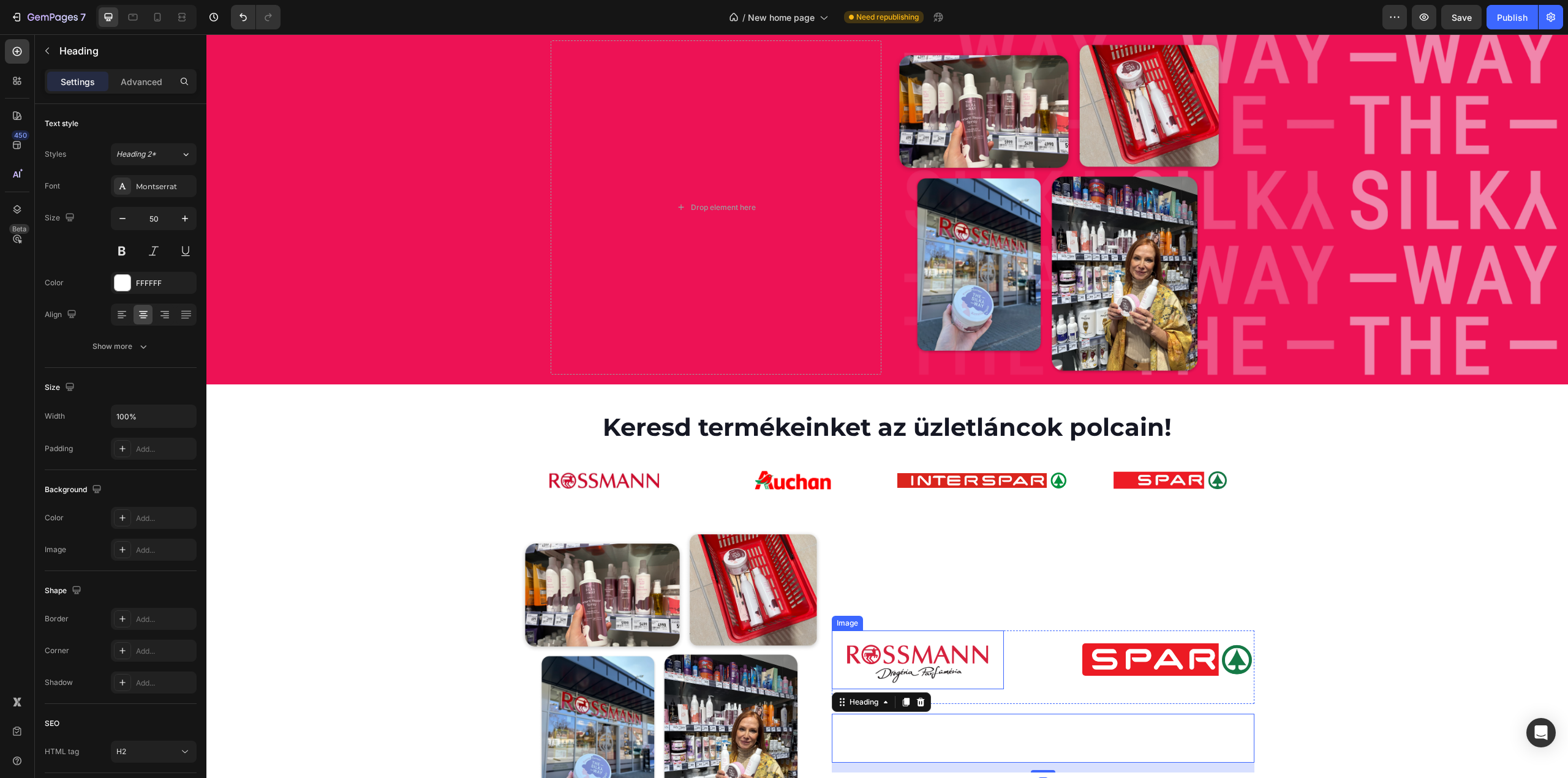
scroll to position [2827, 0]
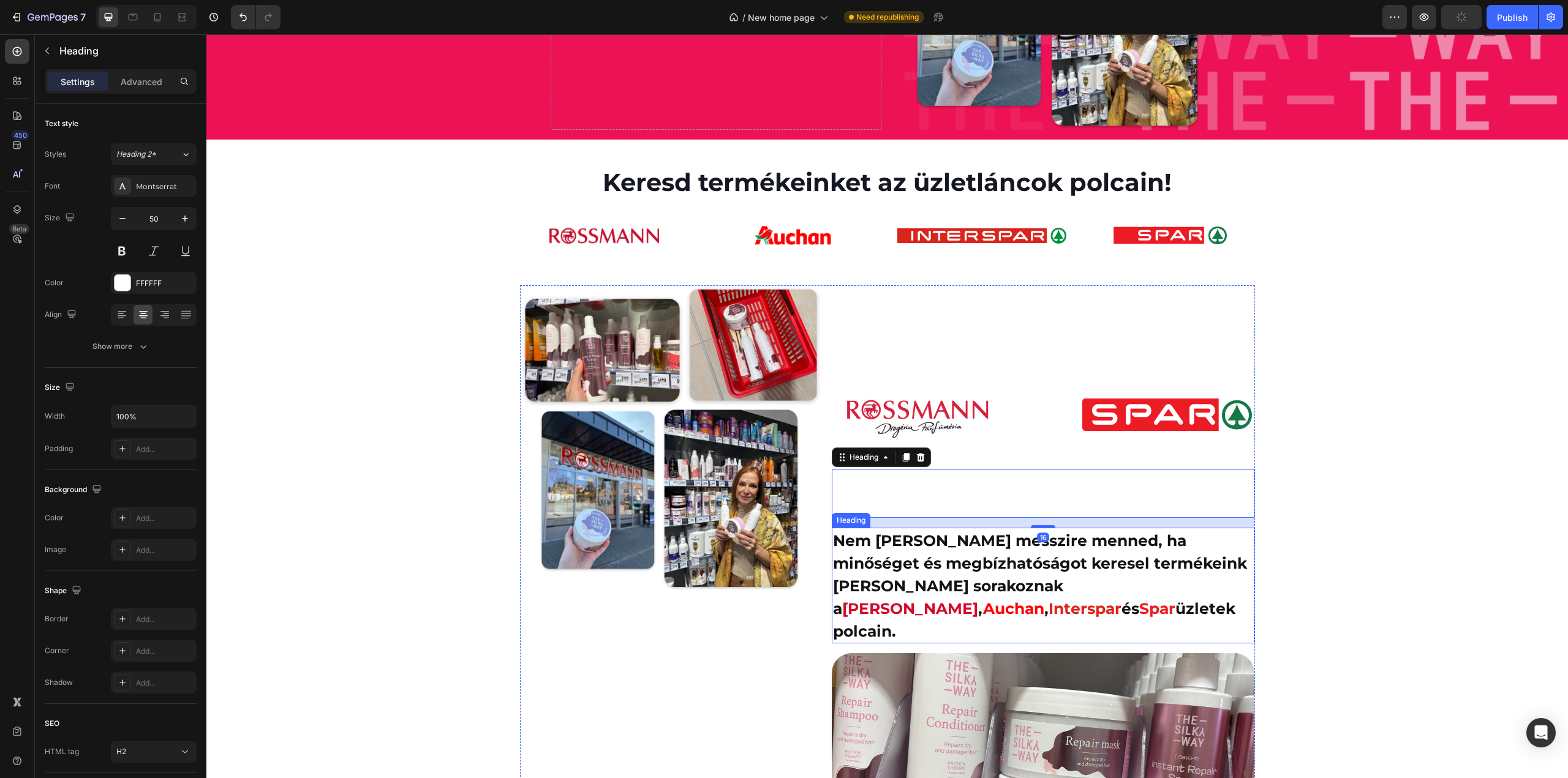
click at [871, 543] on span "Nem [PERSON_NAME] messzire menned, ha minőséget és megbízhatóságot keresel term…" at bounding box center [1040, 574] width 414 height 87
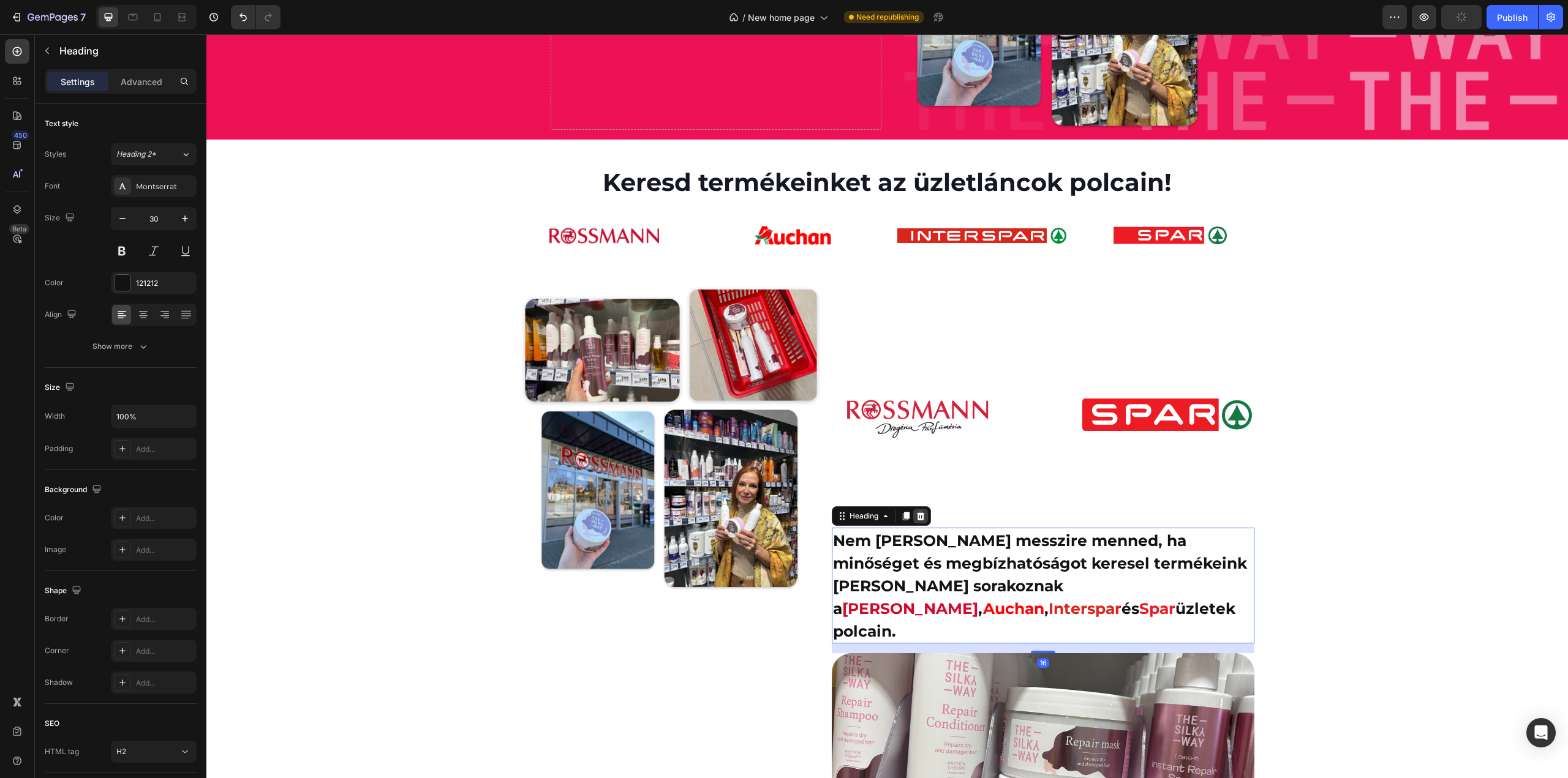
click at [921, 519] on div at bounding box center [920, 515] width 15 height 15
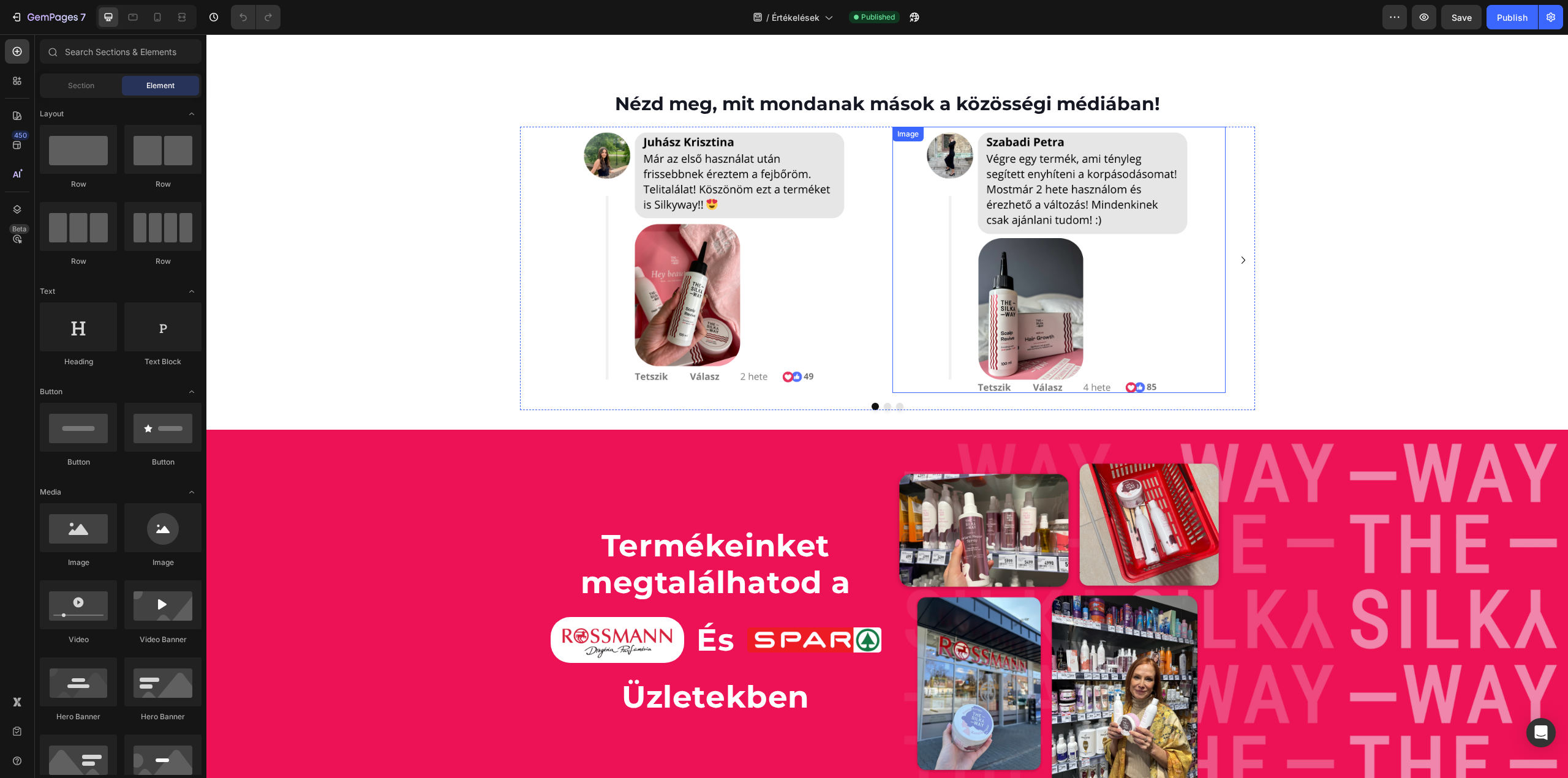
scroll to position [4907, 0]
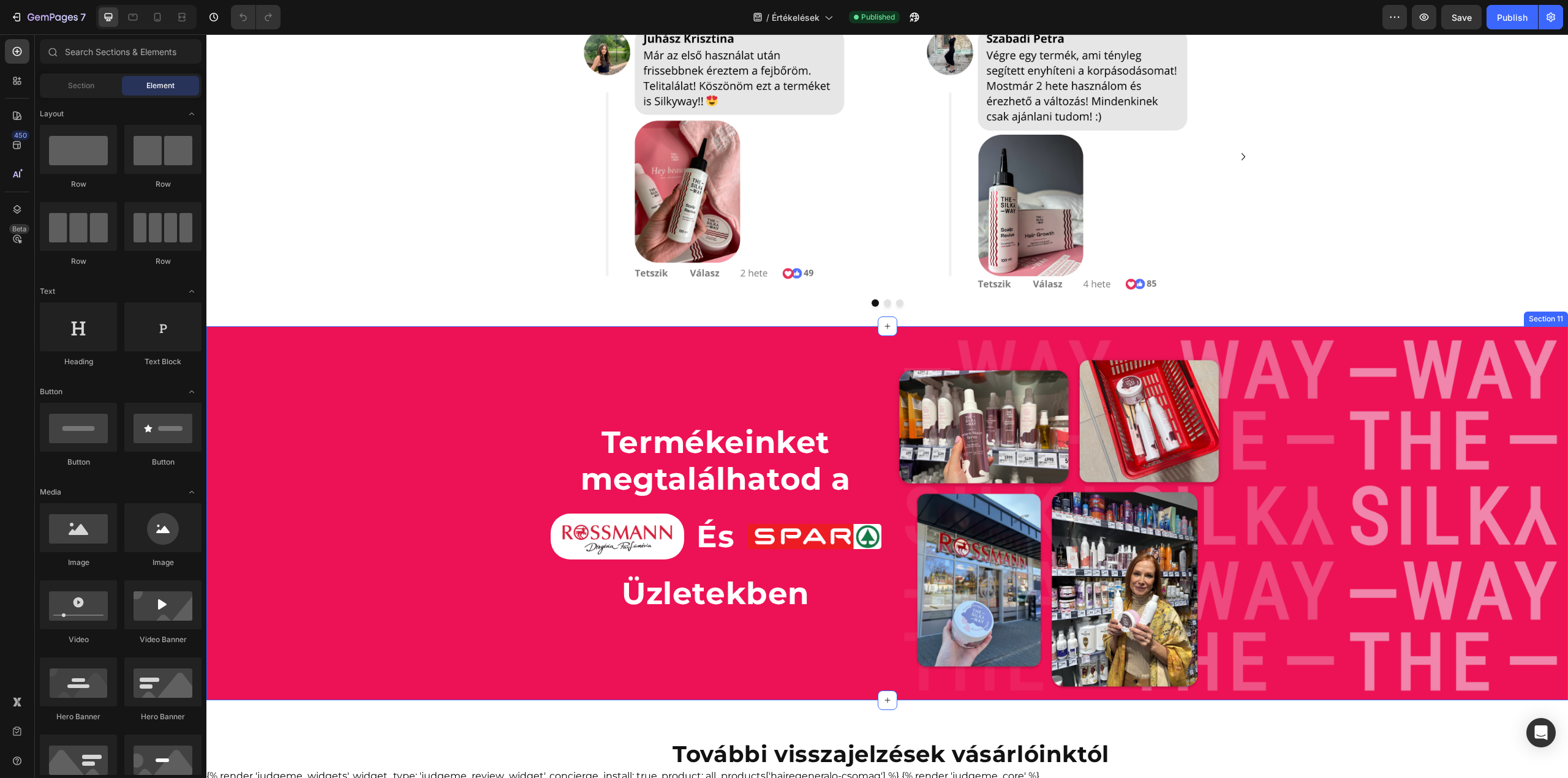
click at [475, 370] on div "Termékeinket megtalálhatod a Heading Image És Heading Image Row Üzletekben Head…" at bounding box center [887, 514] width 1361 height 375
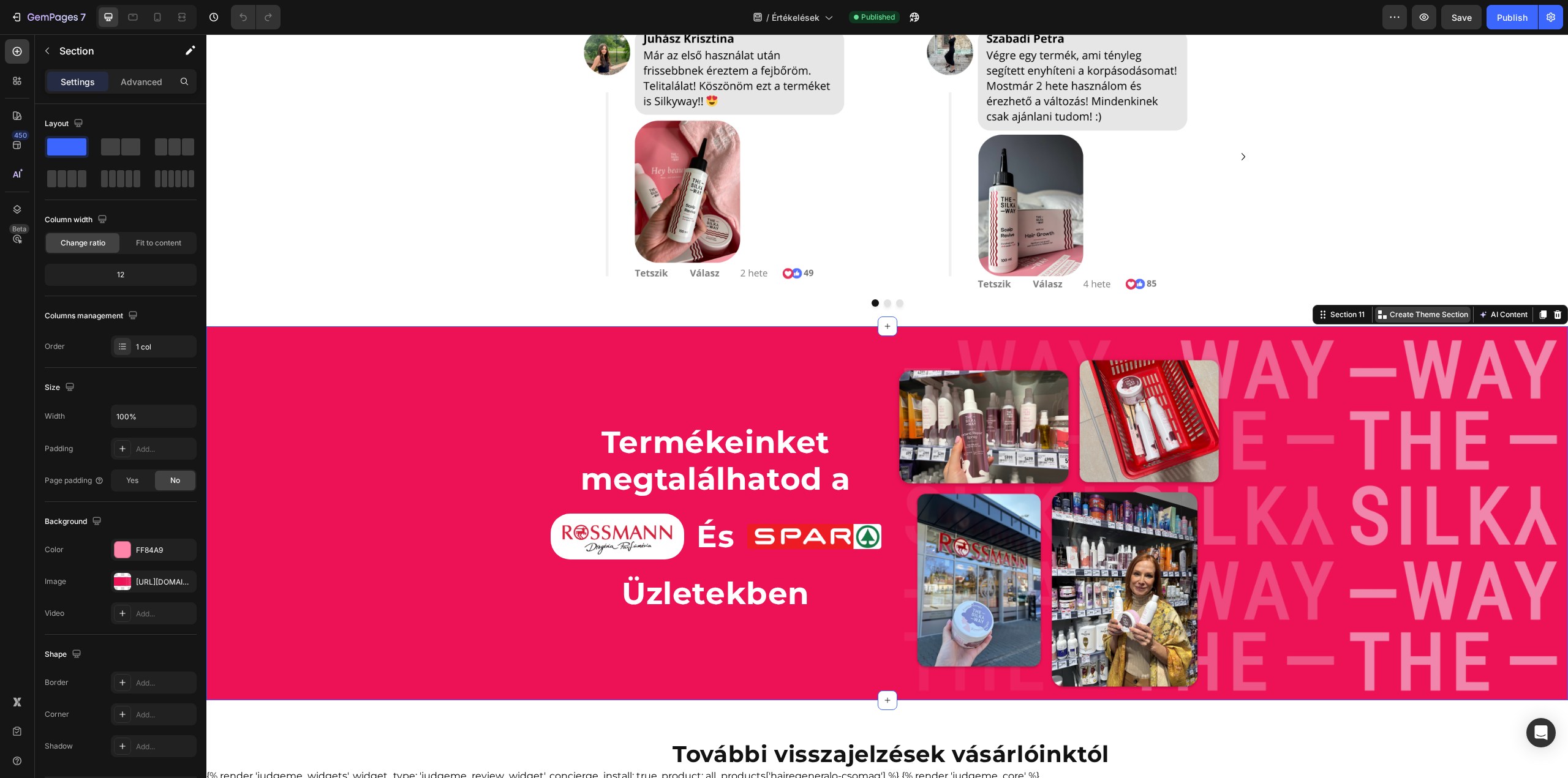
click at [1414, 317] on p "Create Theme Section" at bounding box center [1430, 314] width 79 height 11
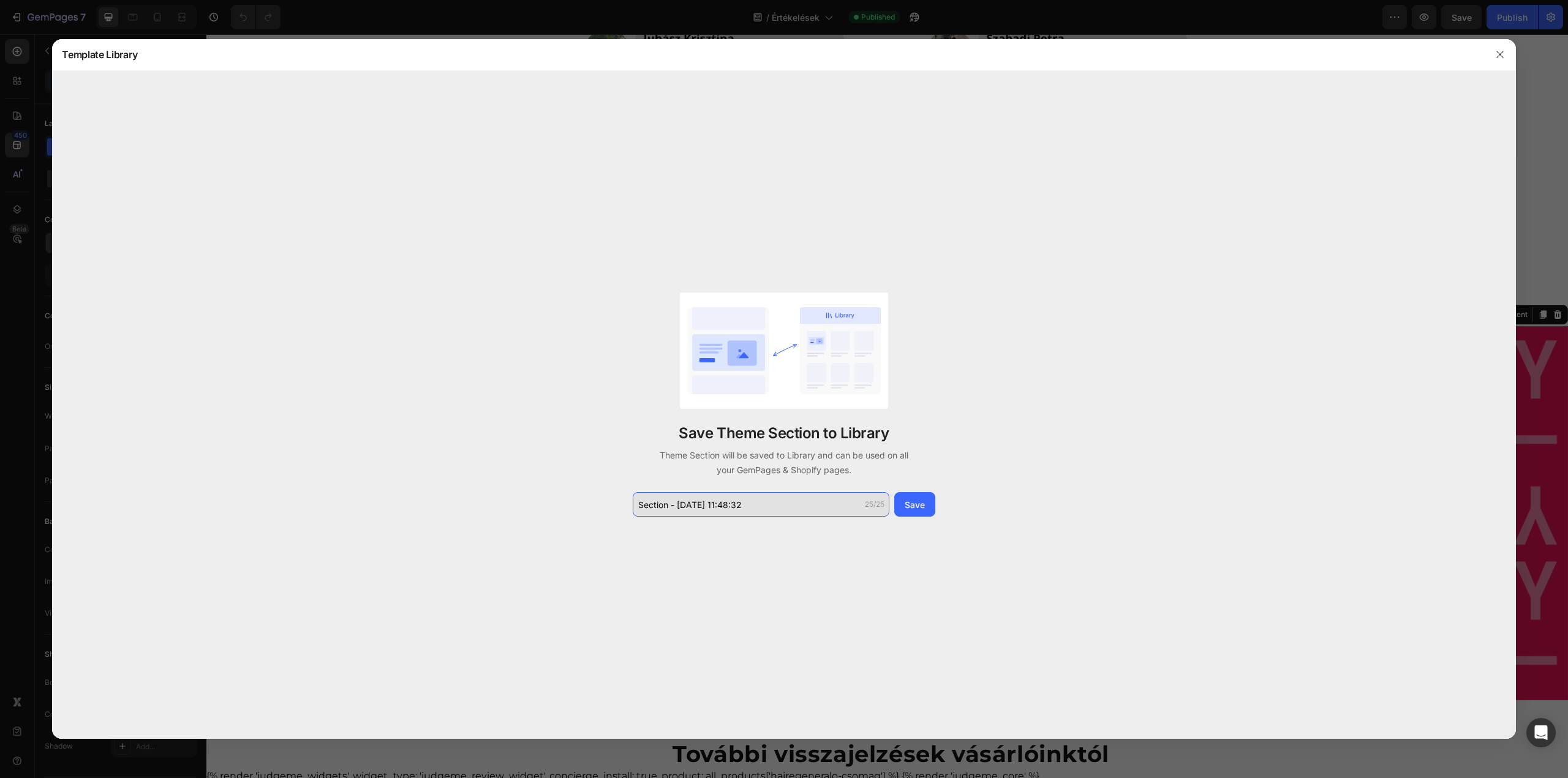
click at [801, 507] on input "Section - Aug 27 11:48:32" at bounding box center [761, 505] width 257 height 25
type input "Boltok"
click at [925, 506] on div "Save" at bounding box center [914, 505] width 20 height 13
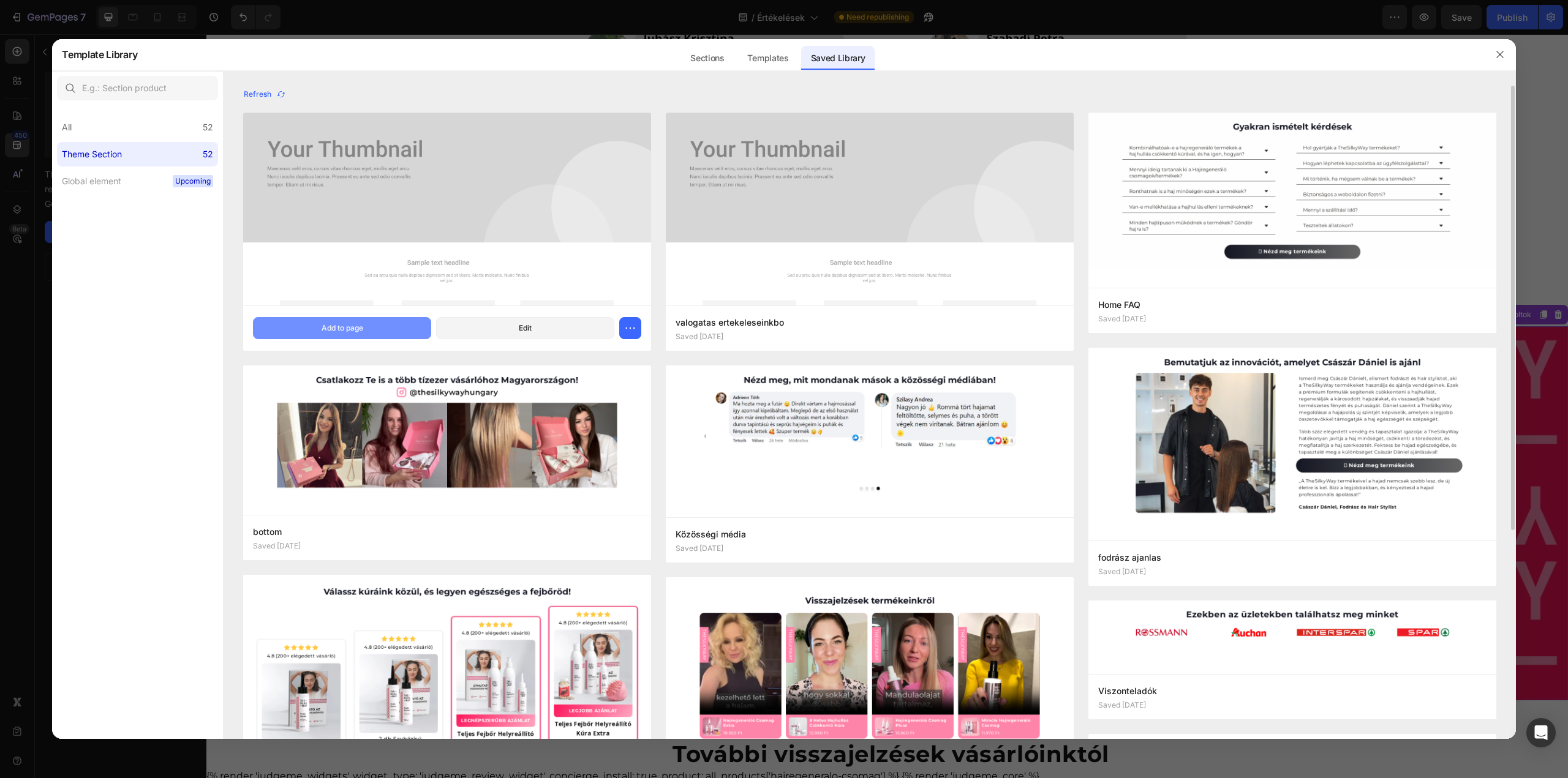
click at [401, 326] on button "Add to page" at bounding box center [342, 327] width 179 height 22
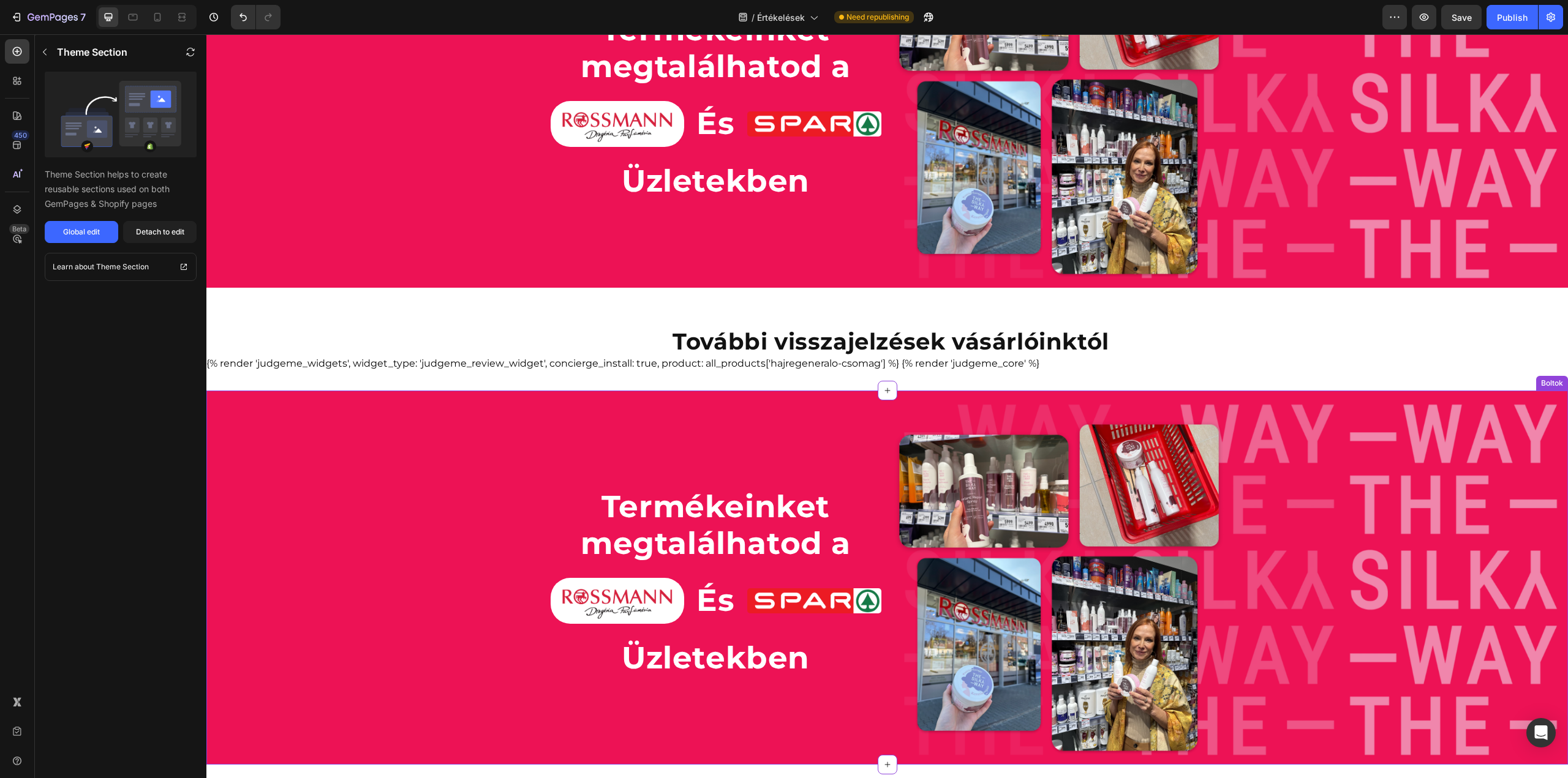
scroll to position [5286, 0]
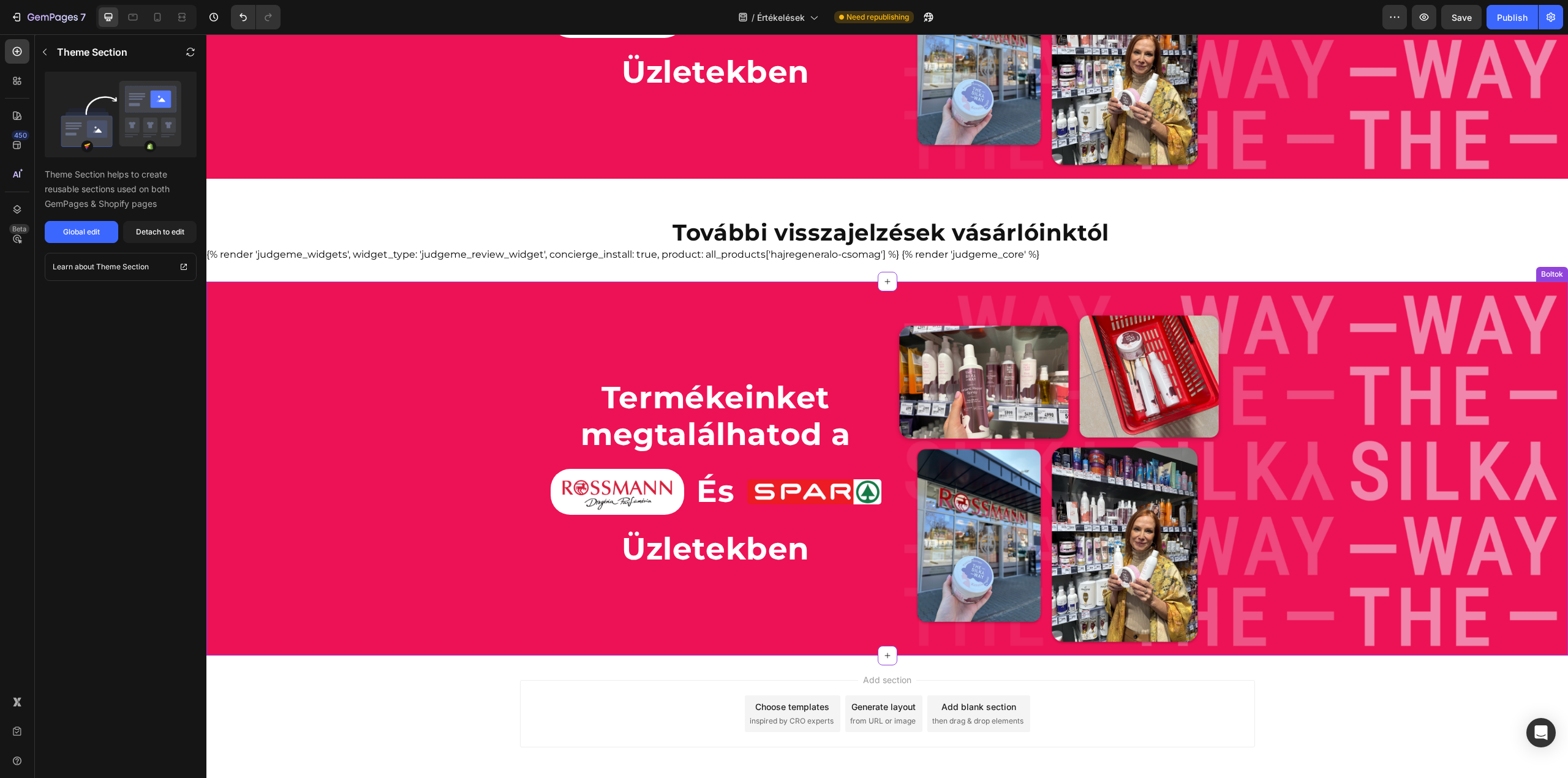
click at [797, 297] on div "Termékeinket megtalálhatod a Heading Image És Heading Image Row Üzletekben Head…" at bounding box center [888, 468] width 735 height 354
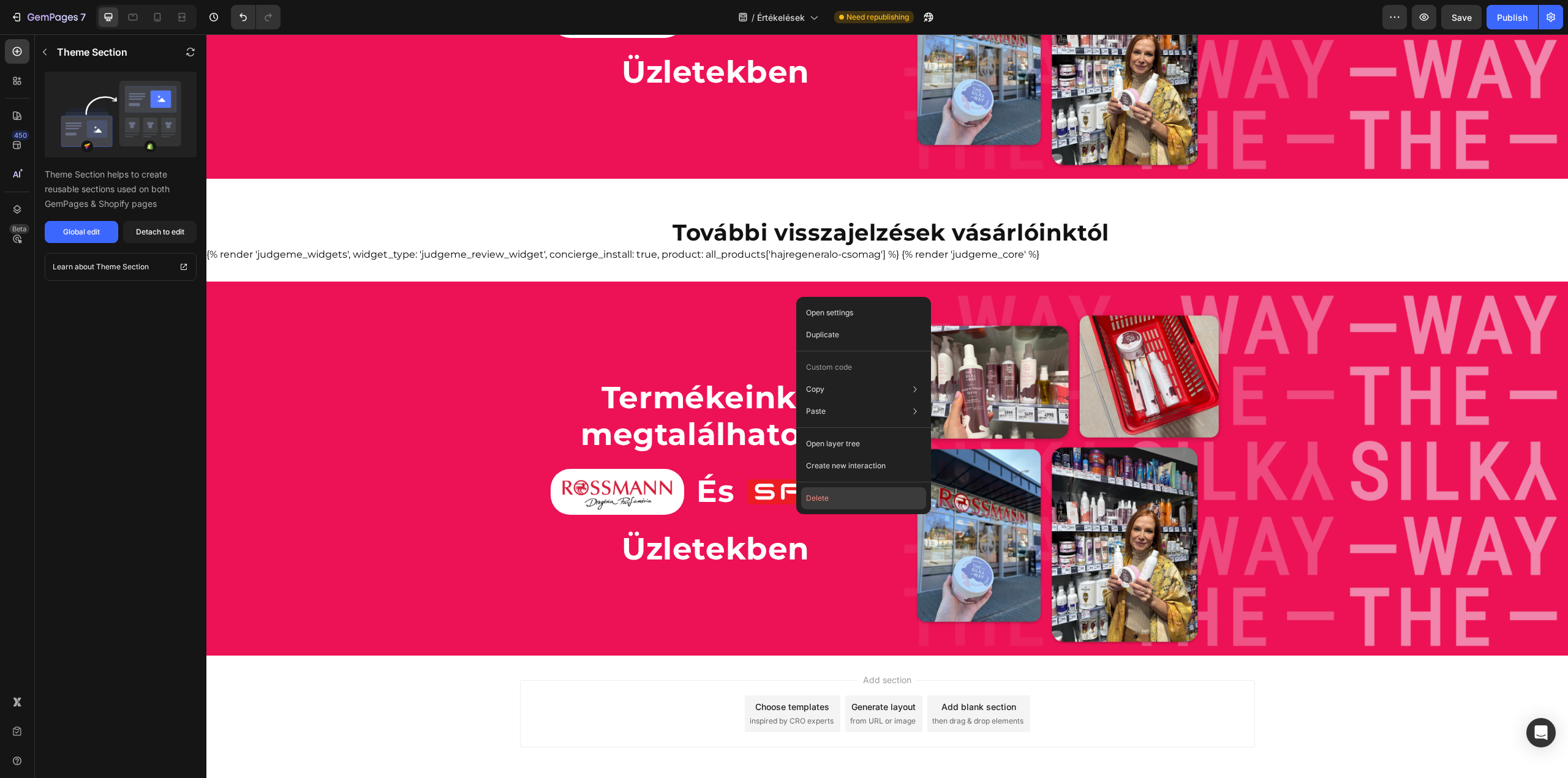
click at [815, 503] on button "Delete" at bounding box center [863, 498] width 125 height 22
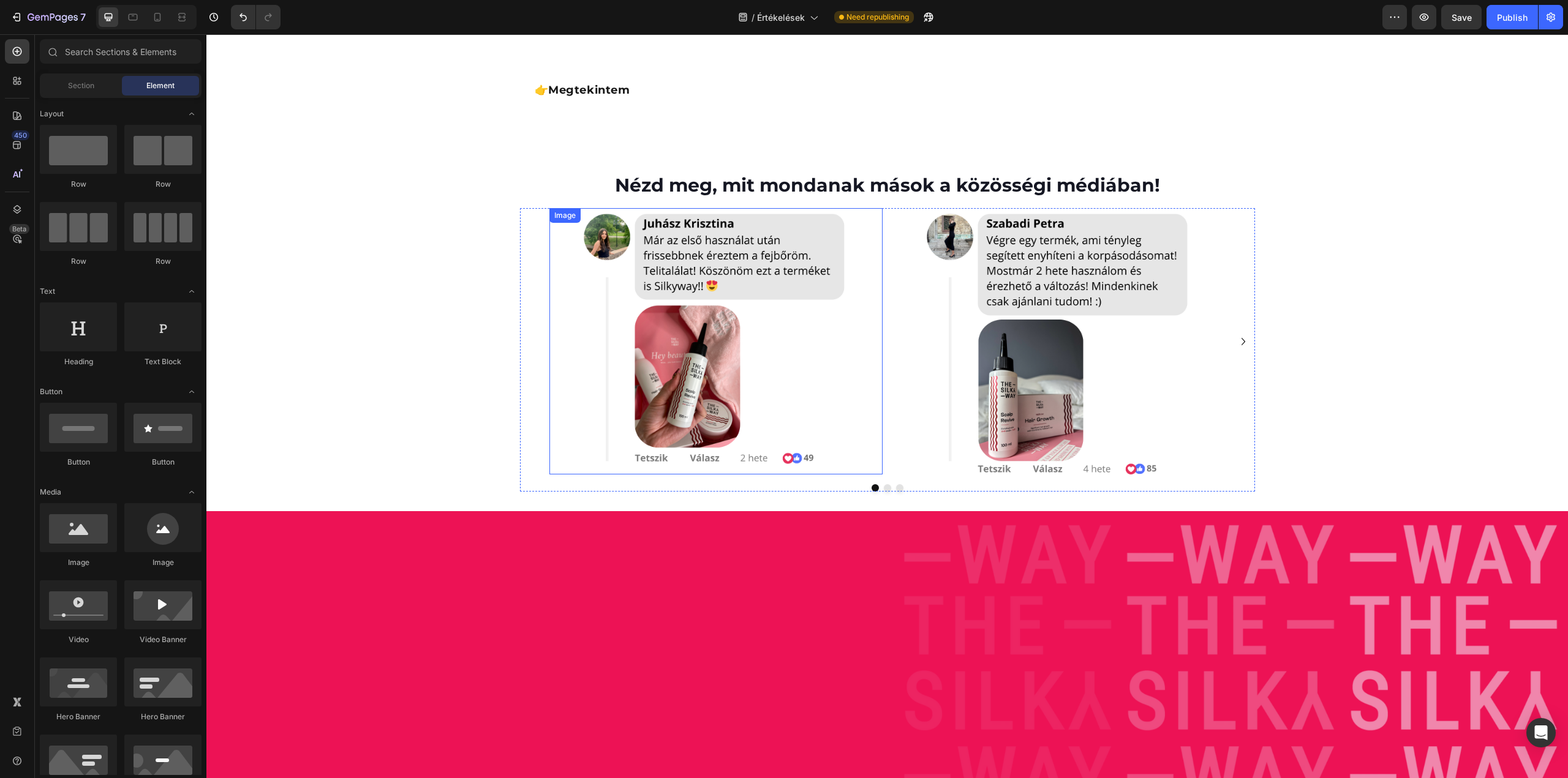
scroll to position [4413, 0]
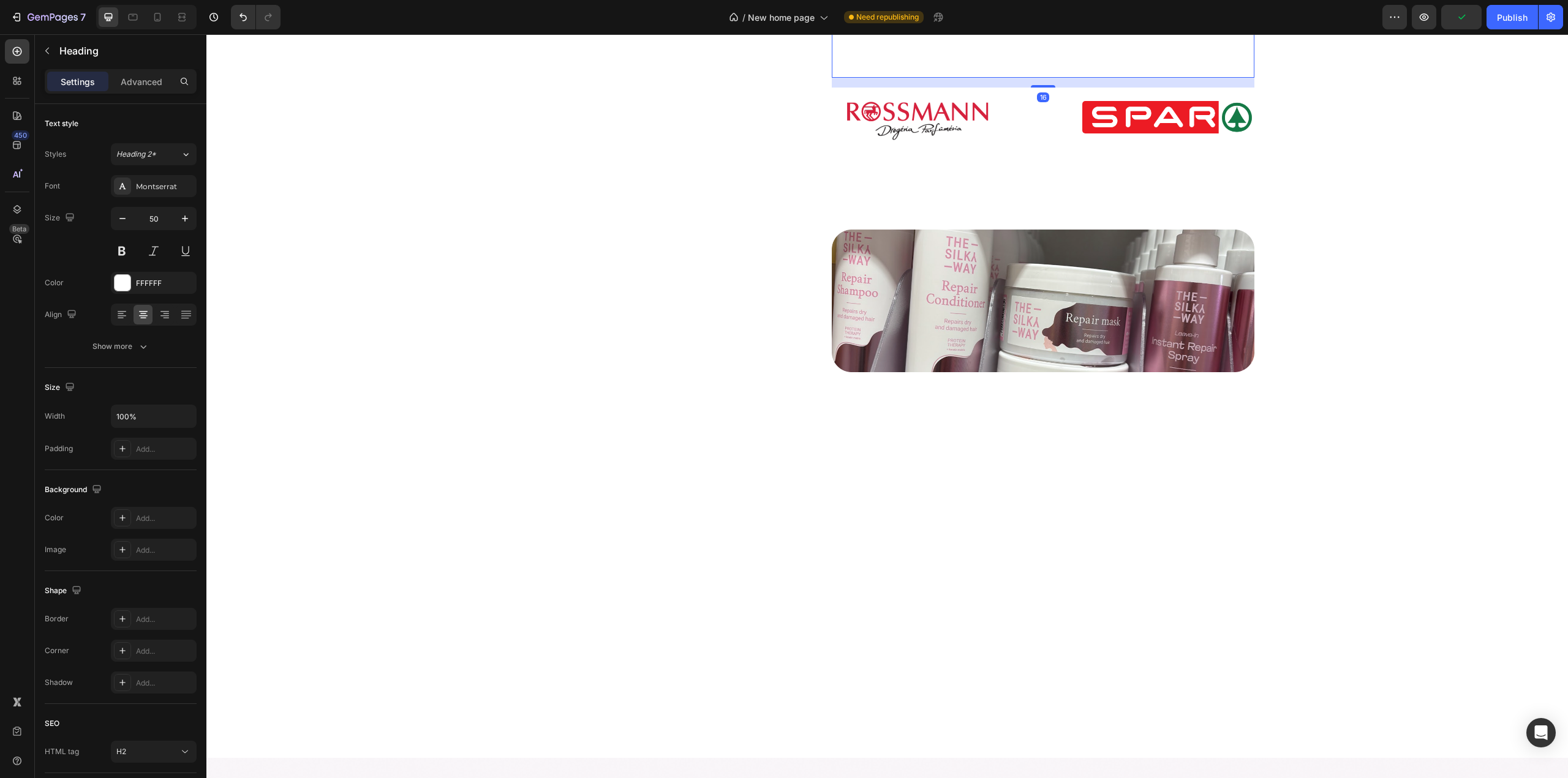
scroll to position [2827, 0]
click at [123, 280] on div at bounding box center [123, 283] width 16 height 16
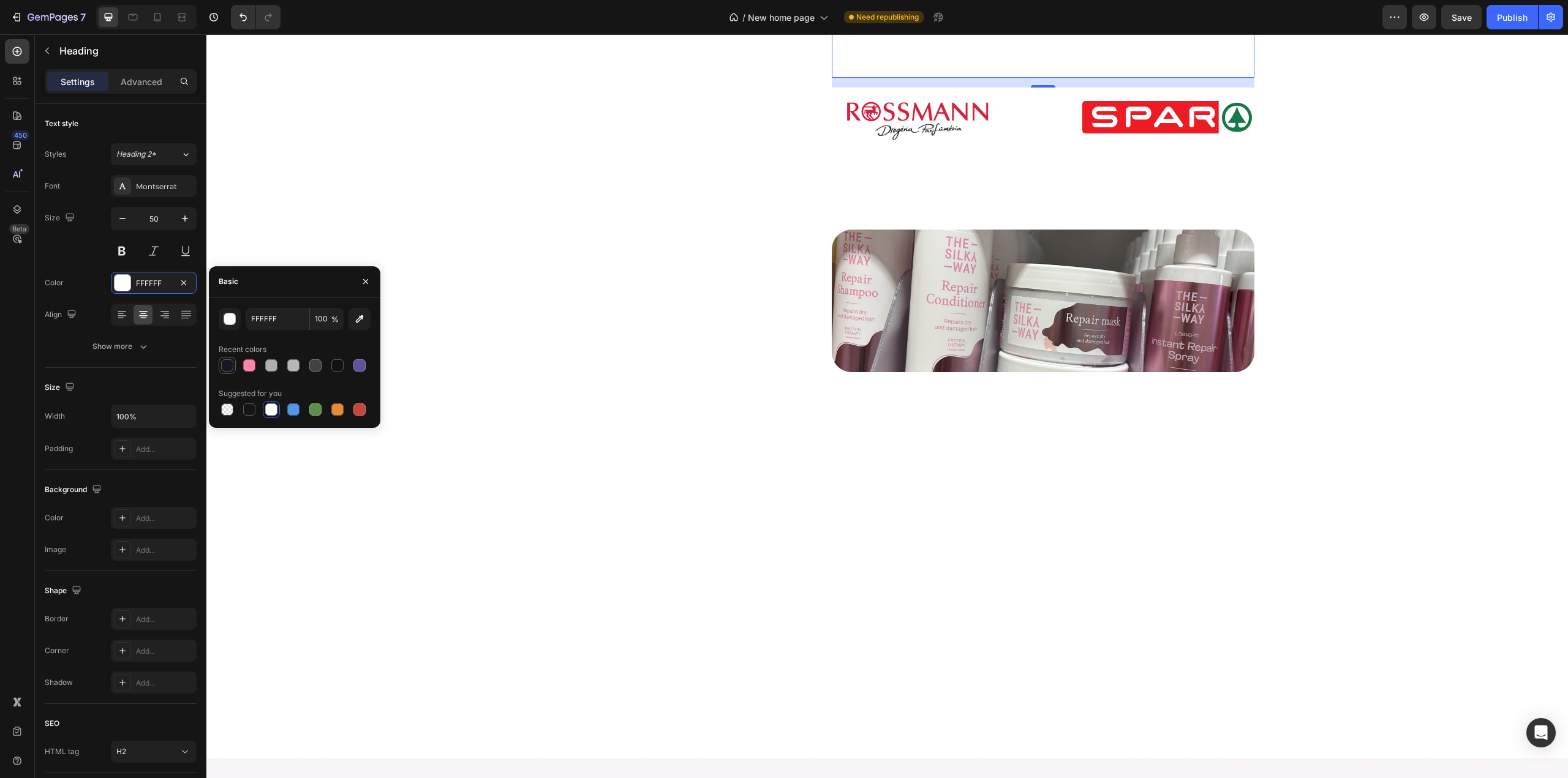
click at [221, 367] on div at bounding box center [228, 366] width 12 height 12
type input "151723"
click at [1023, 137] on h2 "És" at bounding box center [1043, 116] width 68 height 39
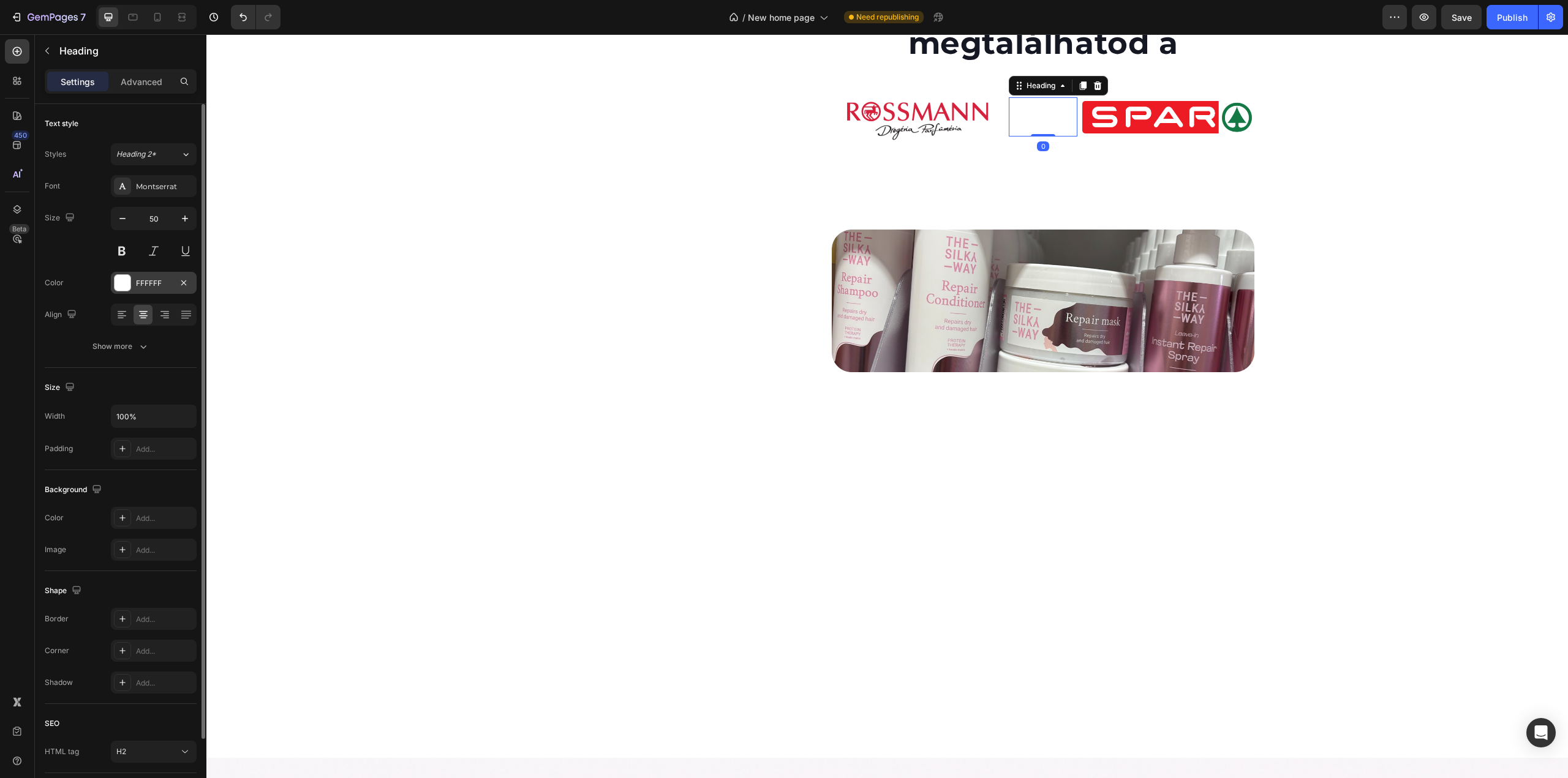
click at [123, 284] on div at bounding box center [123, 283] width 16 height 16
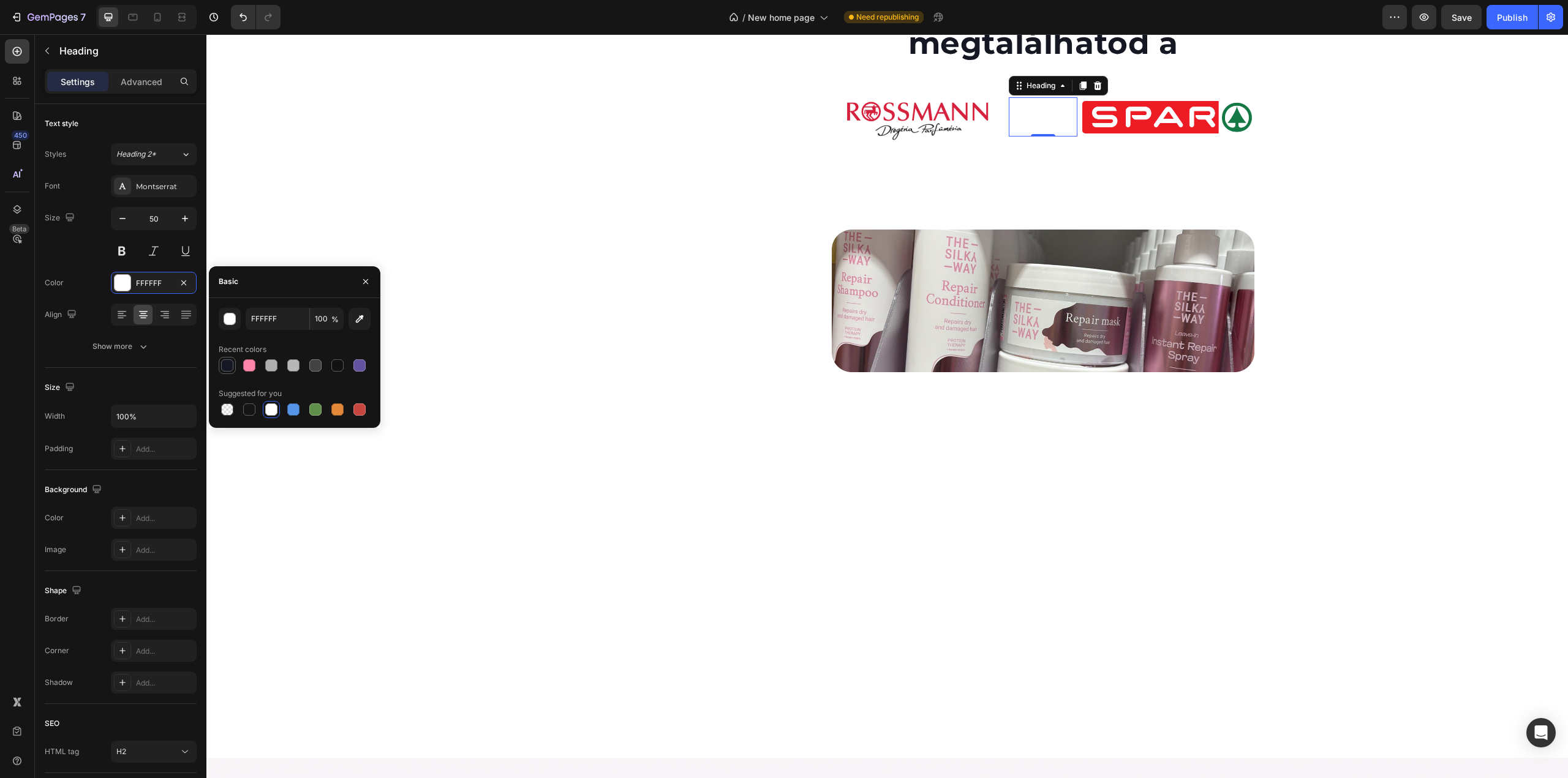
click at [229, 363] on div at bounding box center [228, 366] width 12 height 12
type input "151723"
click at [1006, 210] on h2 "Üzletekben" at bounding box center [1043, 190] width 423 height 39
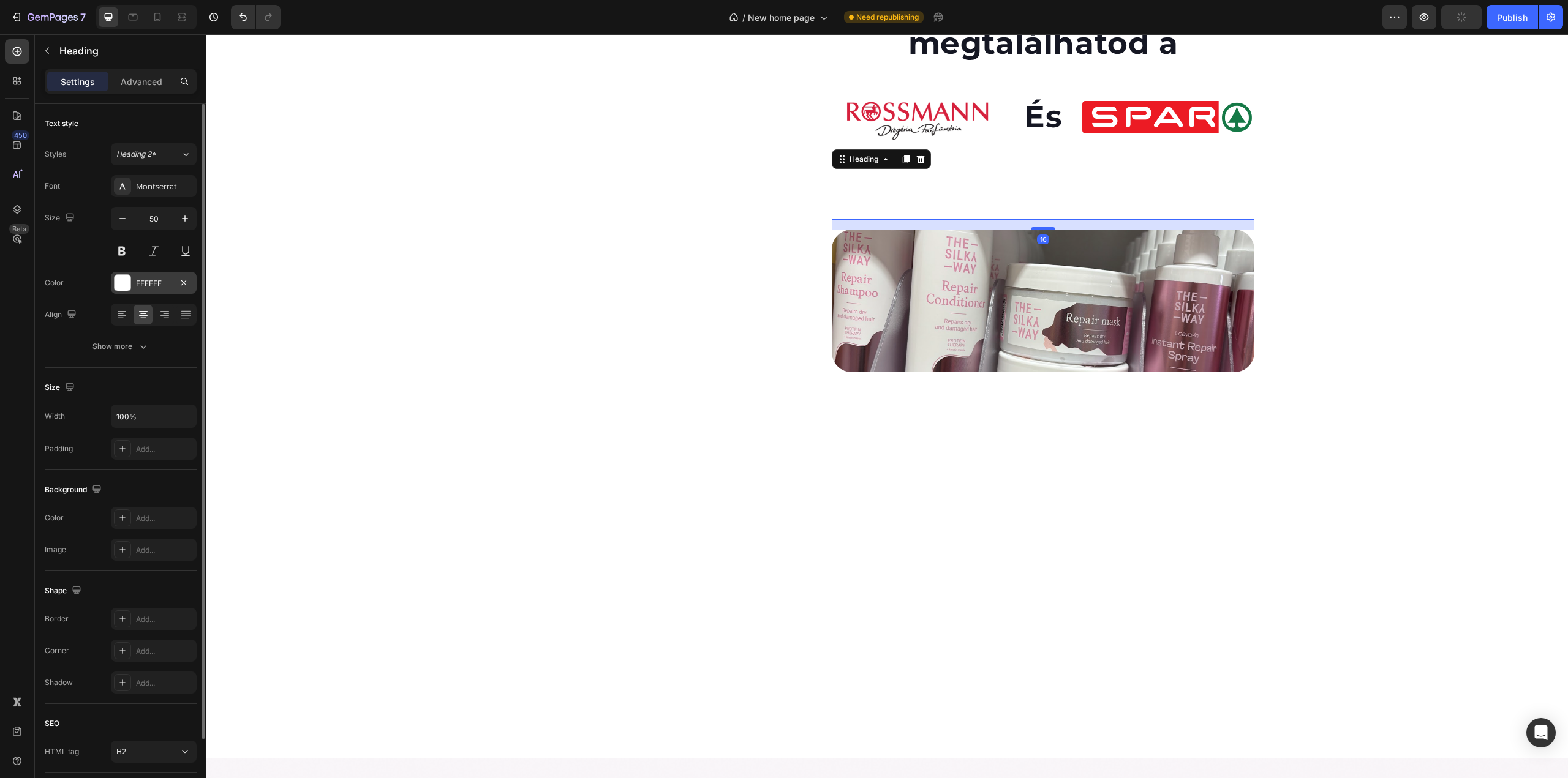
click at [117, 278] on div at bounding box center [123, 283] width 16 height 16
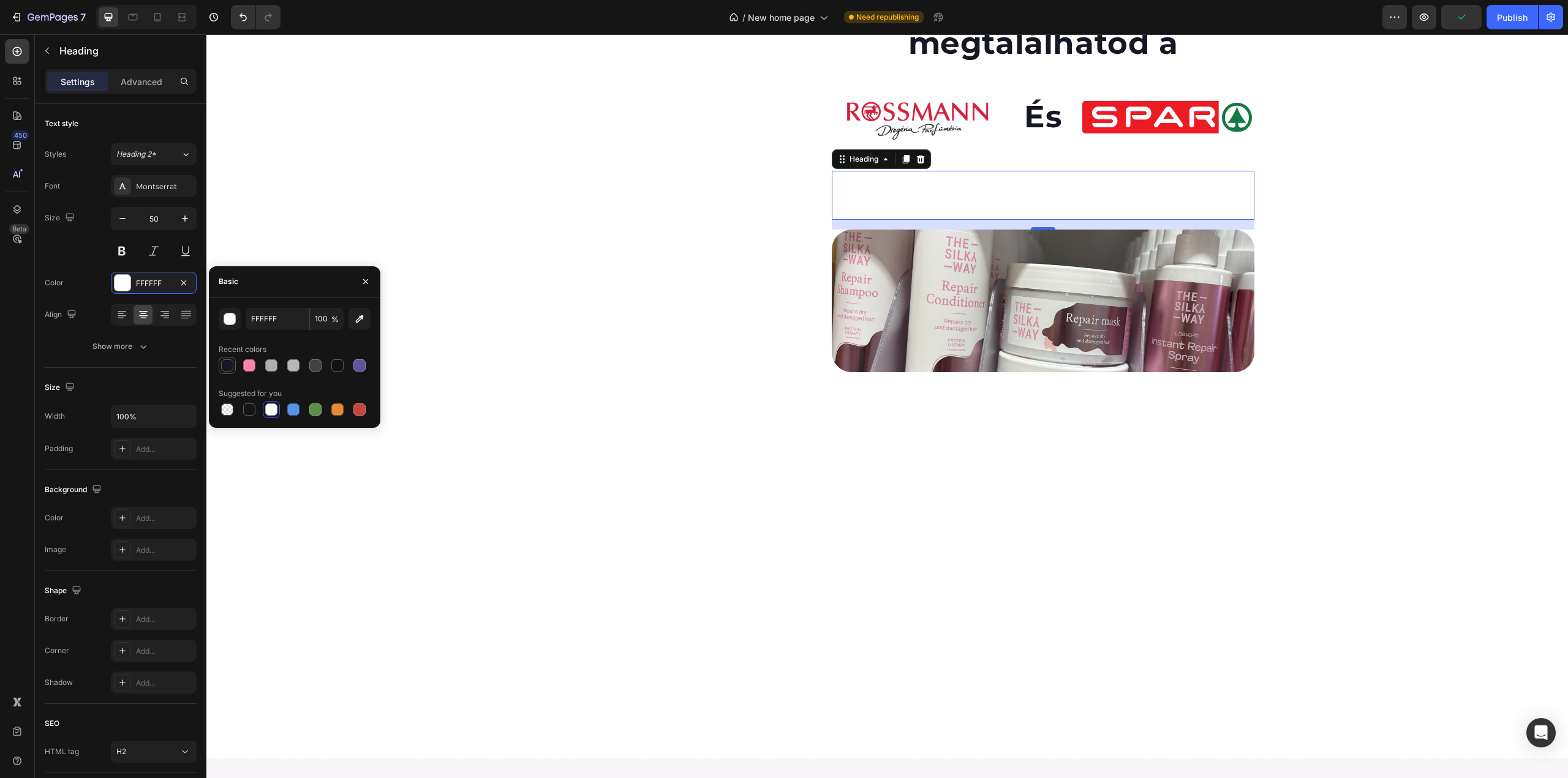
click at [226, 362] on div at bounding box center [228, 366] width 12 height 12
type input "151723"
click at [1027, 161] on div "Image És Heading Image Row" at bounding box center [1043, 124] width 423 height 74
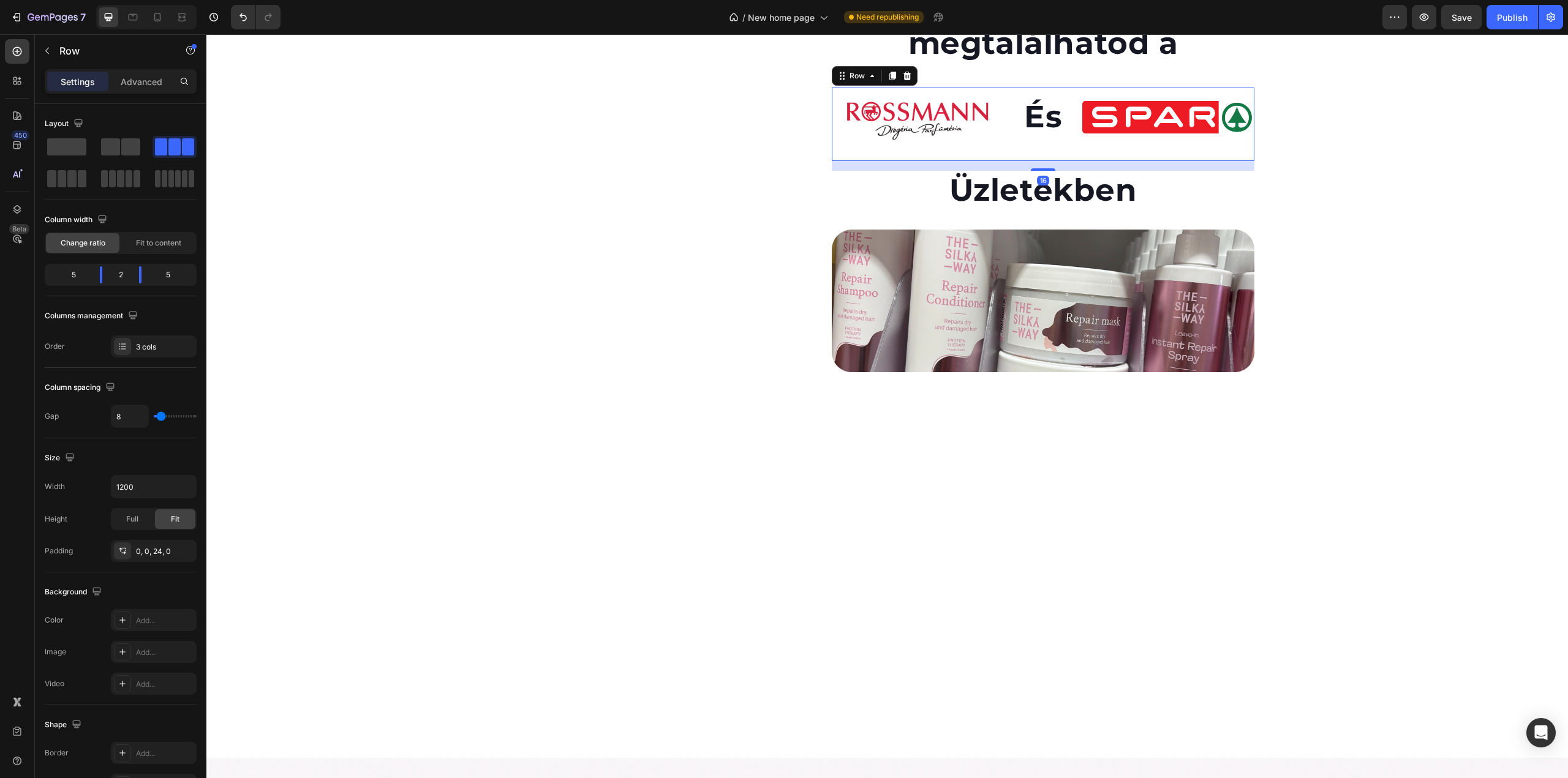
drag, startPoint x: 140, startPoint y: 79, endPoint x: 136, endPoint y: 103, distance: 24.3
click at [139, 79] on p "Advanced" at bounding box center [142, 81] width 42 height 13
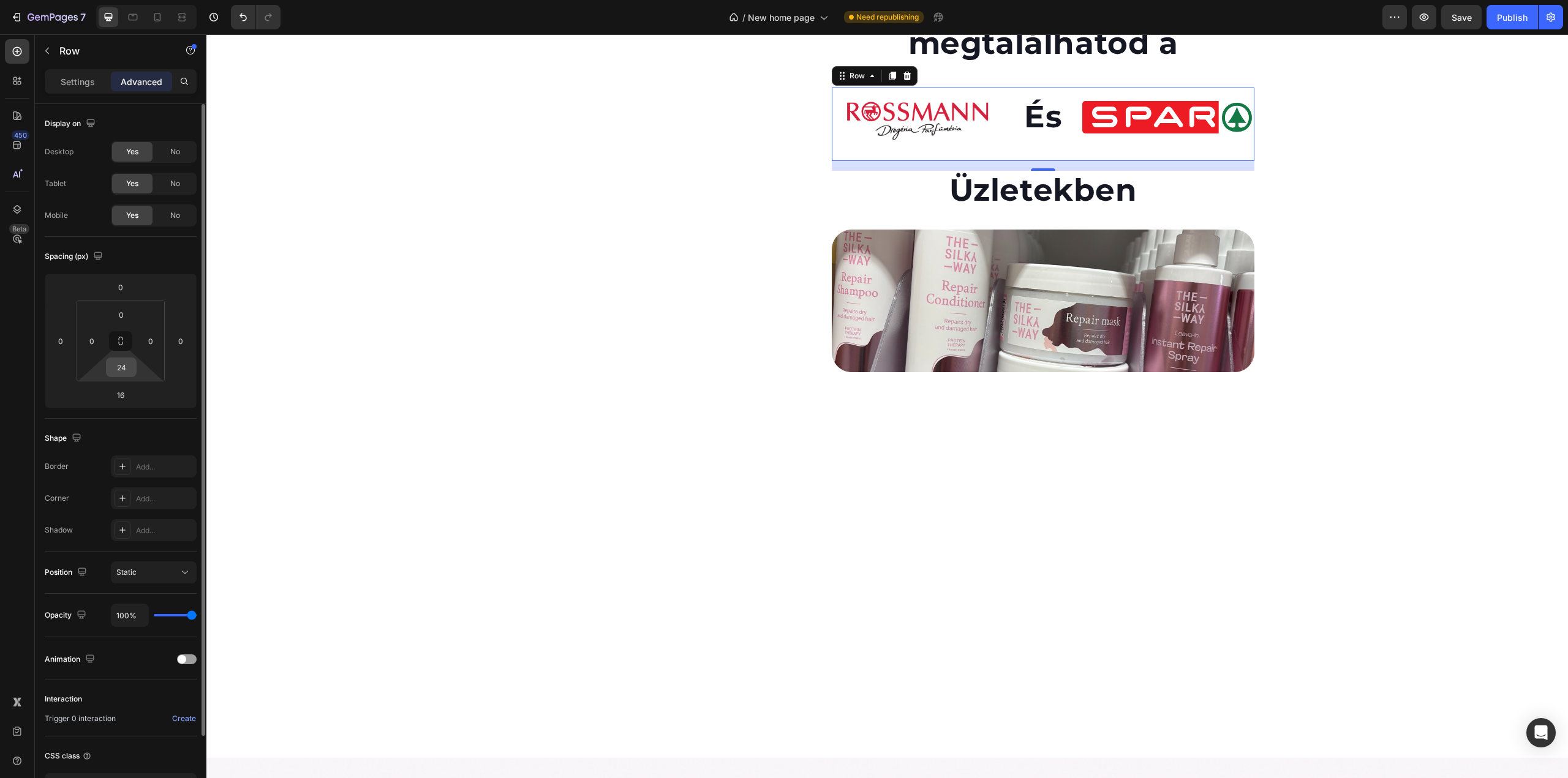
click at [130, 367] on input "24" at bounding box center [122, 367] width 25 height 18
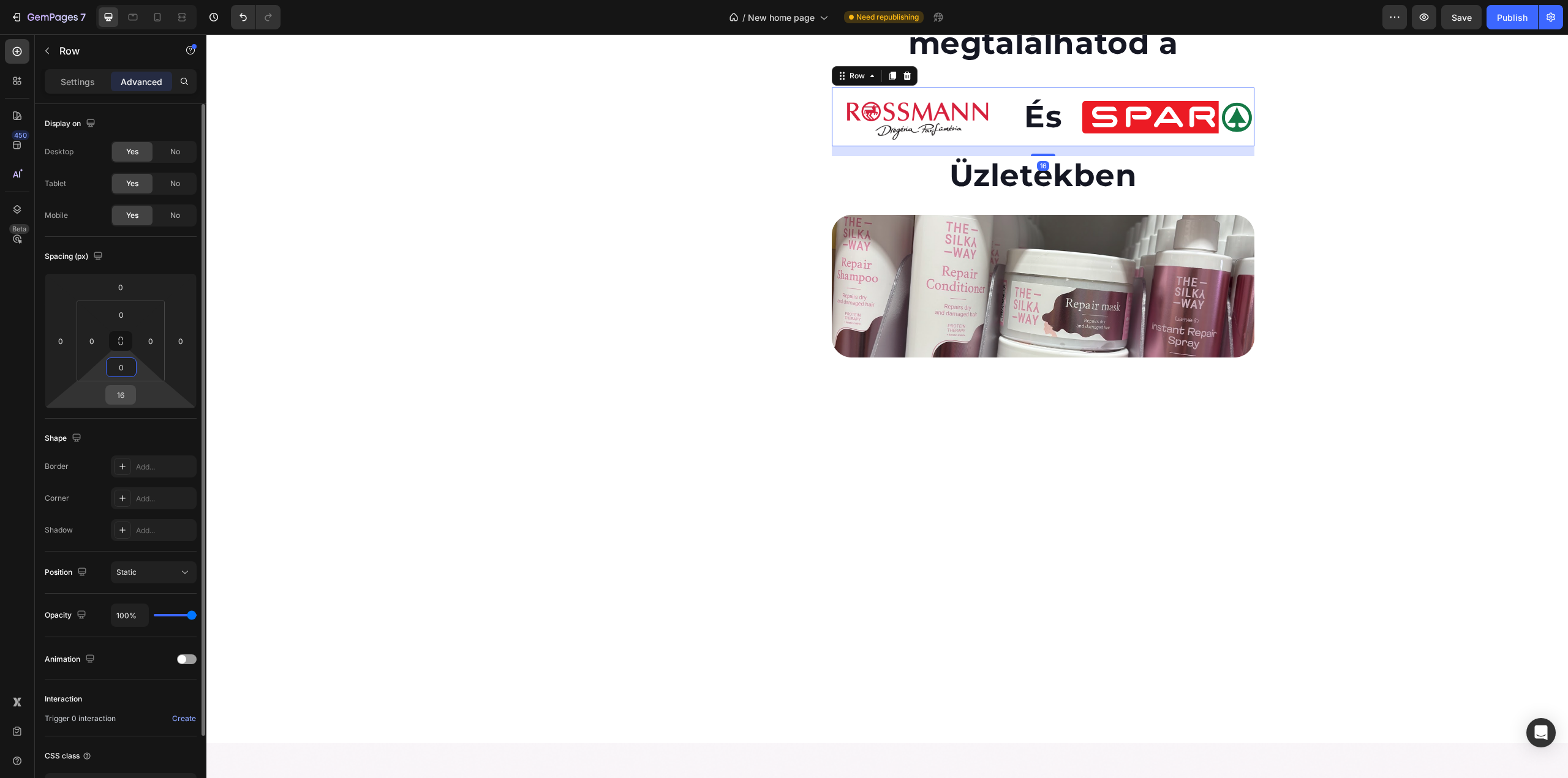
type input "0"
click at [135, 396] on div "16" at bounding box center [120, 395] width 31 height 19
click at [130, 394] on input "16" at bounding box center [121, 395] width 25 height 18
type input "0"
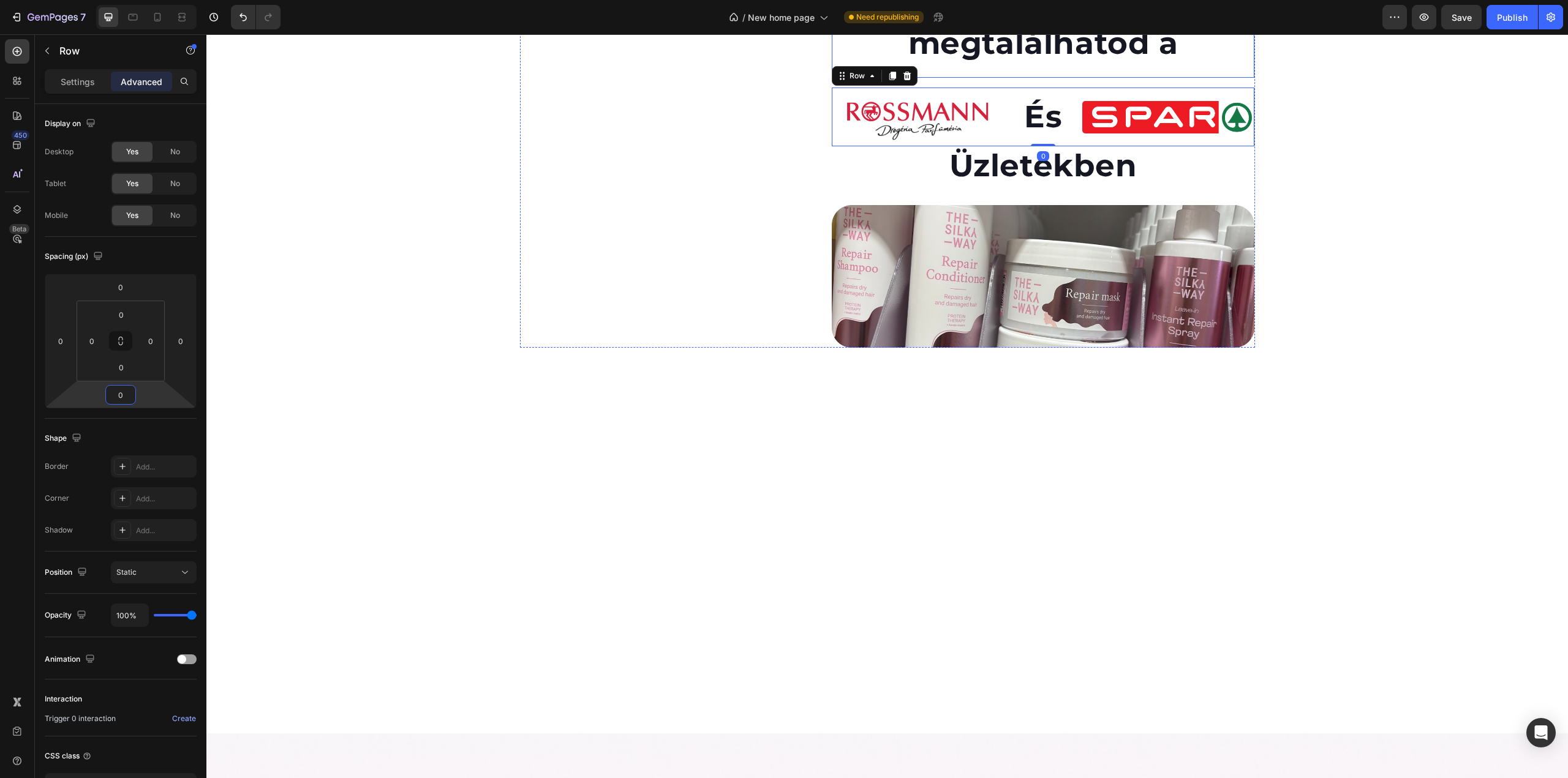
click at [1020, 78] on div "Termékeinket megtalálhatod a Heading" at bounding box center [1043, 32] width 423 height 91
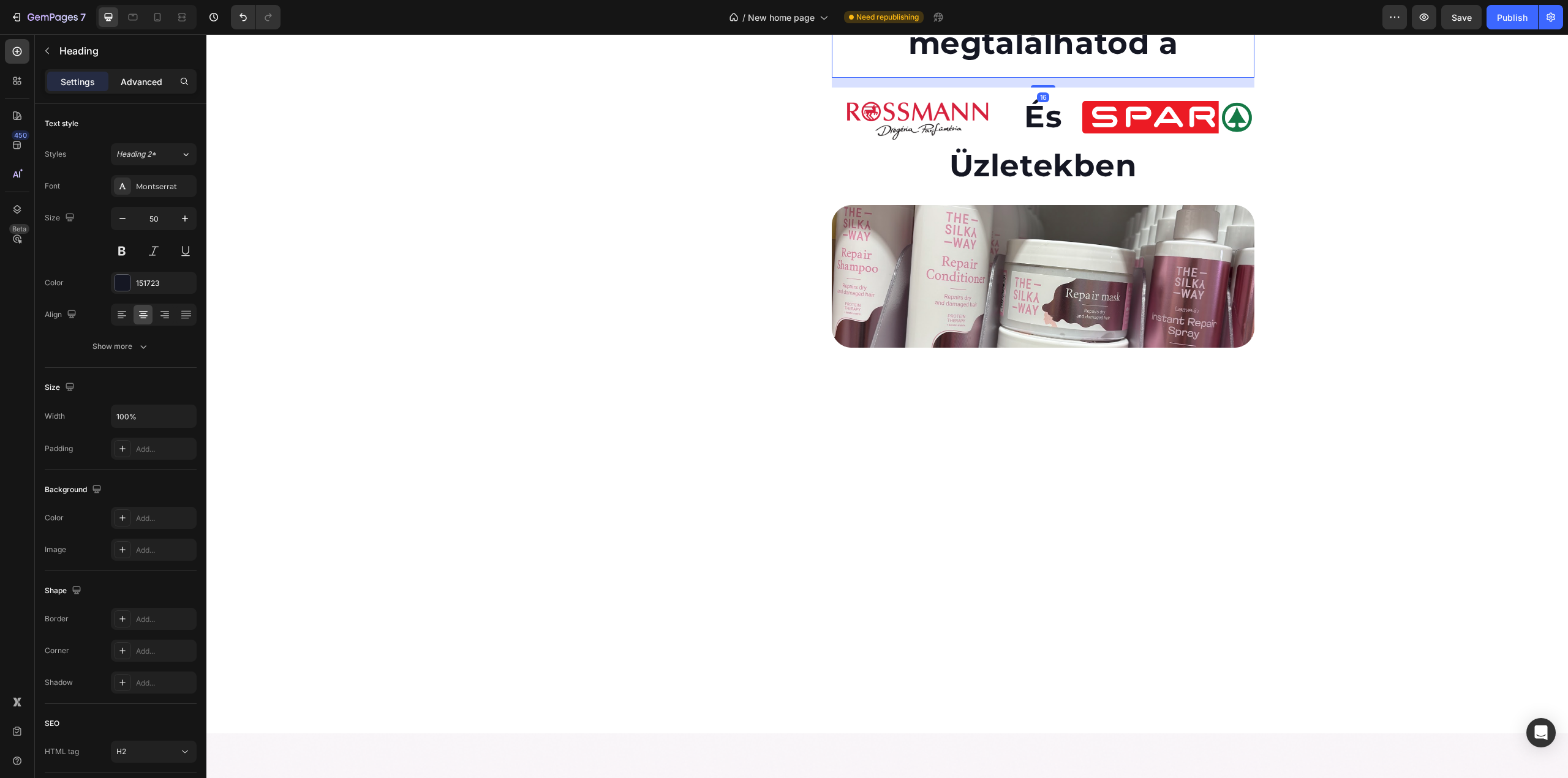
click at [125, 80] on p "Advanced" at bounding box center [142, 81] width 42 height 13
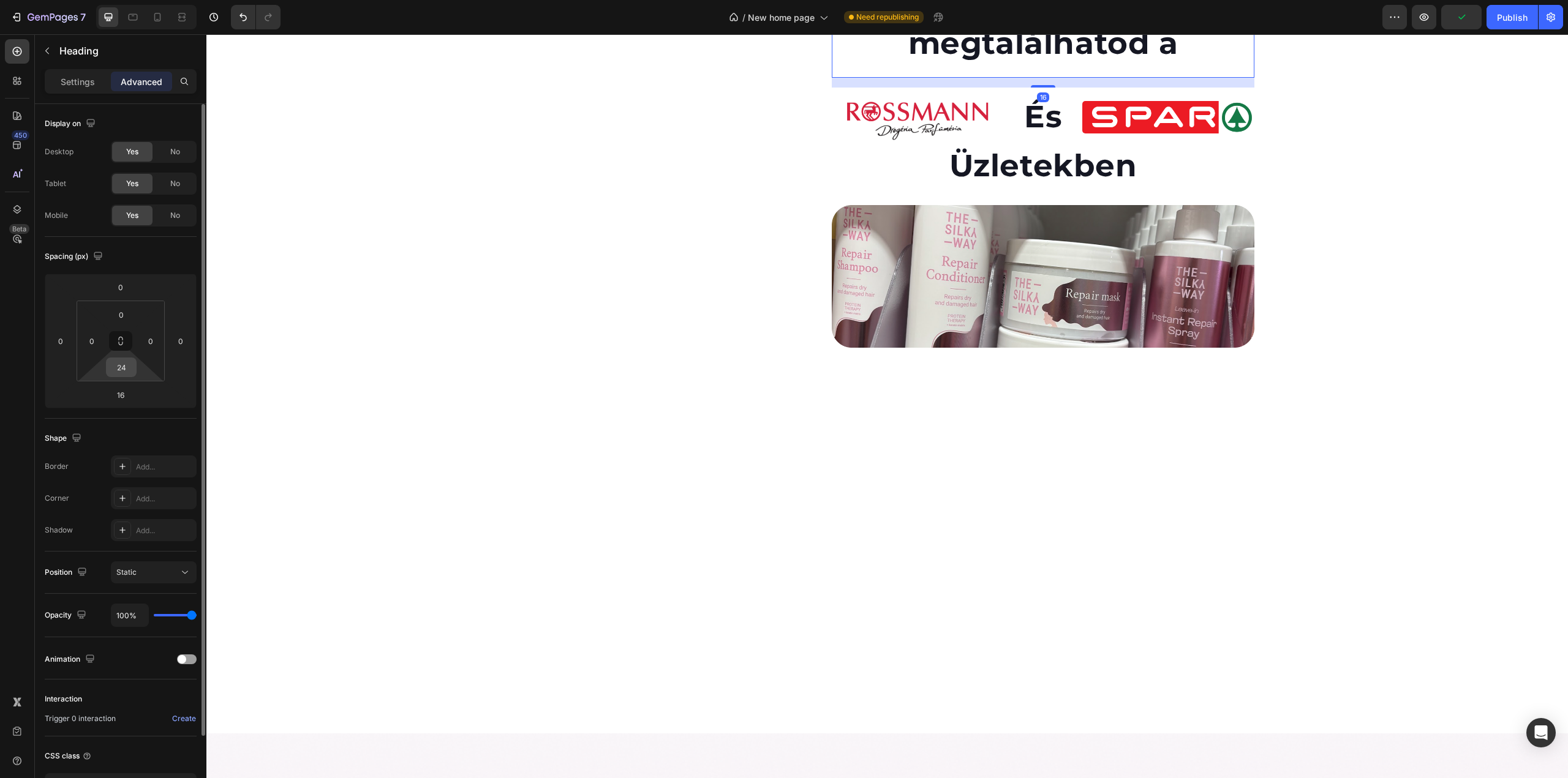
click at [134, 368] on div "24" at bounding box center [121, 368] width 31 height 19
click at [125, 370] on input "24" at bounding box center [122, 367] width 25 height 18
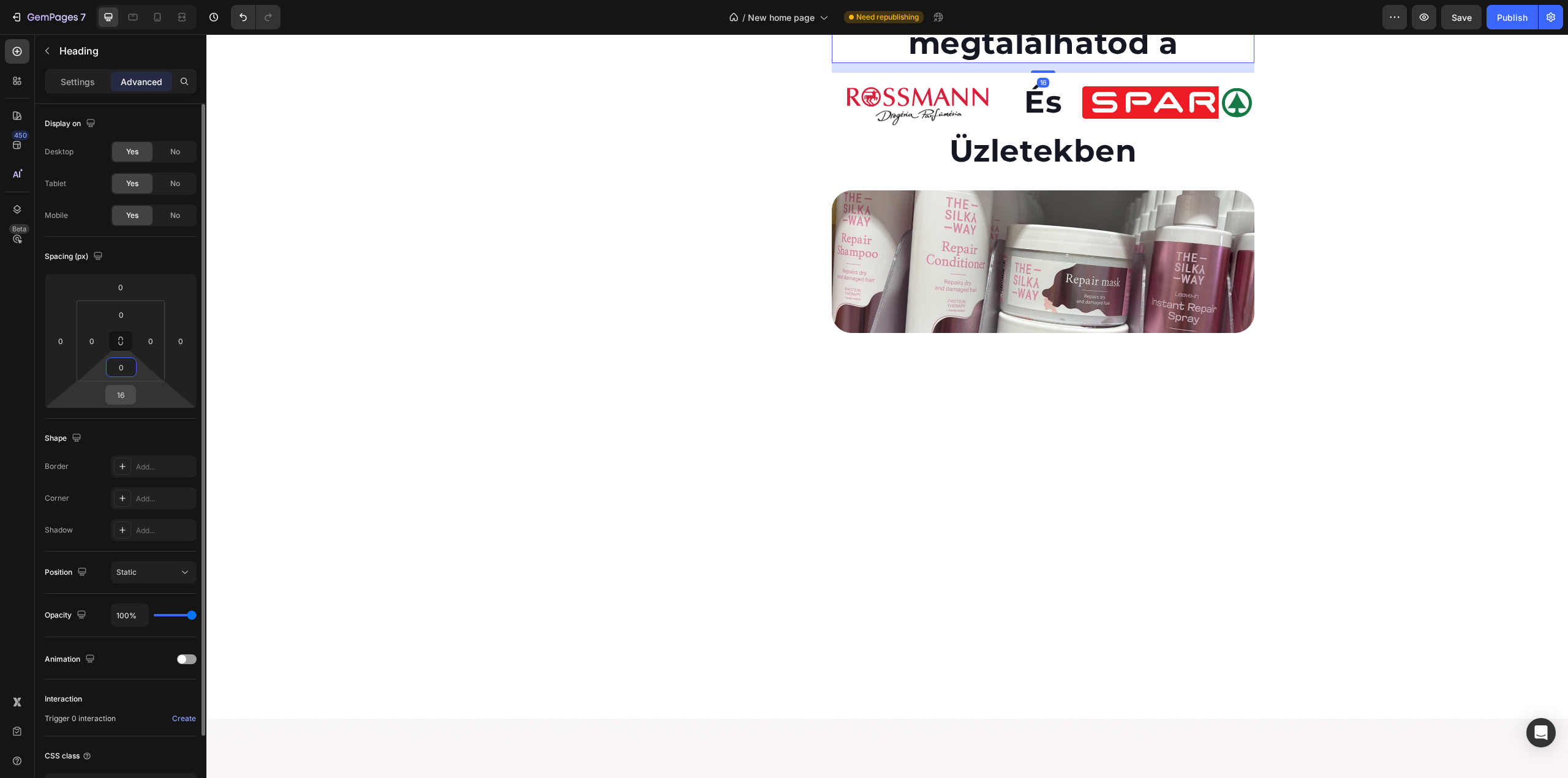
type input "0"
click at [122, 391] on input "16" at bounding box center [121, 395] width 25 height 18
type input "0"
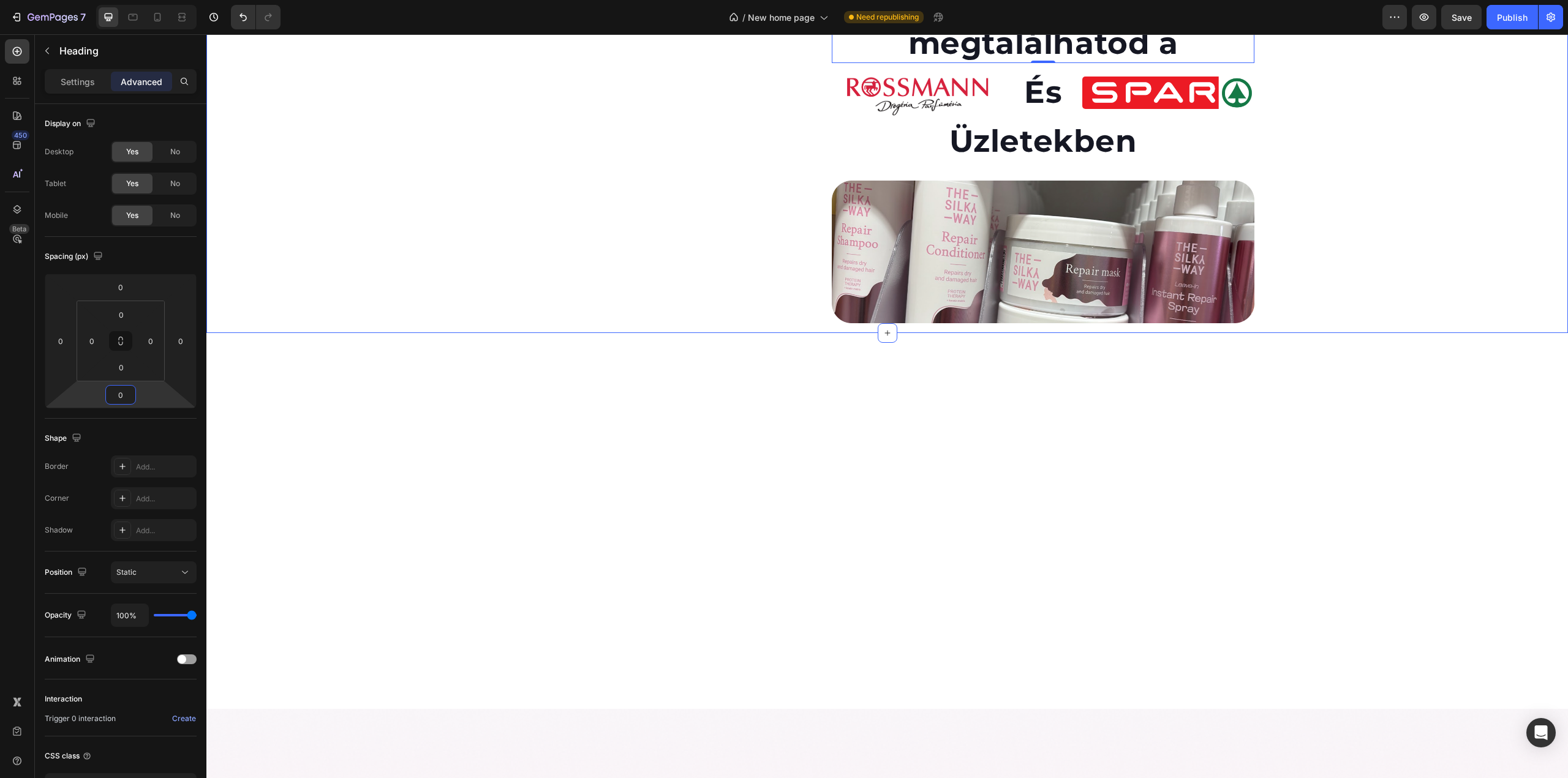
click at [1363, 333] on div "Image Termékeinket megtalálhatod a Heading 0 Image És Heading Image Row Üzletek…" at bounding box center [887, 159] width 1361 height 346
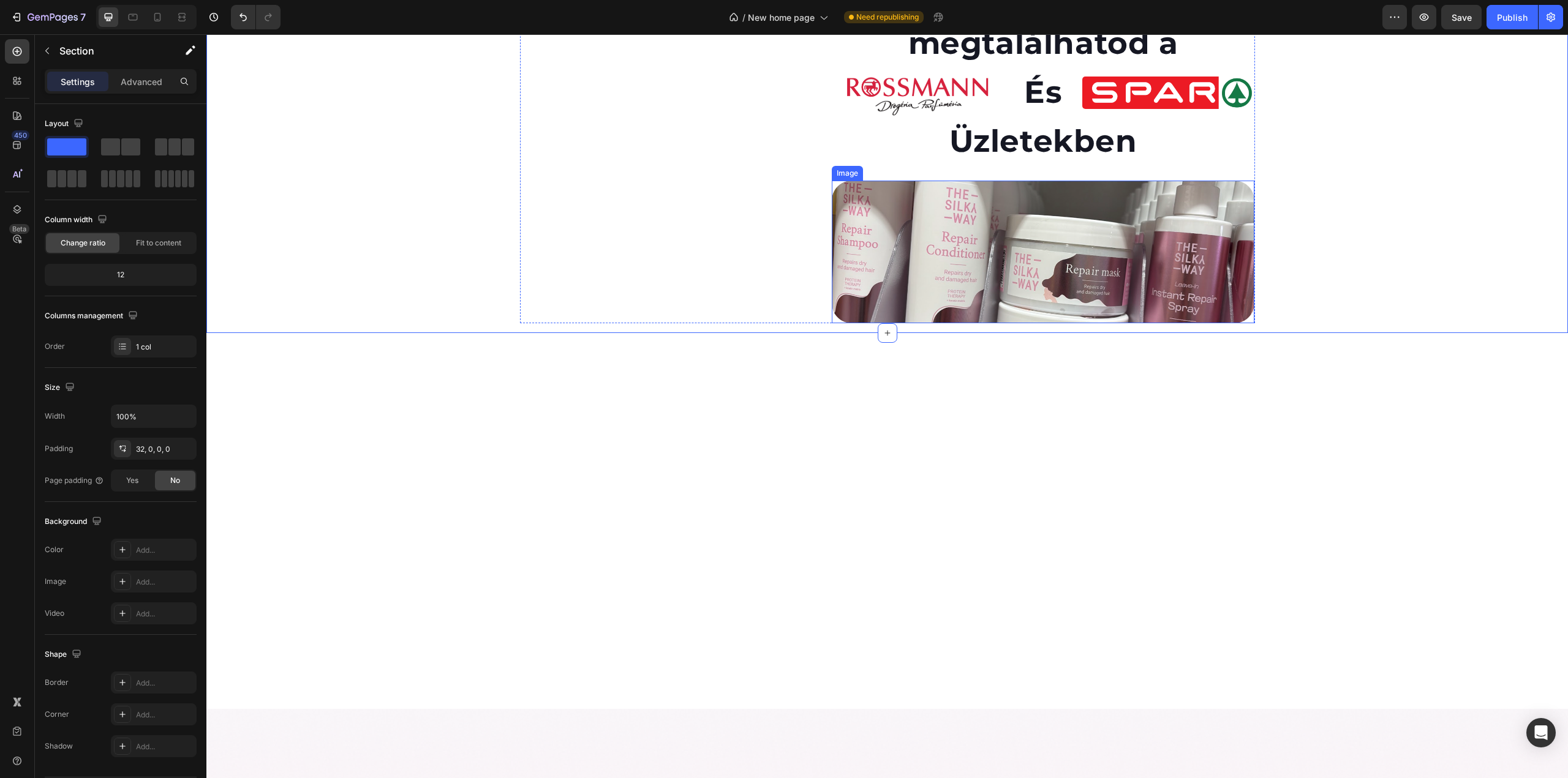
click at [1009, 323] on img at bounding box center [1043, 251] width 423 height 142
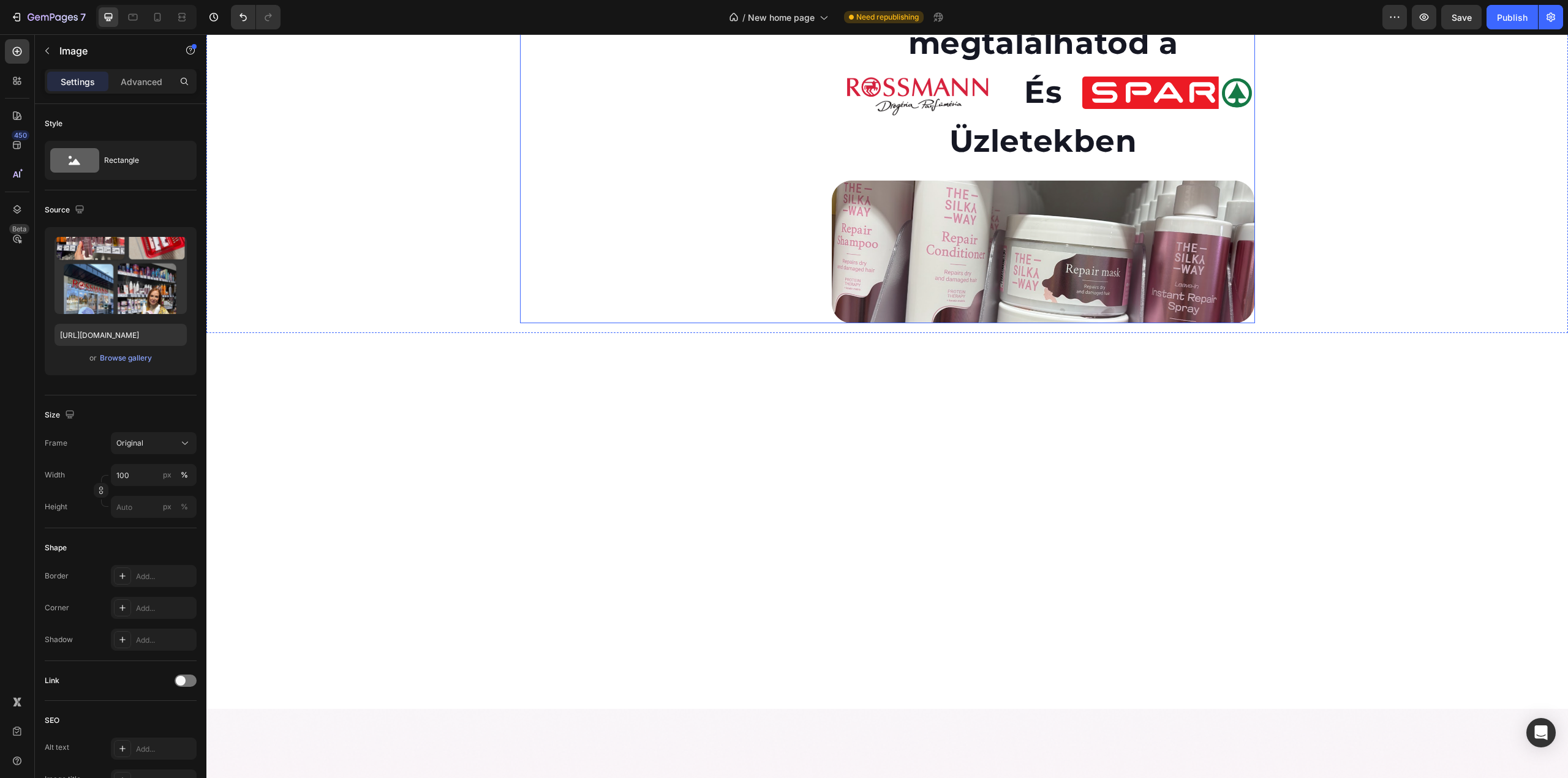
click at [821, 323] on div "Image 0 Termékeinket megtalálhatod a Heading Image És Heading Image Row Üzletek…" at bounding box center [888, 154] width 735 height 335
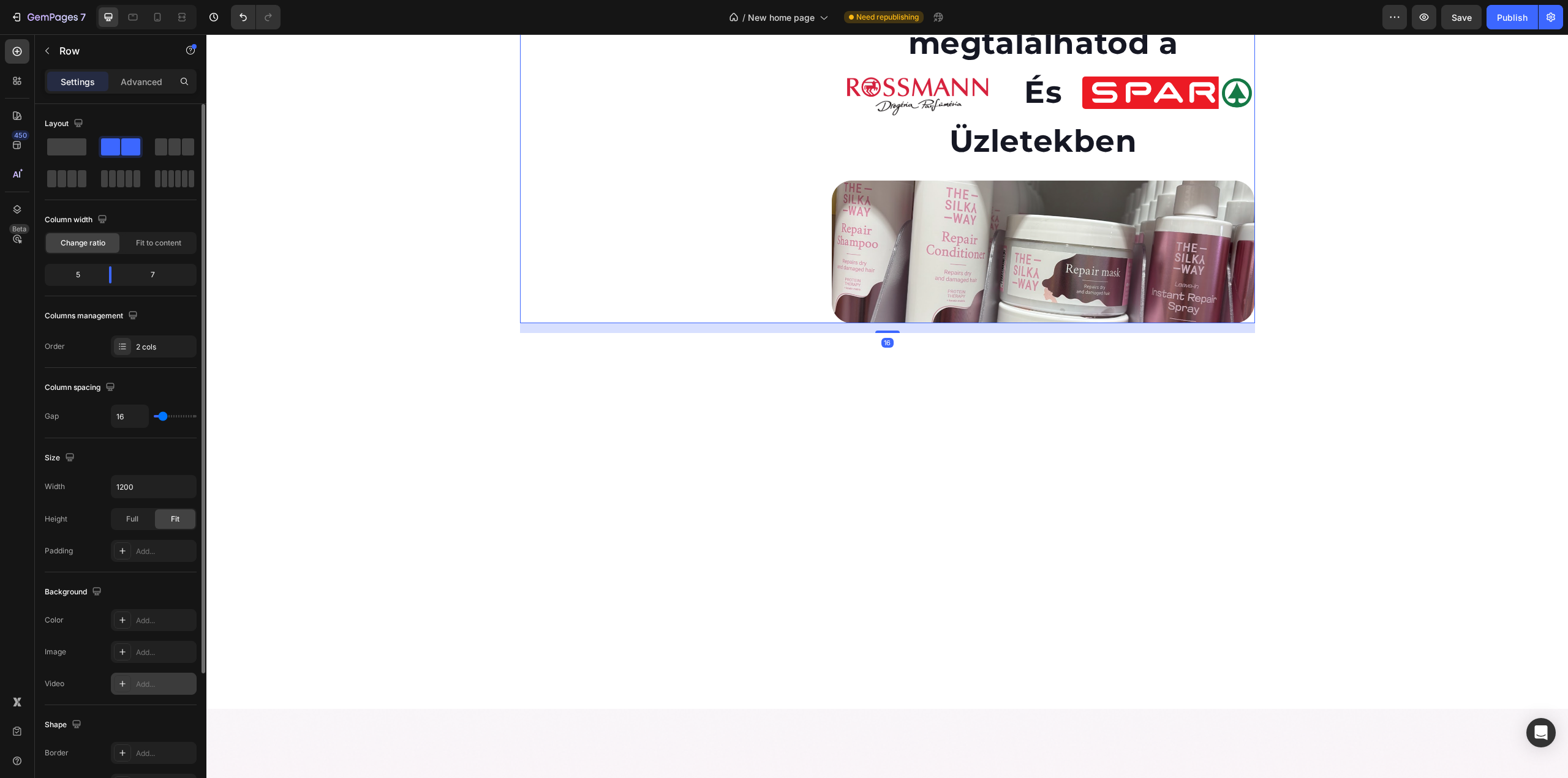
scroll to position [175, 0]
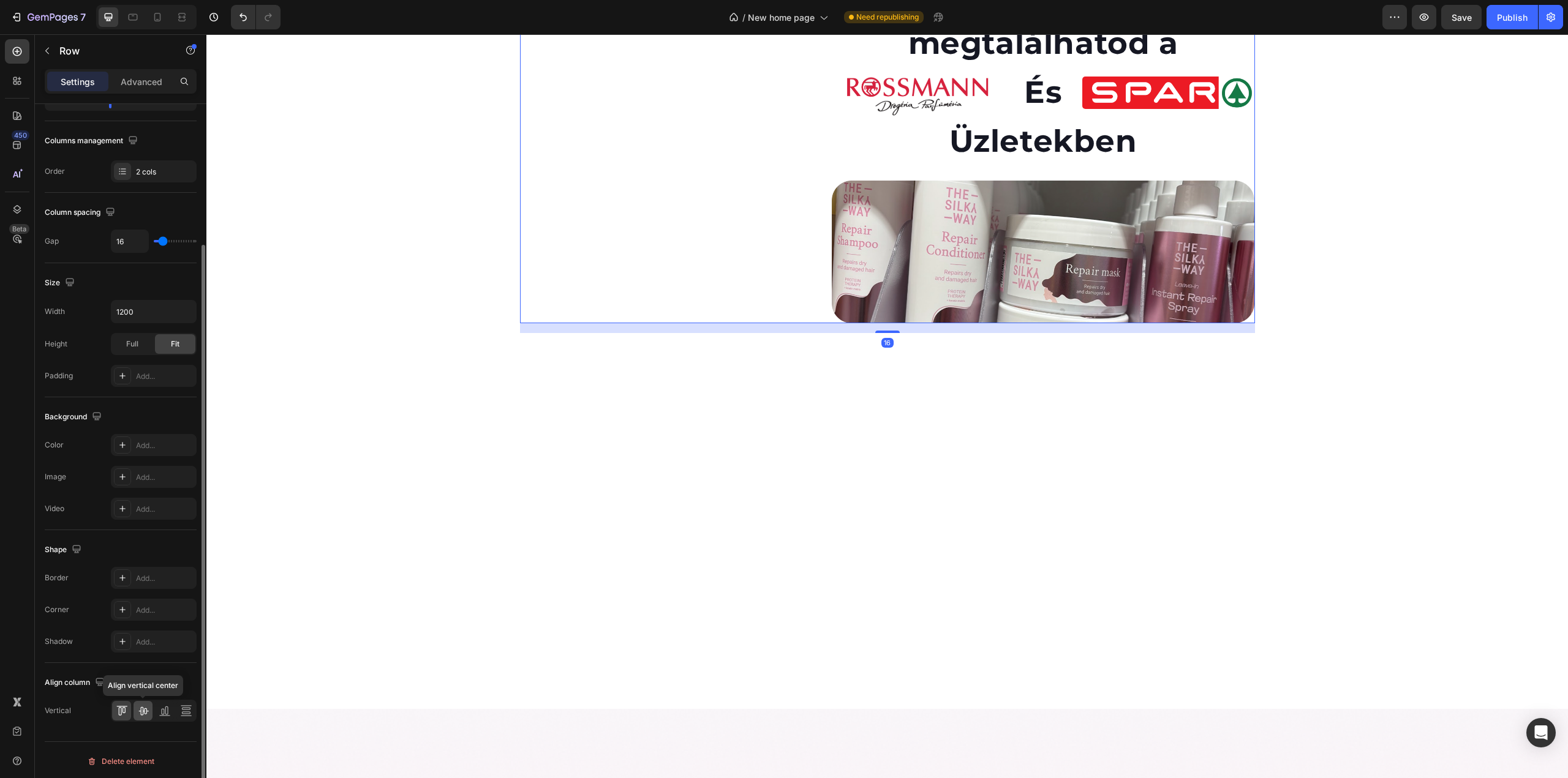
click at [150, 713] on div at bounding box center [144, 711] width 19 height 19
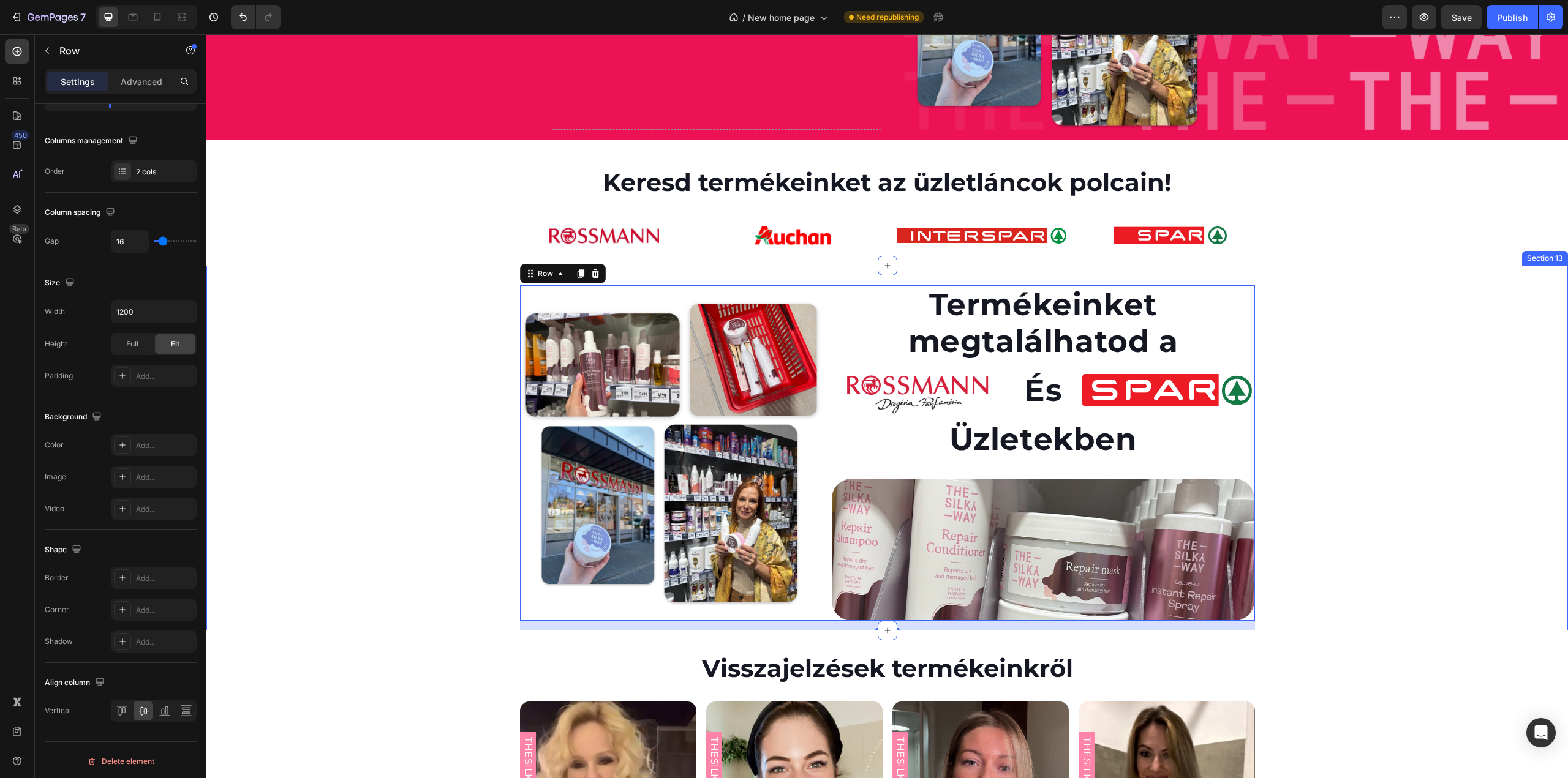
scroll to position [2765, 0]
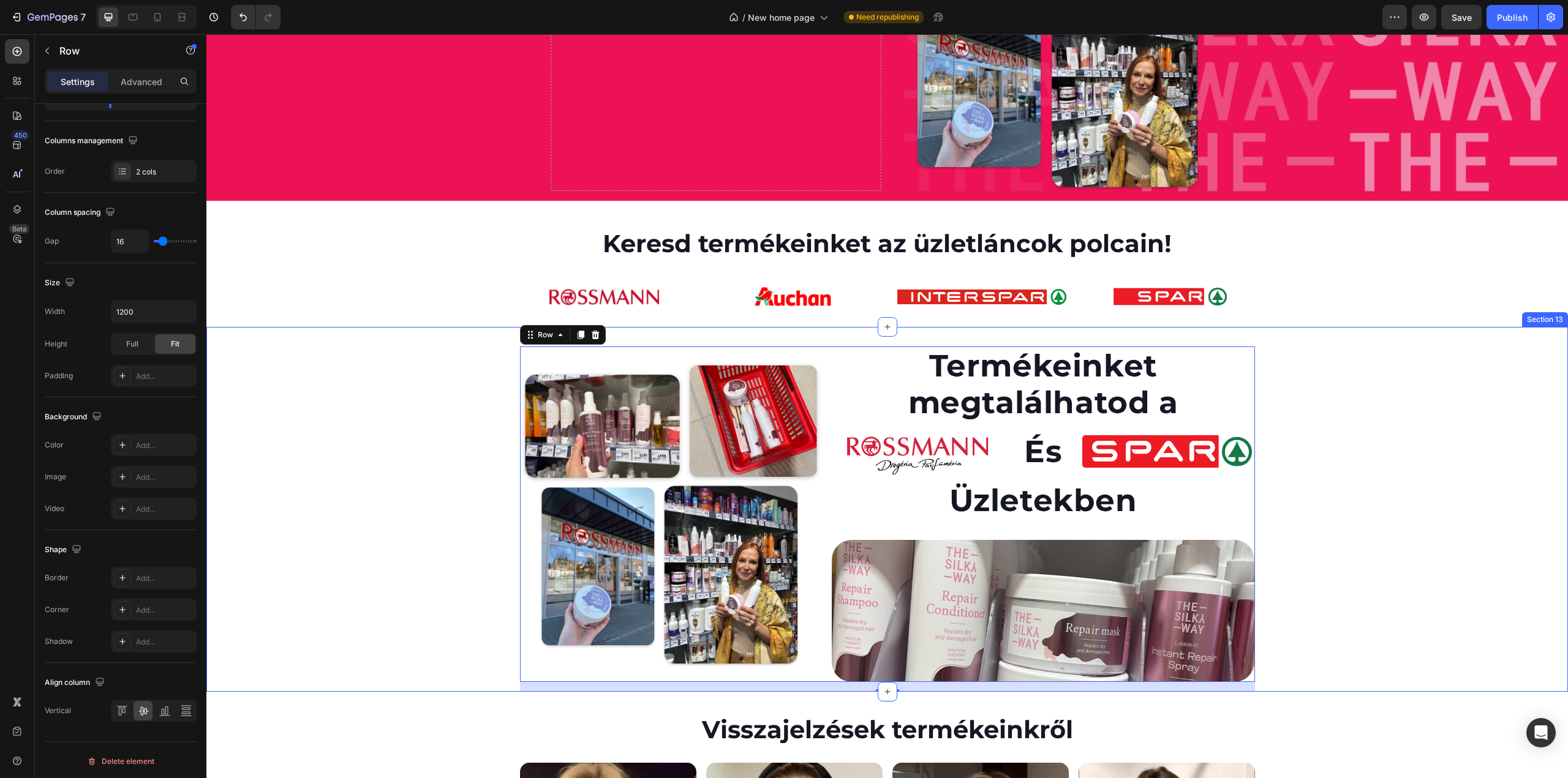
click at [404, 360] on div "Image Termékeinket megtalálhatod a Heading Image És Heading Image Row Üzletekbe…" at bounding box center [887, 519] width 1361 height 346
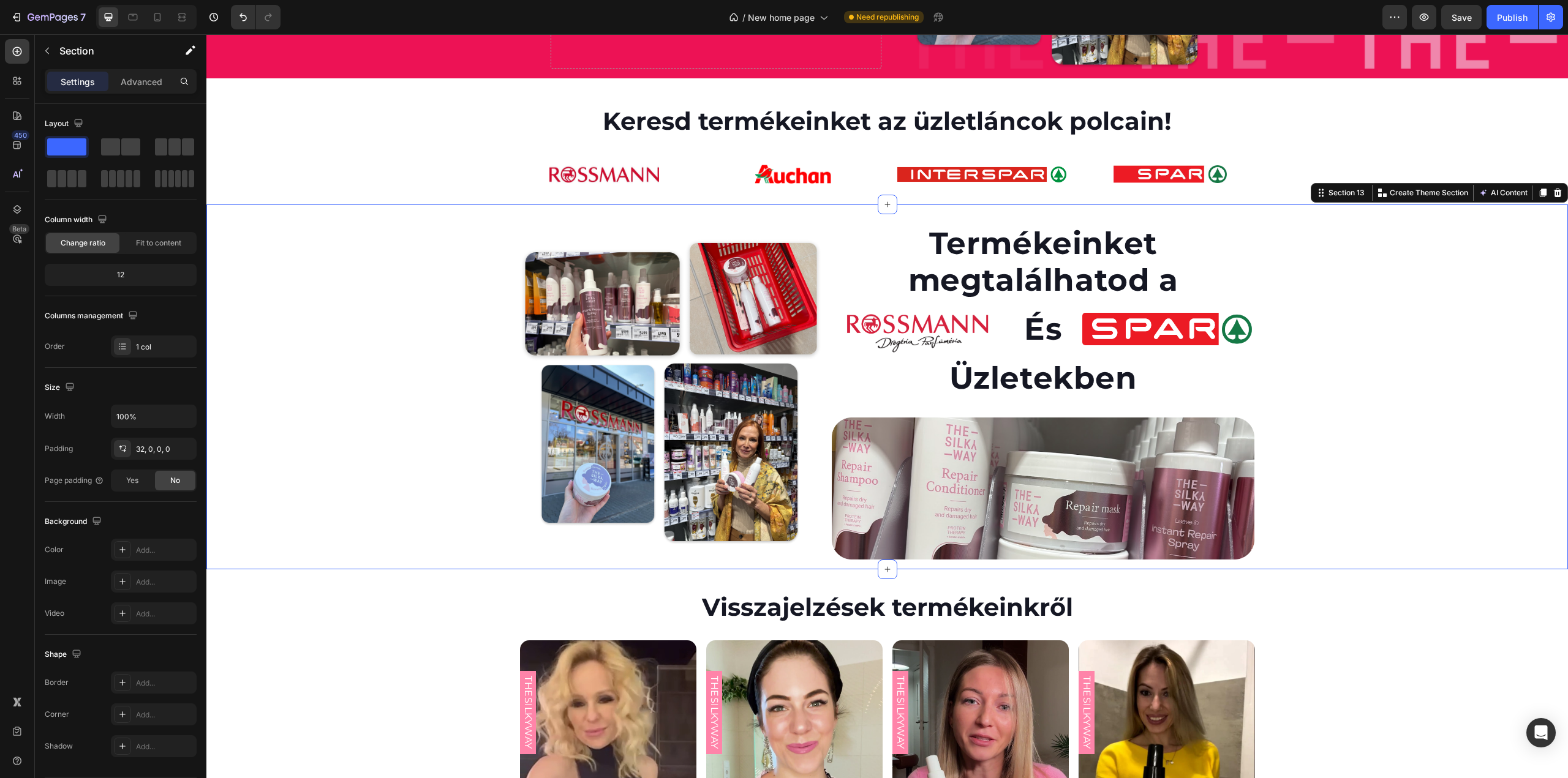
scroll to position [2827, 0]
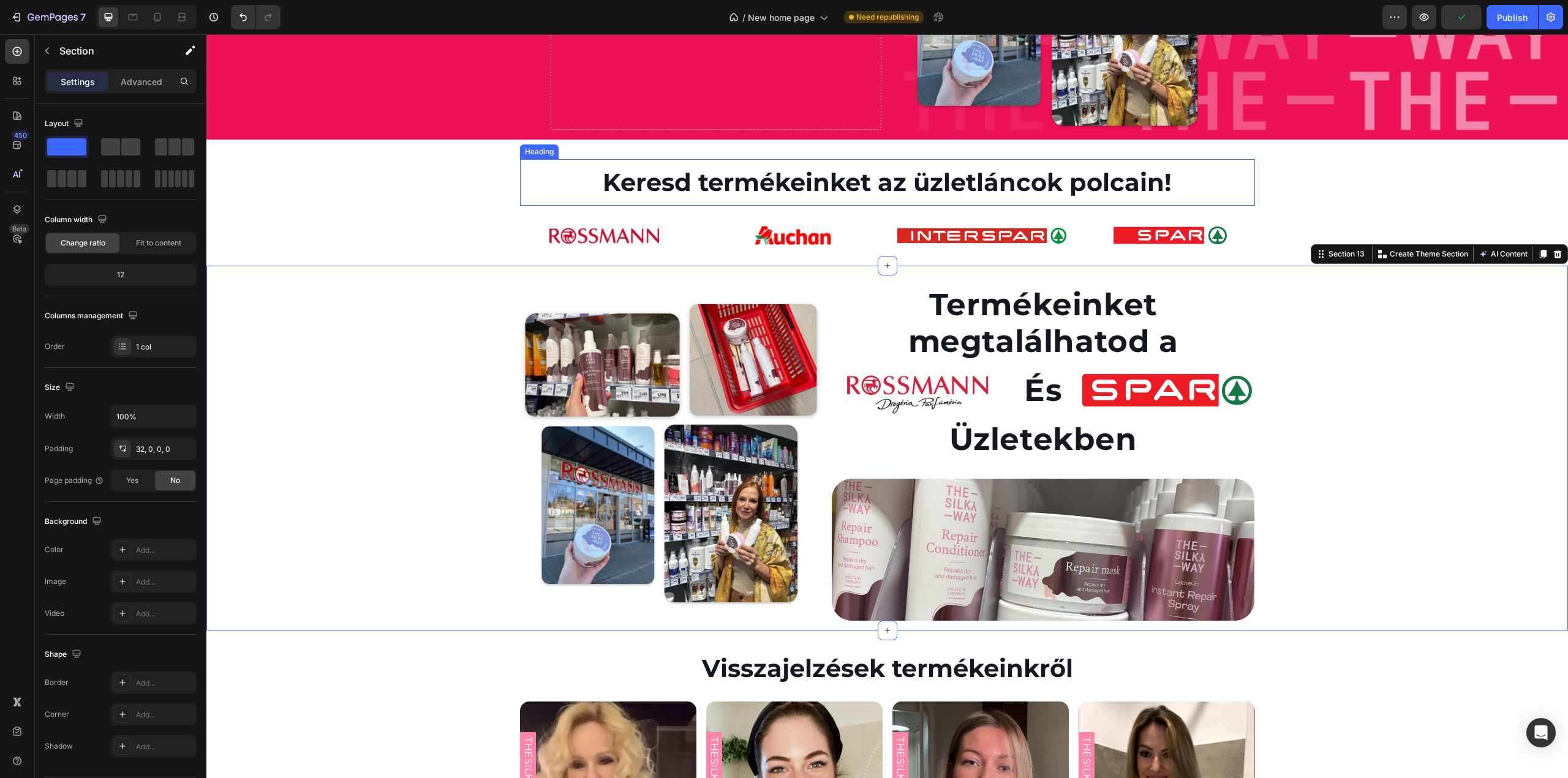
click at [904, 181] on h2 "Keresd termékeinket az üzletláncok polcain!" at bounding box center [888, 182] width 735 height 46
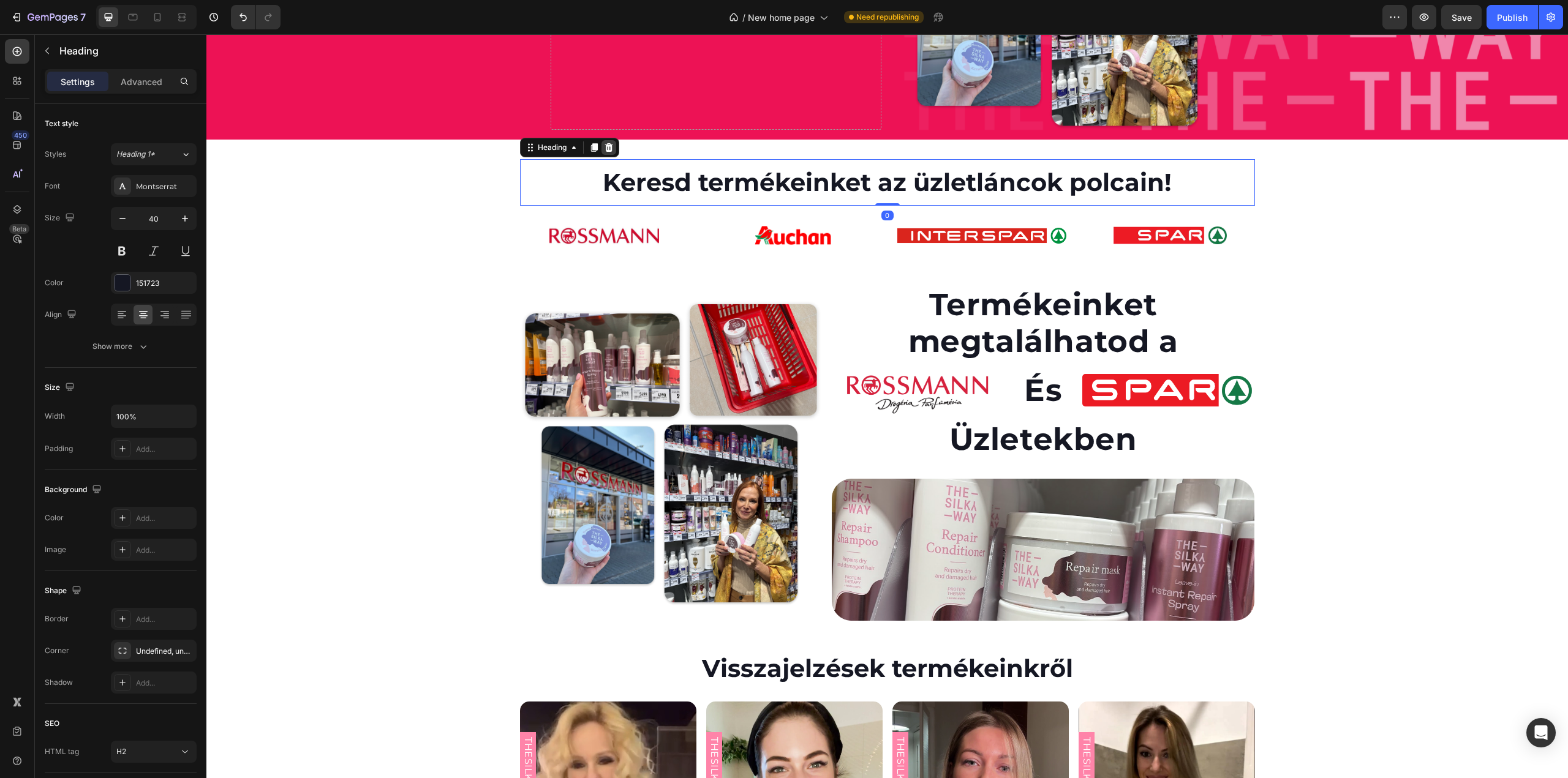
click at [605, 151] on icon at bounding box center [608, 148] width 8 height 9
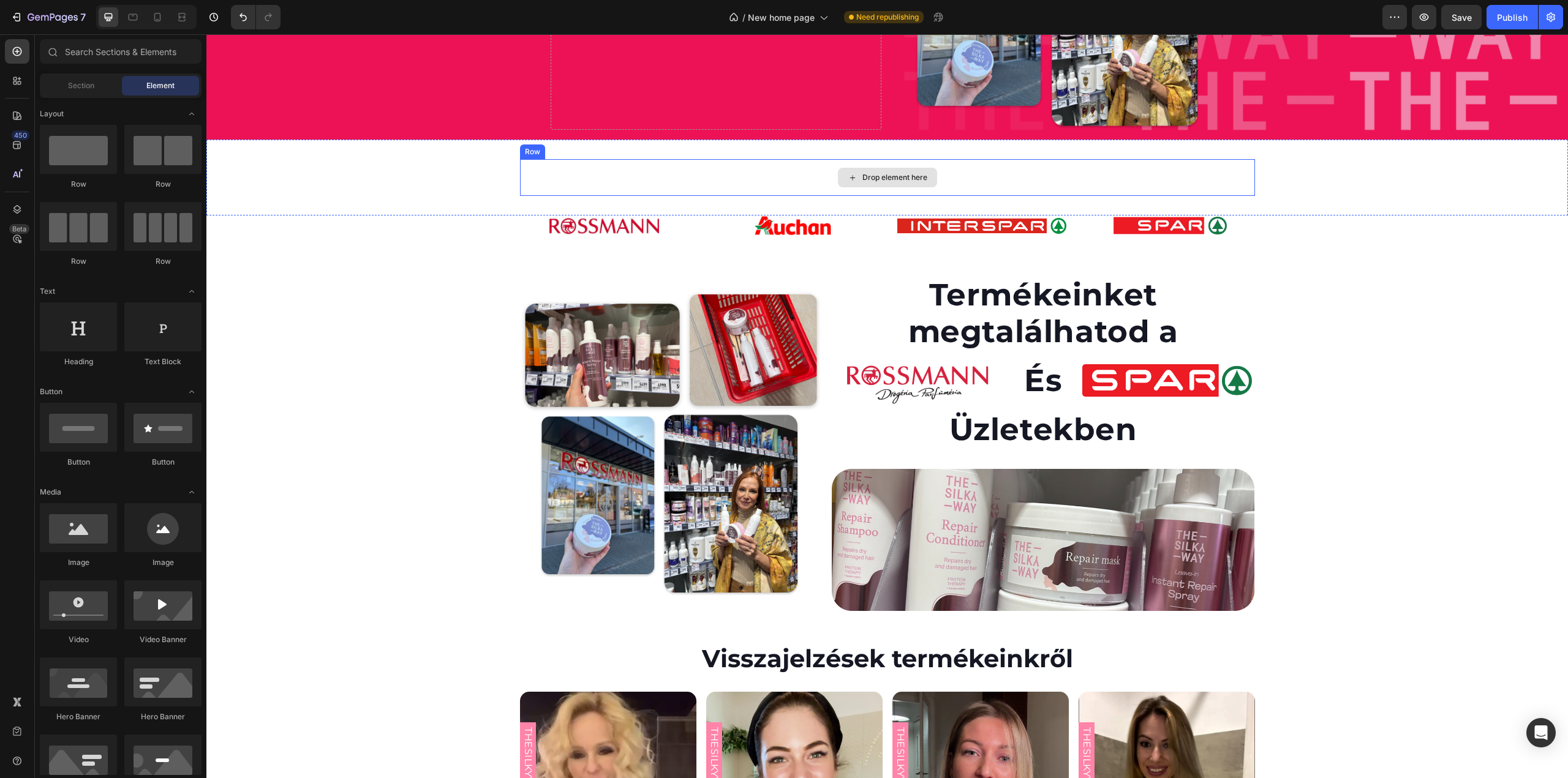
click at [688, 177] on div "Drop element here" at bounding box center [888, 178] width 735 height 37
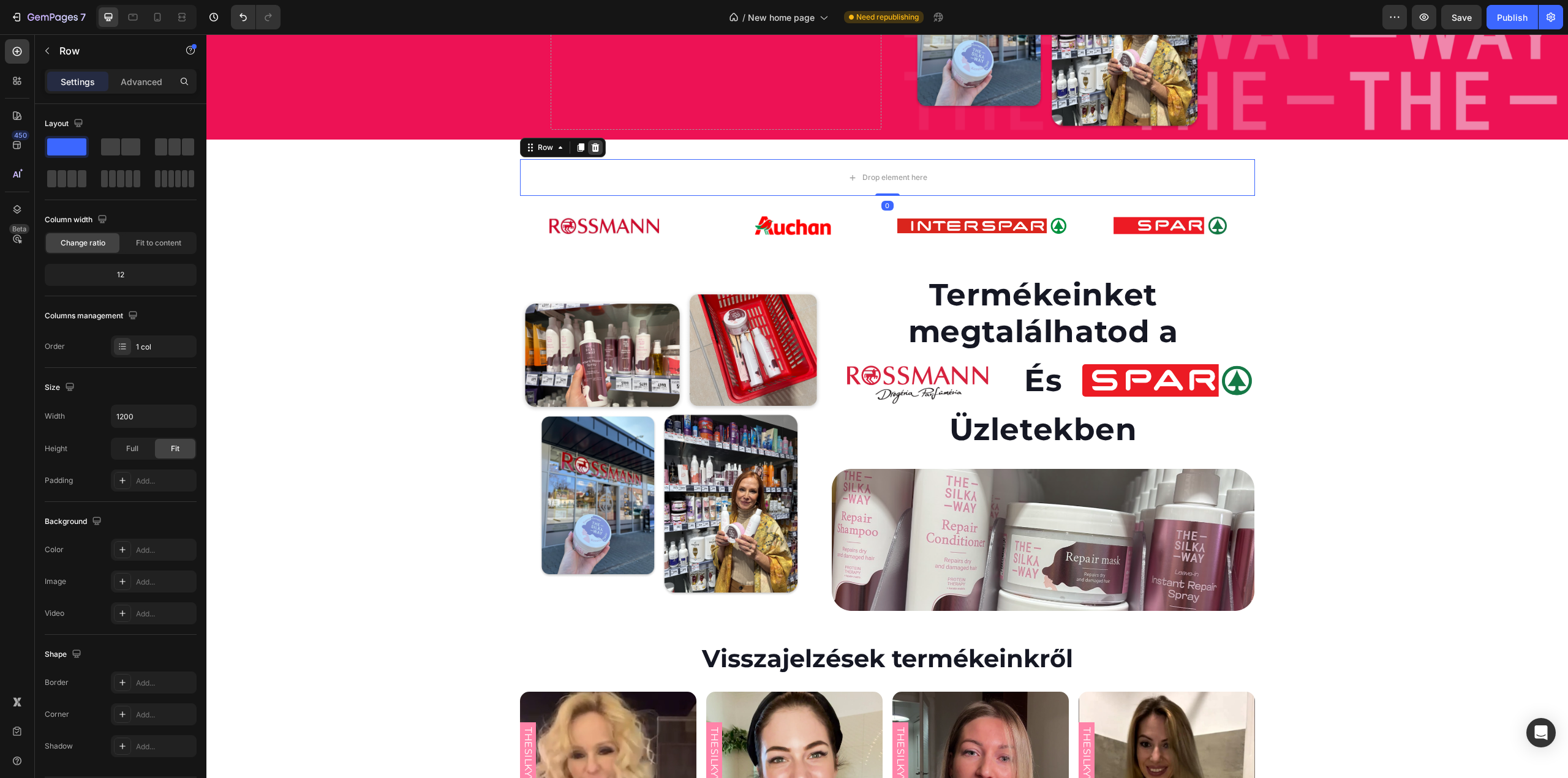
click at [590, 147] on icon at bounding box center [594, 147] width 10 height 10
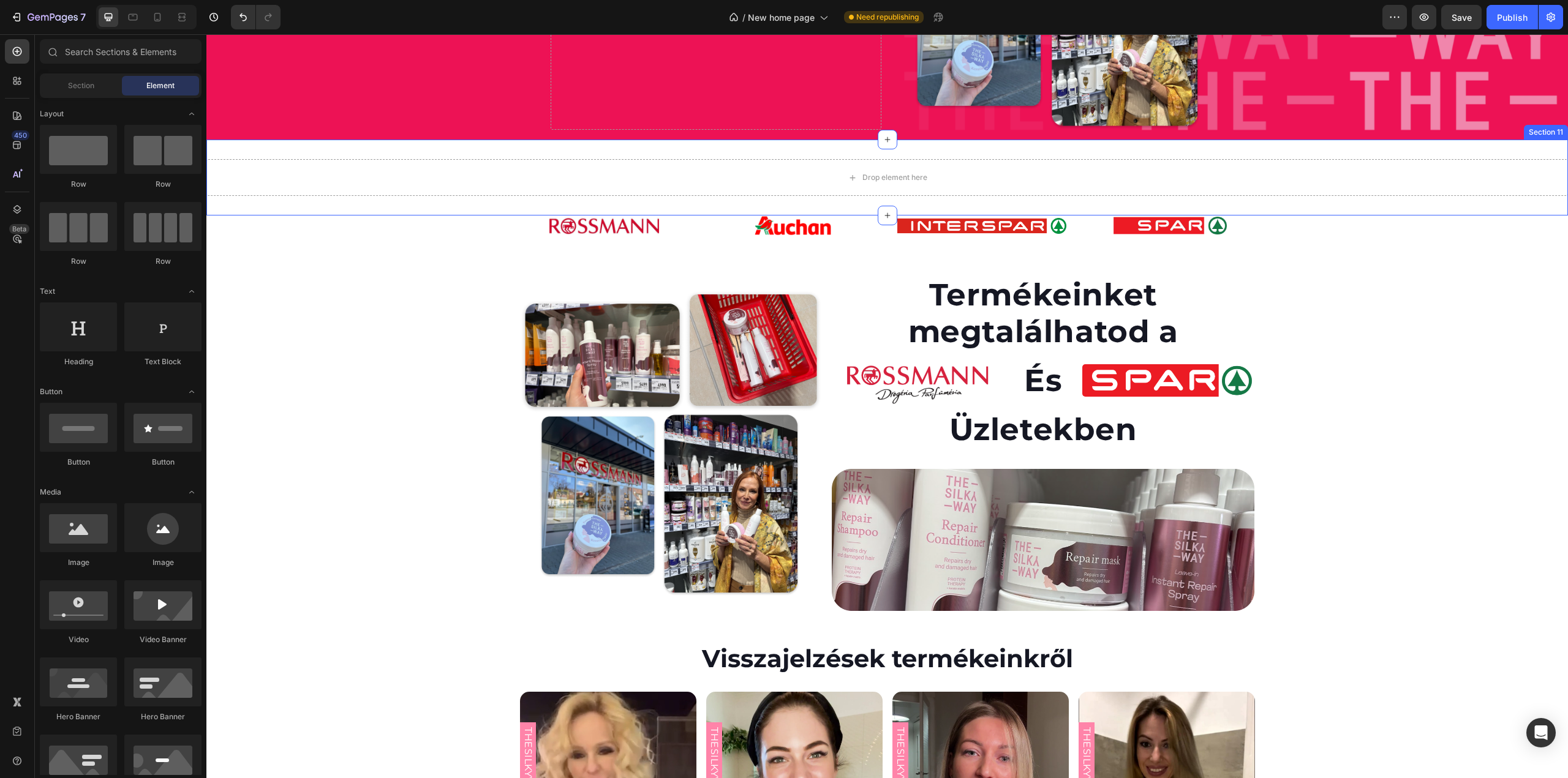
click at [533, 199] on div "Drop element here Section 11" at bounding box center [887, 178] width 1361 height 76
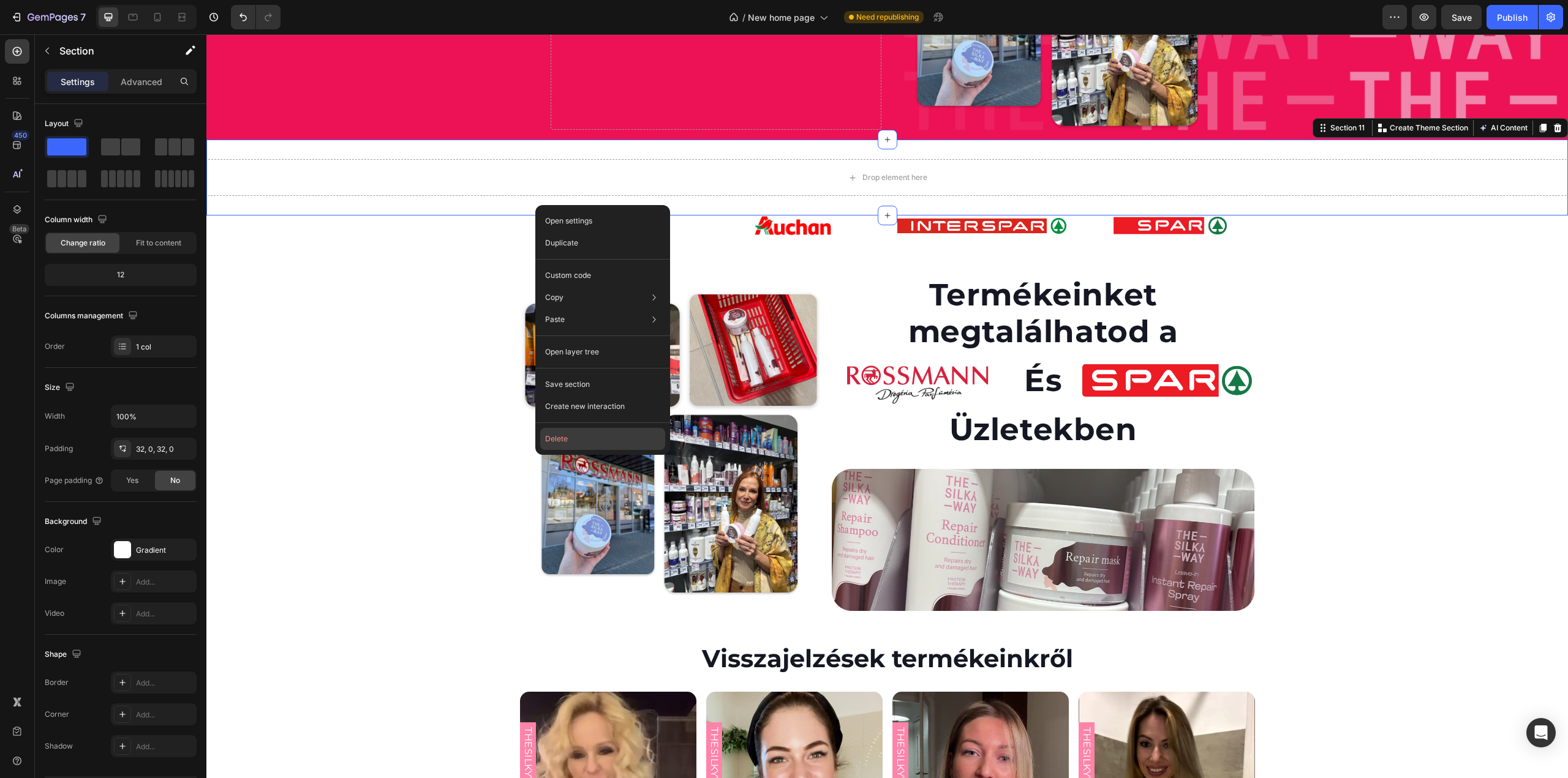
drag, startPoint x: 567, startPoint y: 433, endPoint x: 370, endPoint y: 382, distance: 203.5
click at [567, 433] on button "Delete" at bounding box center [602, 438] width 125 height 22
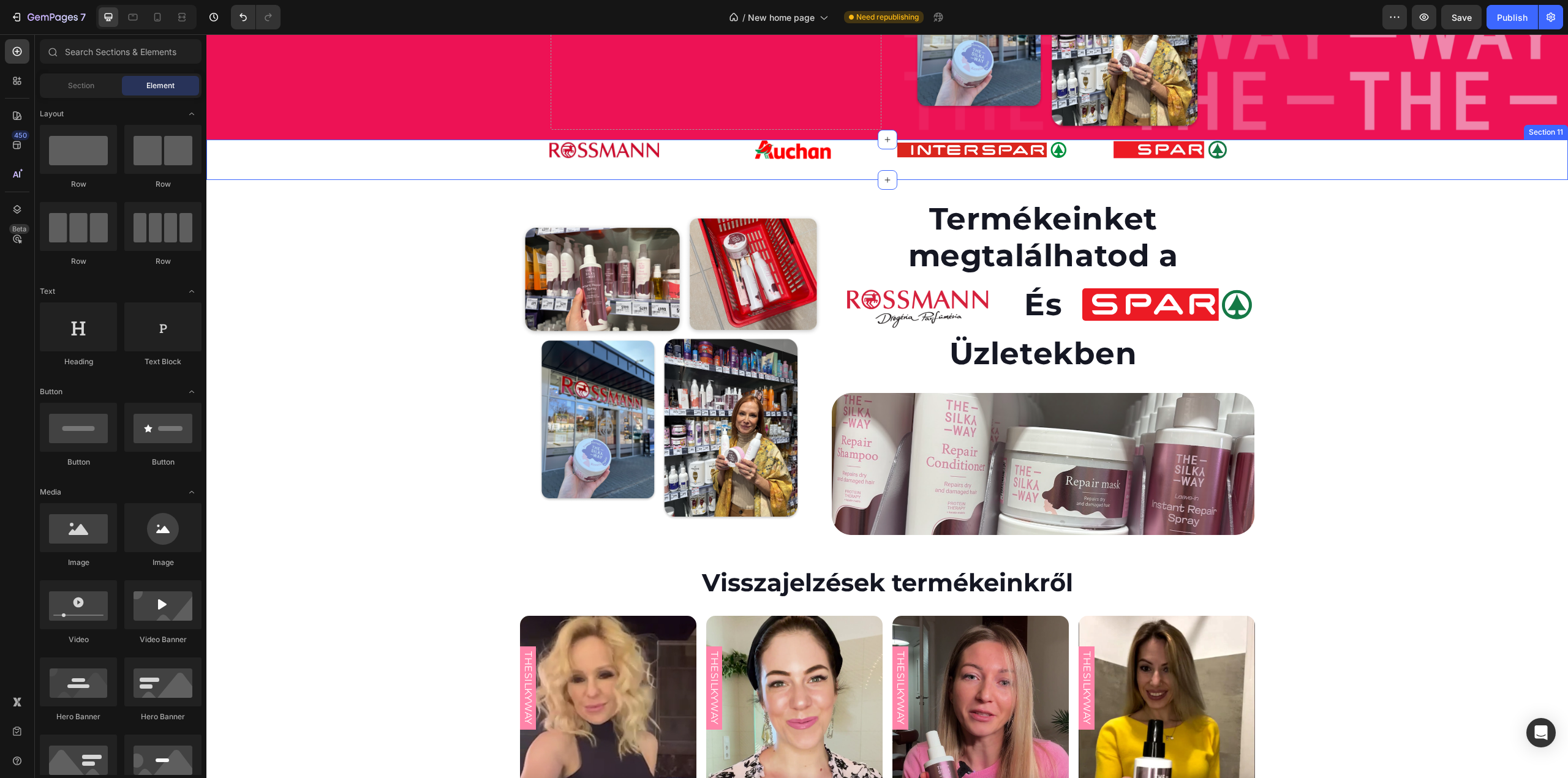
click at [487, 158] on div "Image Image Image Image Row Row" at bounding box center [887, 160] width 1361 height 40
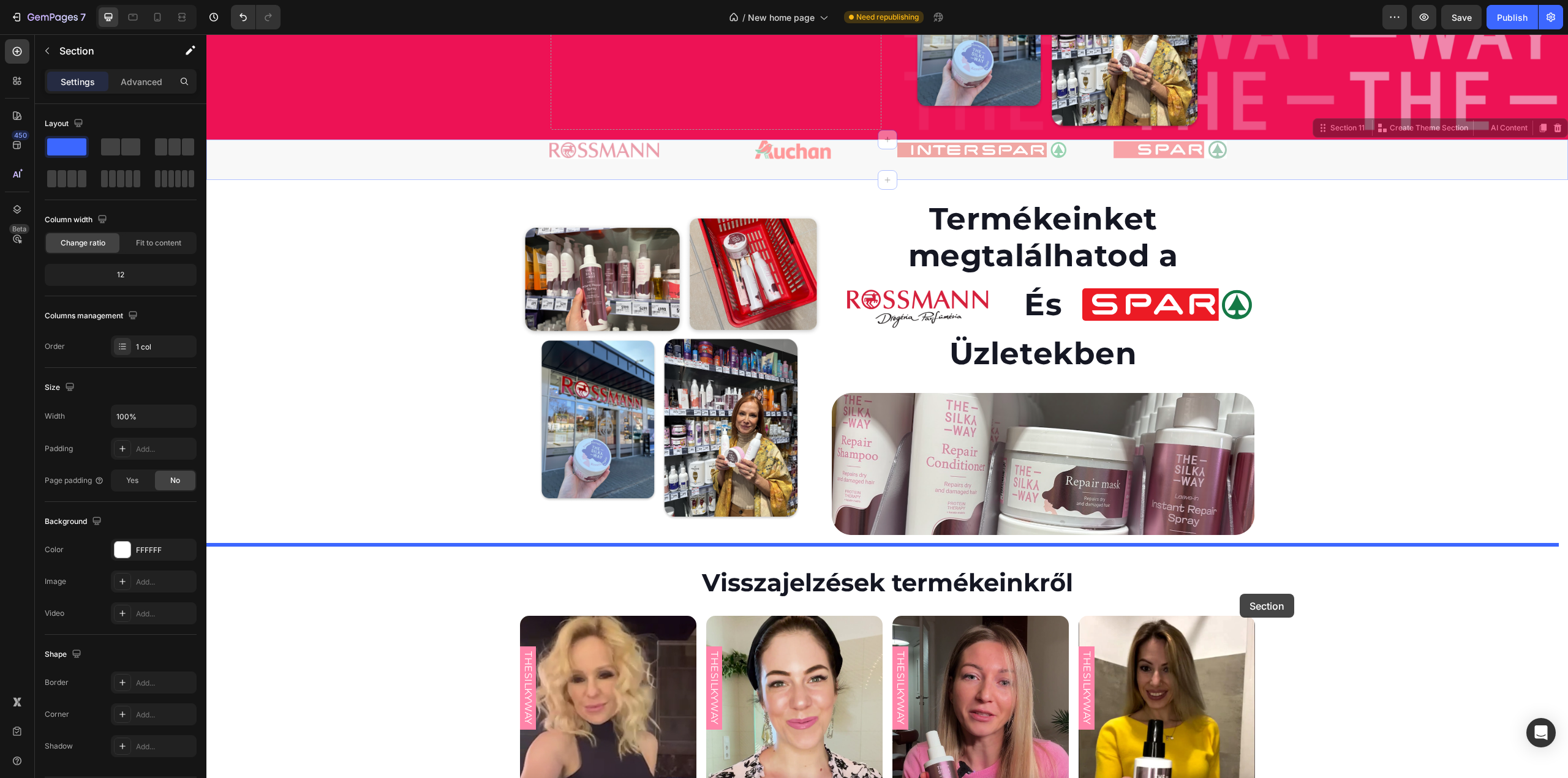
drag, startPoint x: 1333, startPoint y: 160, endPoint x: 1240, endPoint y: 594, distance: 443.9
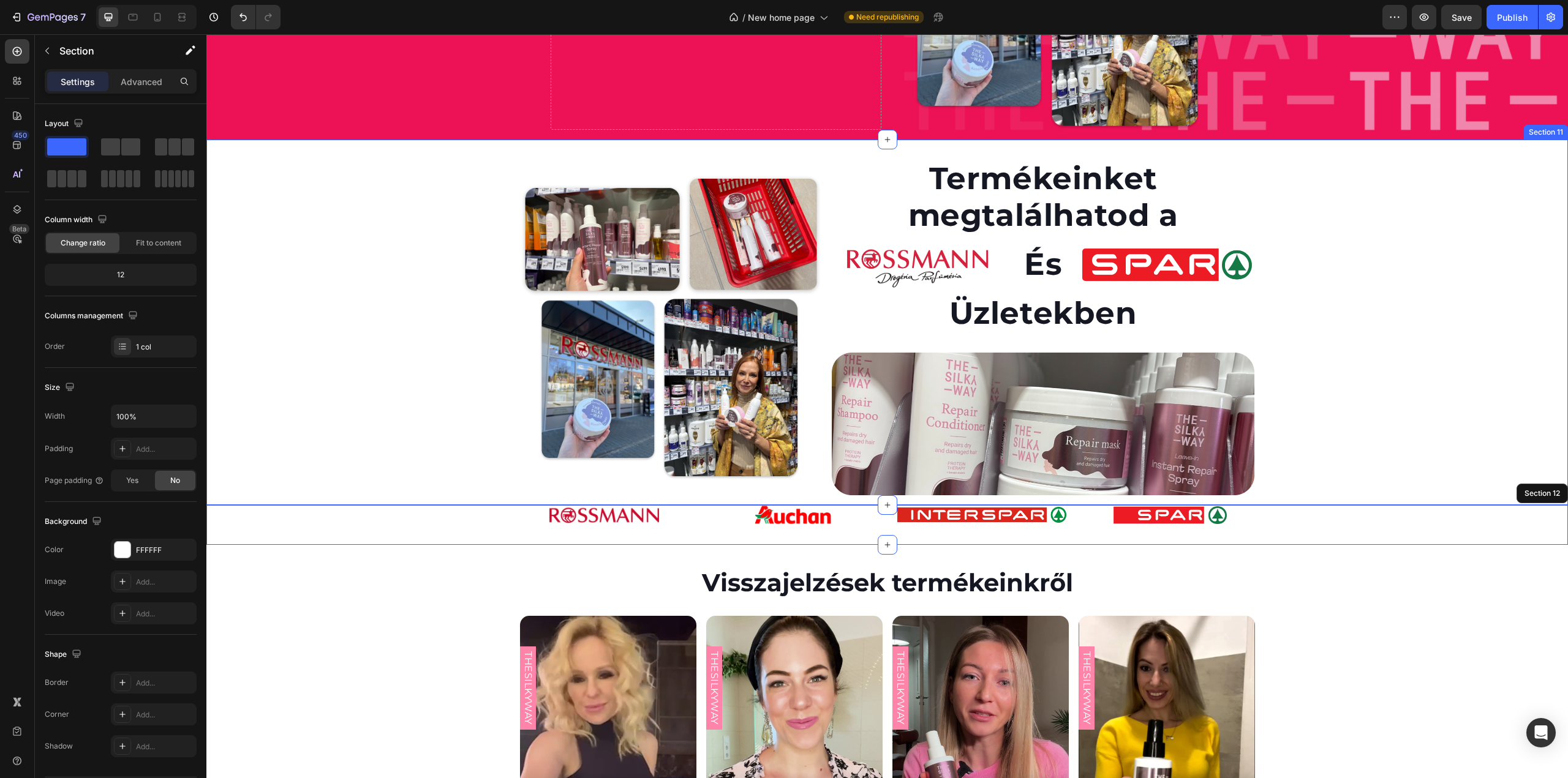
click at [825, 499] on div "Image Termékeinket megtalálhatod a Heading Image És Heading Image Row Üzletekbe…" at bounding box center [887, 332] width 1361 height 346
click at [133, 78] on p "Advanced" at bounding box center [142, 81] width 42 height 13
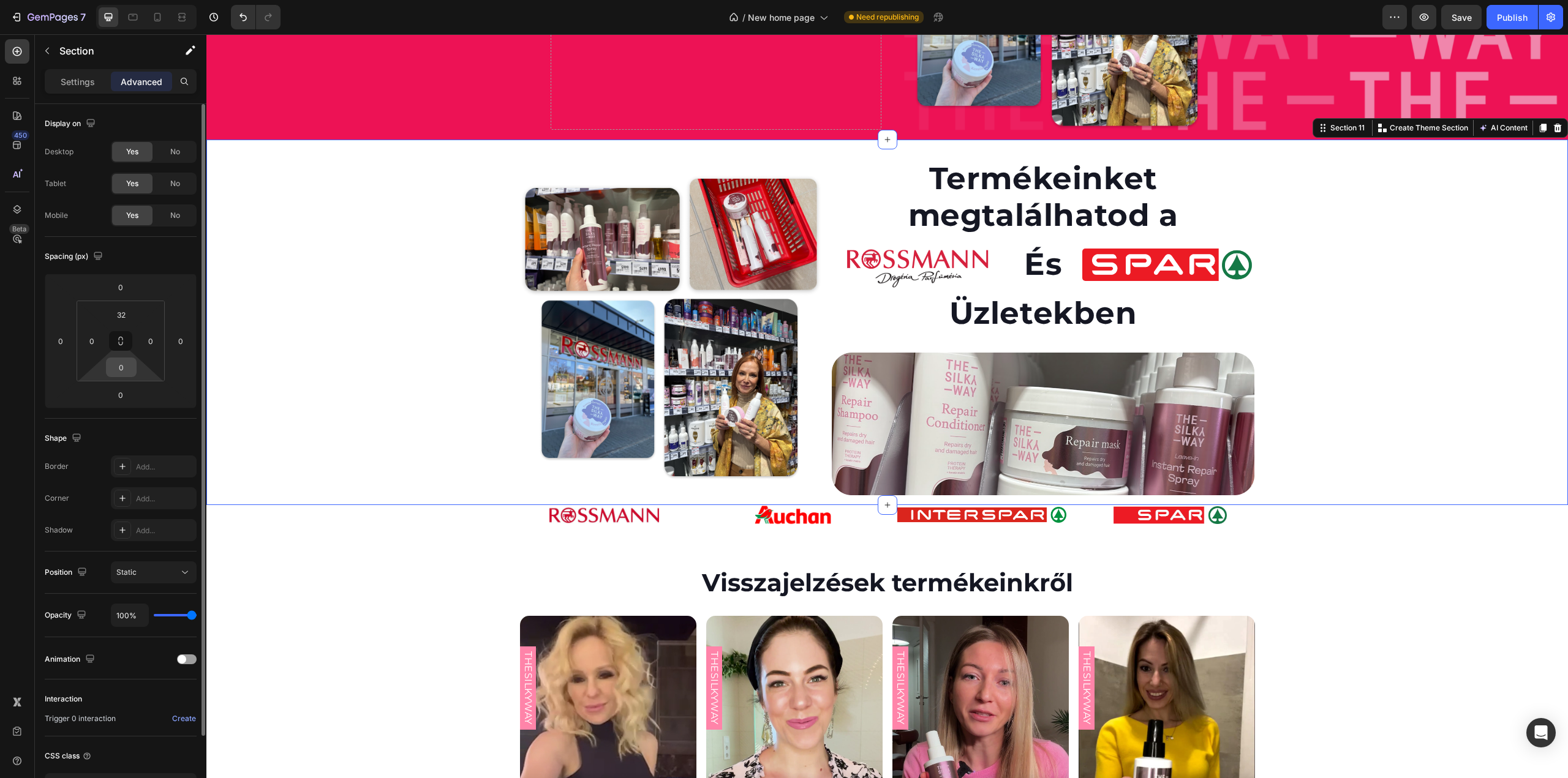
click at [119, 368] on input "0" at bounding box center [122, 367] width 25 height 18
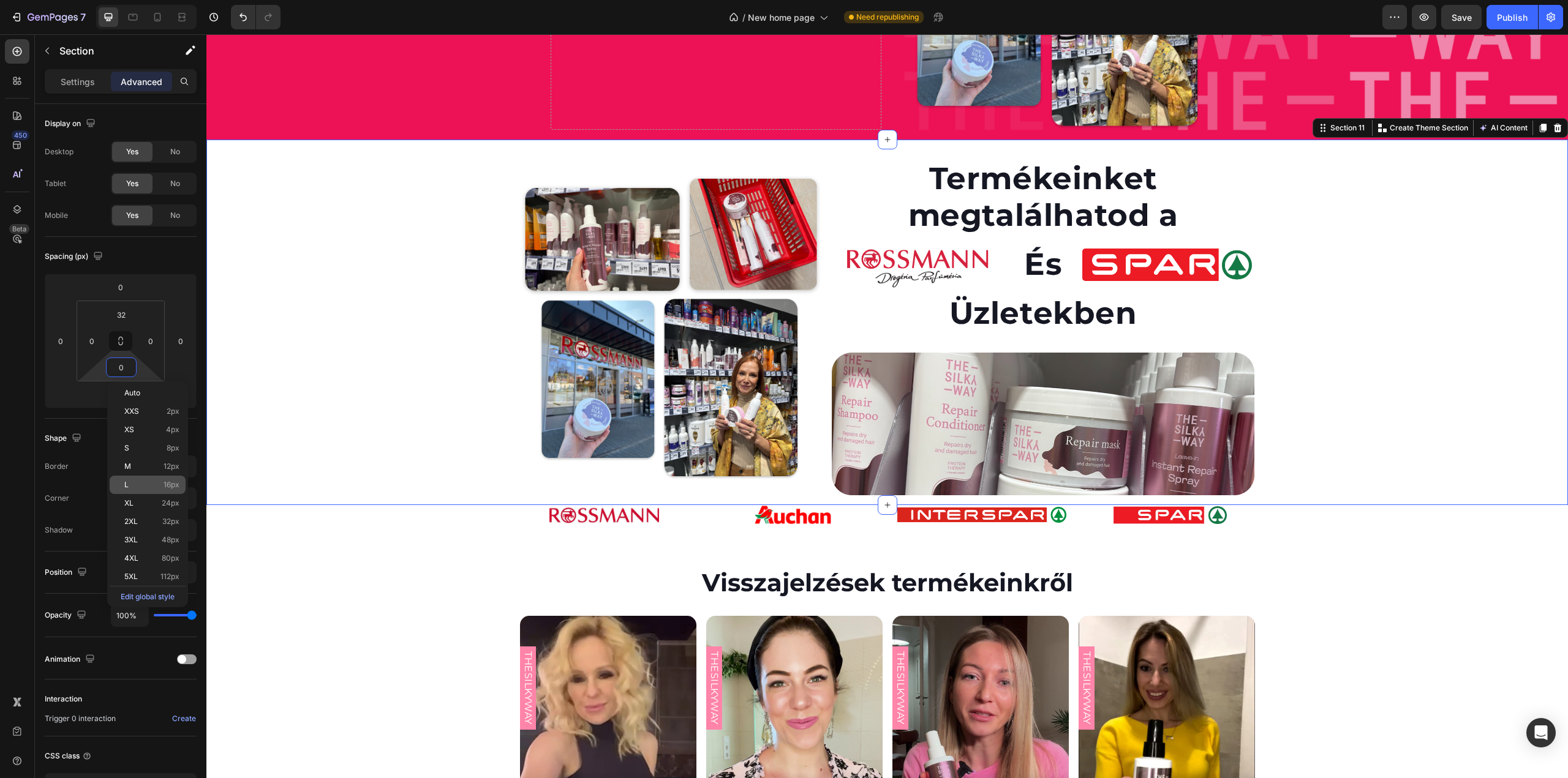
click at [127, 491] on div "L 16px" at bounding box center [147, 485] width 76 height 18
type input "16"
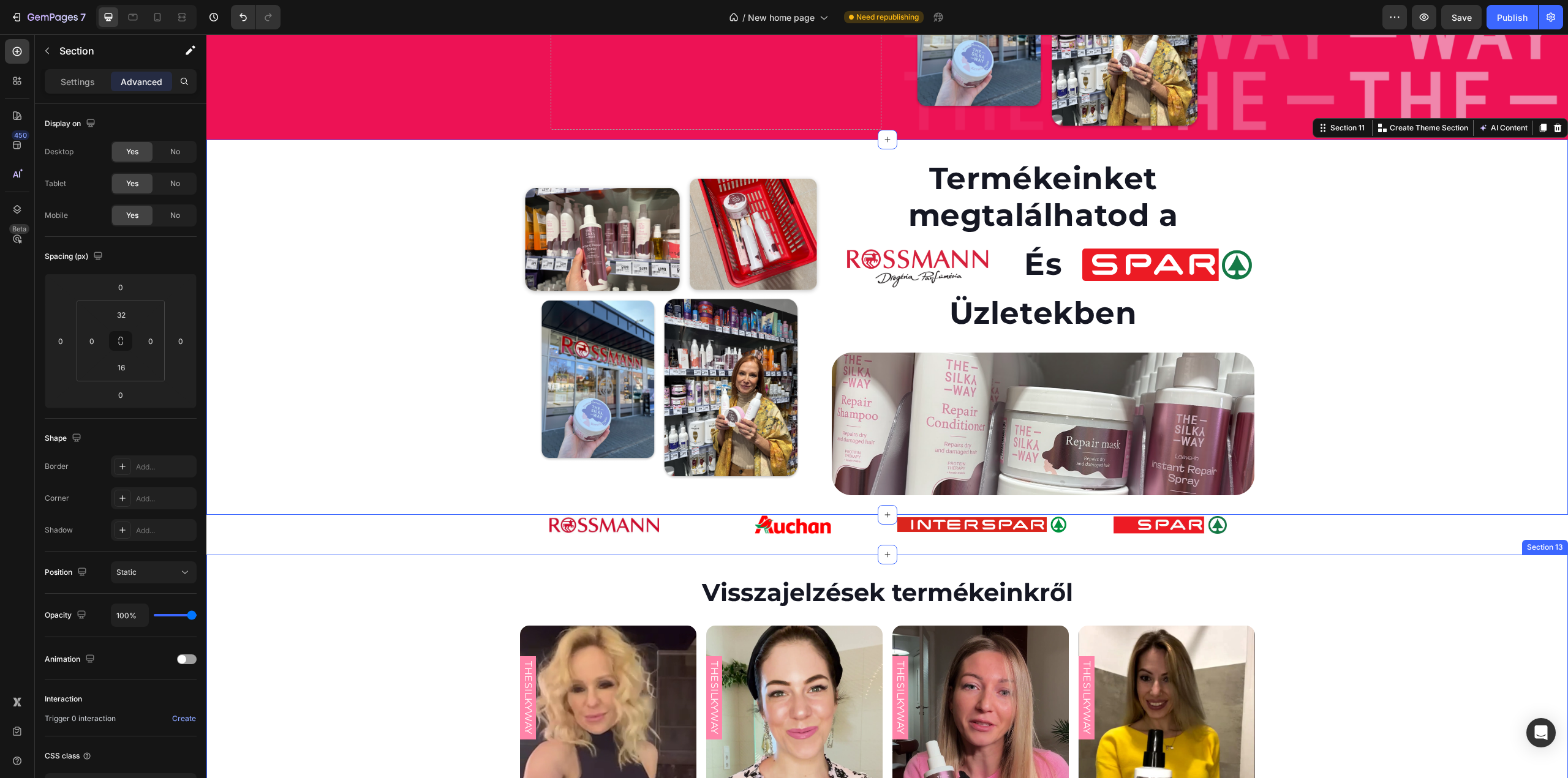
click at [451, 562] on div "Visszajelzések termékeinkről Heading THESILKYWAY Custom Code Product Images Haj…" at bounding box center [887, 728] width 1361 height 347
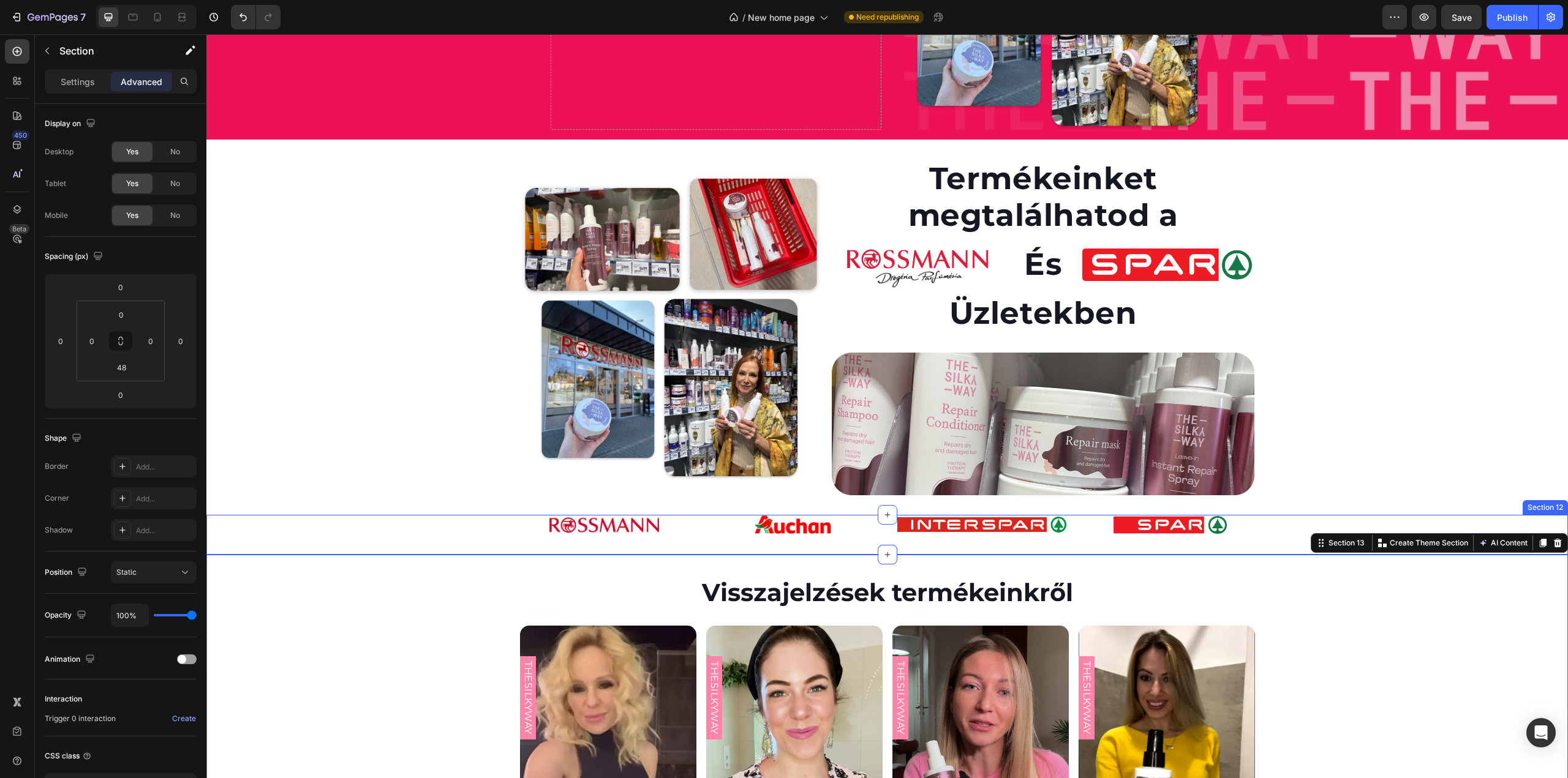
click at [464, 539] on div "Image Image Image Image Row Row" at bounding box center [887, 535] width 1361 height 40
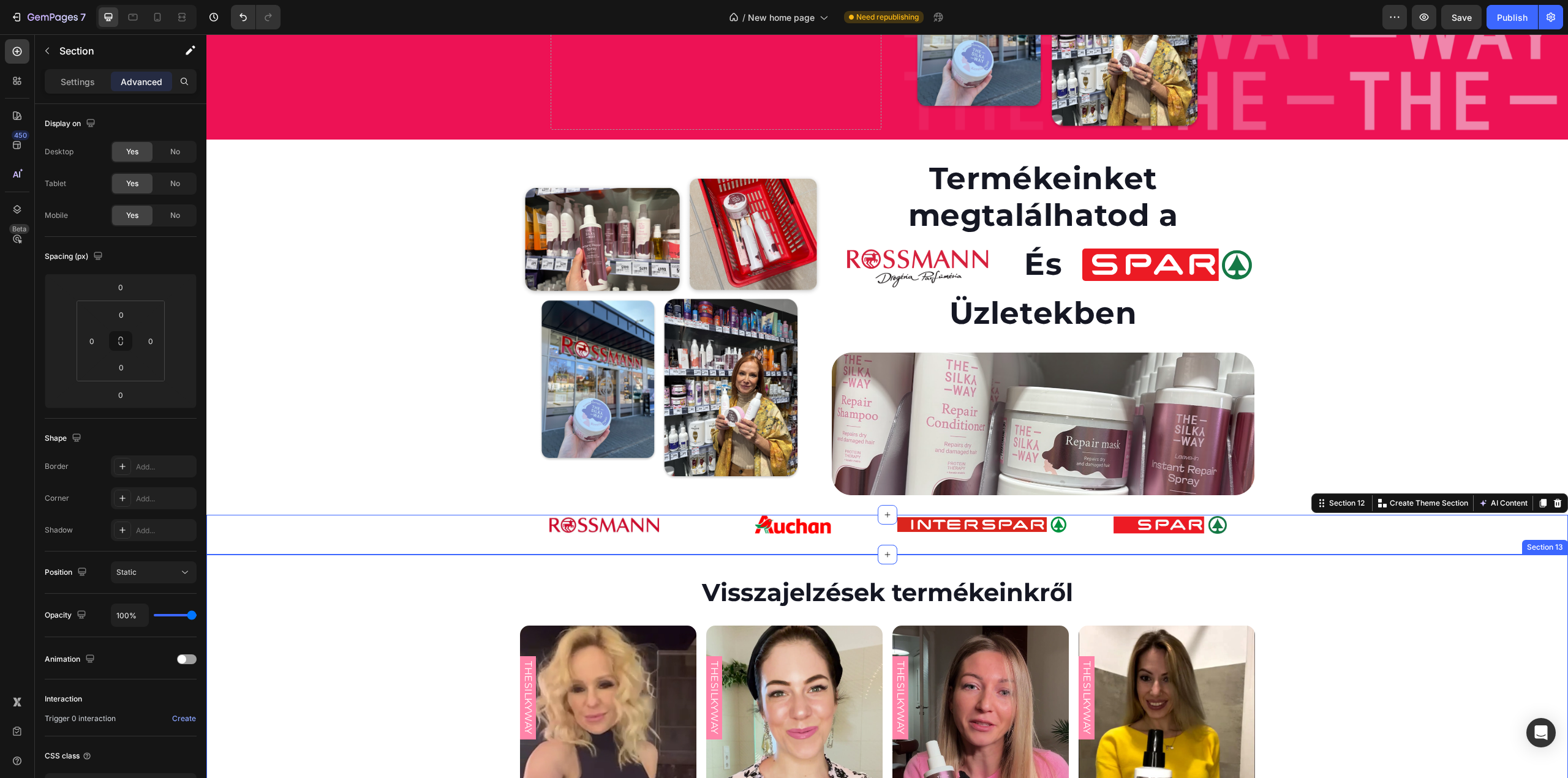
click at [510, 566] on div "Visszajelzések termékeinkről Heading THESILKYWAY Custom Code Product Images Haj…" at bounding box center [887, 728] width 1361 height 347
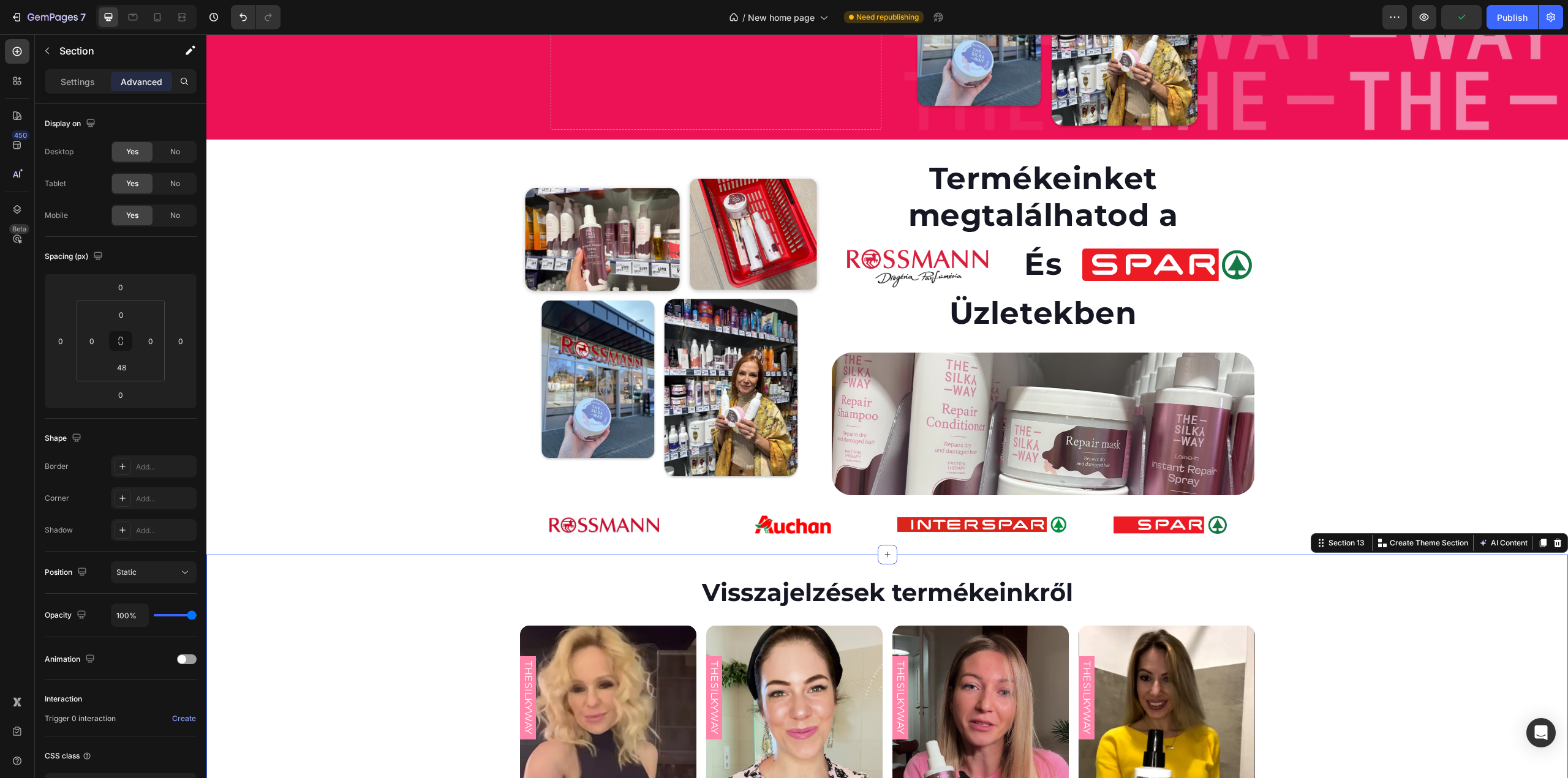
click at [675, 564] on div "Visszajelzések termékeinkről Heading THESILKYWAY Custom Code Product Images Haj…" at bounding box center [887, 728] width 1361 height 347
click at [439, 386] on div "Image Termékeinket megtalálhatod a Heading Image És Heading Image Row Üzletekbe…" at bounding box center [887, 332] width 1361 height 346
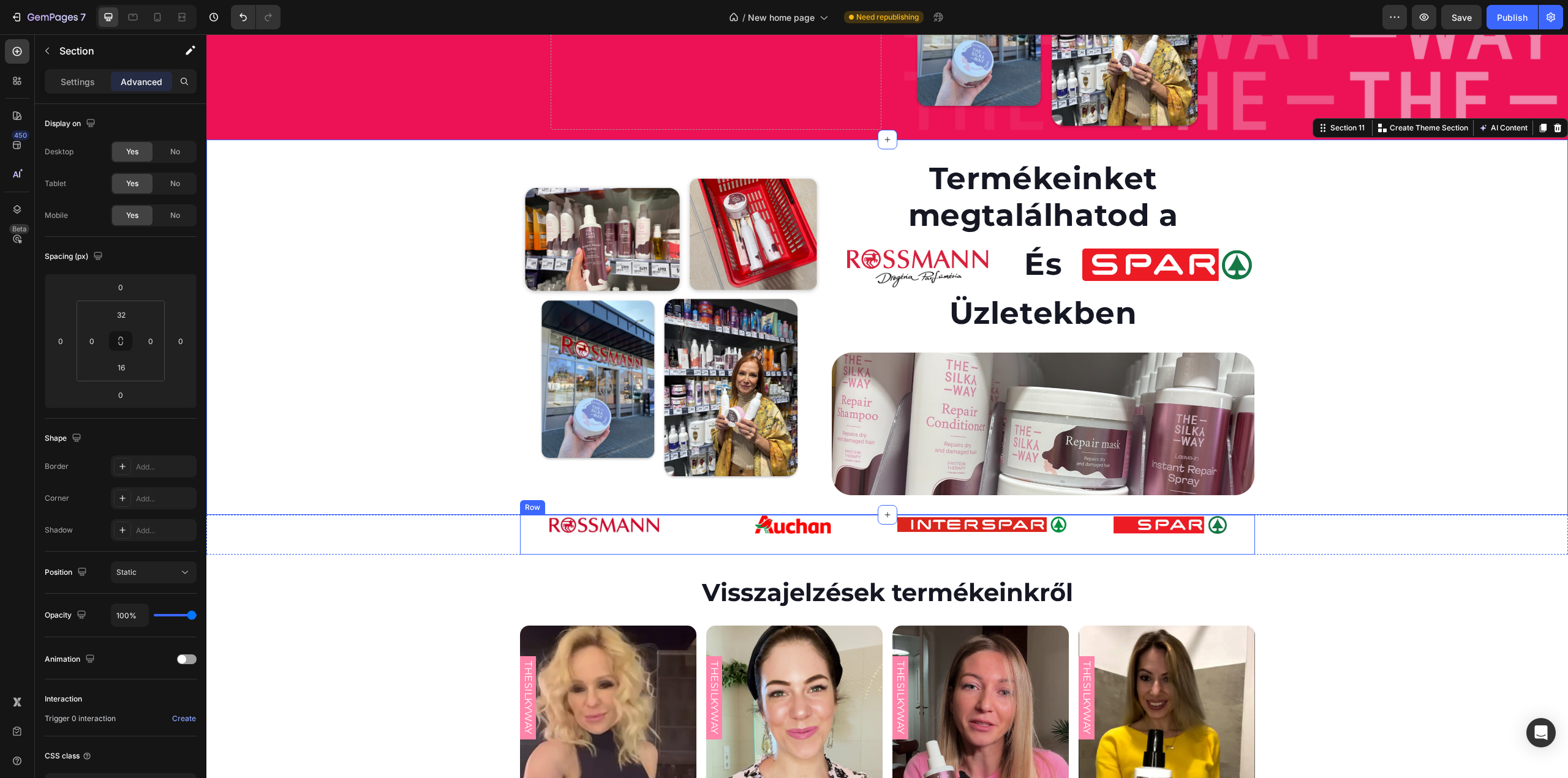
click at [688, 546] on div "Image Image Image Image Row Row" at bounding box center [888, 535] width 735 height 40
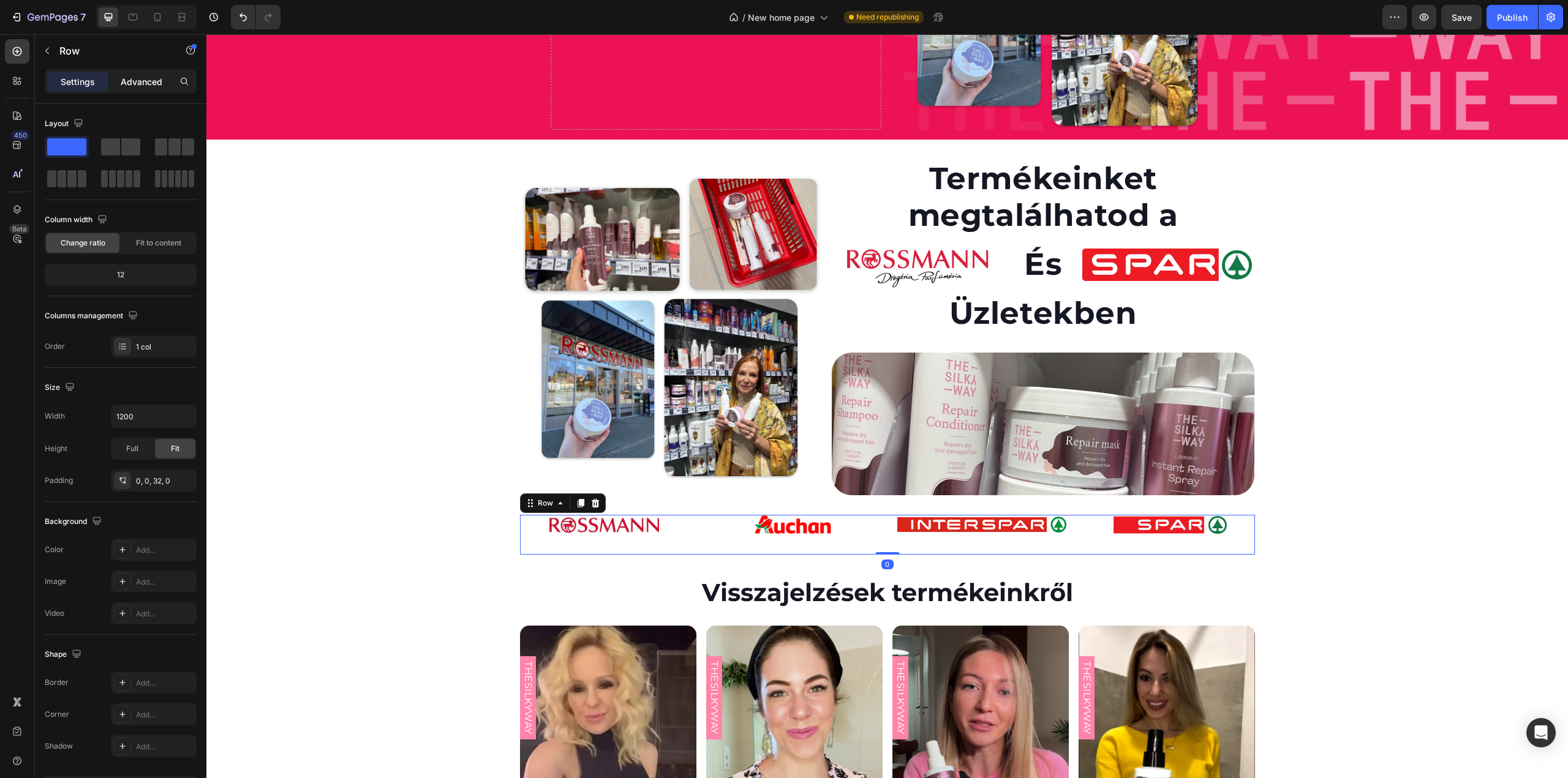
click at [146, 74] on div "Advanced" at bounding box center [142, 81] width 61 height 19
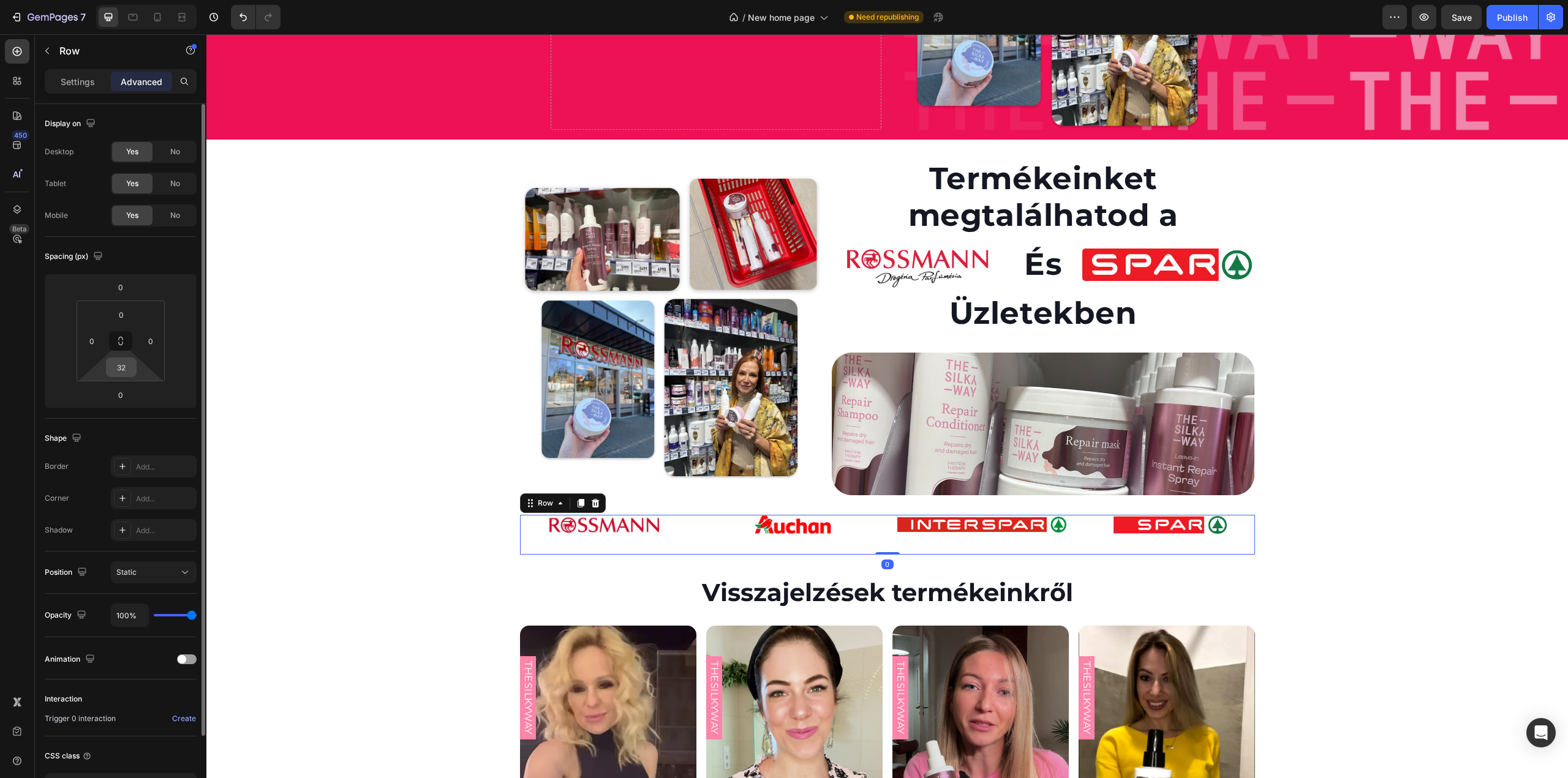
click at [125, 364] on input "32" at bounding box center [122, 367] width 25 height 18
type input "0"
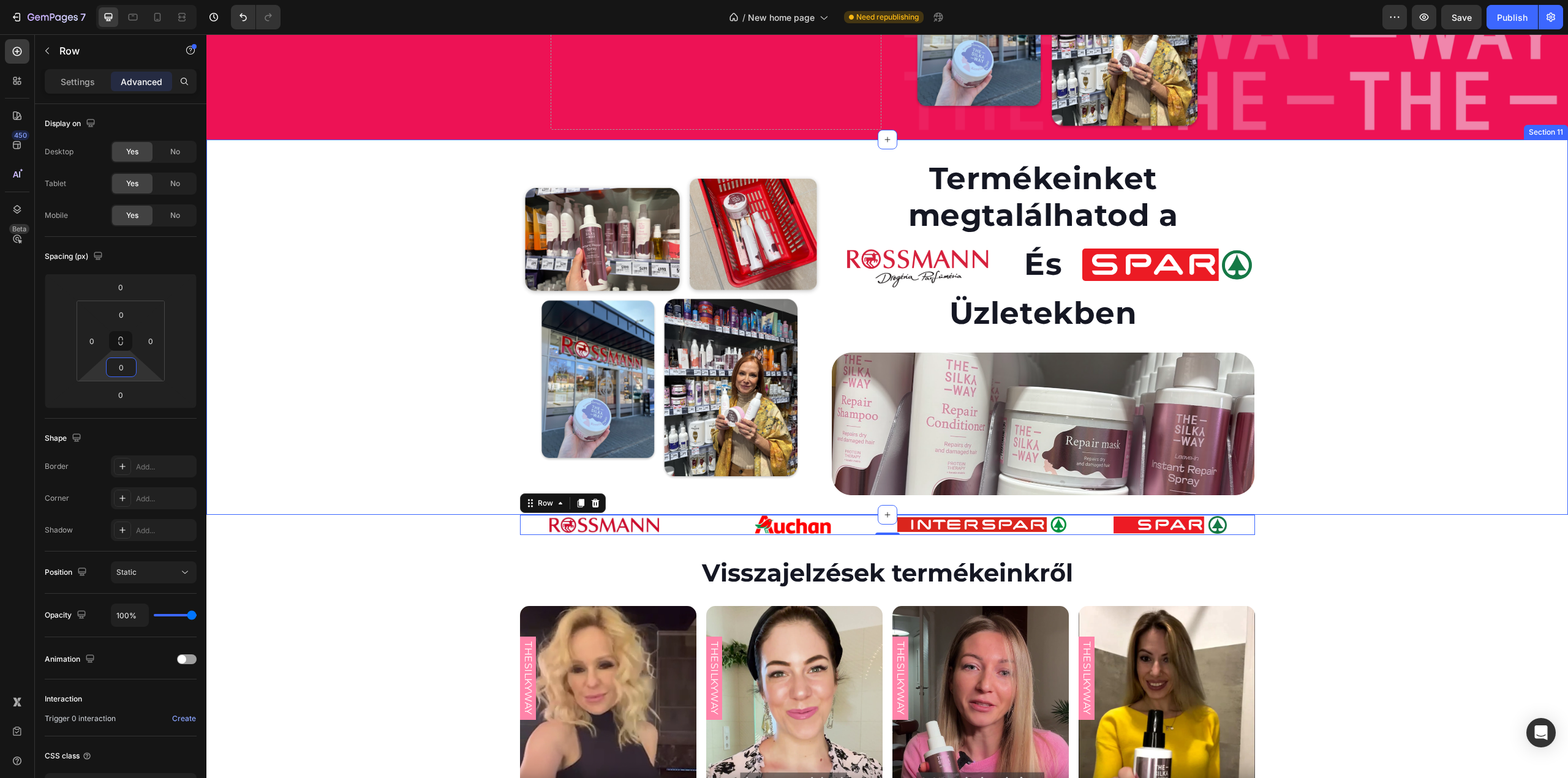
click at [313, 326] on div "Image Termékeinket megtalálhatod a Heading Image És Heading Image Row Üzletekbe…" at bounding box center [887, 332] width 1361 height 346
click at [780, 152] on div "Image Termékeinket megtalálhatod a Heading Image És Heading Image Row Üzletekbe…" at bounding box center [887, 327] width 1361 height 375
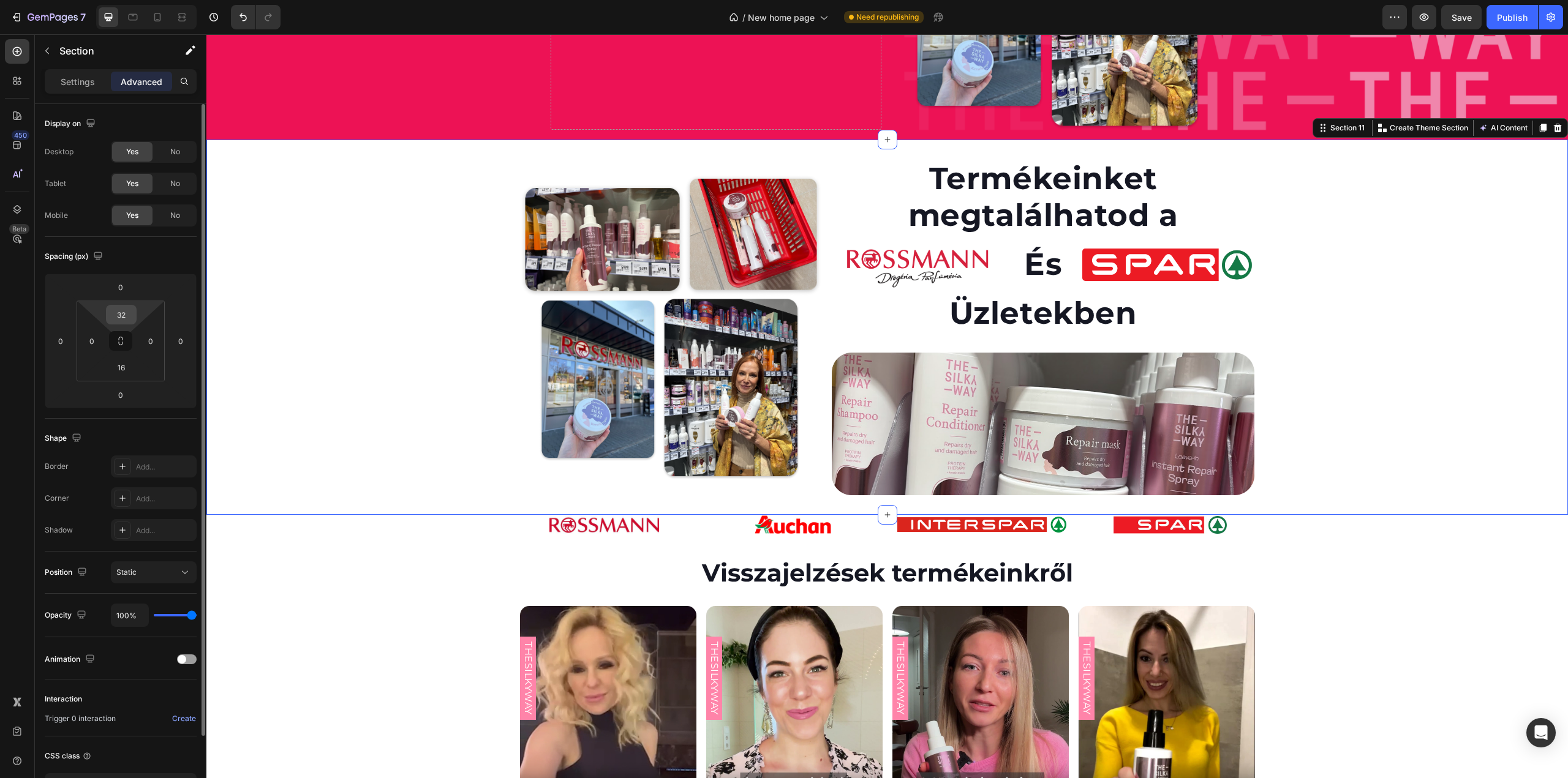
click at [129, 315] on input "32" at bounding box center [122, 314] width 25 height 18
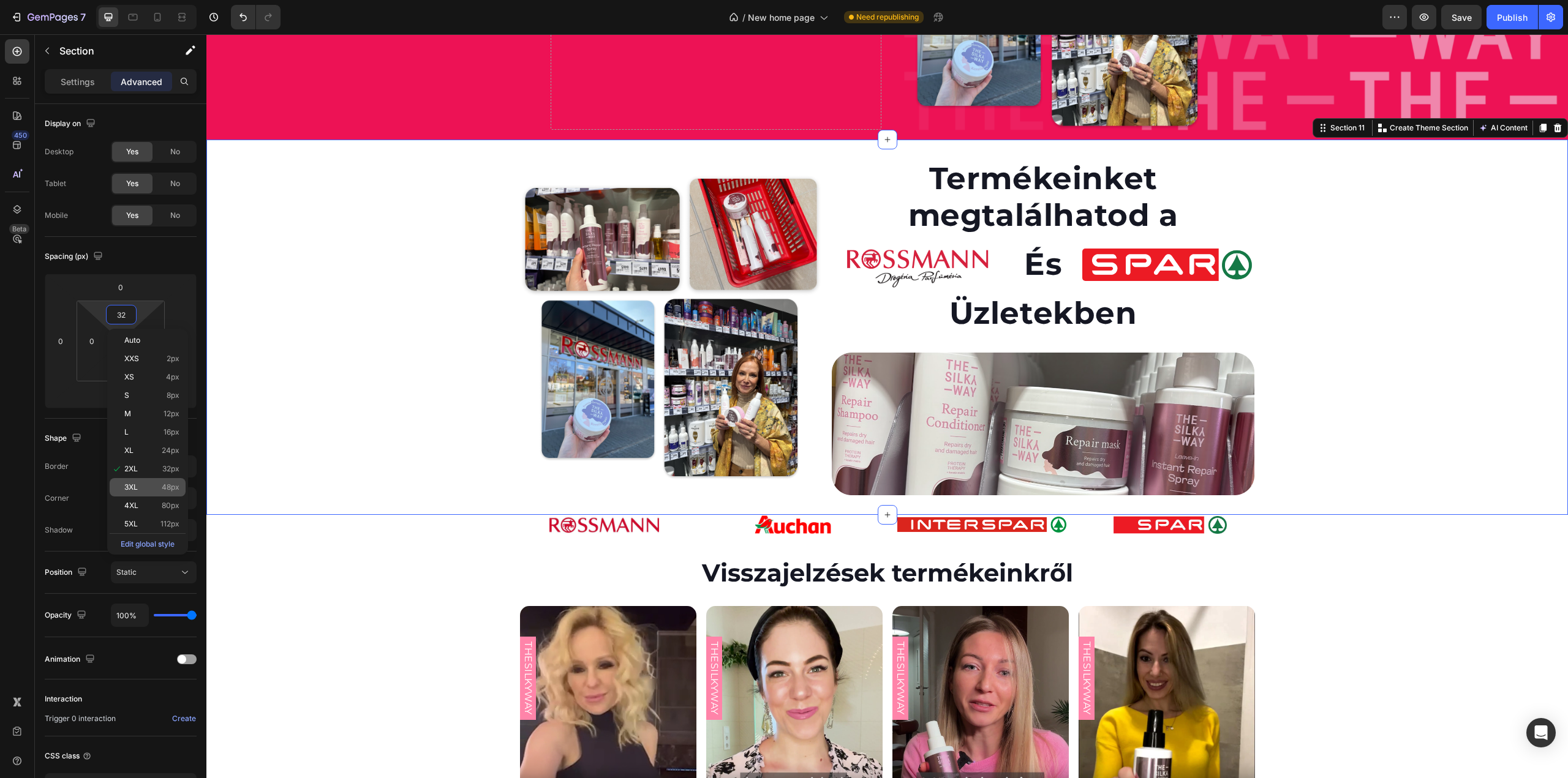
click at [134, 485] on span "3XL" at bounding box center [130, 487] width 13 height 9
type input "48"
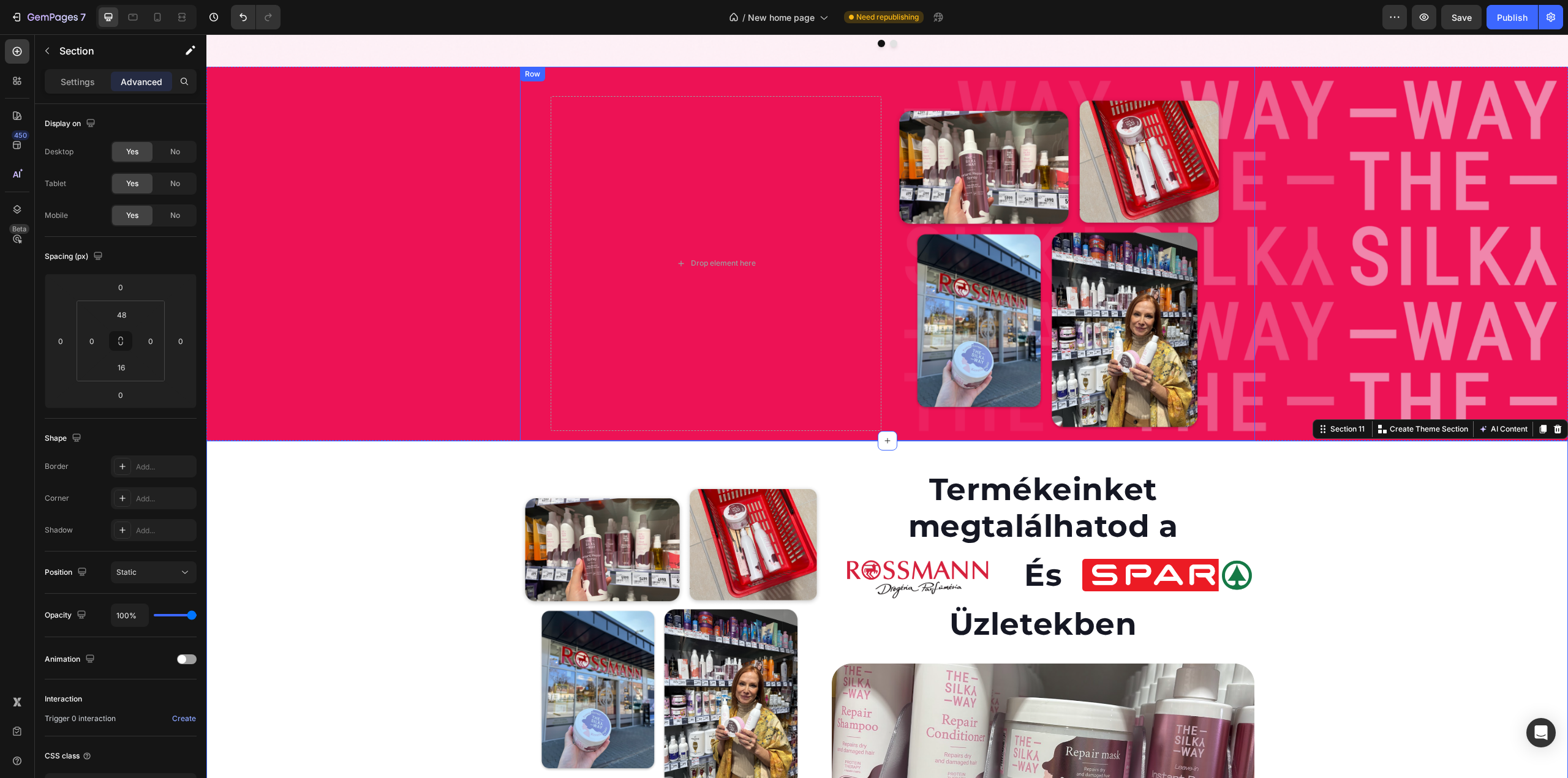
scroll to position [2268, 0]
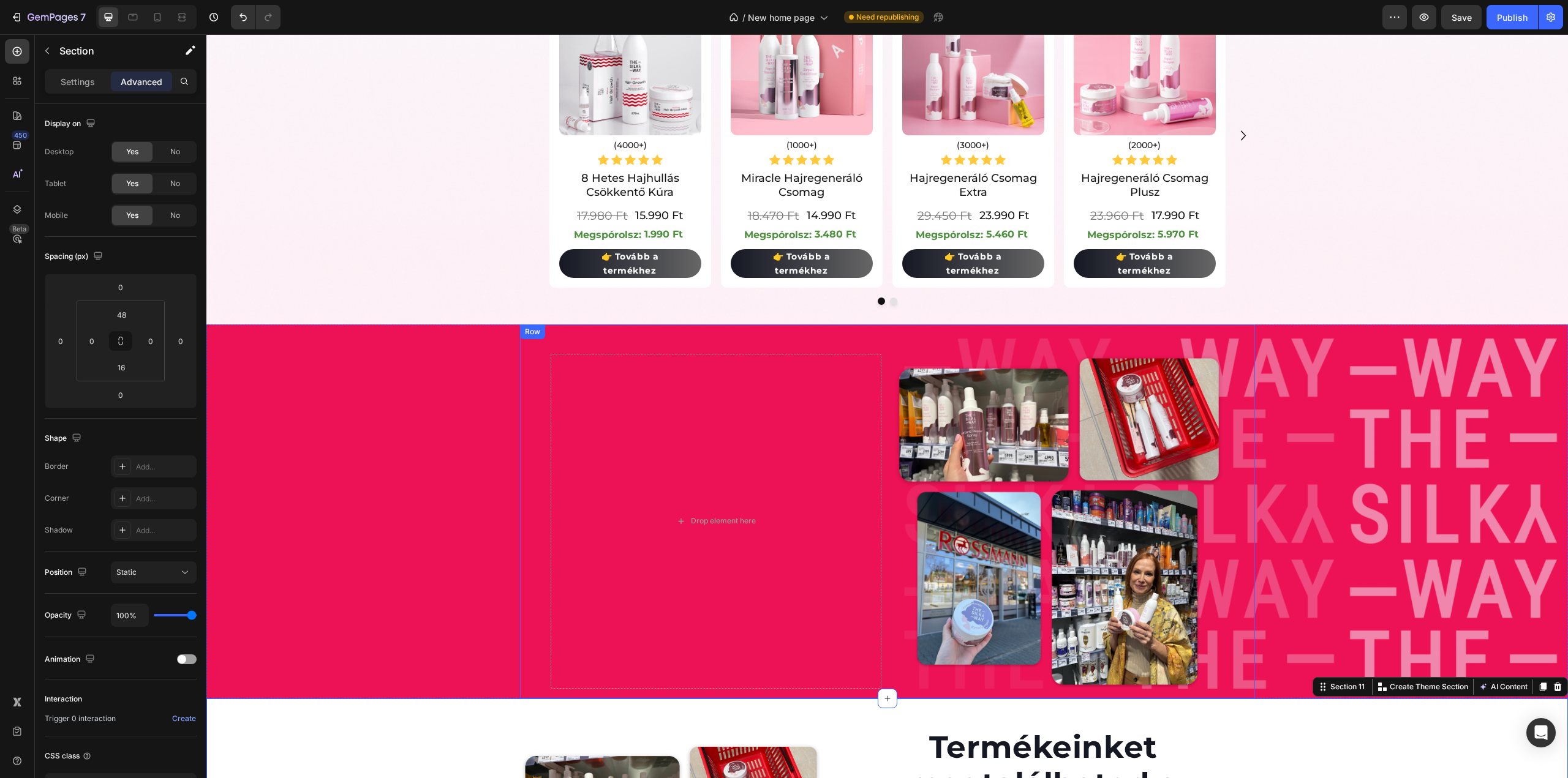
click at [889, 339] on div "Drop element here Image Row" at bounding box center [888, 511] width 735 height 354
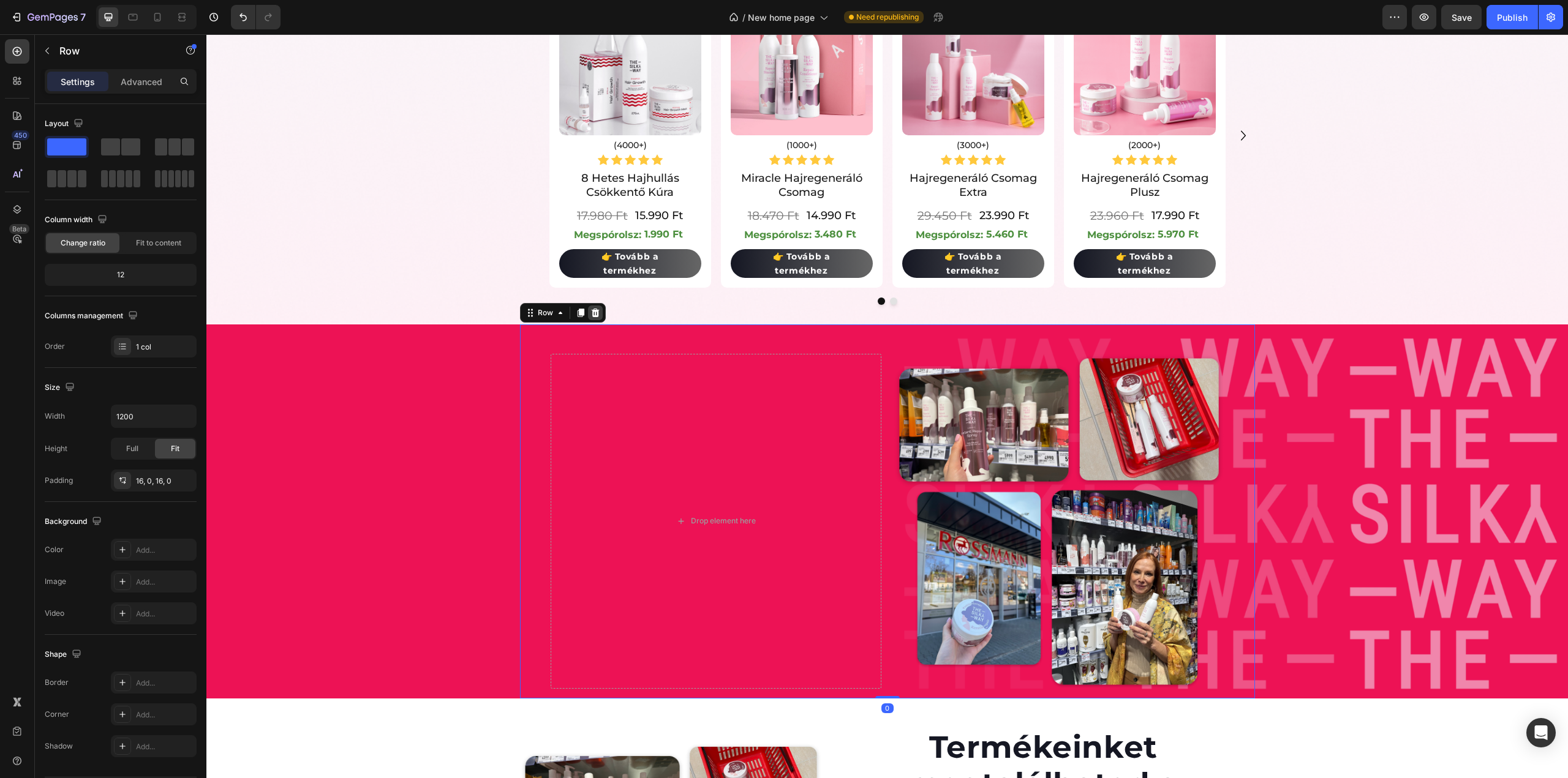
click at [594, 315] on icon at bounding box center [594, 312] width 10 height 10
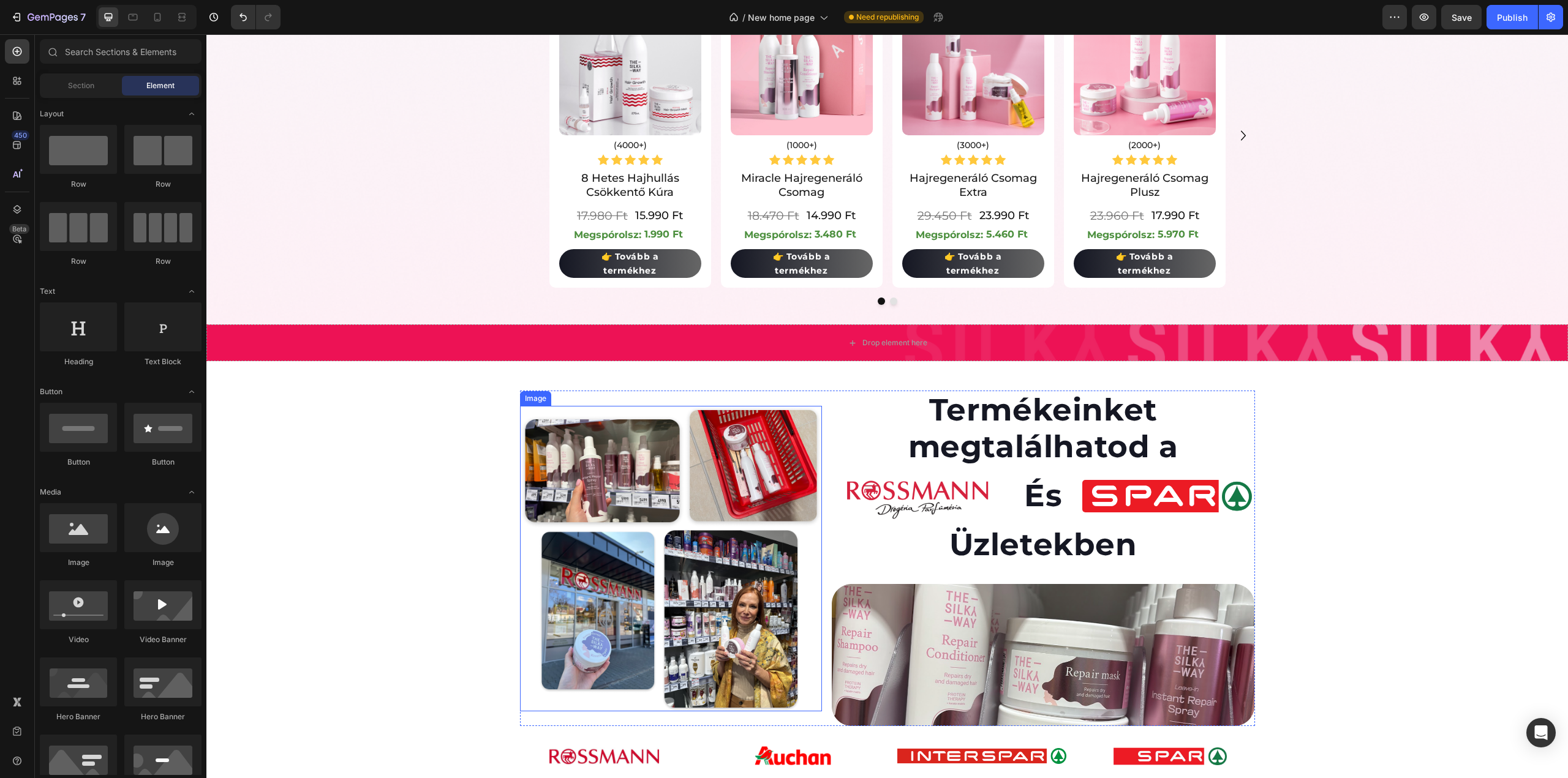
scroll to position [2330, 0]
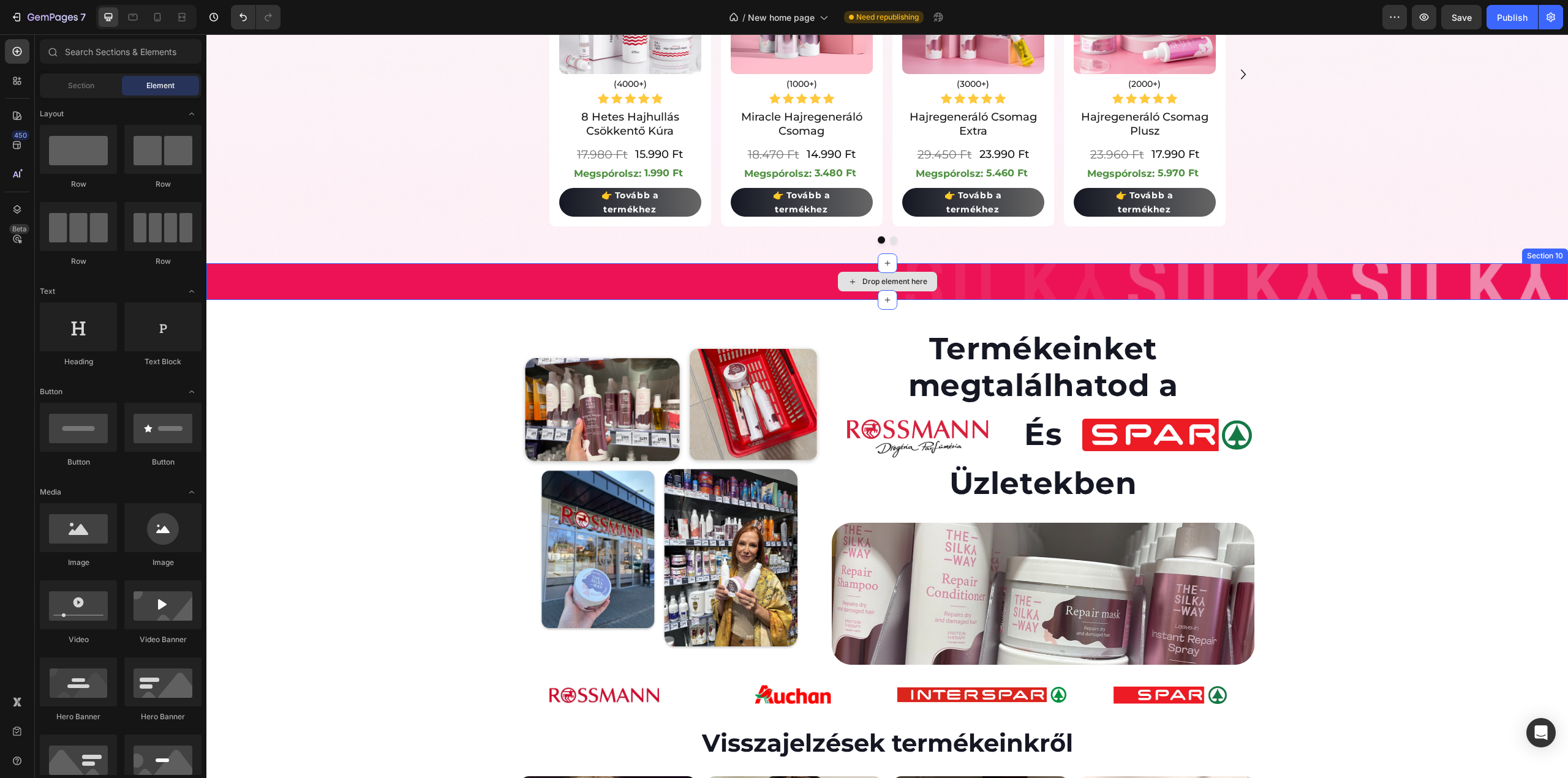
click at [783, 283] on div "Drop element here" at bounding box center [887, 282] width 1361 height 37
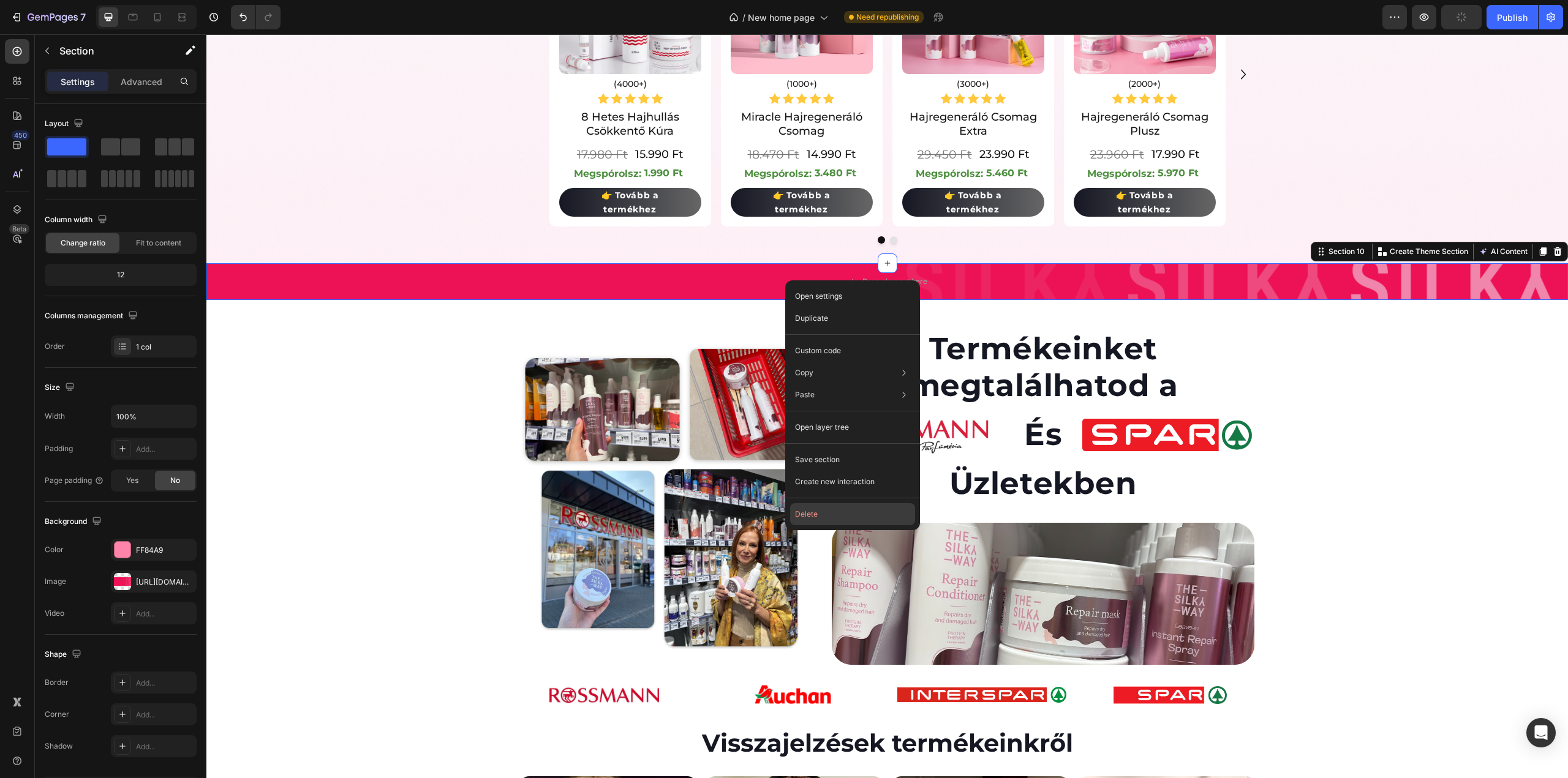
click at [825, 518] on button "Delete" at bounding box center [853, 514] width 125 height 22
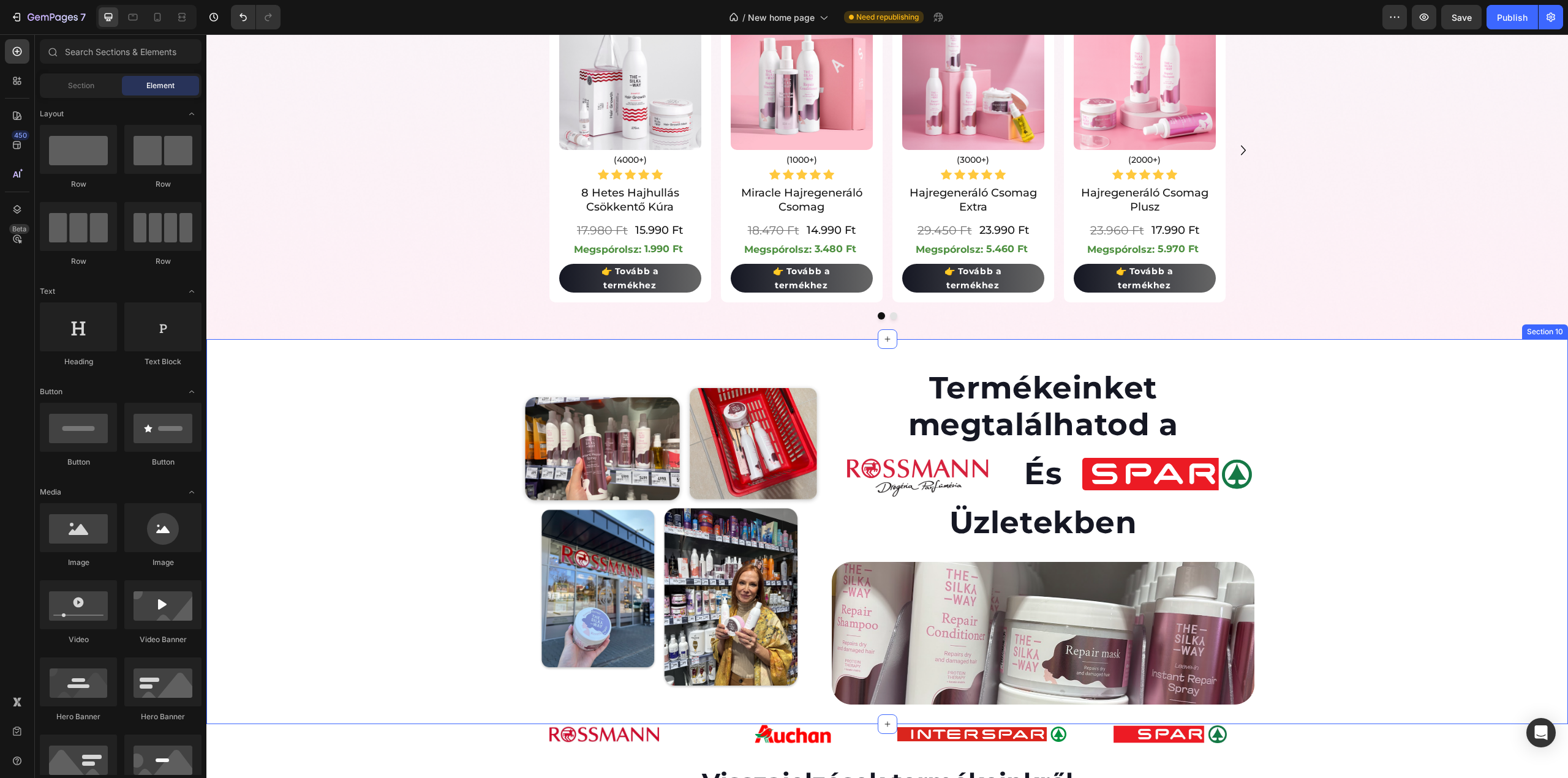
scroll to position [2023, 0]
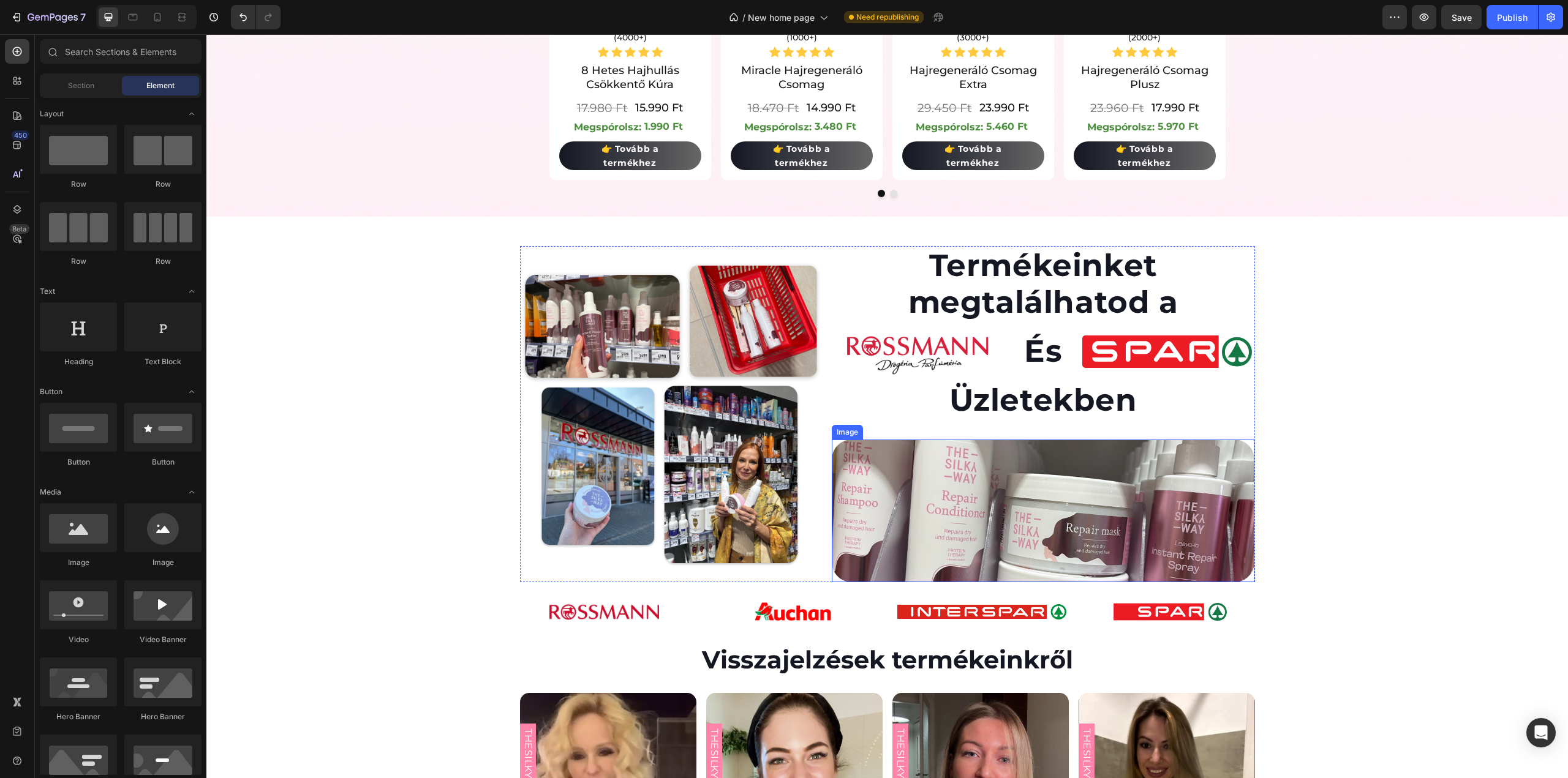
click at [975, 509] on img at bounding box center [1043, 510] width 423 height 142
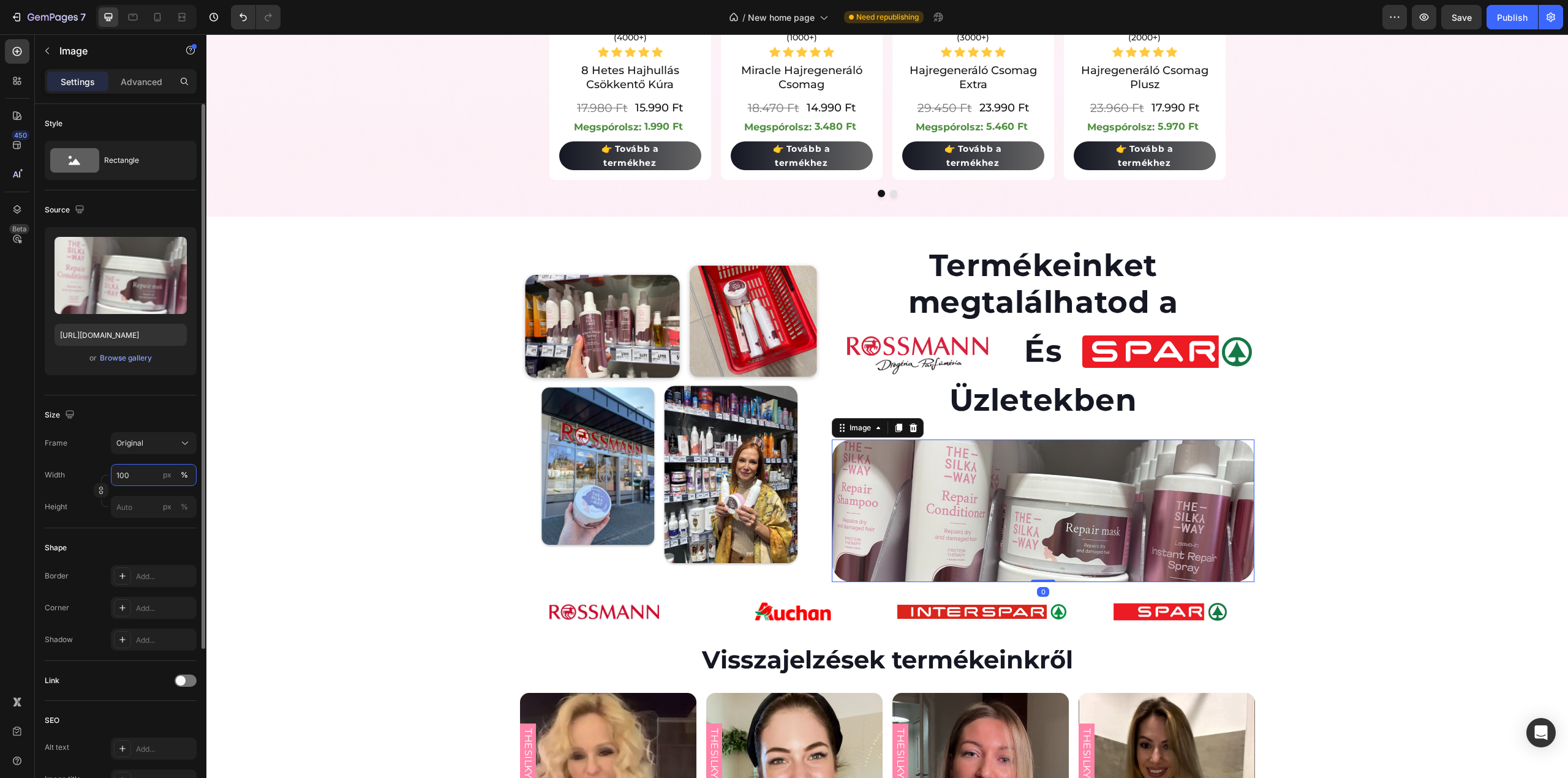
click at [130, 473] on input "100" at bounding box center [154, 474] width 86 height 22
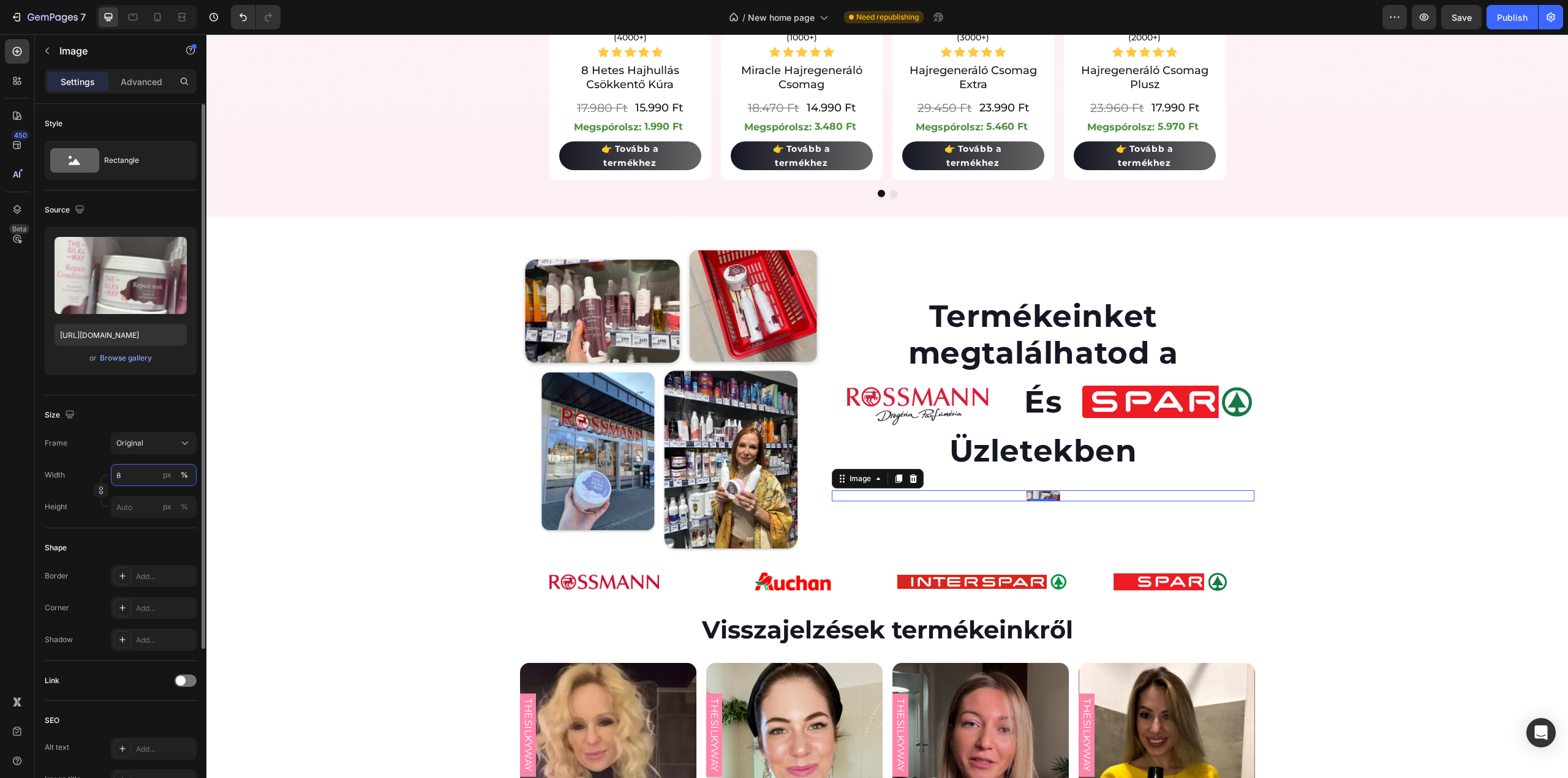
type input "80"
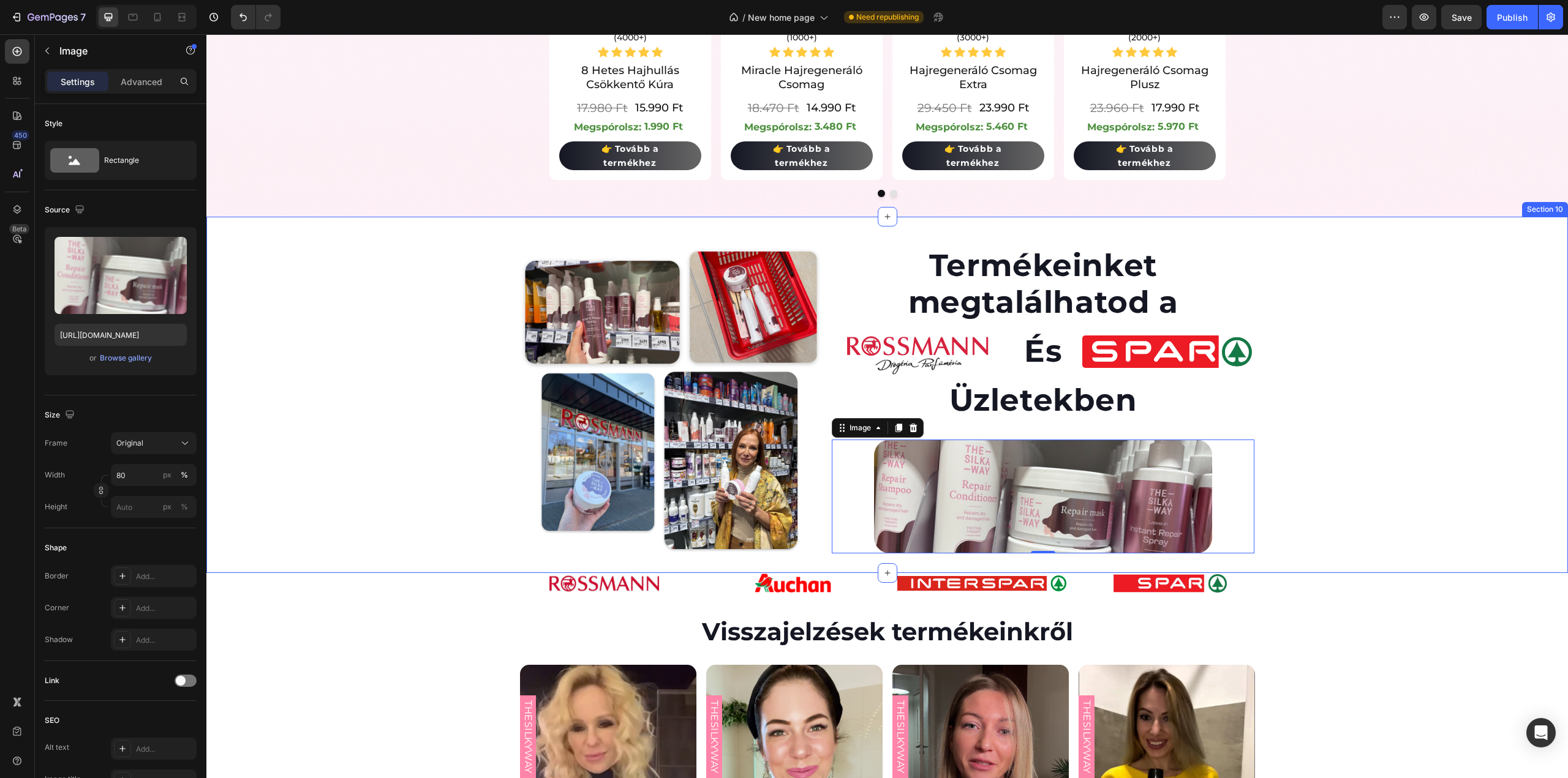
click at [1405, 366] on div "Image Termékeinket megtalálhatod a Heading Image És Heading Image Row Üzletekbe…" at bounding box center [887, 404] width 1361 height 317
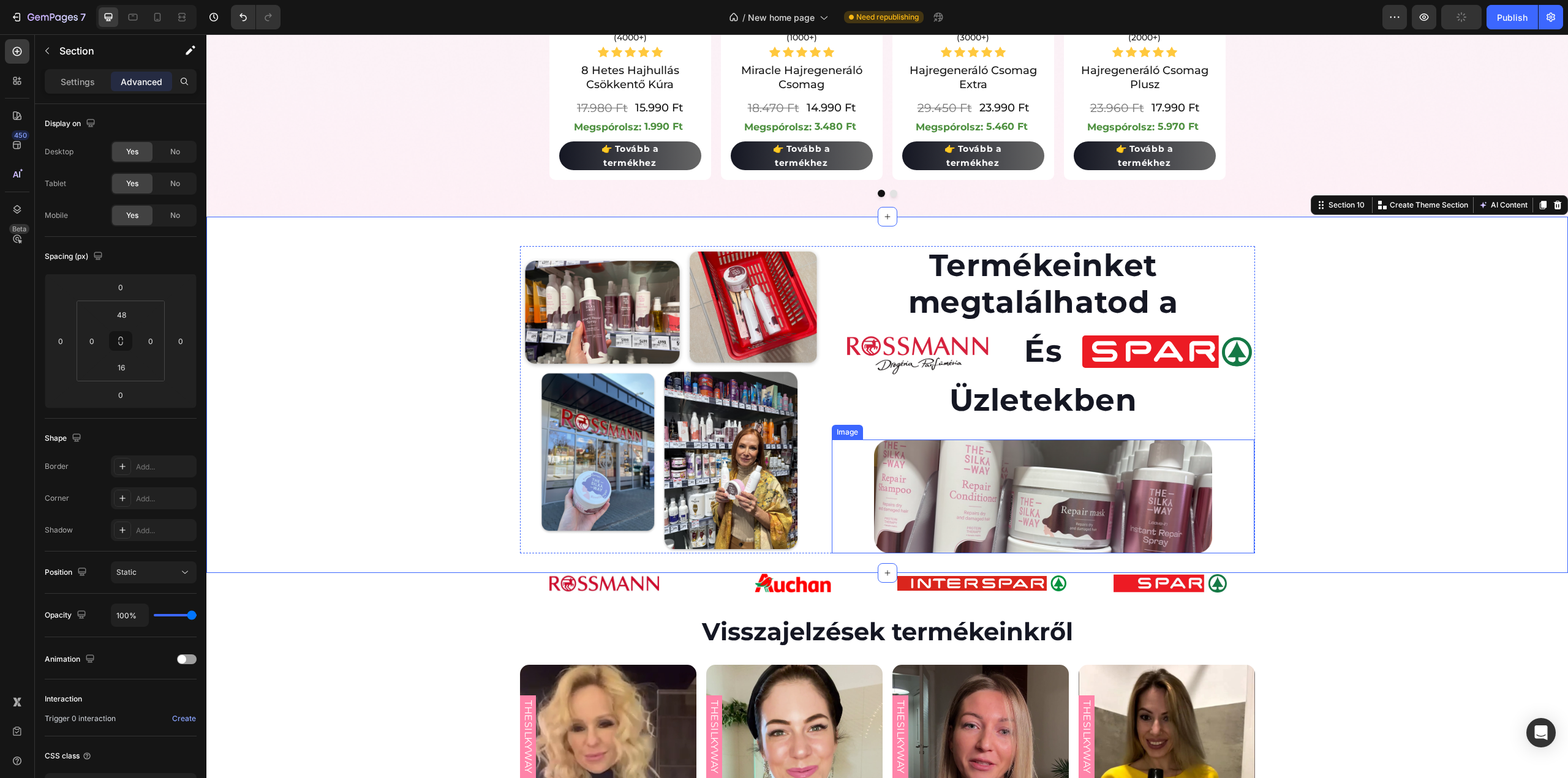
scroll to position [1962, 0]
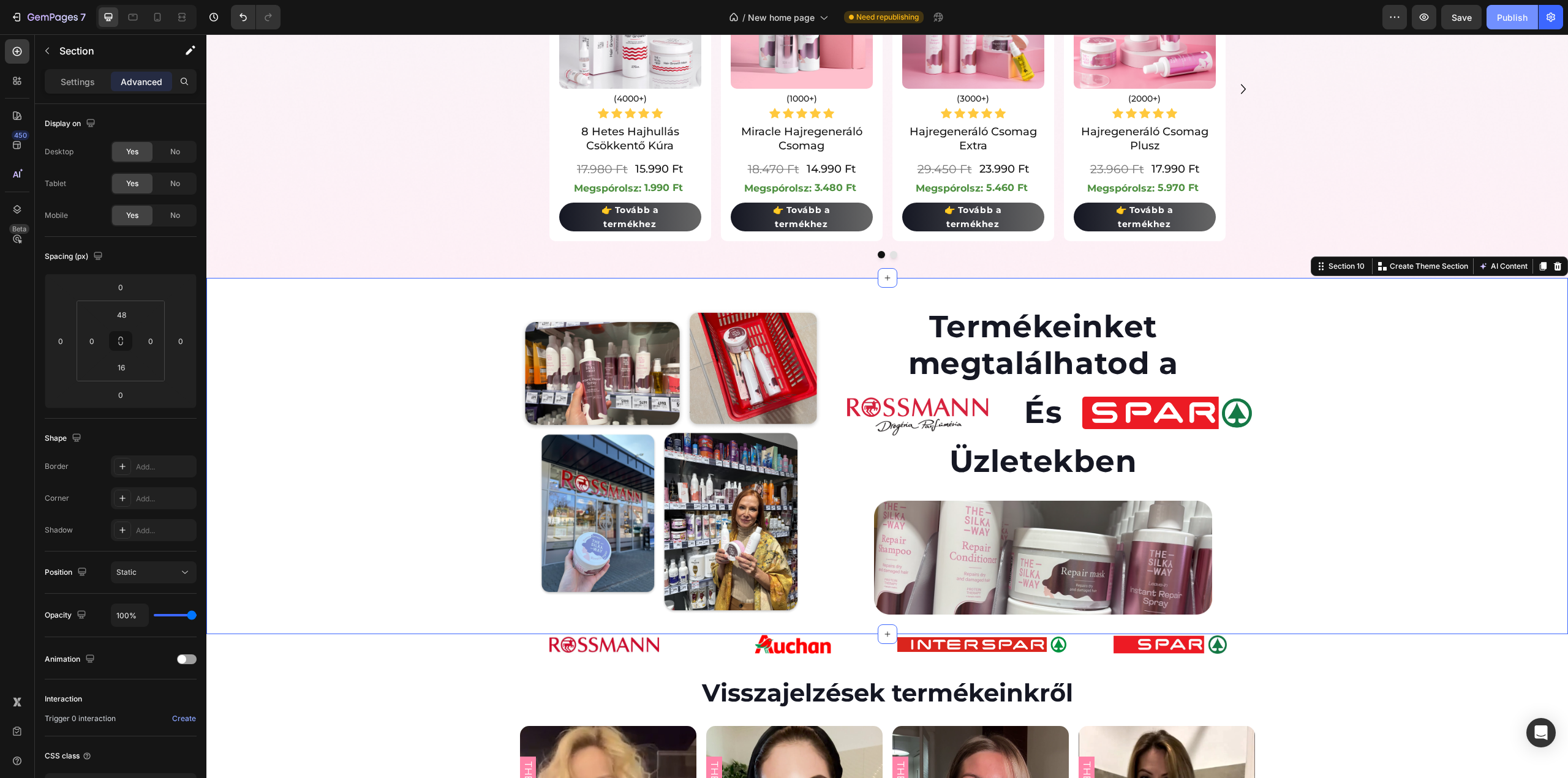
click at [1515, 20] on div "Publish" at bounding box center [1512, 18] width 31 height 13
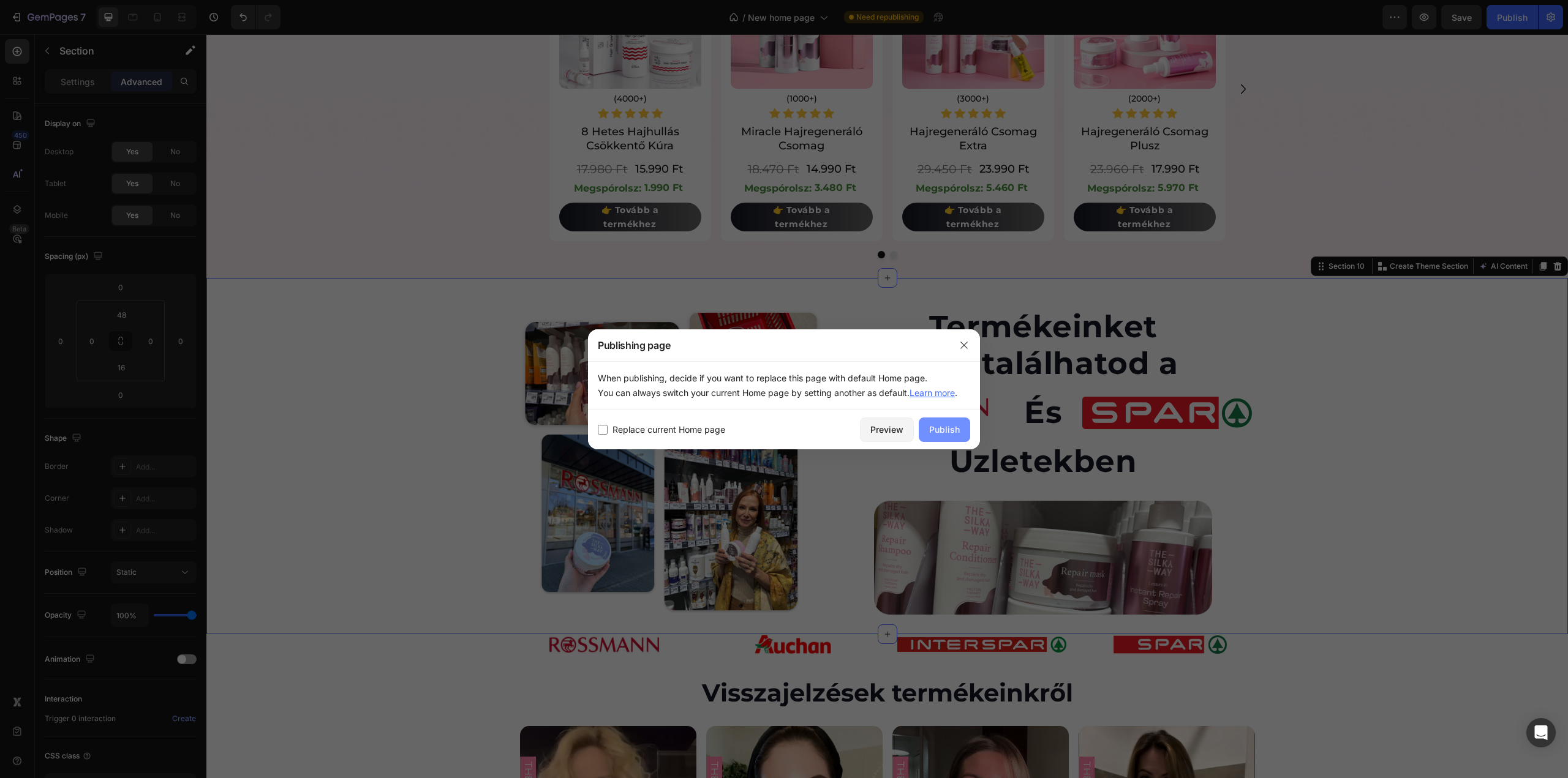
click at [944, 433] on div "Publish" at bounding box center [944, 429] width 31 height 13
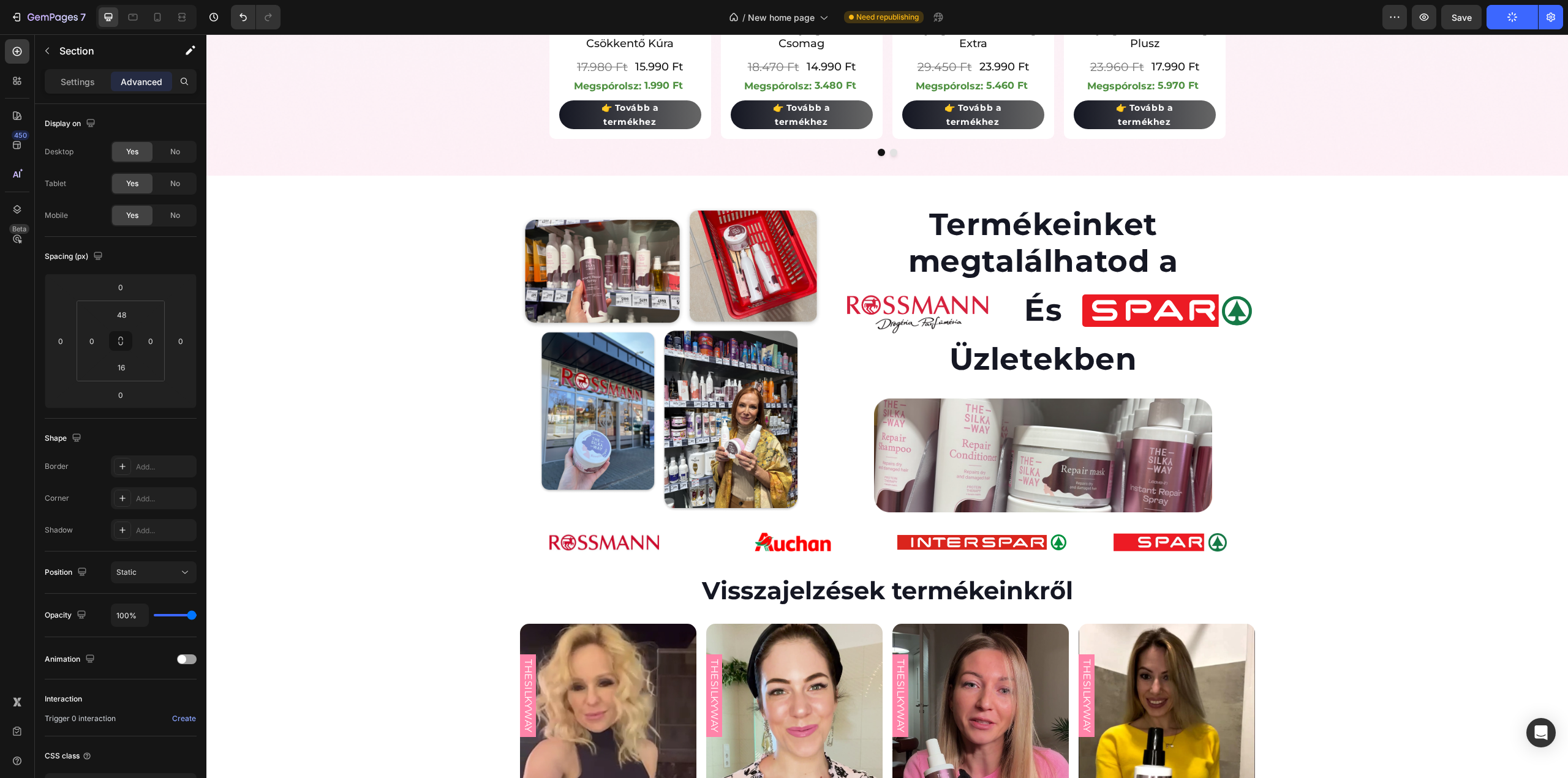
scroll to position [2071, 0]
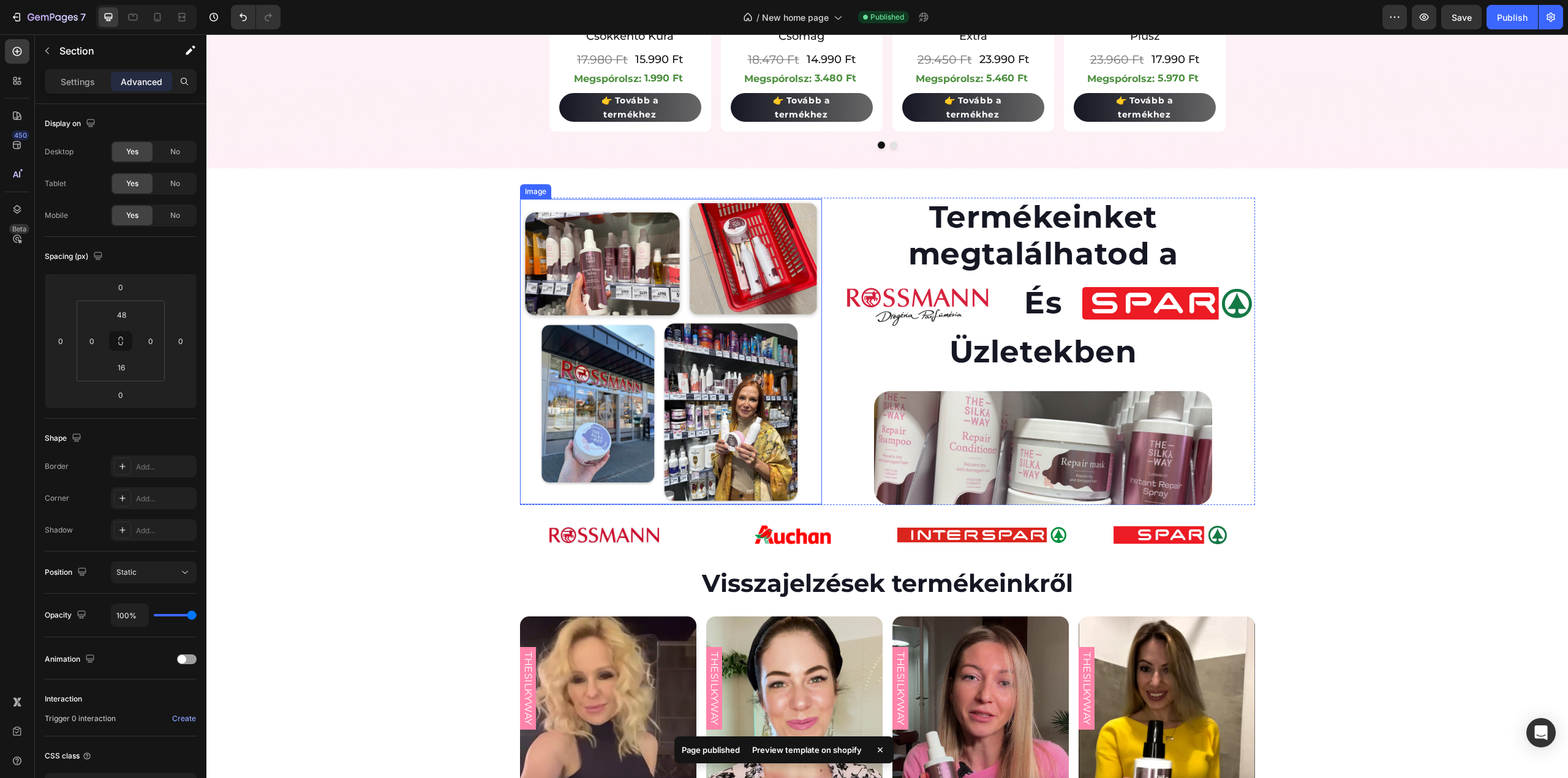
click at [799, 351] on img at bounding box center [671, 351] width 302 height 305
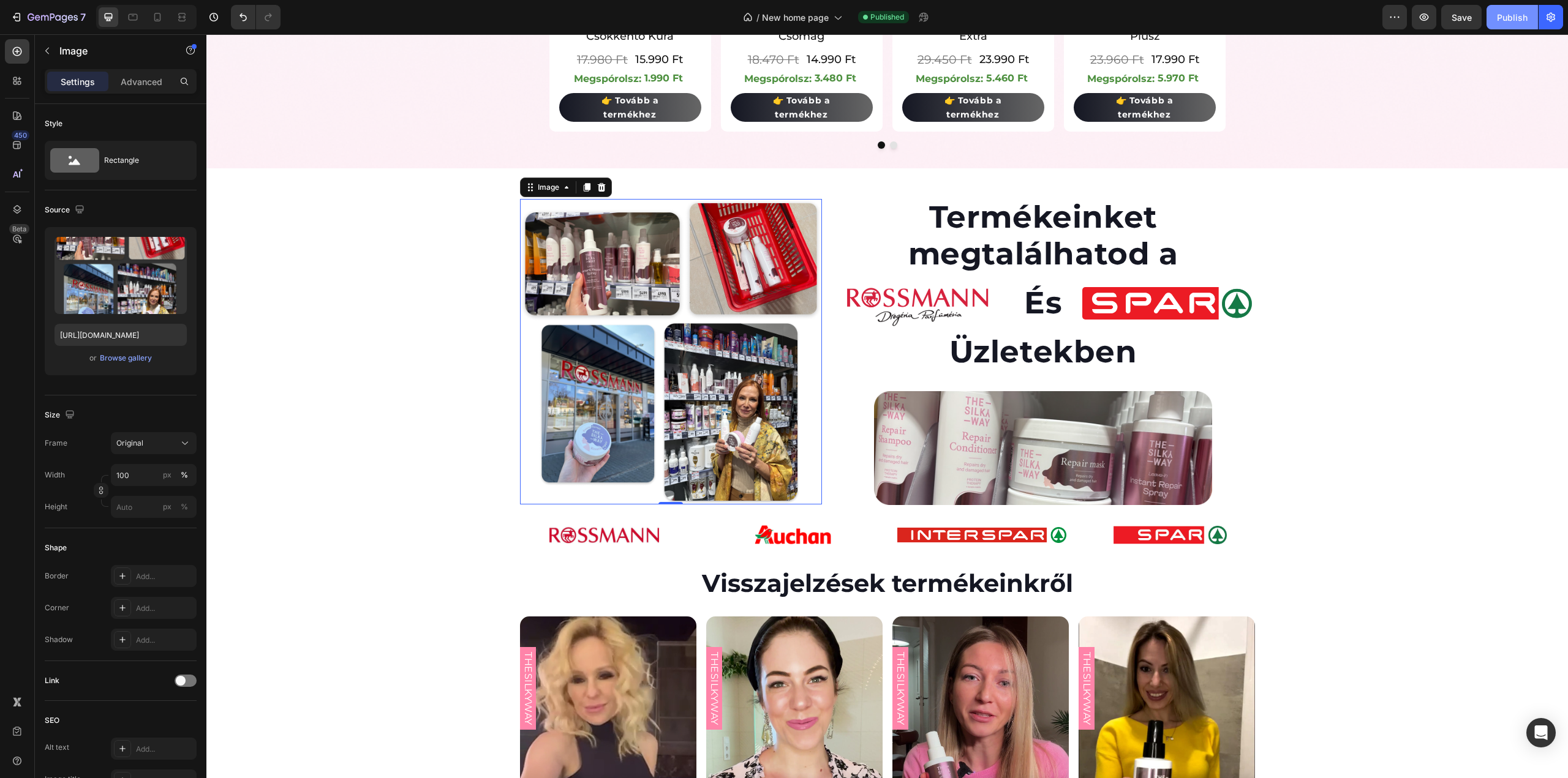
click at [1506, 19] on div "Publish" at bounding box center [1512, 18] width 31 height 13
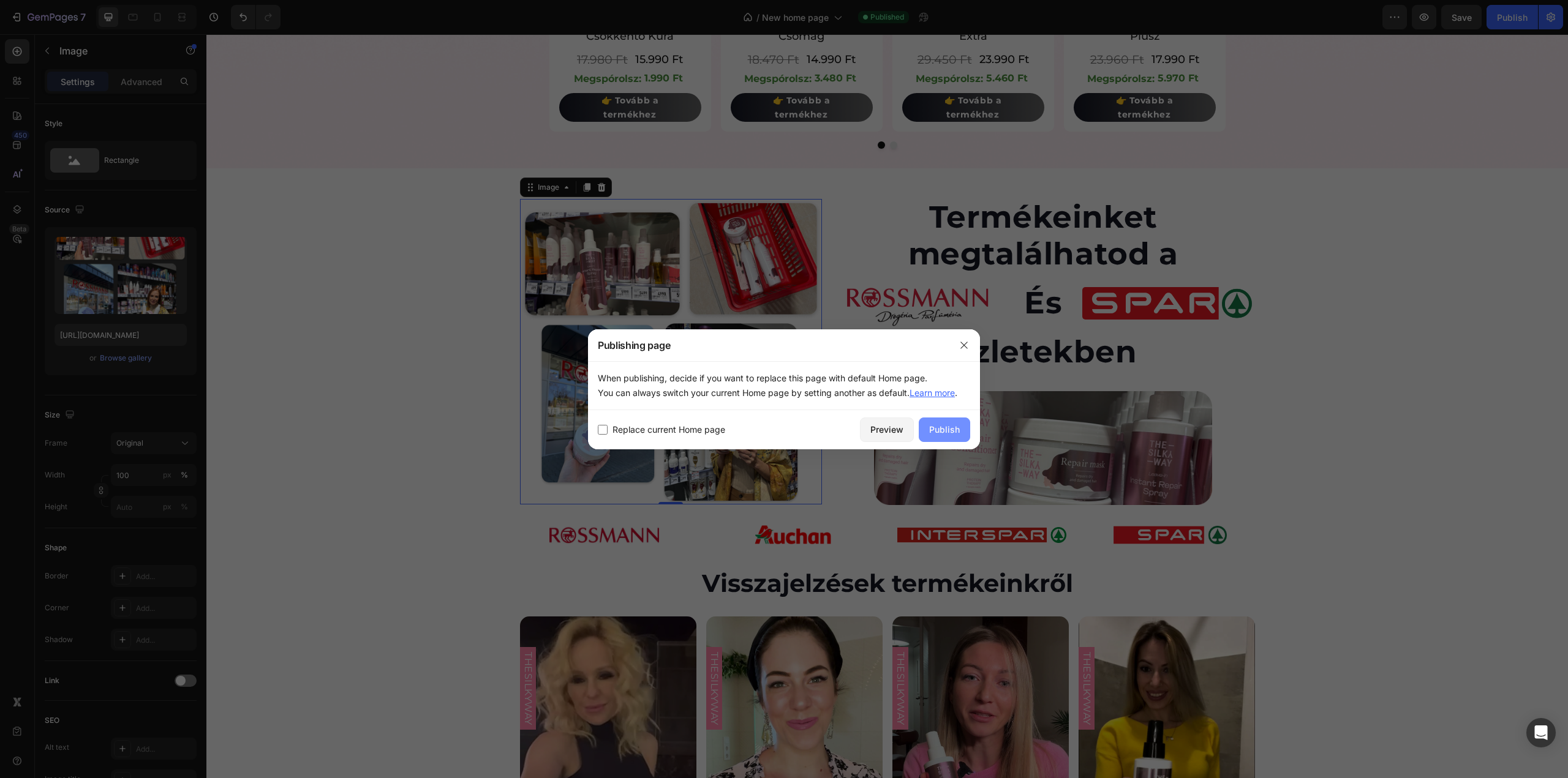
click at [945, 429] on div "Publish" at bounding box center [944, 429] width 31 height 13
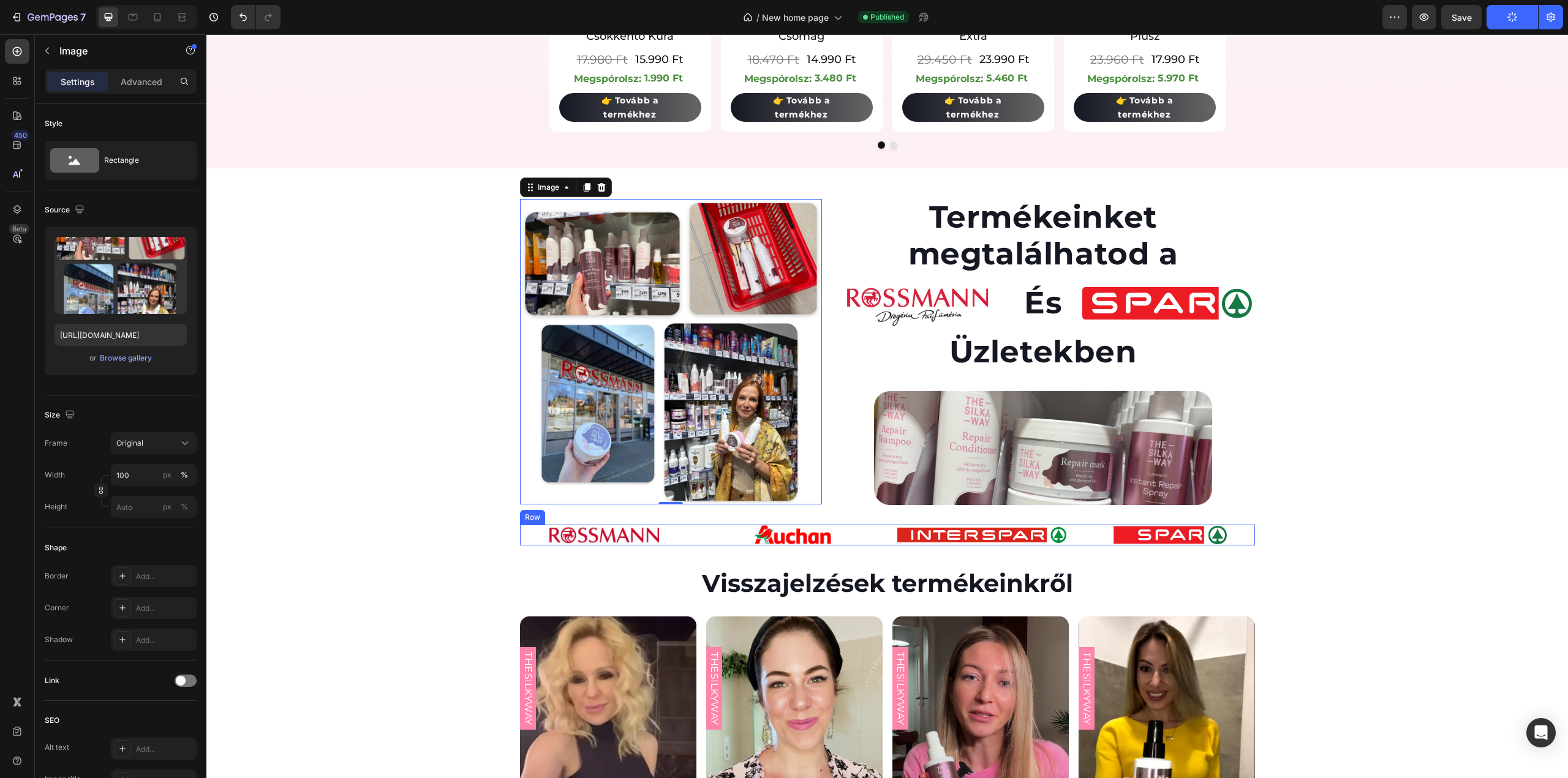
click at [1075, 537] on div "Image Image Image Image Row" at bounding box center [888, 536] width 735 height 21
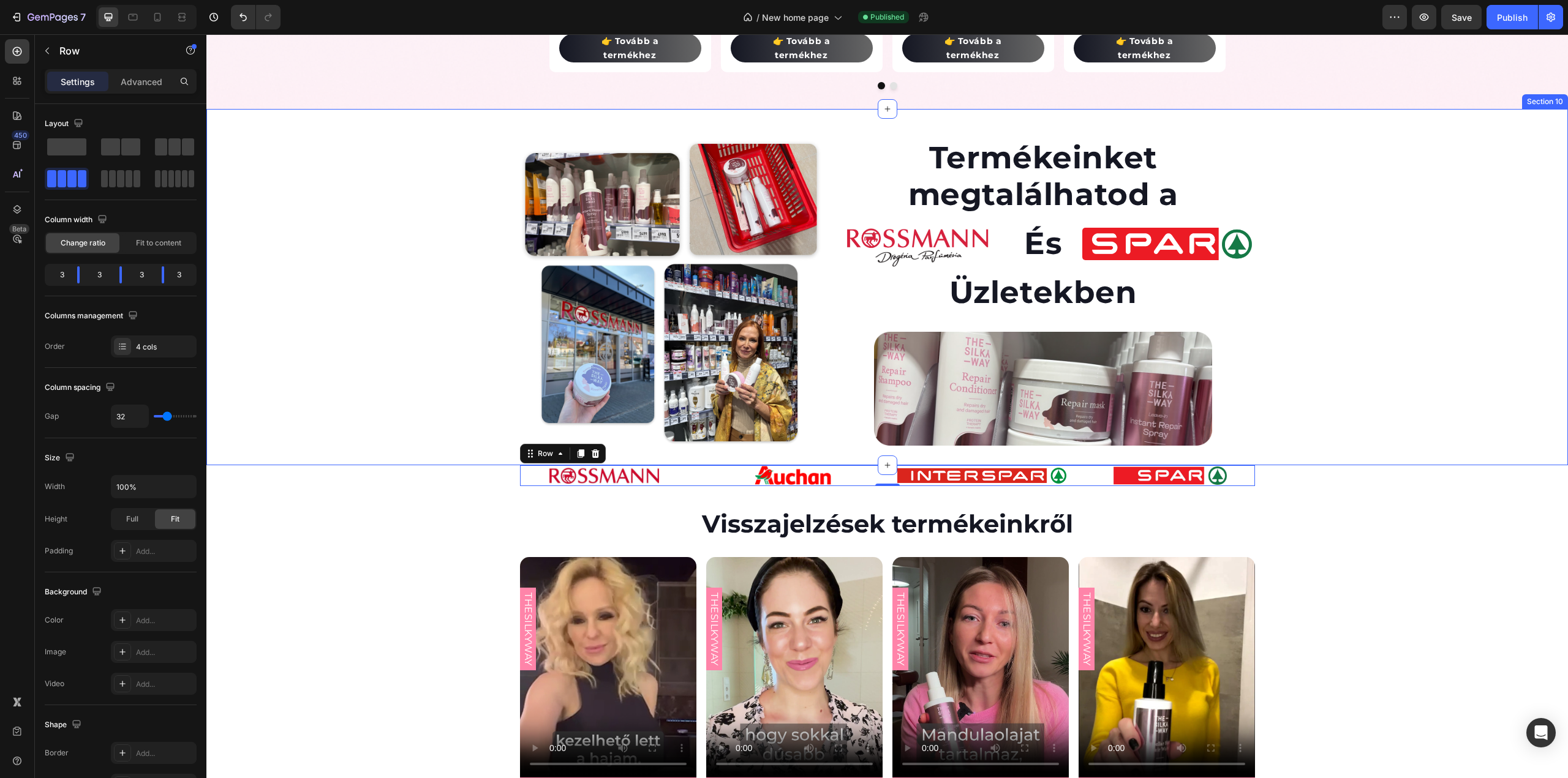
scroll to position [1881, 0]
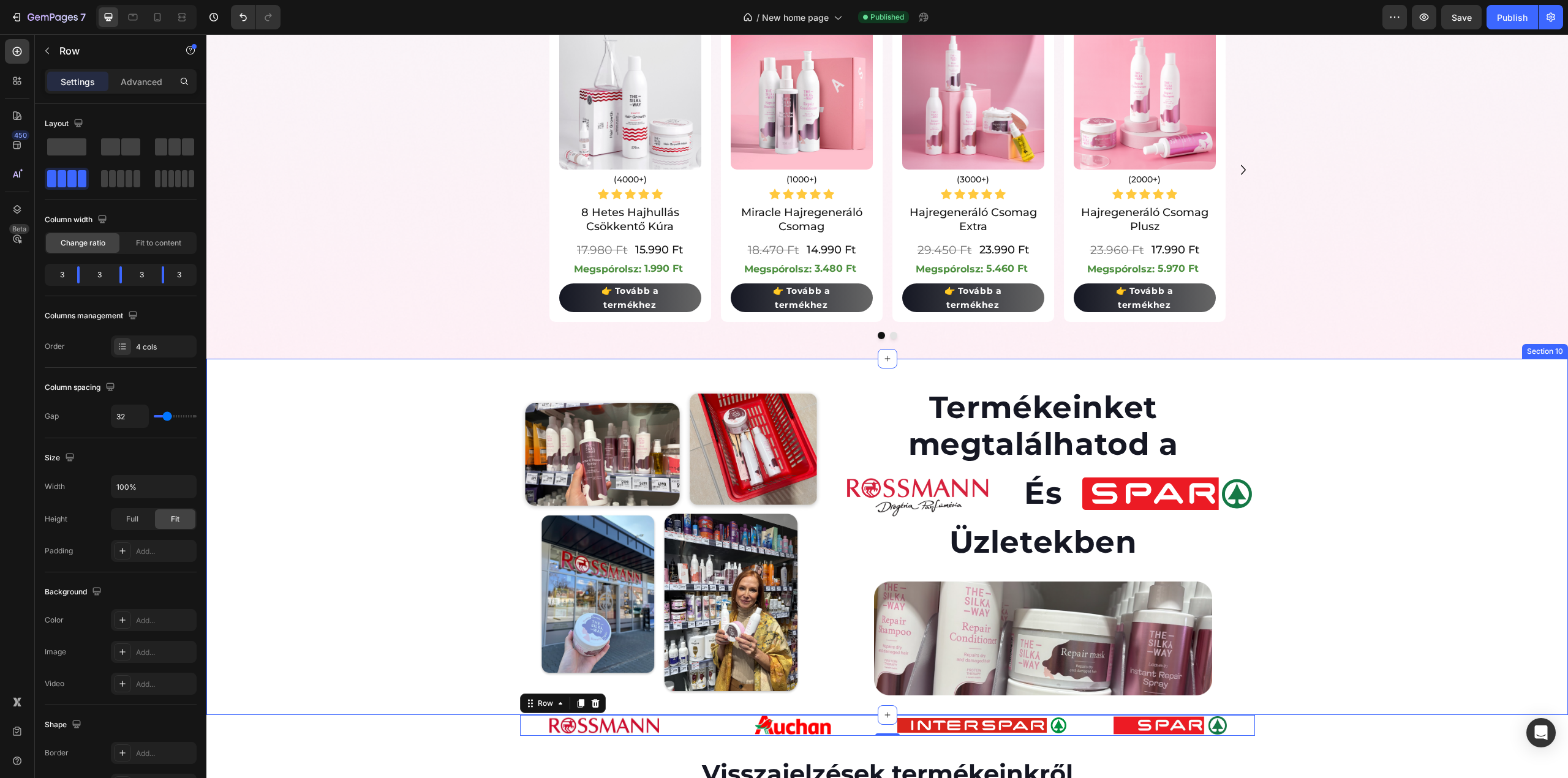
click at [410, 453] on div "Image Termékeinket megtalálhatod a Heading Image És Heading Image Row Üzletekbe…" at bounding box center [887, 547] width 1361 height 317
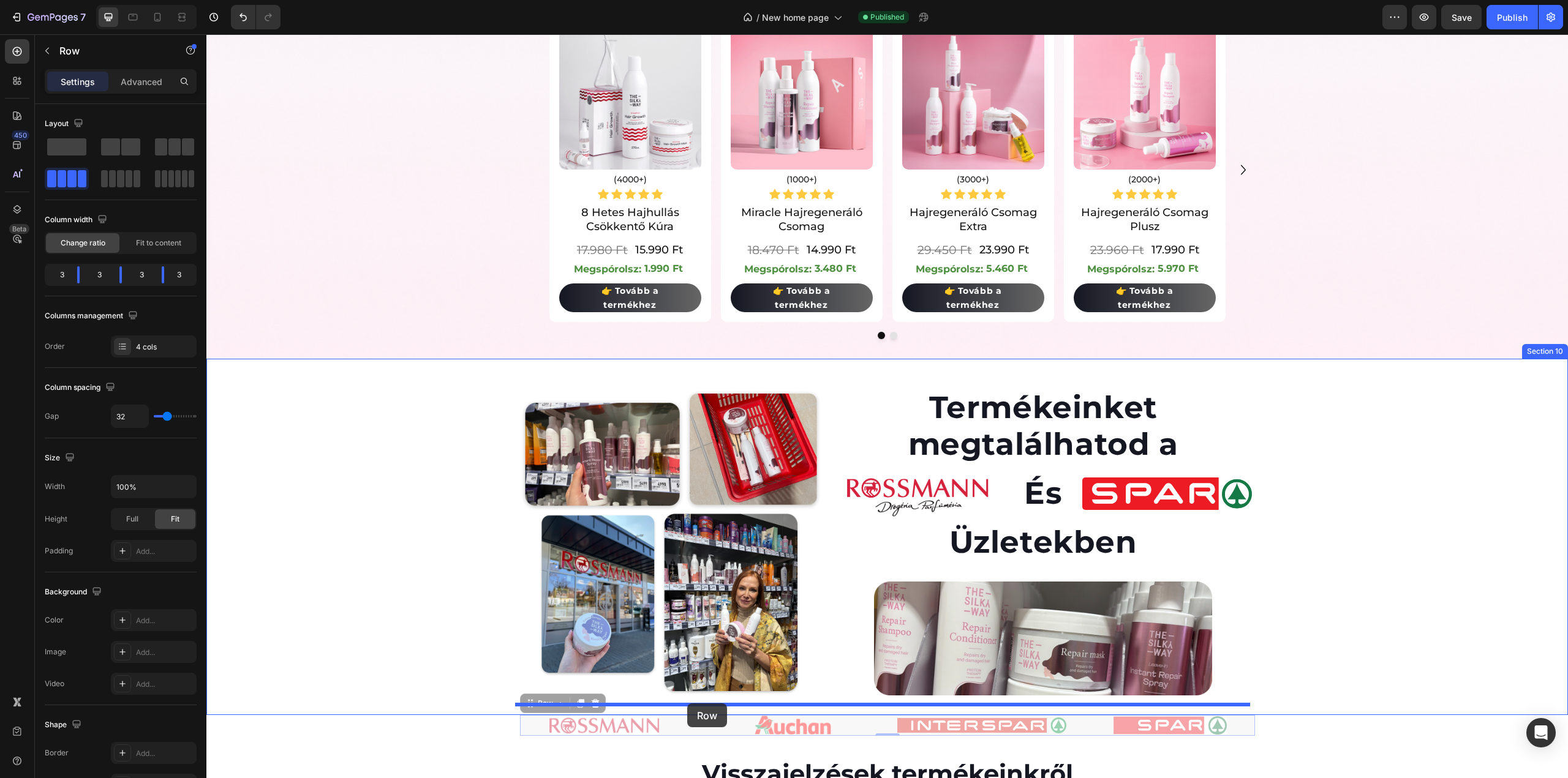
drag, startPoint x: 699, startPoint y: 727, endPoint x: 687, endPoint y: 704, distance: 25.9
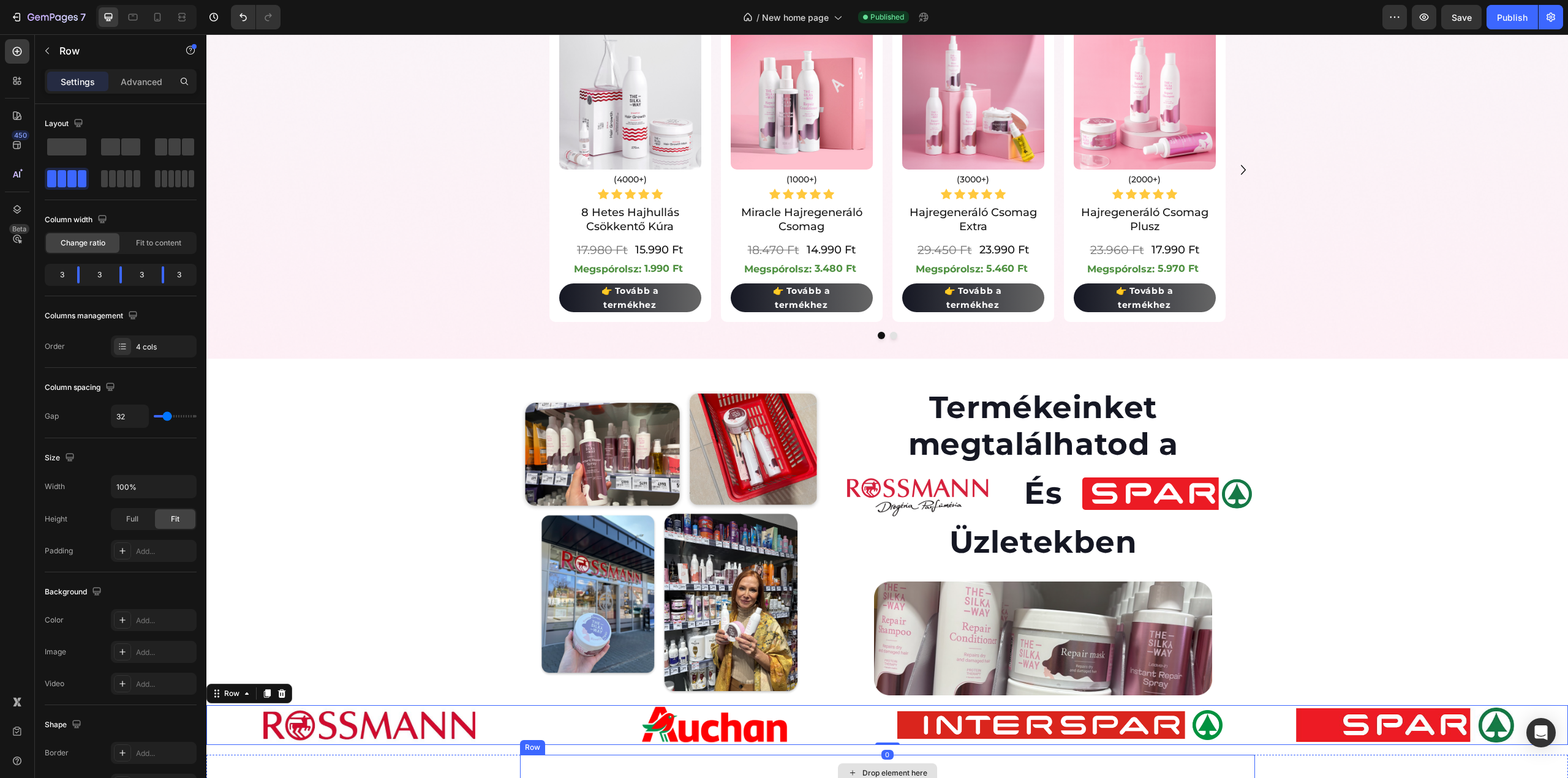
scroll to position [2064, 0]
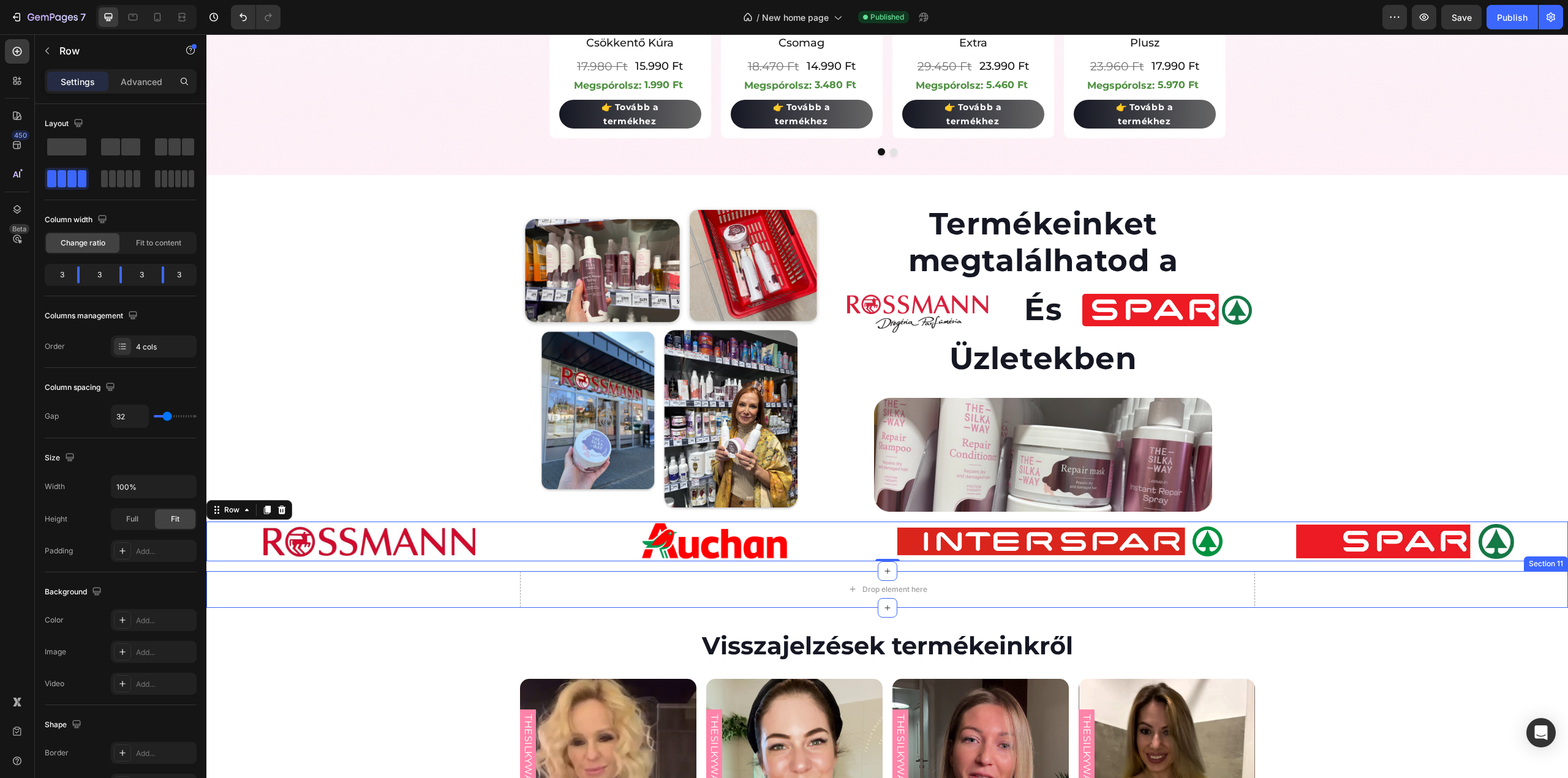
click at [553, 588] on div "Drop element here" at bounding box center [888, 590] width 735 height 37
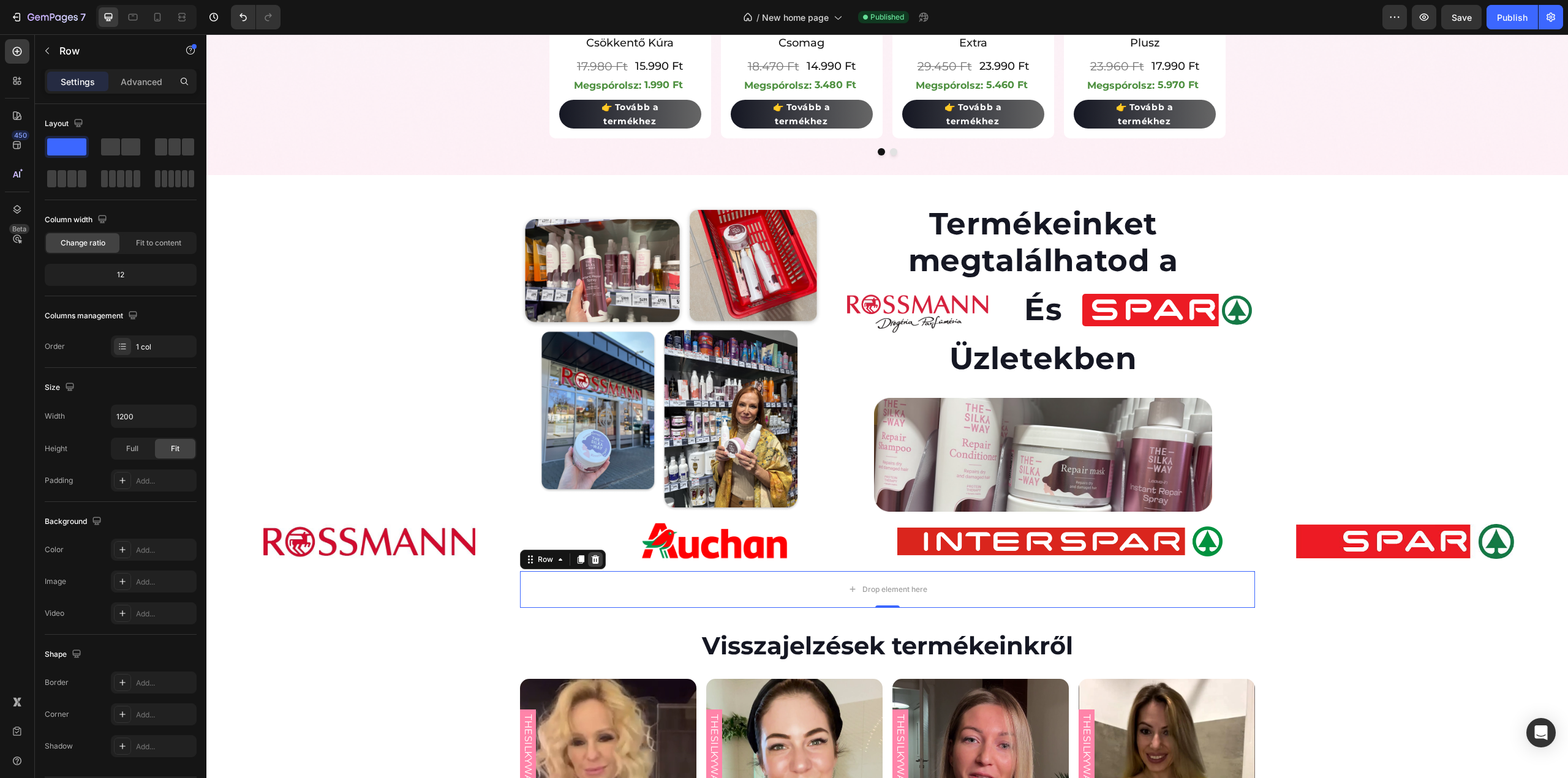
click at [591, 557] on icon at bounding box center [594, 559] width 10 height 10
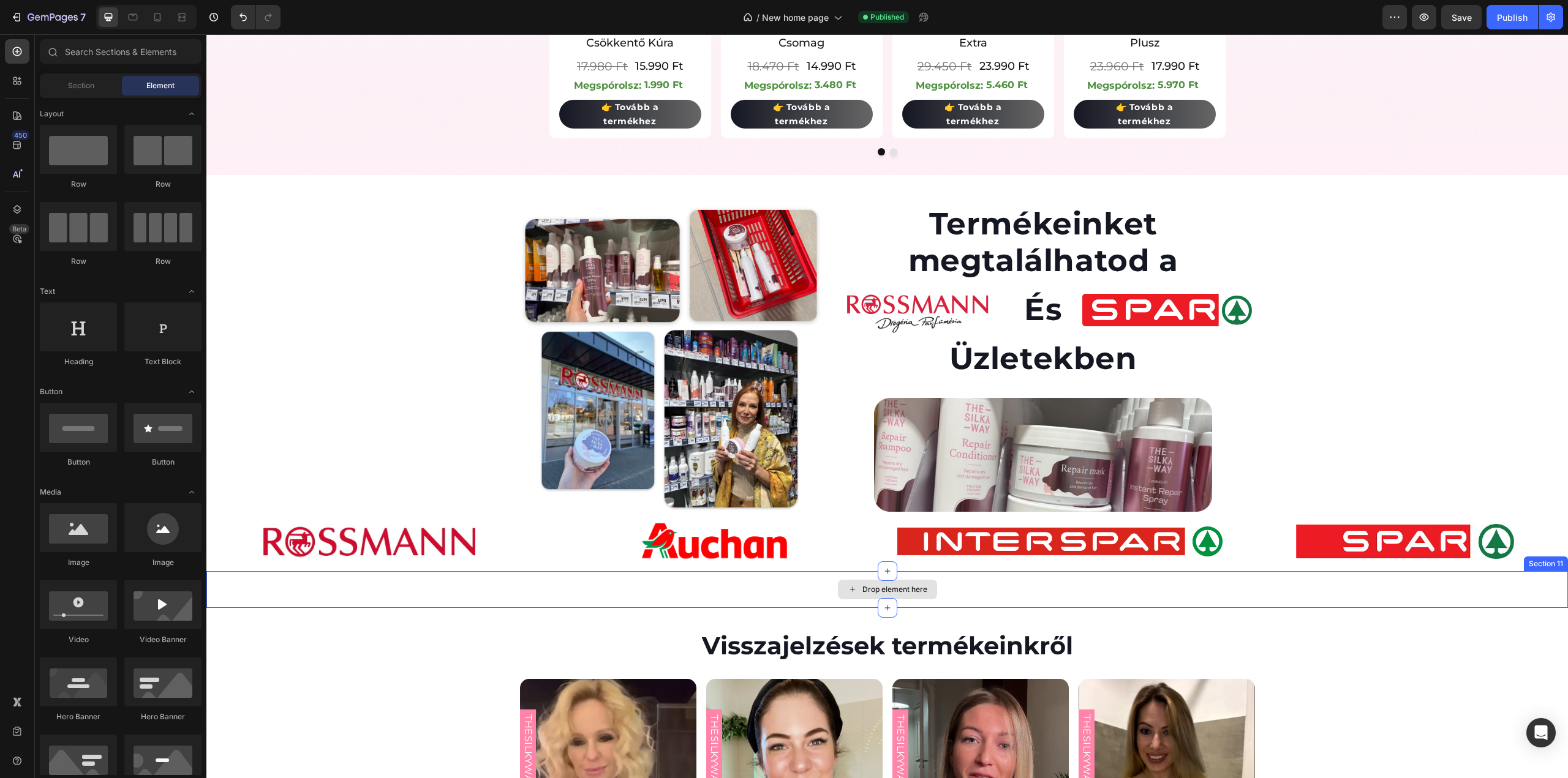
click at [530, 589] on div "Drop element here" at bounding box center [887, 590] width 1361 height 37
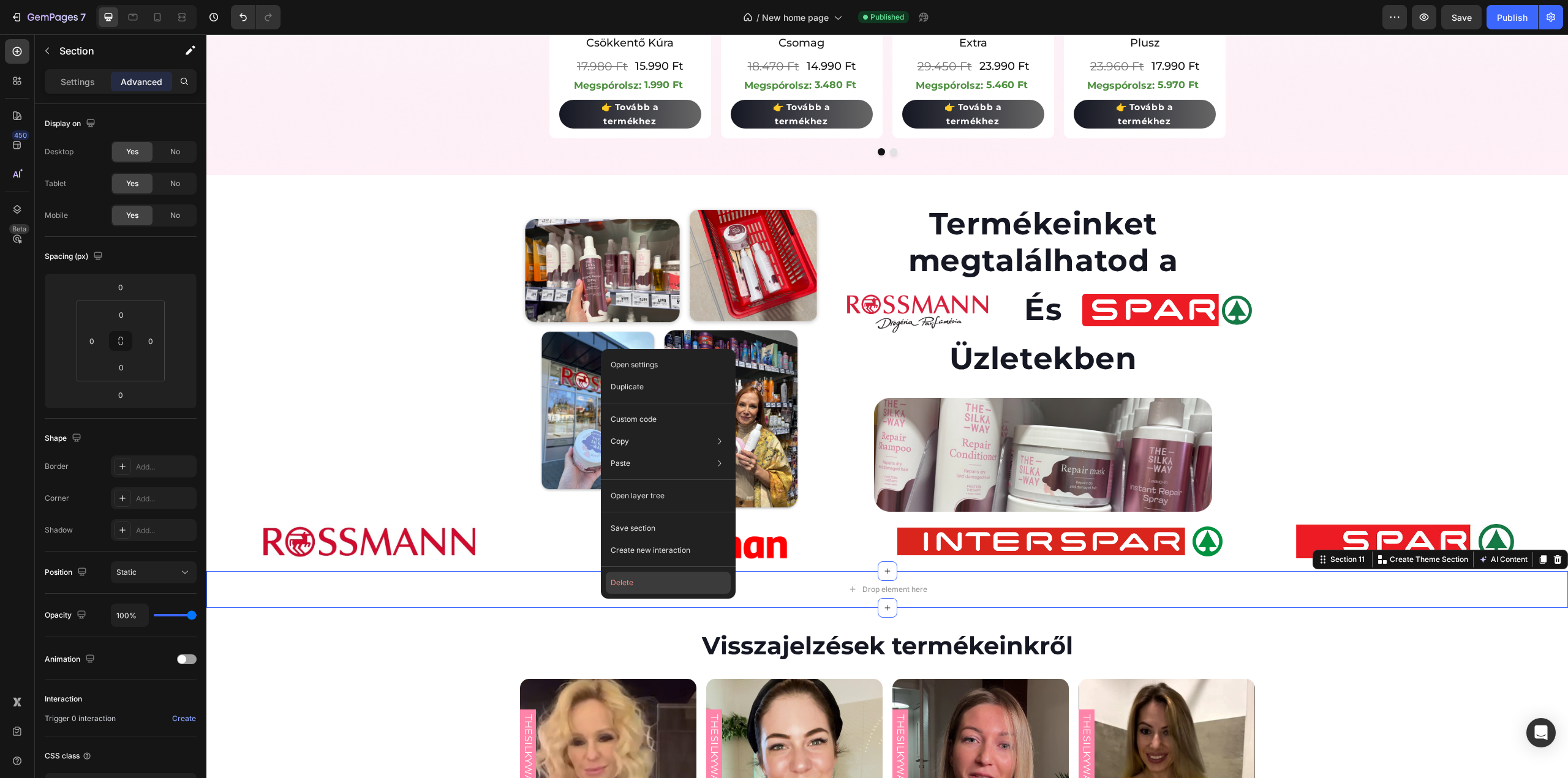
click at [626, 588] on button "Delete" at bounding box center [668, 582] width 125 height 22
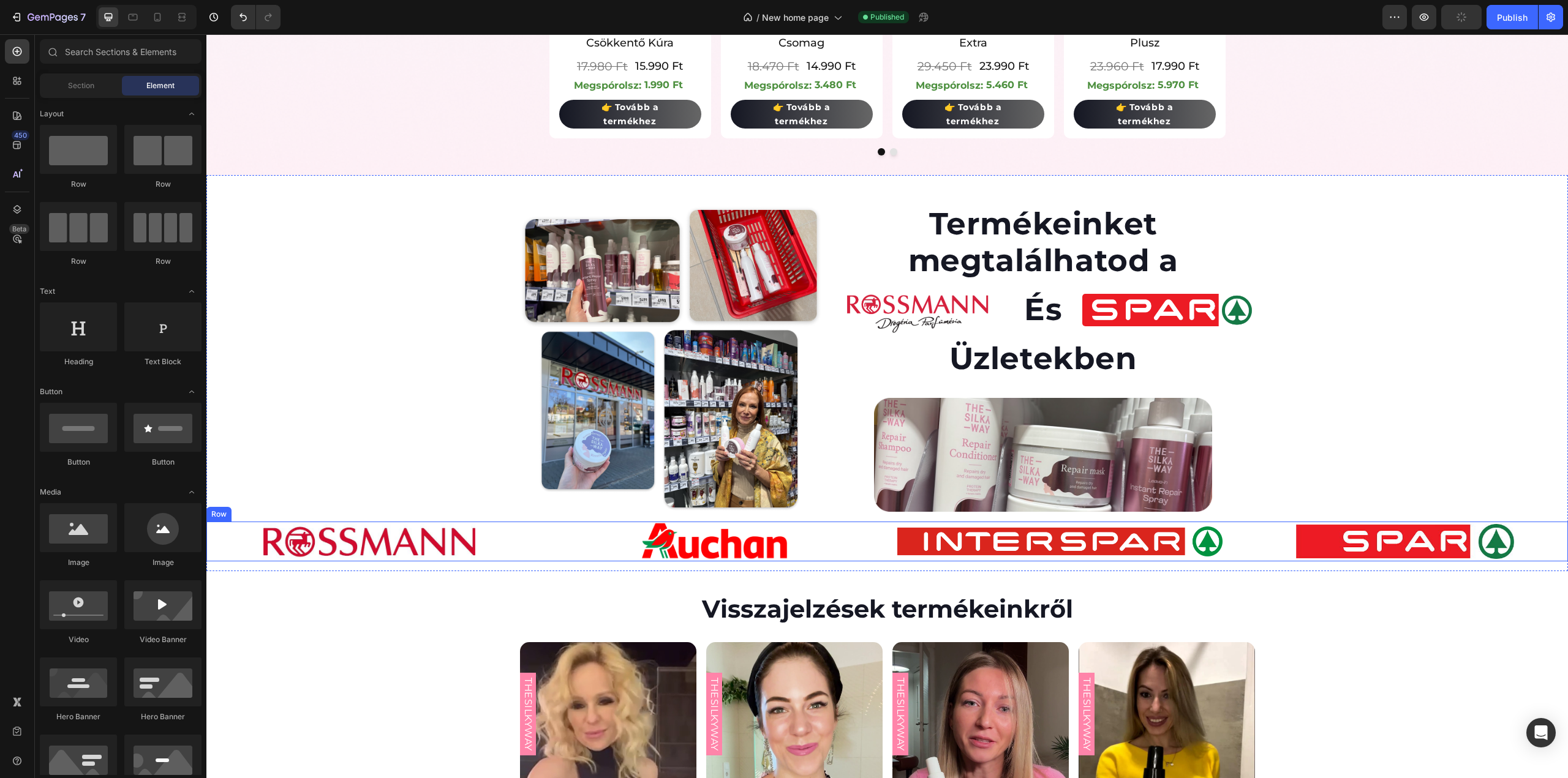
click at [531, 542] on div "Image Image Image Image Row" at bounding box center [887, 541] width 1361 height 39
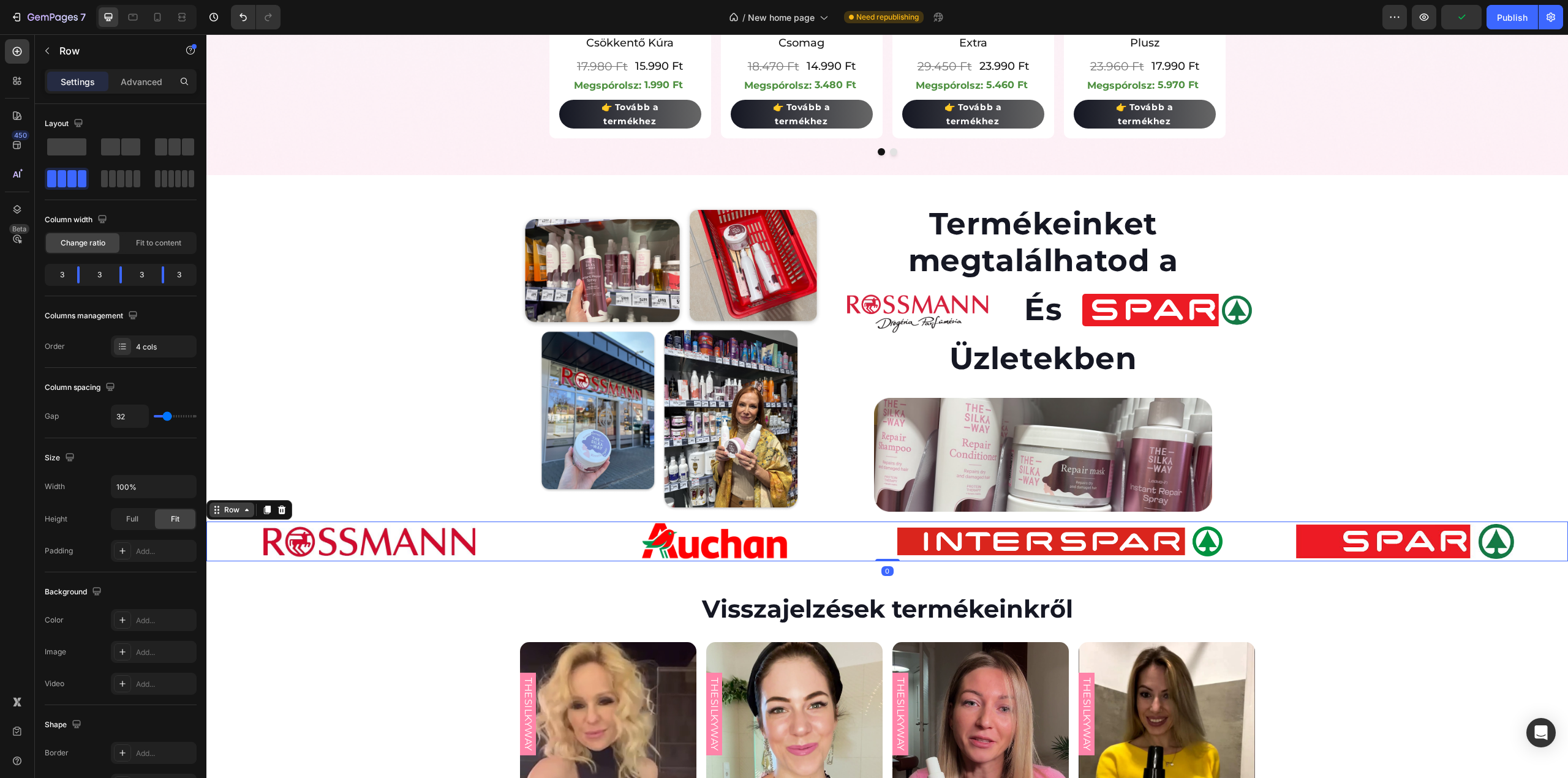
click at [225, 511] on div "Row" at bounding box center [231, 510] width 20 height 11
click at [165, 487] on input "100%" at bounding box center [153, 487] width 85 height 22
click at [177, 489] on button "button" at bounding box center [185, 487] width 22 height 22
click at [160, 517] on p "Default 1200px" at bounding box center [151, 516] width 70 height 11
type input "1200"
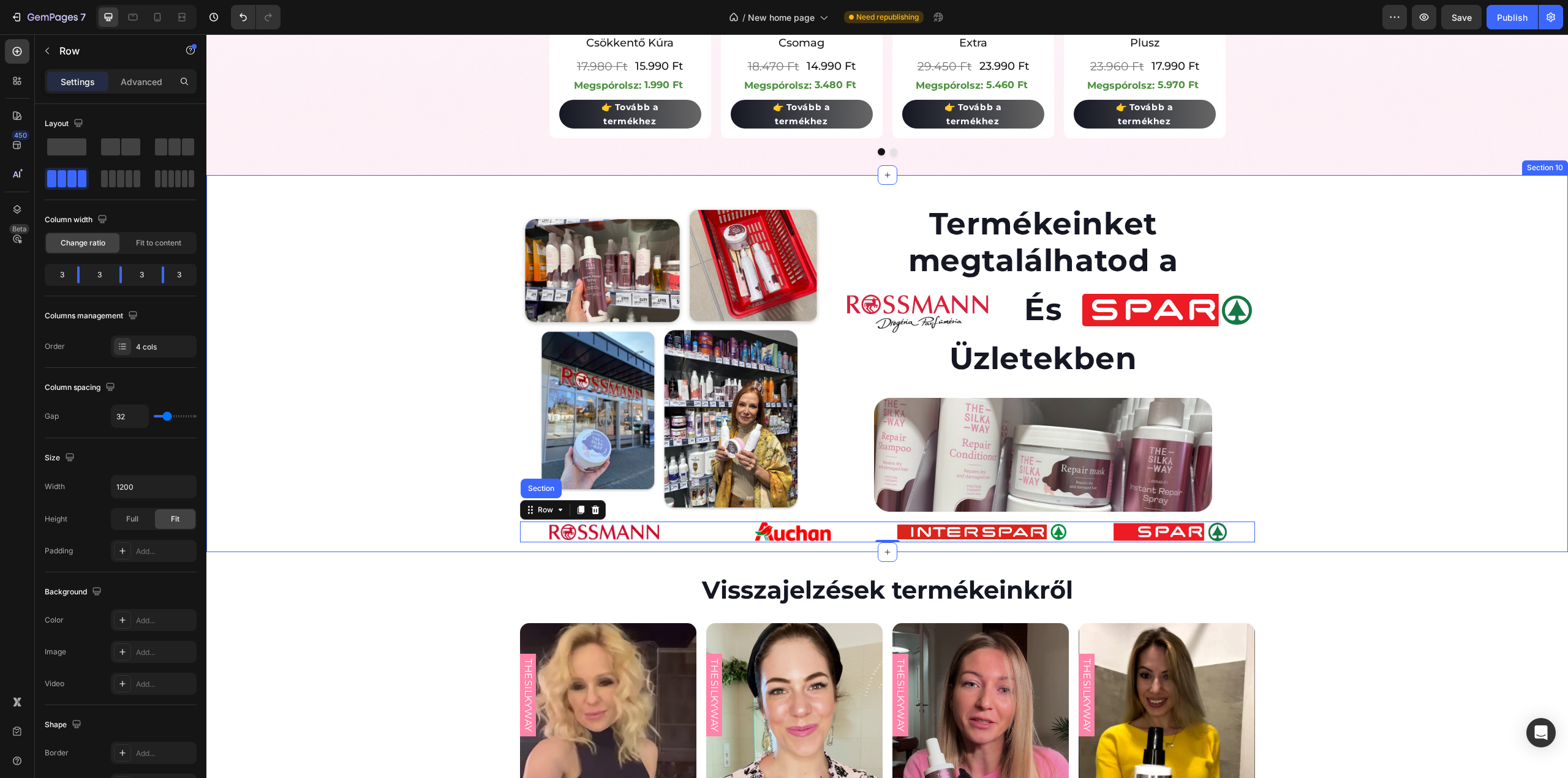
click at [1430, 392] on div "Image Termékeinket megtalálhatod a Heading Image És Heading Image Row Üzletekbe…" at bounding box center [887, 374] width 1361 height 338
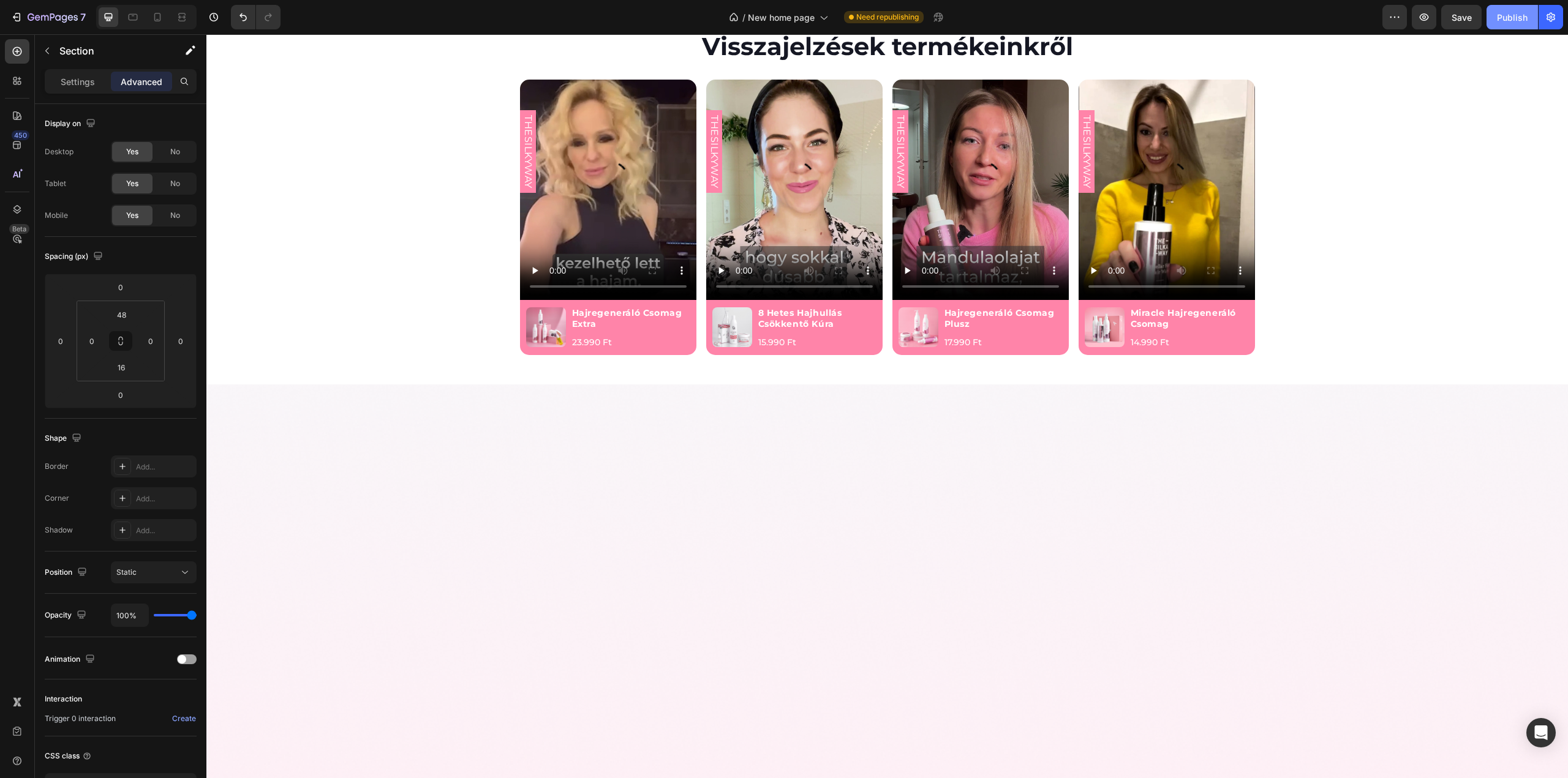
scroll to position [2548, 0]
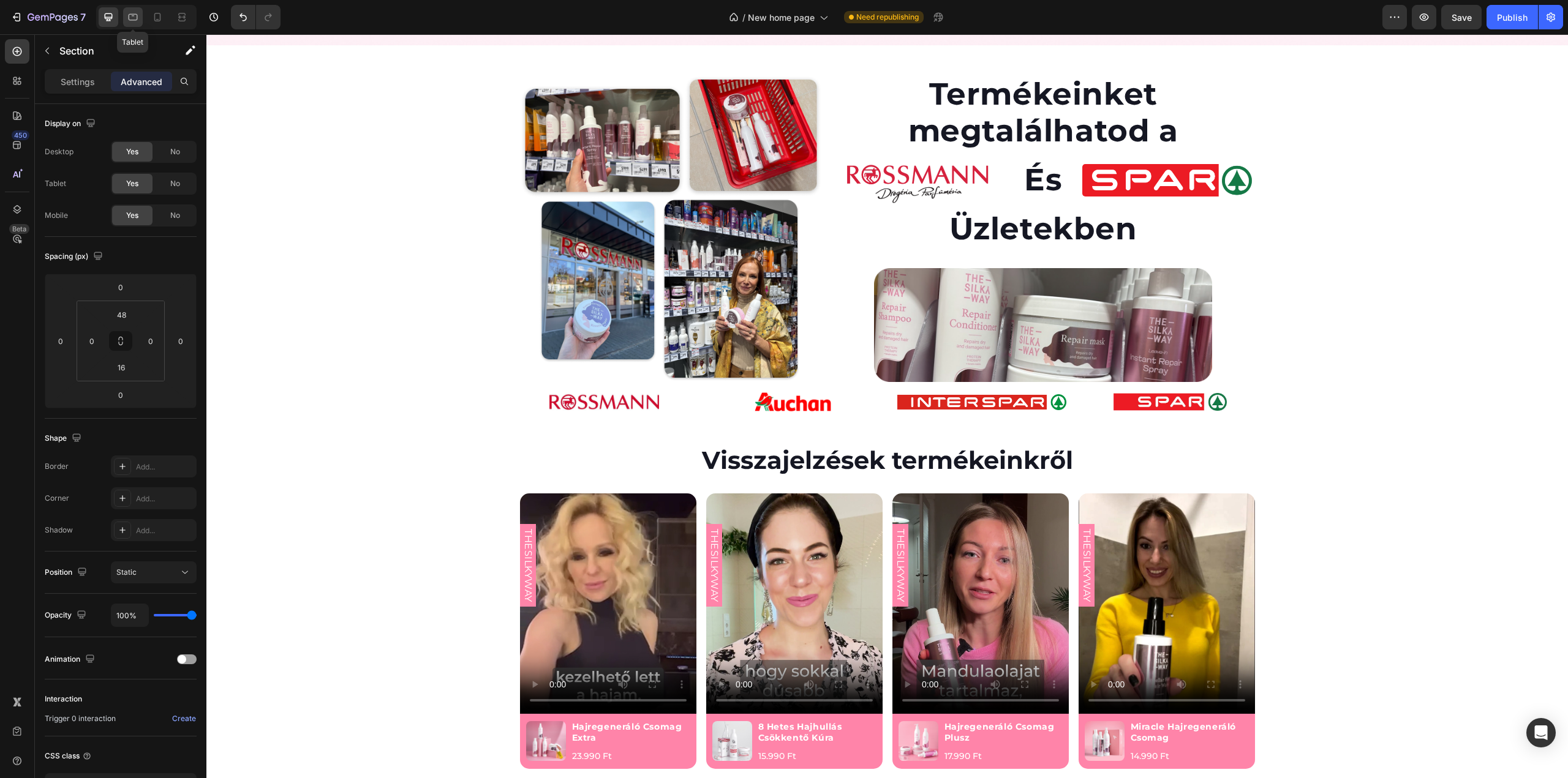
click at [131, 21] on icon at bounding box center [133, 18] width 12 height 12
type input "32"
type input "0"
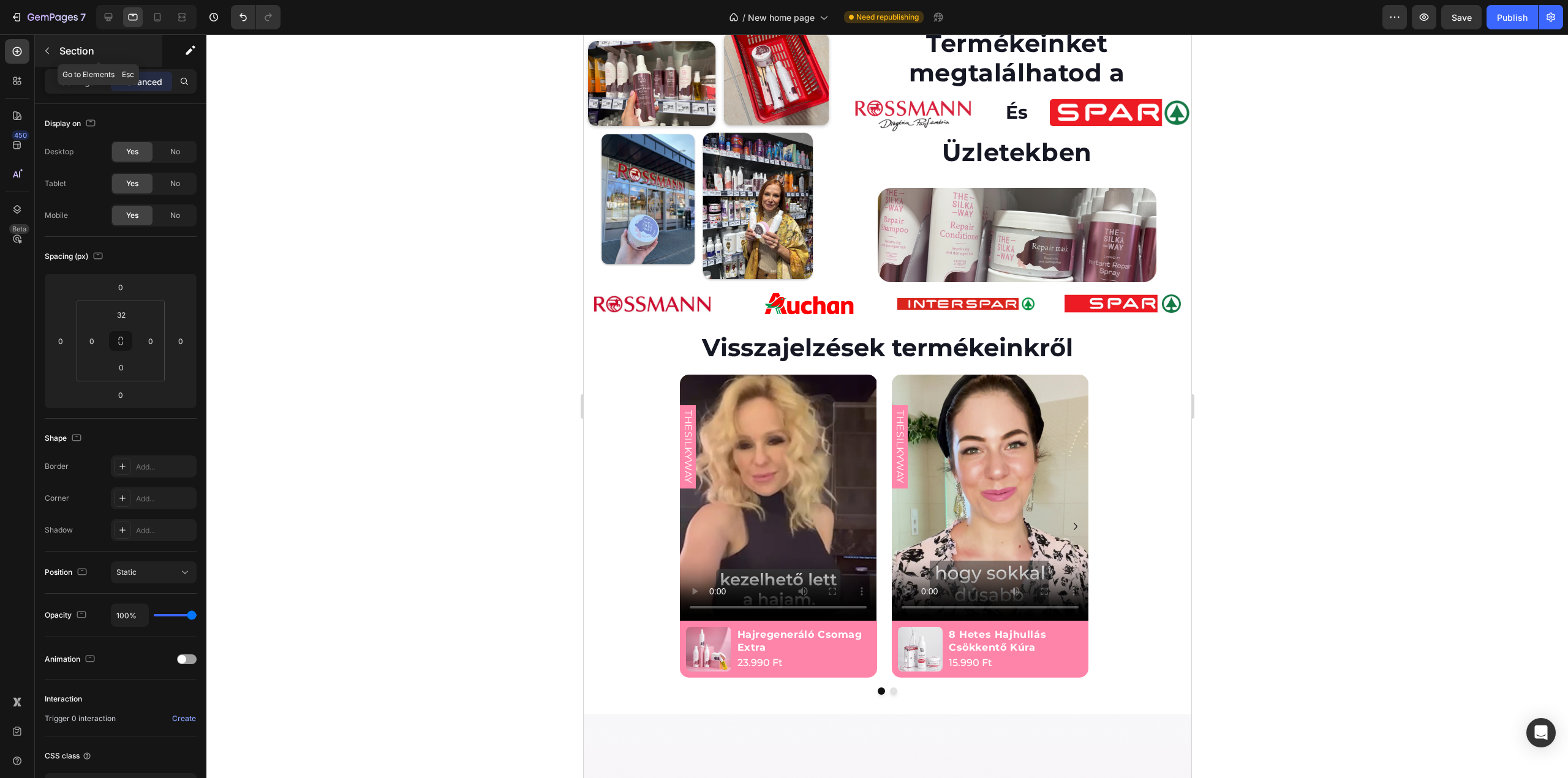
scroll to position [2500, 0]
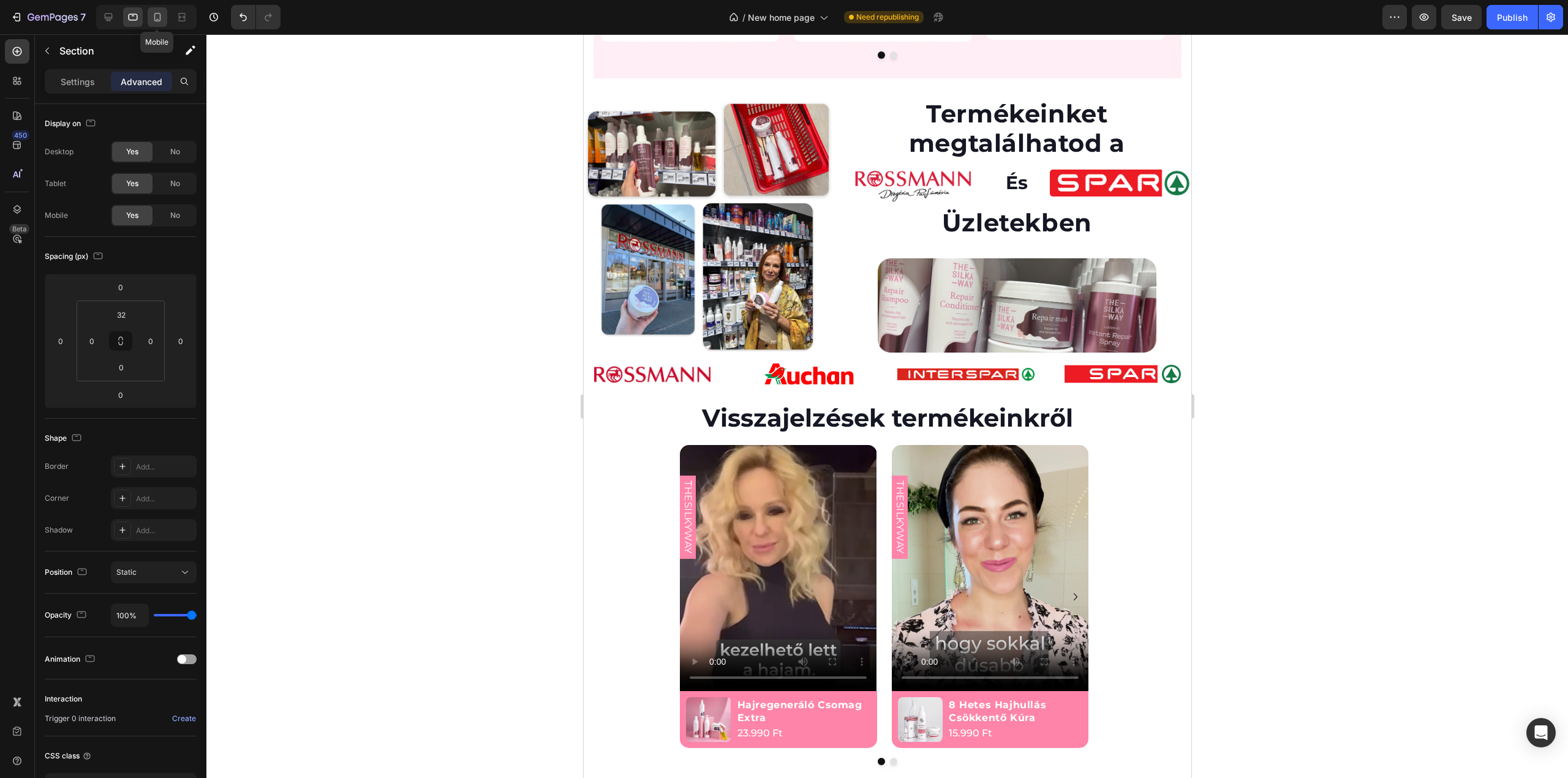
click at [156, 18] on icon at bounding box center [158, 18] width 12 height 12
type input "0"
type input "16"
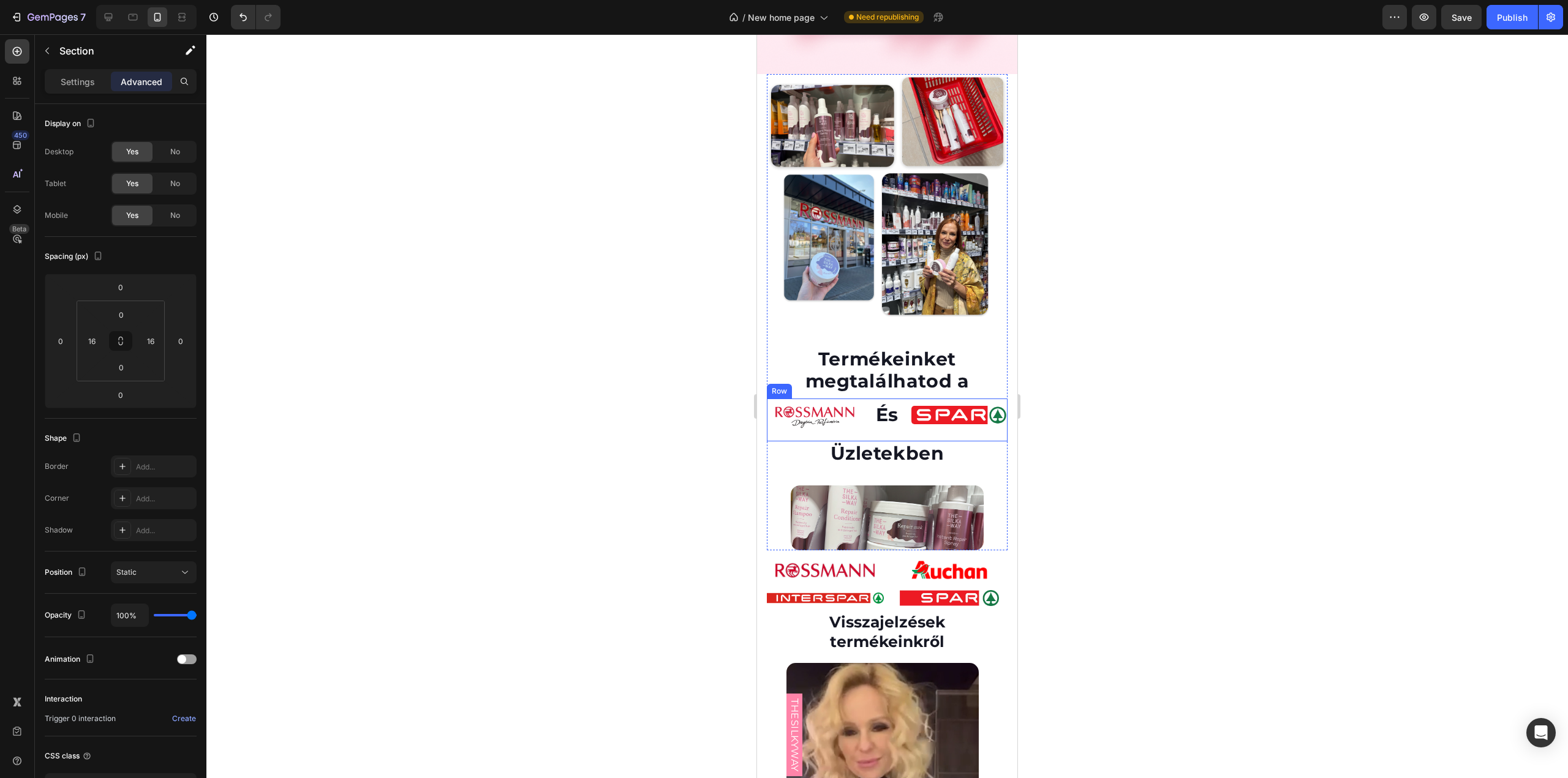
scroll to position [1755, 0]
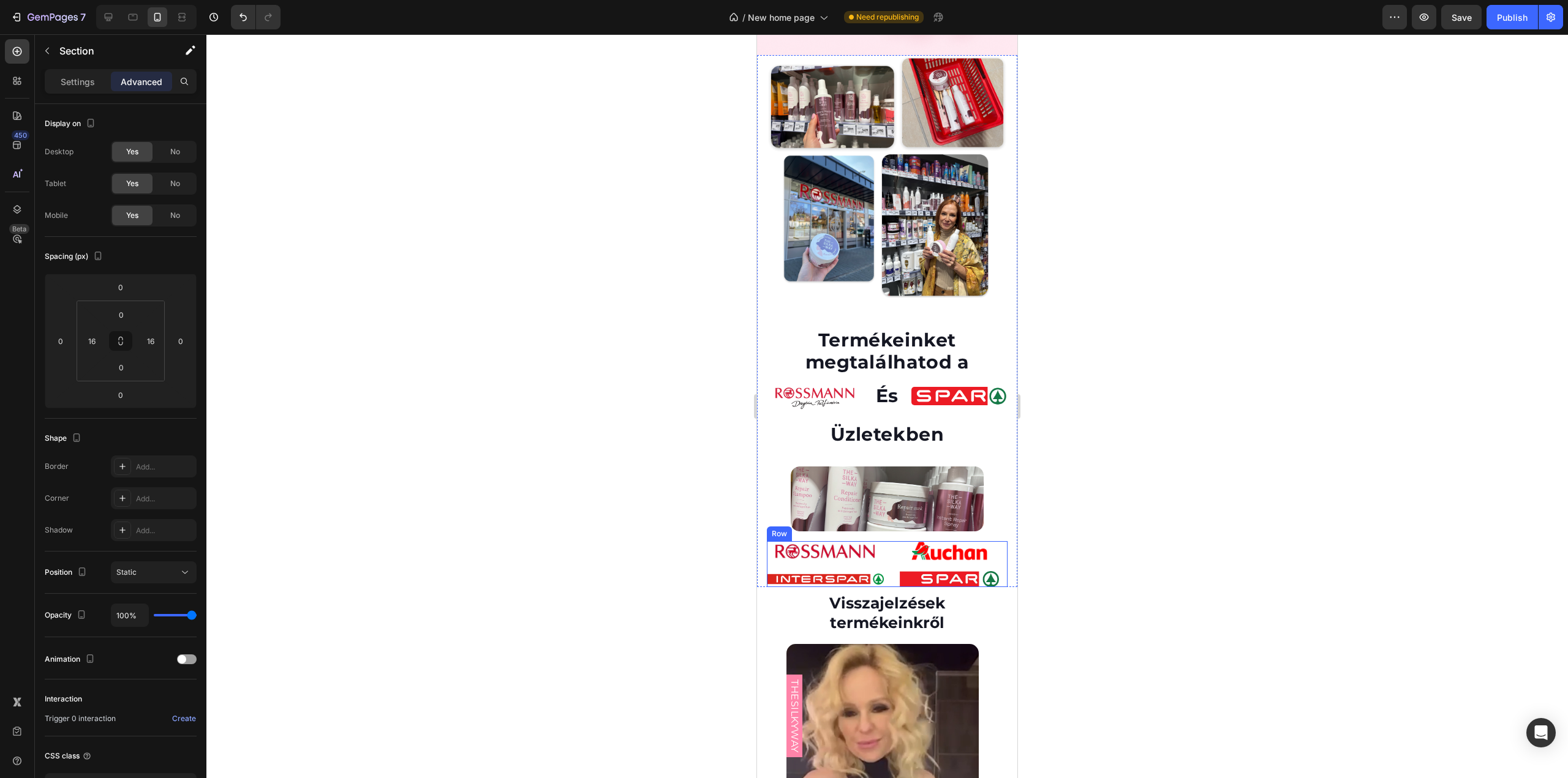
click at [891, 562] on div "Image" at bounding box center [950, 574] width 117 height 25
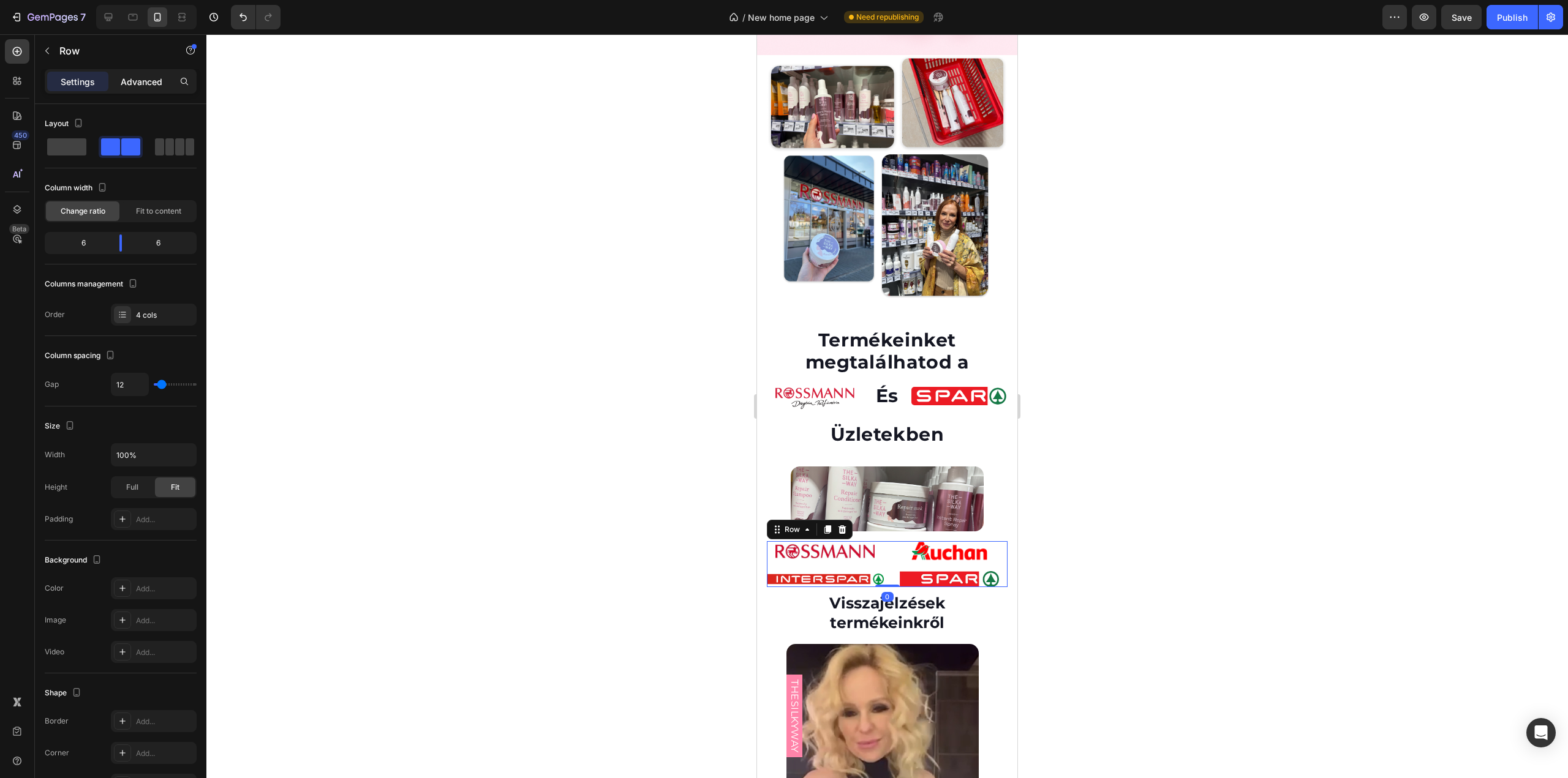
click at [134, 72] on div "Advanced" at bounding box center [142, 81] width 61 height 19
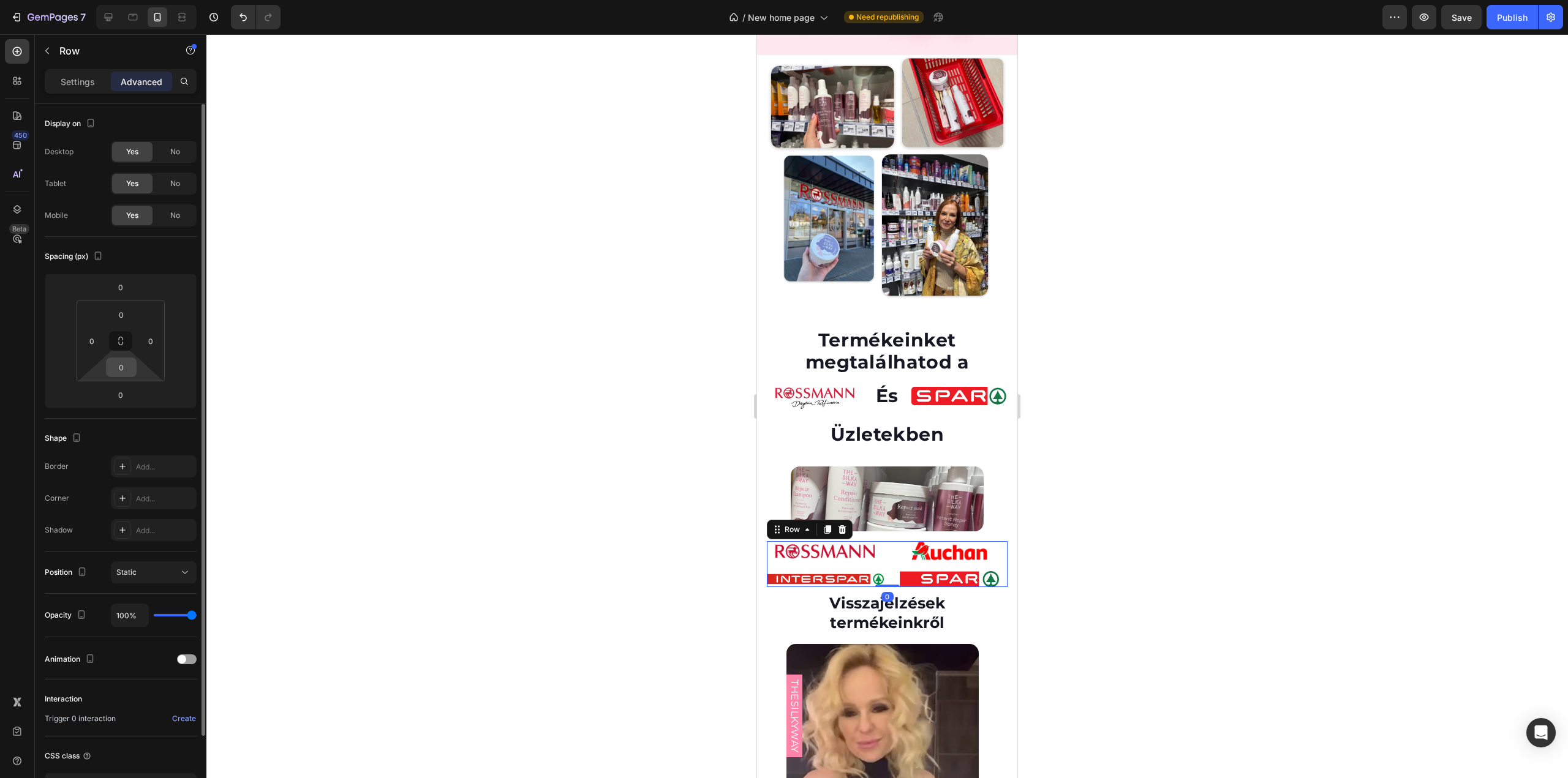
click at [121, 360] on input "0" at bounding box center [122, 367] width 25 height 18
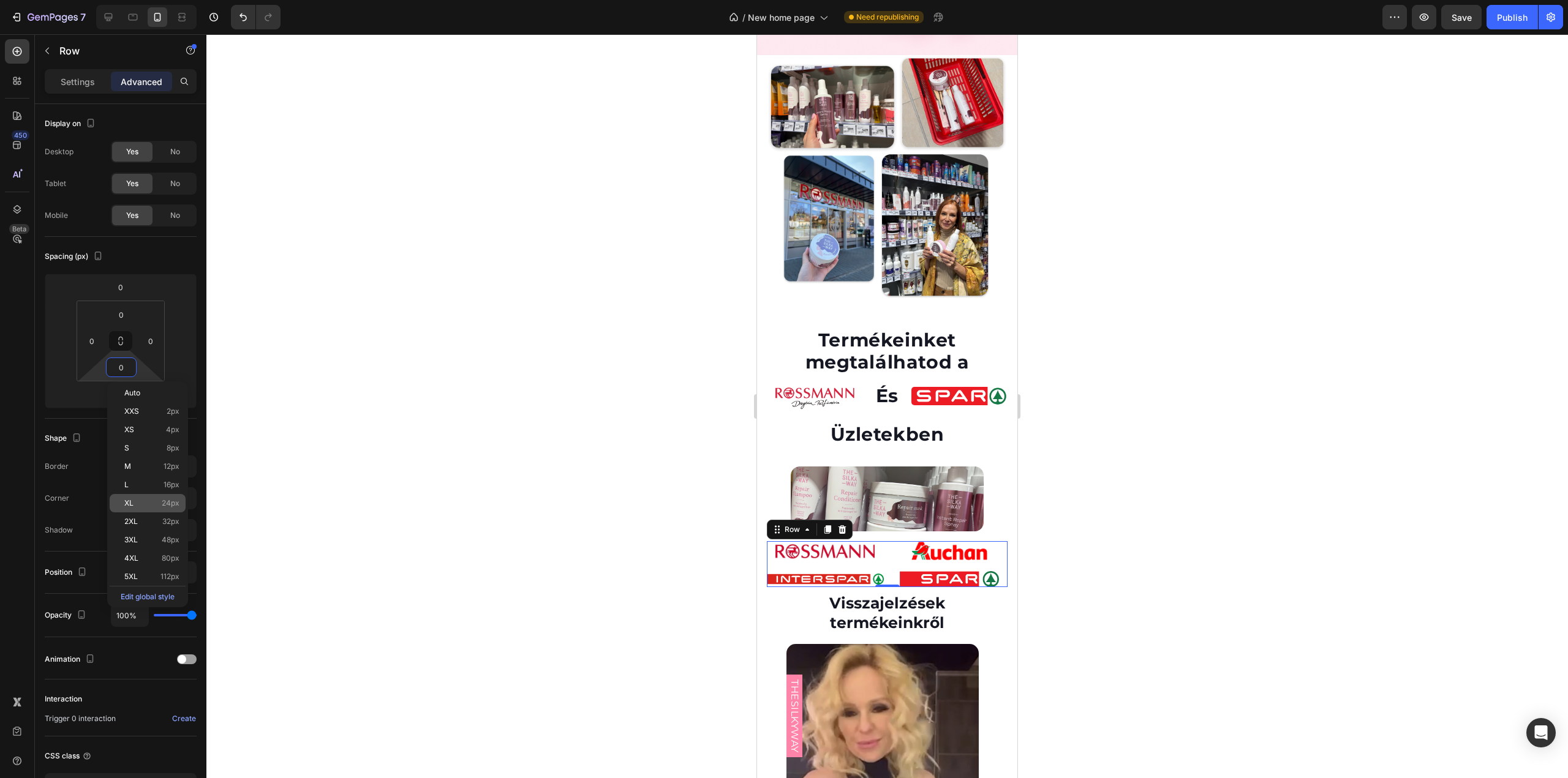
click at [133, 502] on span "XL" at bounding box center [129, 503] width 9 height 9
type input "24"
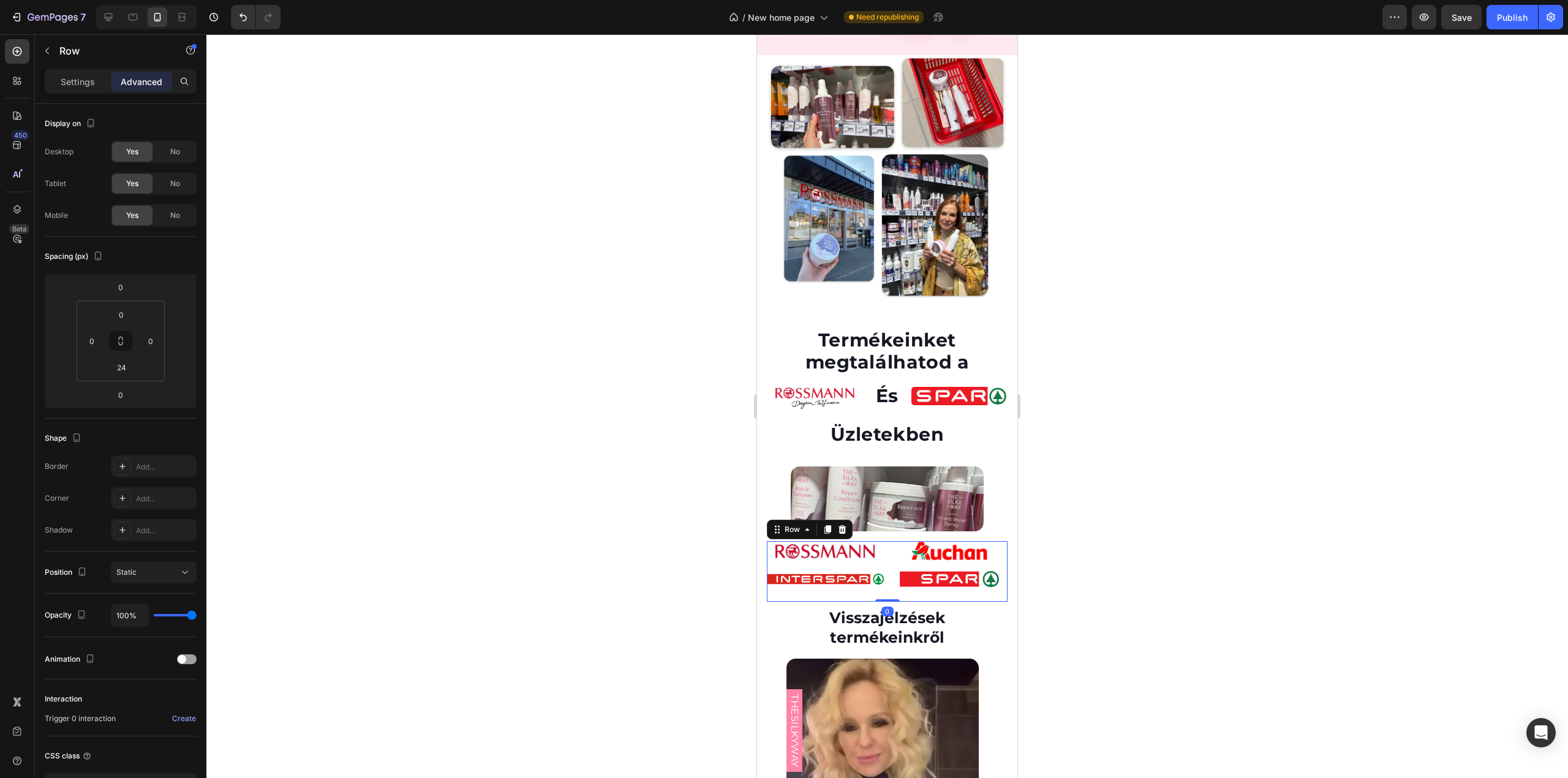
click at [384, 338] on div at bounding box center [887, 406] width 1361 height 744
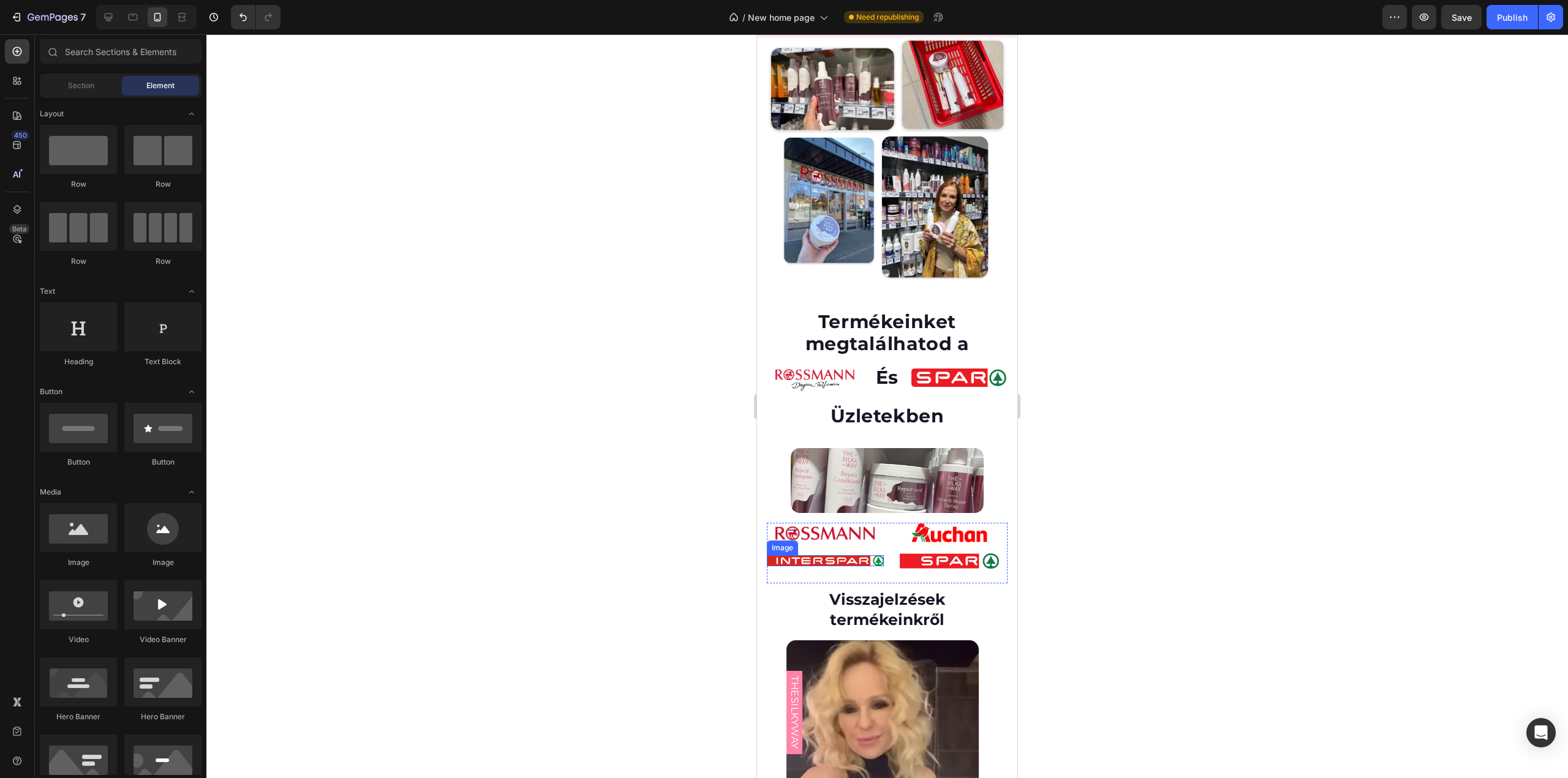
scroll to position [1938, 0]
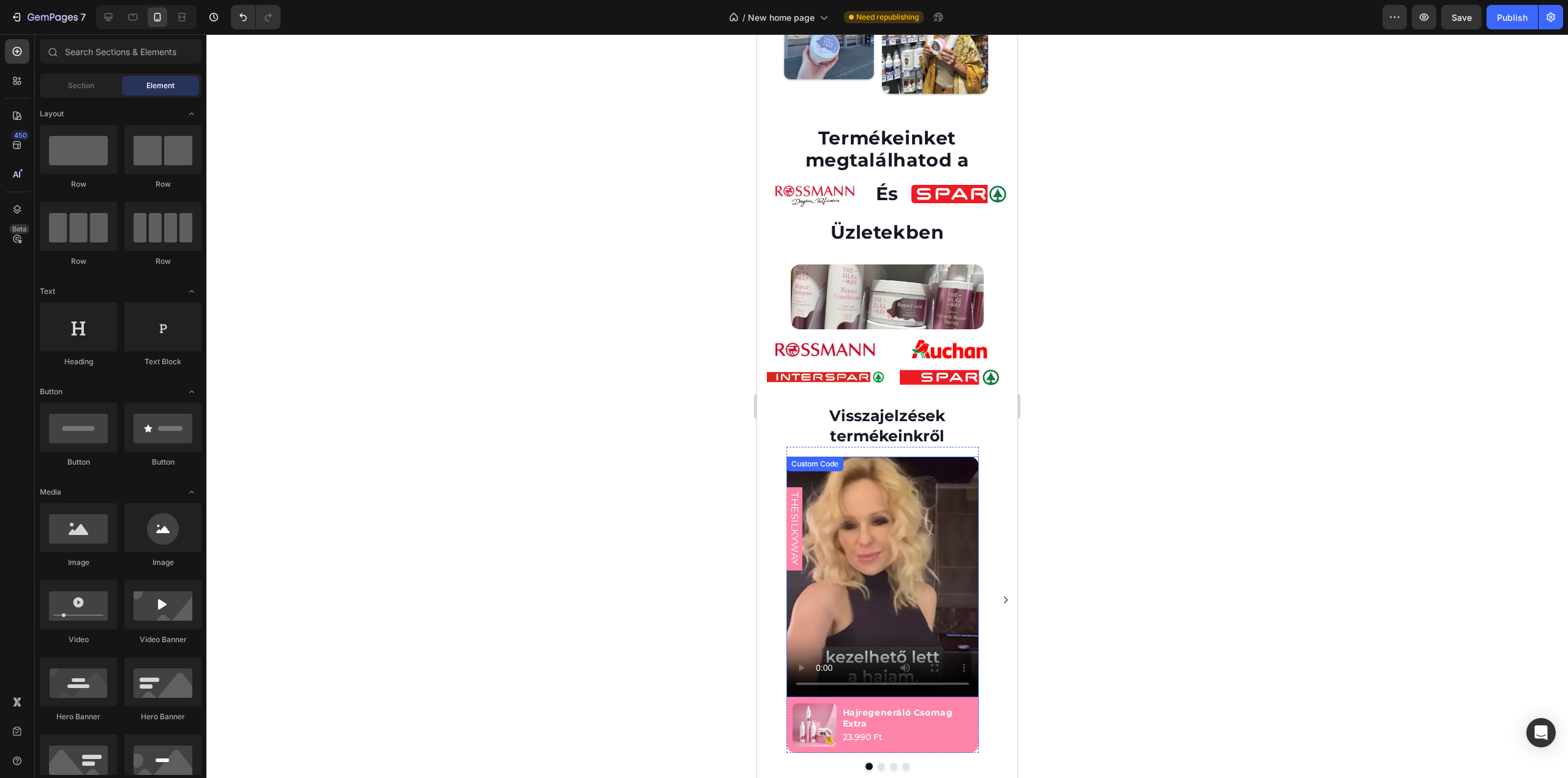
click at [819, 459] on div "Custom Code" at bounding box center [814, 464] width 52 height 11
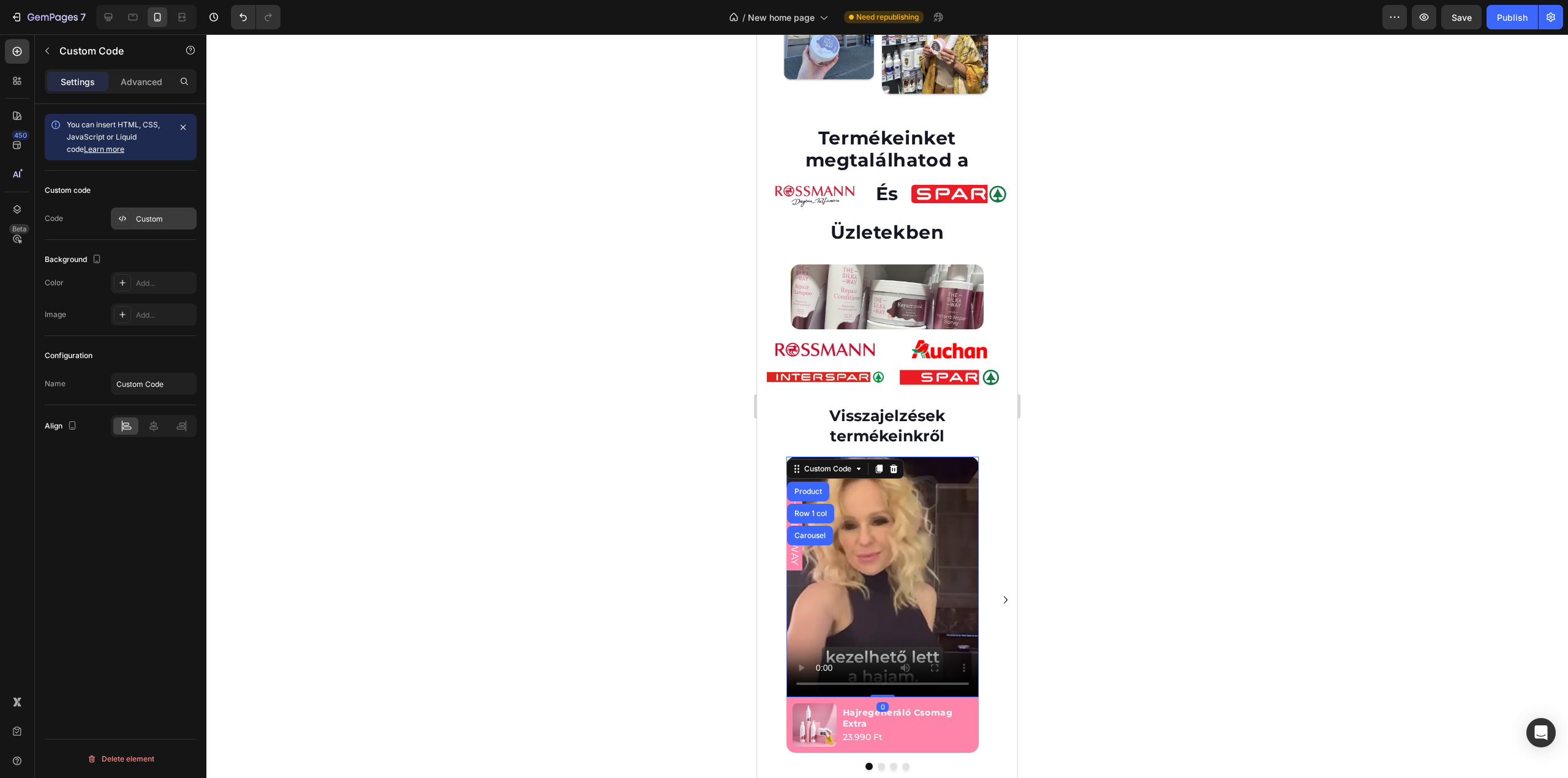
click at [154, 223] on div "Custom" at bounding box center [154, 218] width 86 height 22
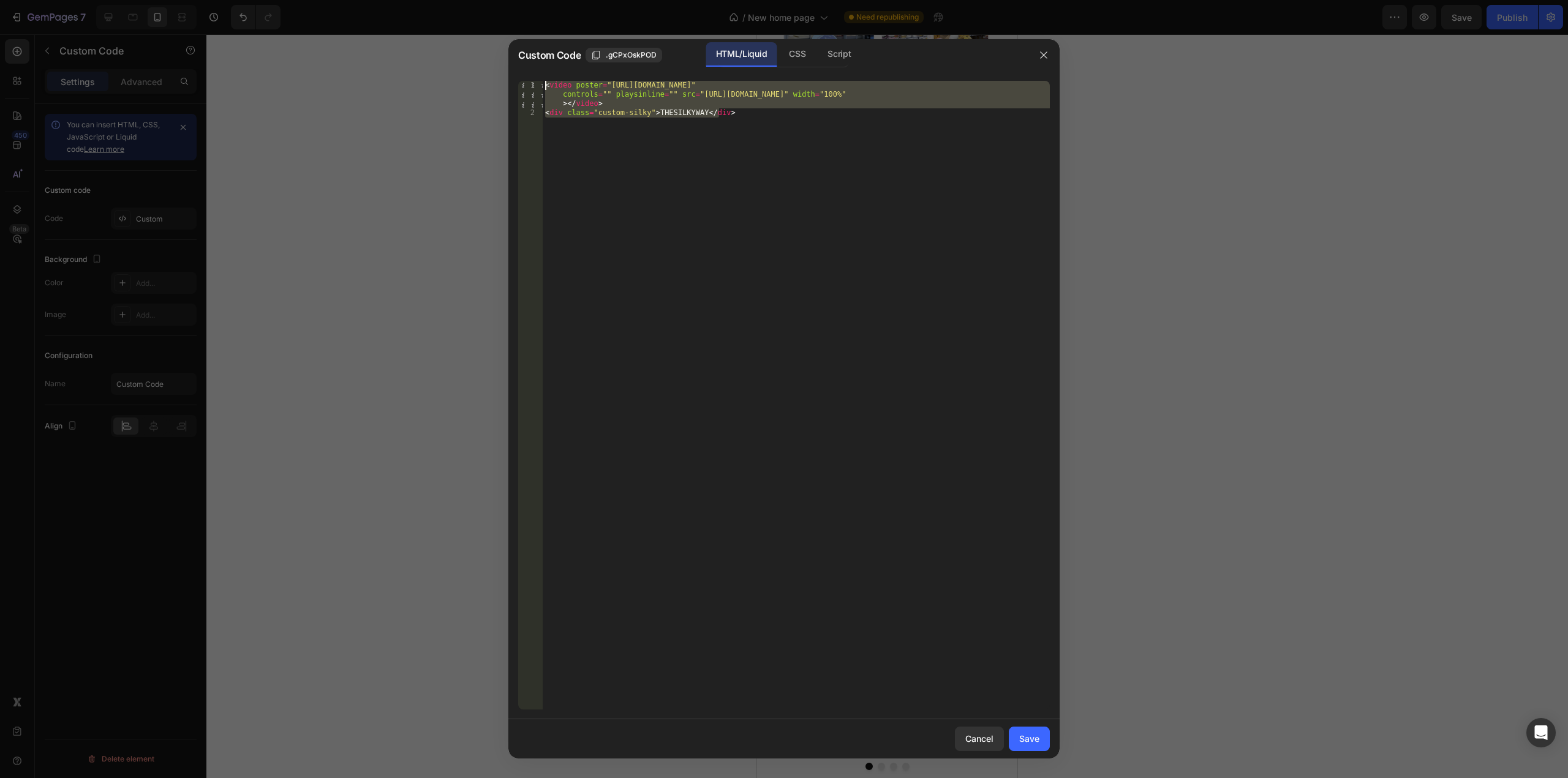
drag, startPoint x: 766, startPoint y: 118, endPoint x: 538, endPoint y: 74, distance: 232.2
click at [538, 74] on div "<div class="custom-silky">THESILKYWAY</div> 1 2 < video poster = "https://cdn.s…" at bounding box center [784, 395] width 552 height 648
type textarea "<video poster="https://cdn.shopify.com/s/files/1/0492/9470/4796/files/vlcsnap-2…"
click at [1044, 52] on icon "button" at bounding box center [1044, 54] width 10 height 10
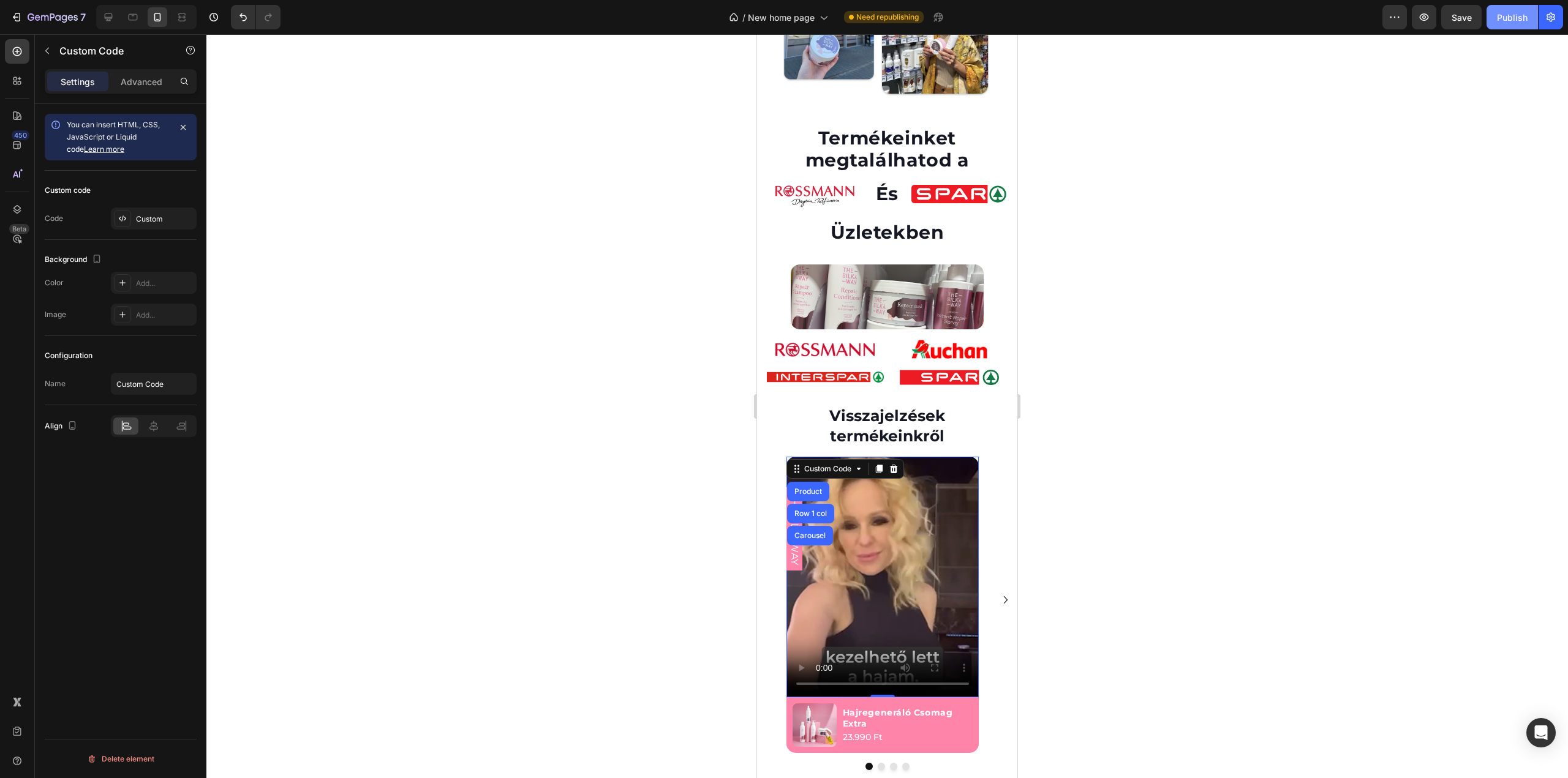
click at [1519, 18] on div "Publish" at bounding box center [1512, 18] width 31 height 13
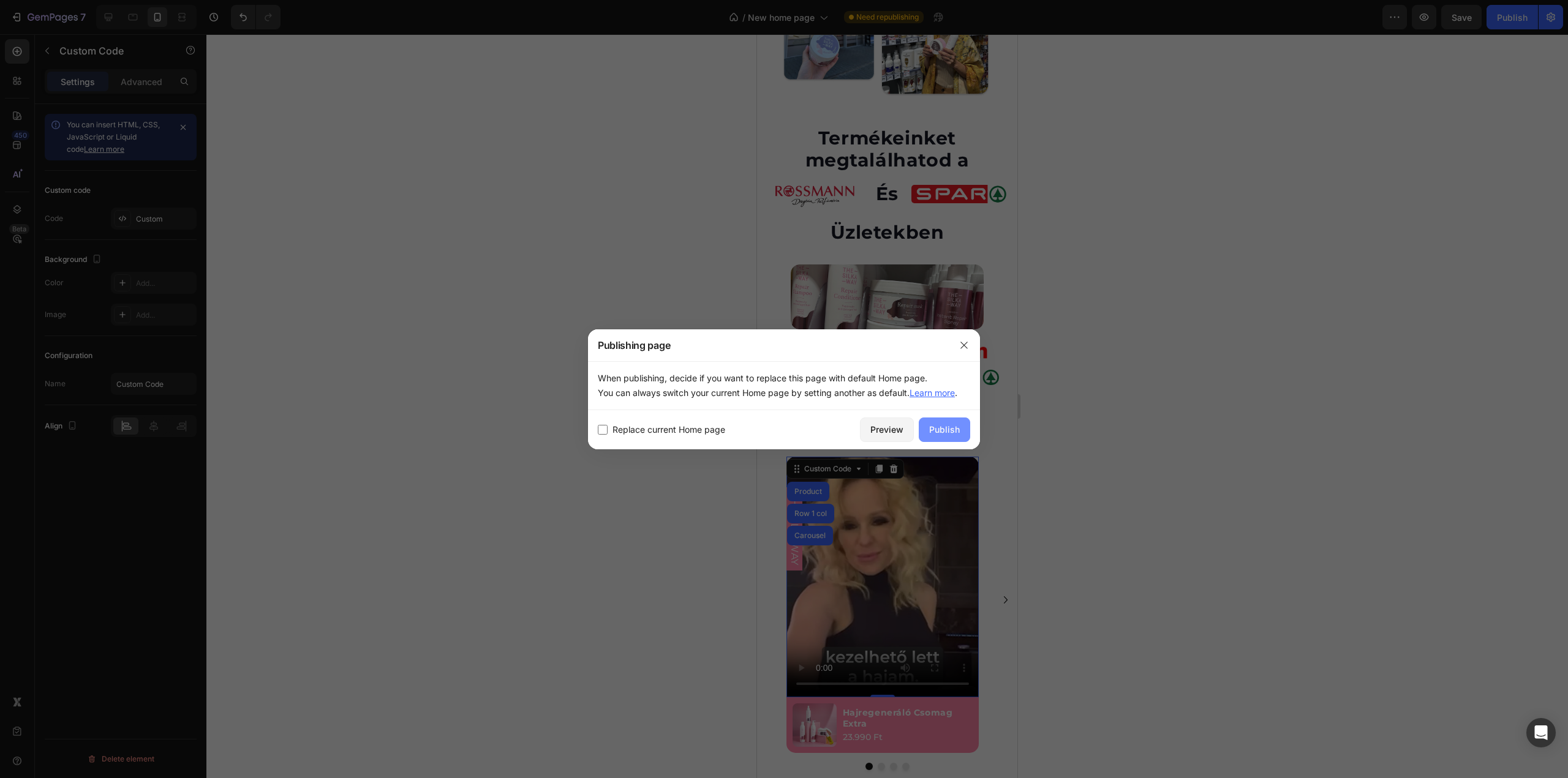
click at [941, 429] on div "Publish" at bounding box center [944, 429] width 31 height 13
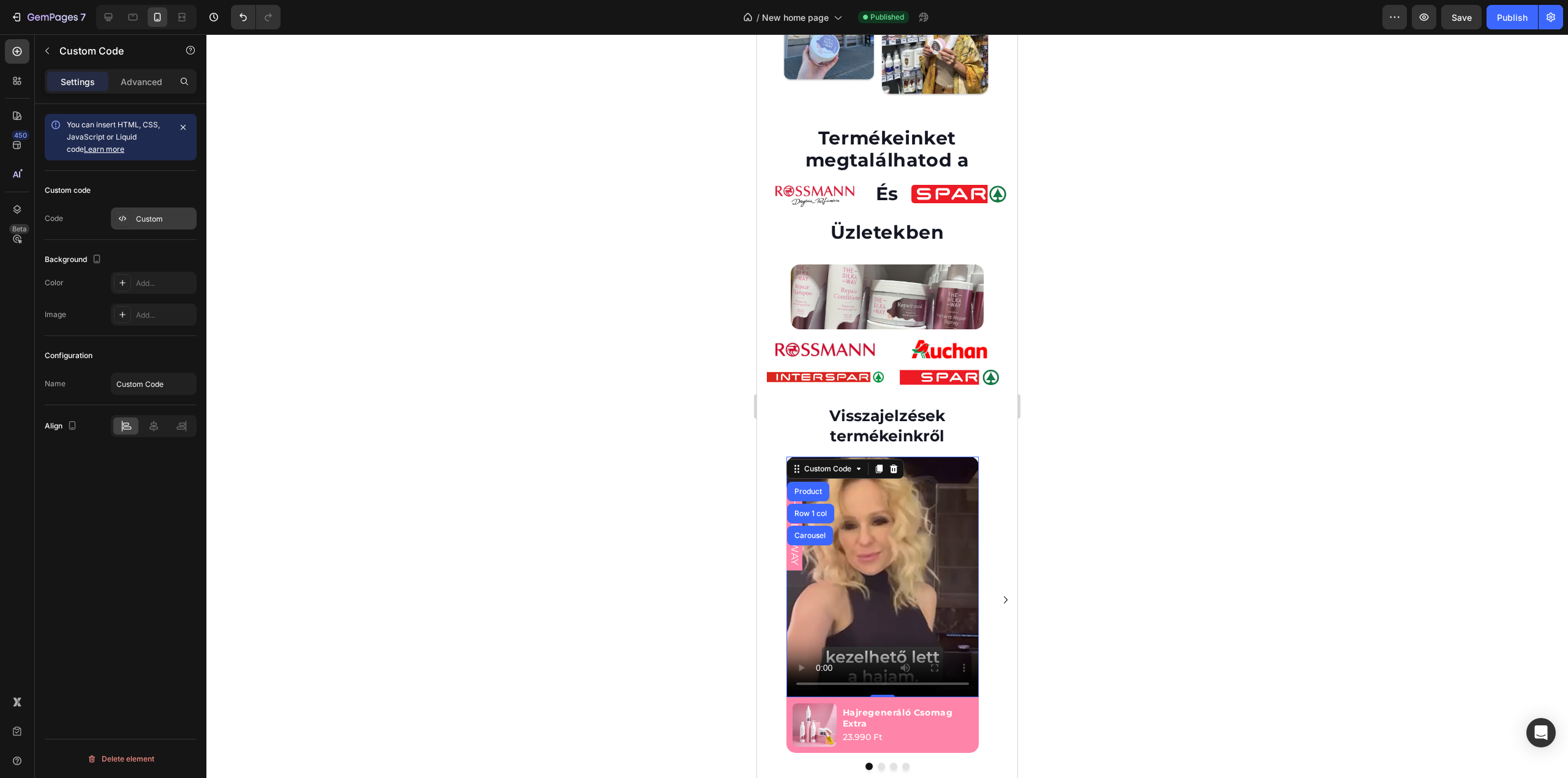
click at [160, 228] on div "Custom" at bounding box center [154, 218] width 86 height 22
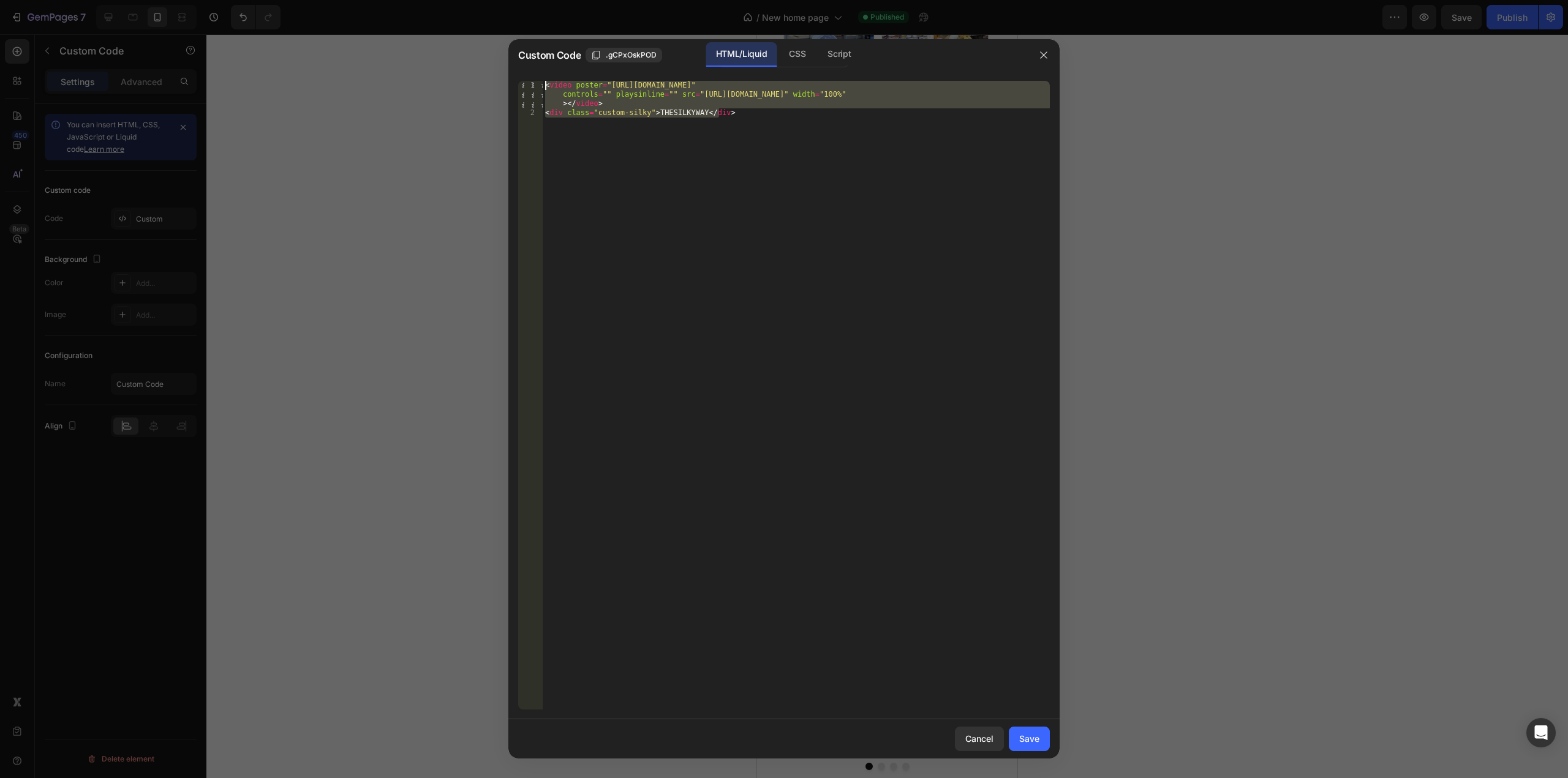
drag, startPoint x: 772, startPoint y: 137, endPoint x: 458, endPoint y: 45, distance: 327.2
click at [458, 45] on div "Custom Code .gCPxOskPOD HTML/Liquid CSS Script <div class="custom-silky">THESIL…" at bounding box center [784, 389] width 1568 height 778
type textarea "<video poster="https://cdn.shopify.com/s/files/1/0492/9470/4796/files/vlcsnap-2…"
paste textarea
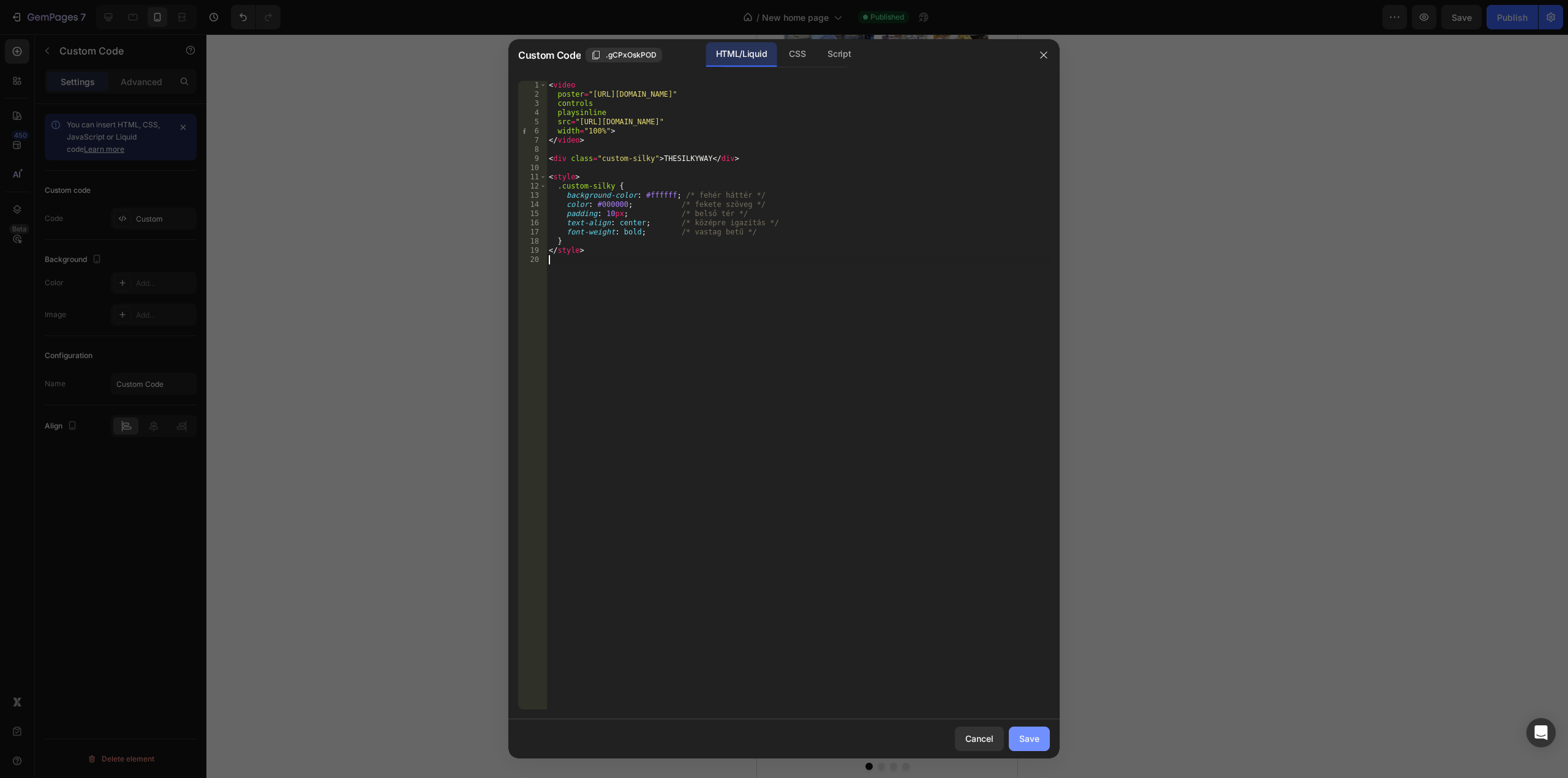
click at [1029, 737] on div "Save" at bounding box center [1029, 739] width 20 height 13
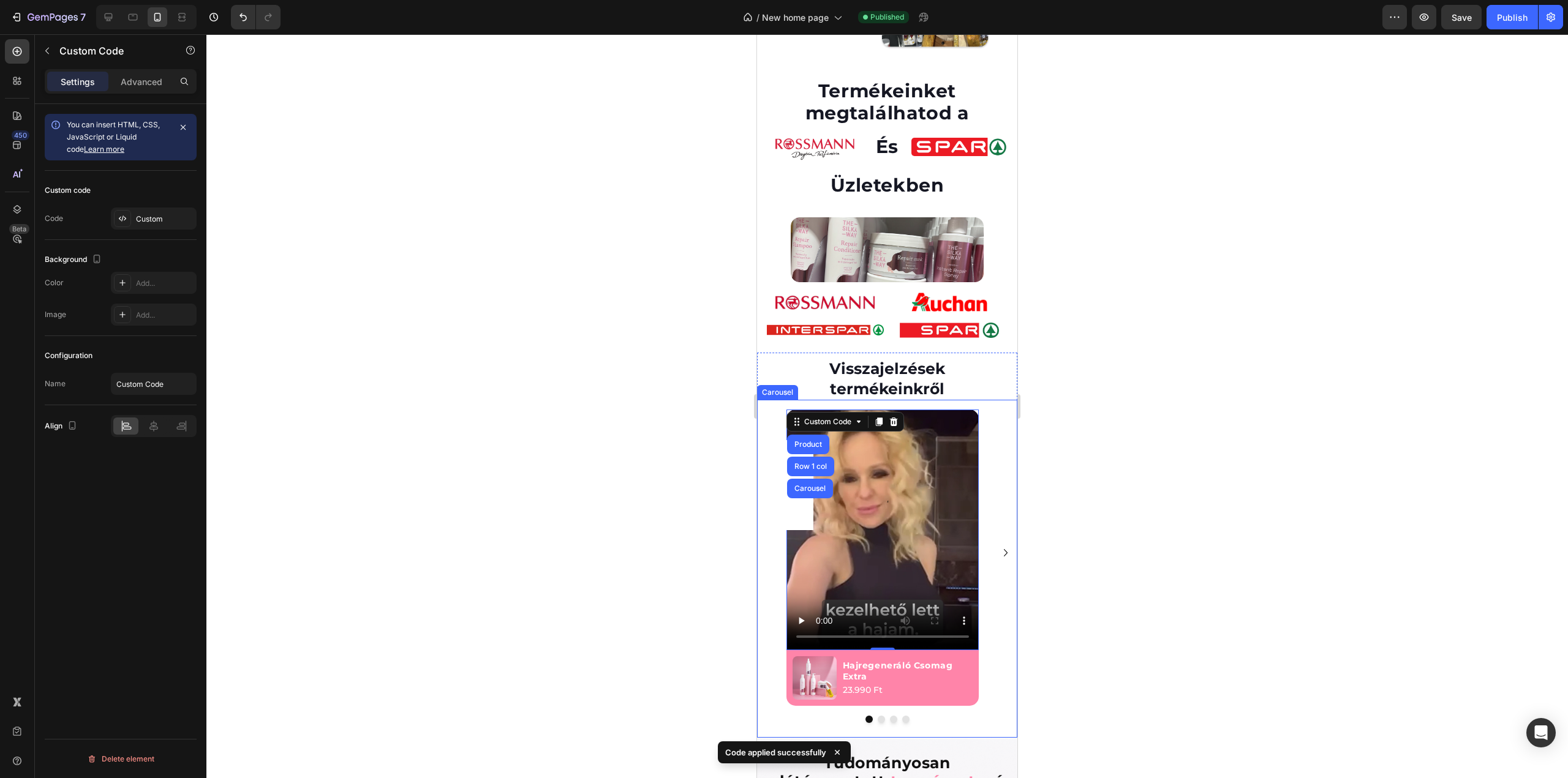
scroll to position [2060, 0]
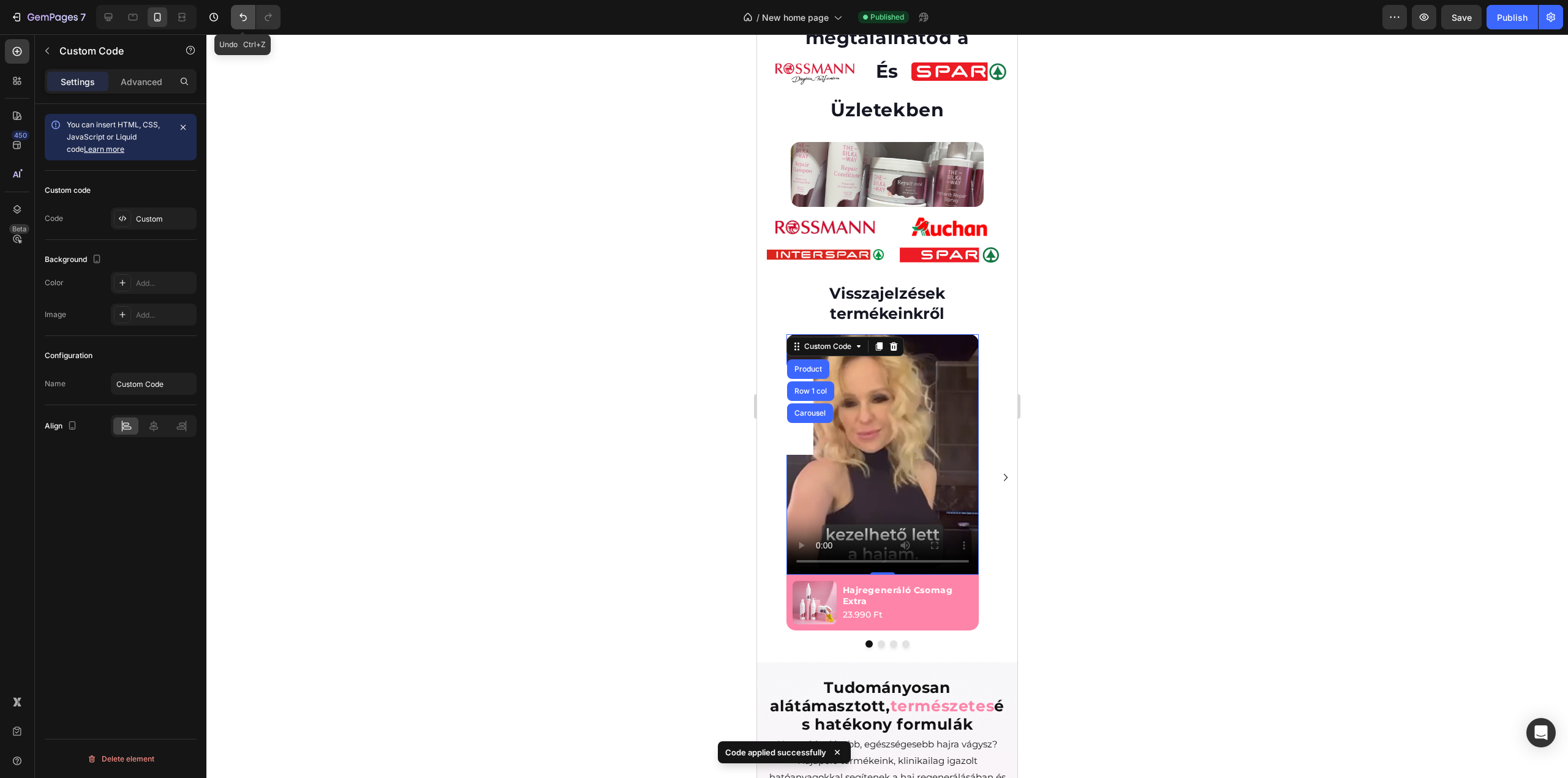
click at [243, 22] on icon "Undo/Redo" at bounding box center [243, 18] width 12 height 12
click at [1519, 15] on div "Publish" at bounding box center [1512, 18] width 31 height 13
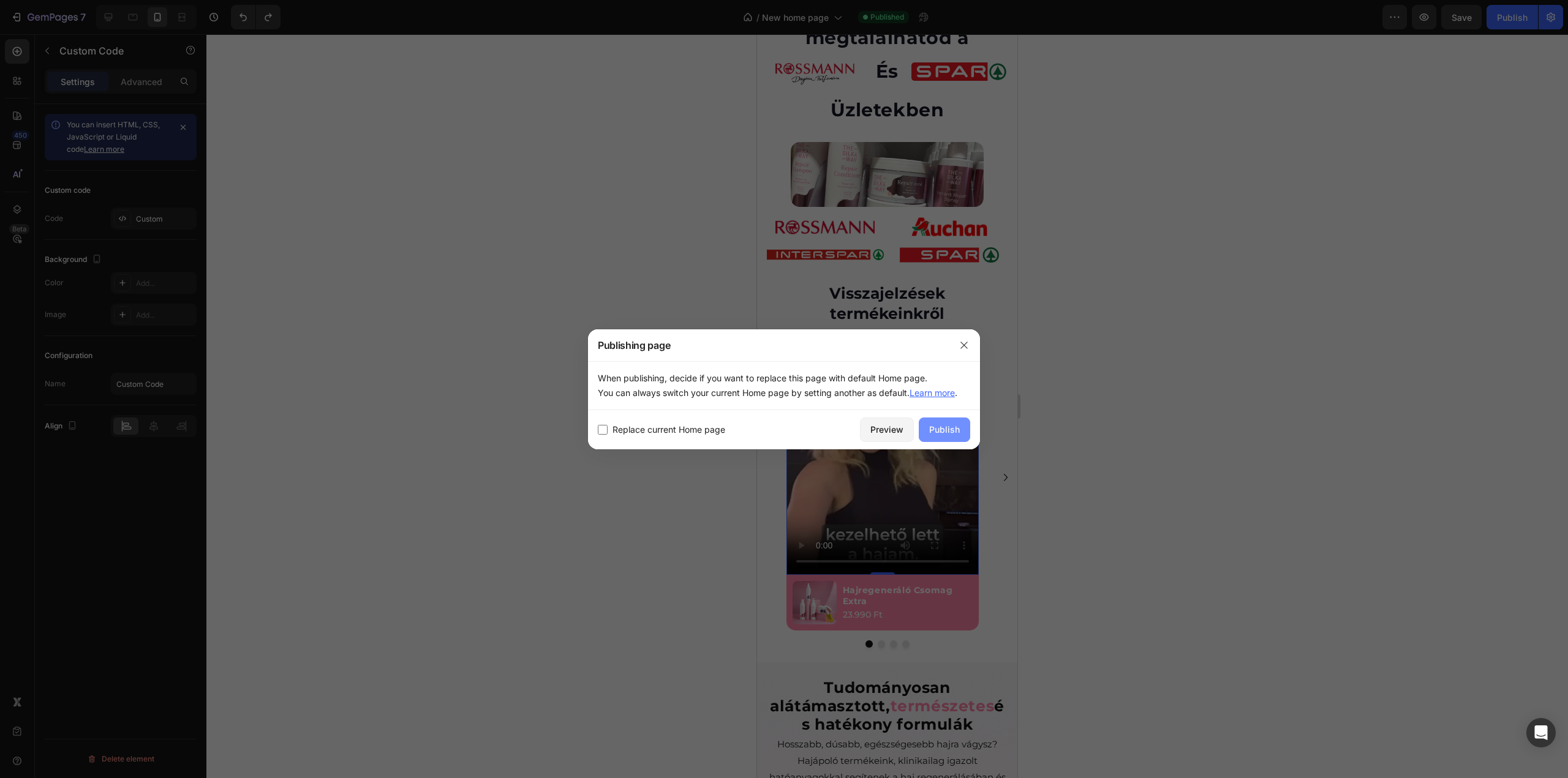
click at [941, 431] on div "Publish" at bounding box center [944, 429] width 31 height 13
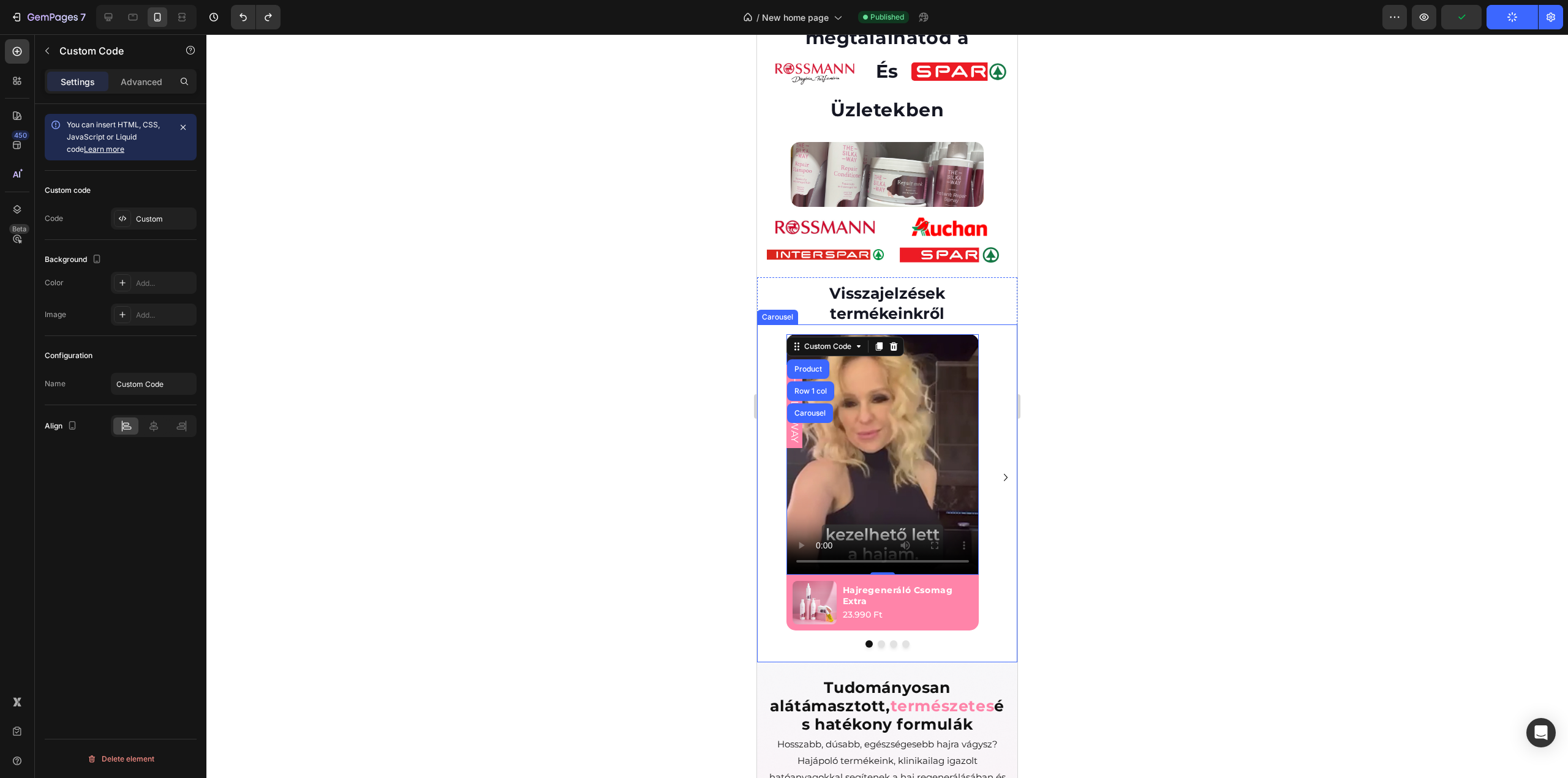
click at [996, 400] on div "THESILKYWAY Custom Code Product Row 1 col Carousel 0 Product Images Hajregenerá…" at bounding box center [887, 478] width 260 height 306
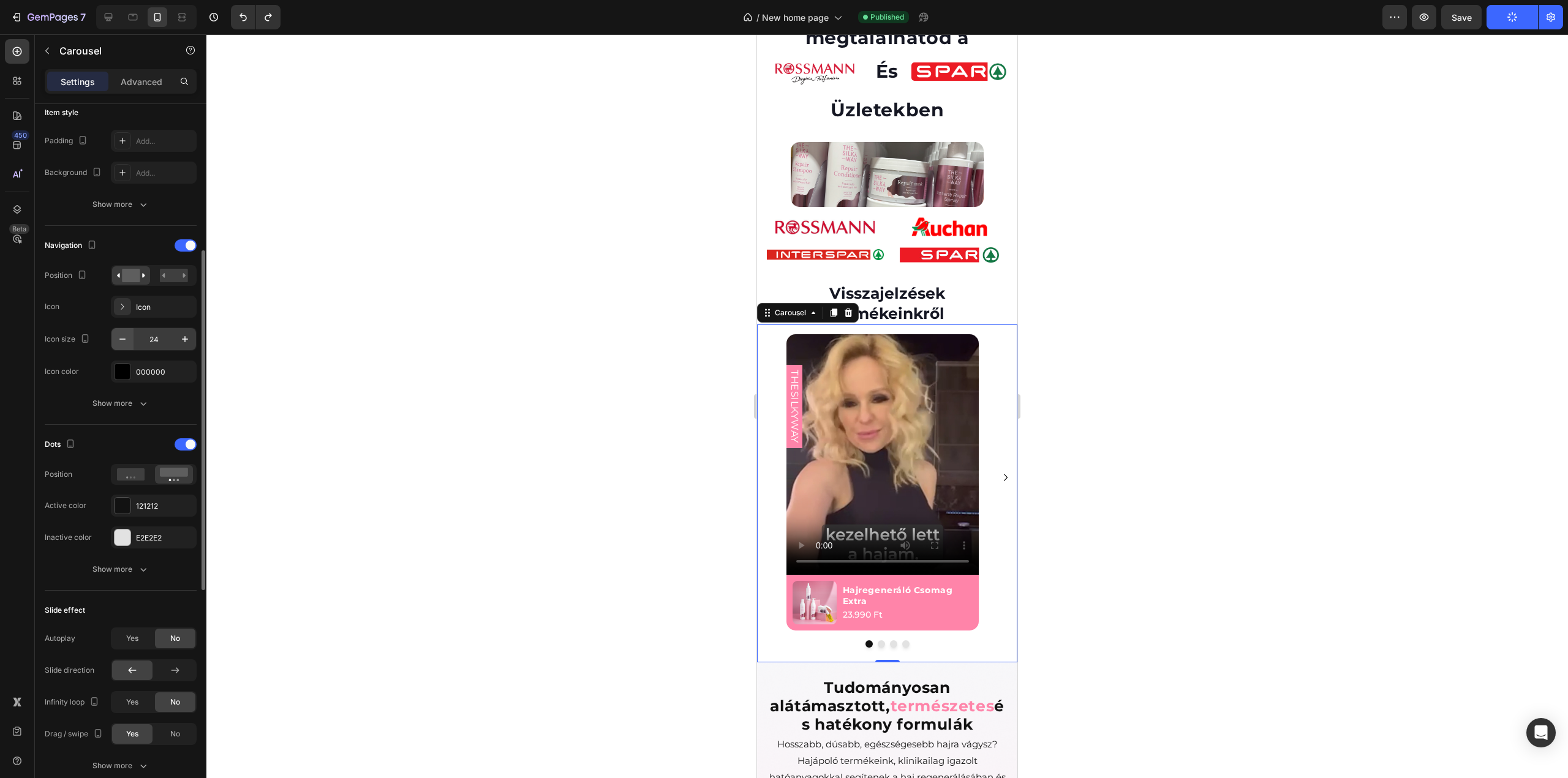
scroll to position [61, 0]
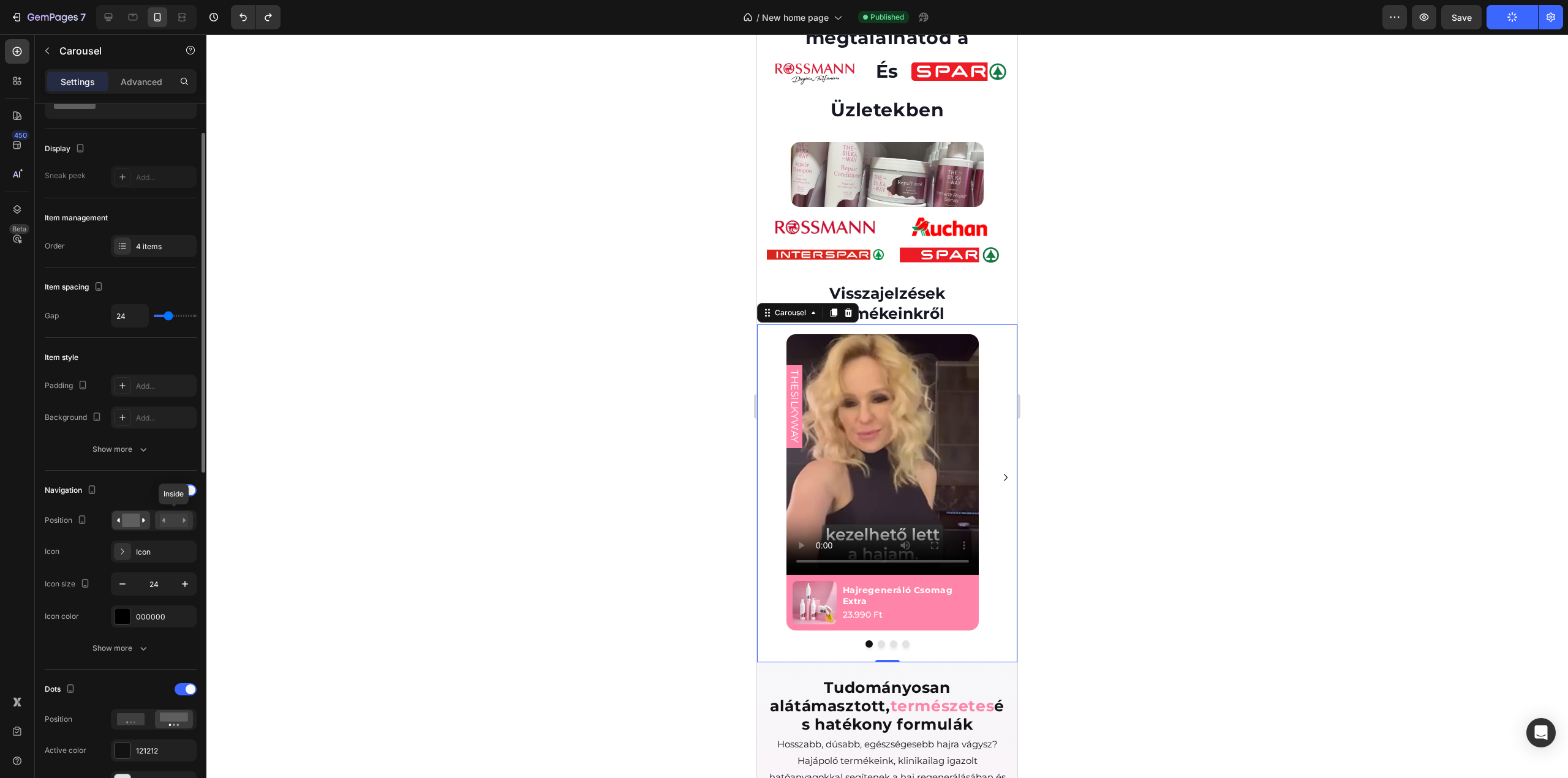
click at [166, 516] on rect at bounding box center [174, 520] width 28 height 13
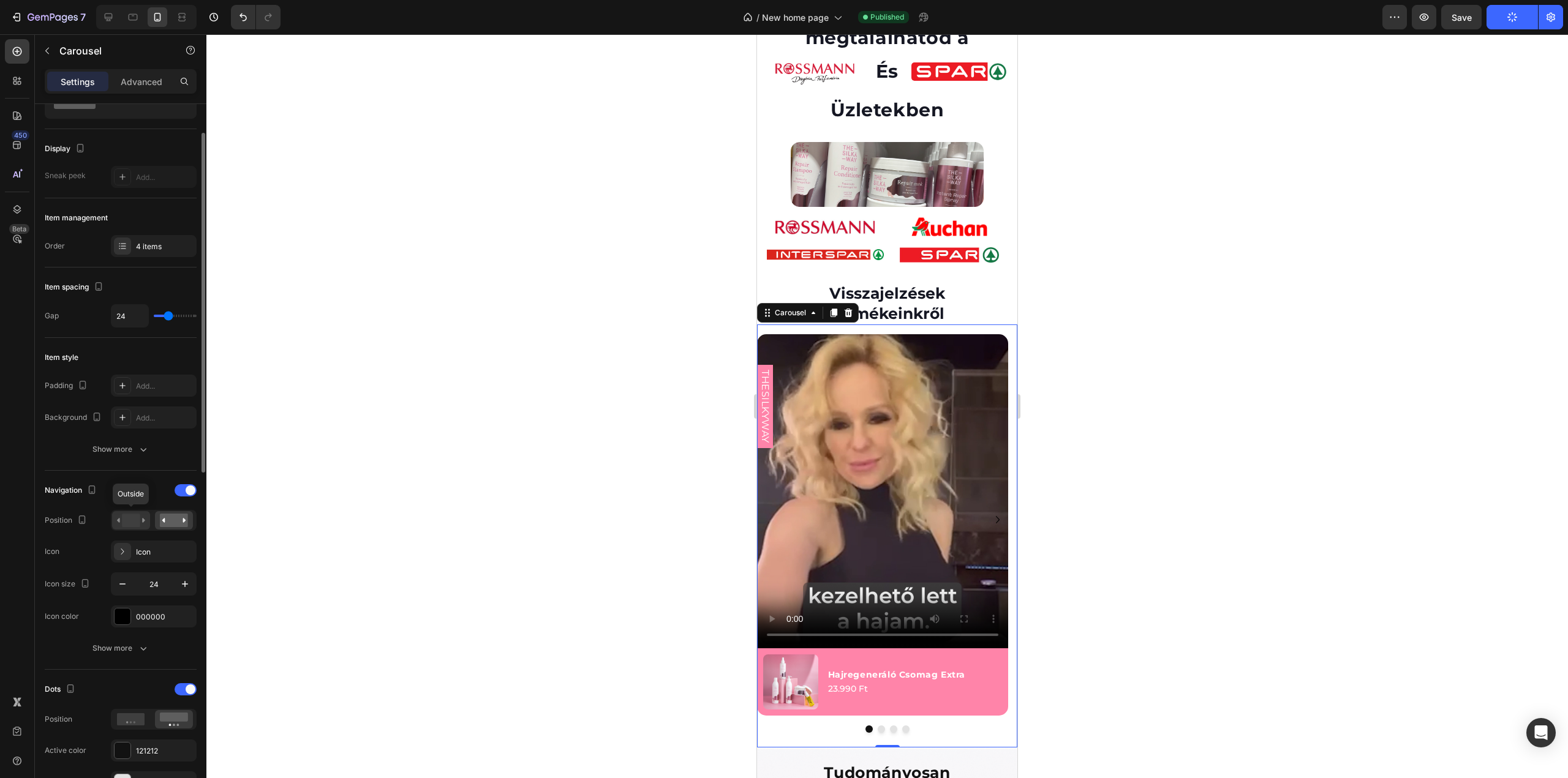
click at [137, 522] on rect at bounding box center [130, 520] width 18 height 13
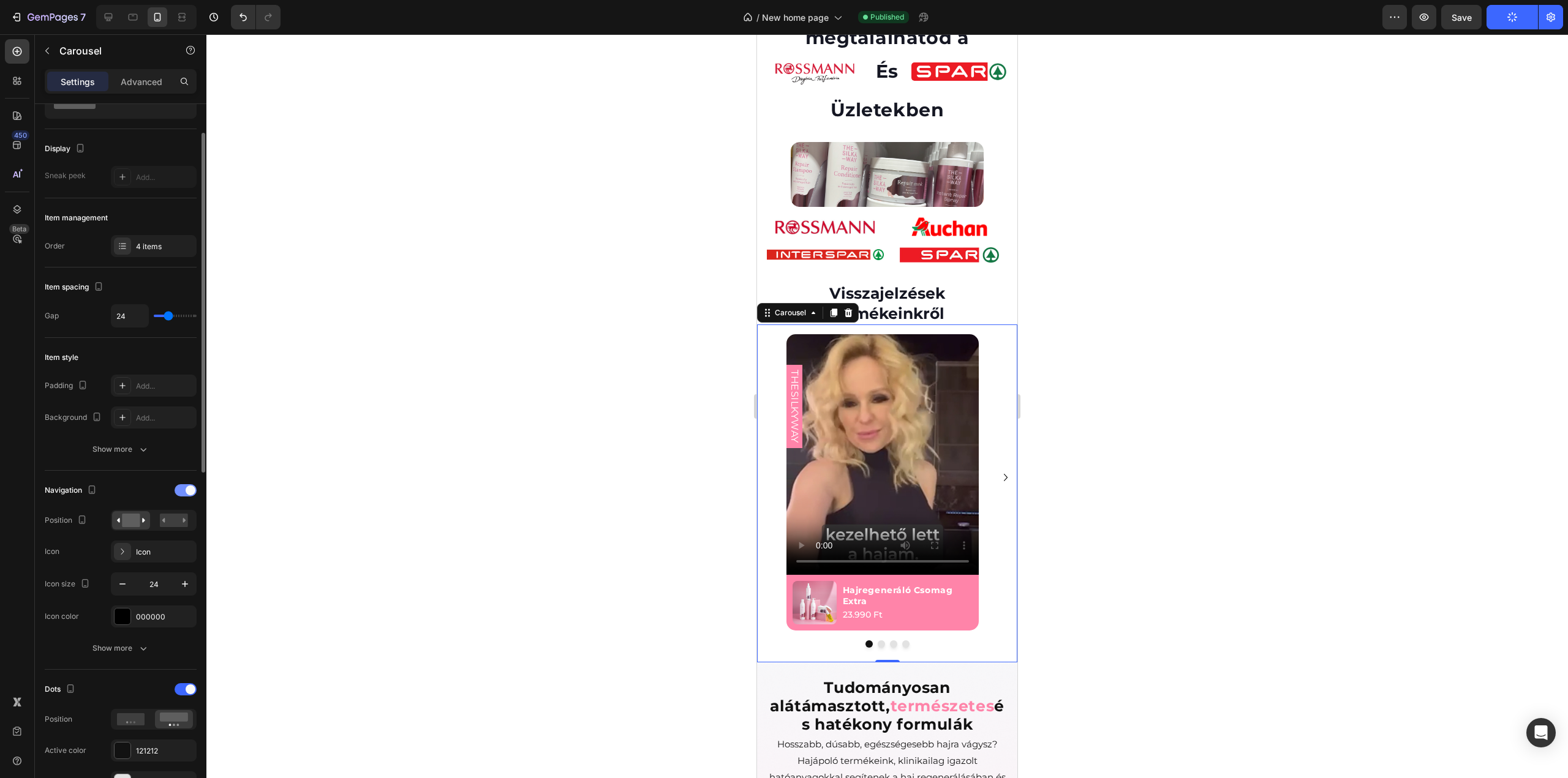
click at [187, 490] on span at bounding box center [190, 490] width 10 height 10
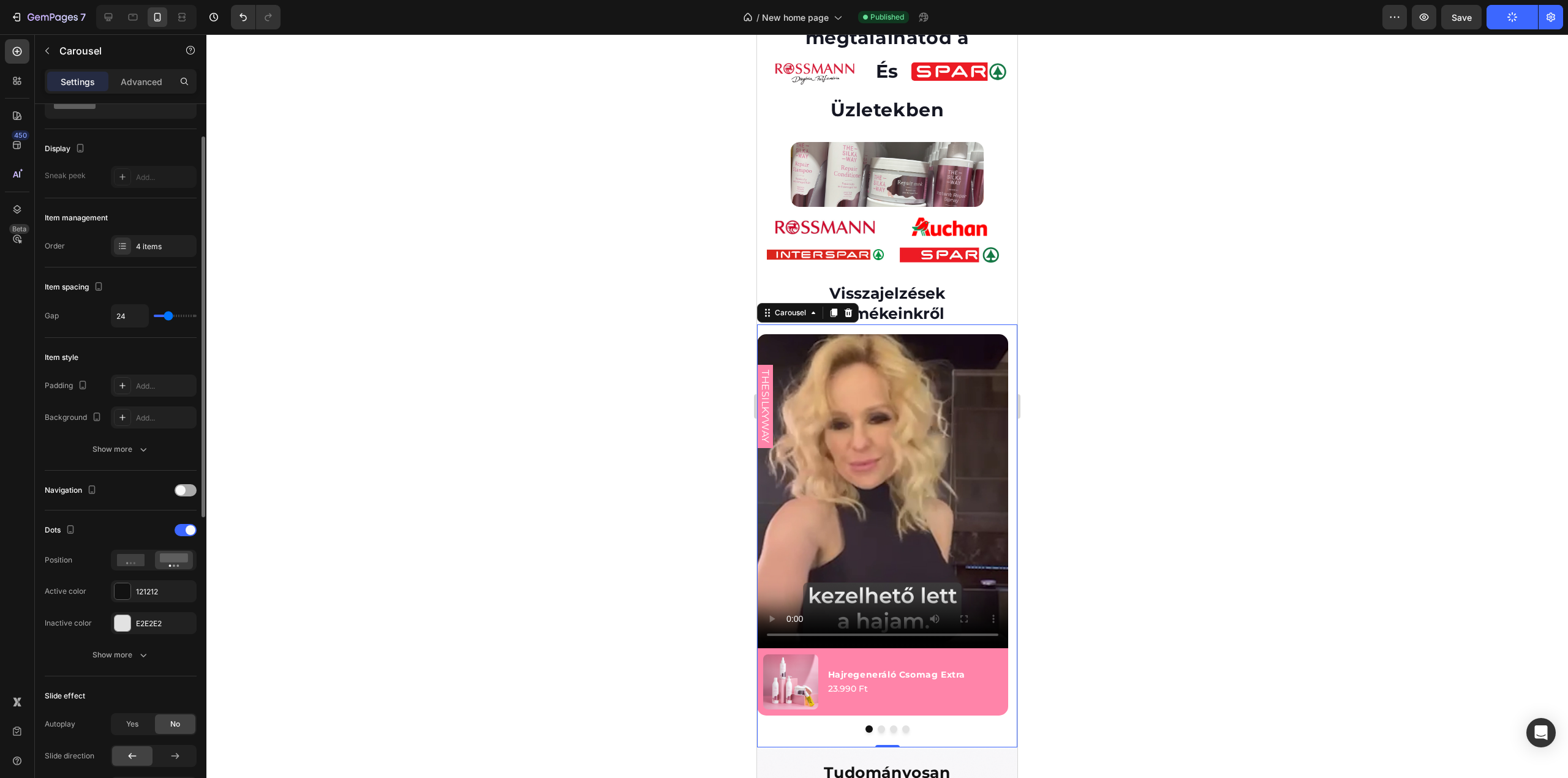
click at [186, 488] on div at bounding box center [185, 490] width 22 height 12
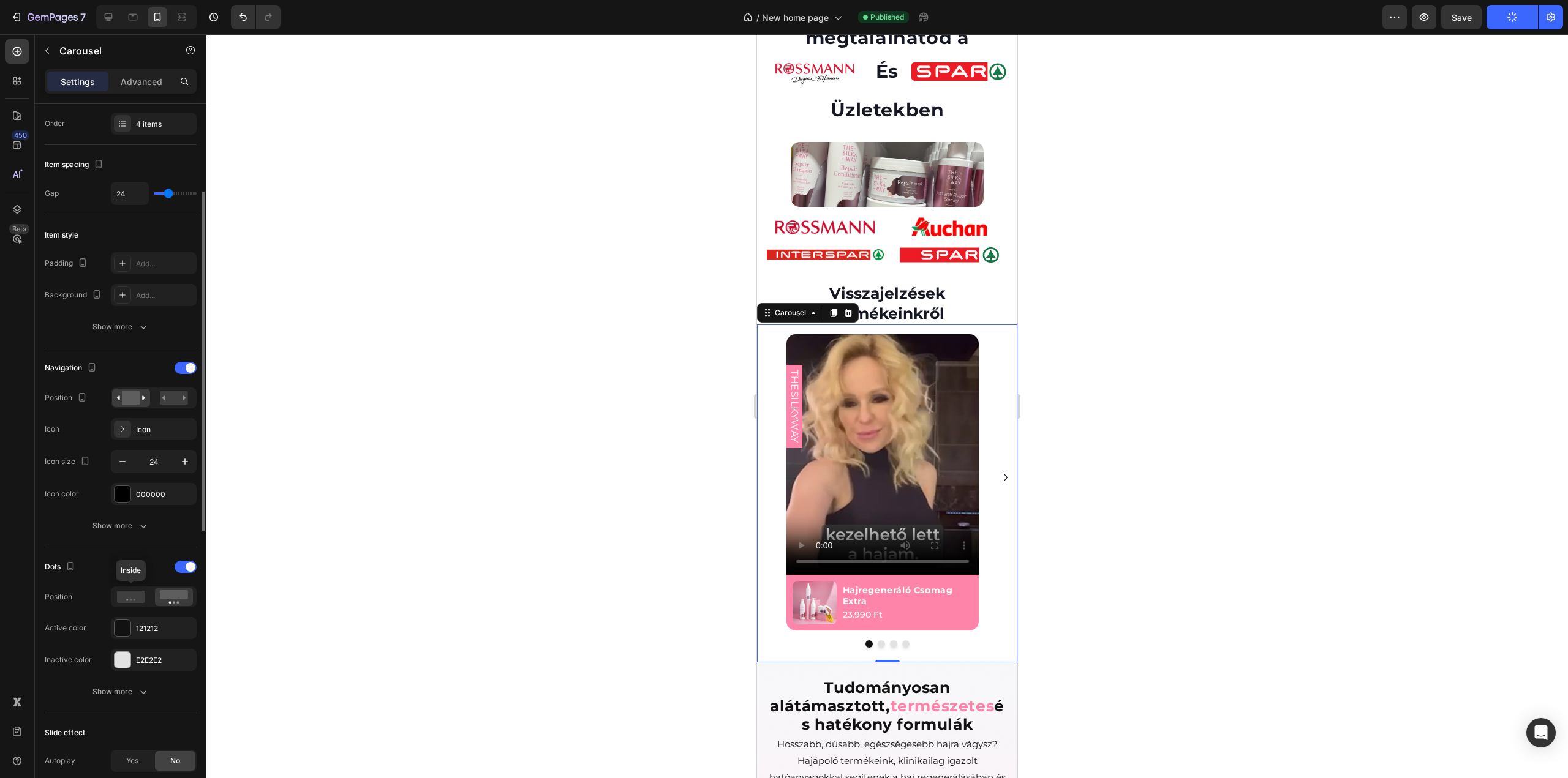
scroll to position [306, 0]
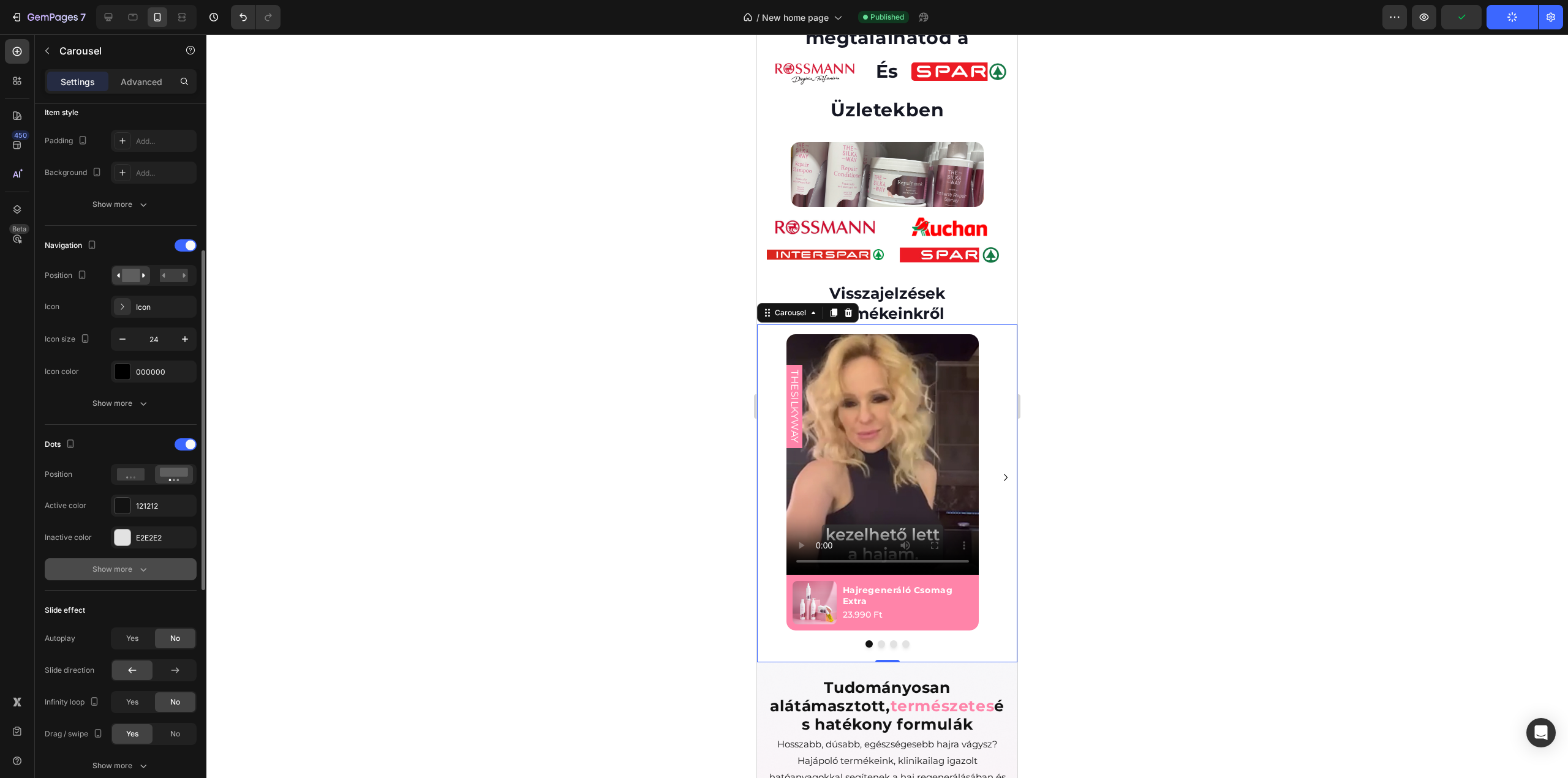
click at [137, 565] on icon "button" at bounding box center [144, 570] width 12 height 12
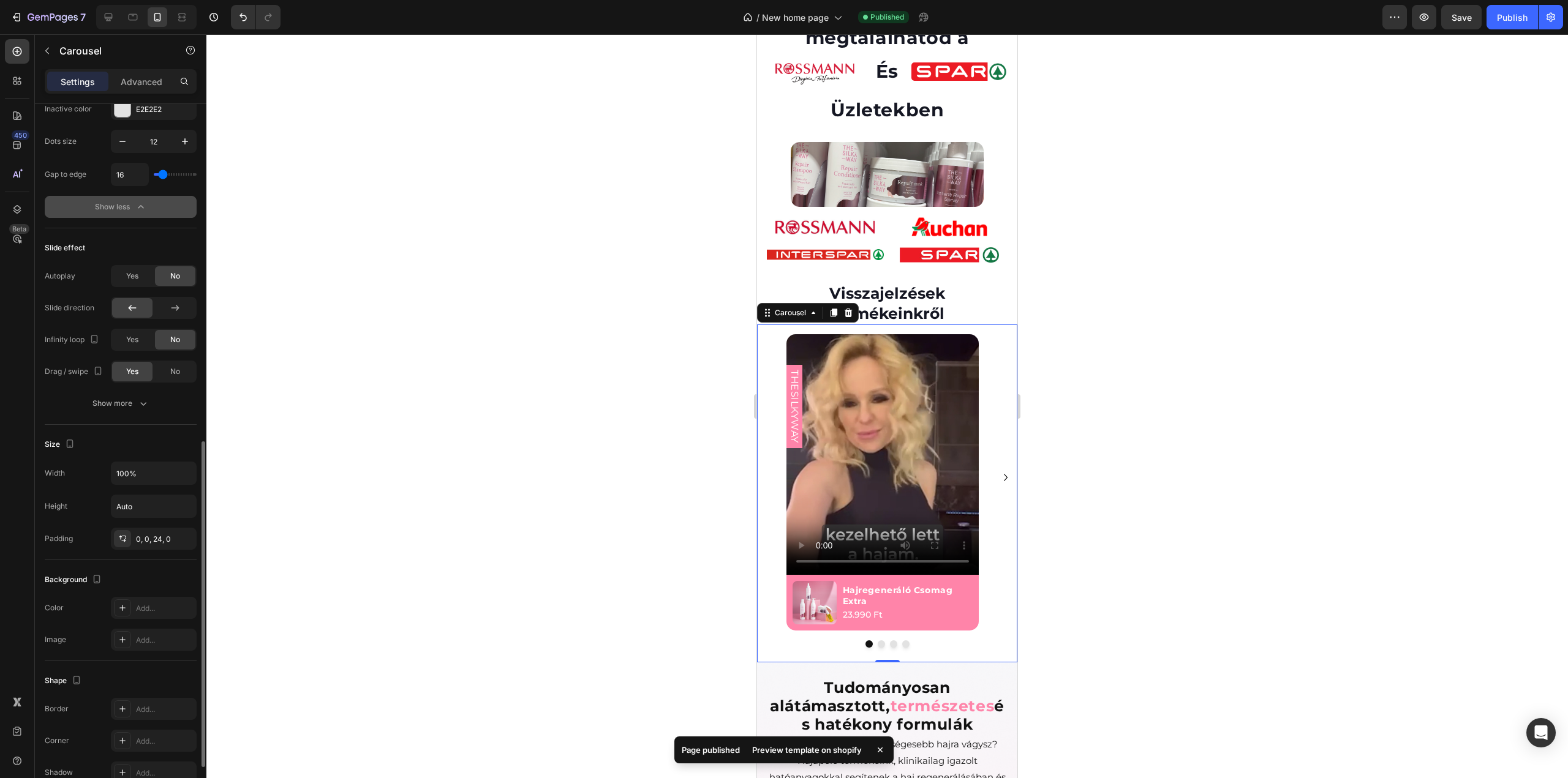
scroll to position [837, 0]
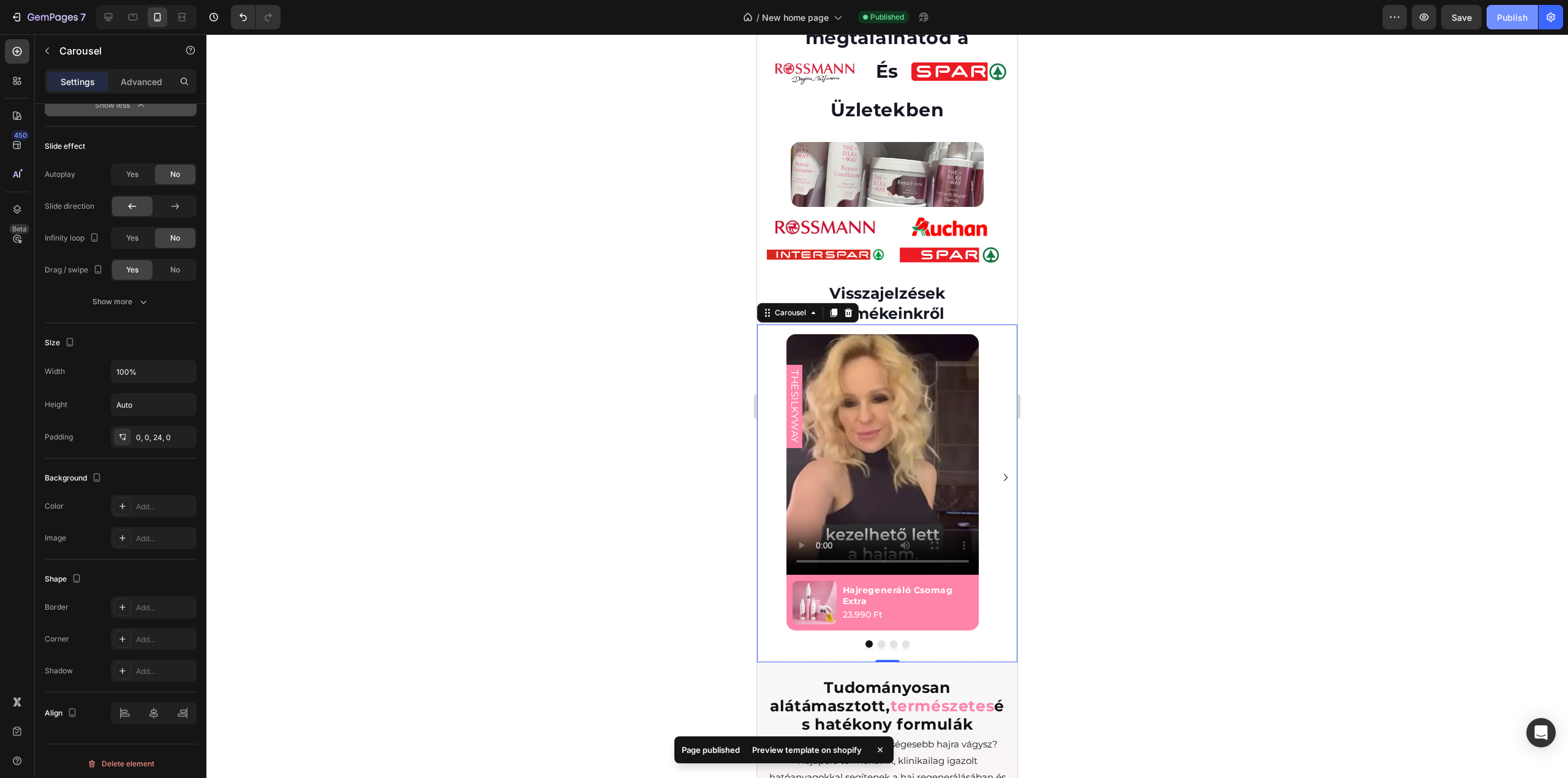
click at [1509, 18] on div "Publish" at bounding box center [1512, 18] width 31 height 13
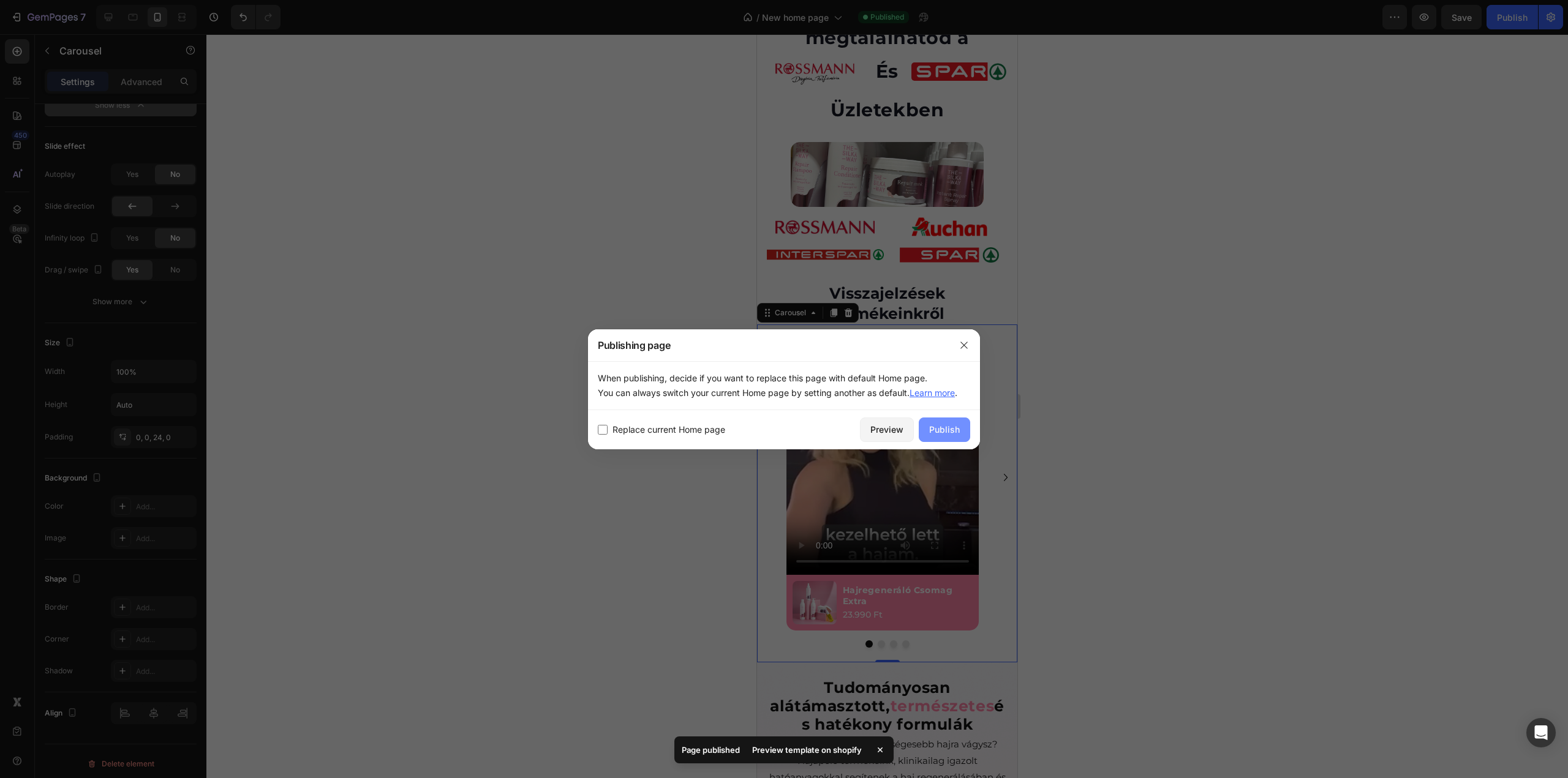
click at [946, 433] on div "Publish" at bounding box center [944, 429] width 31 height 13
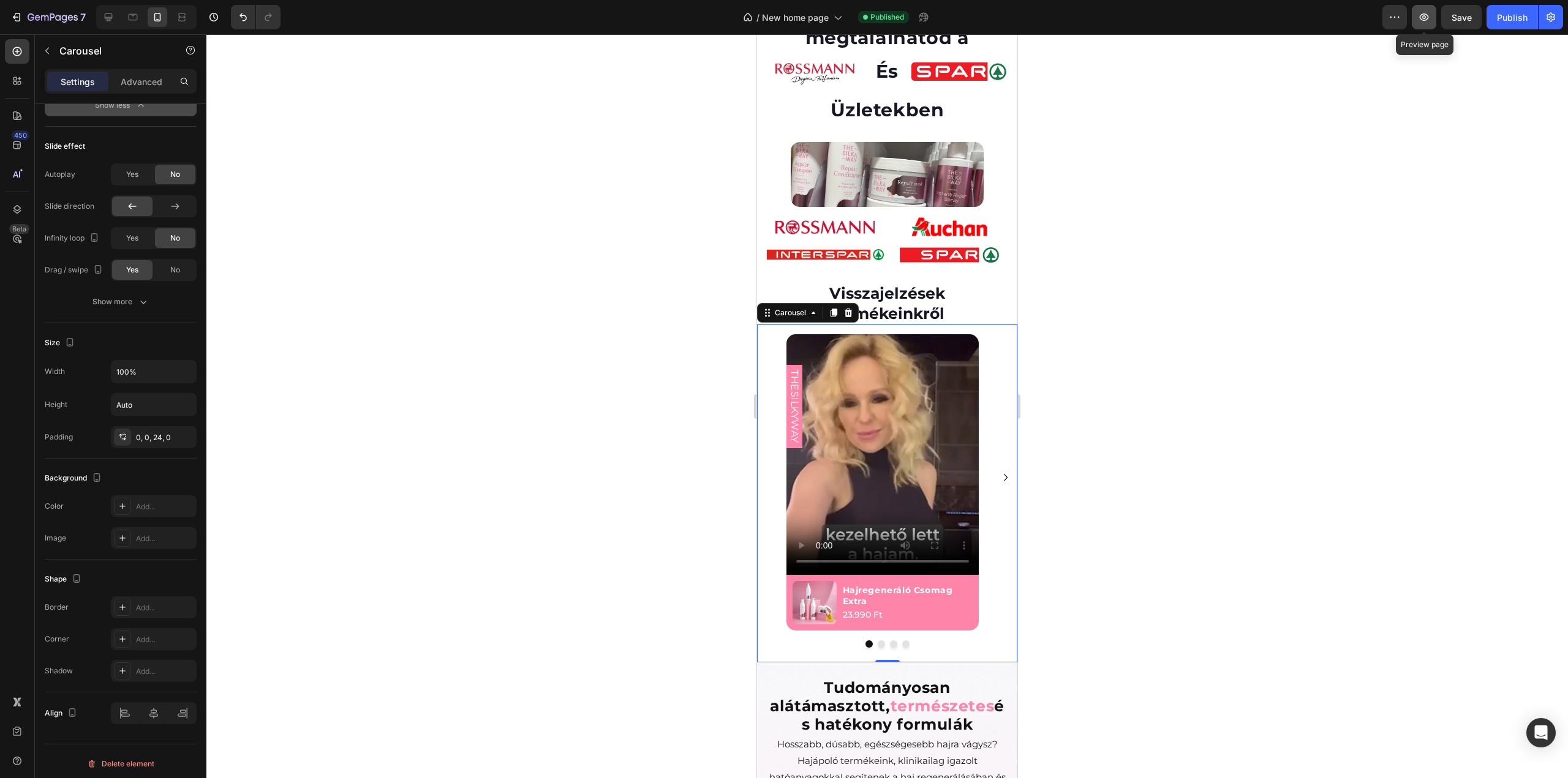
click at [1426, 21] on icon "button" at bounding box center [1424, 18] width 12 height 12
click at [107, 19] on icon at bounding box center [109, 18] width 12 height 12
type input "1200"
type input "16"
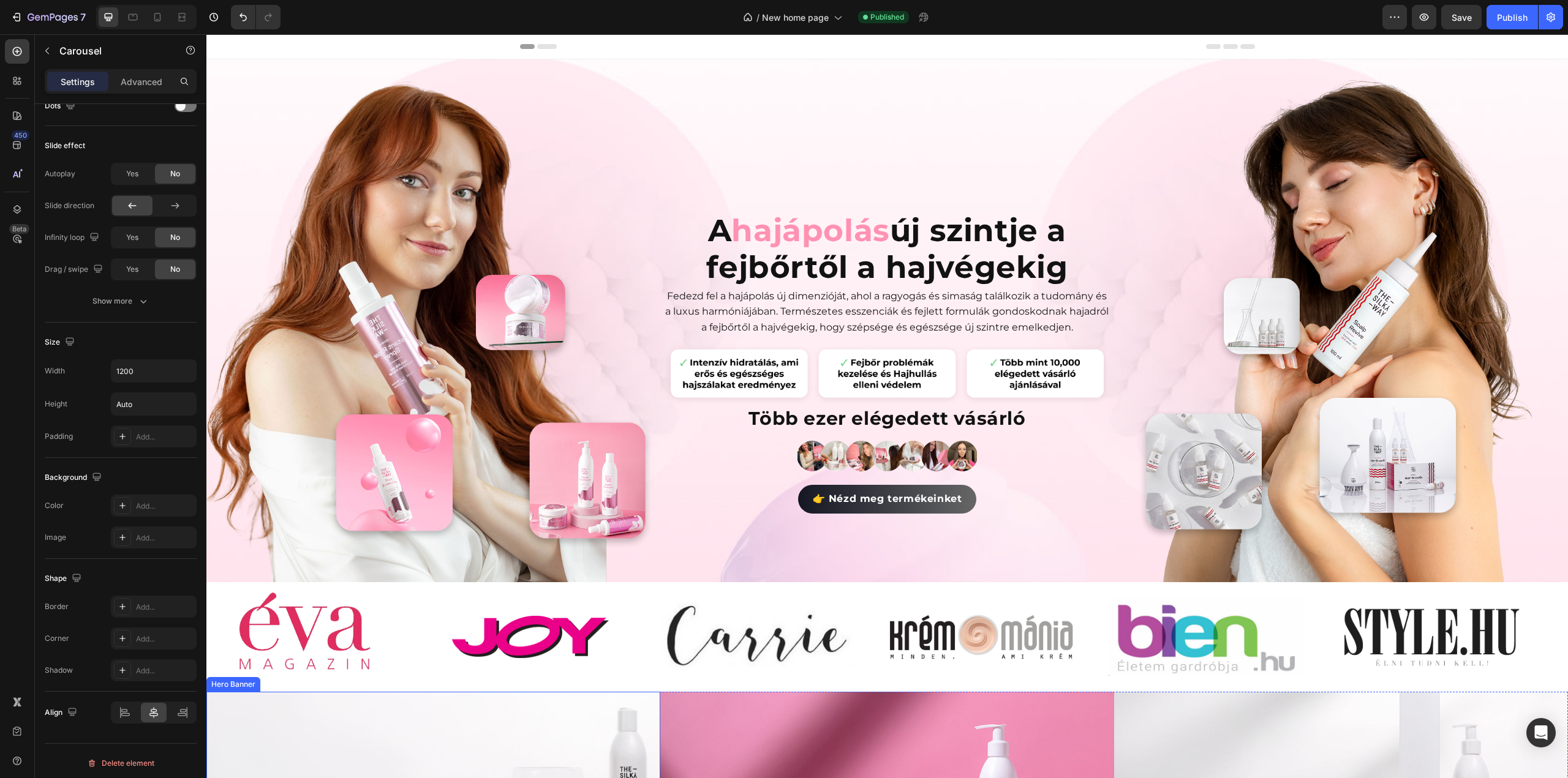
scroll to position [306, 0]
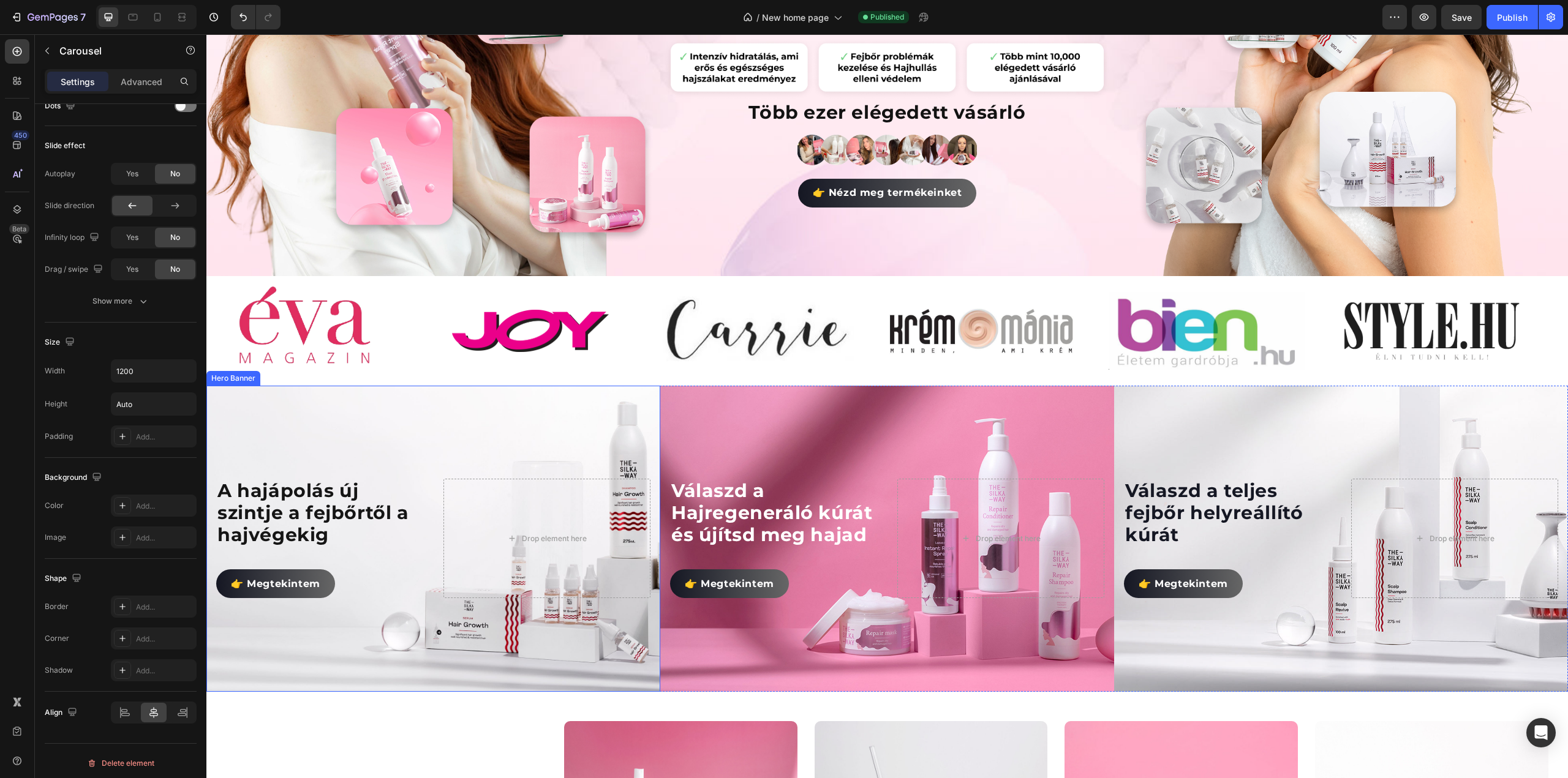
click at [425, 431] on div "Background Image" at bounding box center [433, 538] width 499 height 337
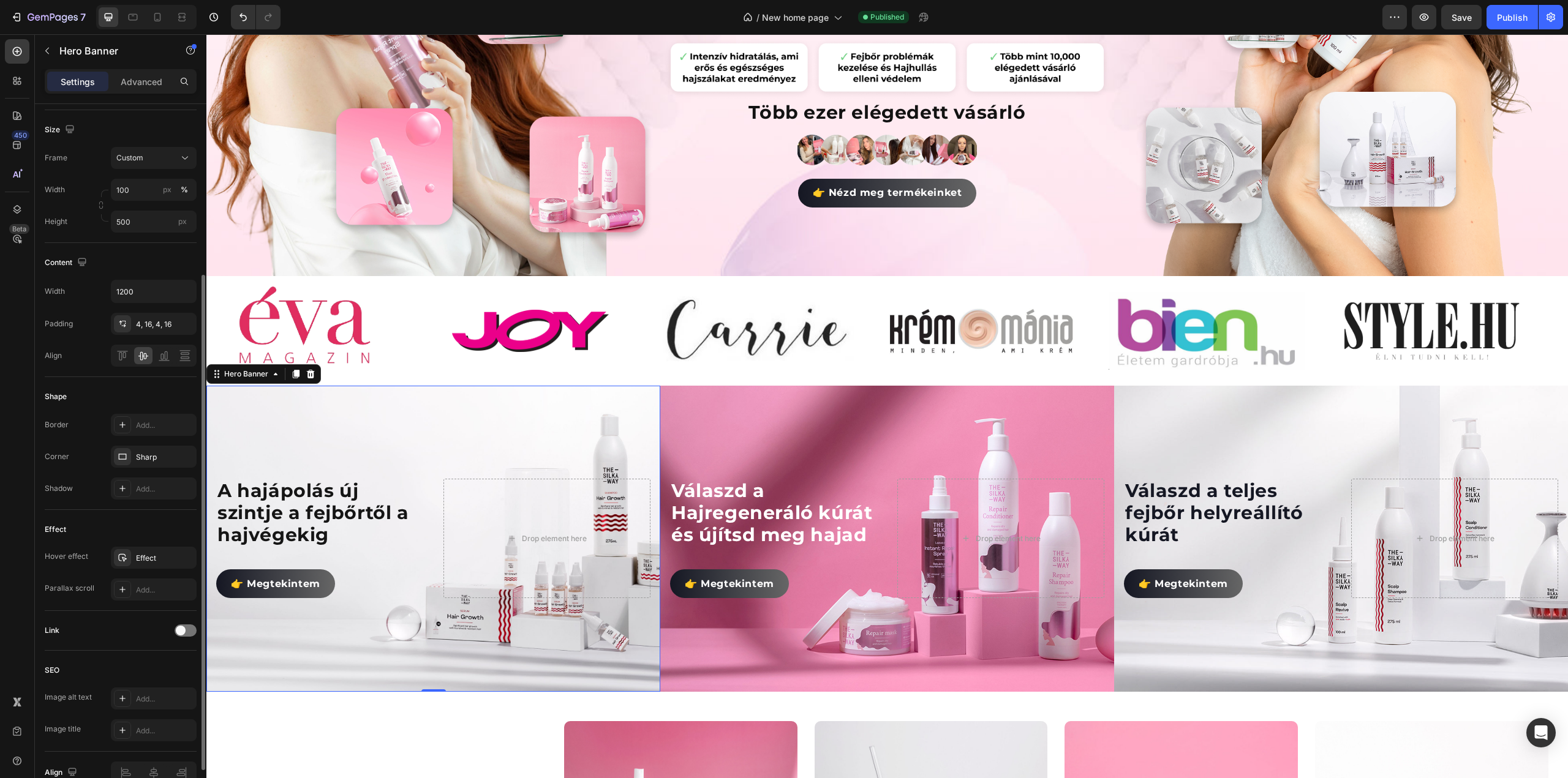
scroll to position [0, 0]
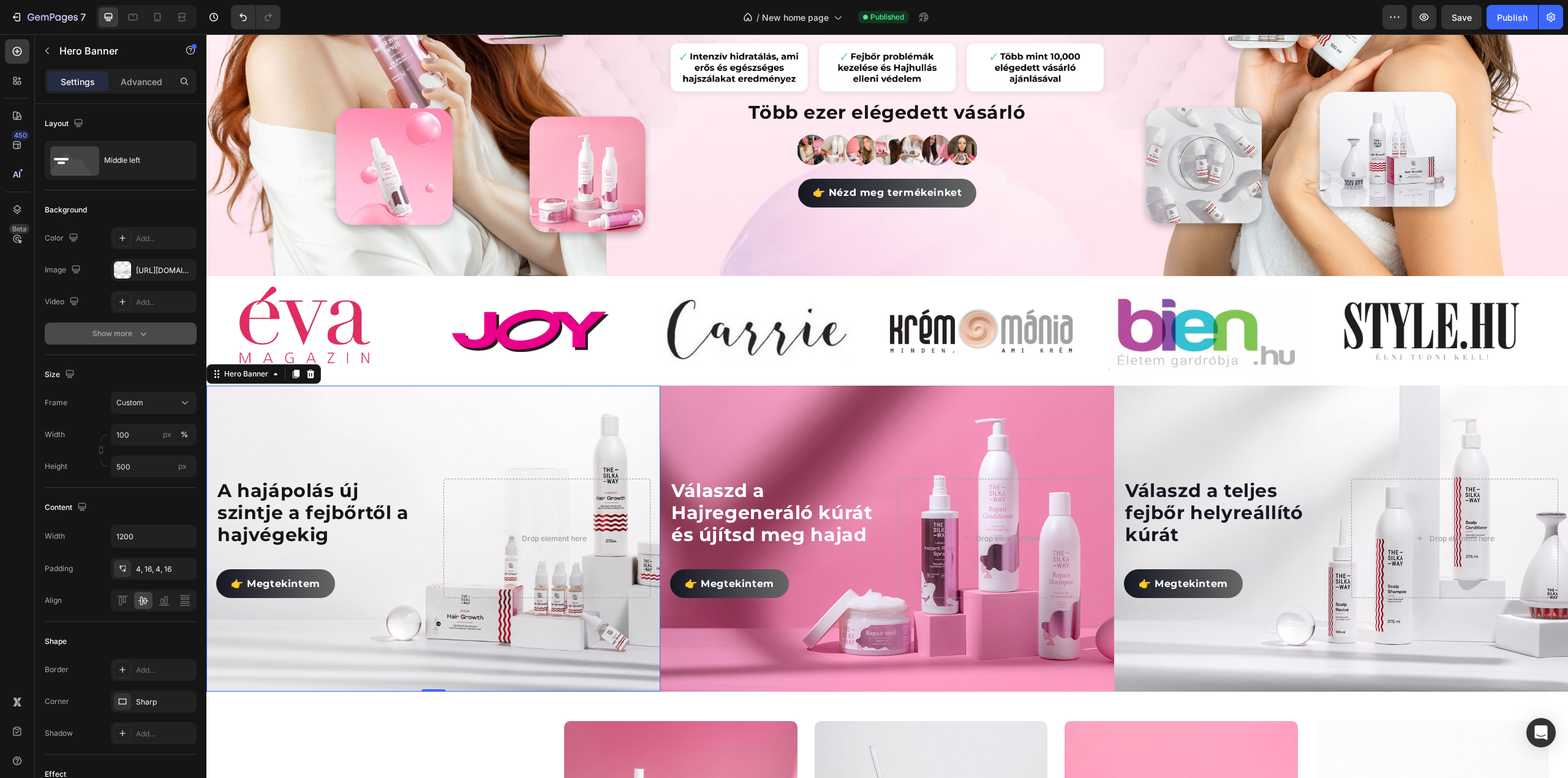
click at [118, 335] on div "Show more" at bounding box center [121, 333] width 57 height 12
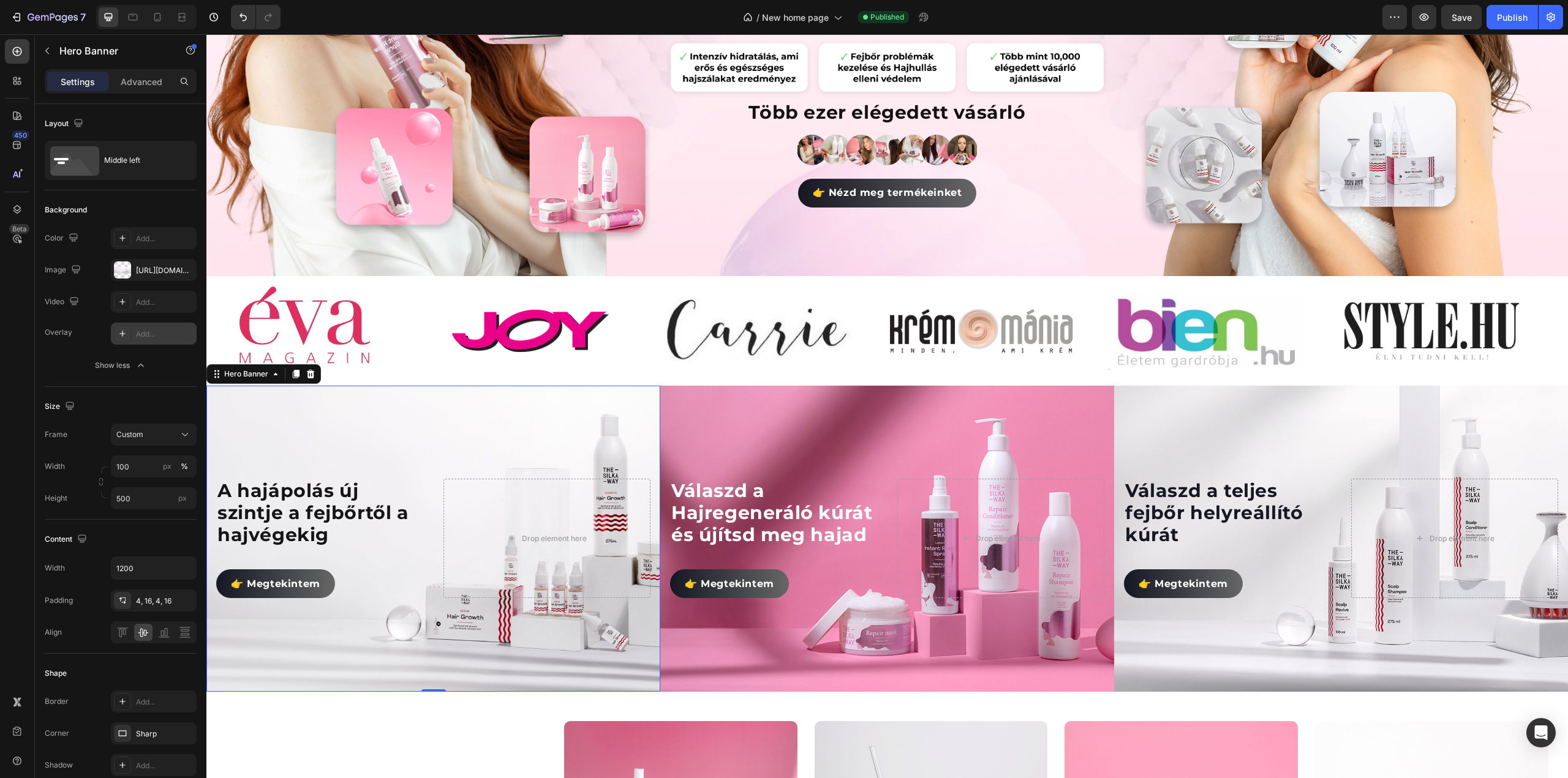
click at [153, 332] on div "Add..." at bounding box center [165, 334] width 58 height 11
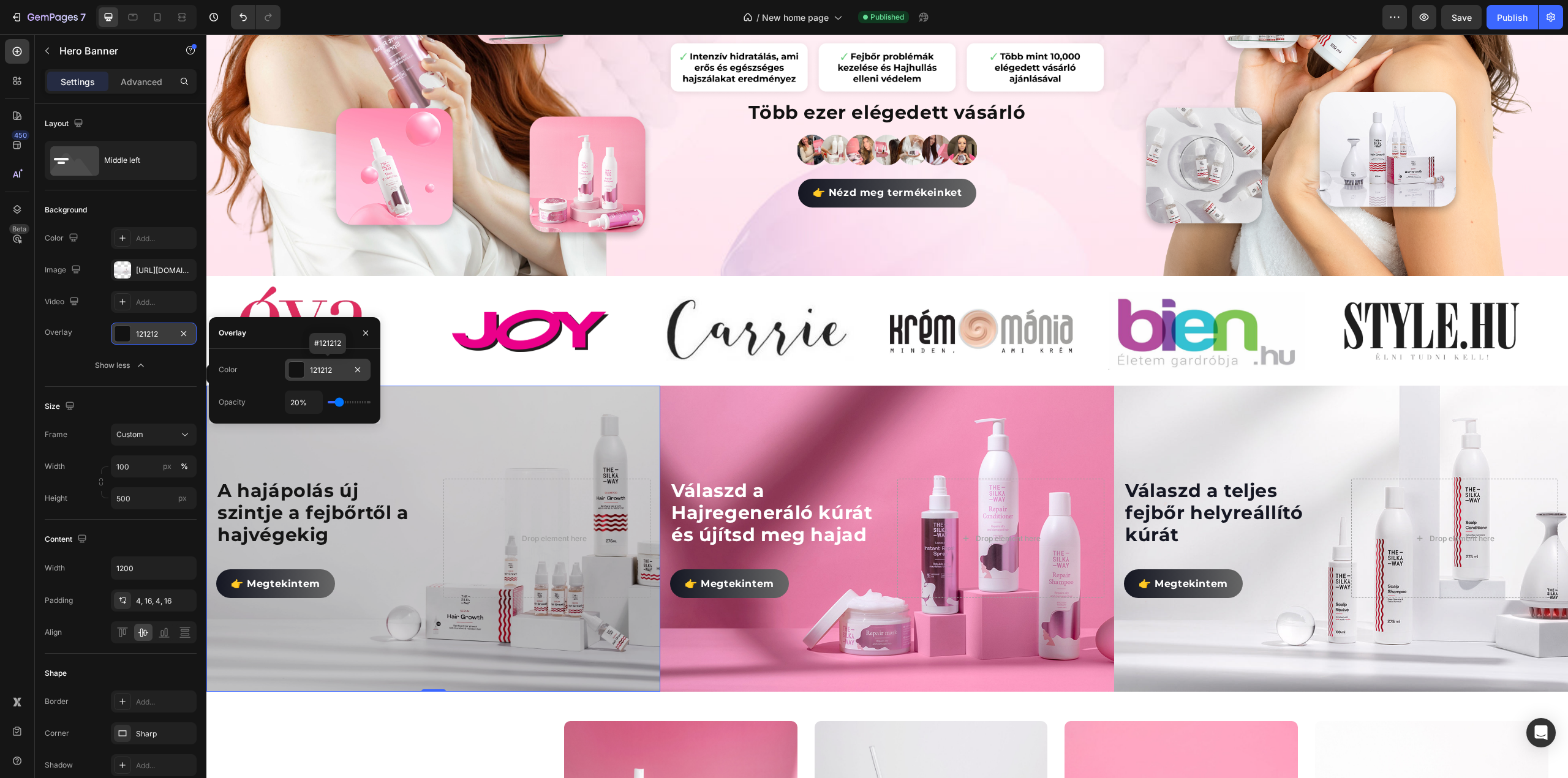
click at [297, 366] on div at bounding box center [297, 370] width 16 height 16
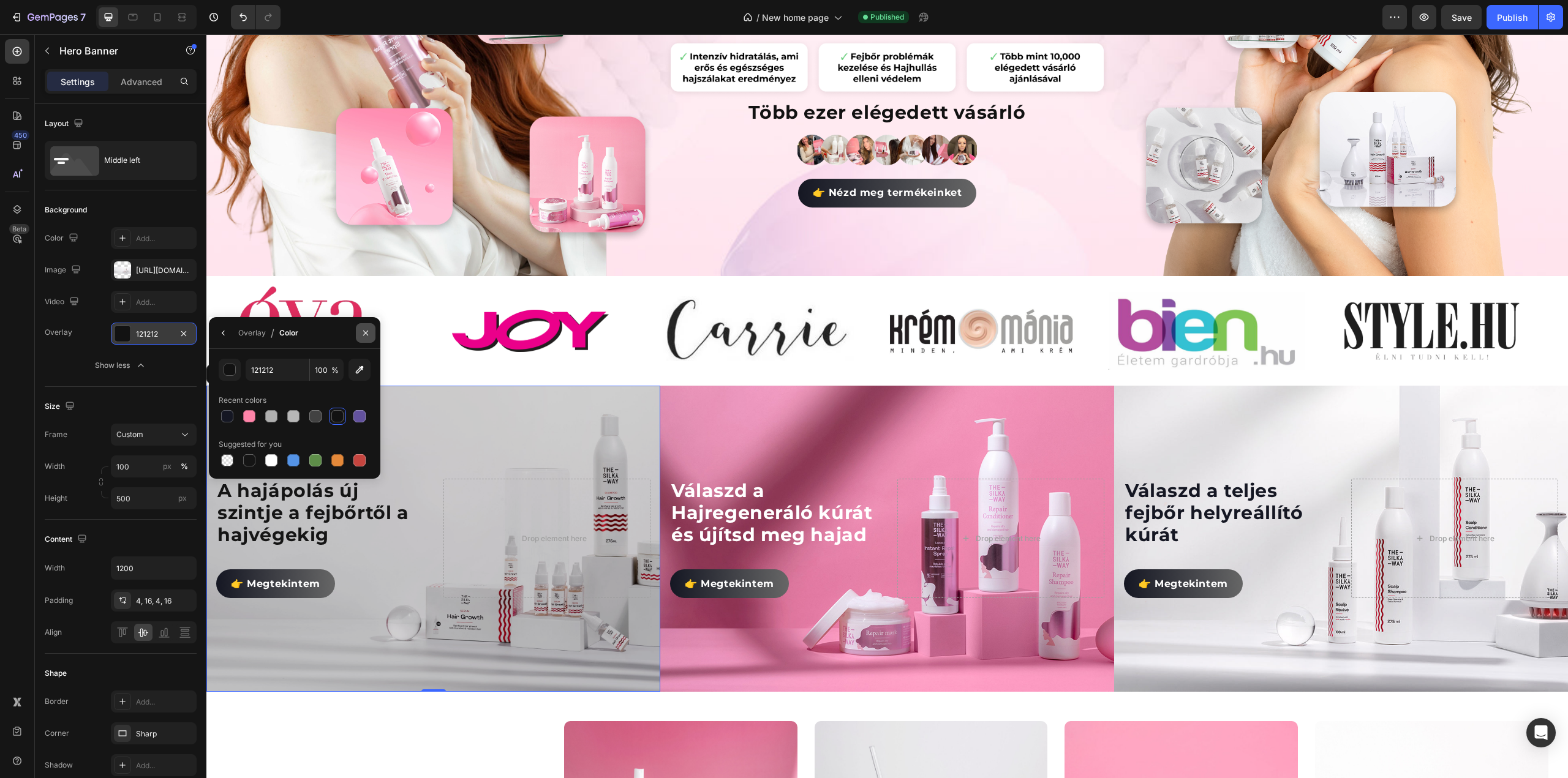
click at [365, 332] on icon "button" at bounding box center [365, 333] width 10 height 10
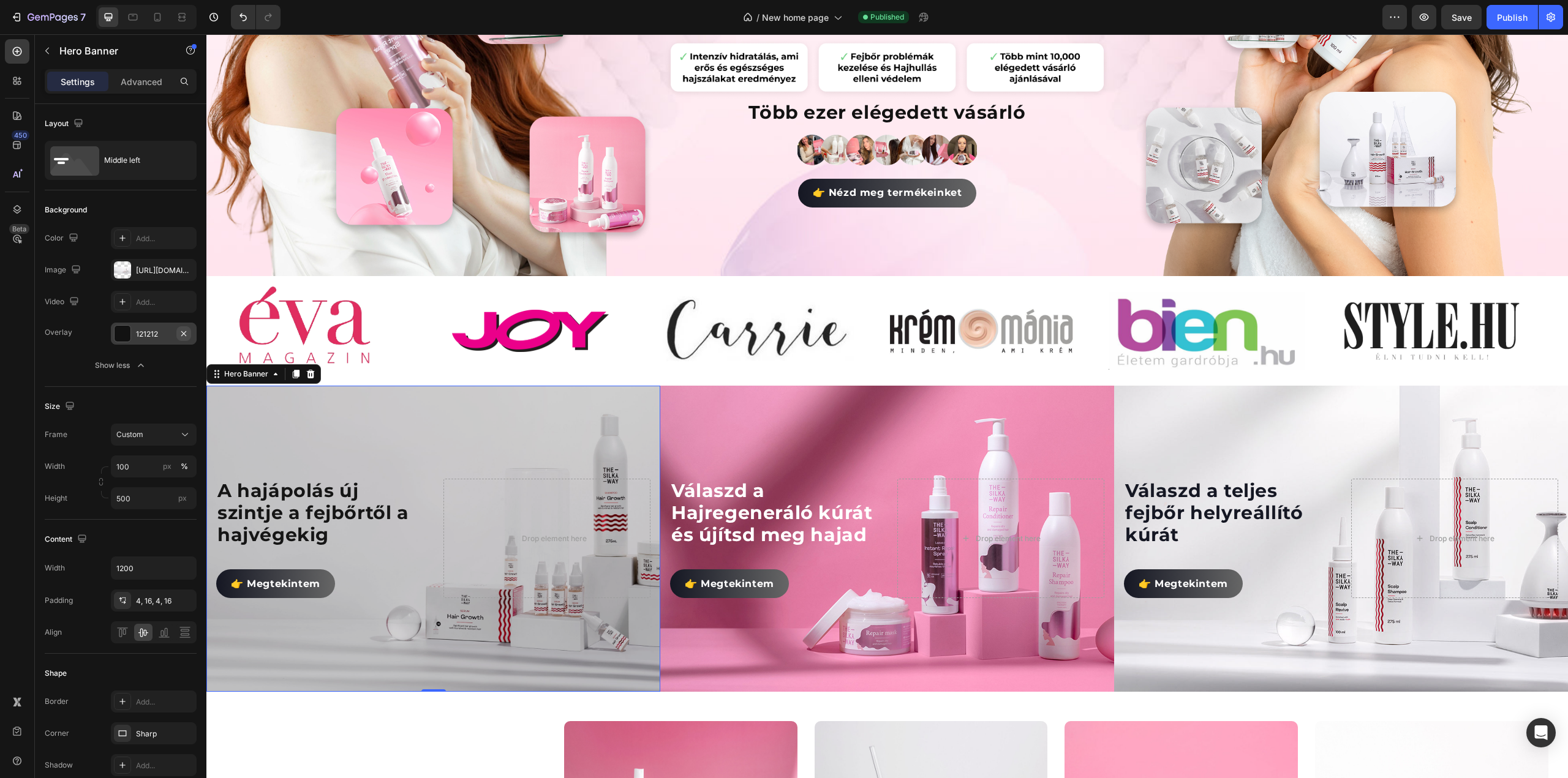
click at [183, 333] on icon "button" at bounding box center [183, 333] width 10 height 10
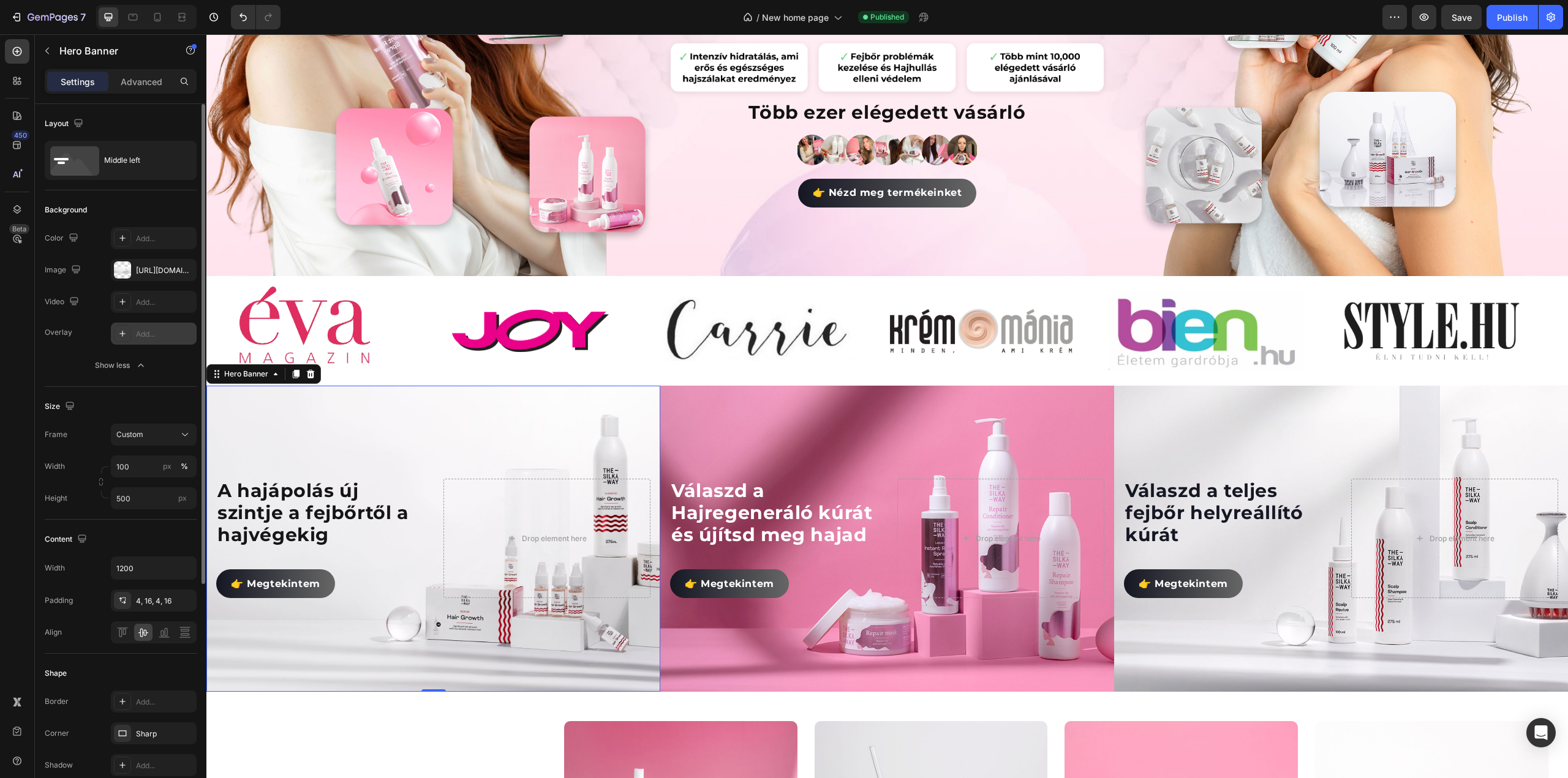
scroll to position [490, 0]
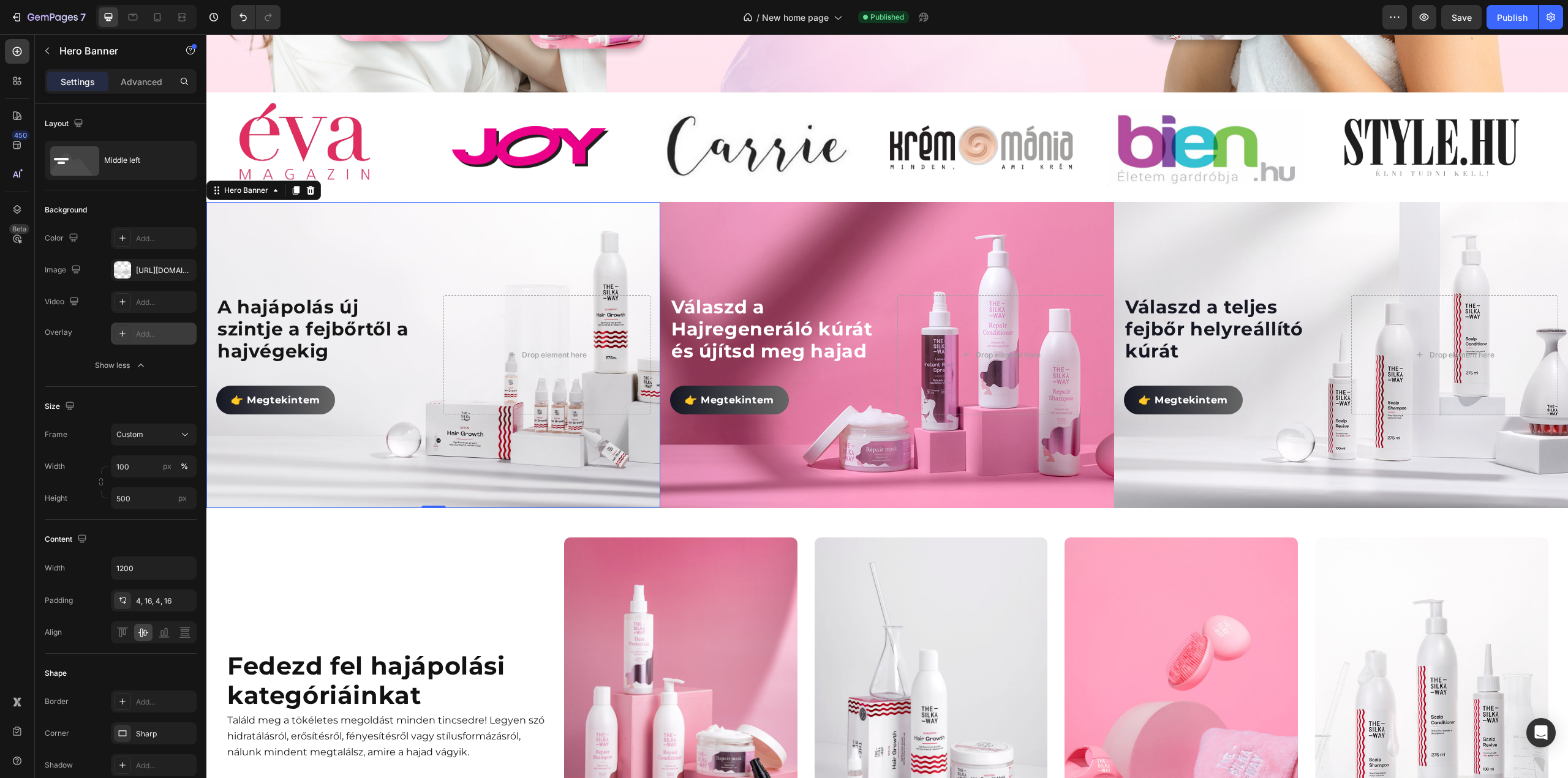
click at [649, 537] on img at bounding box center [680, 703] width 234 height 332
click at [658, 537] on img at bounding box center [680, 703] width 234 height 332
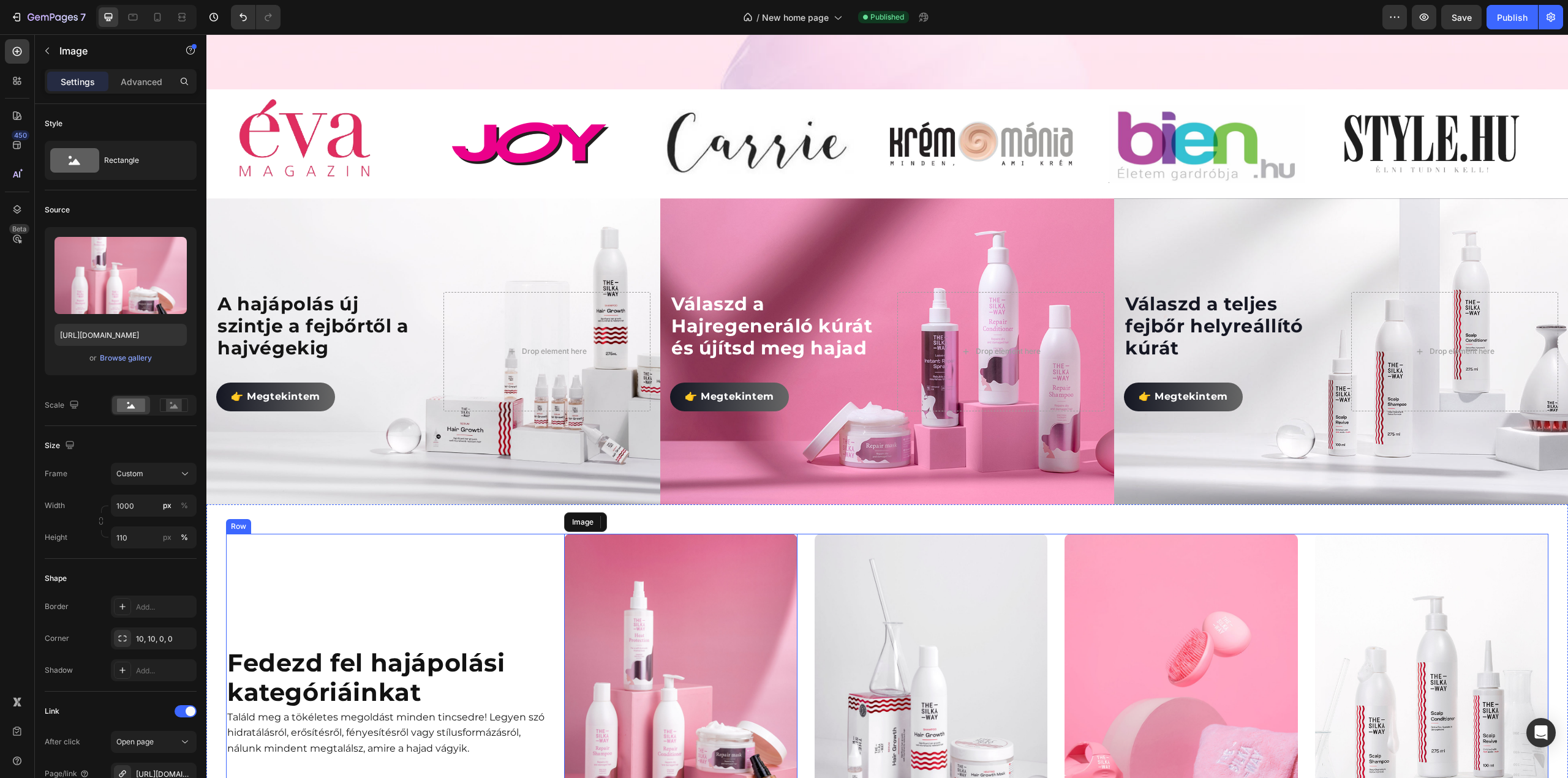
click at [810, 534] on div "Image Hajregeneráló termékeink Text Block Row Row Image Hajnövekedés és hajhull…" at bounding box center [1056, 702] width 984 height 337
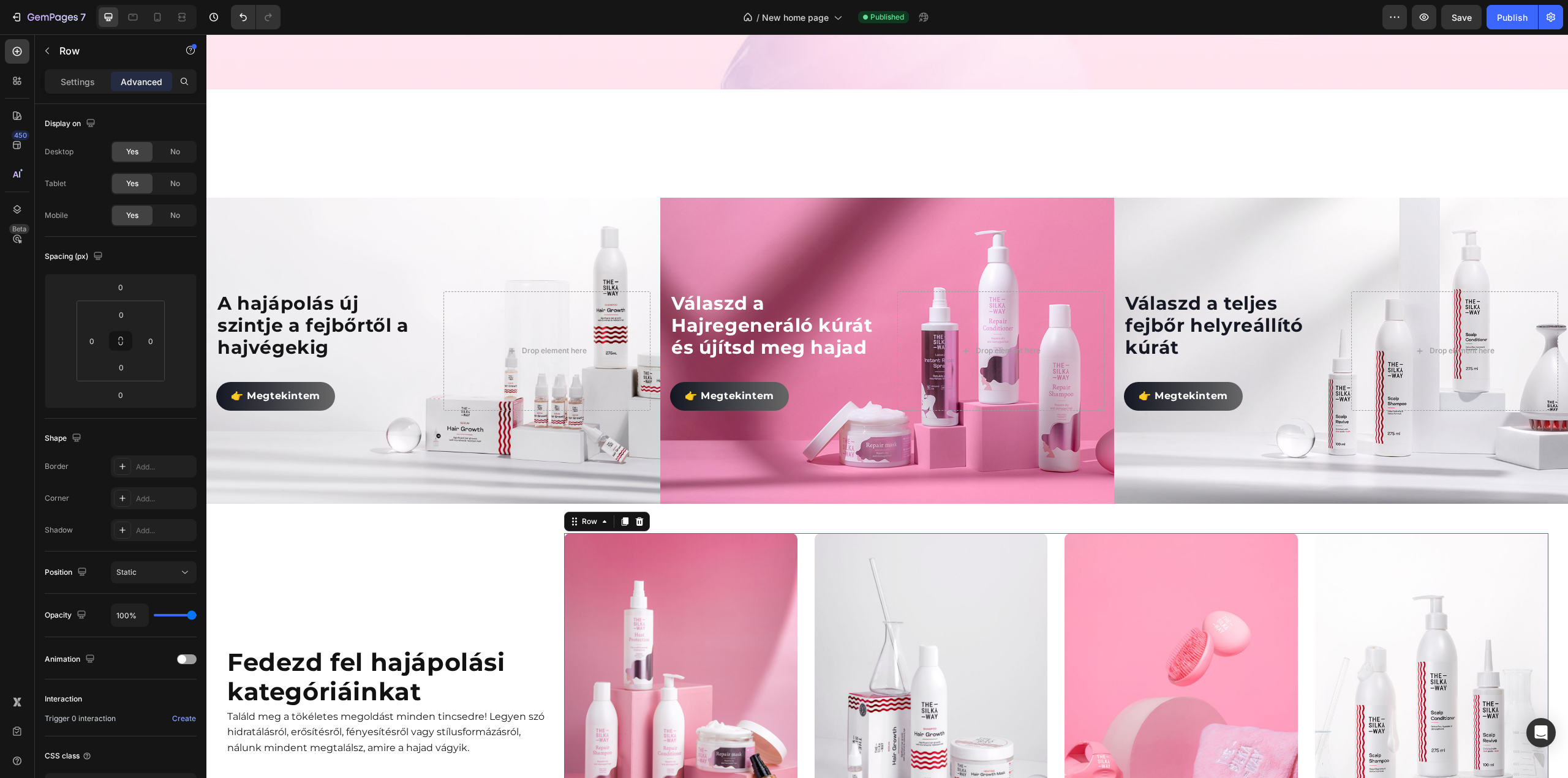
click at [708, 533] on img at bounding box center [680, 698] width 234 height 332
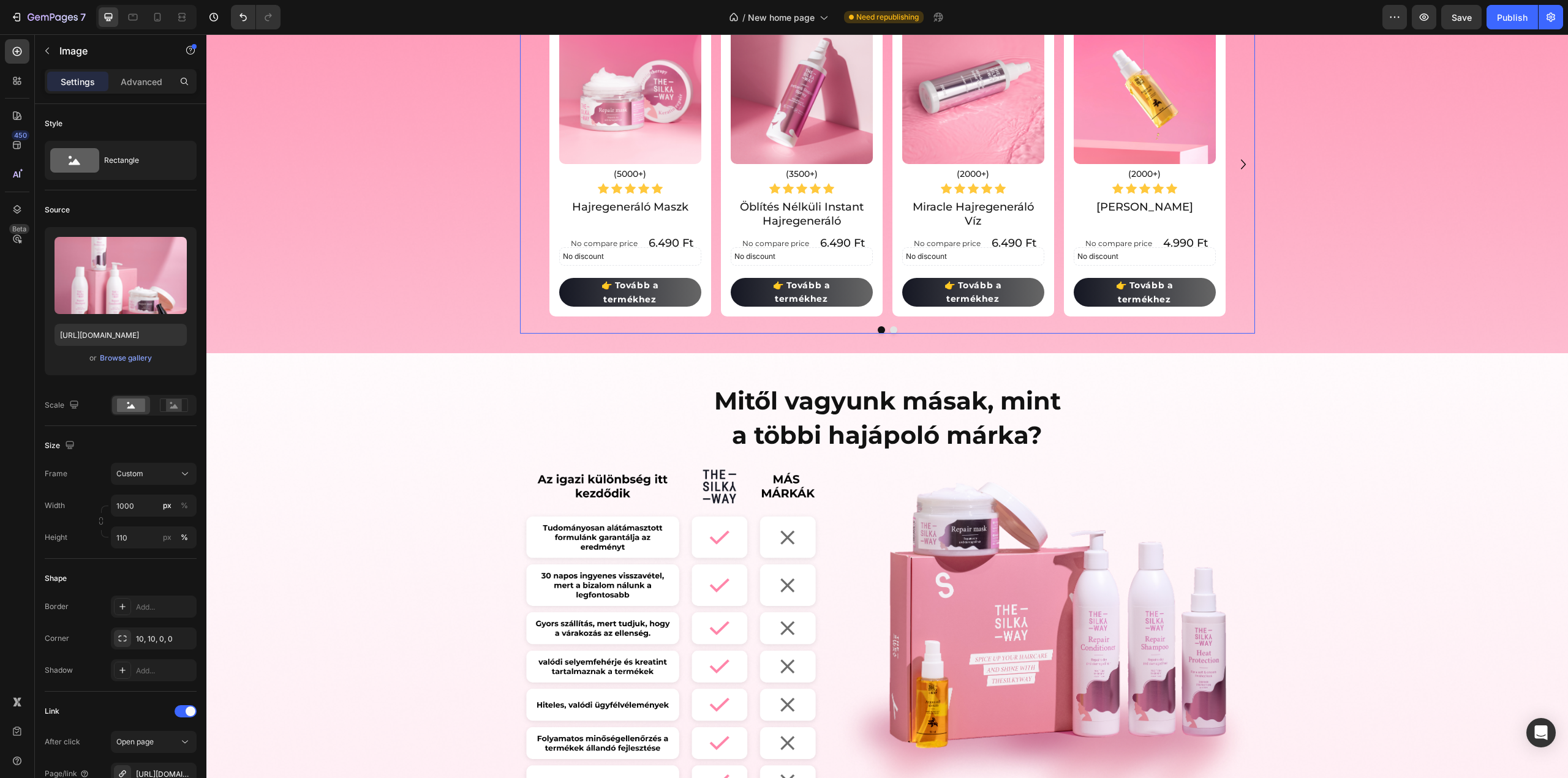
scroll to position [979, 0]
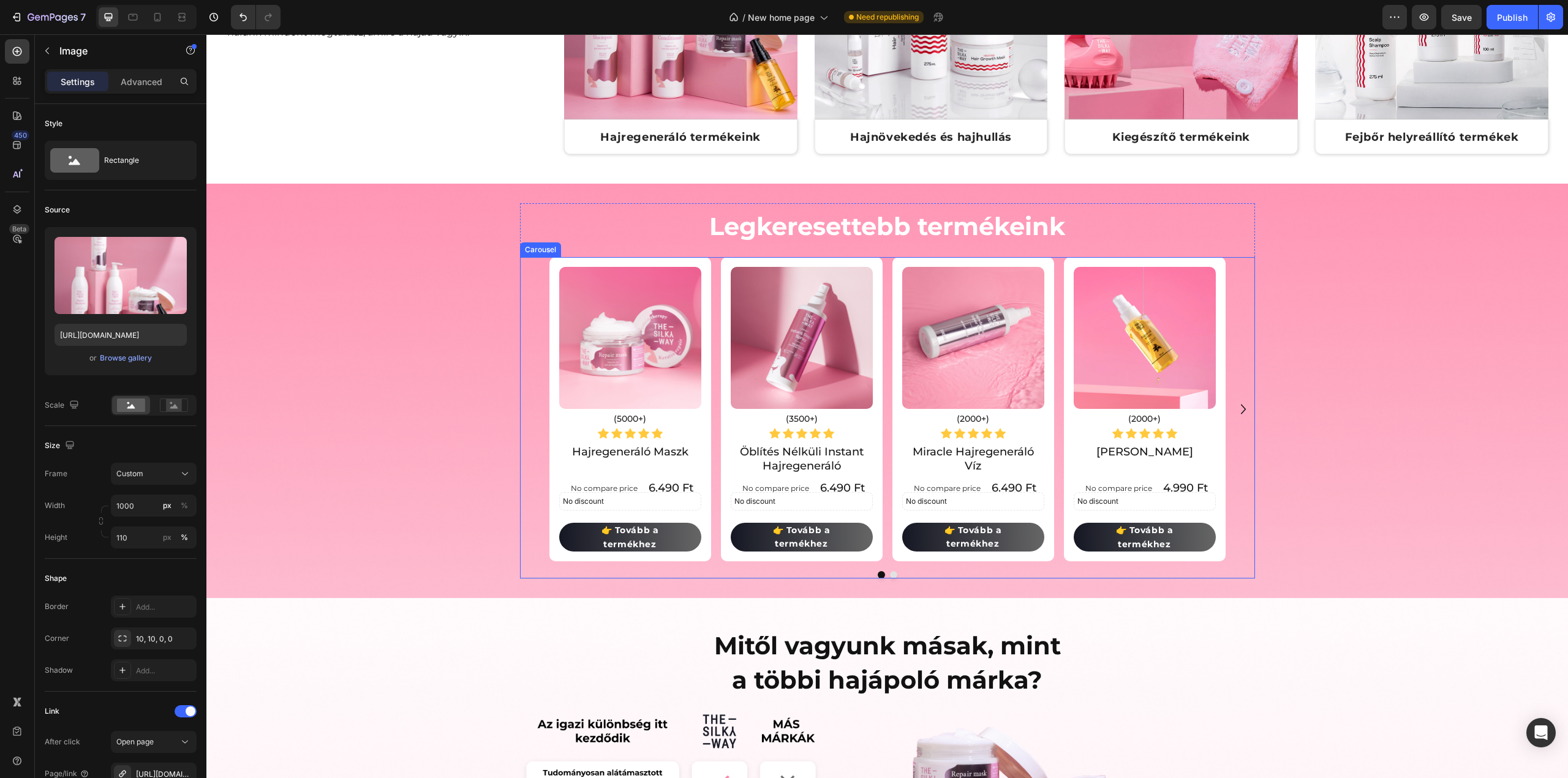
click at [534, 356] on div "(P) Images & Gallery (5000+) Text Block Icon Icon Icon Icon Icon Icon List Hoz …" at bounding box center [888, 410] width 735 height 305
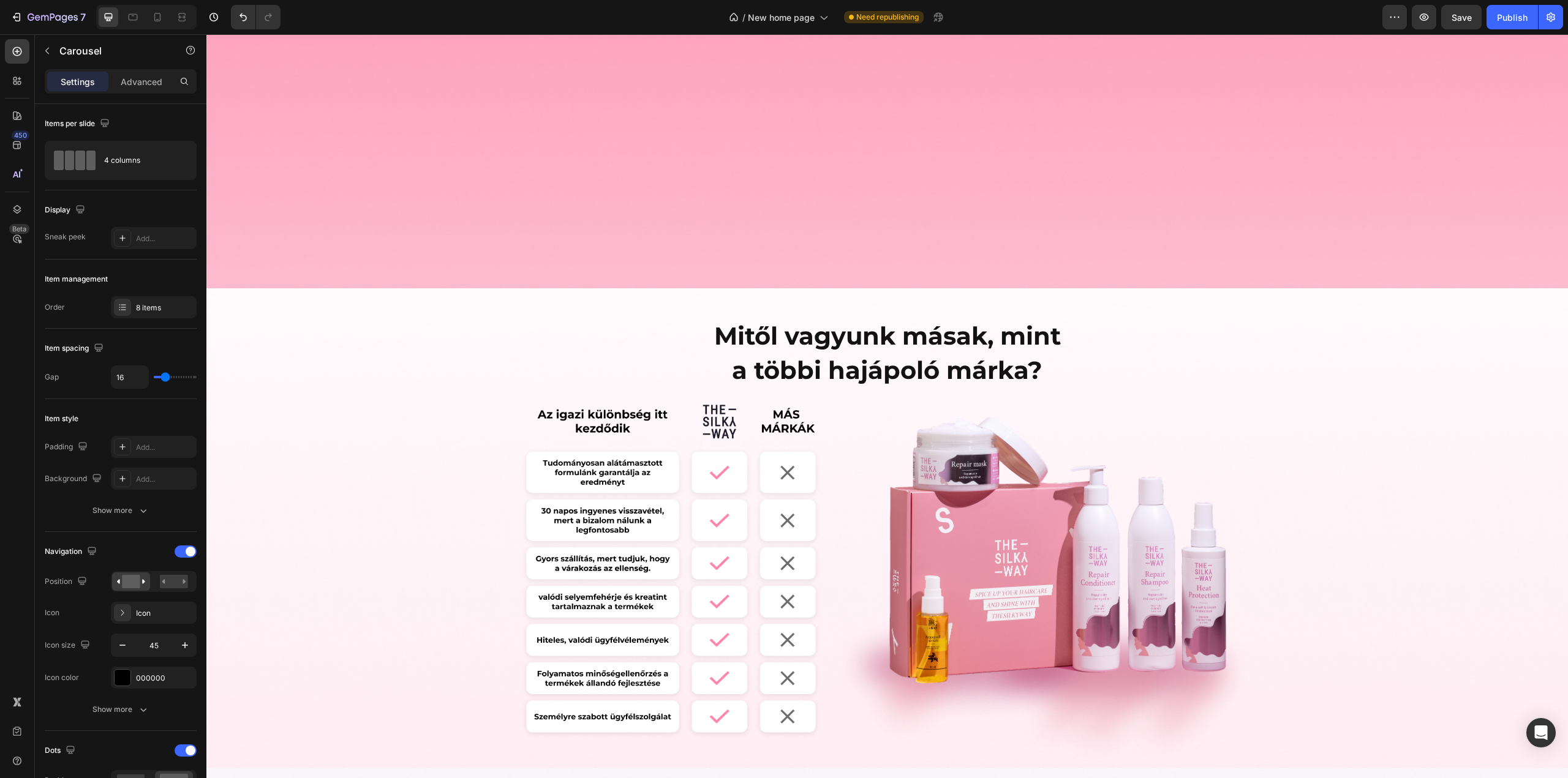
scroll to position [1714, 0]
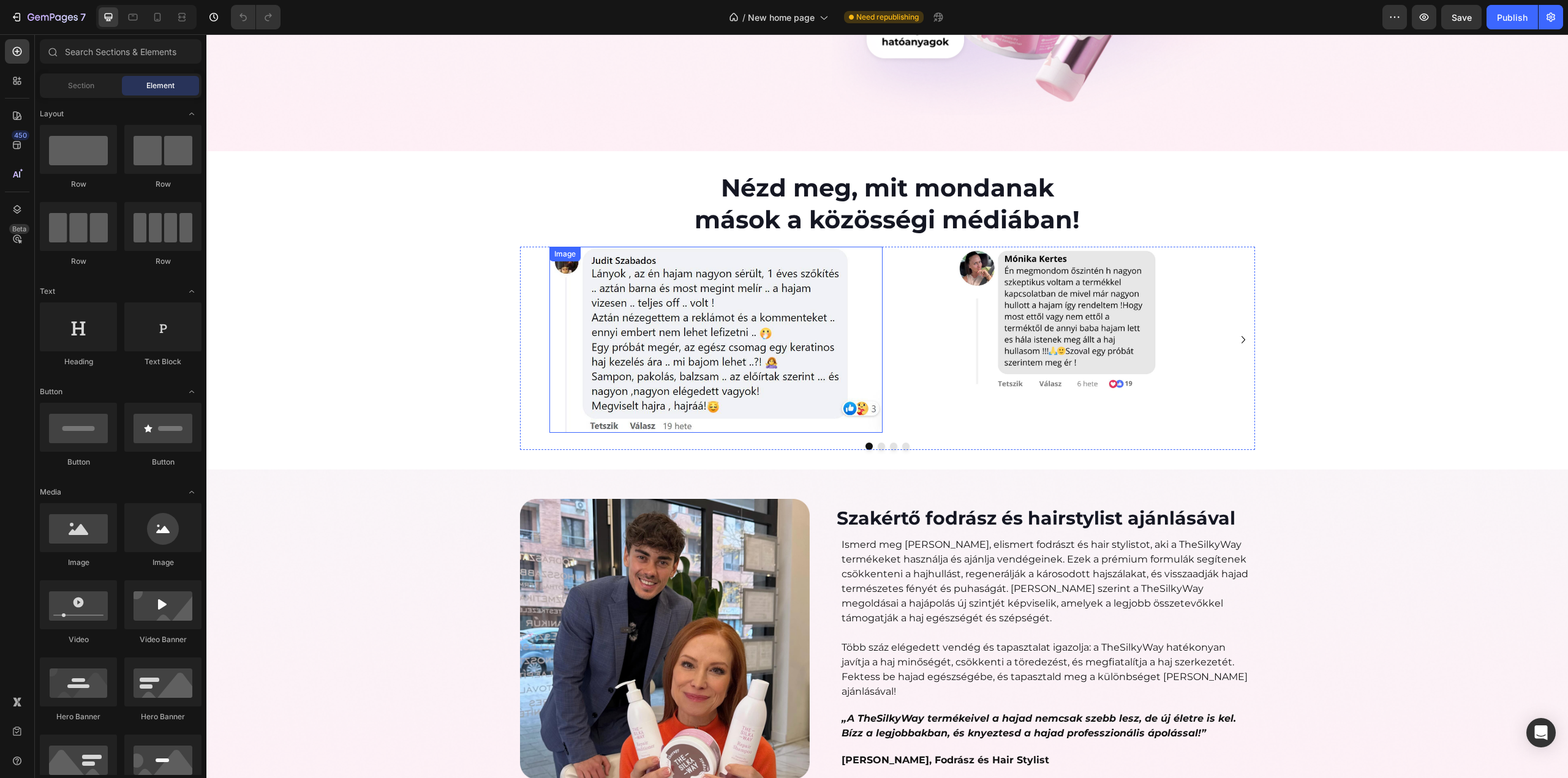
scroll to position [4097, 0]
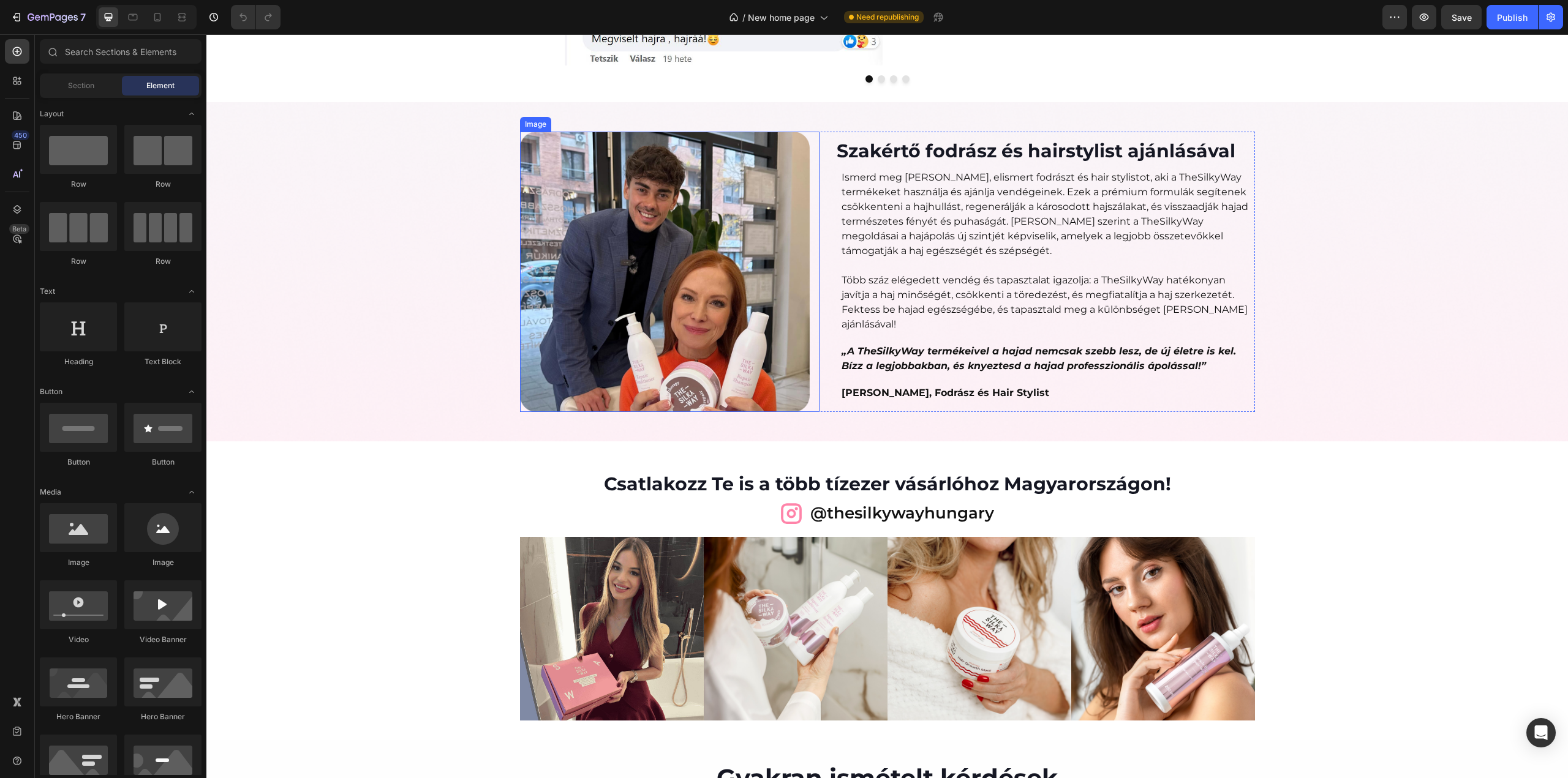
click at [681, 251] on img at bounding box center [664, 271] width 290 height 280
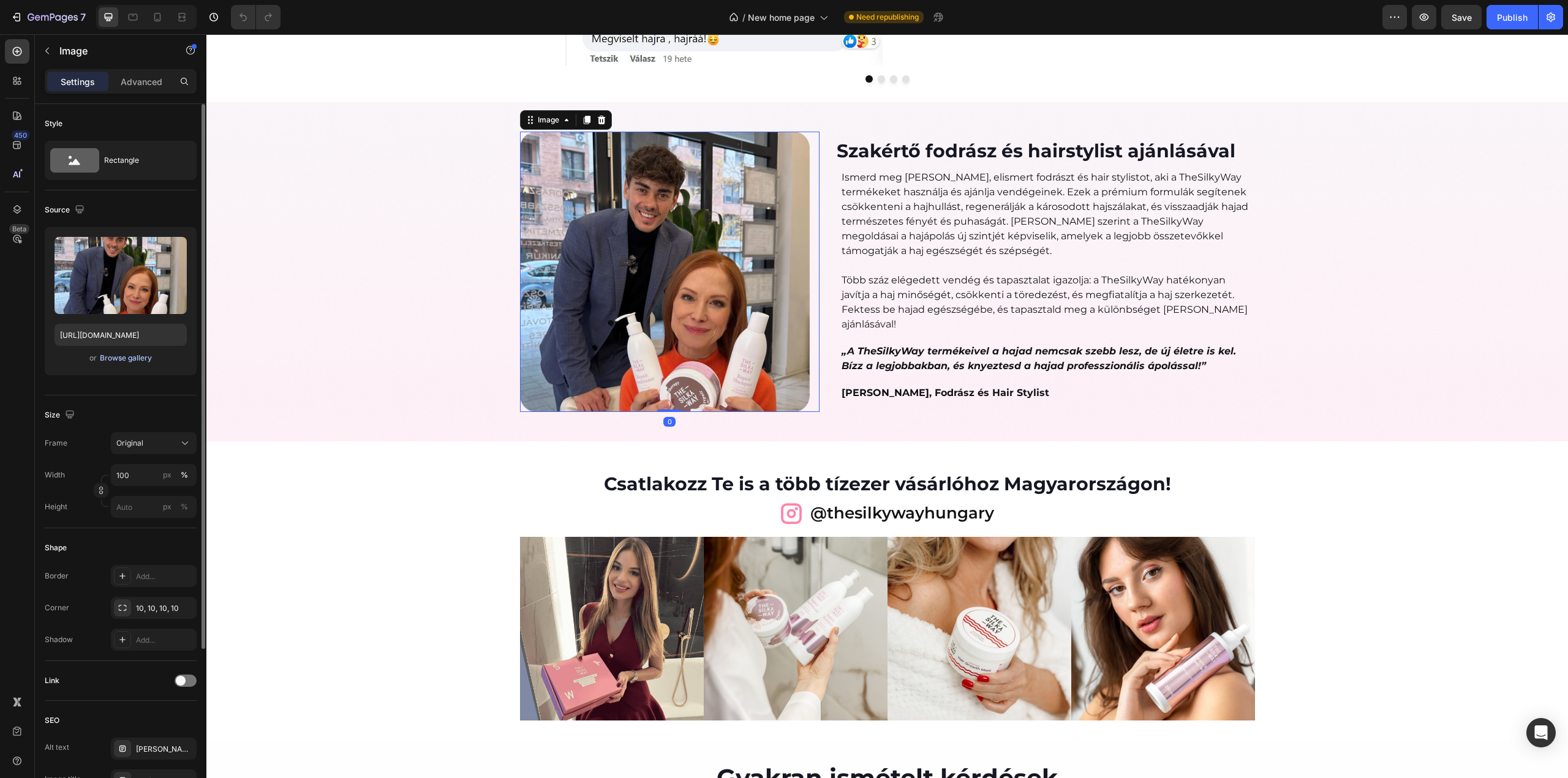
click at [123, 358] on div "Browse gallery" at bounding box center [125, 358] width 52 height 11
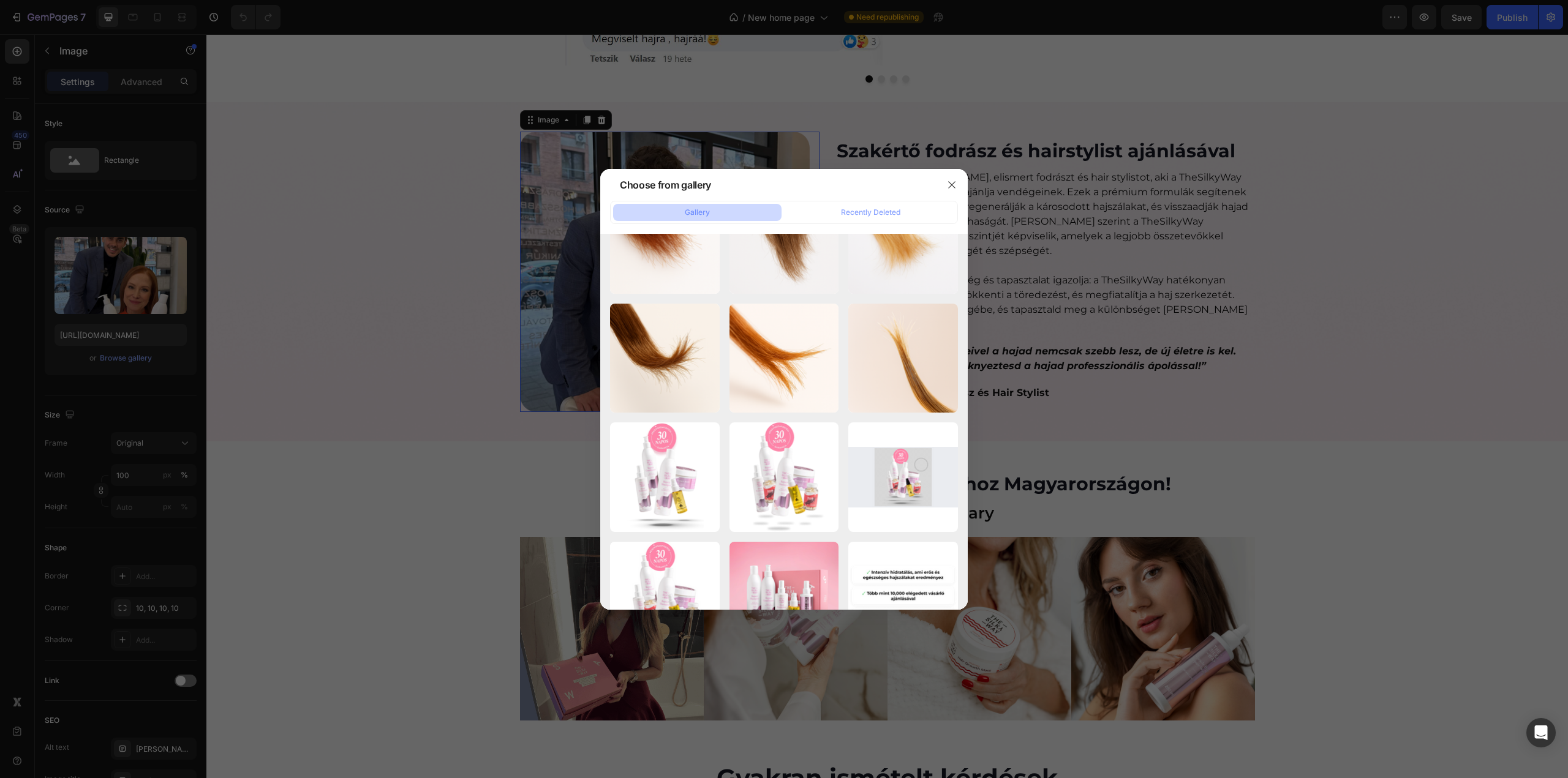
scroll to position [945, 0]
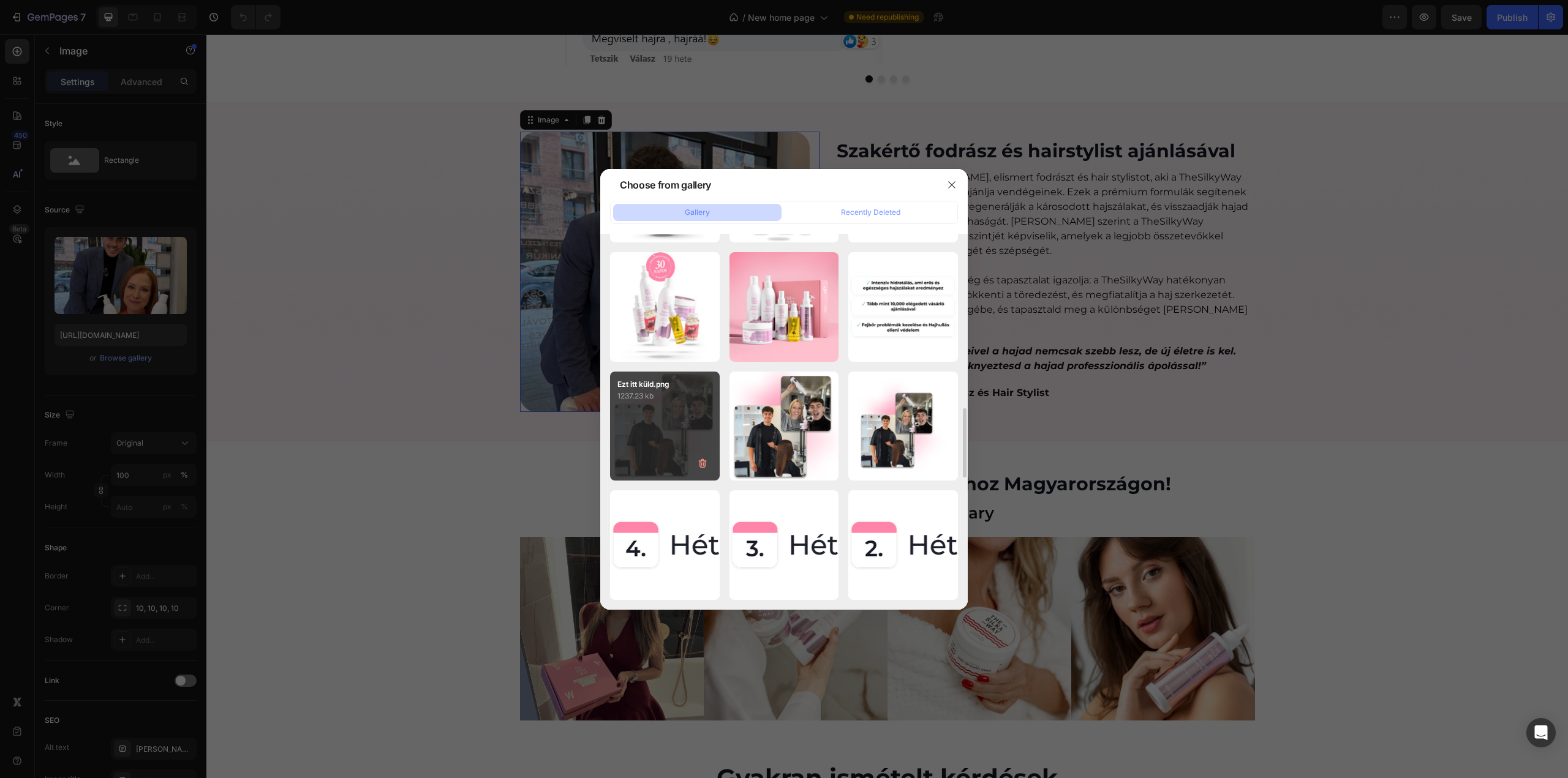
click at [663, 413] on div "Ezt itt küld.png 1237.23 kb" at bounding box center [664, 426] width 109 height 109
type input "https://cdn.shopify.com/s/files/1/0492/9470/4796/files/gempages_490611713016595…"
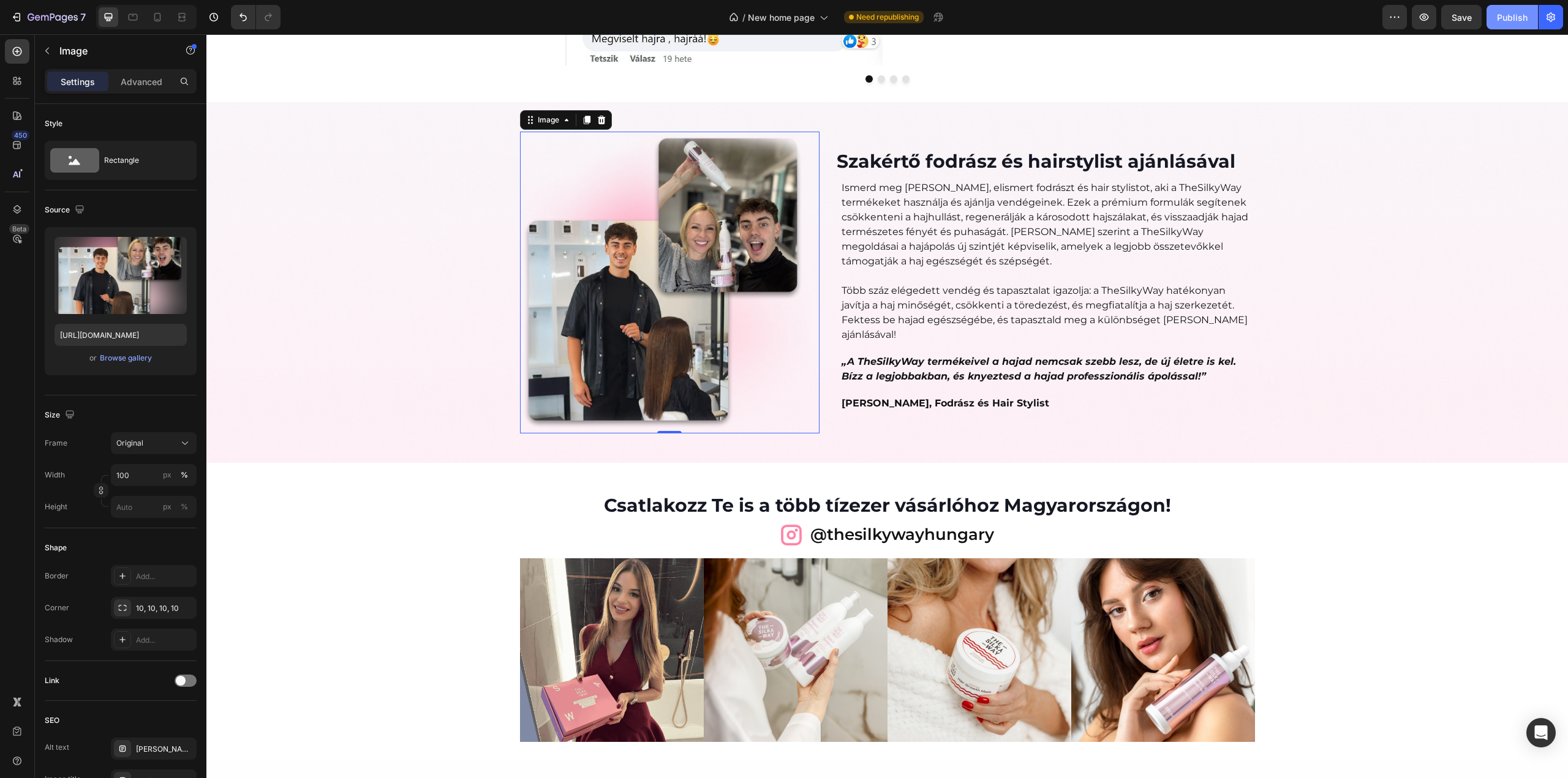
click at [1507, 15] on div "Publish" at bounding box center [1512, 18] width 31 height 13
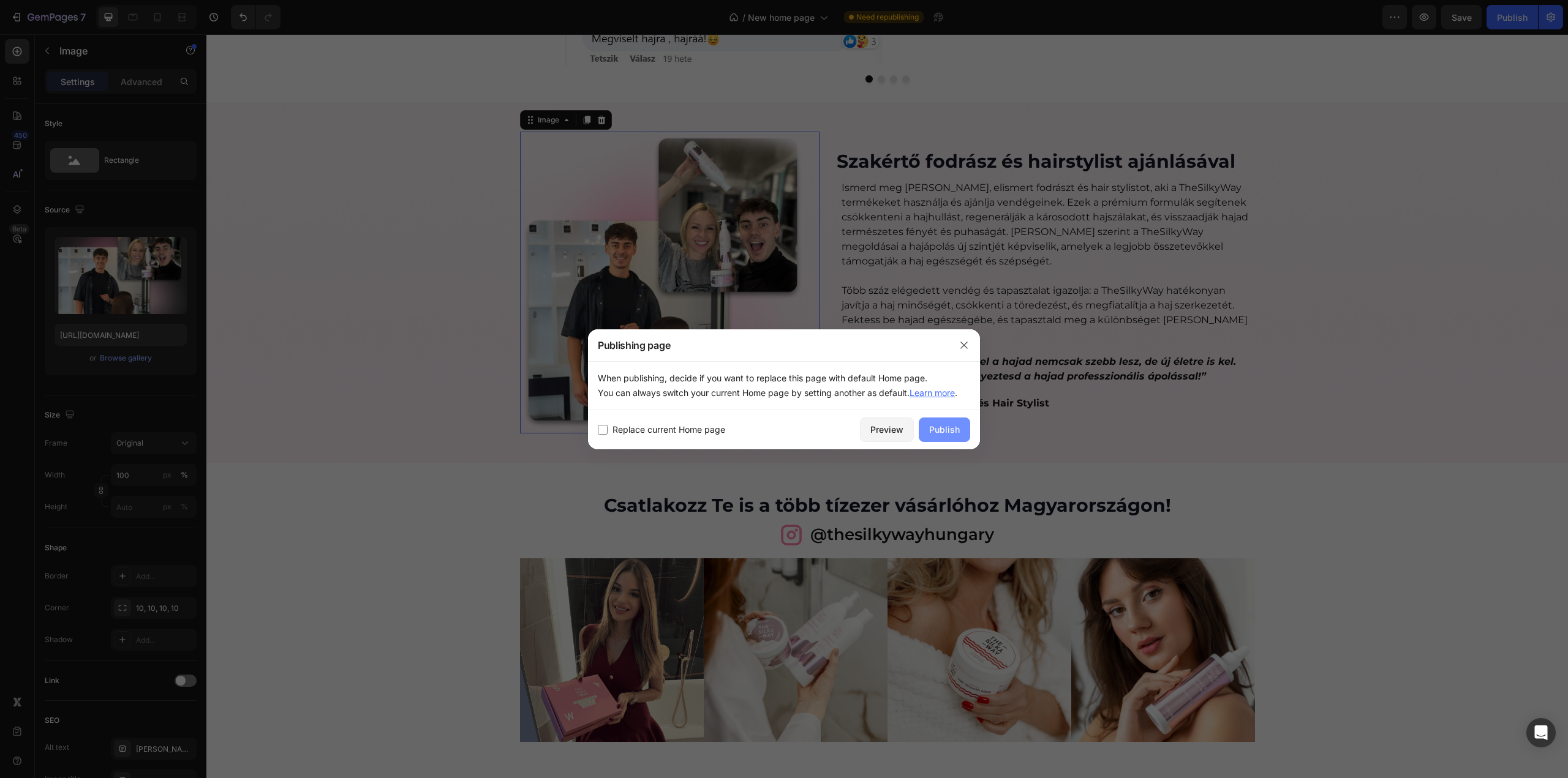
click at [944, 438] on button "Publish" at bounding box center [945, 430] width 52 height 25
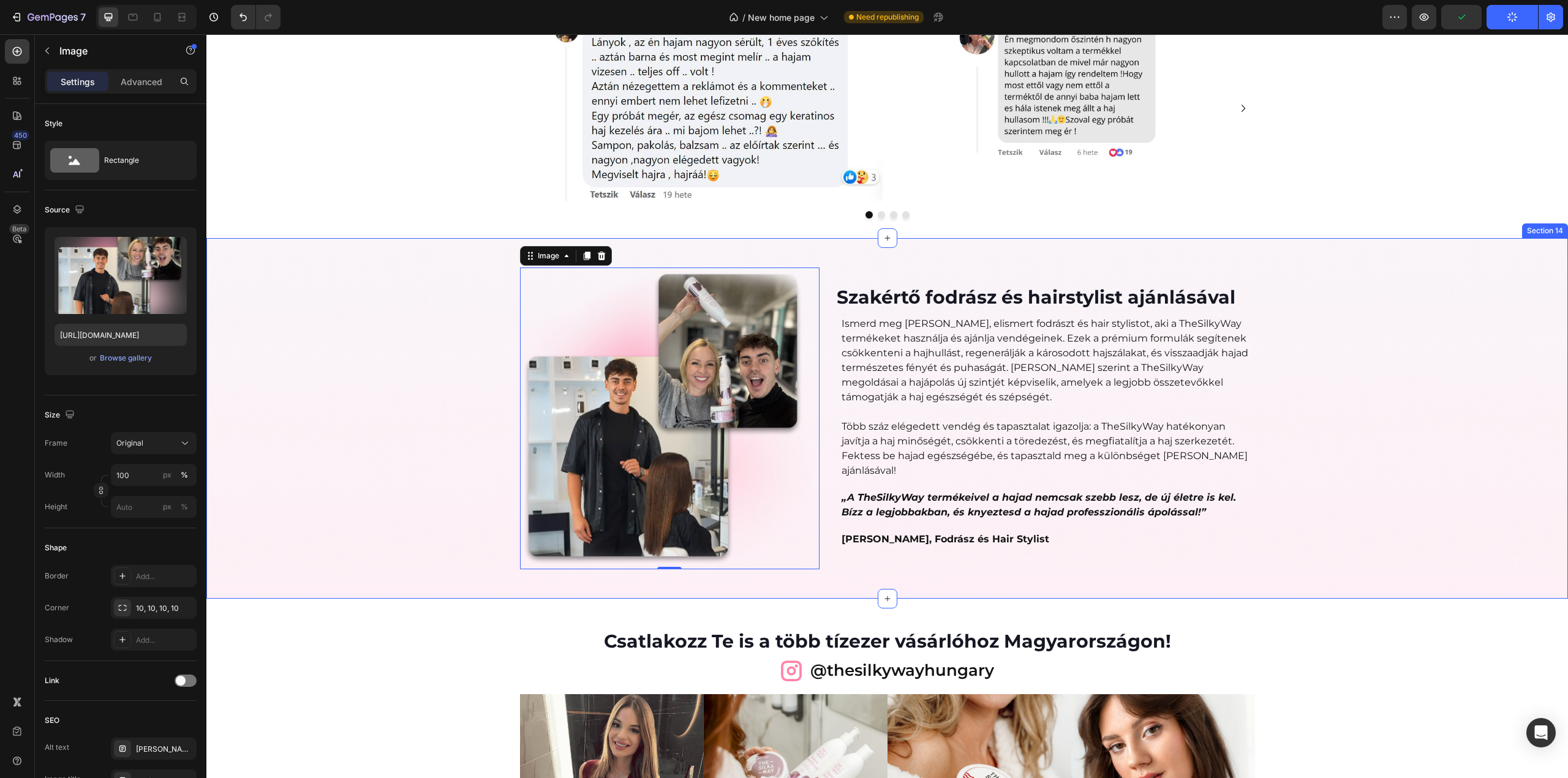
scroll to position [3913, 0]
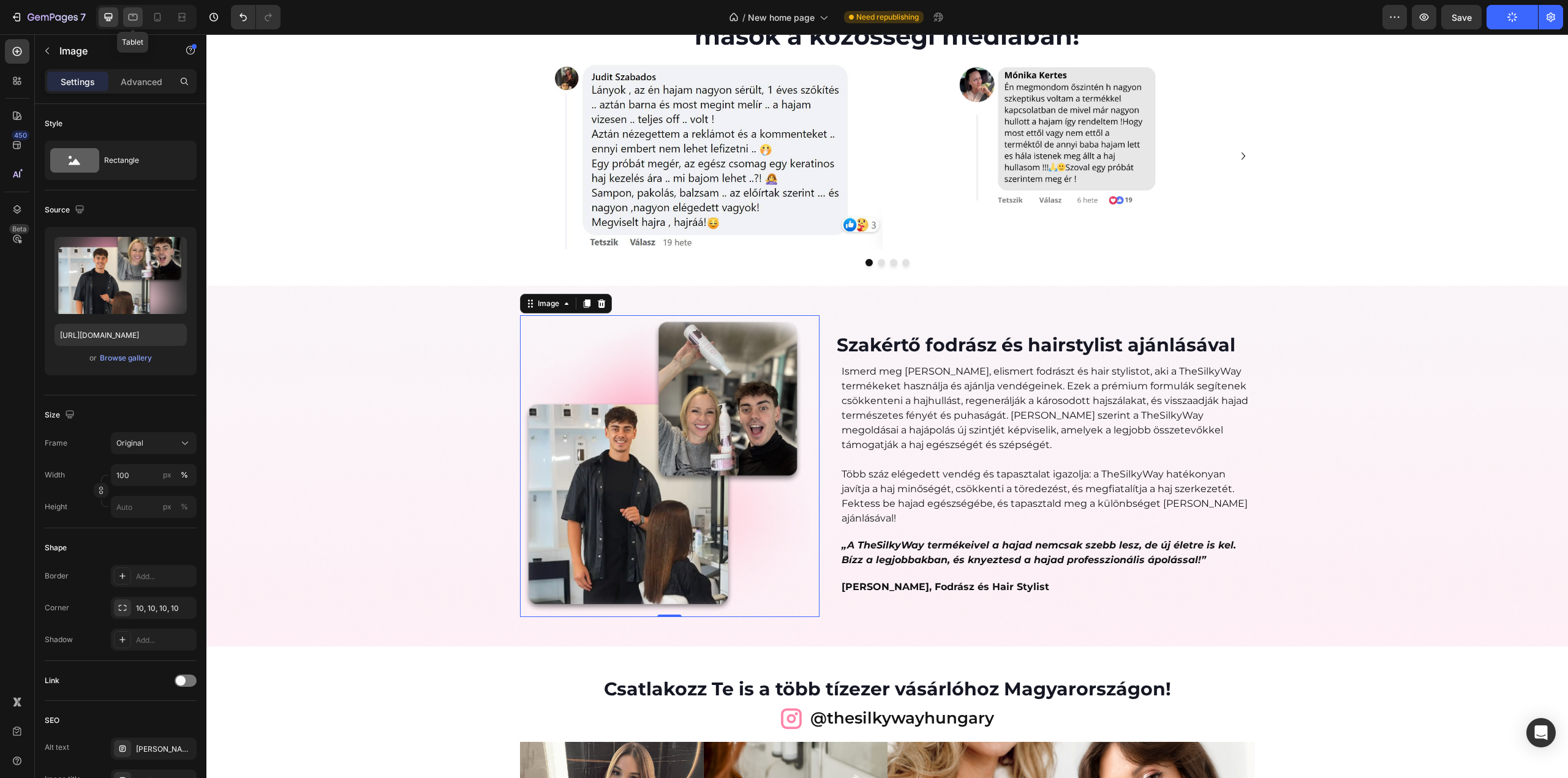
click at [140, 18] on div at bounding box center [133, 17] width 19 height 19
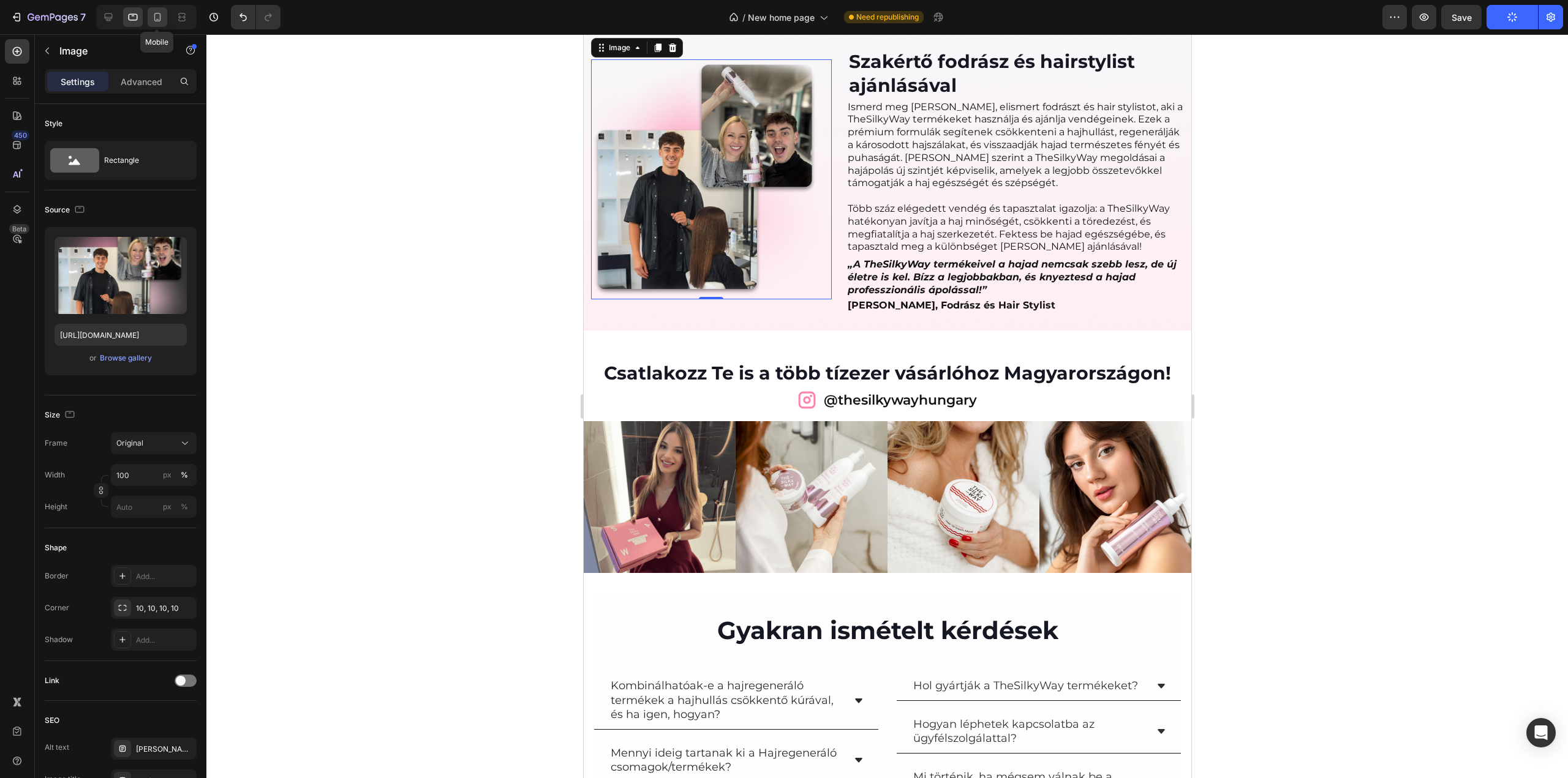
scroll to position [4122, 0]
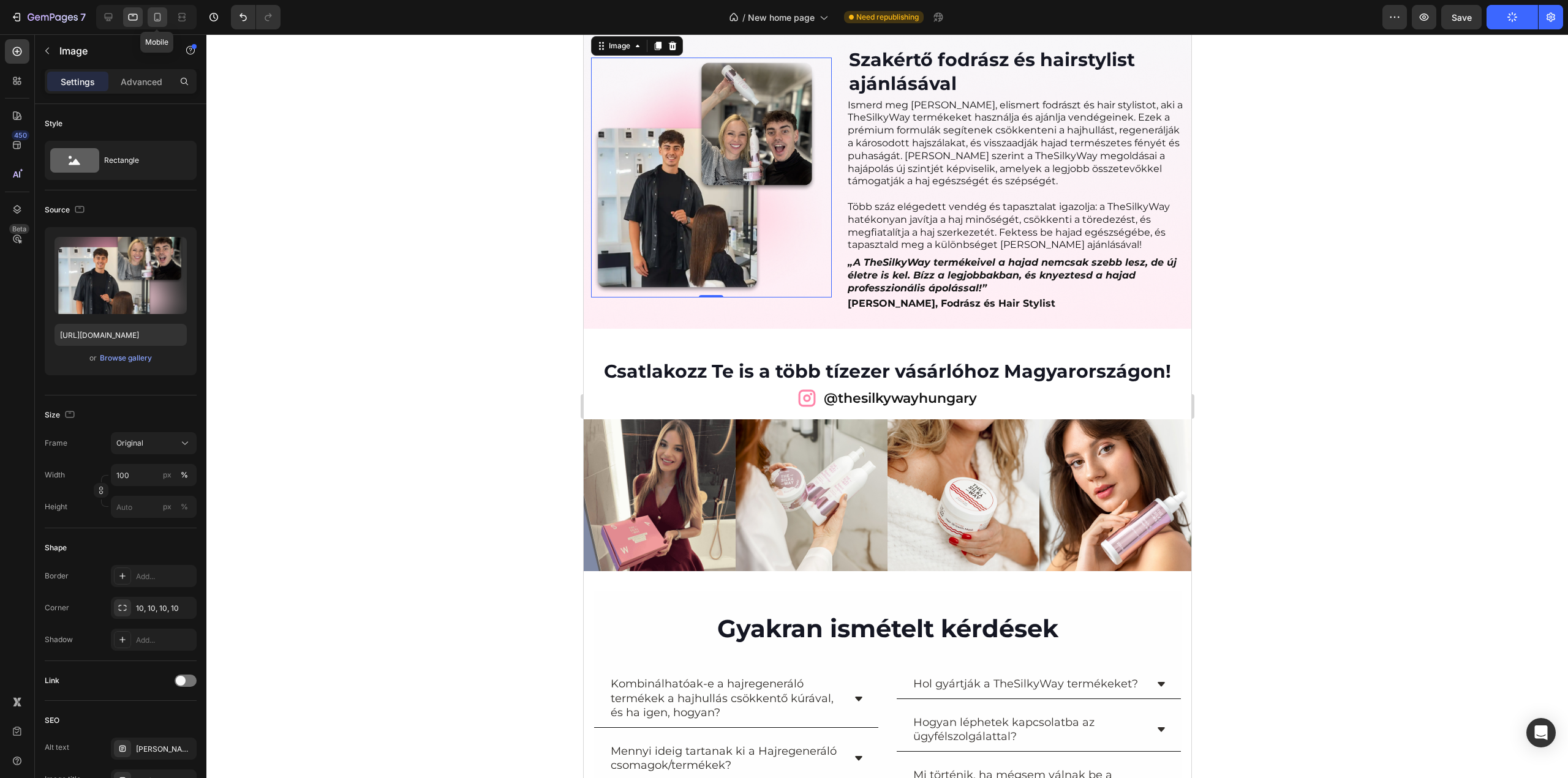
click at [151, 18] on icon at bounding box center [158, 18] width 12 height 12
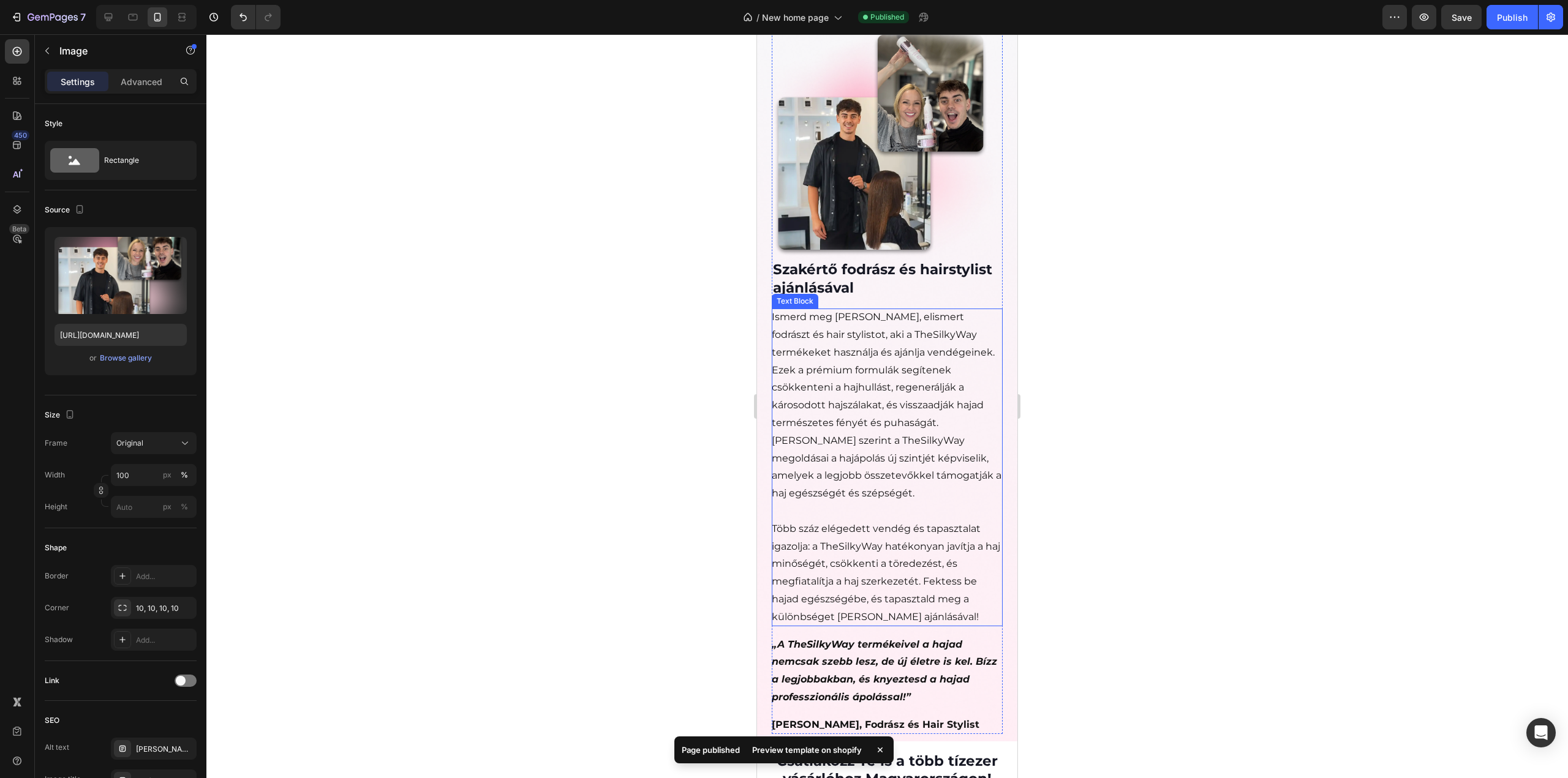
scroll to position [3153, 0]
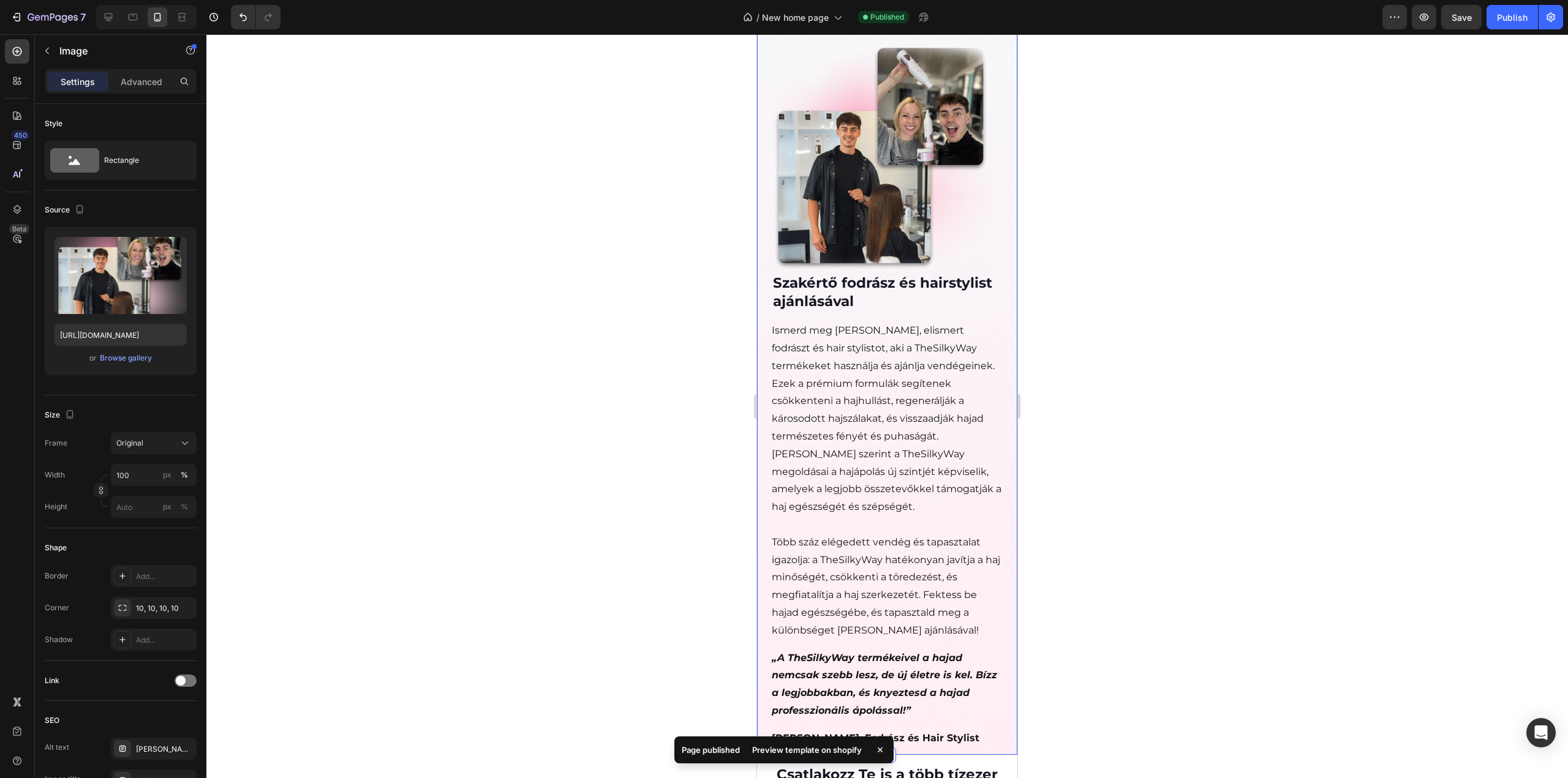
click at [763, 248] on div "Image Szakértő fodrász és hairstylist ajánlásával Heading Ismerd meg Császár Dá…" at bounding box center [887, 385] width 260 height 739
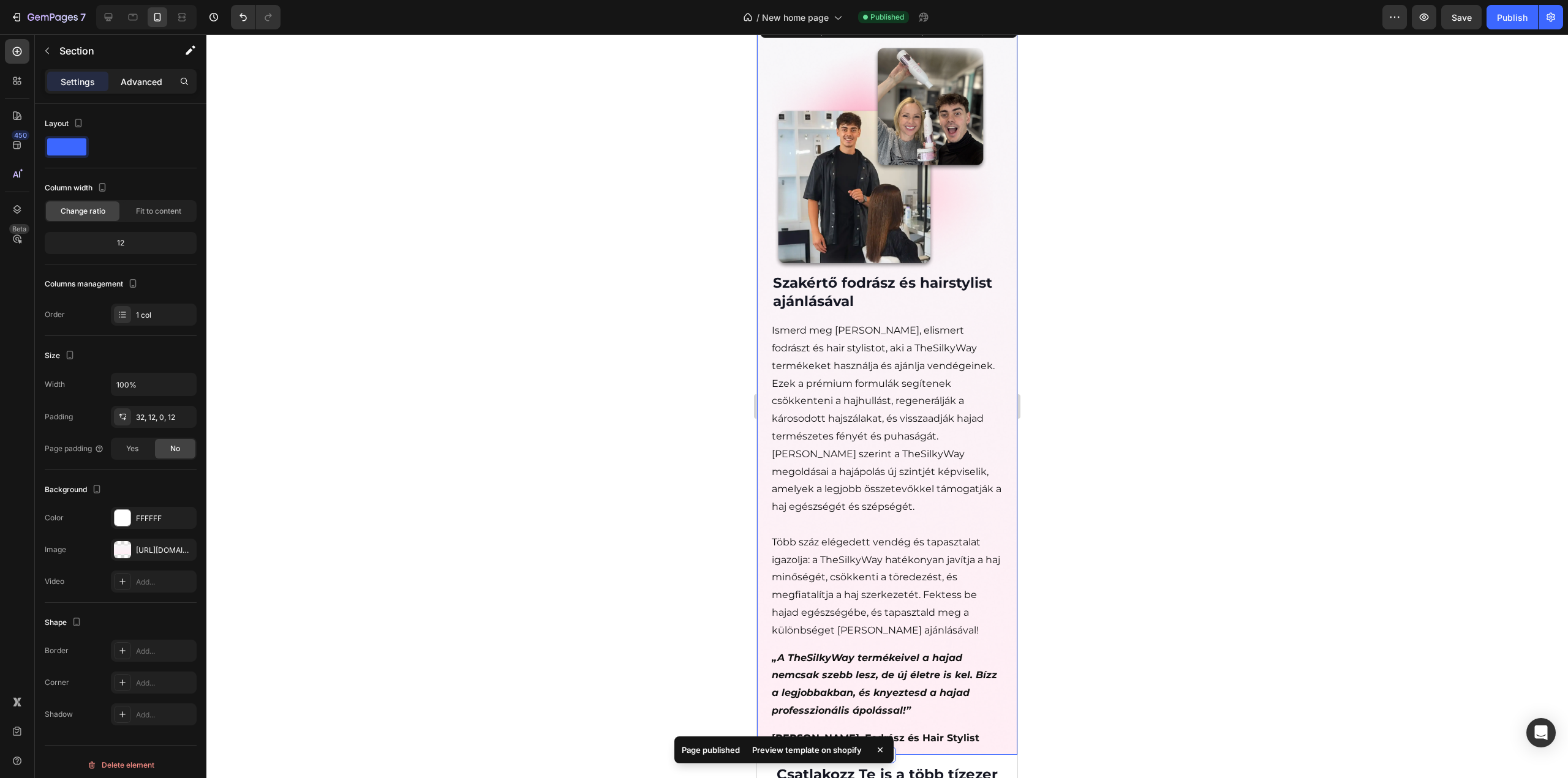
click at [130, 81] on p "Advanced" at bounding box center [142, 81] width 42 height 13
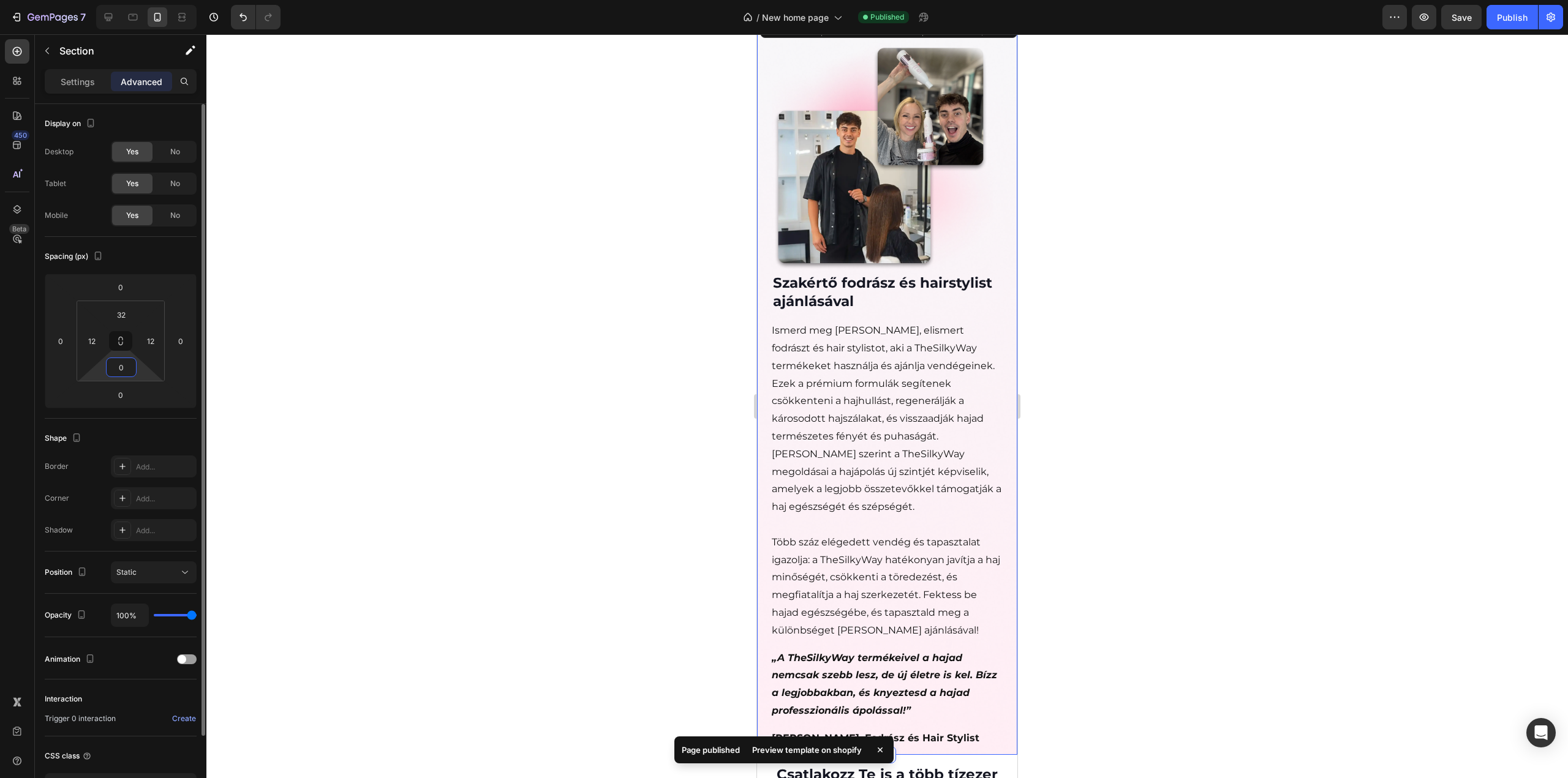
click at [119, 363] on input "0" at bounding box center [122, 367] width 25 height 18
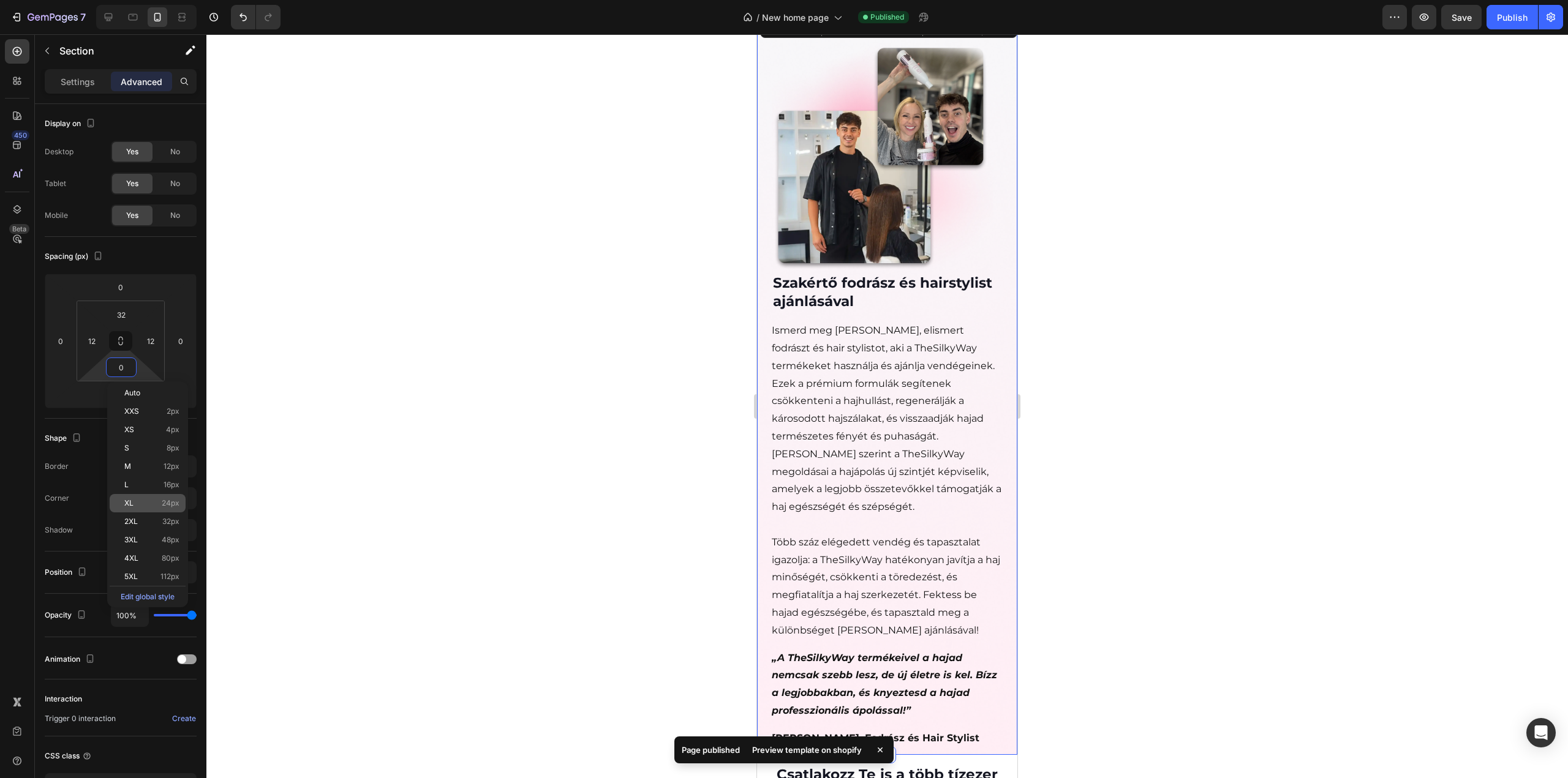
click at [144, 500] on p "XL 24px" at bounding box center [151, 503] width 55 height 9
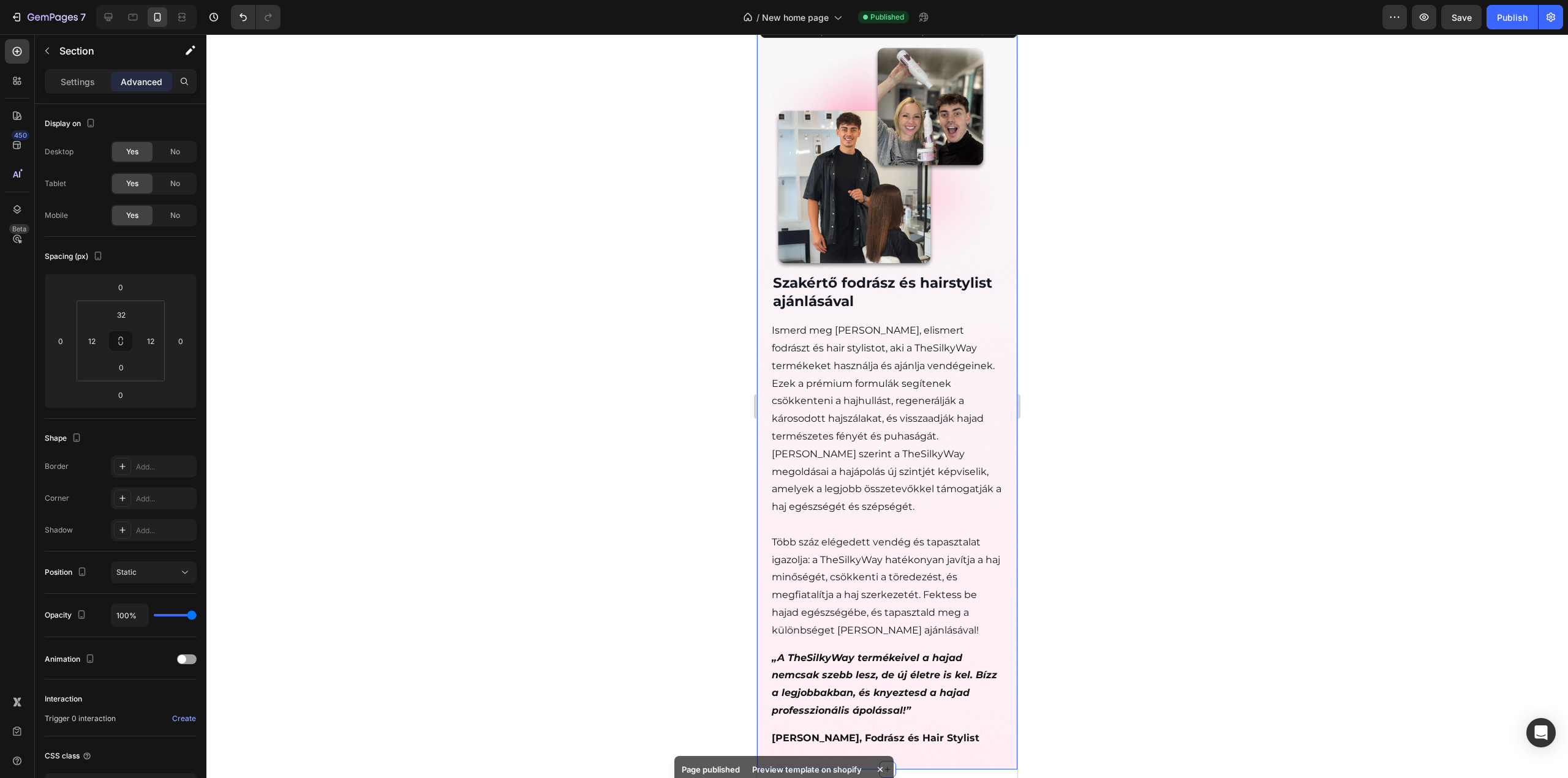
type input "24"
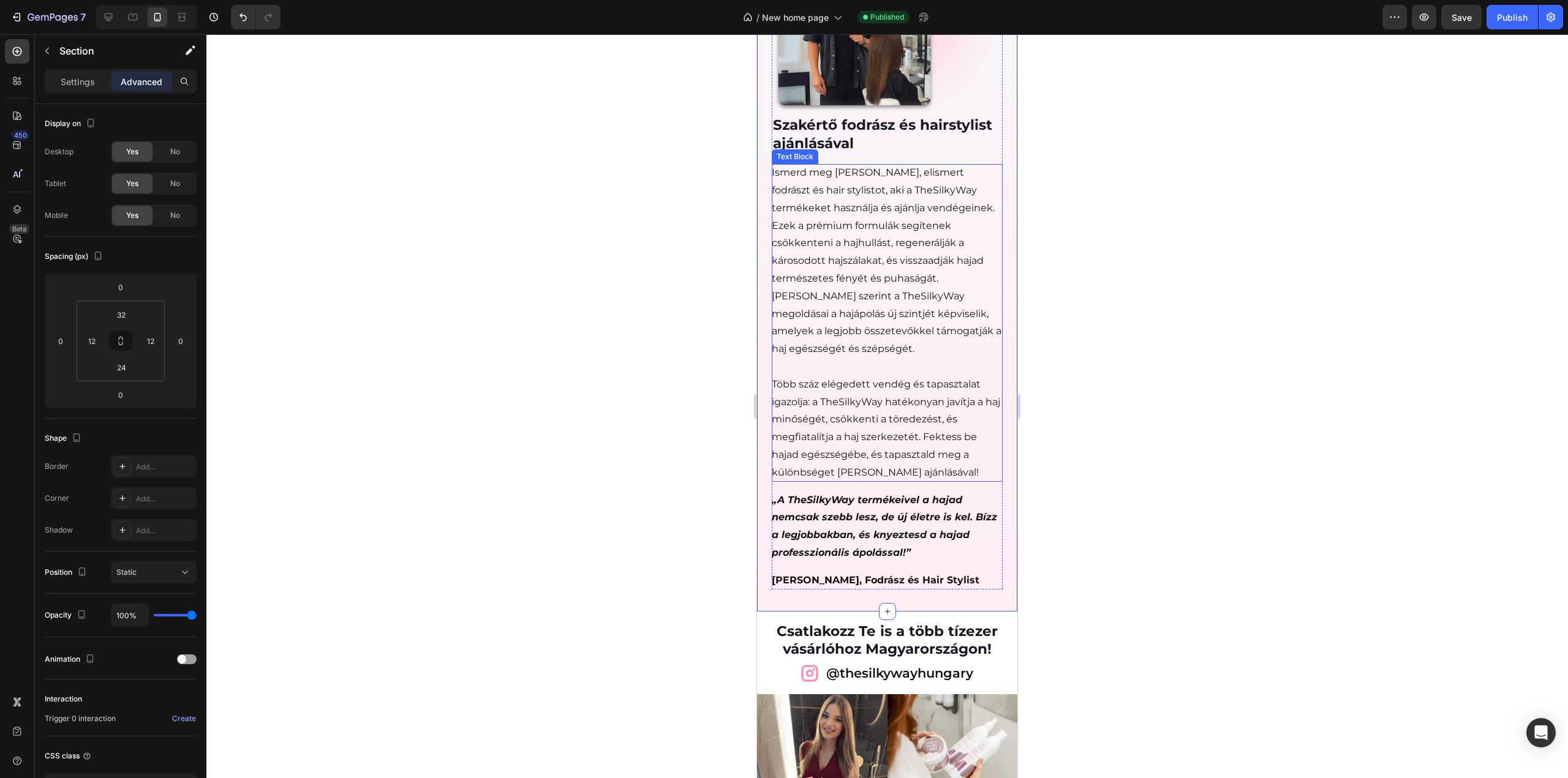
scroll to position [3337, 0]
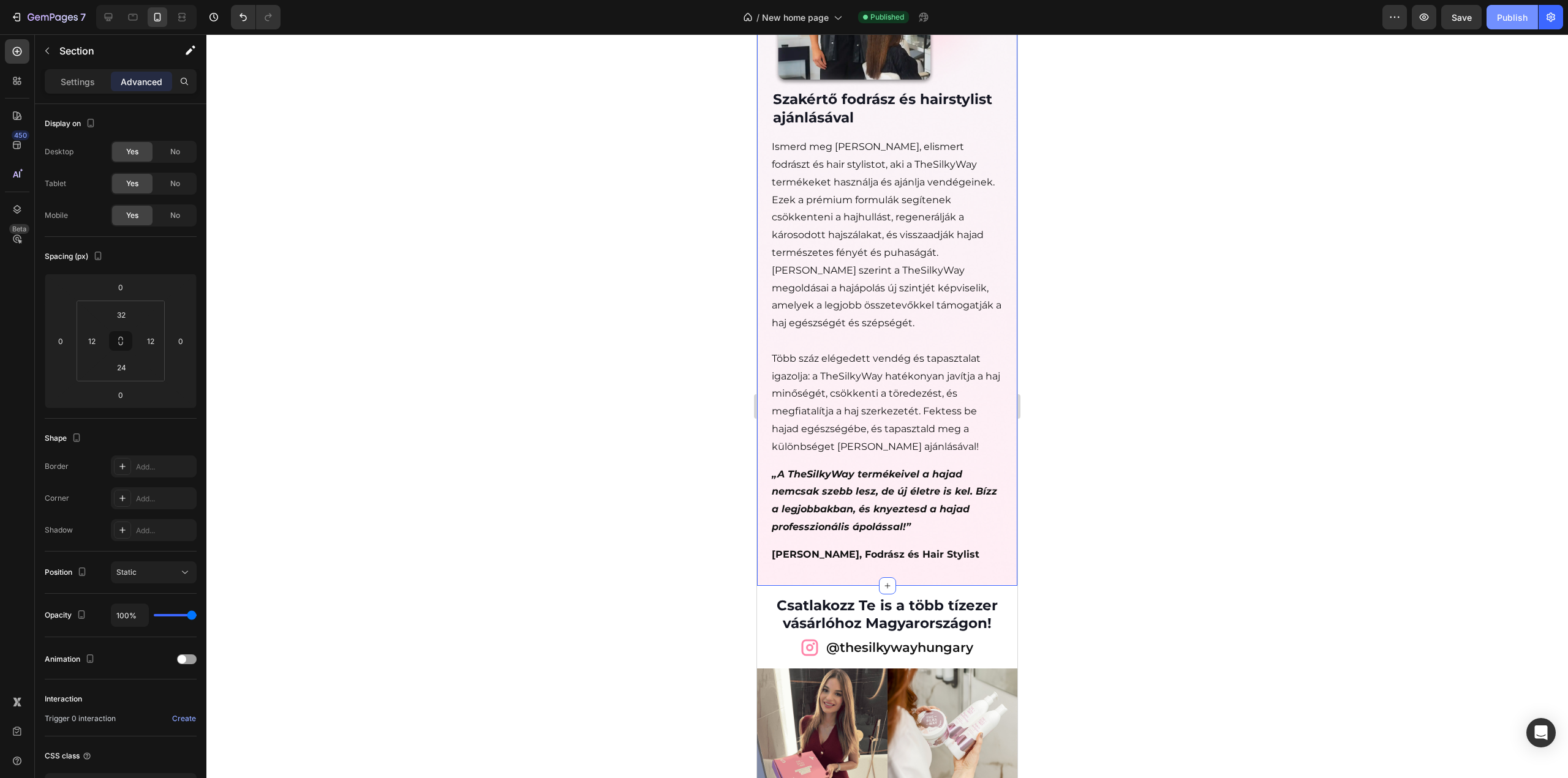
click at [1500, 25] on button "Publish" at bounding box center [1512, 18] width 52 height 25
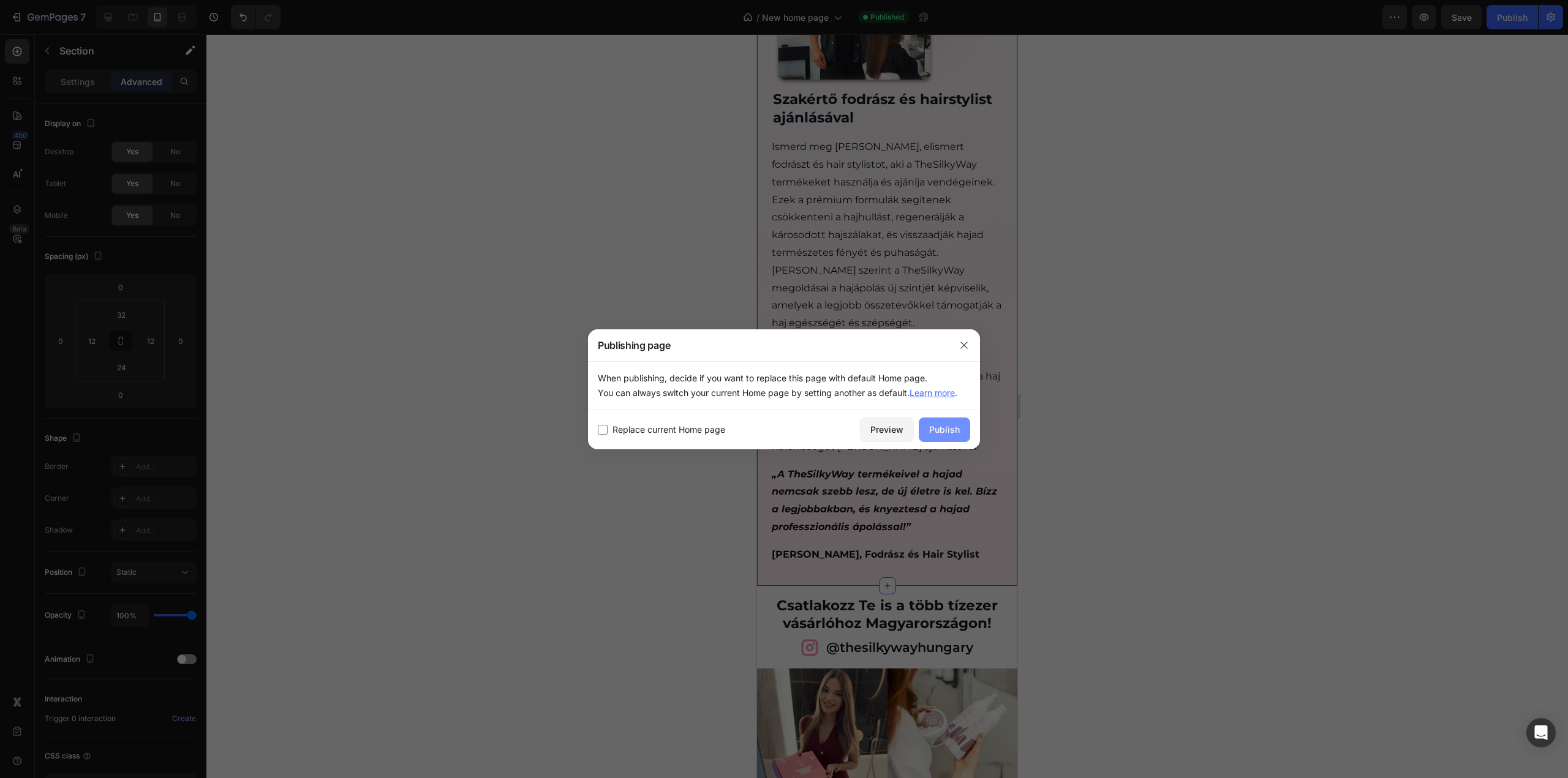
click at [942, 429] on div "Publish" at bounding box center [944, 429] width 31 height 13
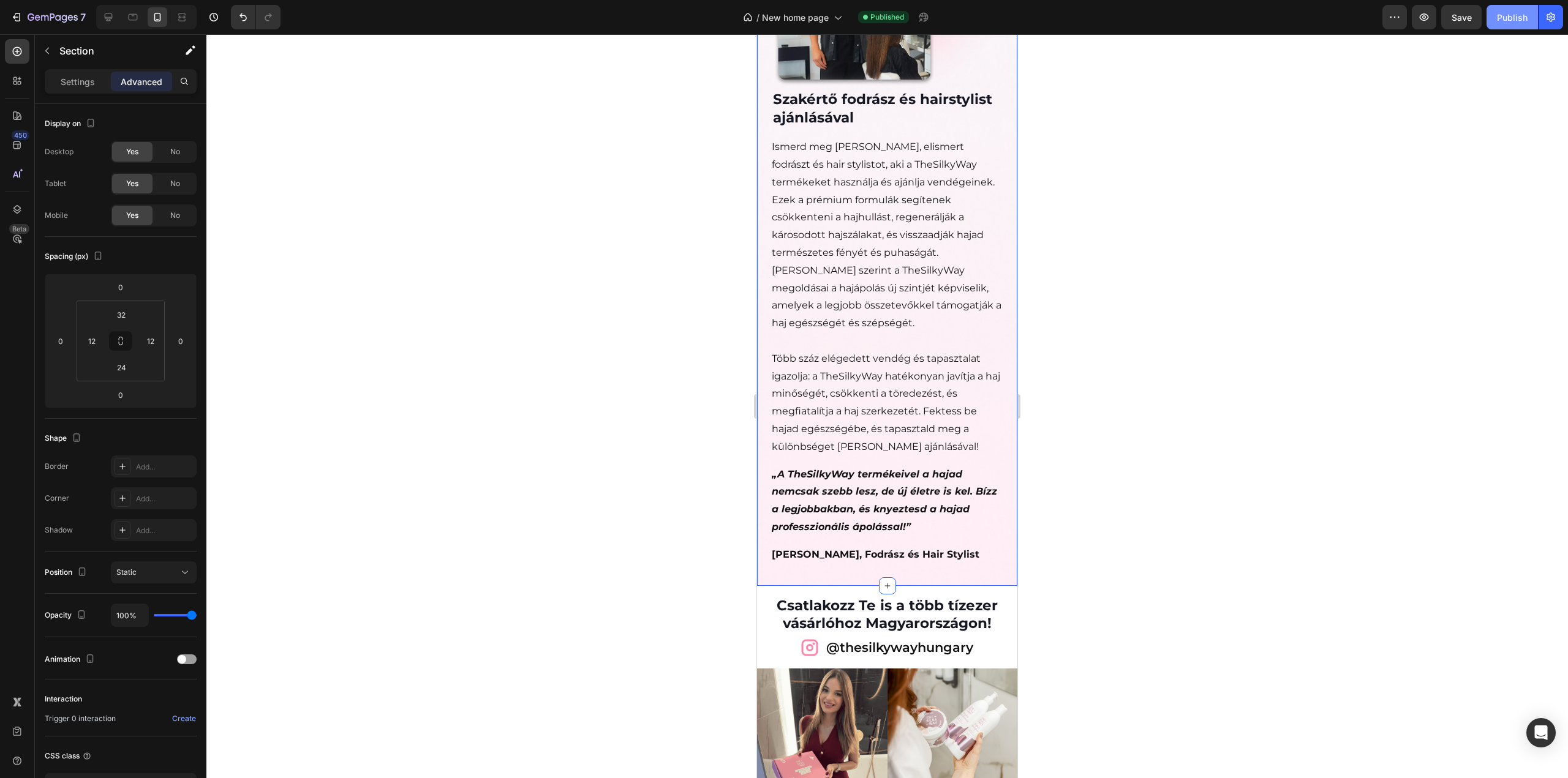
click at [1512, 18] on div "Publish" at bounding box center [1512, 18] width 31 height 13
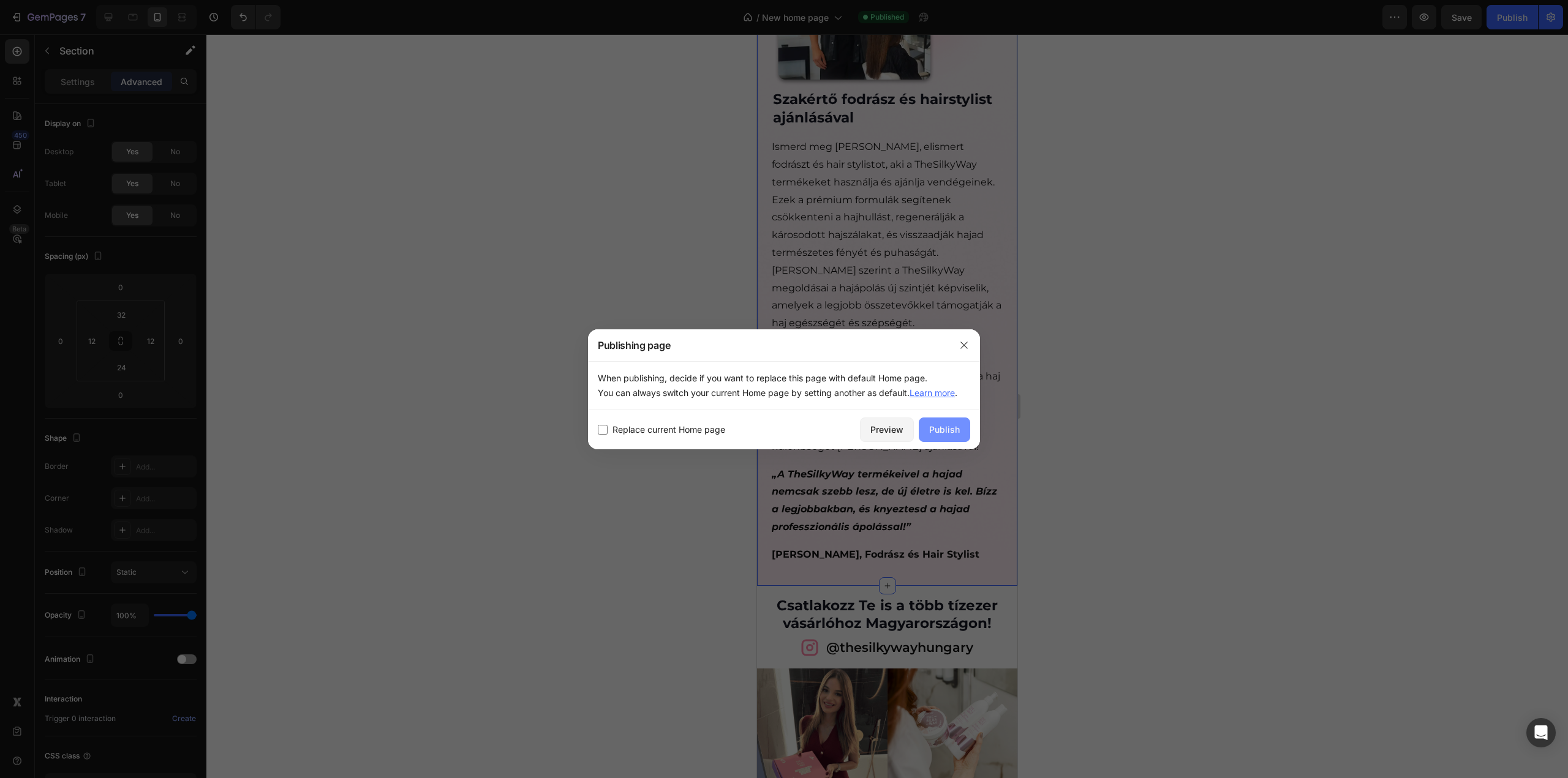
click at [946, 425] on div "Publish" at bounding box center [944, 429] width 31 height 13
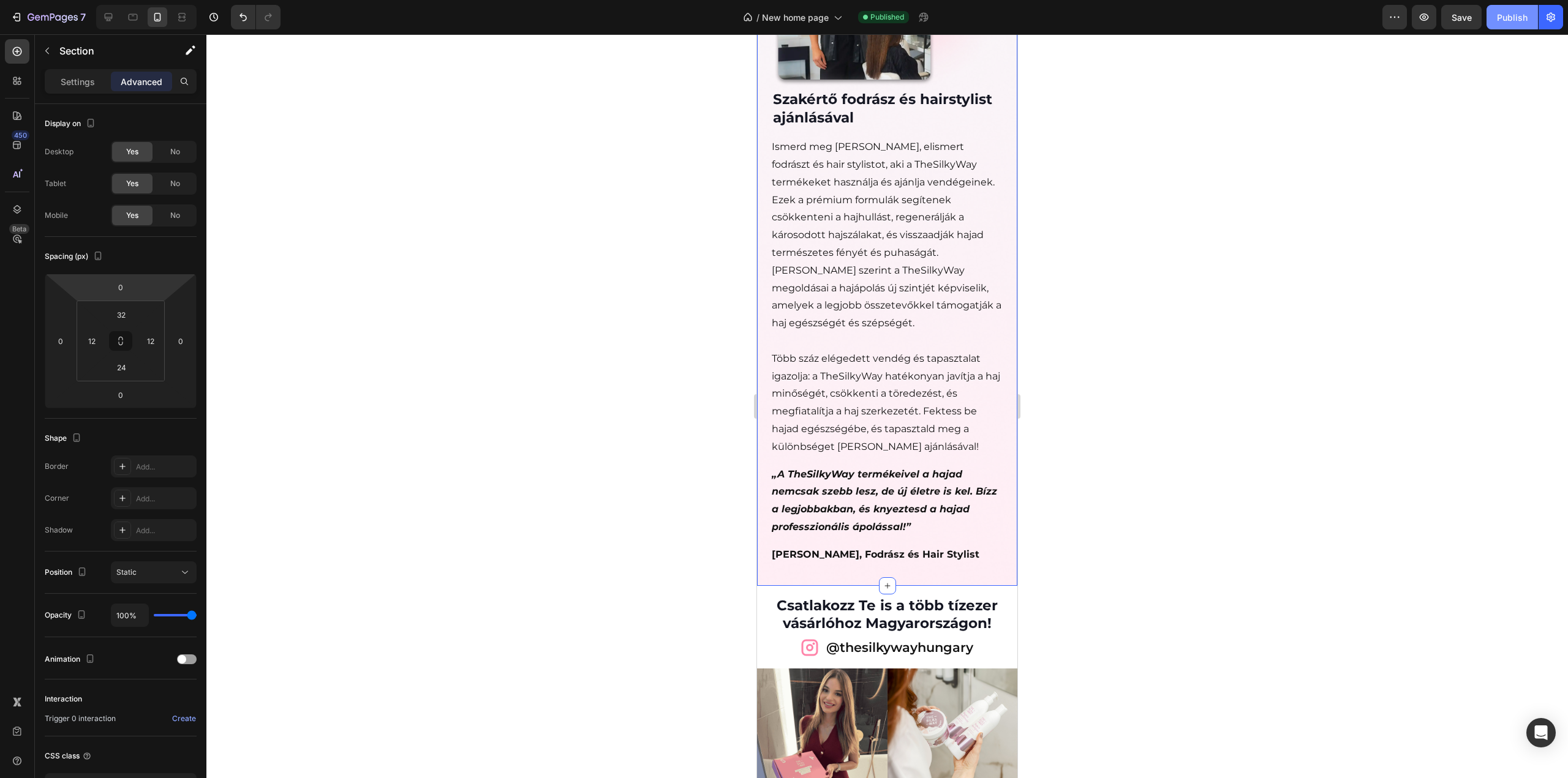
click at [1528, 18] on button "Publish" at bounding box center [1512, 18] width 52 height 25
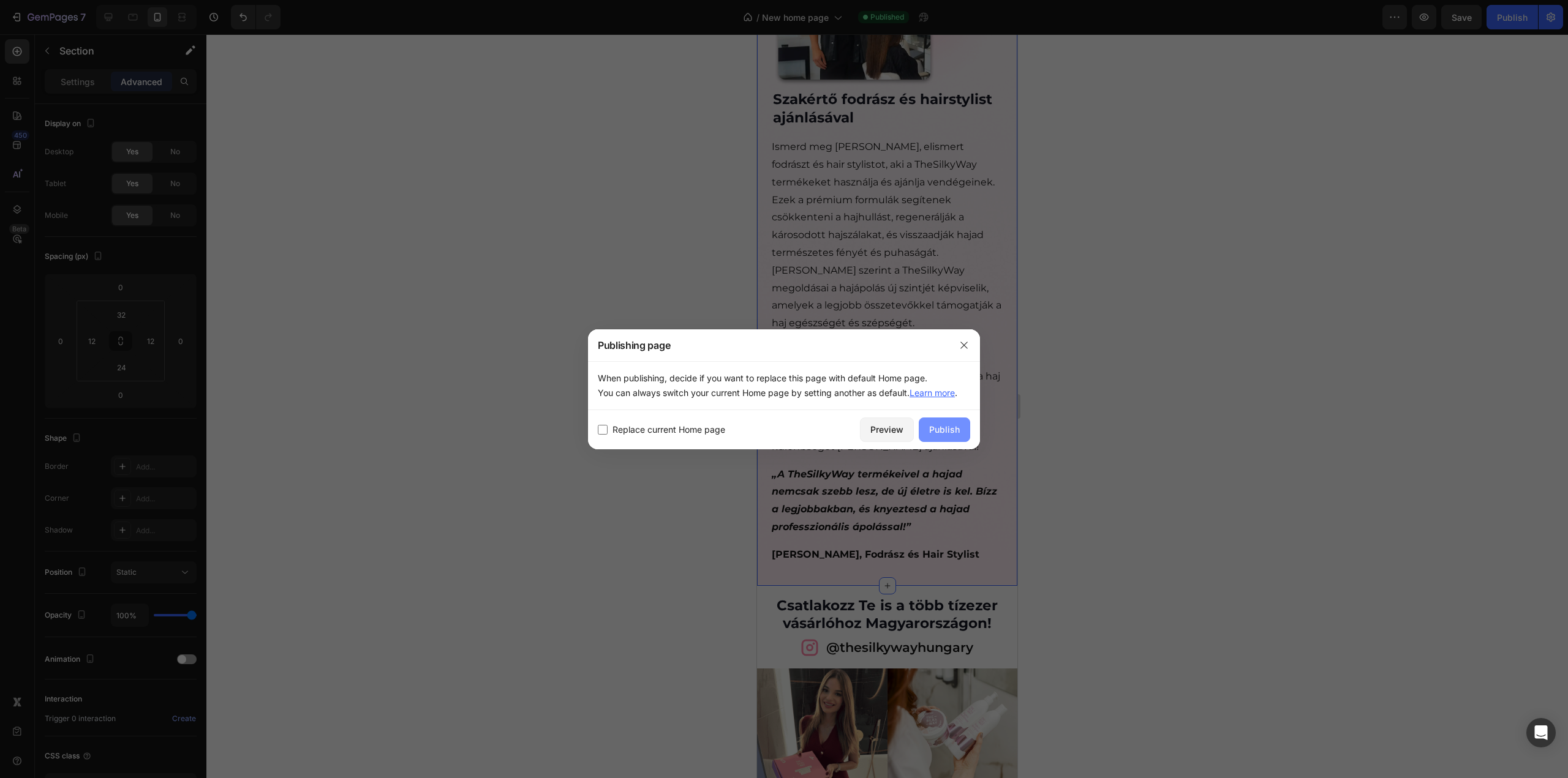
click at [950, 427] on div "Publish" at bounding box center [944, 429] width 31 height 13
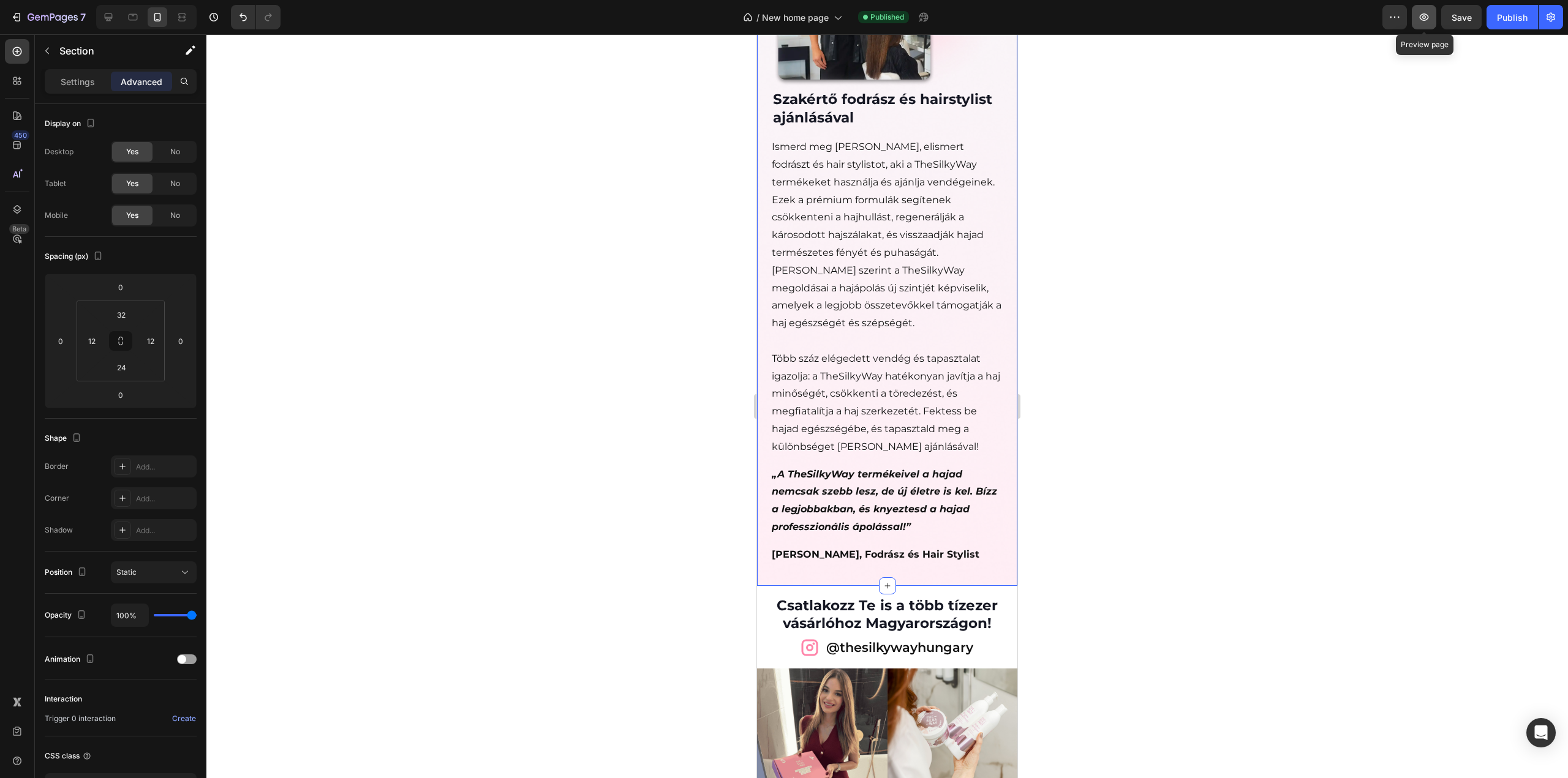
click at [1417, 18] on button "button" at bounding box center [1424, 18] width 25 height 25
